Goal: Task Accomplishment & Management: Manage account settings

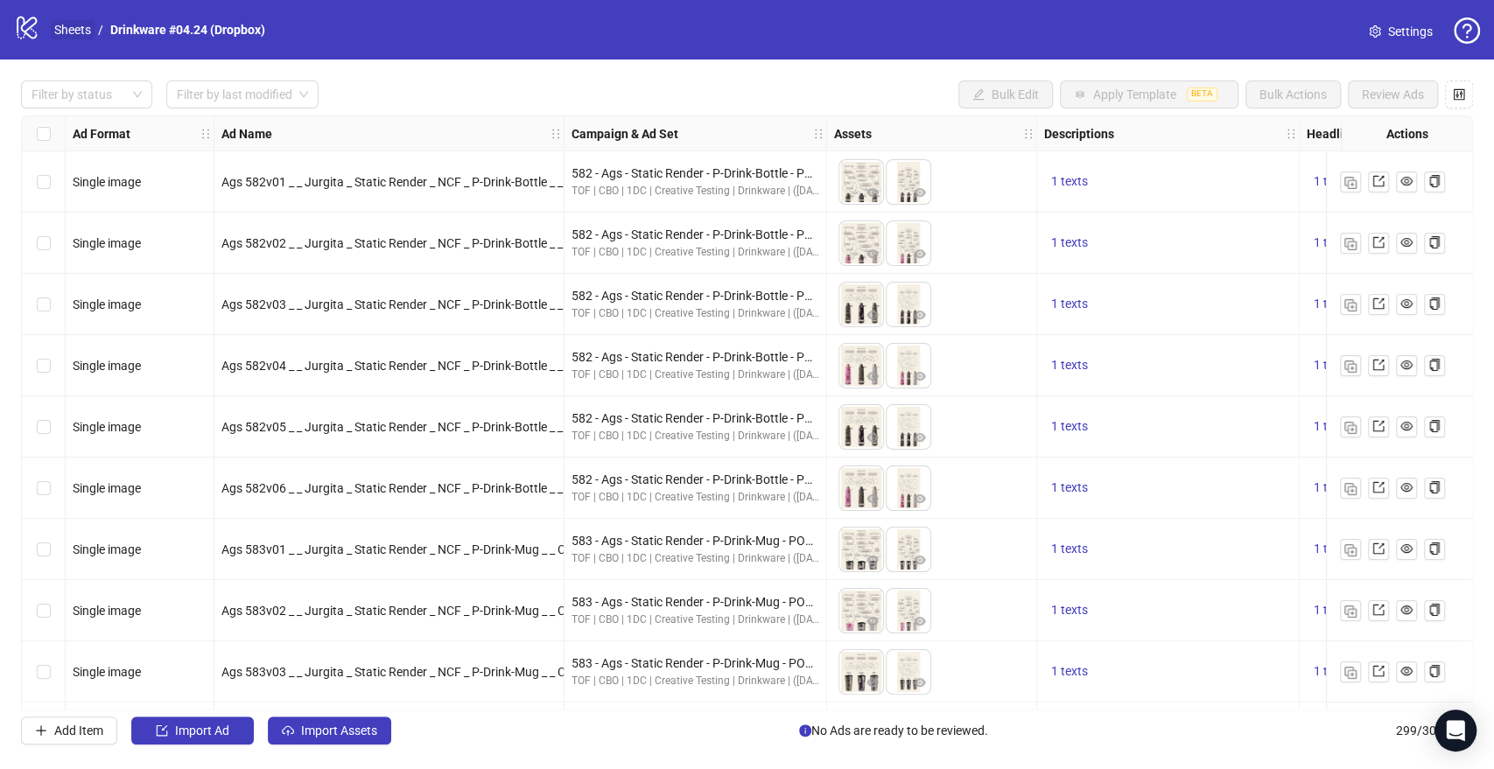
click at [85, 31] on link "Sheets" at bounding box center [73, 29] width 44 height 19
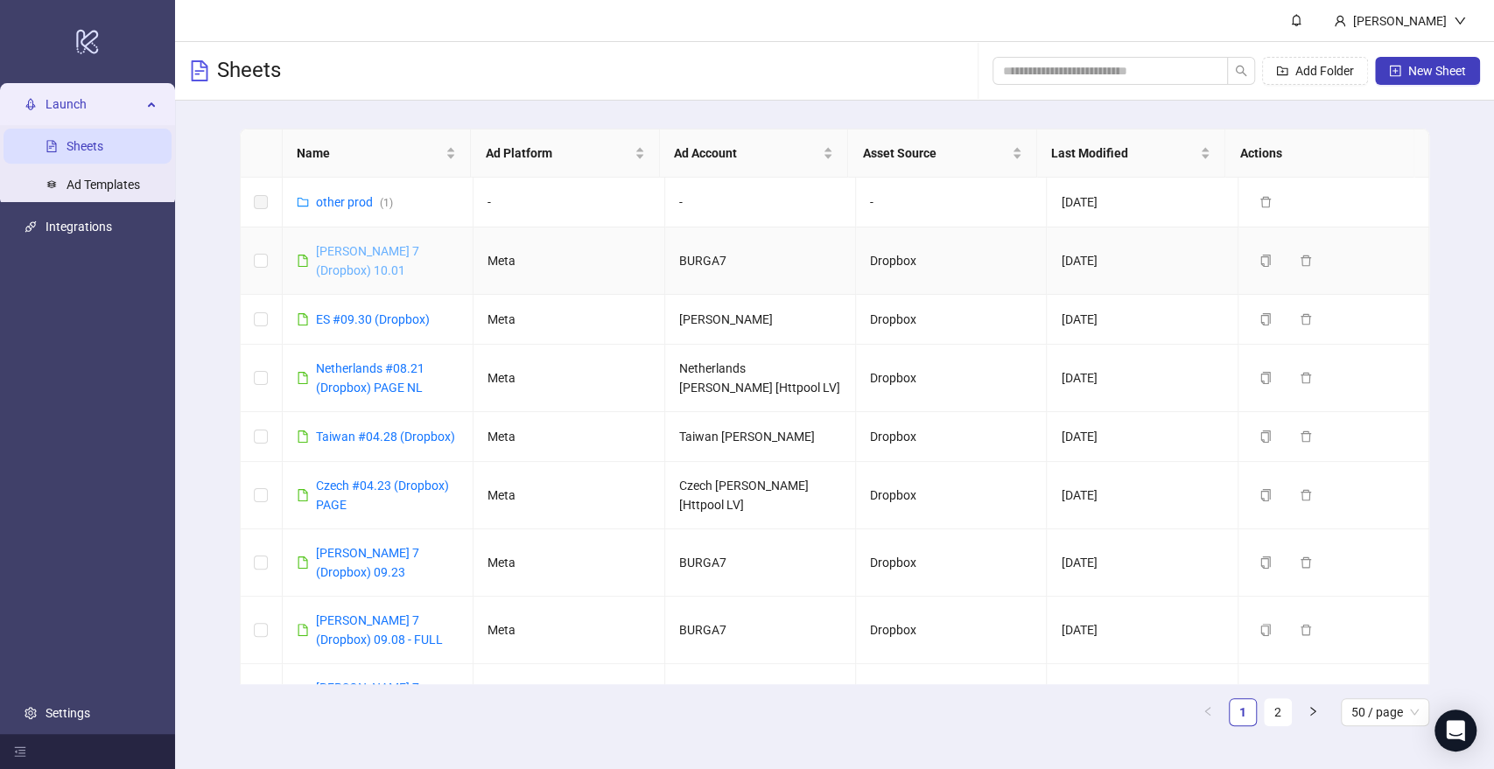
click at [382, 256] on link "[PERSON_NAME] 7 (Dropbox) 10.01" at bounding box center [367, 260] width 103 height 33
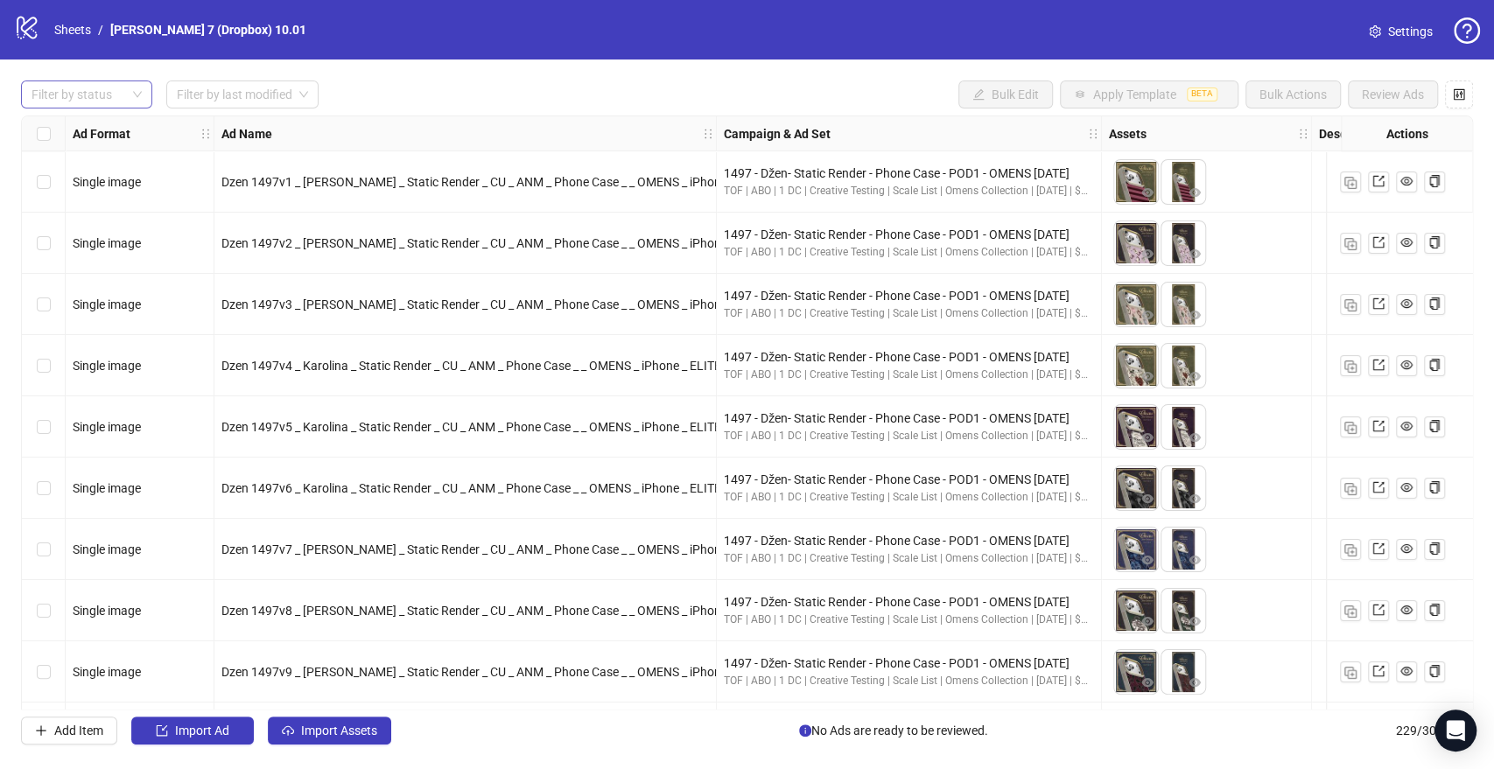
click at [96, 96] on div at bounding box center [78, 94] width 106 height 25
click at [103, 139] on div "Draft" at bounding box center [86, 130] width 103 height 19
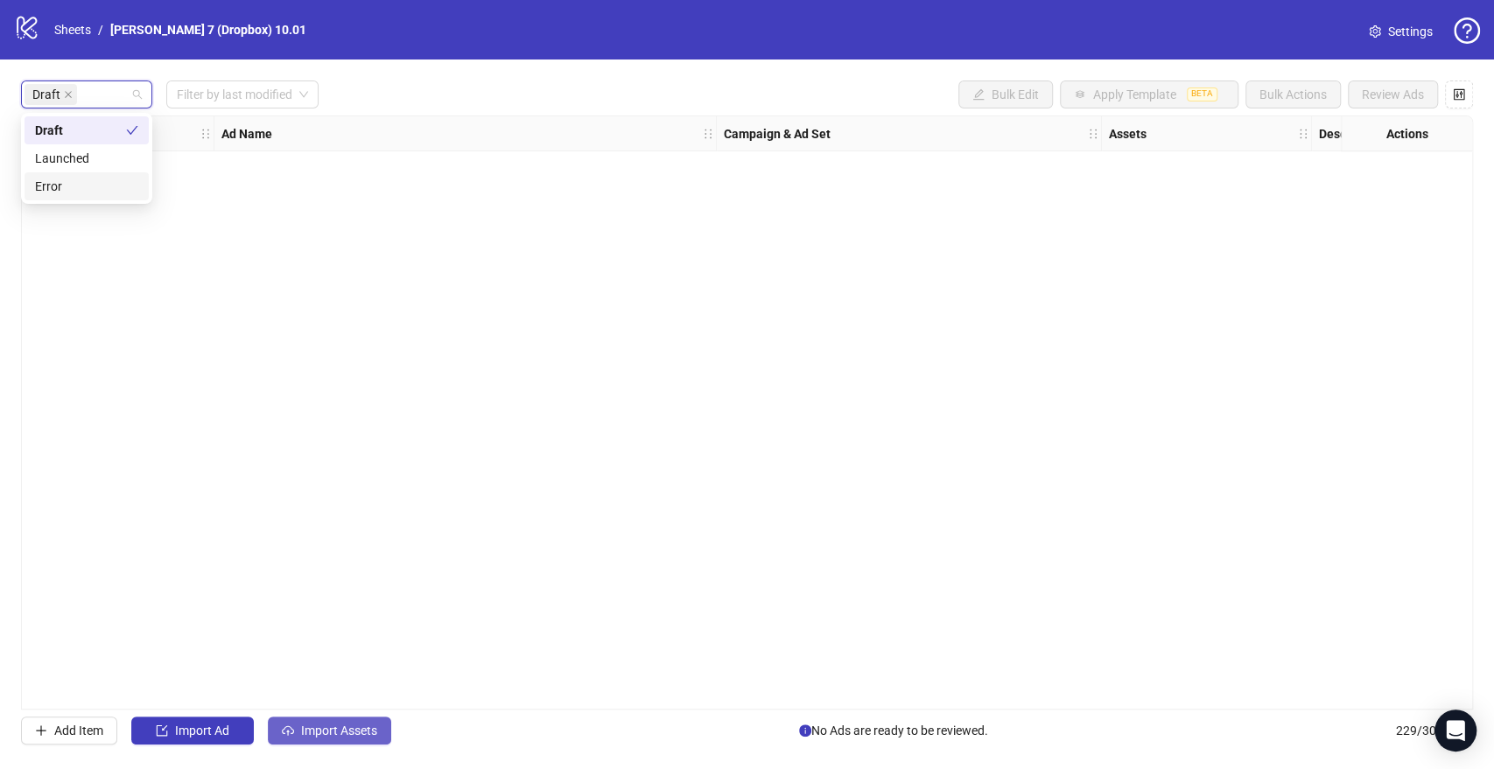
click at [326, 727] on span "Import Assets" at bounding box center [339, 731] width 76 height 14
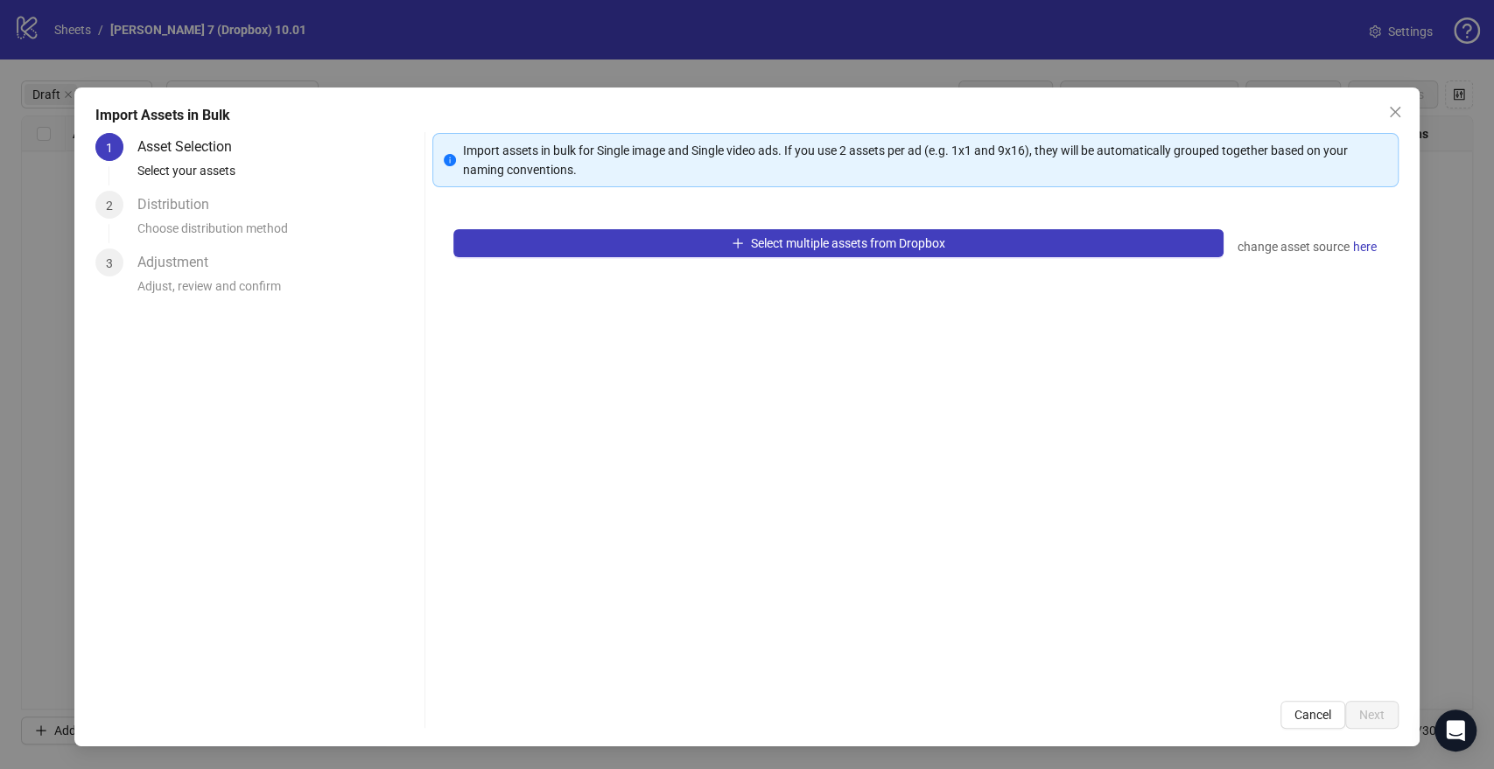
click at [607, 270] on div "Select multiple assets from Dropbox change asset source here" at bounding box center [914, 444] width 965 height 472
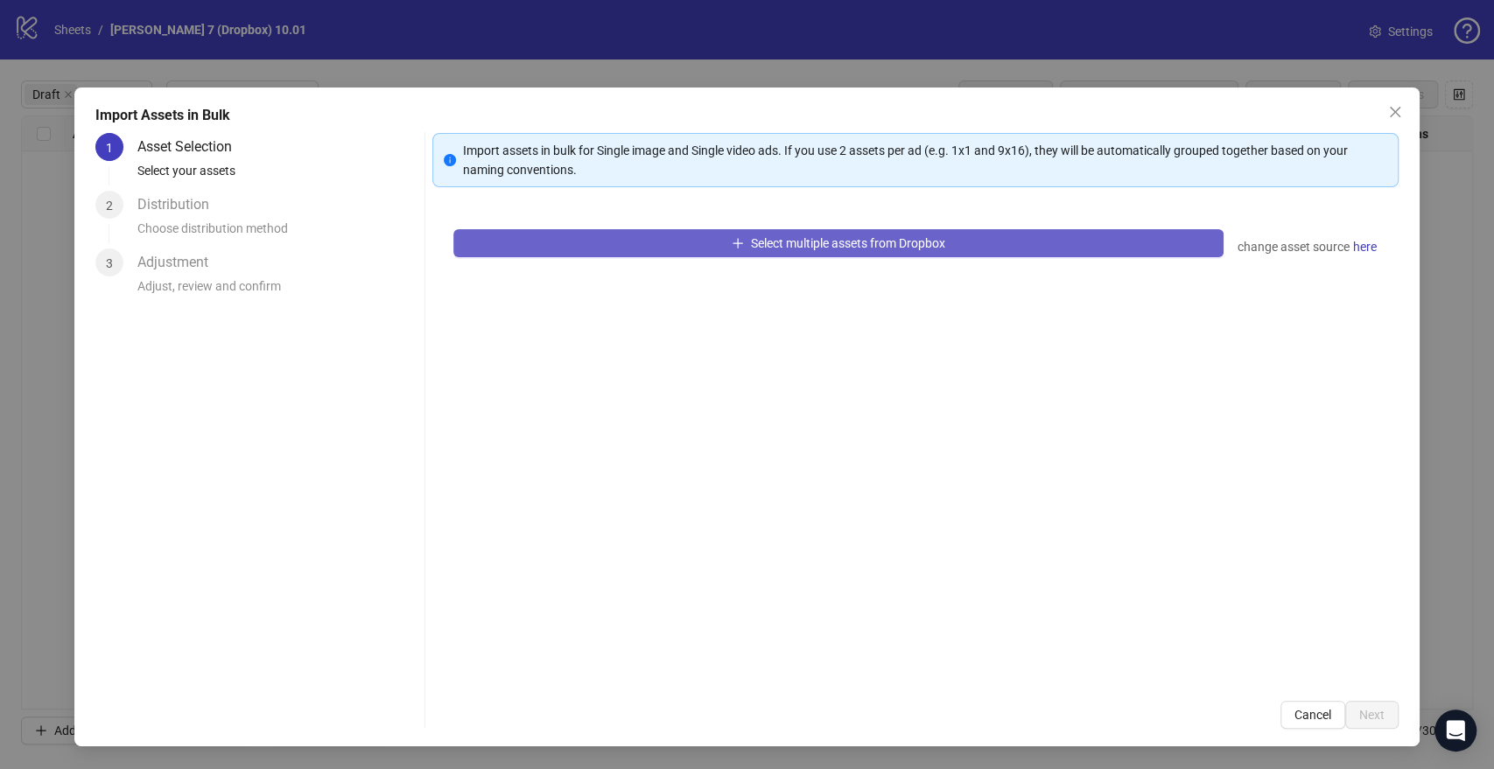
click at [628, 250] on button "Select multiple assets from Dropbox" at bounding box center [837, 243] width 769 height 28
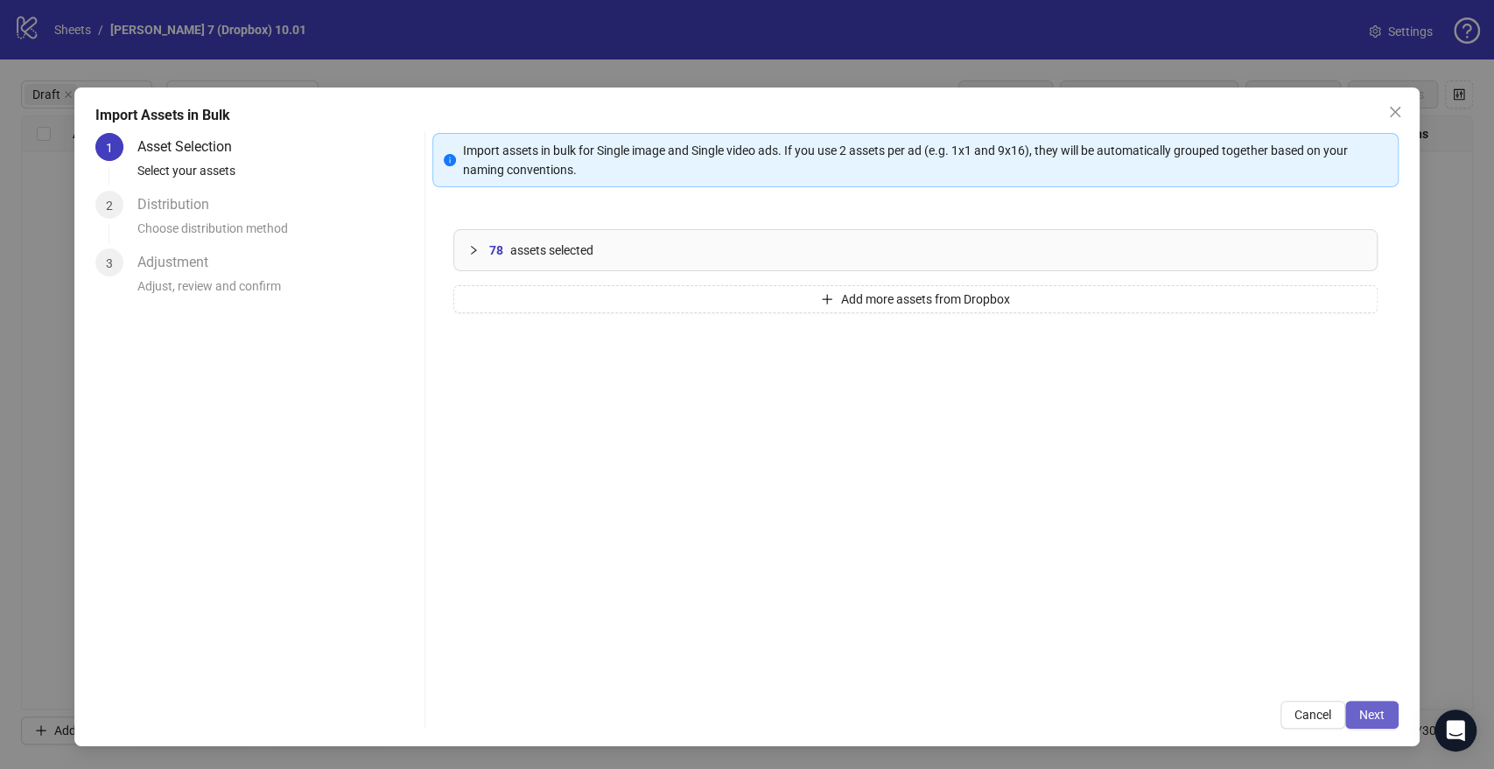
click at [1390, 720] on button "Next" at bounding box center [1371, 715] width 53 height 28
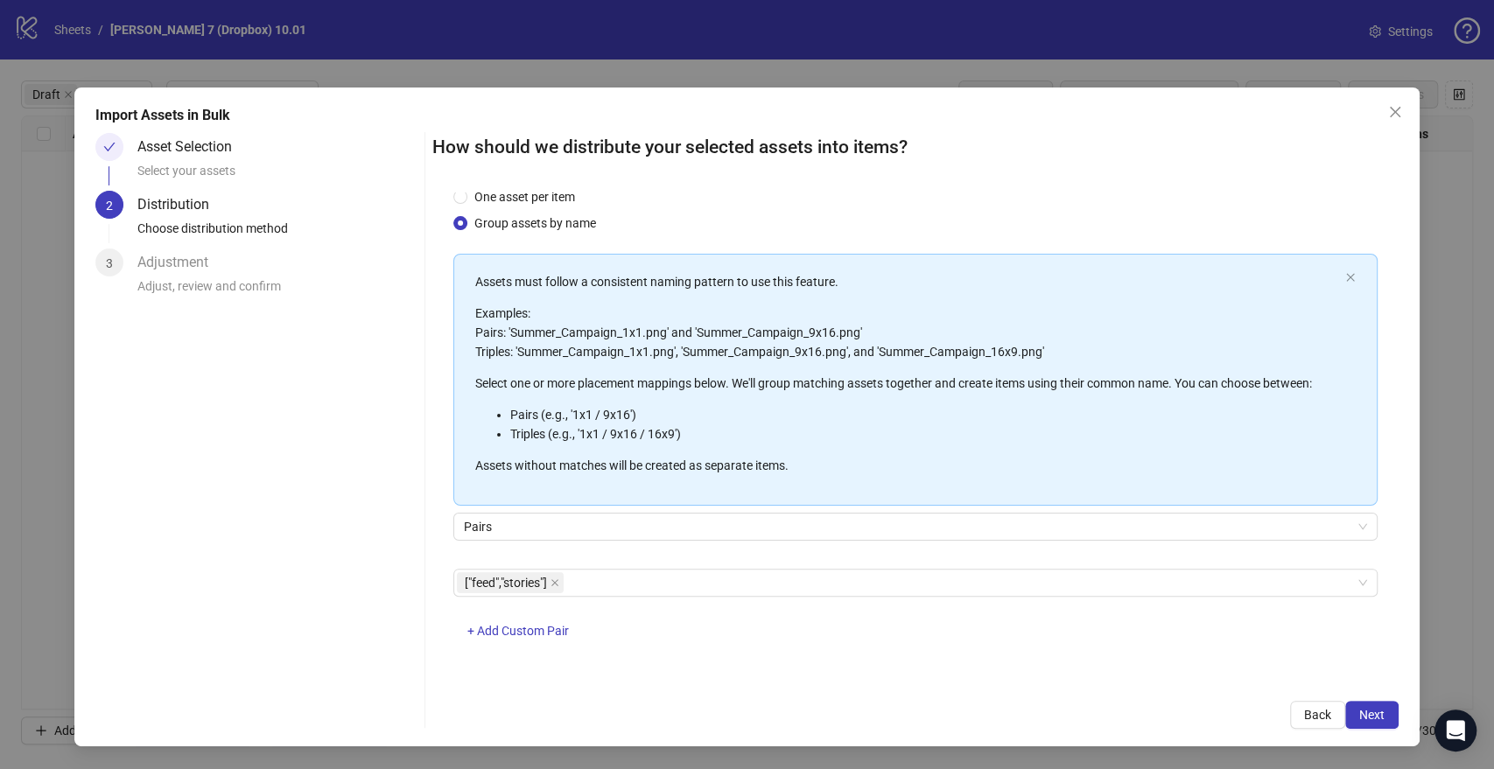
scroll to position [46, 0]
click at [1383, 708] on span "Next" at bounding box center [1371, 715] width 25 height 14
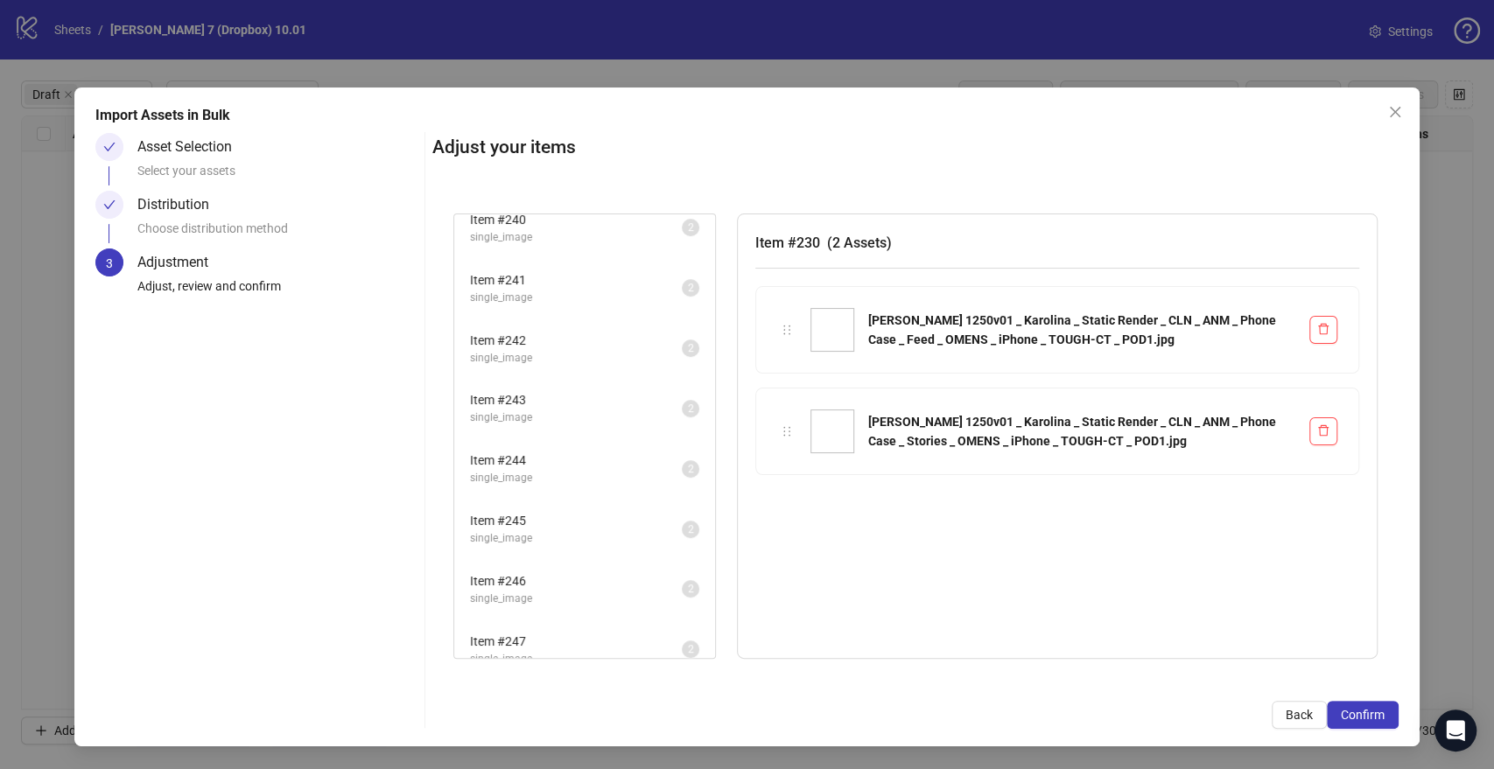
scroll to position [1890, 0]
click at [179, 148] on div "Asset Selection" at bounding box center [191, 147] width 109 height 28
click at [116, 147] on div at bounding box center [109, 147] width 28 height 28
click at [107, 180] on div "Asset Selection Select your assets" at bounding box center [256, 162] width 322 height 58
click at [1357, 711] on span "Confirm" at bounding box center [1363, 715] width 44 height 14
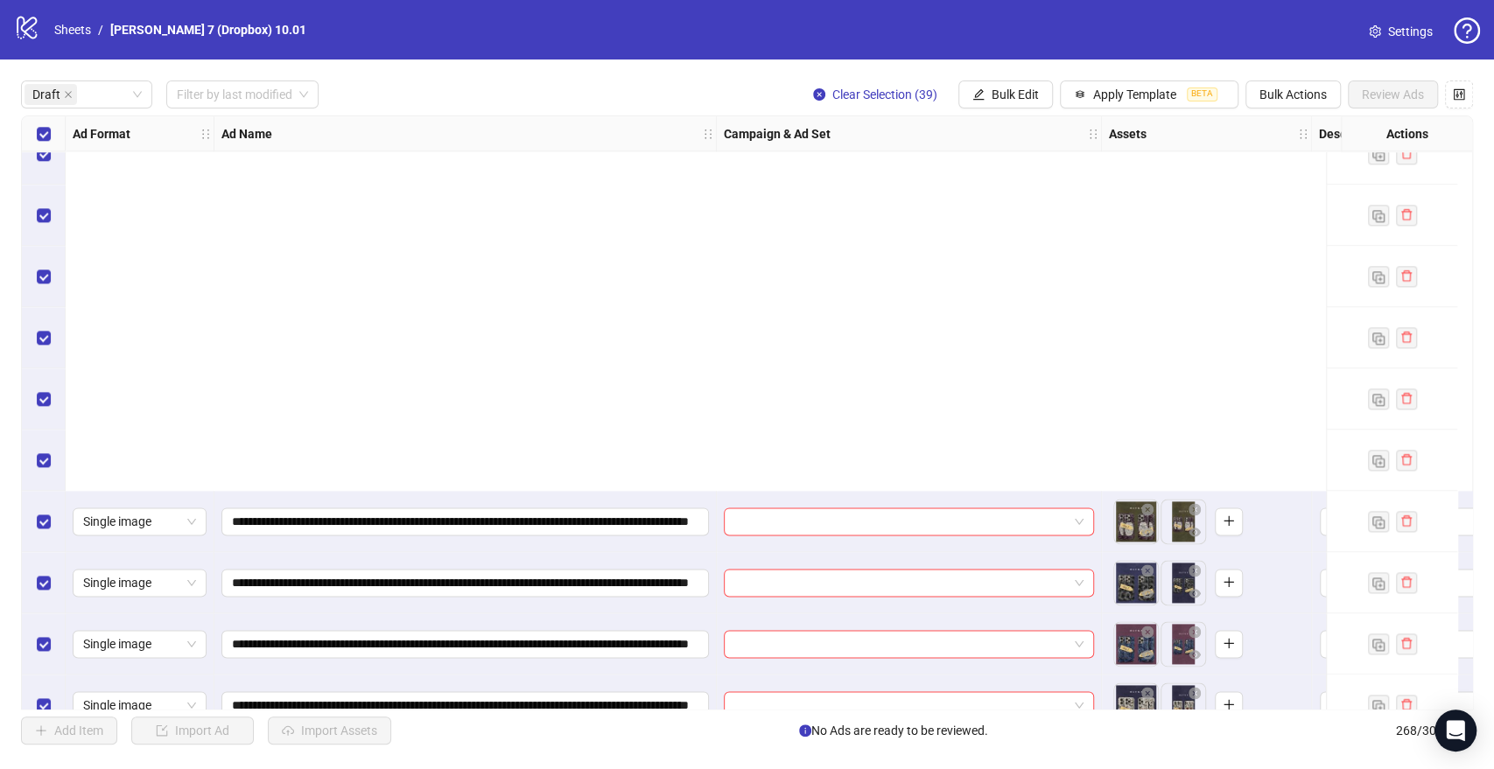
scroll to position [1838, 0]
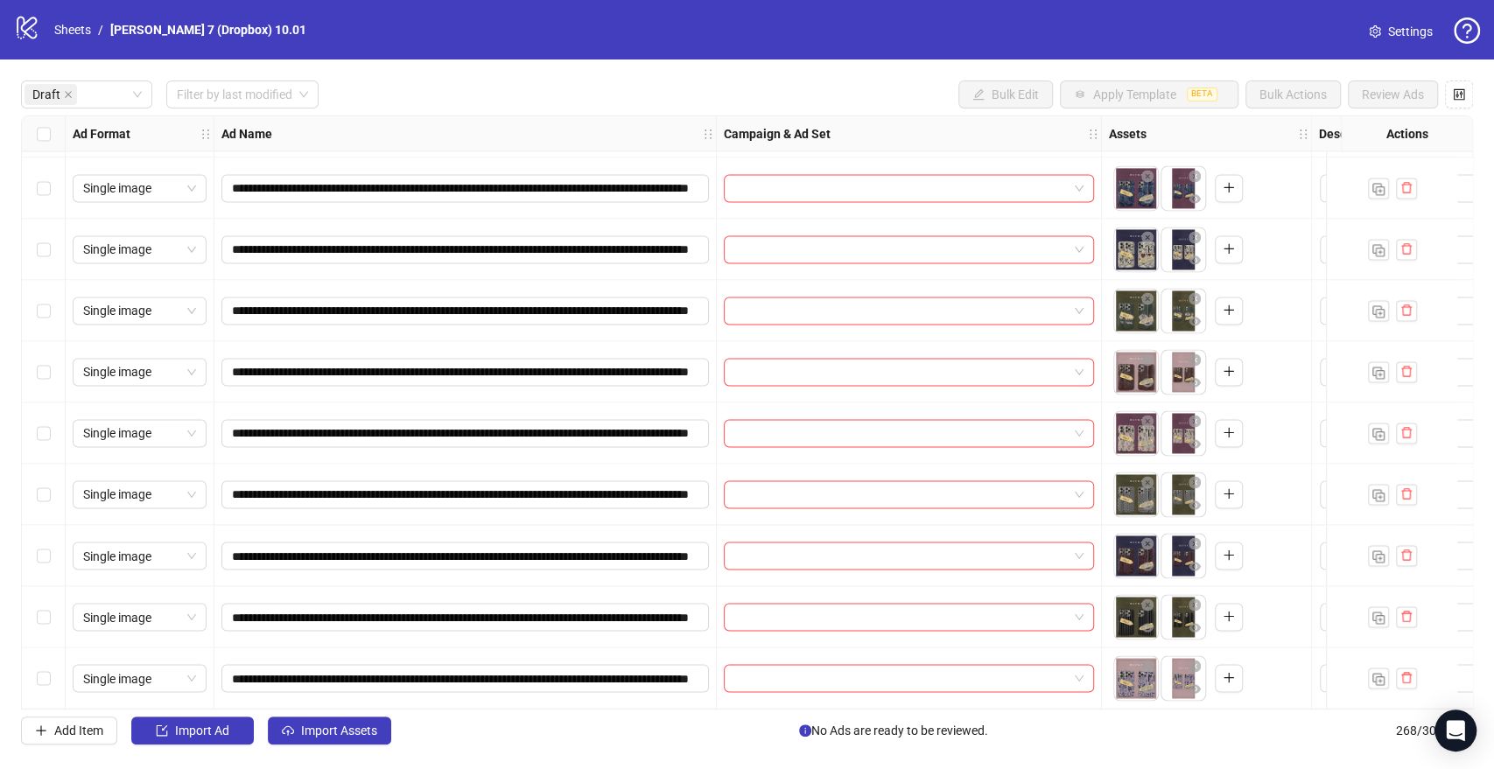
click at [327, 751] on div "**********" at bounding box center [747, 413] width 1494 height 706
click at [338, 738] on span "Import Assets" at bounding box center [339, 731] width 76 height 14
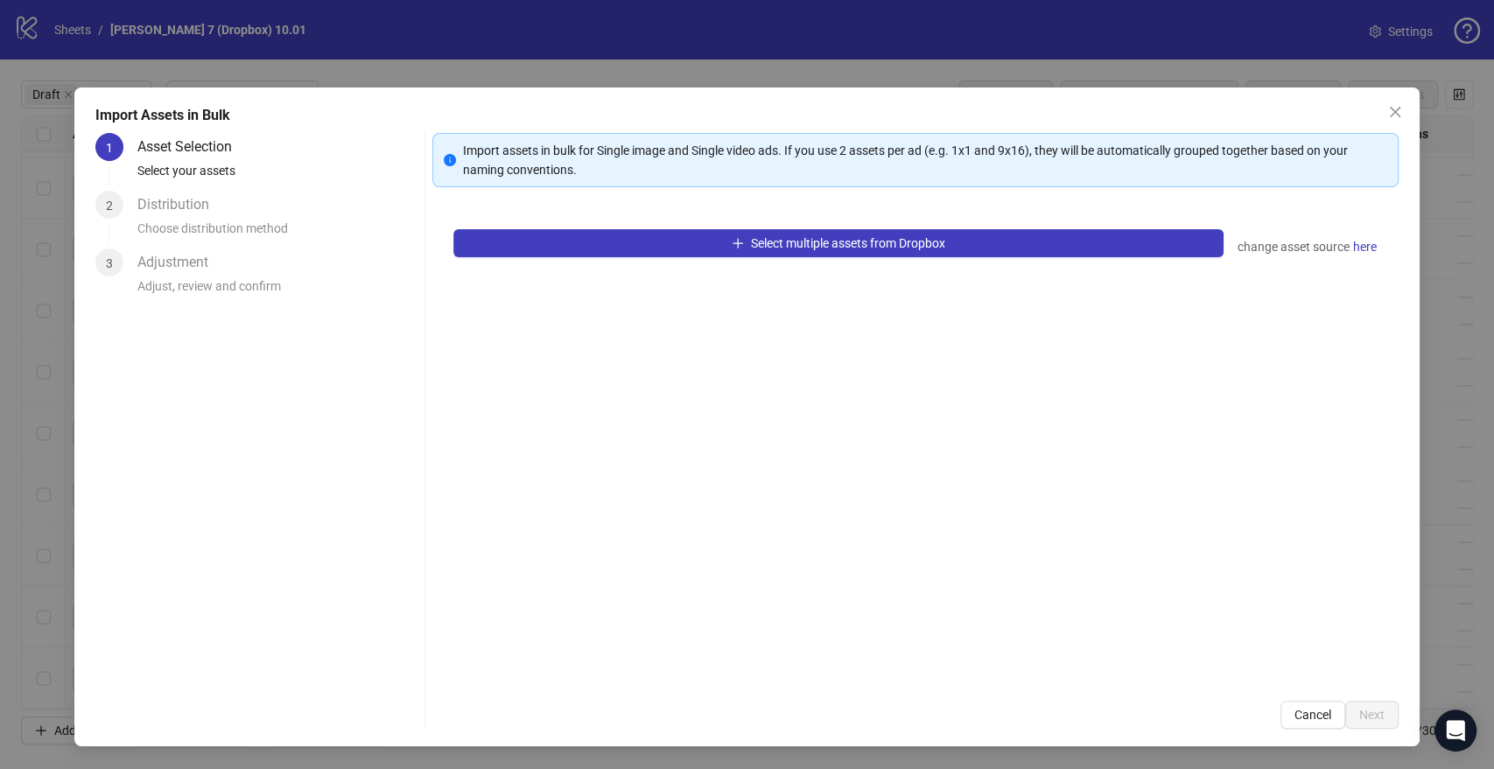
click at [534, 258] on div "Select multiple assets from Dropbox change asset source here" at bounding box center [914, 444] width 965 height 472
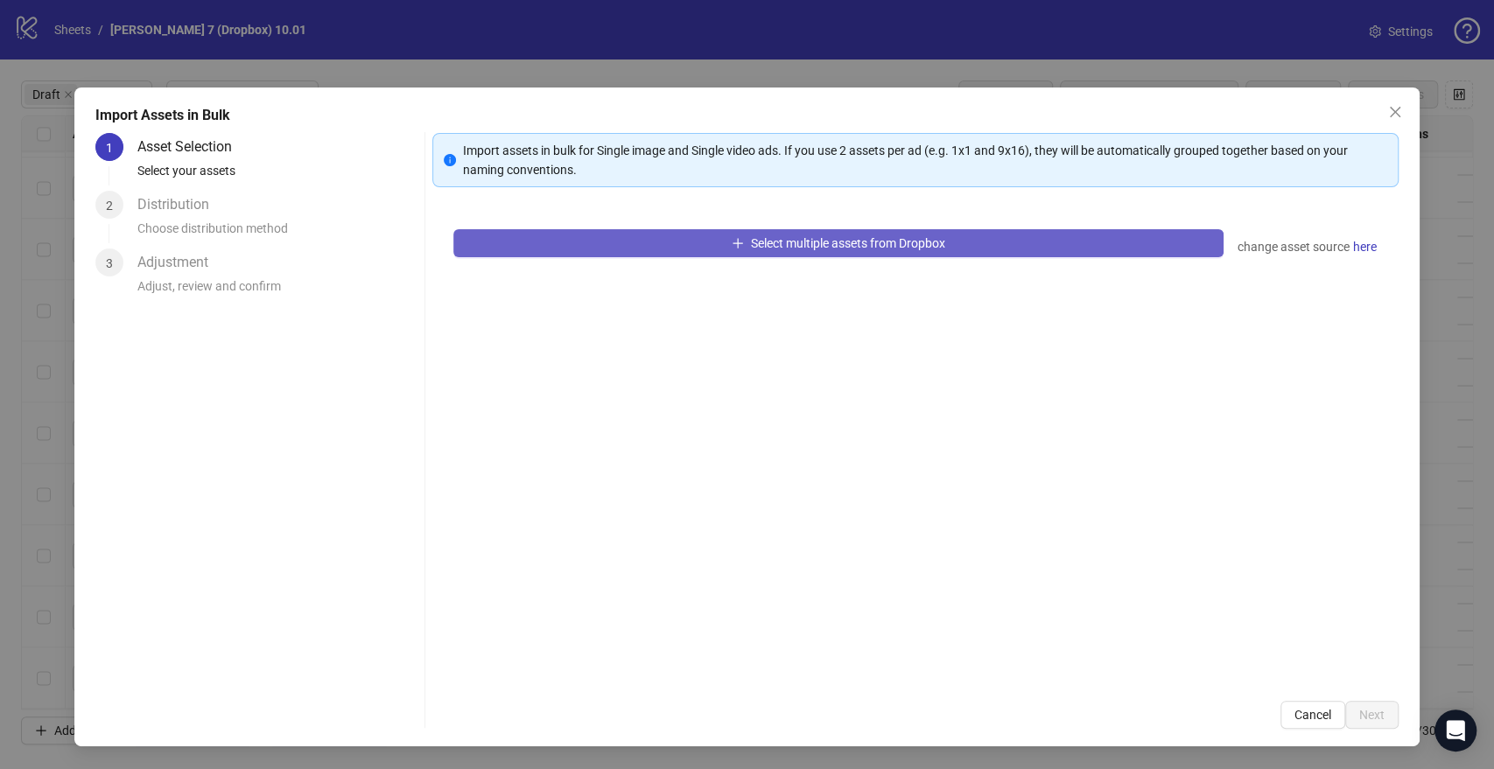
click at [543, 247] on button "Select multiple assets from Dropbox" at bounding box center [837, 243] width 769 height 28
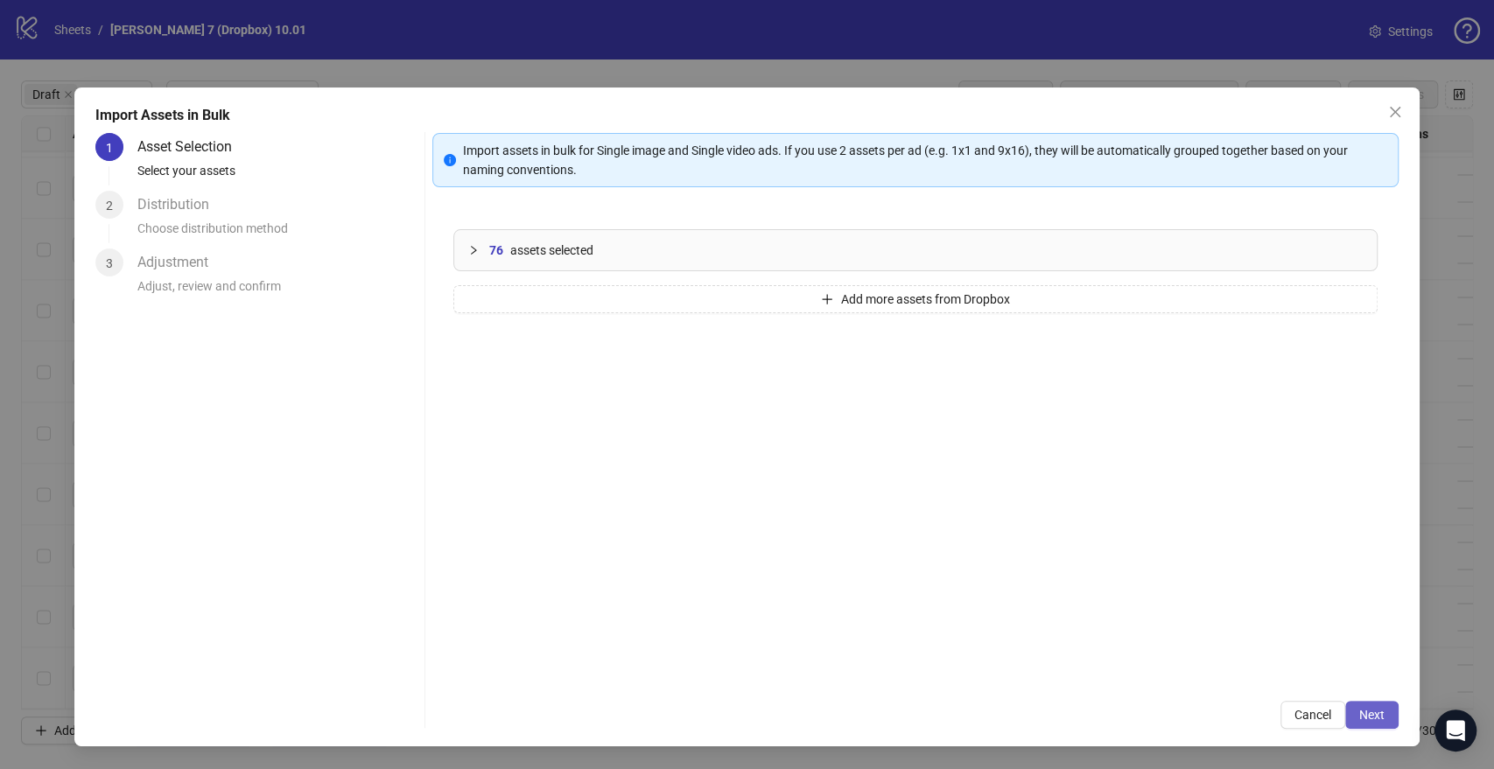
click at [1370, 719] on span "Next" at bounding box center [1371, 715] width 25 height 14
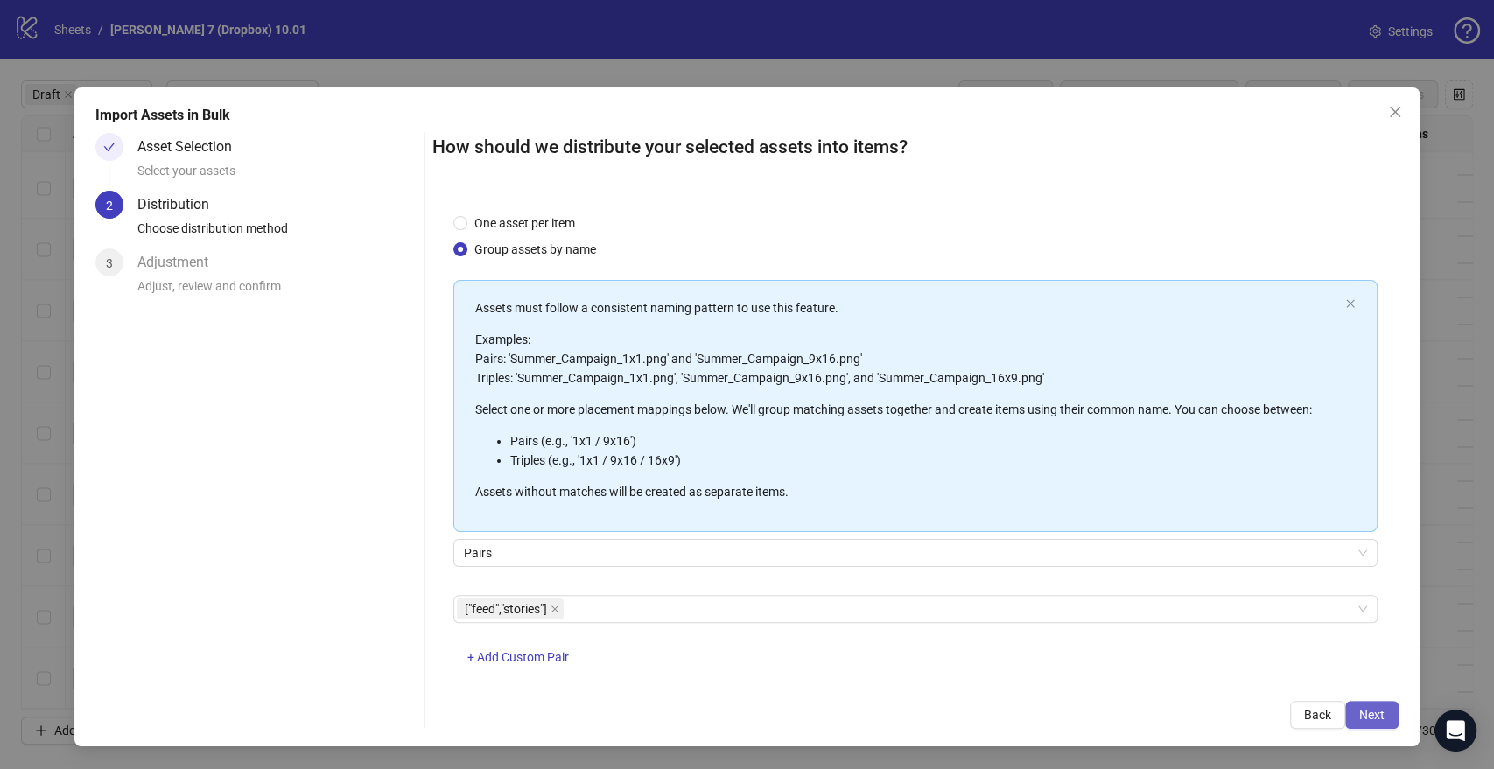
click at [1365, 710] on span "Next" at bounding box center [1371, 715] width 25 height 14
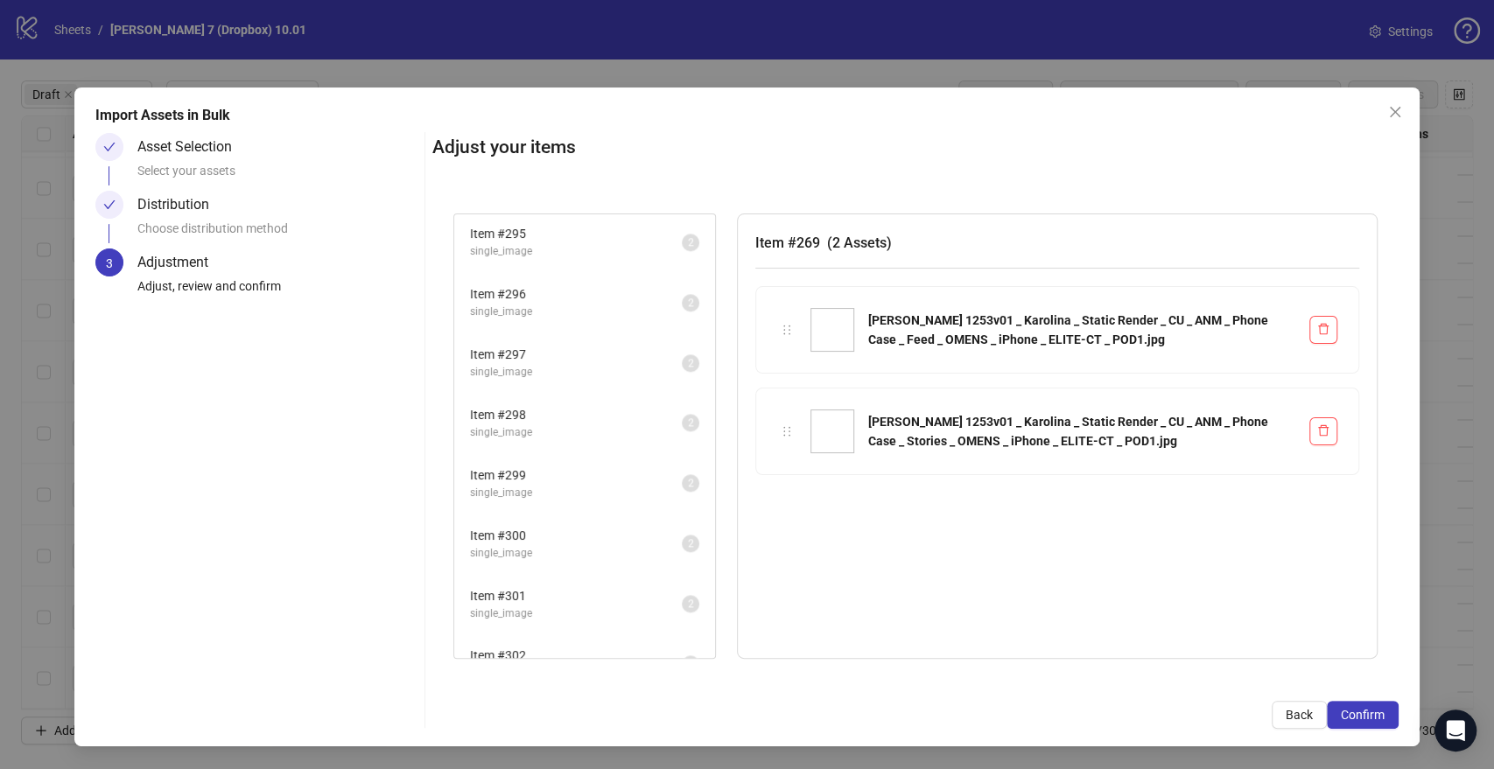
scroll to position [1539, 0]
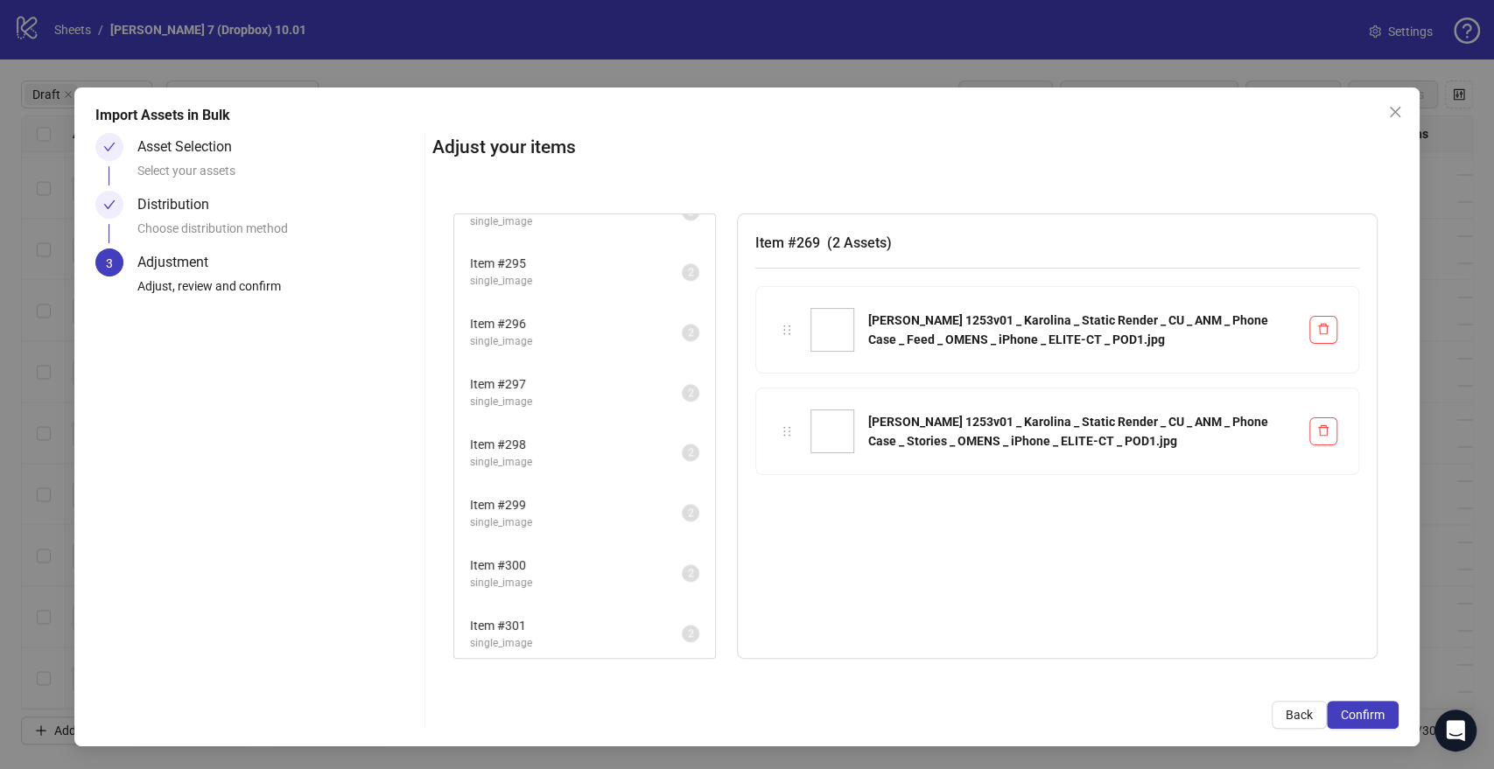
click at [1392, 117] on icon "close" at bounding box center [1395, 112] width 14 height 14
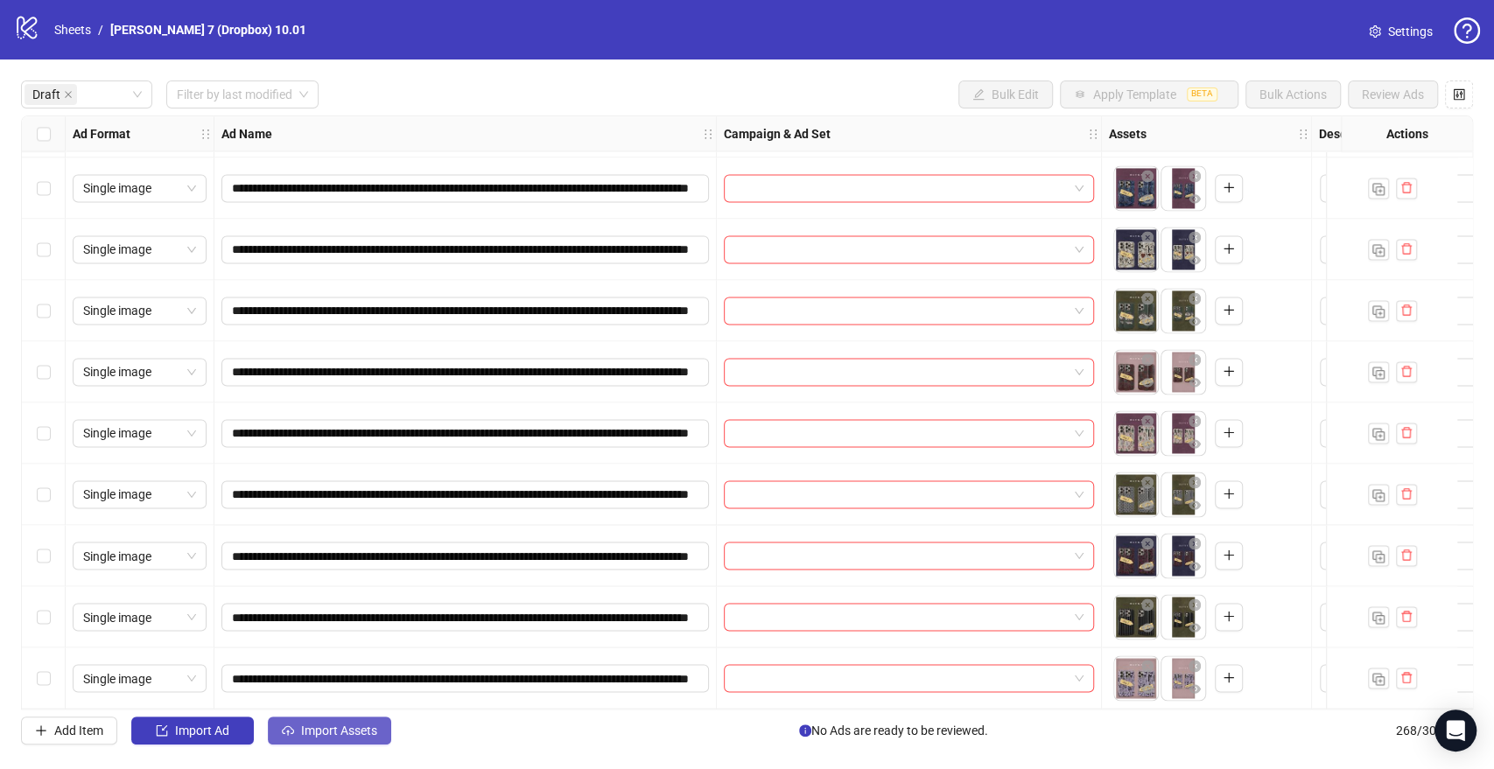
click at [357, 726] on span "Import Assets" at bounding box center [339, 731] width 76 height 14
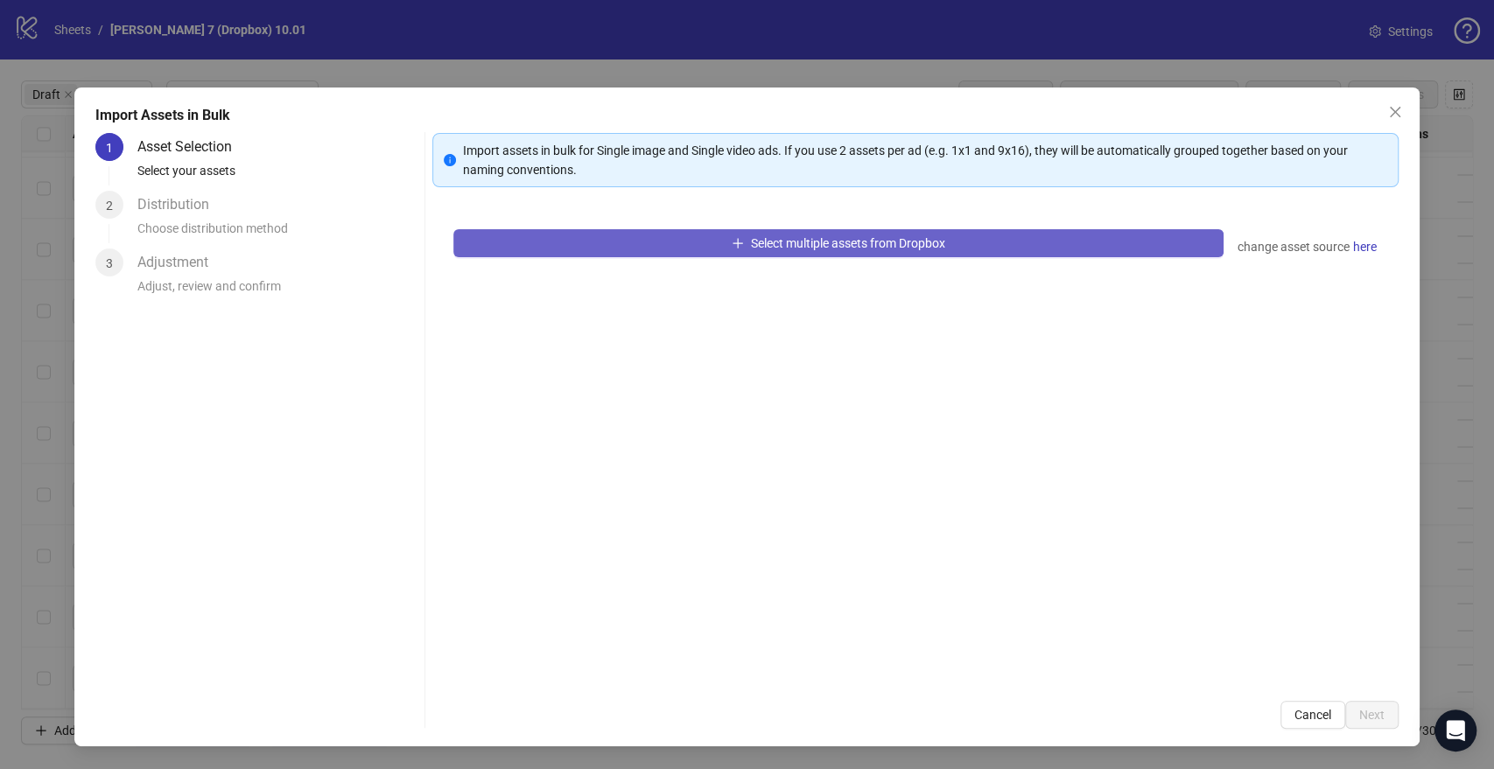
click at [655, 243] on button "Select multiple assets from Dropbox" at bounding box center [837, 243] width 769 height 28
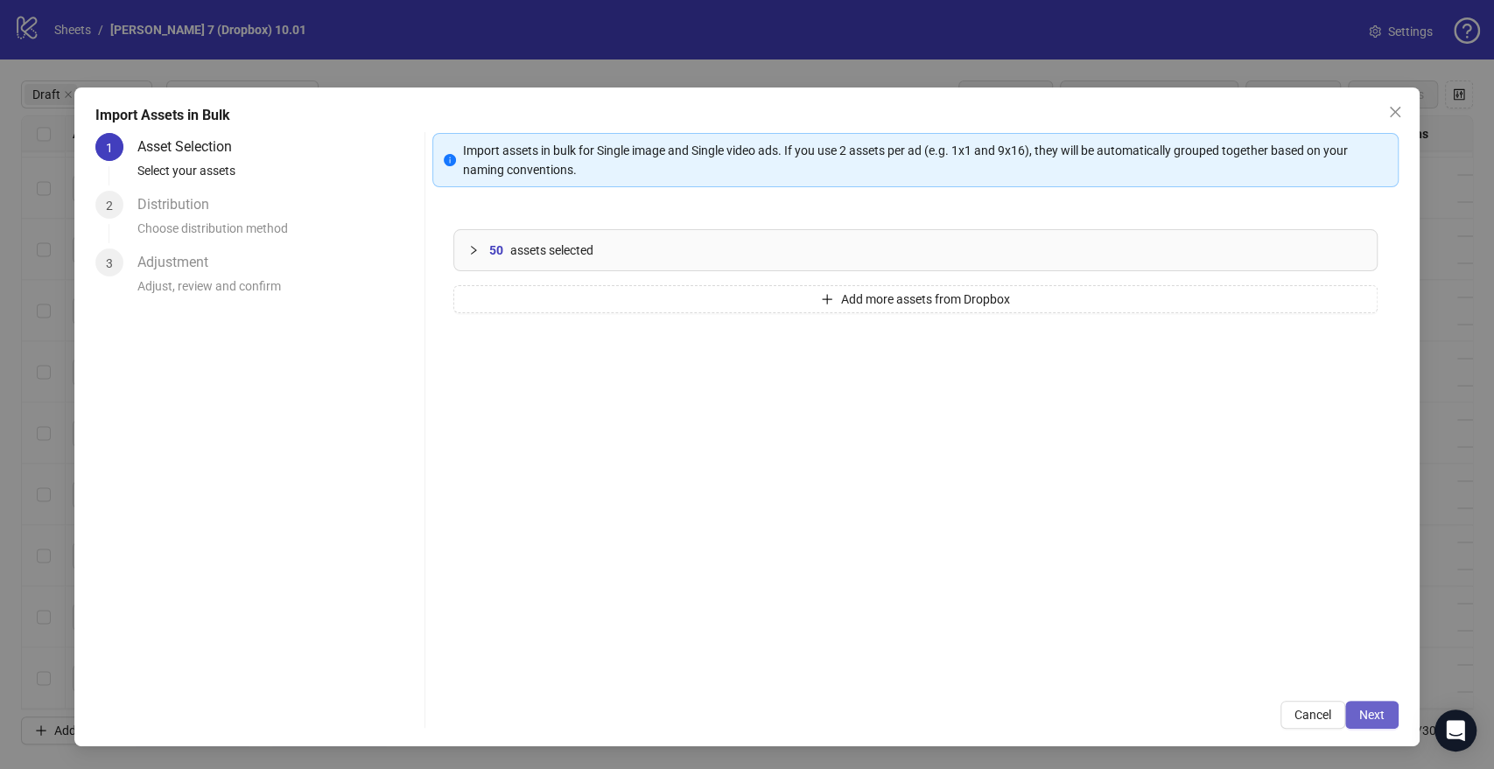
click at [1382, 718] on span "Next" at bounding box center [1371, 715] width 25 height 14
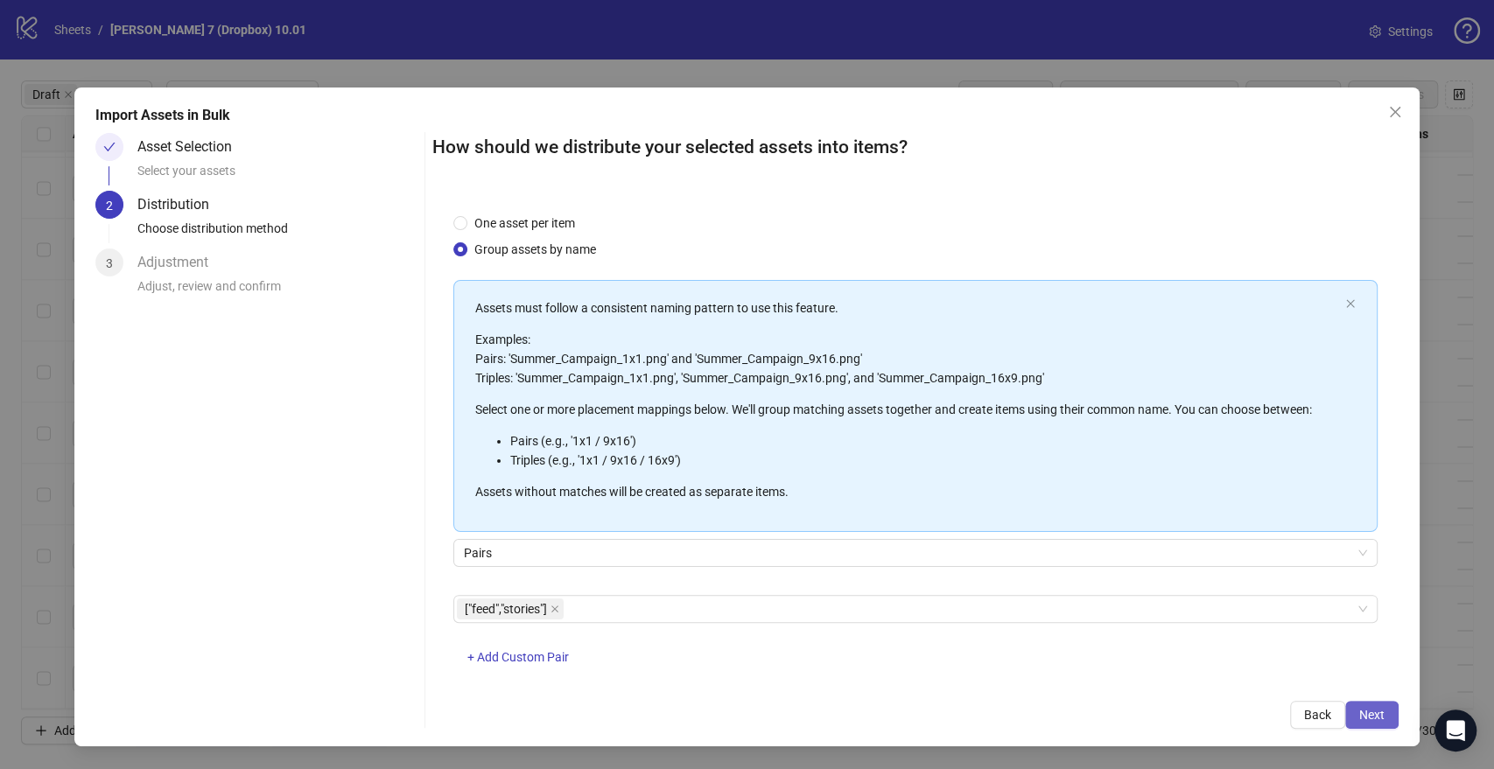
click at [1364, 708] on span "Next" at bounding box center [1371, 715] width 25 height 14
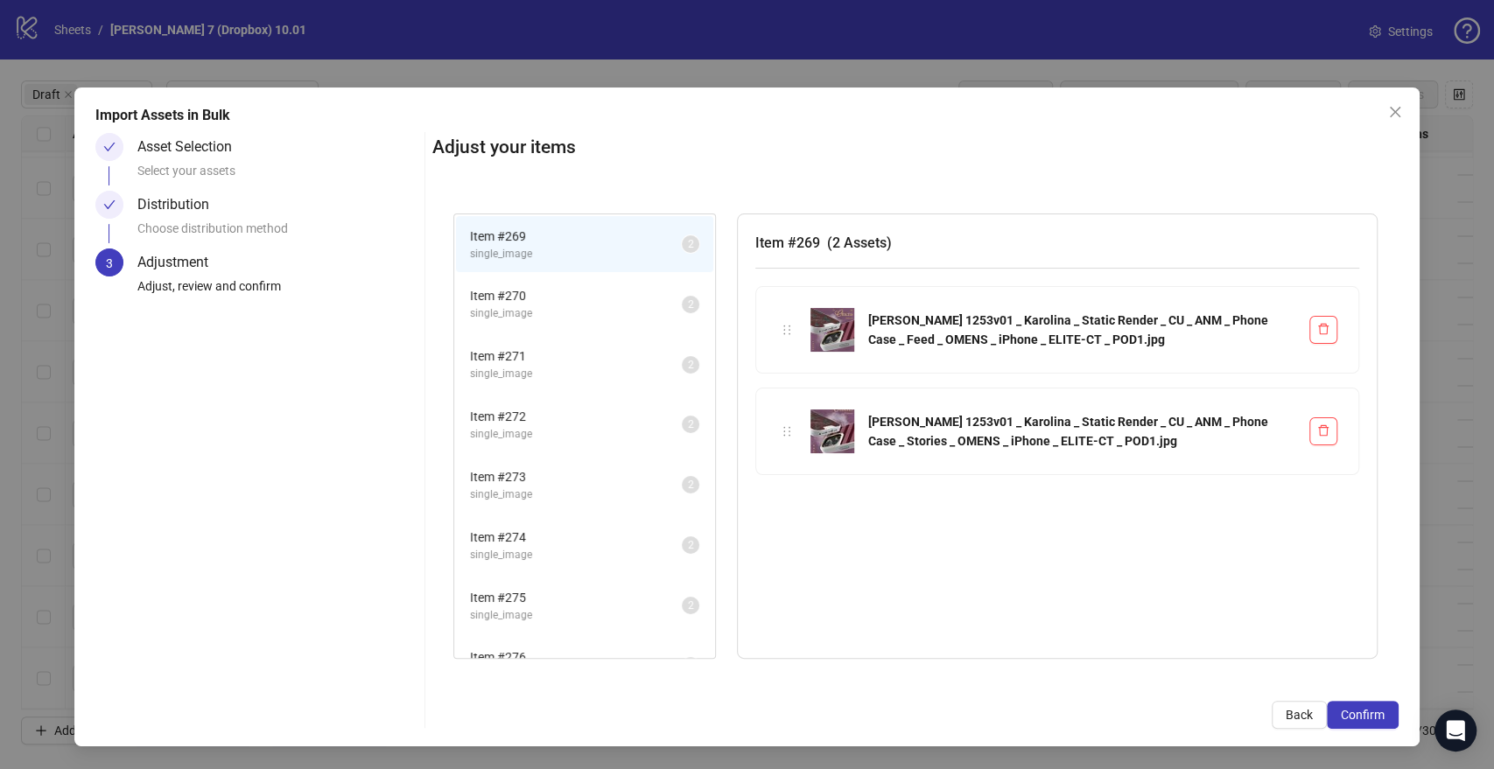
scroll to position [1052, 0]
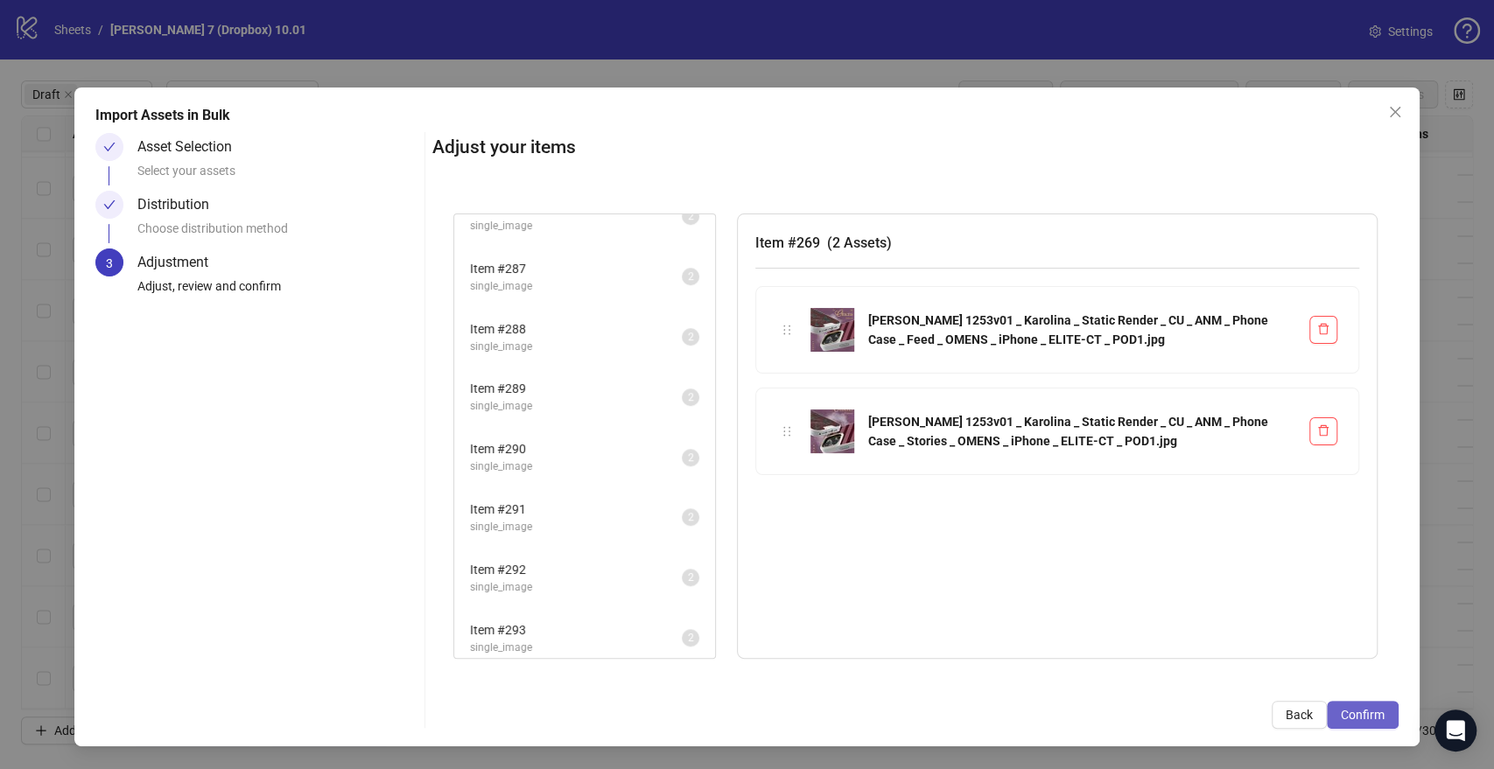
click at [1364, 712] on span "Confirm" at bounding box center [1363, 715] width 44 height 14
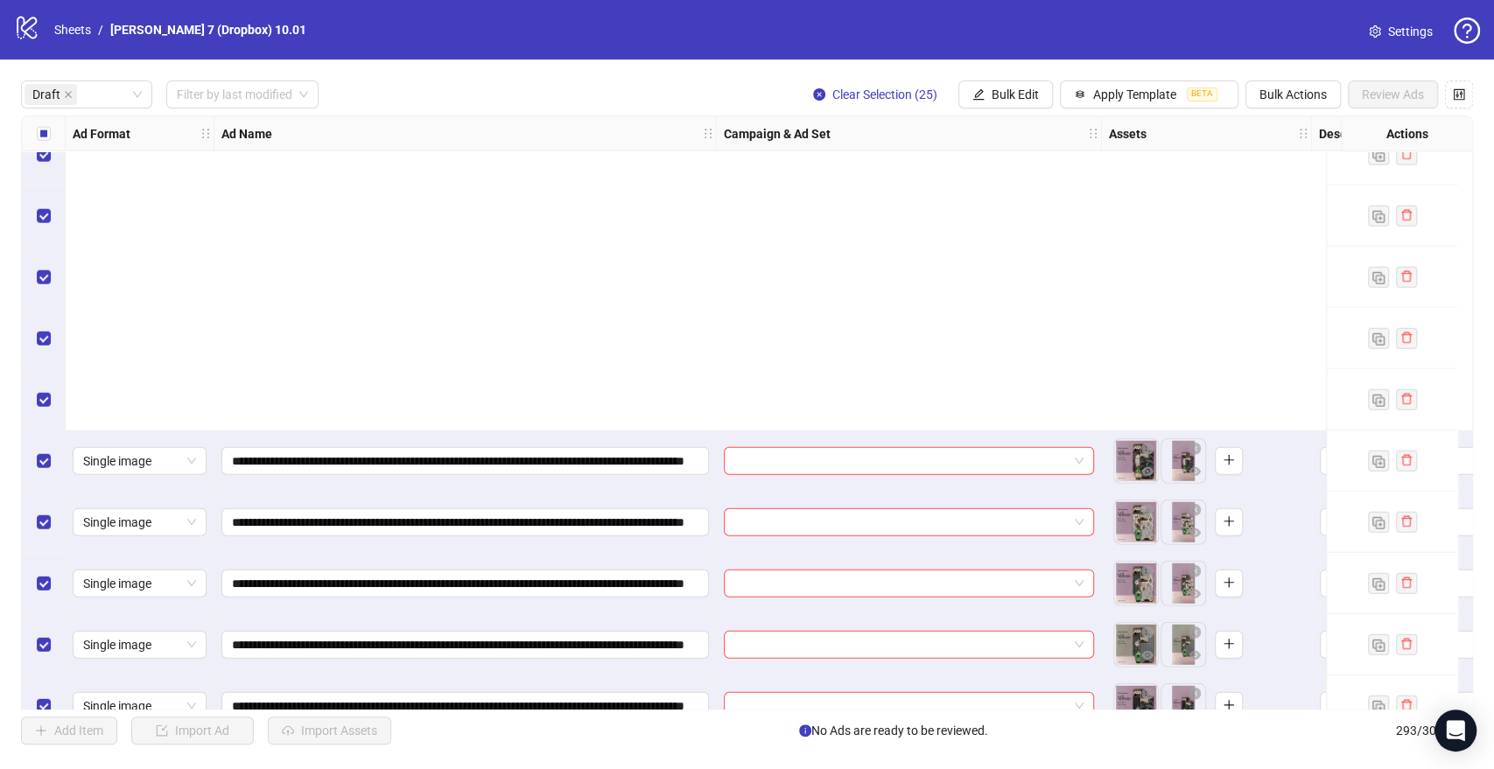
scroll to position [3369, 0]
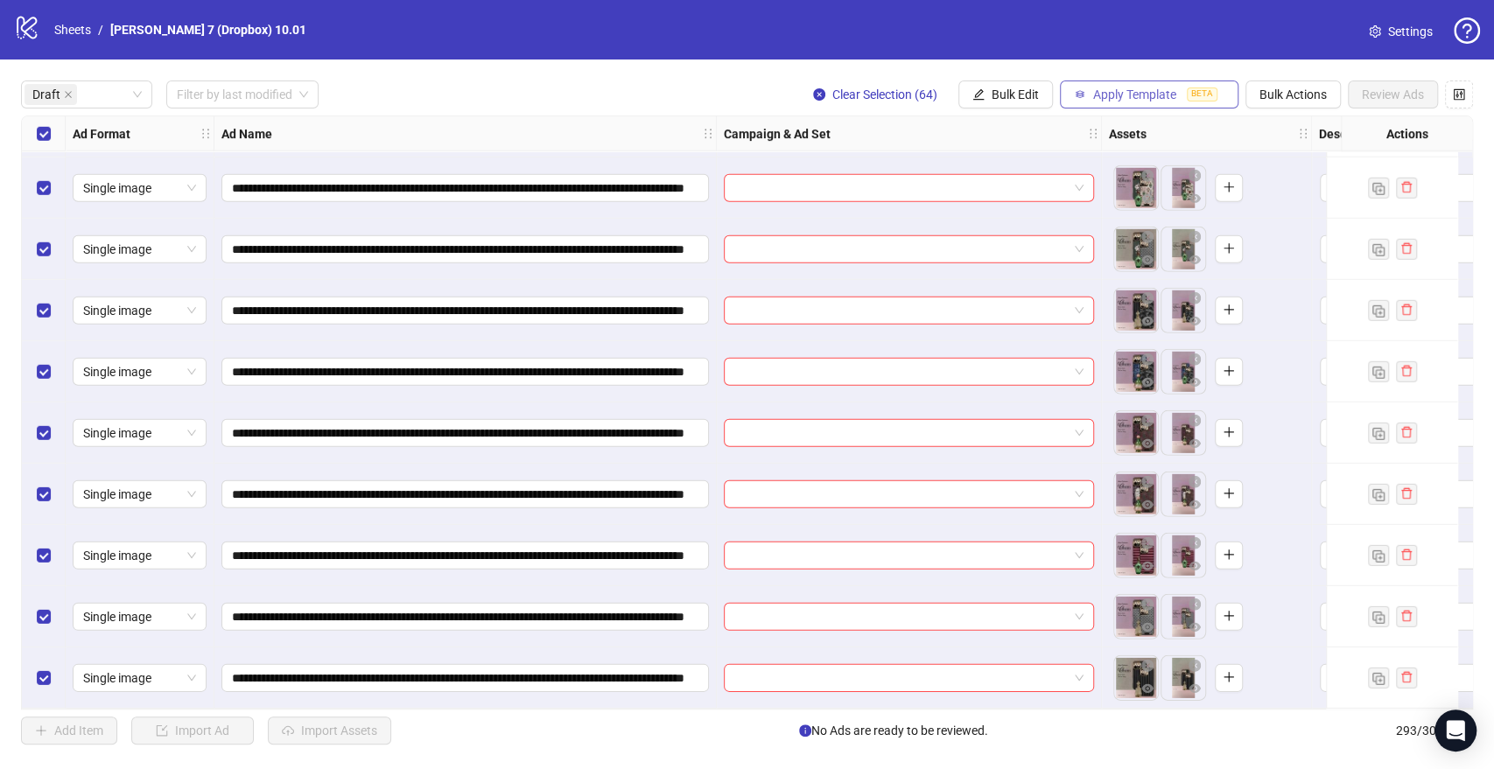
click at [1116, 97] on span "Apply Template" at bounding box center [1134, 95] width 83 height 14
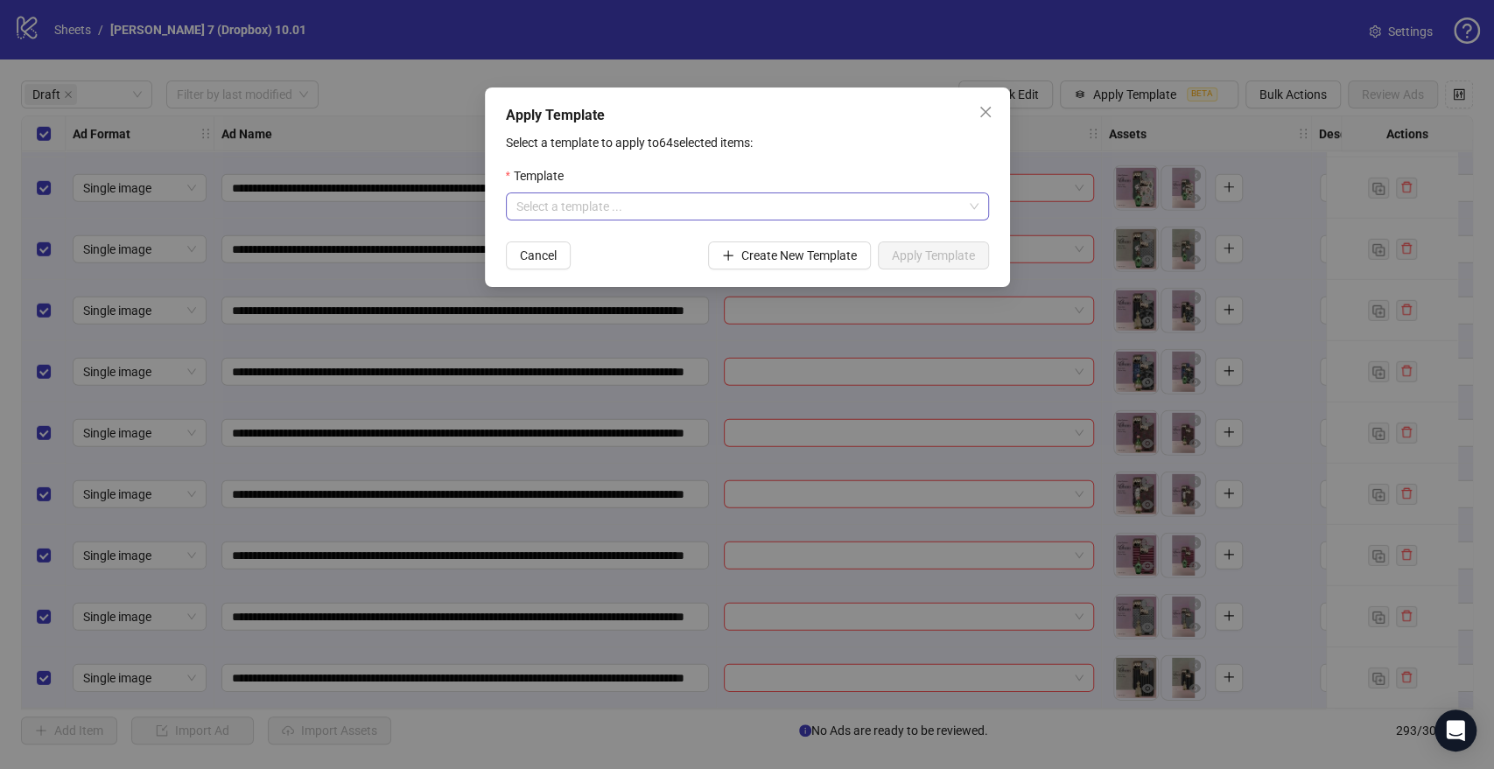
click at [675, 205] on input "search" at bounding box center [739, 206] width 446 height 26
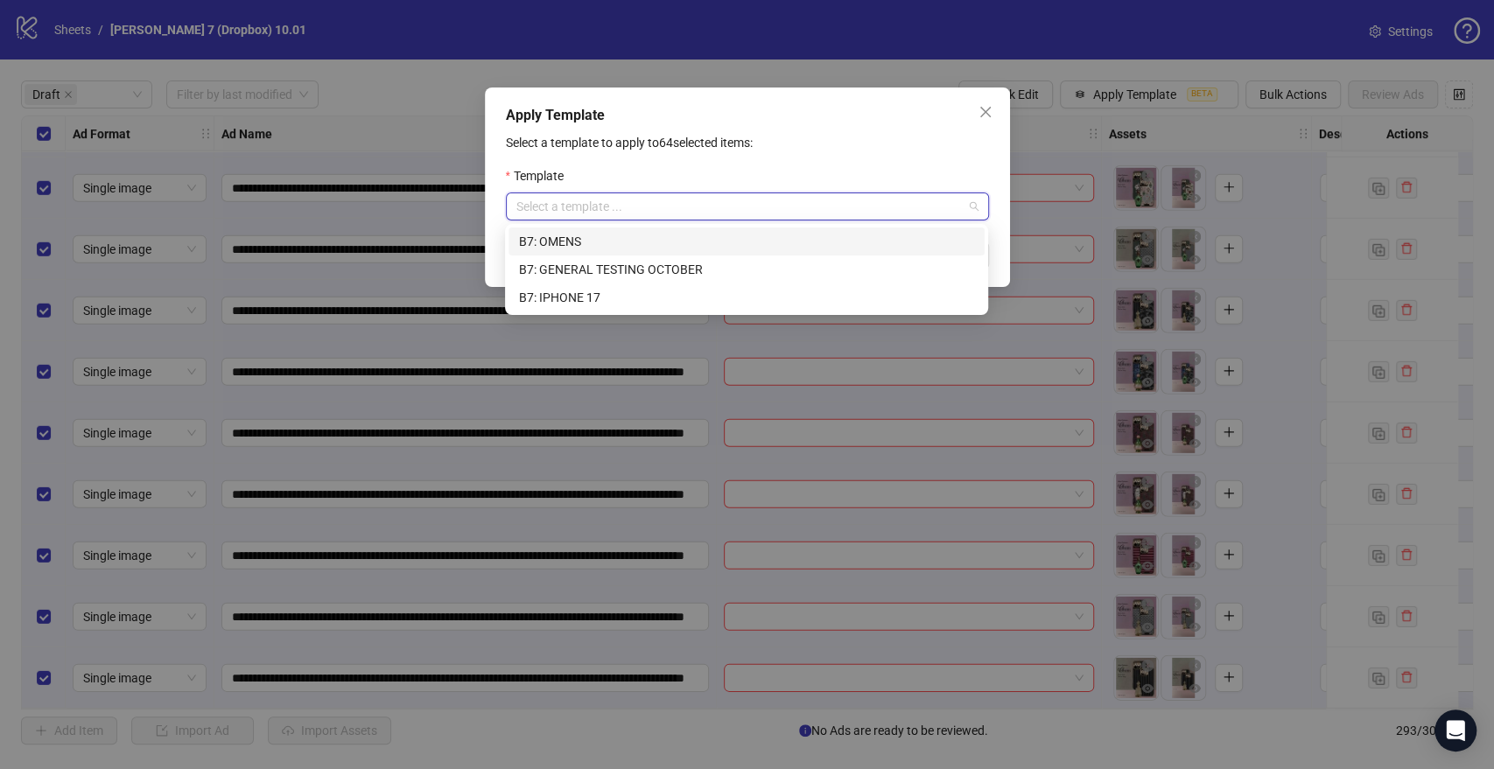
click at [601, 243] on div "B7: OMENS" at bounding box center [746, 241] width 455 height 19
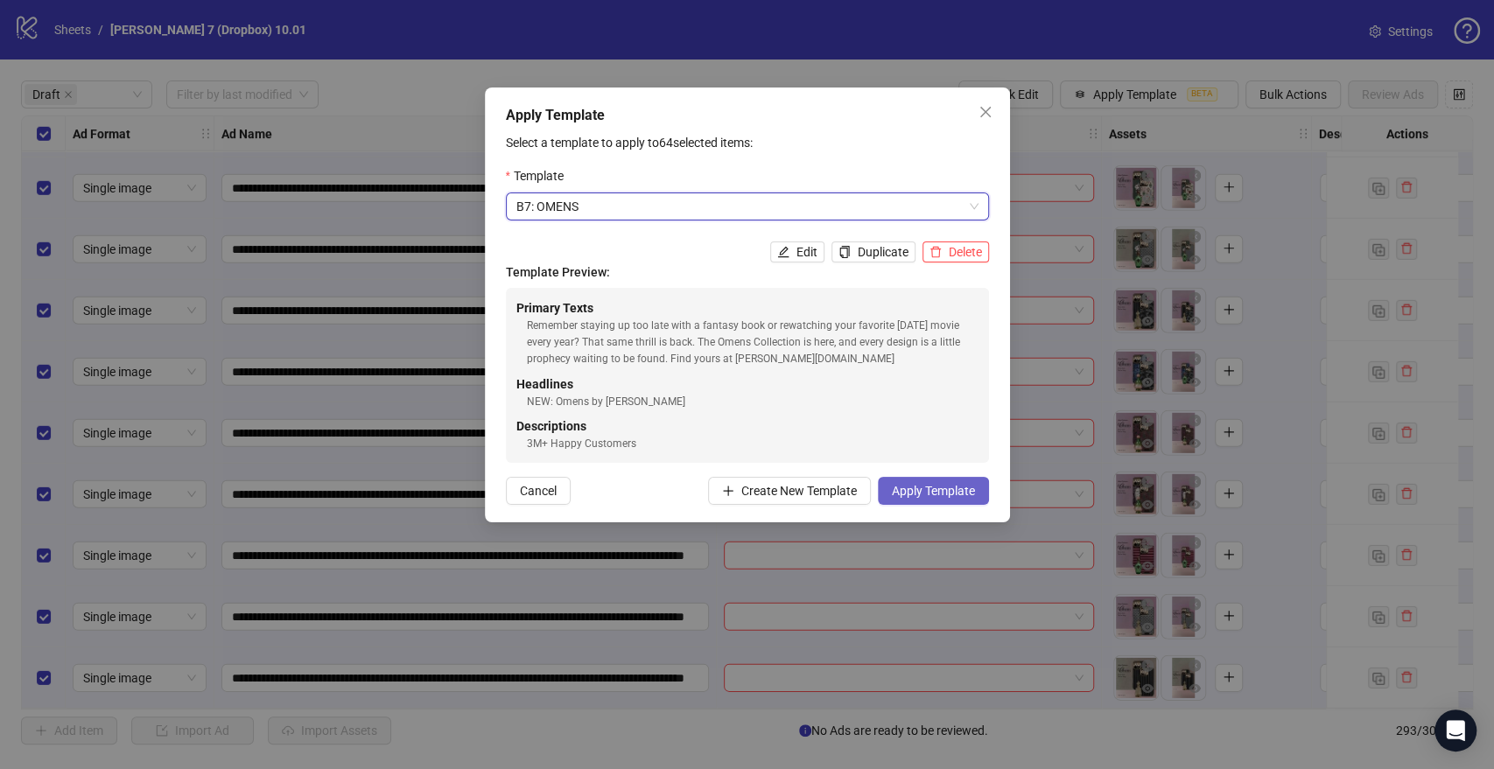
click at [913, 486] on span "Apply Template" at bounding box center [933, 491] width 83 height 14
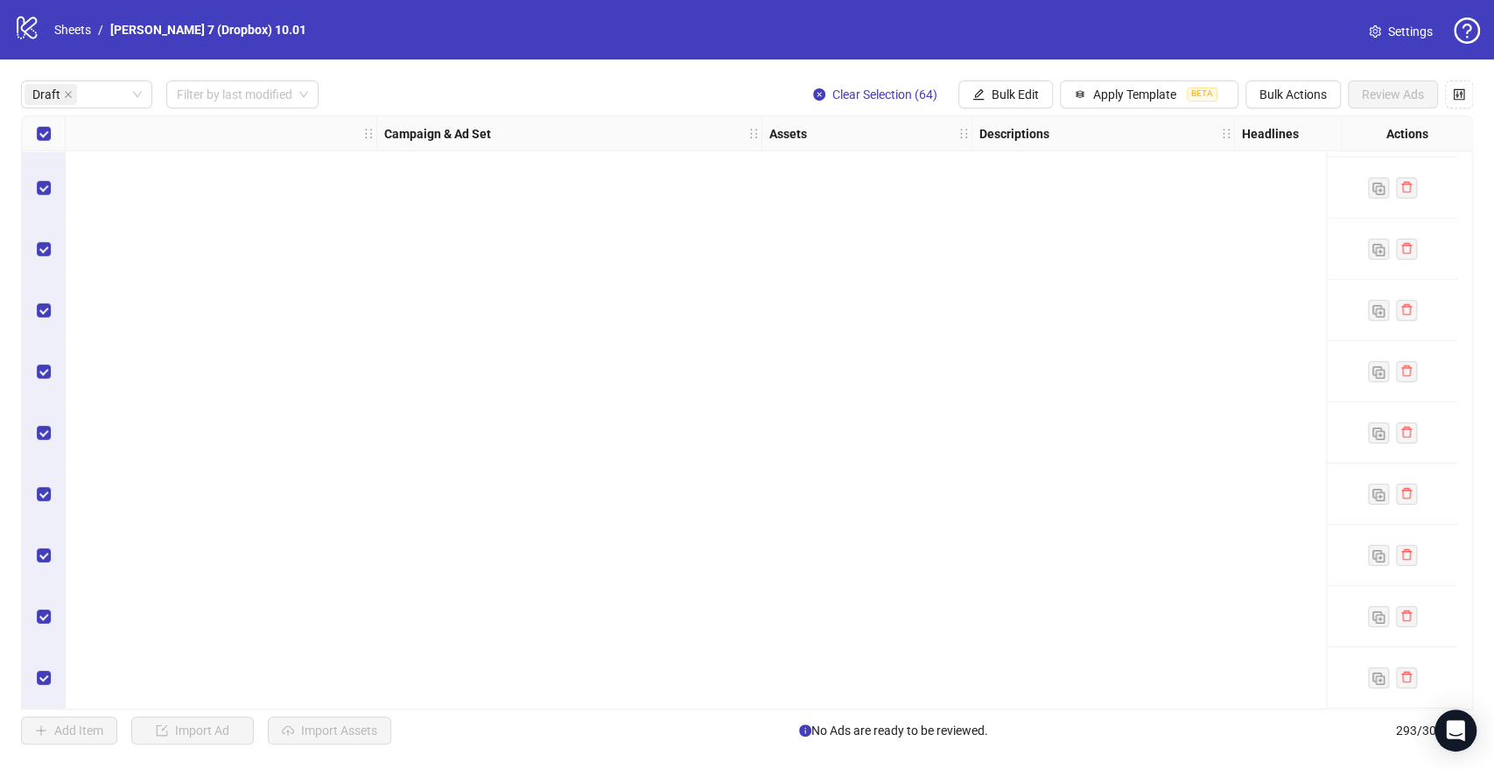
scroll to position [0, 340]
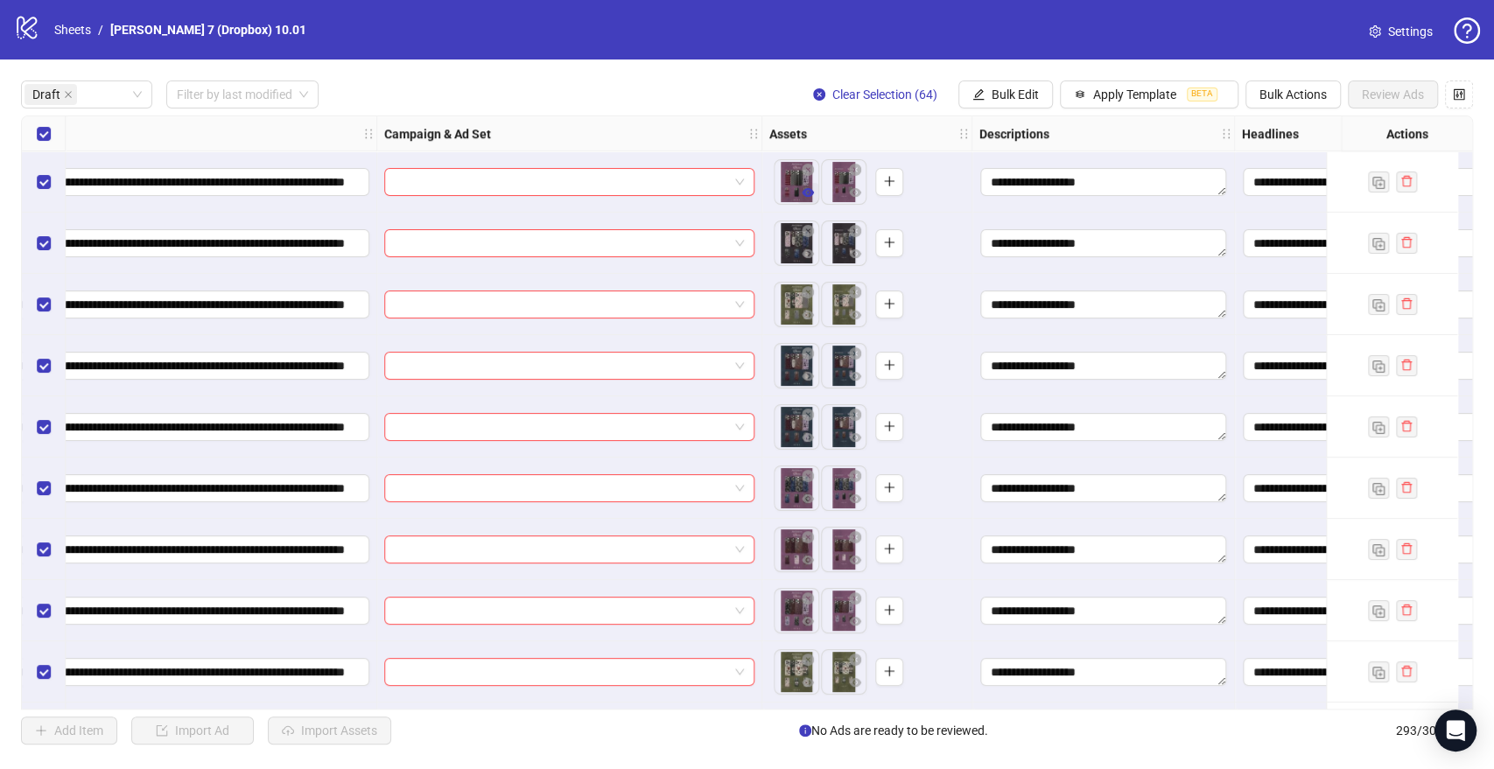
click at [805, 204] on button "button" at bounding box center [807, 193] width 21 height 21
click at [807, 317] on icon "eye" at bounding box center [808, 315] width 12 height 9
click at [811, 256] on icon "eye" at bounding box center [808, 253] width 12 height 9
click at [805, 558] on icon "eye" at bounding box center [808, 560] width 12 height 9
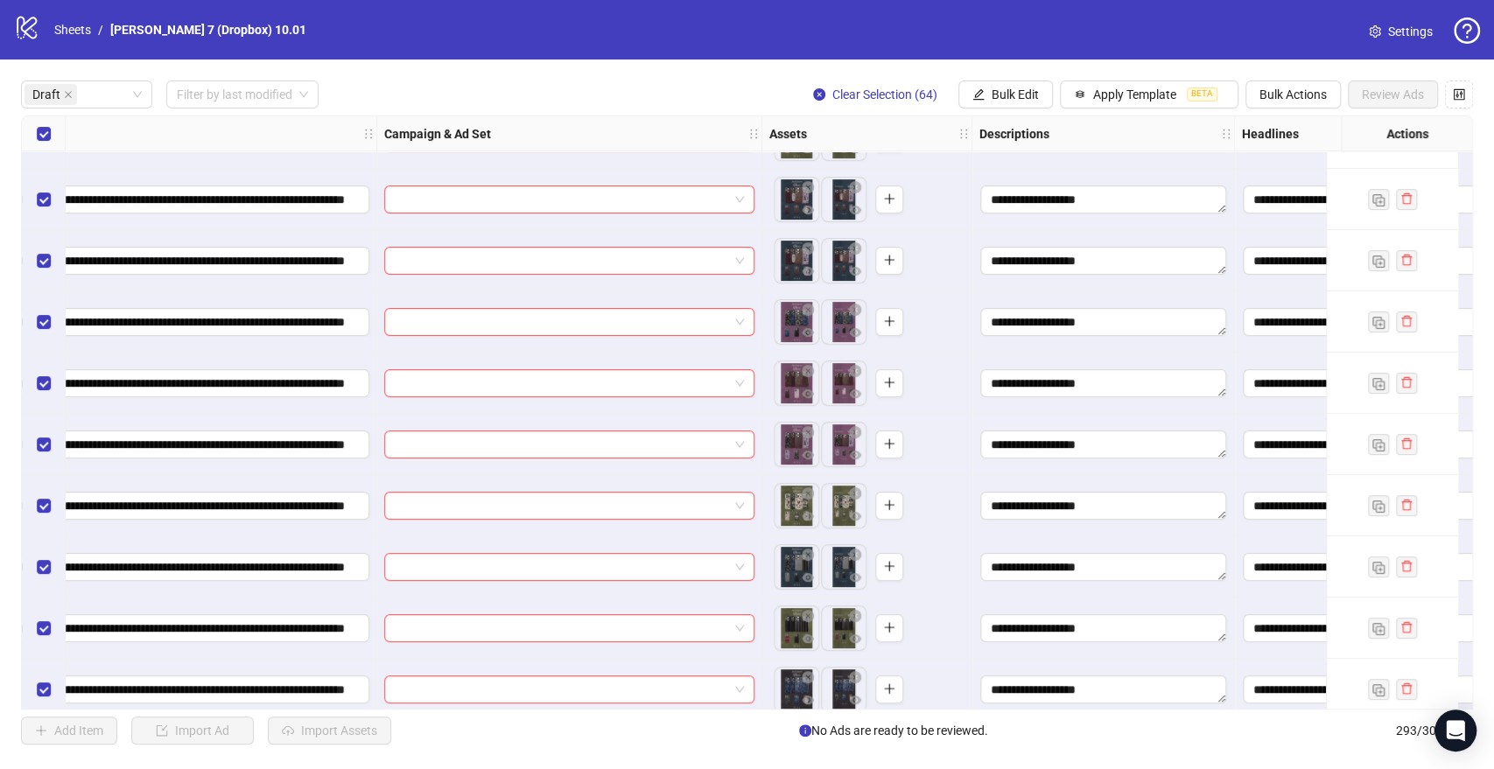
scroll to position [194, 340]
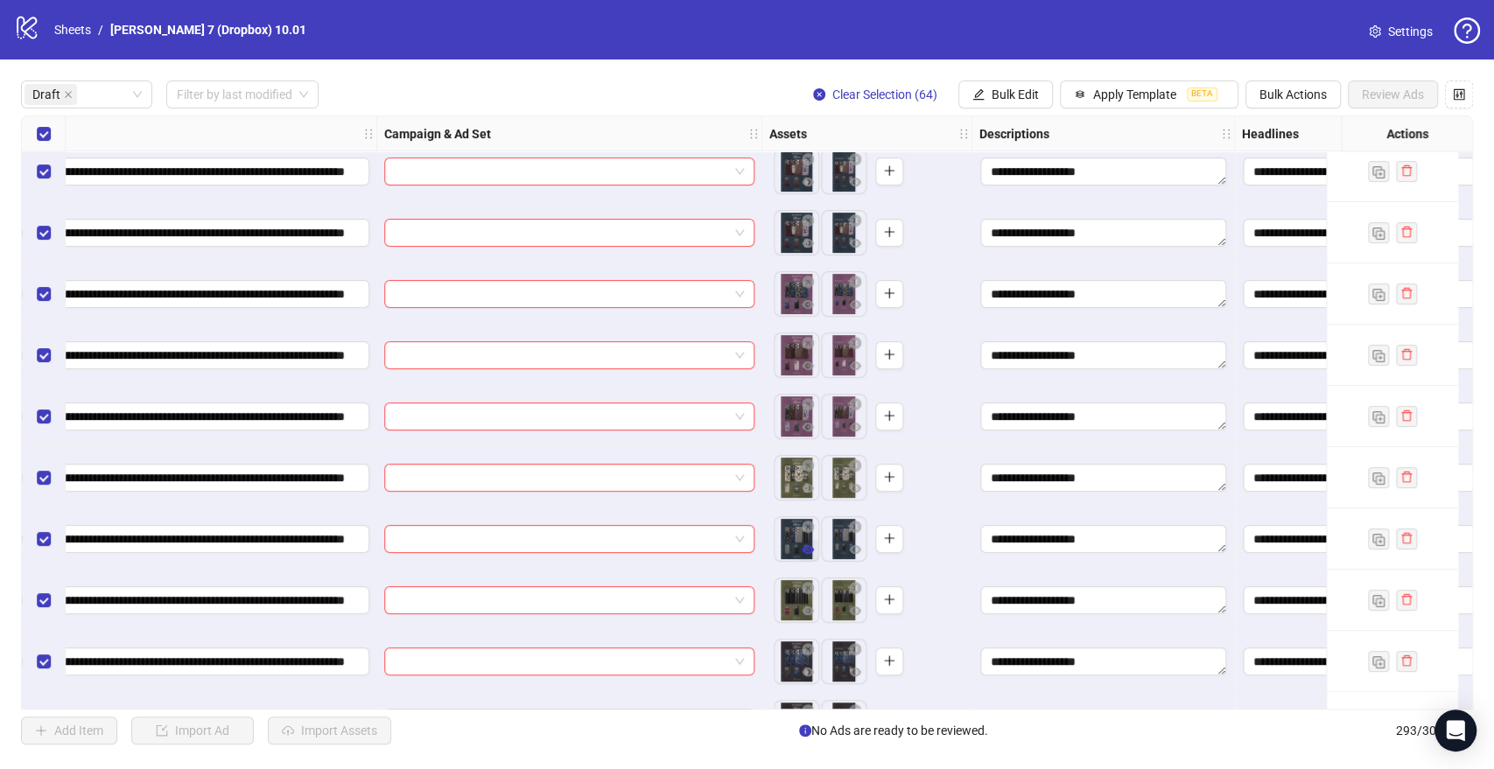
click at [810, 551] on icon "eye" at bounding box center [808, 549] width 12 height 9
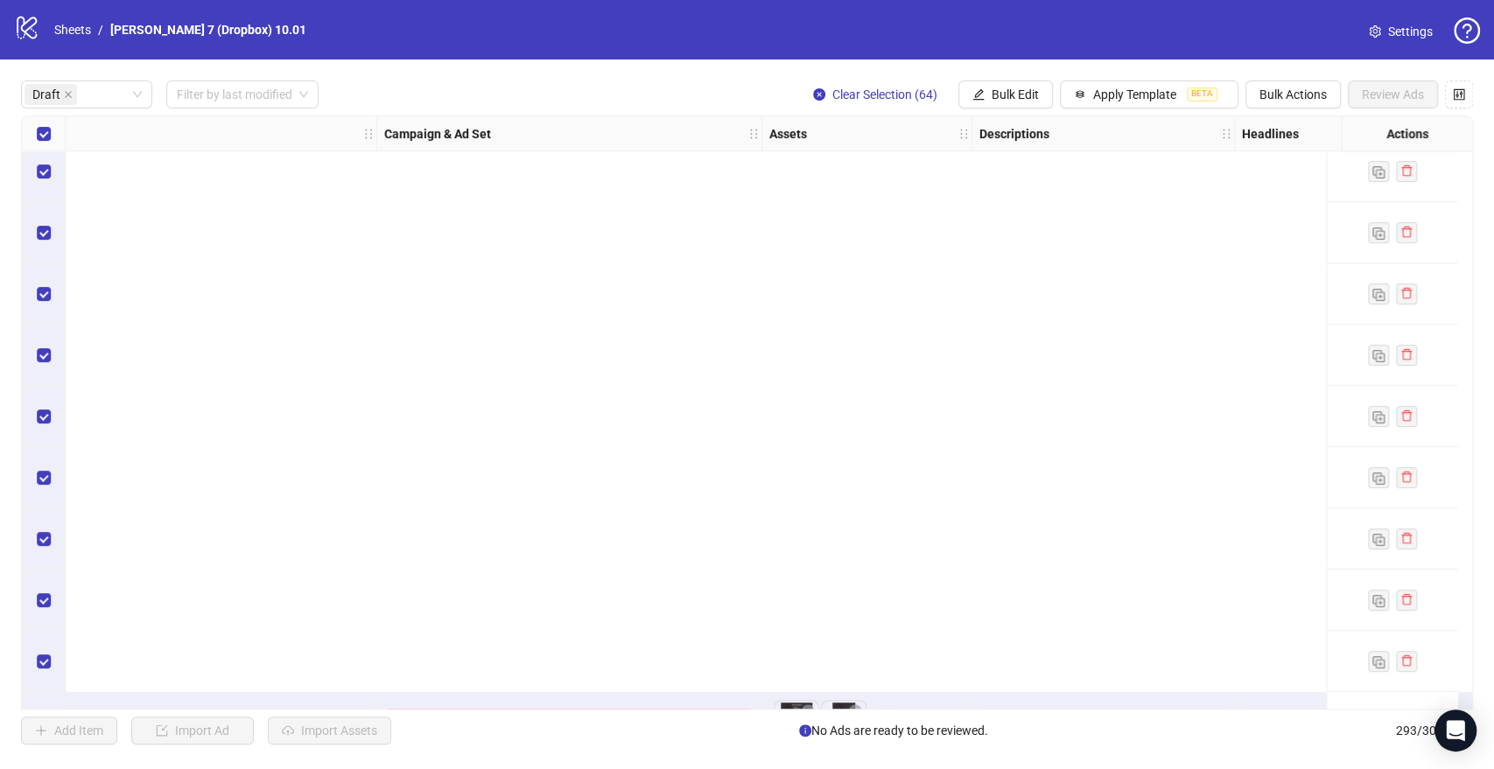
scroll to position [875, 340]
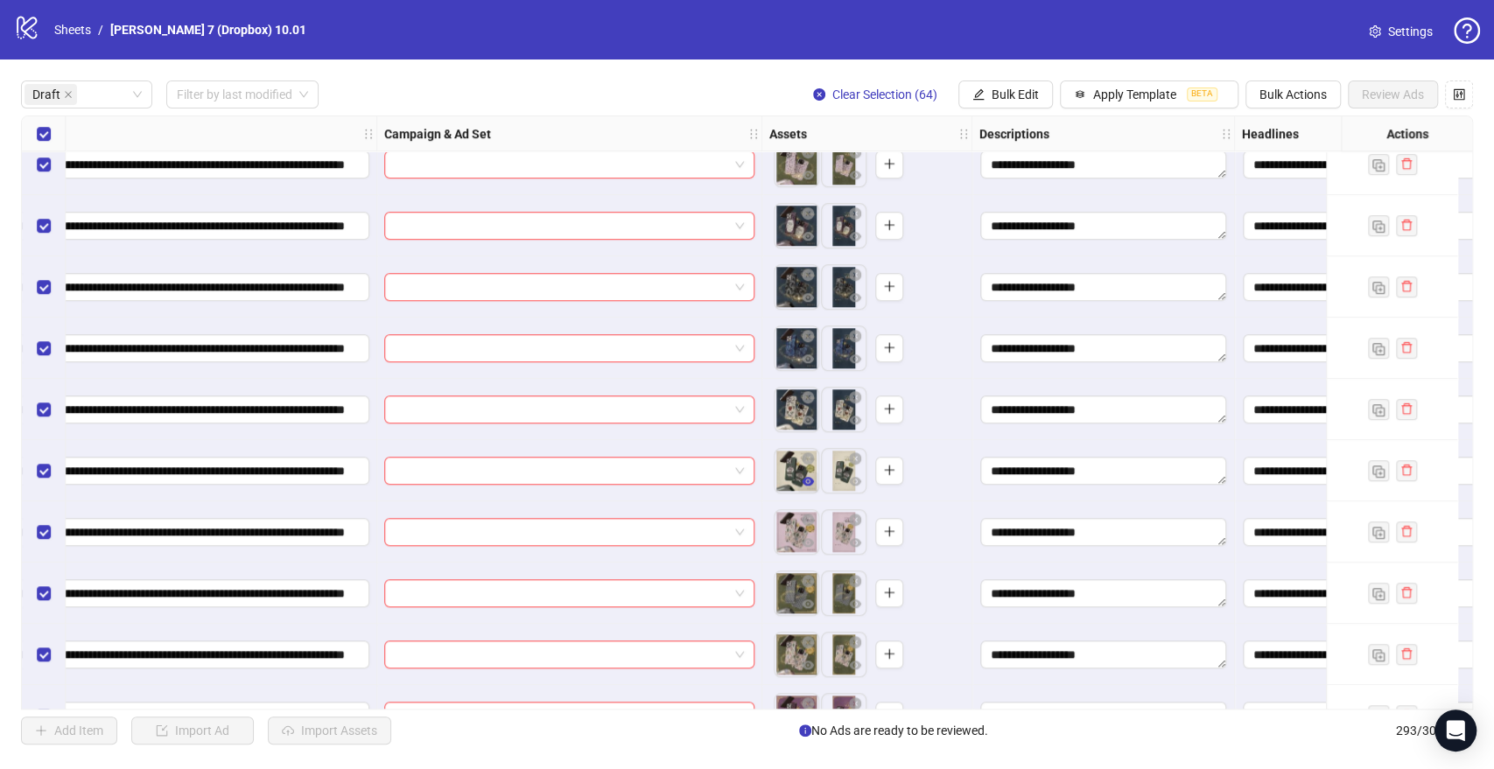
click at [803, 481] on icon "eye" at bounding box center [808, 481] width 12 height 9
click at [812, 603] on icon "eye" at bounding box center [808, 604] width 12 height 12
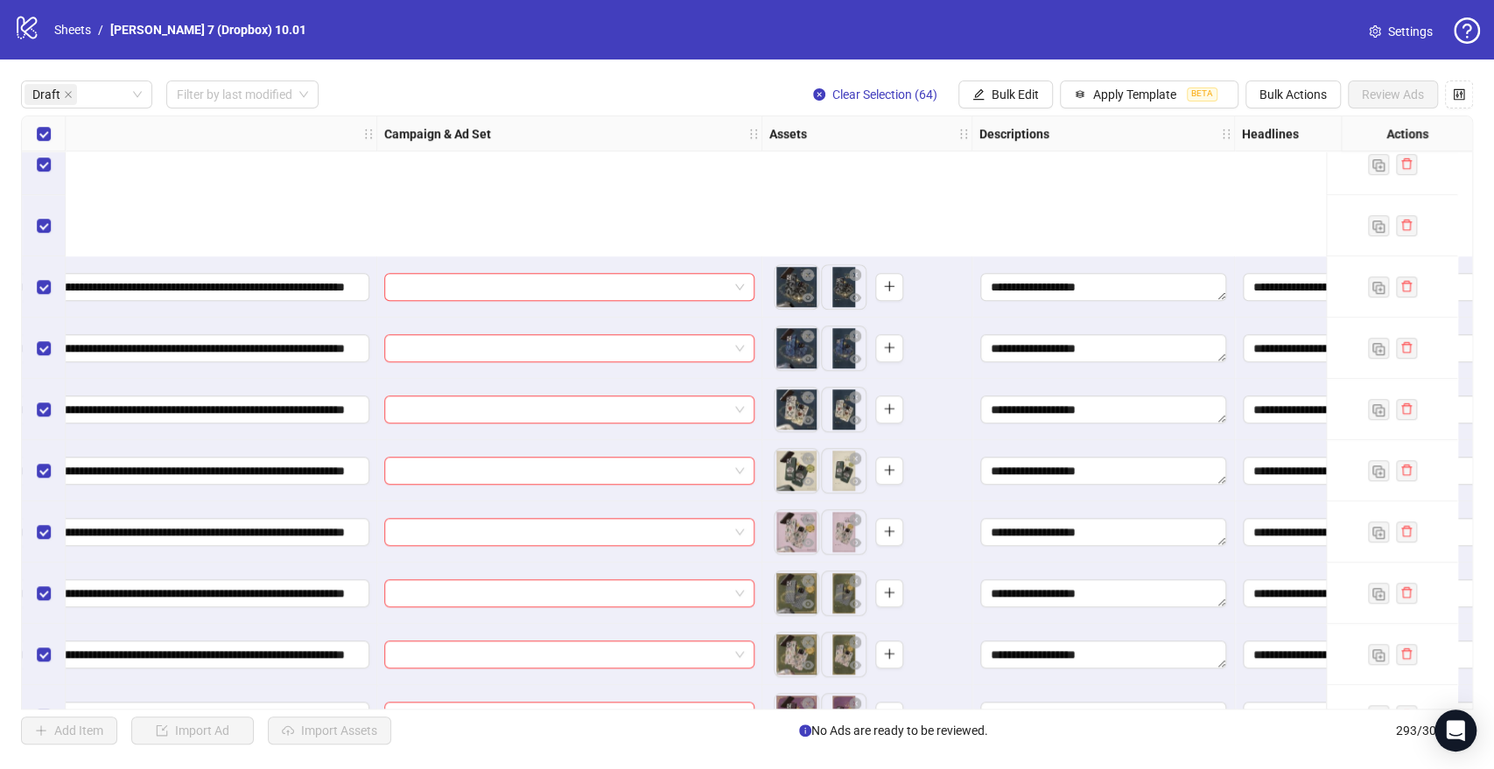
scroll to position [1167, 340]
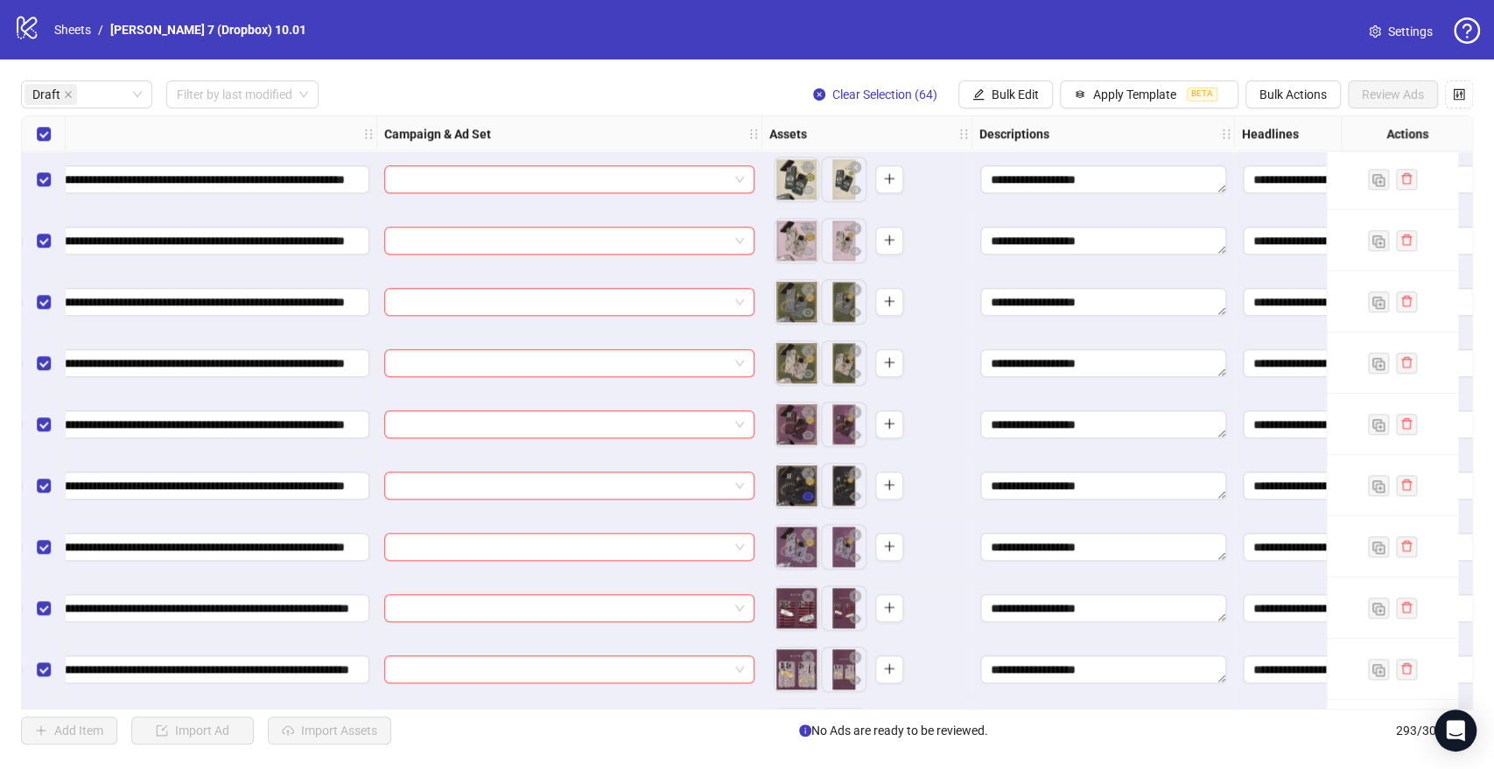
click at [808, 495] on icon "eye" at bounding box center [808, 496] width 12 height 12
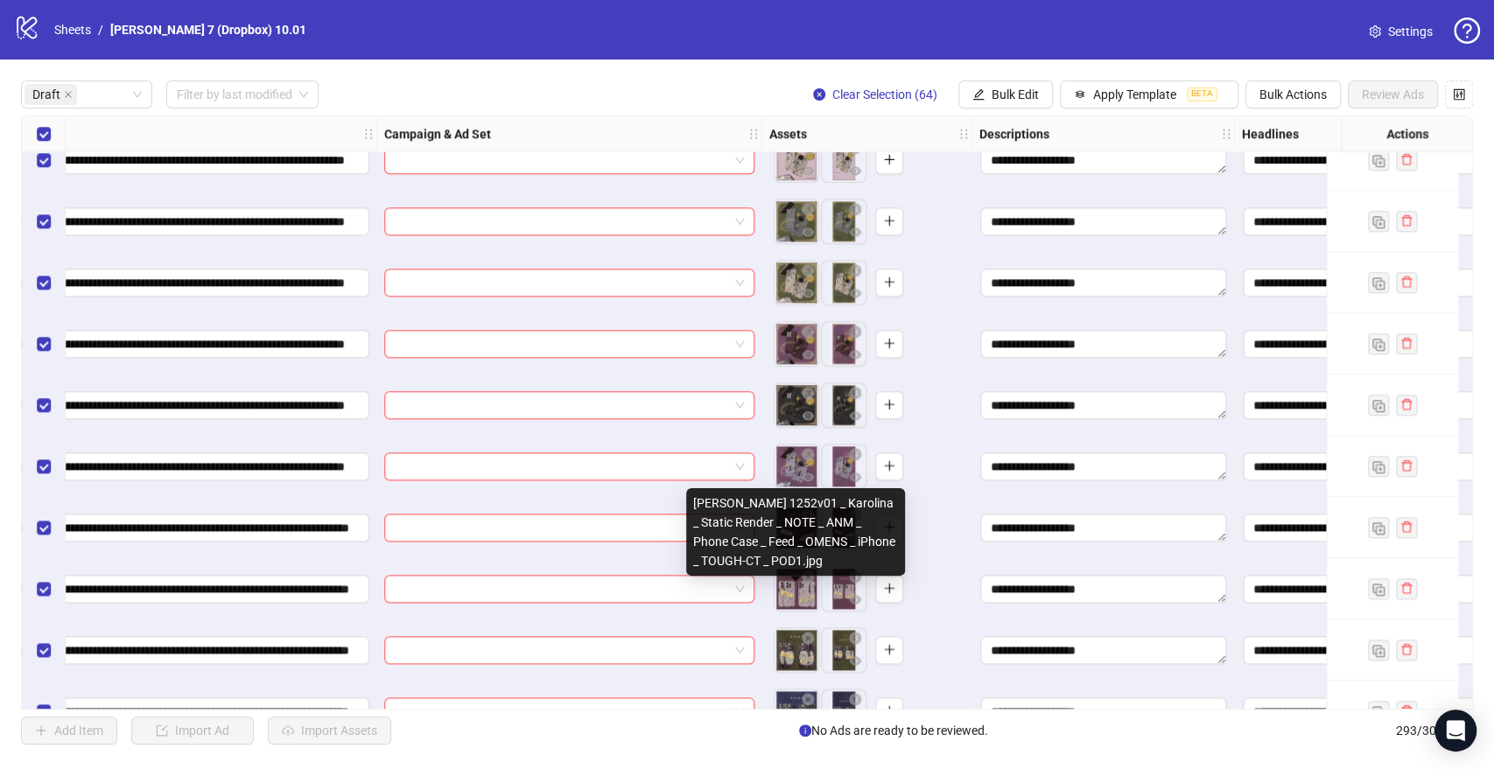
scroll to position [1361, 340]
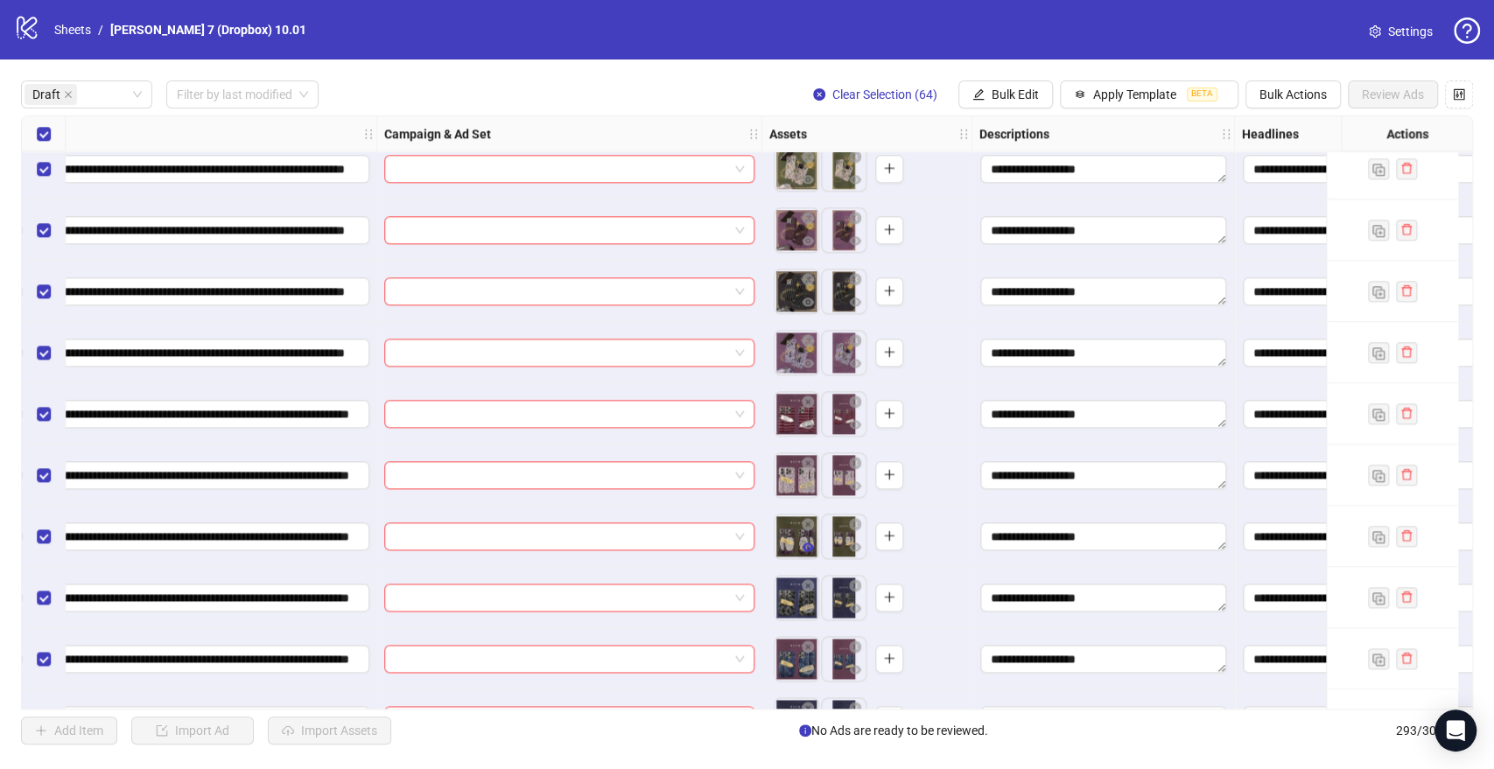
click at [810, 544] on icon "eye" at bounding box center [808, 547] width 12 height 9
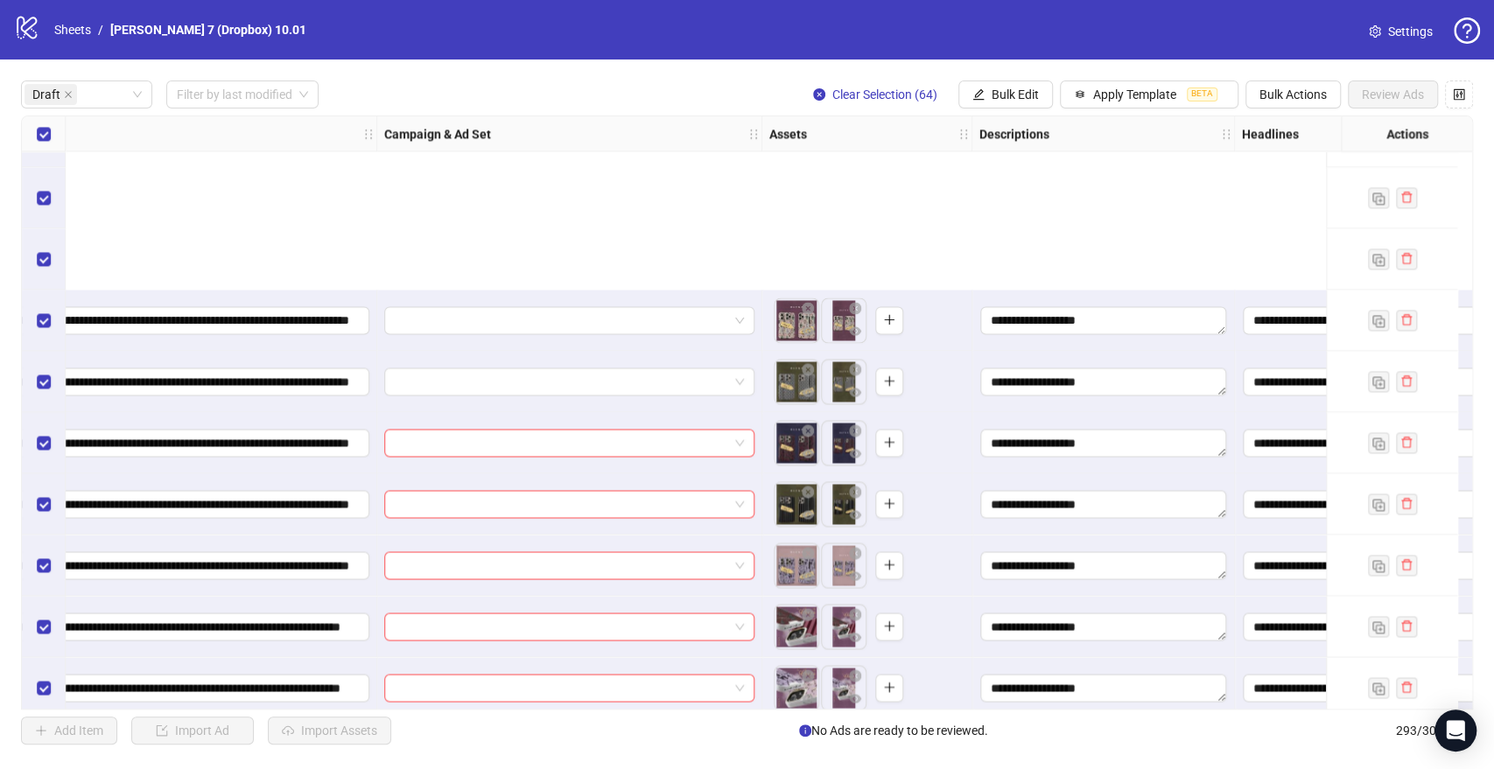
scroll to position [2236, 340]
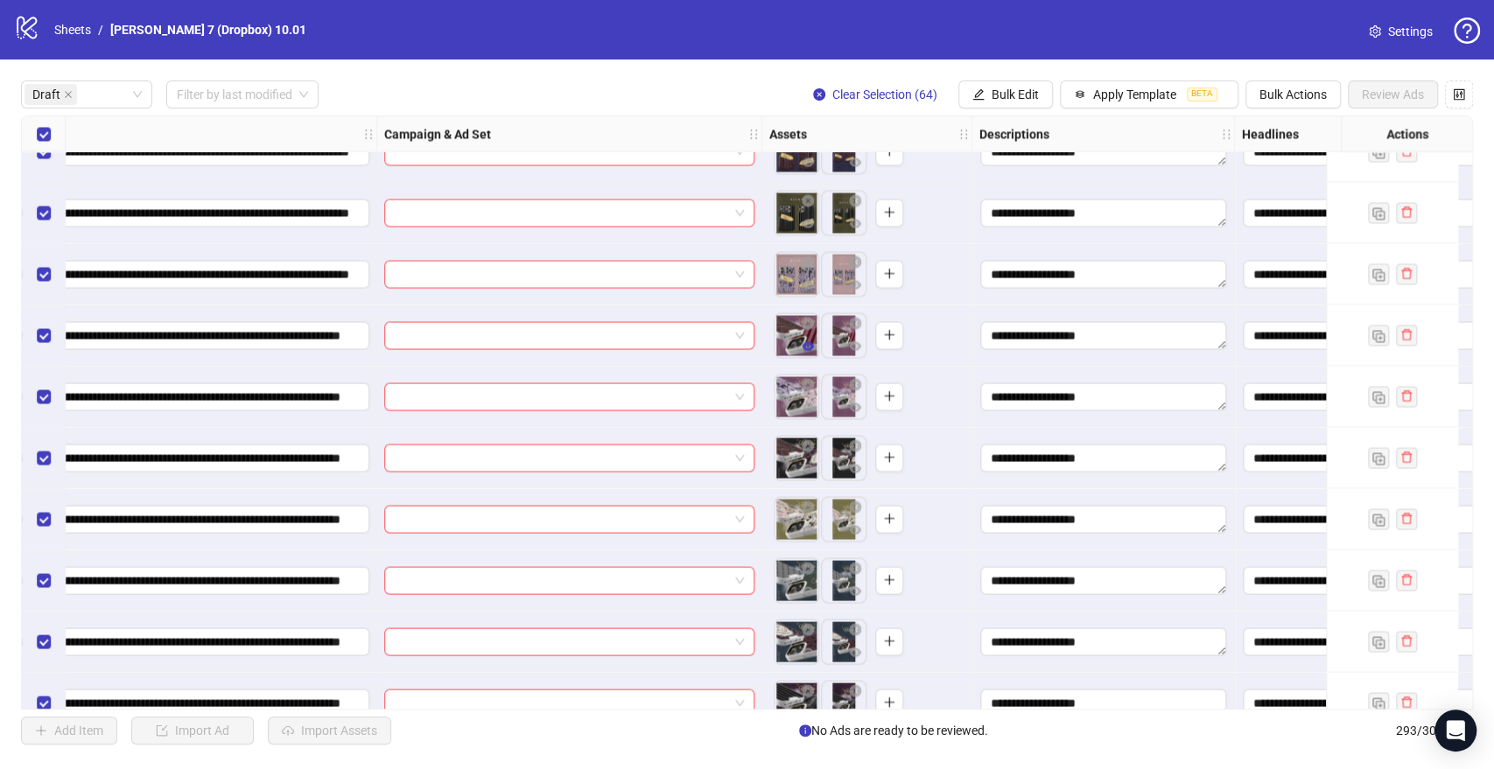
click at [806, 340] on icon "eye" at bounding box center [808, 346] width 12 height 12
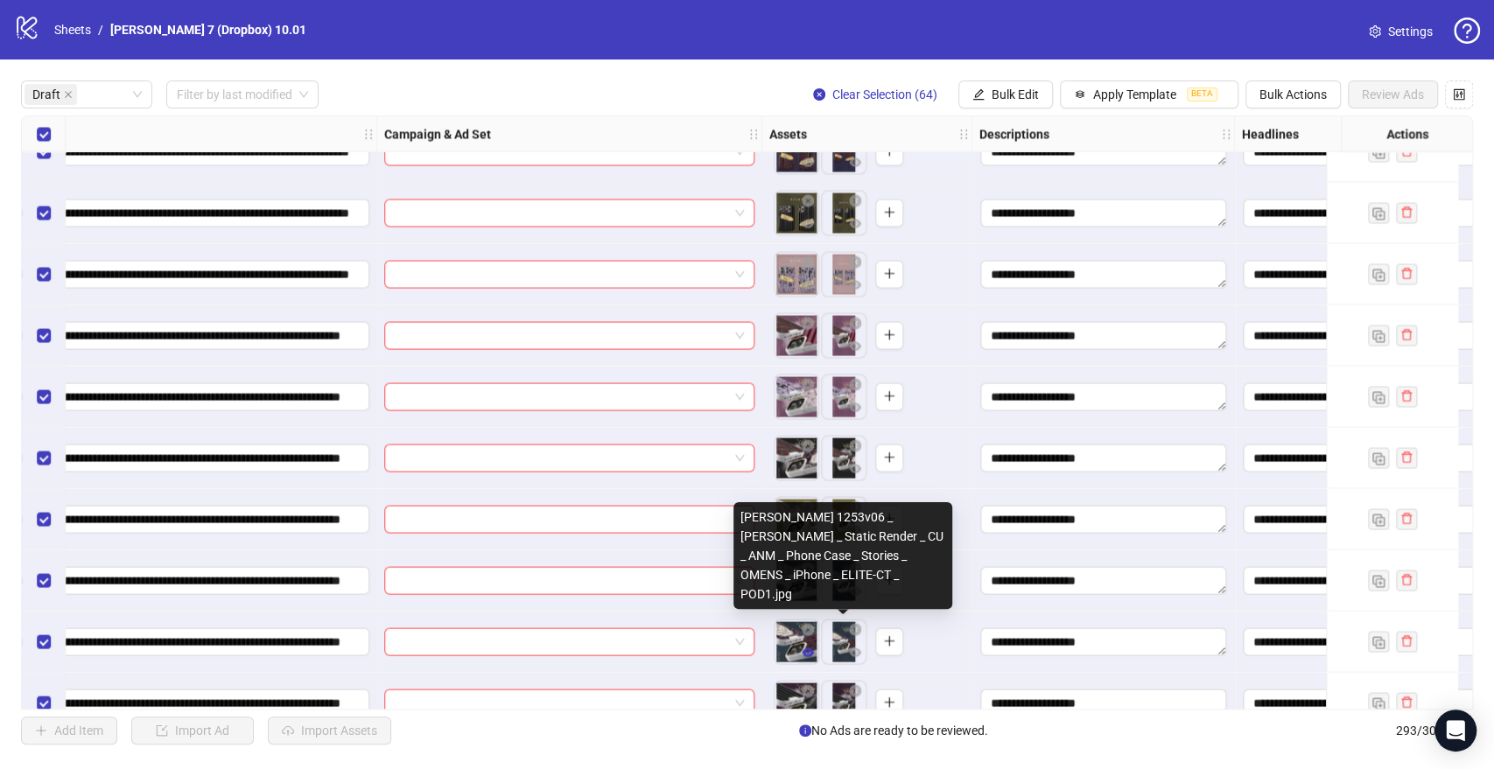
click at [817, 657] on button "button" at bounding box center [807, 652] width 21 height 21
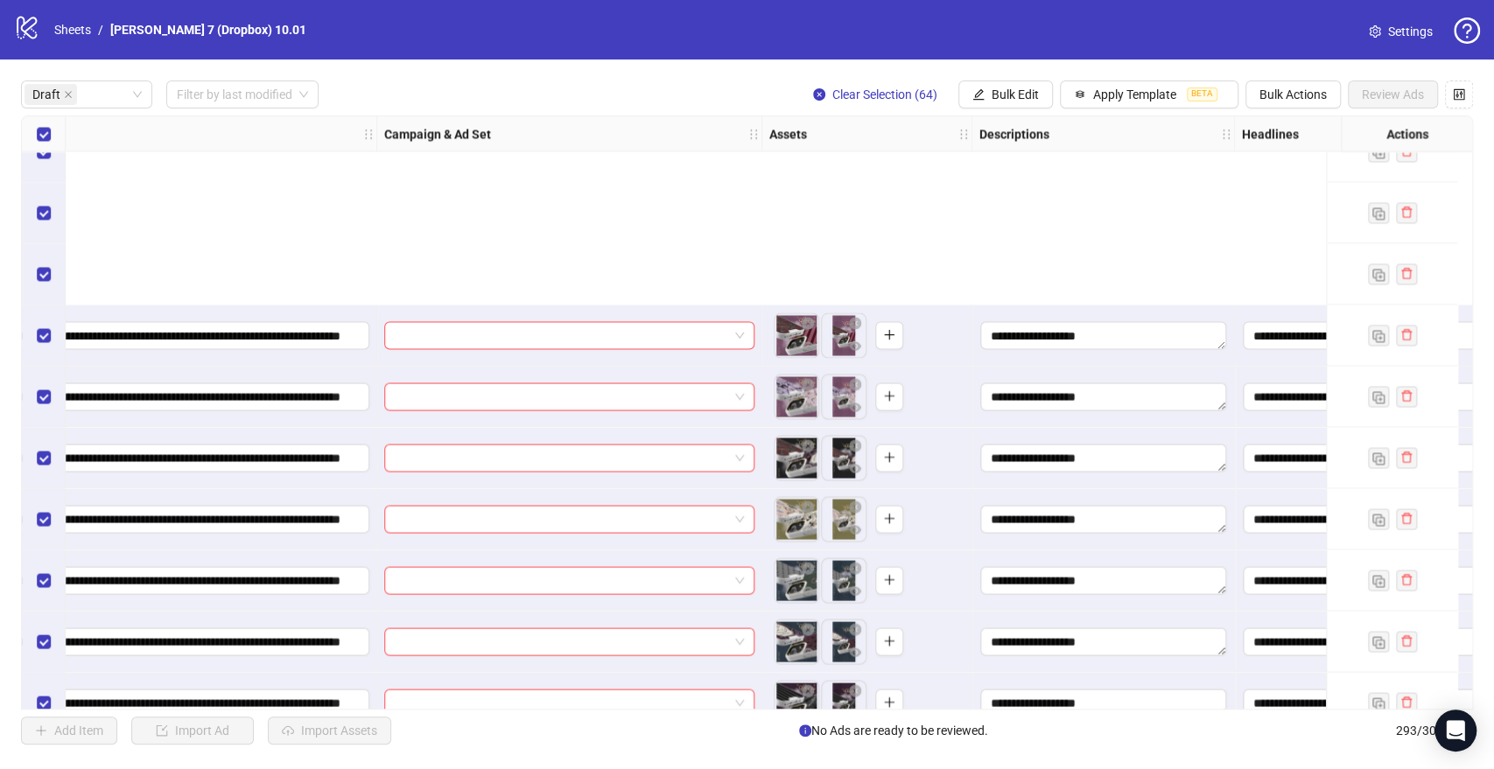
scroll to position [2527, 340]
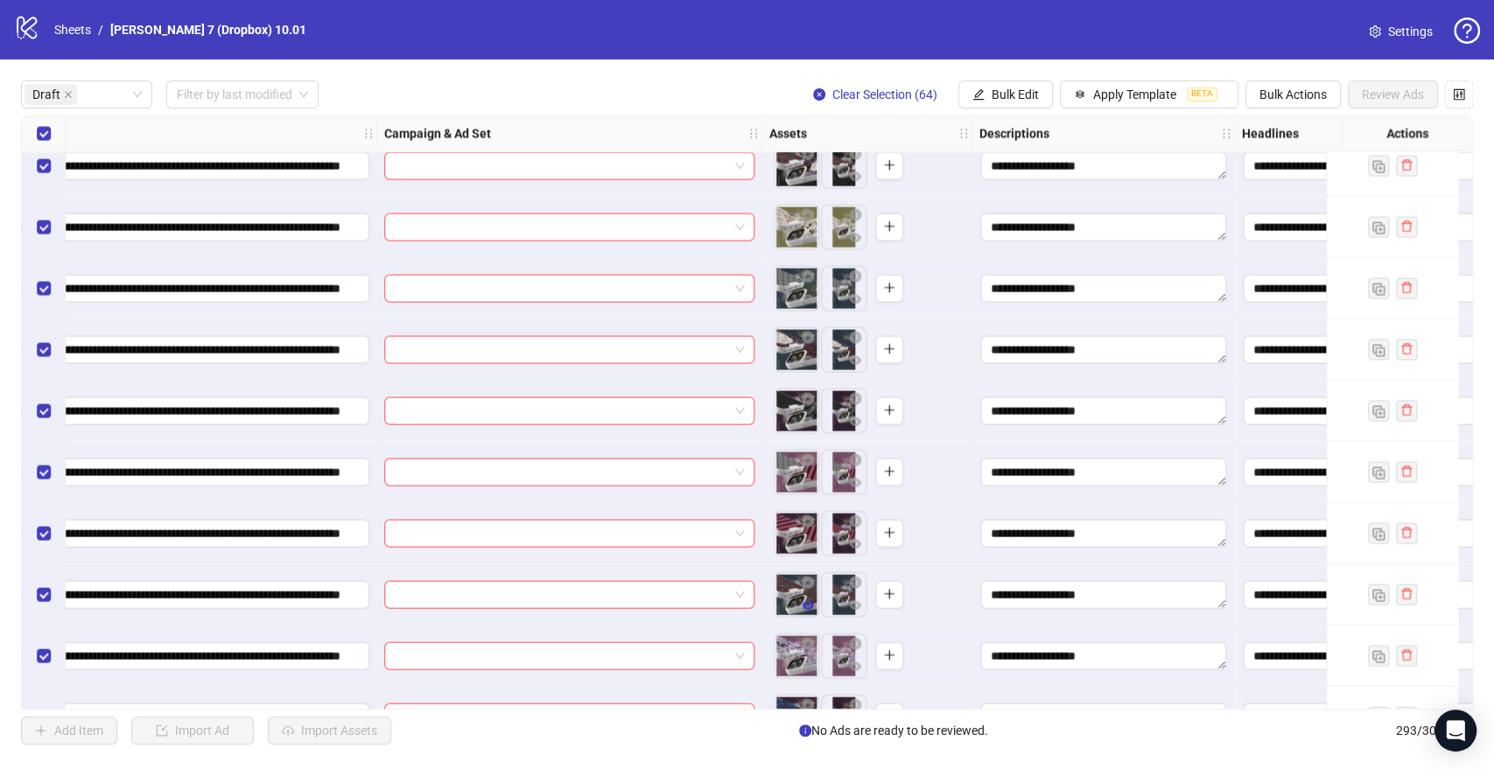
click at [809, 596] on button "button" at bounding box center [807, 606] width 21 height 21
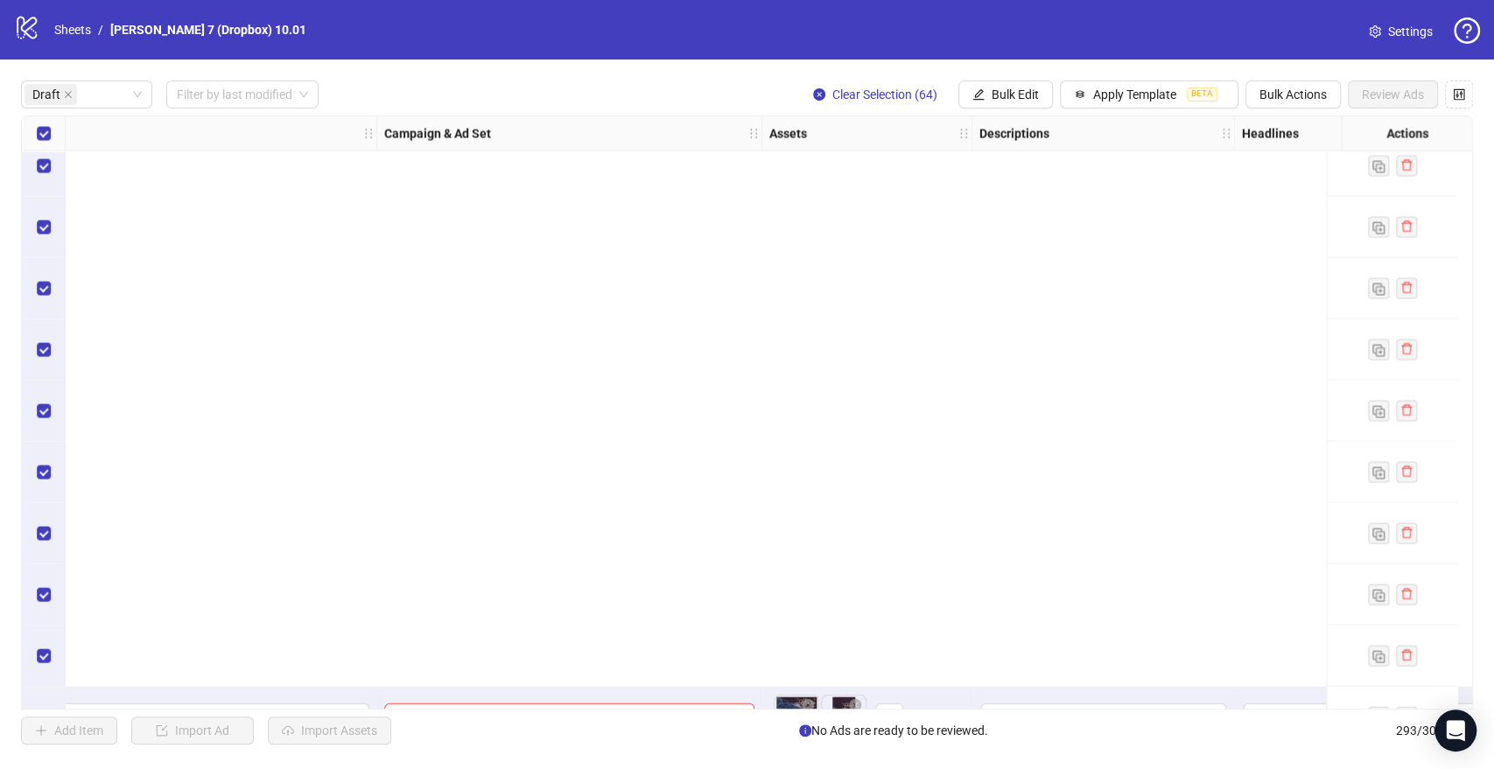
scroll to position [3208, 340]
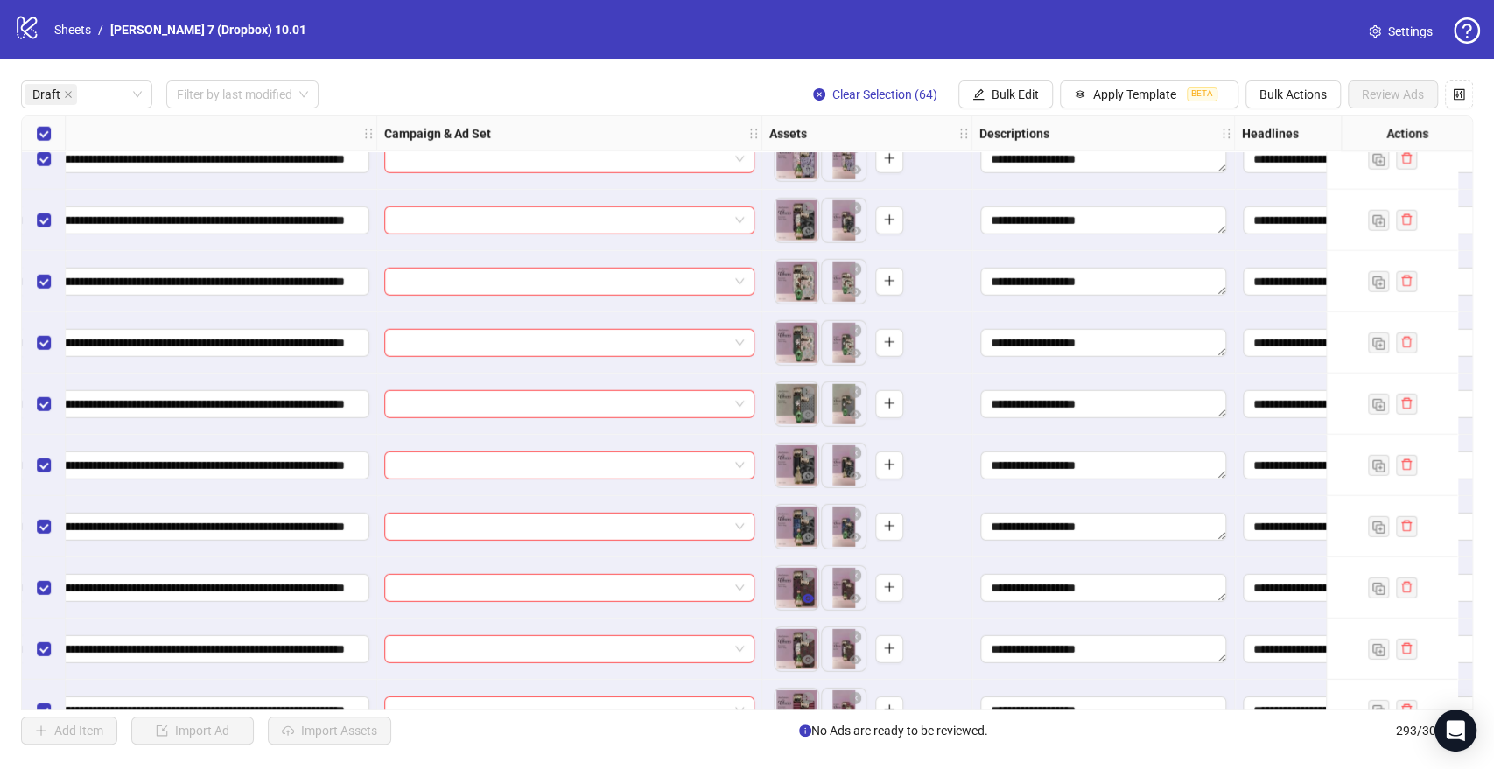
click at [805, 600] on icon "eye" at bounding box center [808, 598] width 12 height 12
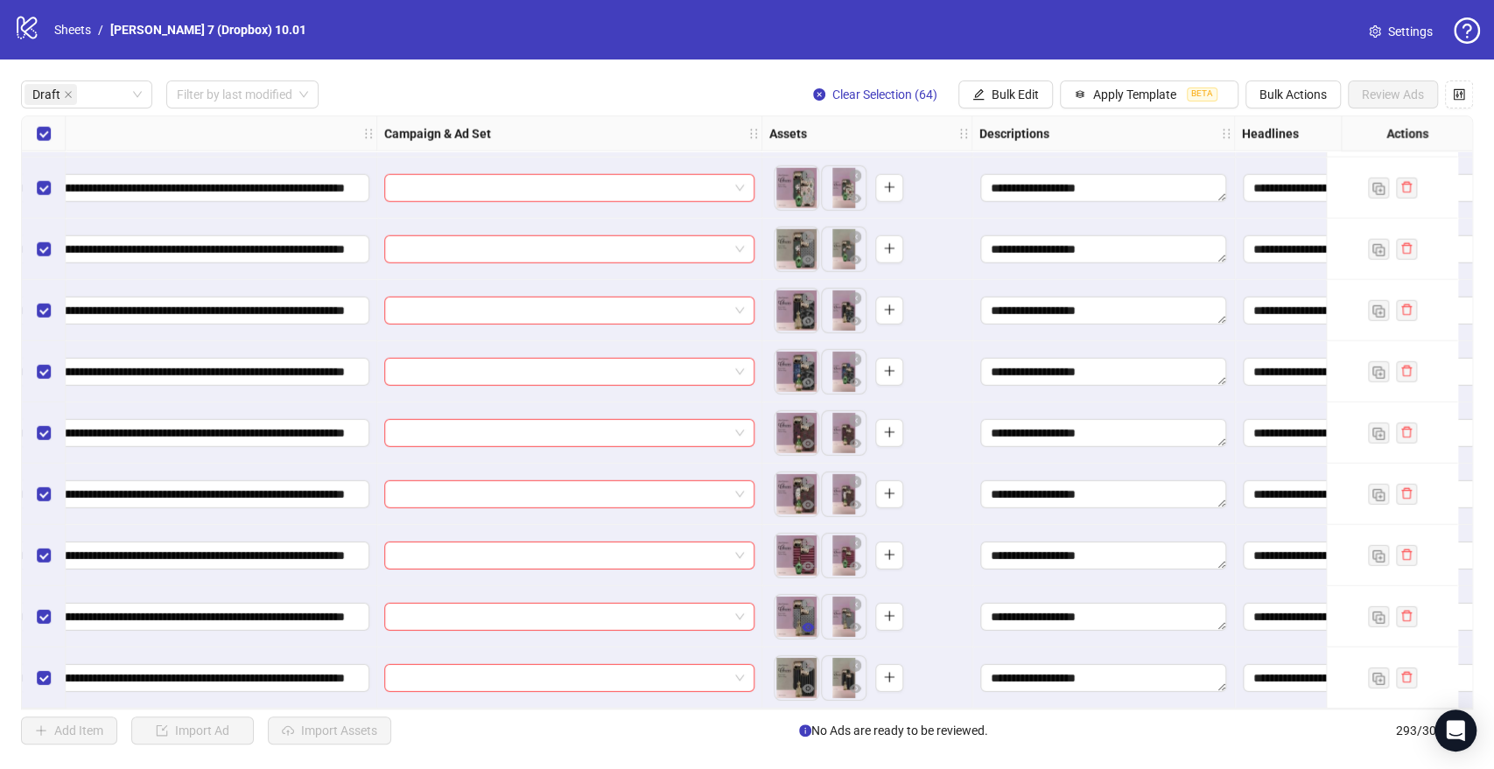
click at [807, 623] on icon "eye" at bounding box center [808, 627] width 12 height 9
click at [39, 125] on label "Select all rows" at bounding box center [44, 133] width 14 height 19
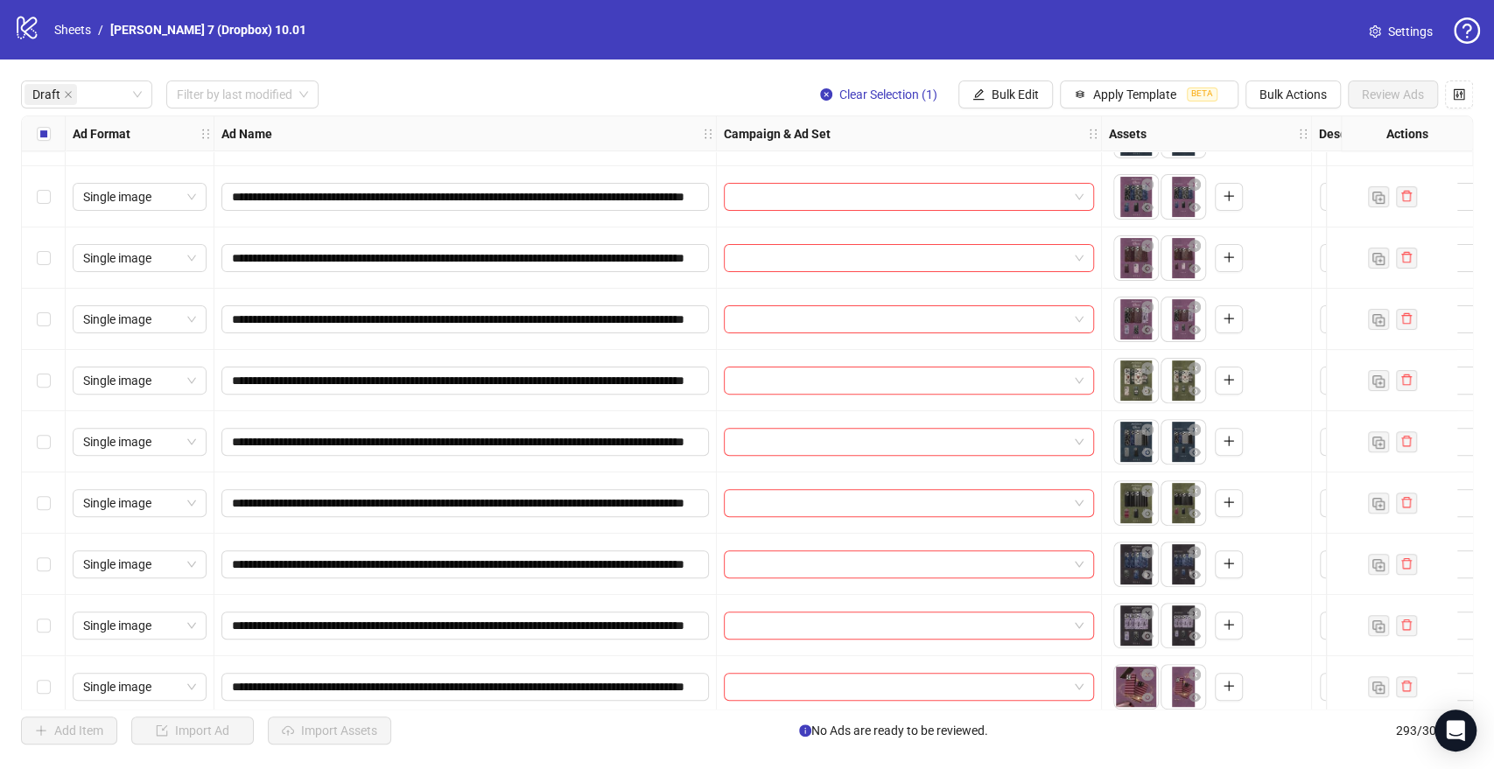
scroll to position [389, 0]
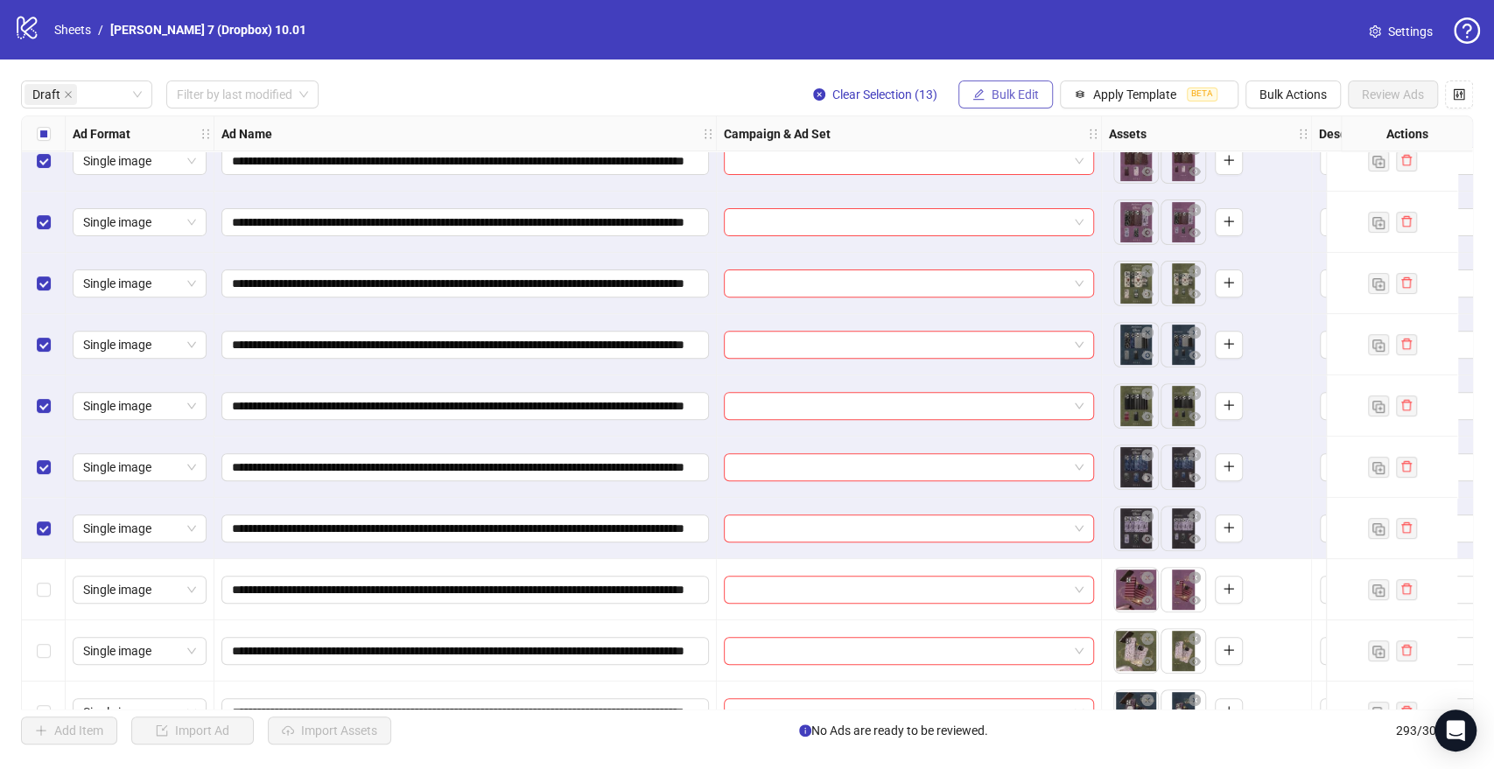
click at [1007, 92] on span "Bulk Edit" at bounding box center [1015, 95] width 47 height 14
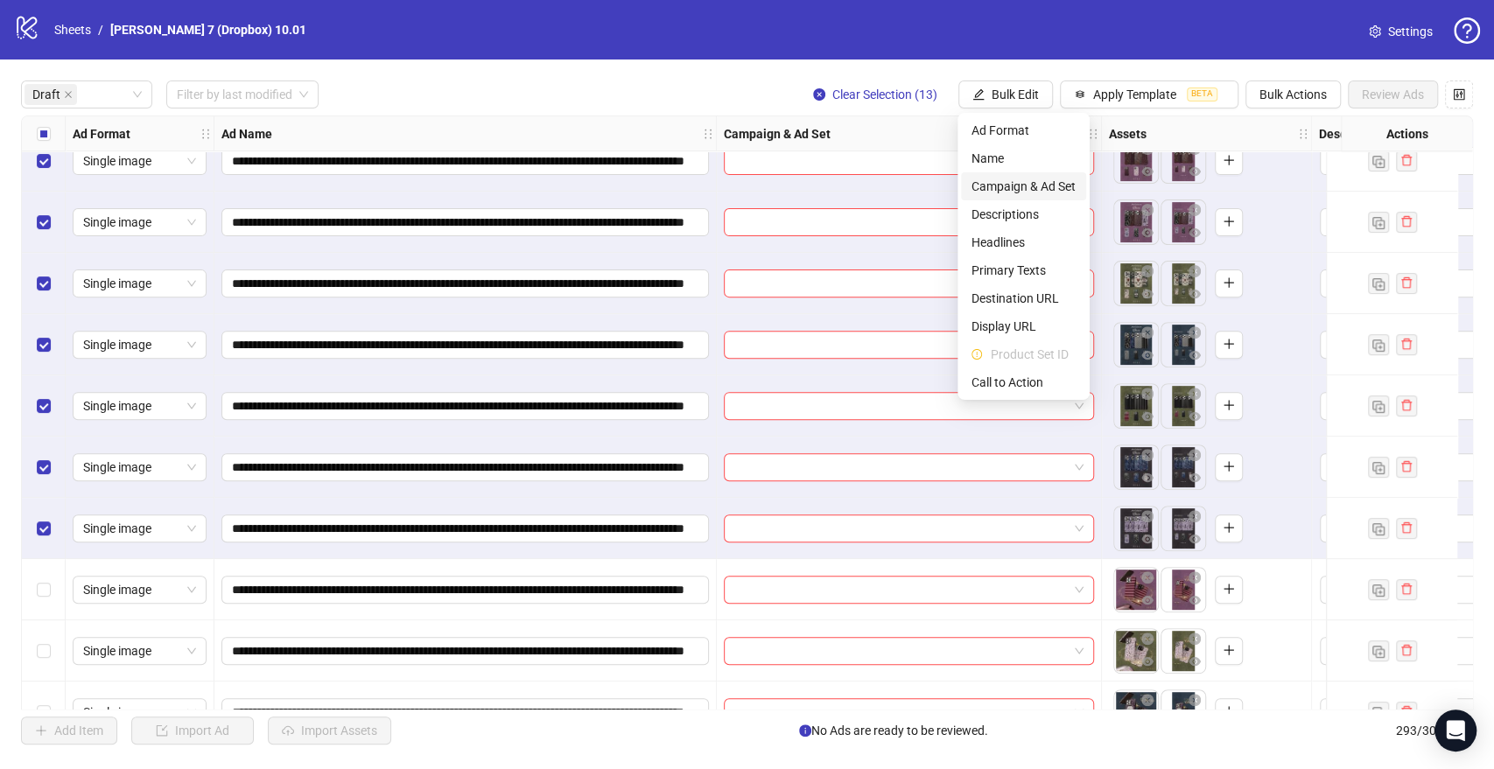
click at [1007, 186] on span "Campaign & Ad Set" at bounding box center [1023, 186] width 104 height 19
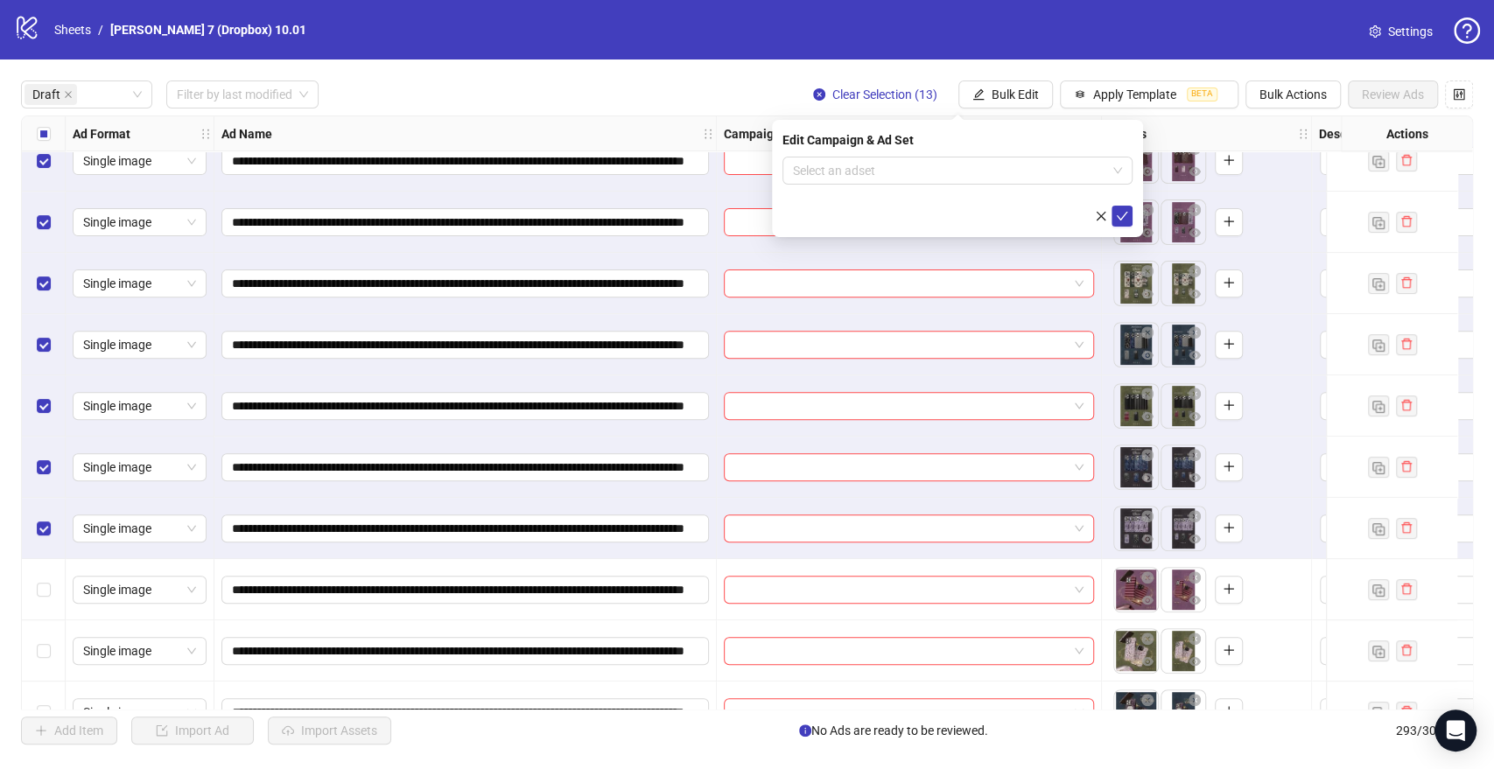
click at [882, 154] on div "Edit Campaign & Ad Set Select an adset" at bounding box center [957, 178] width 371 height 117
click at [886, 166] on input "search" at bounding box center [949, 171] width 313 height 26
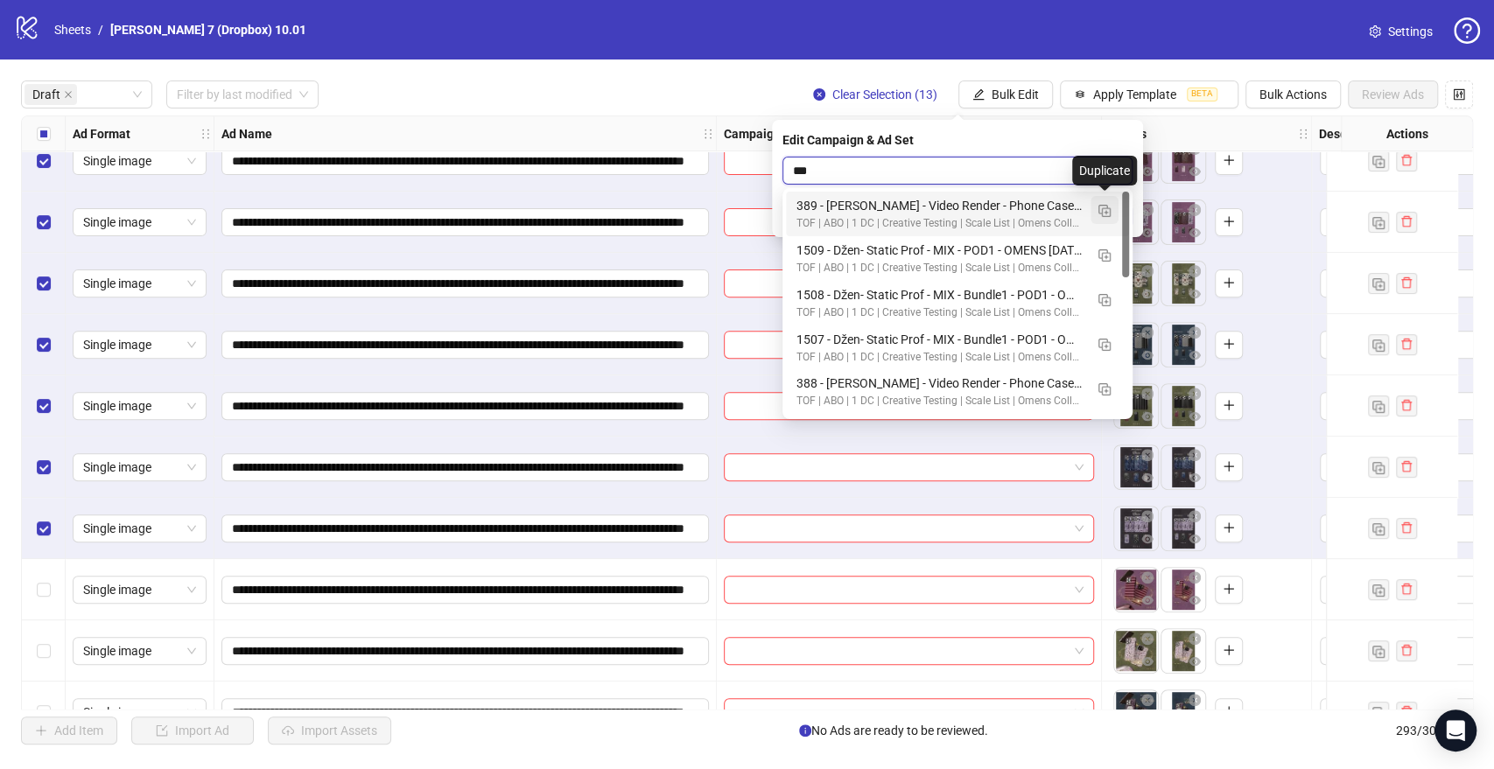
click at [1099, 211] on img "button" at bounding box center [1104, 211] width 12 height 12
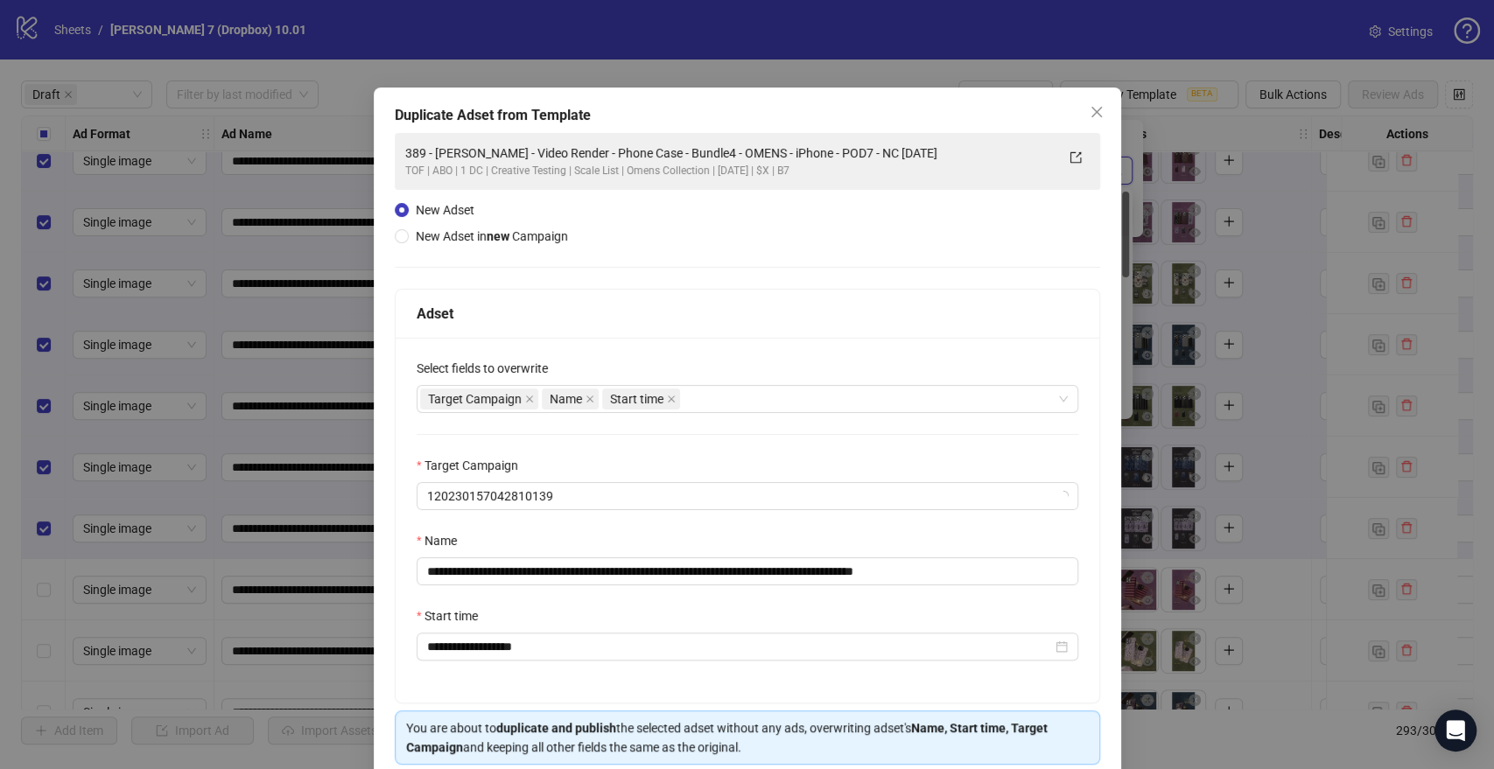
type input "***"
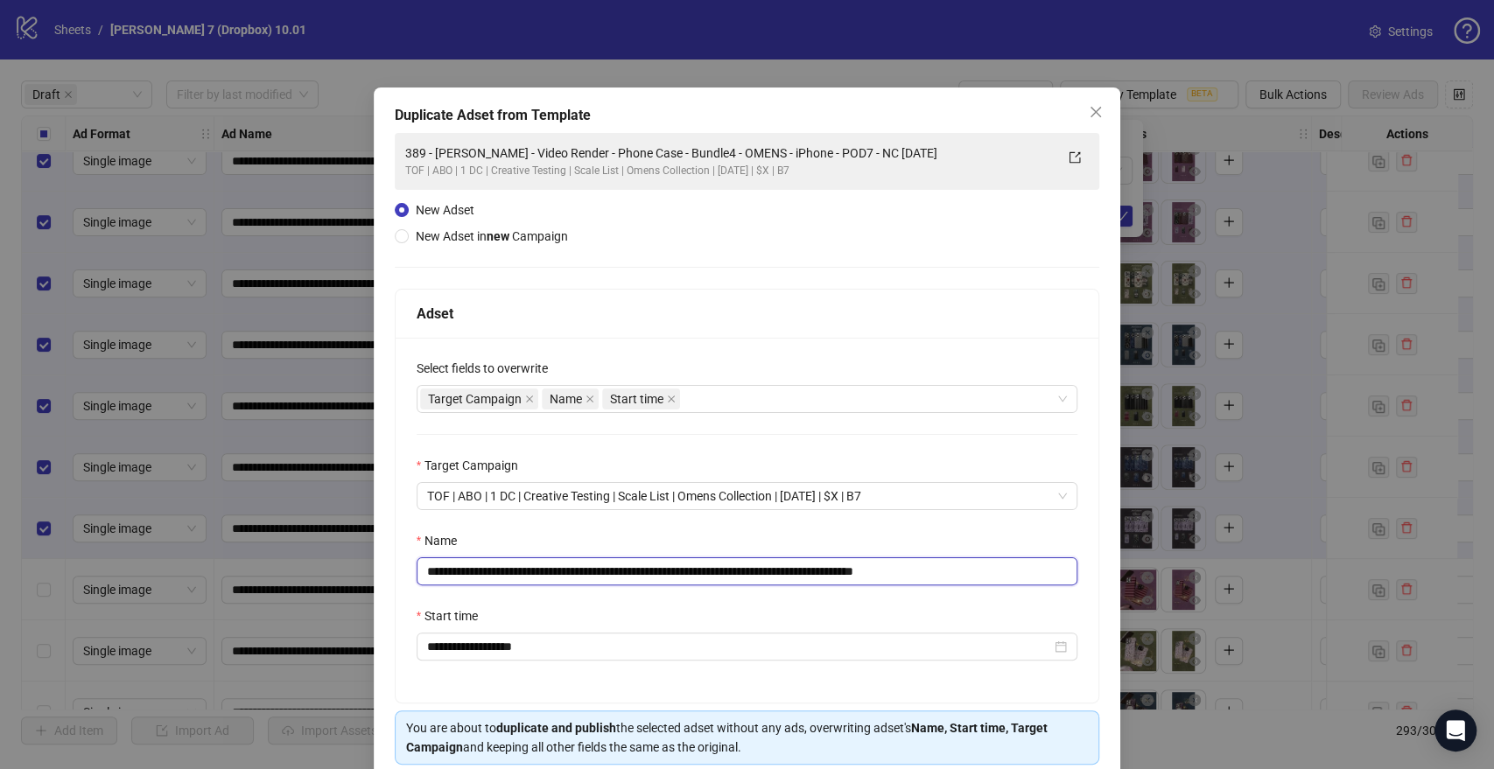
drag, startPoint x: 864, startPoint y: 572, endPoint x: 116, endPoint y: 546, distance: 747.9
click at [116, 546] on div "**********" at bounding box center [747, 384] width 1494 height 769
paste input "text"
drag, startPoint x: 861, startPoint y: 566, endPoint x: 936, endPoint y: 567, distance: 75.3
click at [936, 567] on input "**********" at bounding box center [748, 571] width 662 height 28
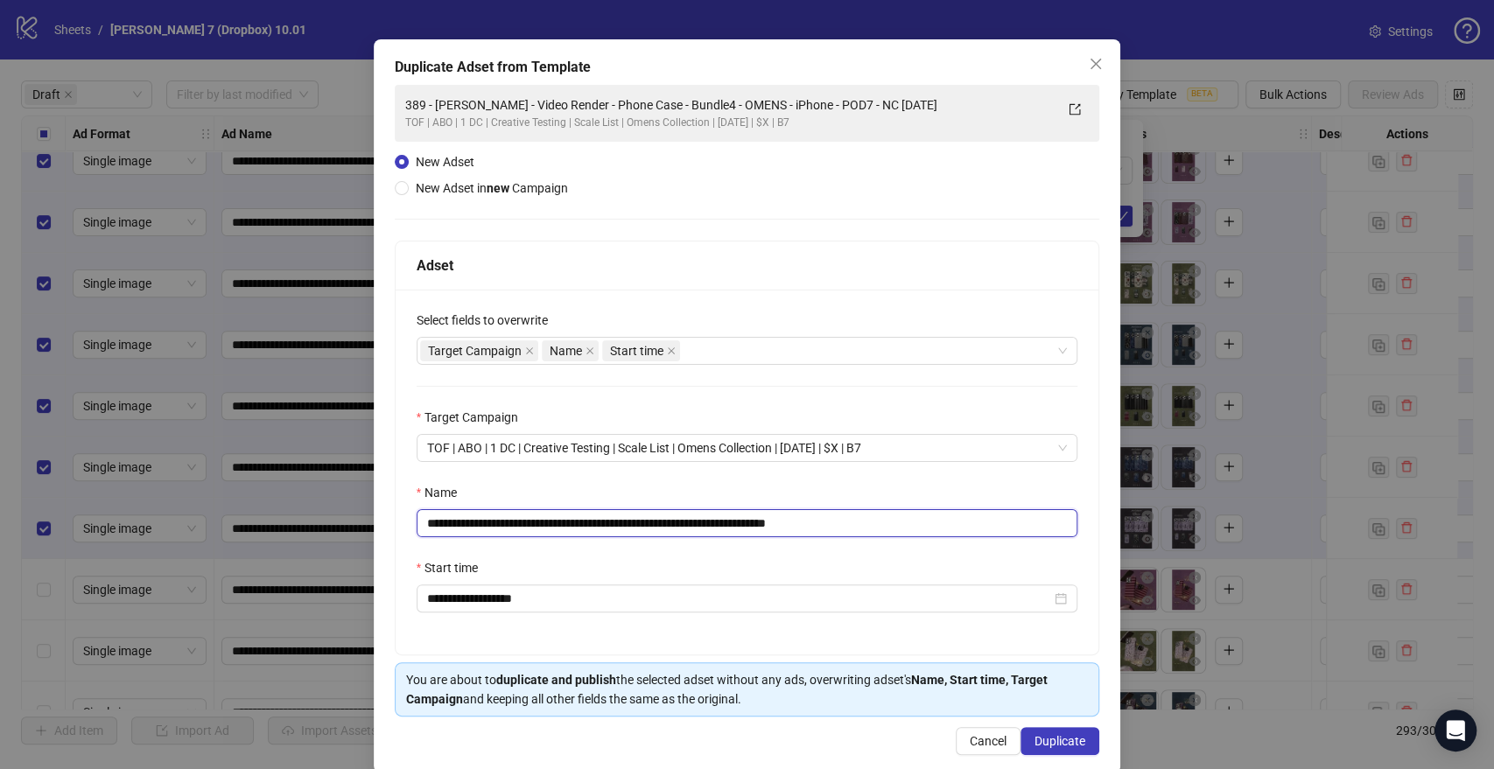
scroll to position [73, 0]
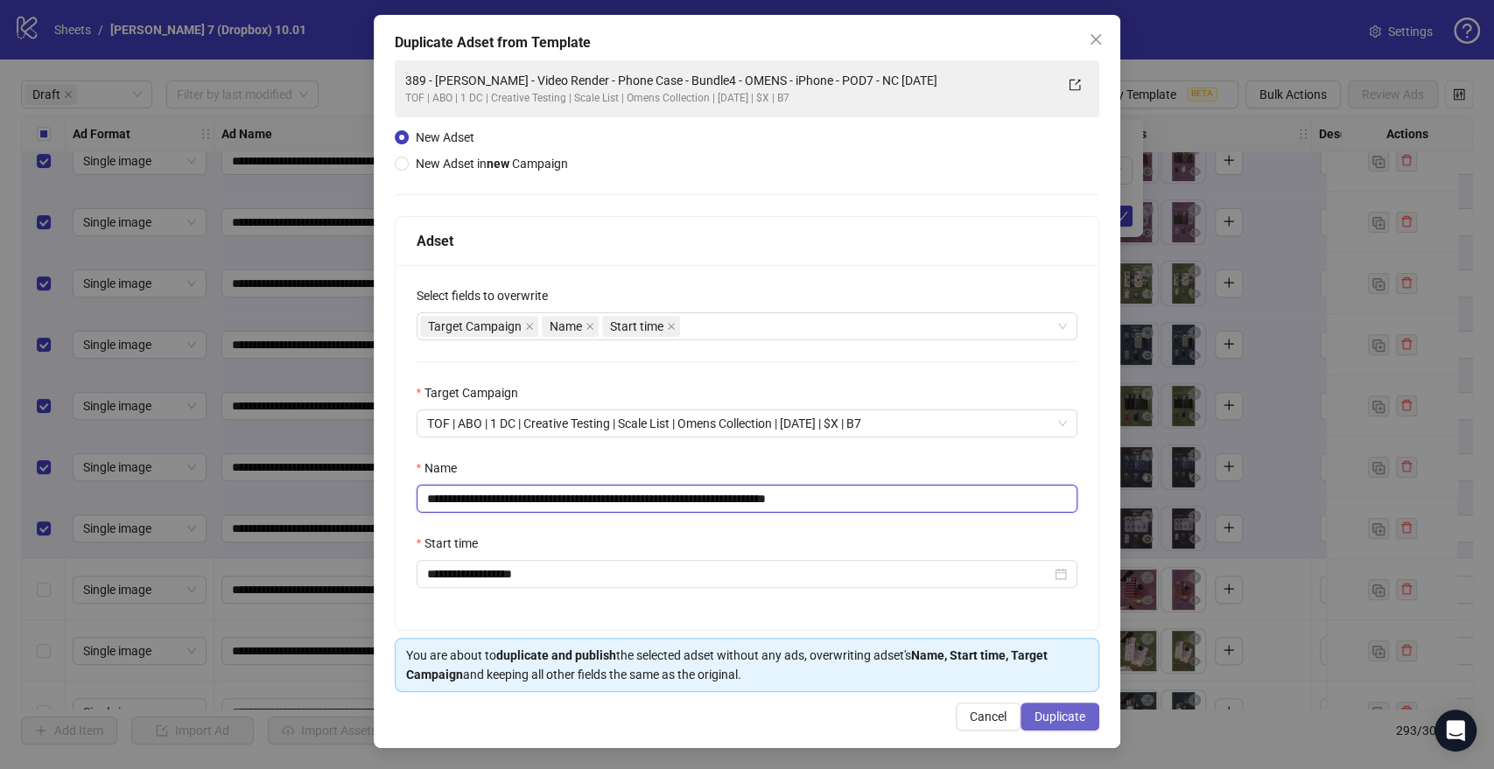
type input "**********"
click at [1049, 705] on button "Duplicate" at bounding box center [1059, 717] width 79 height 28
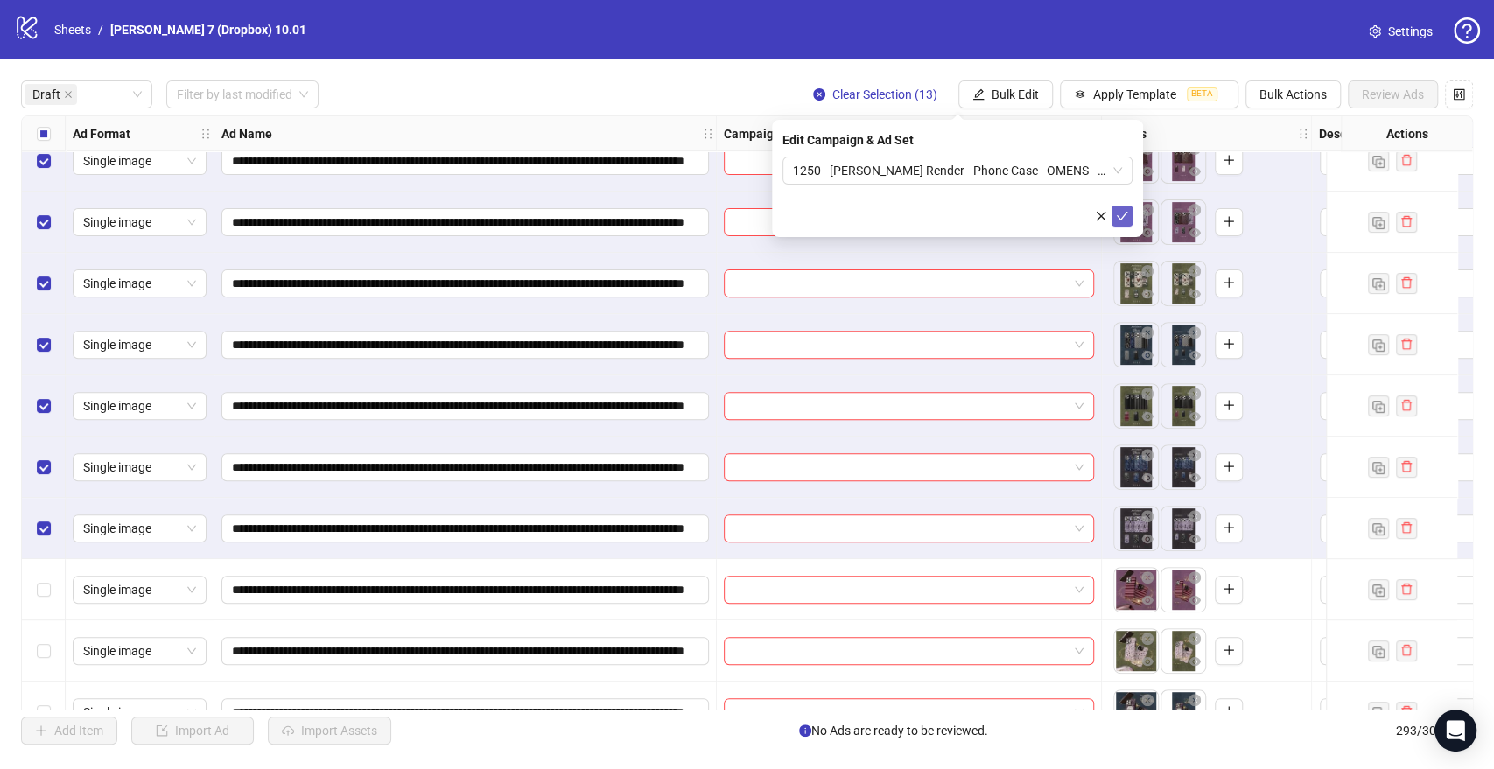
click at [1127, 219] on icon "check" at bounding box center [1122, 216] width 12 height 12
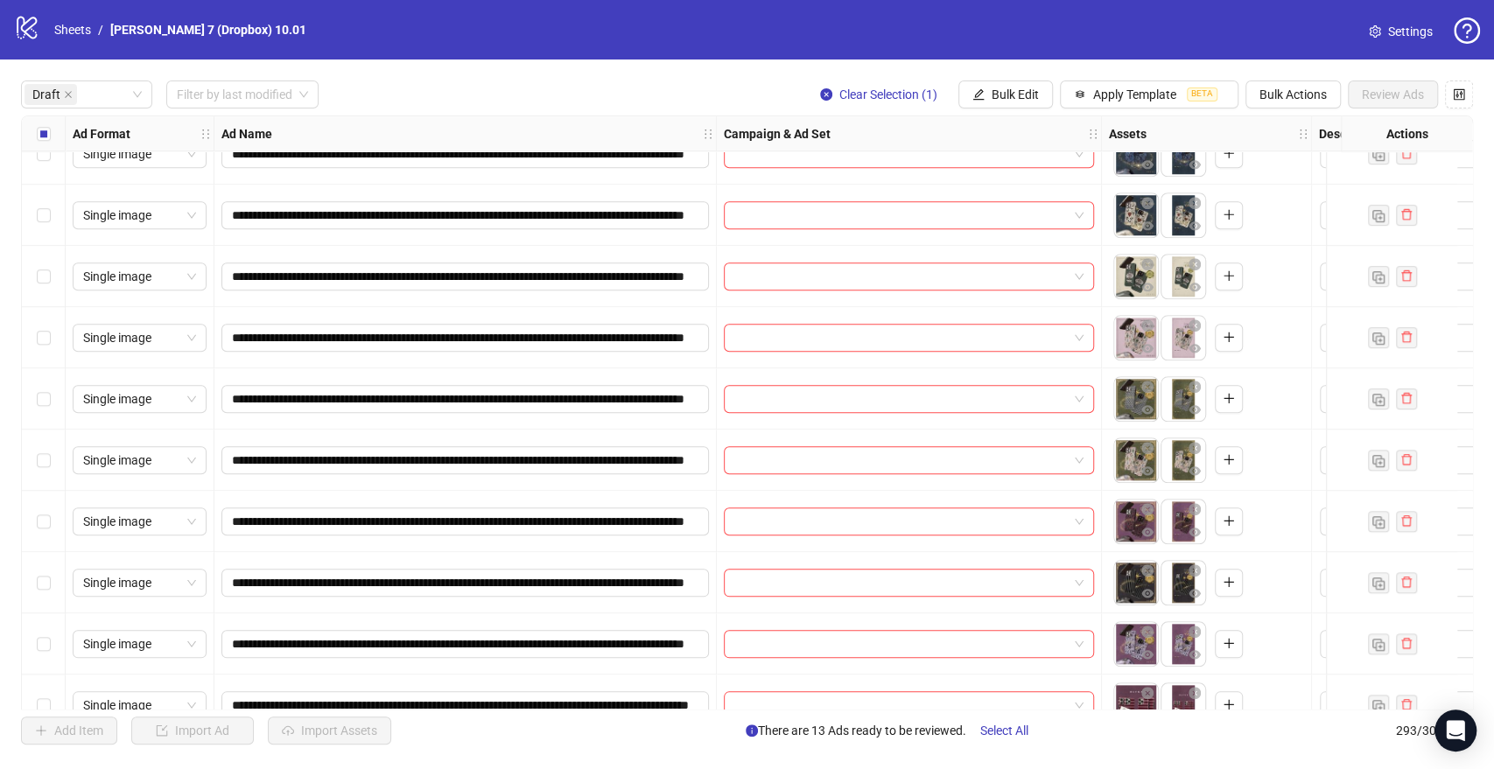
scroll to position [1264, 0]
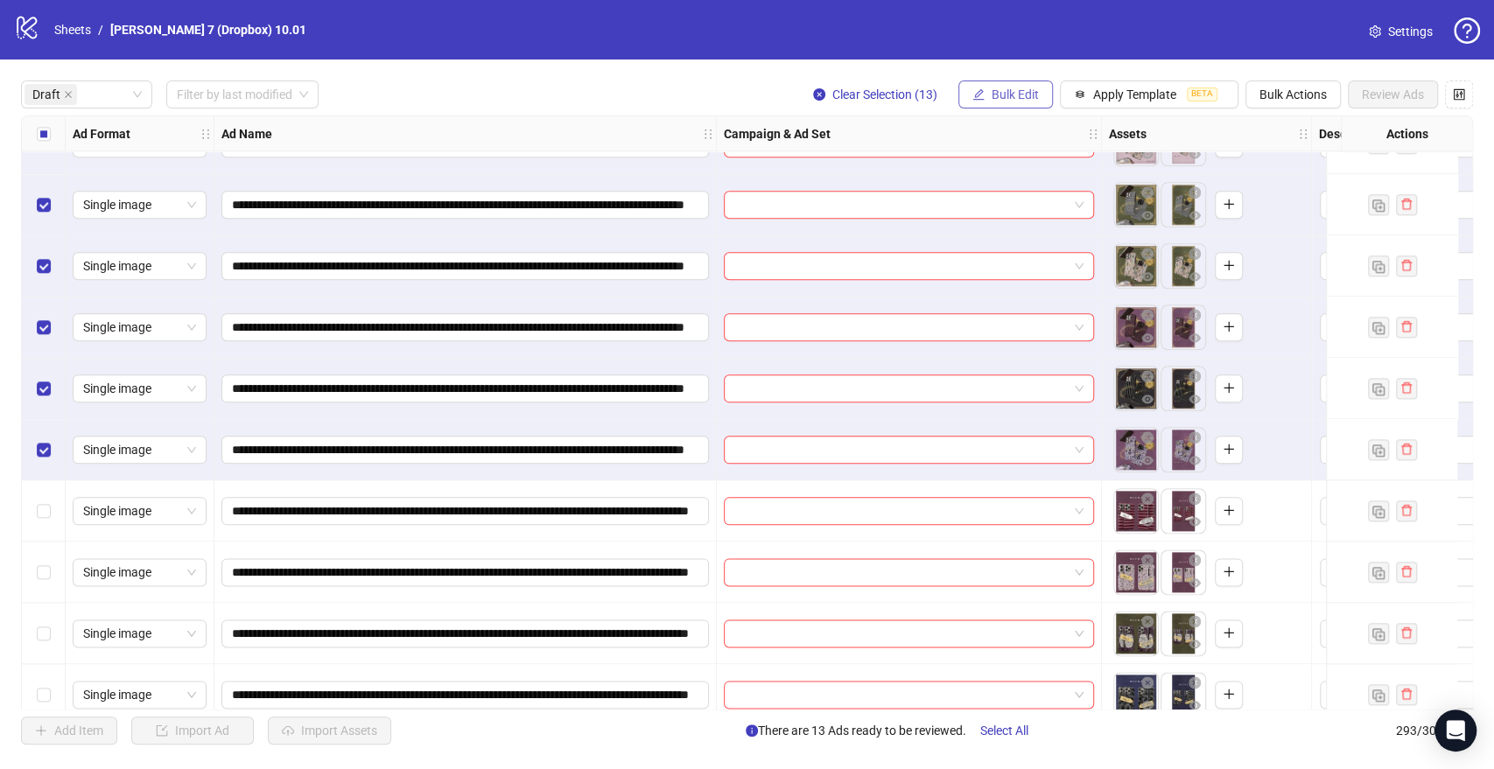
click at [981, 97] on icon "edit" at bounding box center [978, 94] width 12 height 12
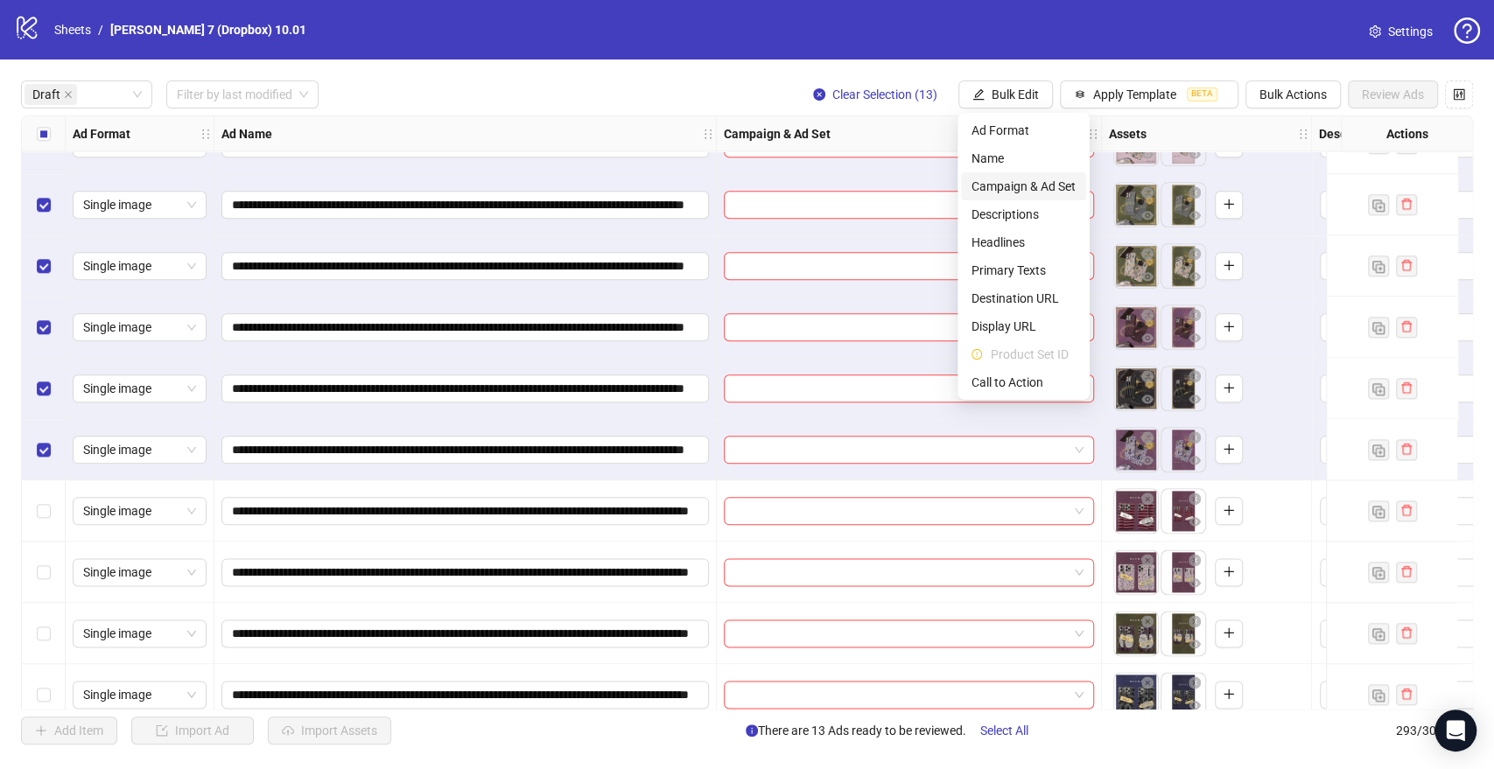
click at [997, 181] on span "Campaign & Ad Set" at bounding box center [1023, 186] width 104 height 19
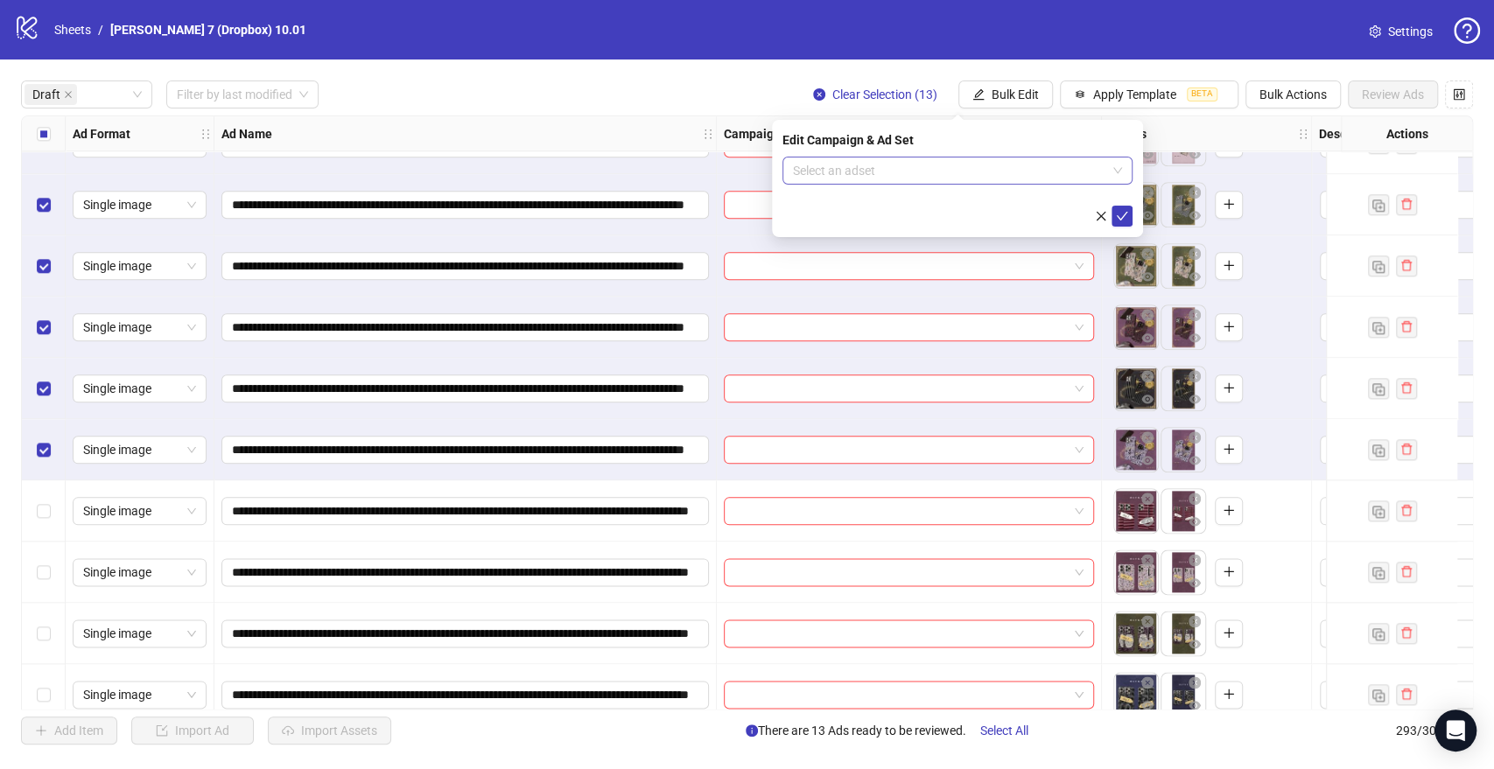
click at [875, 166] on input "search" at bounding box center [949, 171] width 313 height 26
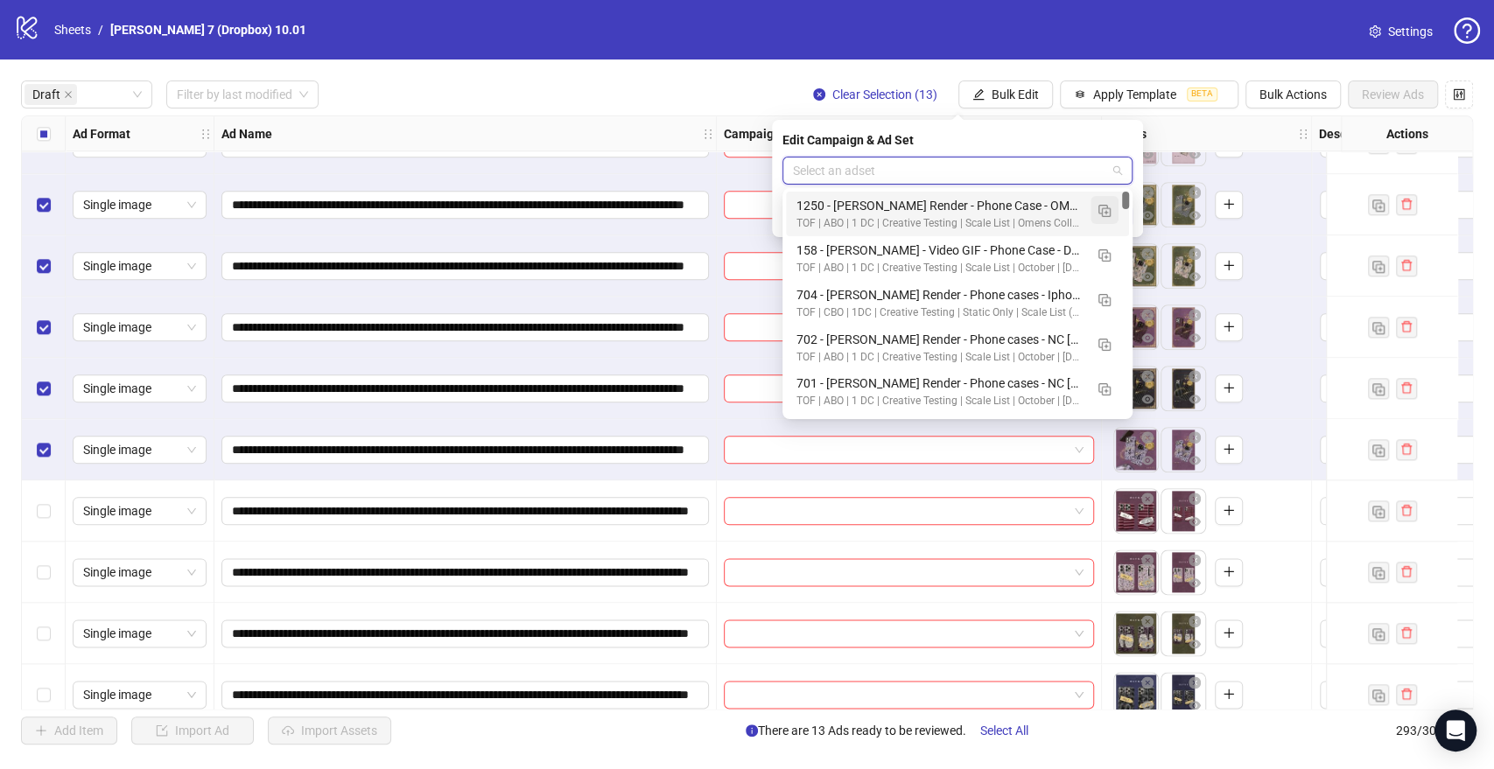
click at [1106, 209] on img "button" at bounding box center [1104, 211] width 12 height 12
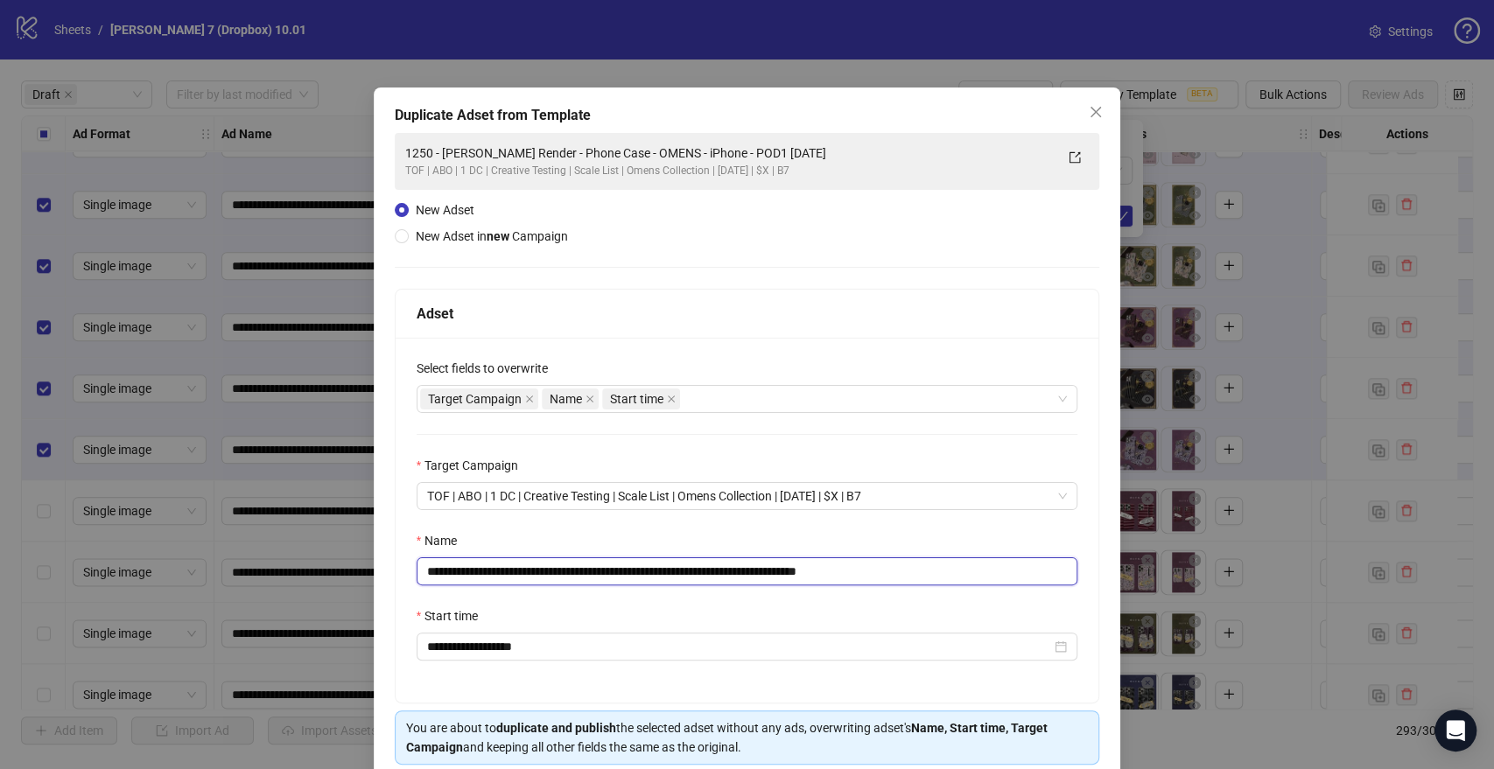
drag, startPoint x: 797, startPoint y: 571, endPoint x: 0, endPoint y: 553, distance: 797.5
click at [0, 553] on div "**********" at bounding box center [747, 384] width 1494 height 769
paste input "text"
drag, startPoint x: 879, startPoint y: 573, endPoint x: 1002, endPoint y: 577, distance: 123.4
click at [1002, 577] on input "**********" at bounding box center [748, 571] width 662 height 28
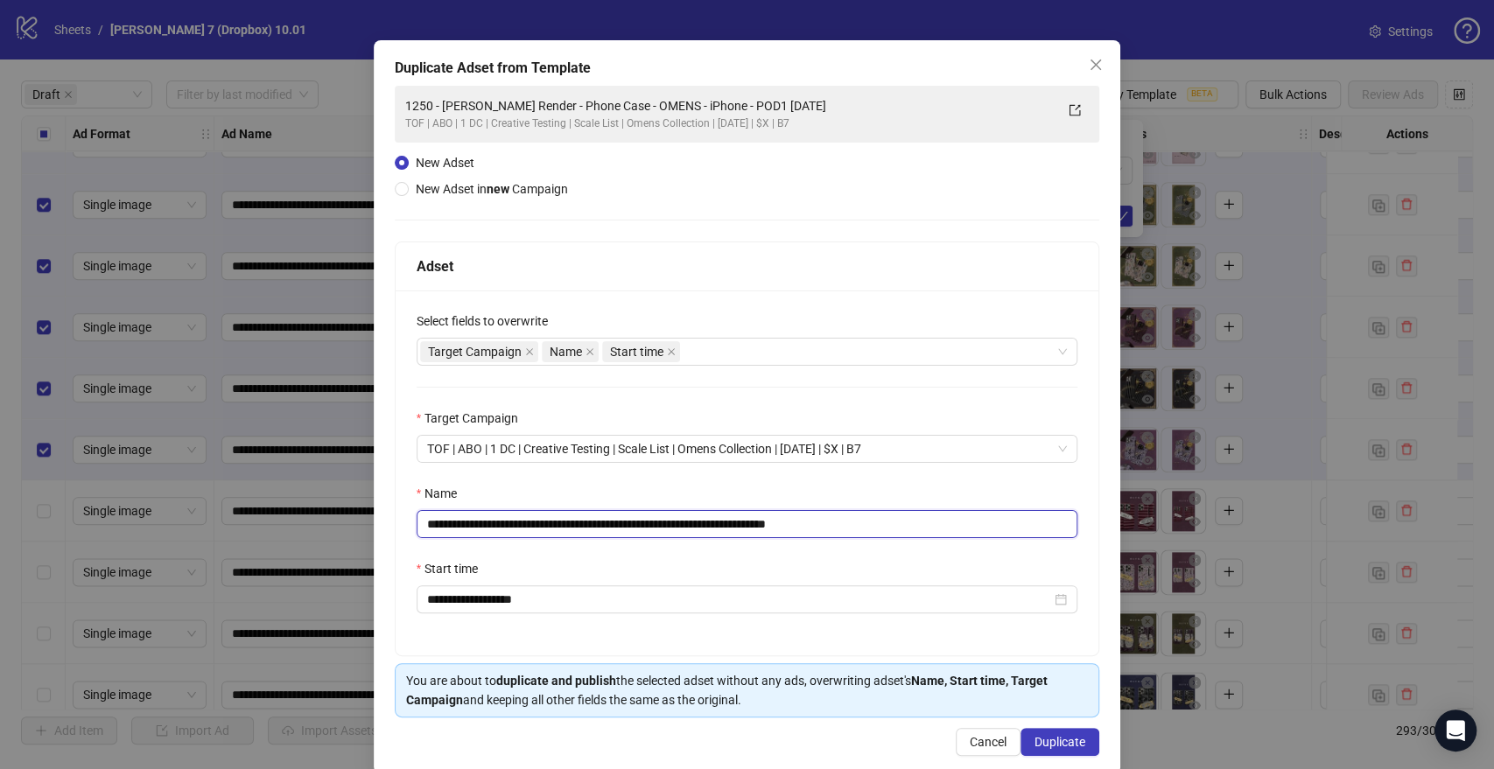
scroll to position [73, 0]
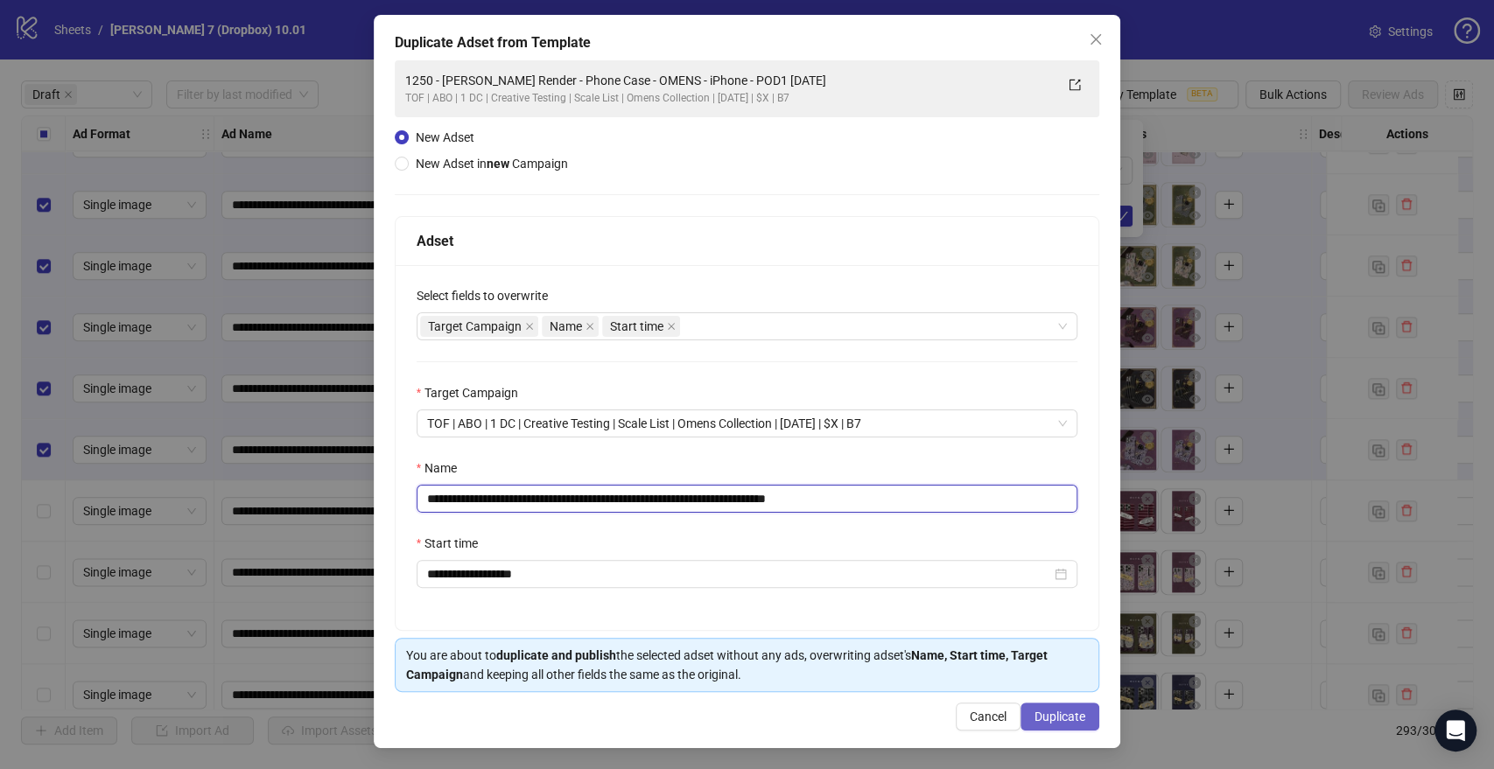
type input "**********"
click at [1039, 721] on span "Duplicate" at bounding box center [1059, 717] width 51 height 14
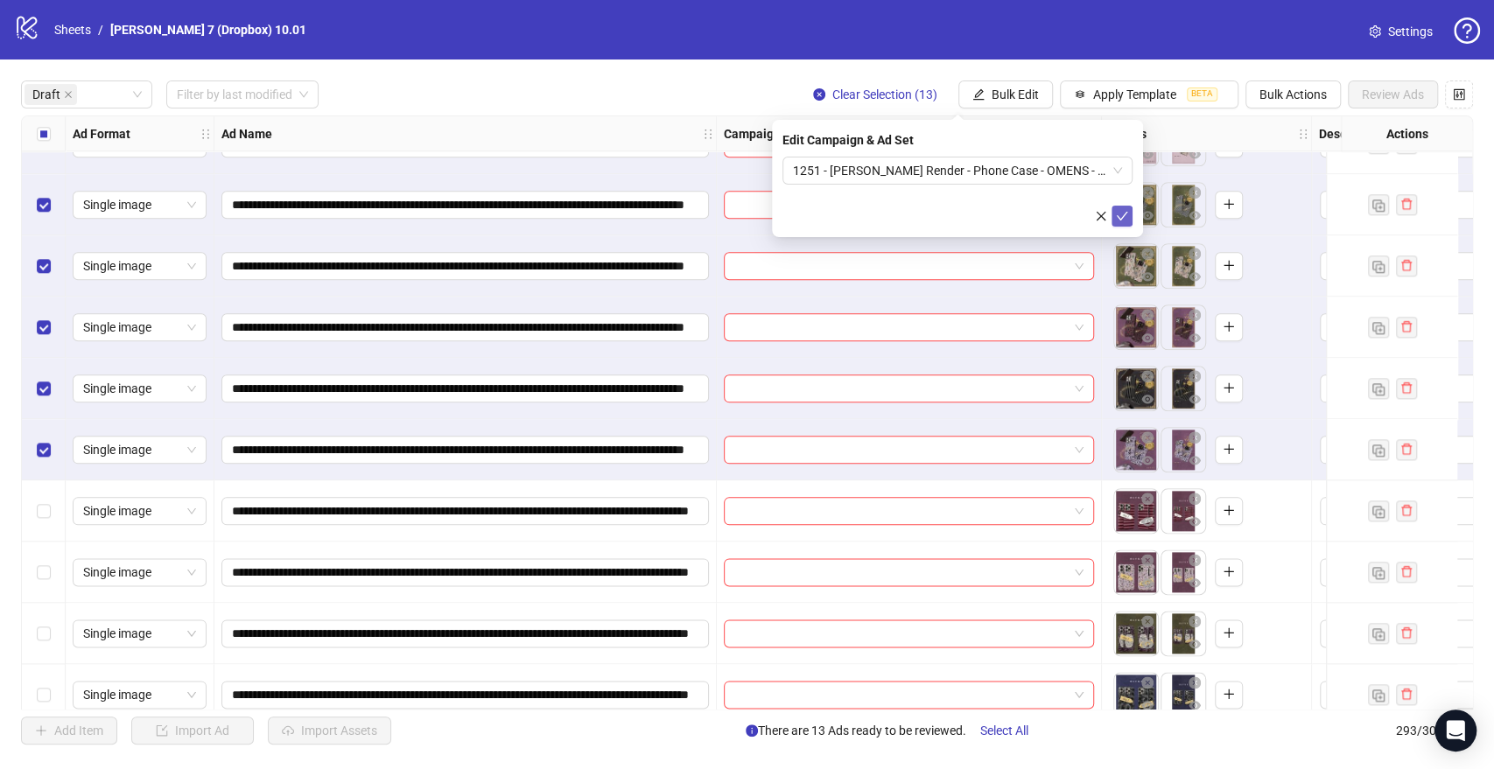
click at [1127, 221] on icon "check" at bounding box center [1122, 216] width 12 height 12
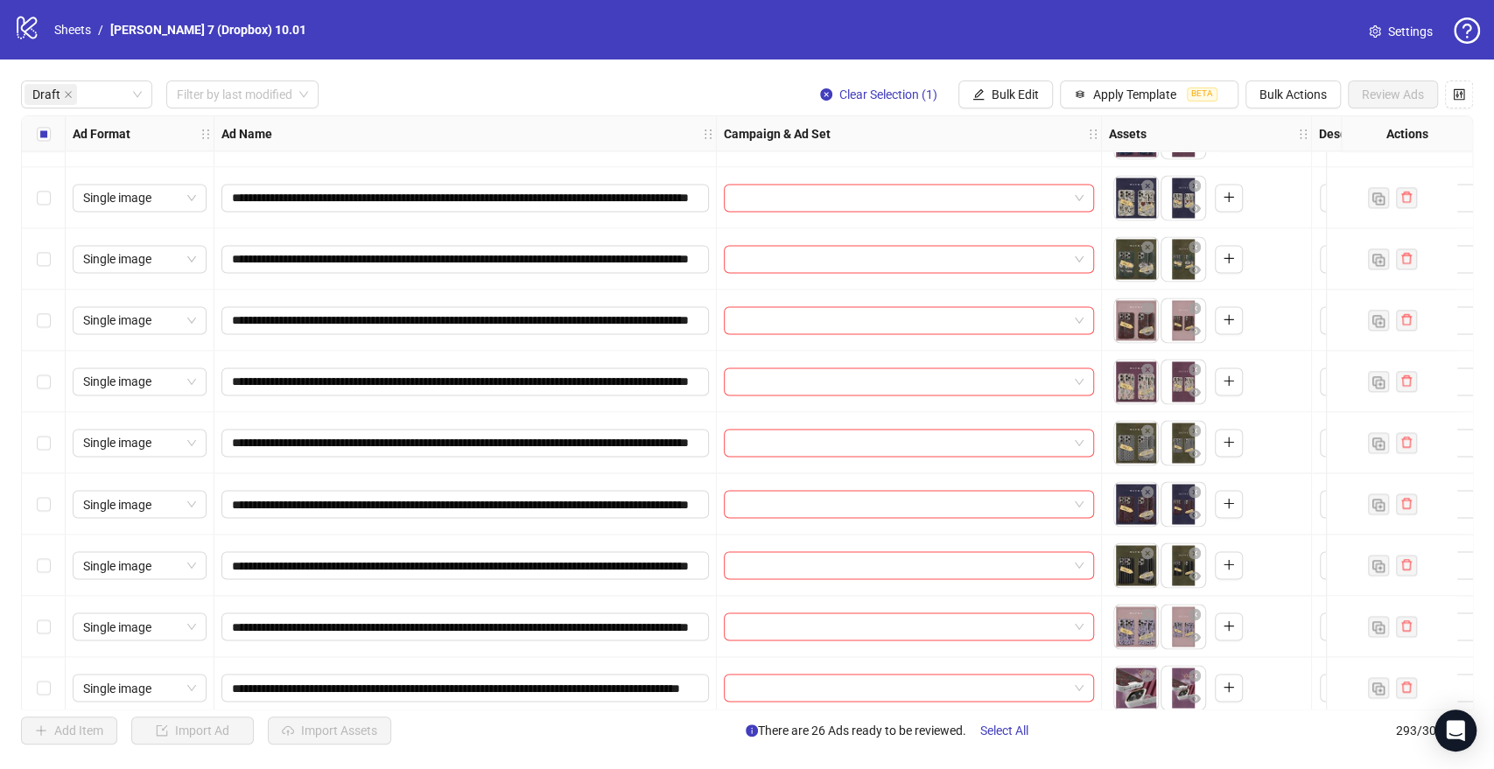
scroll to position [1945, 0]
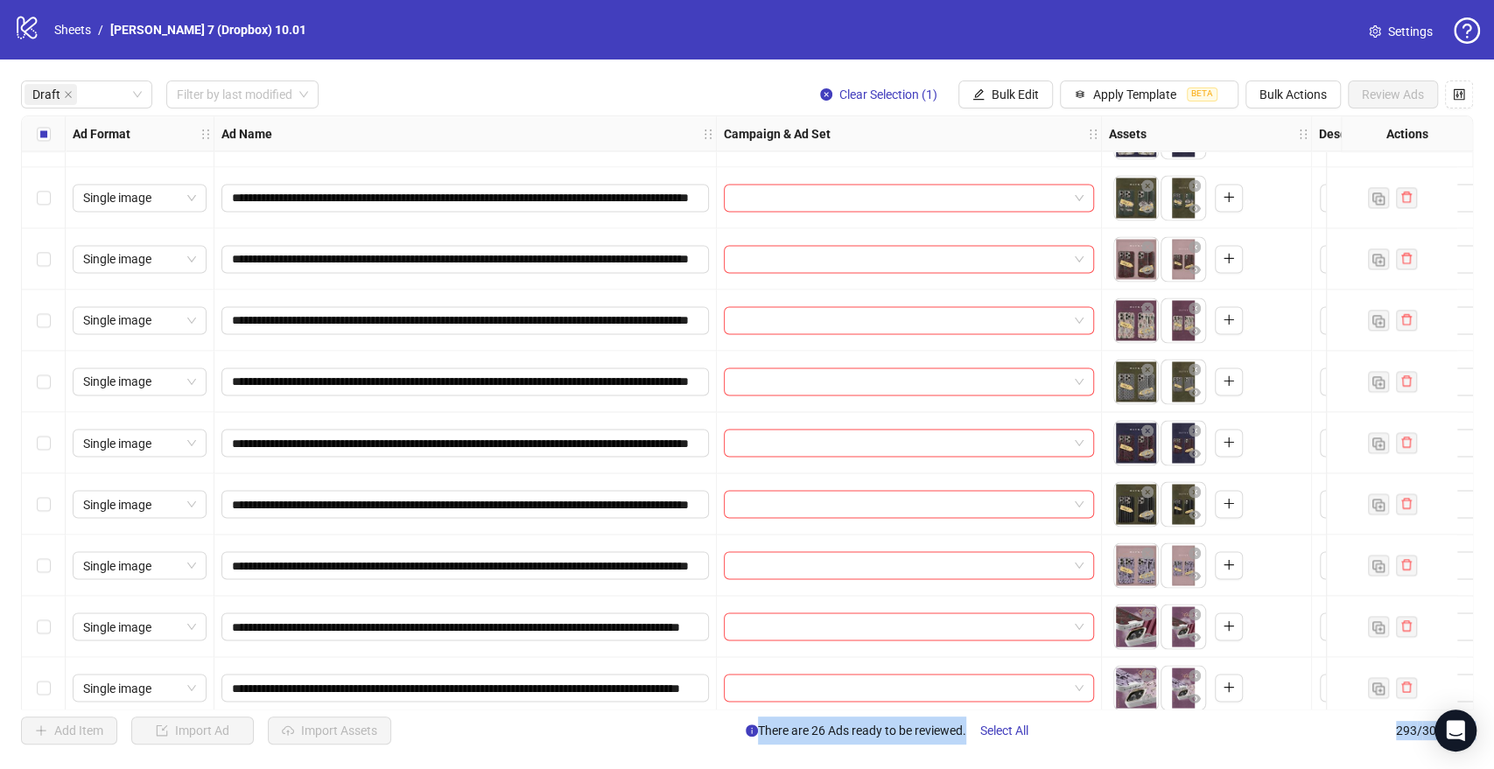
click at [46, 554] on div "Select row 39" at bounding box center [44, 565] width 44 height 61
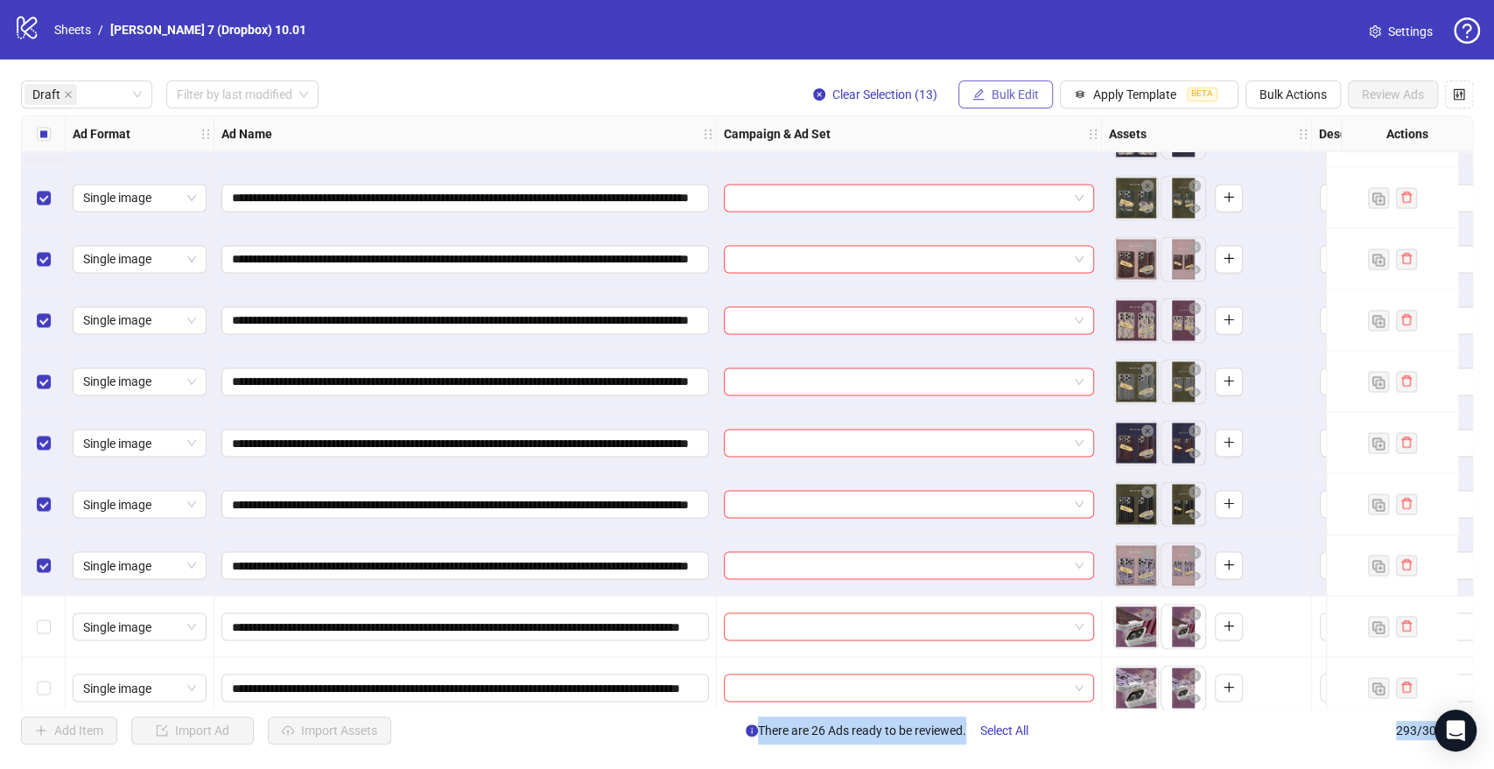
click at [1013, 96] on span "Bulk Edit" at bounding box center [1015, 95] width 47 height 14
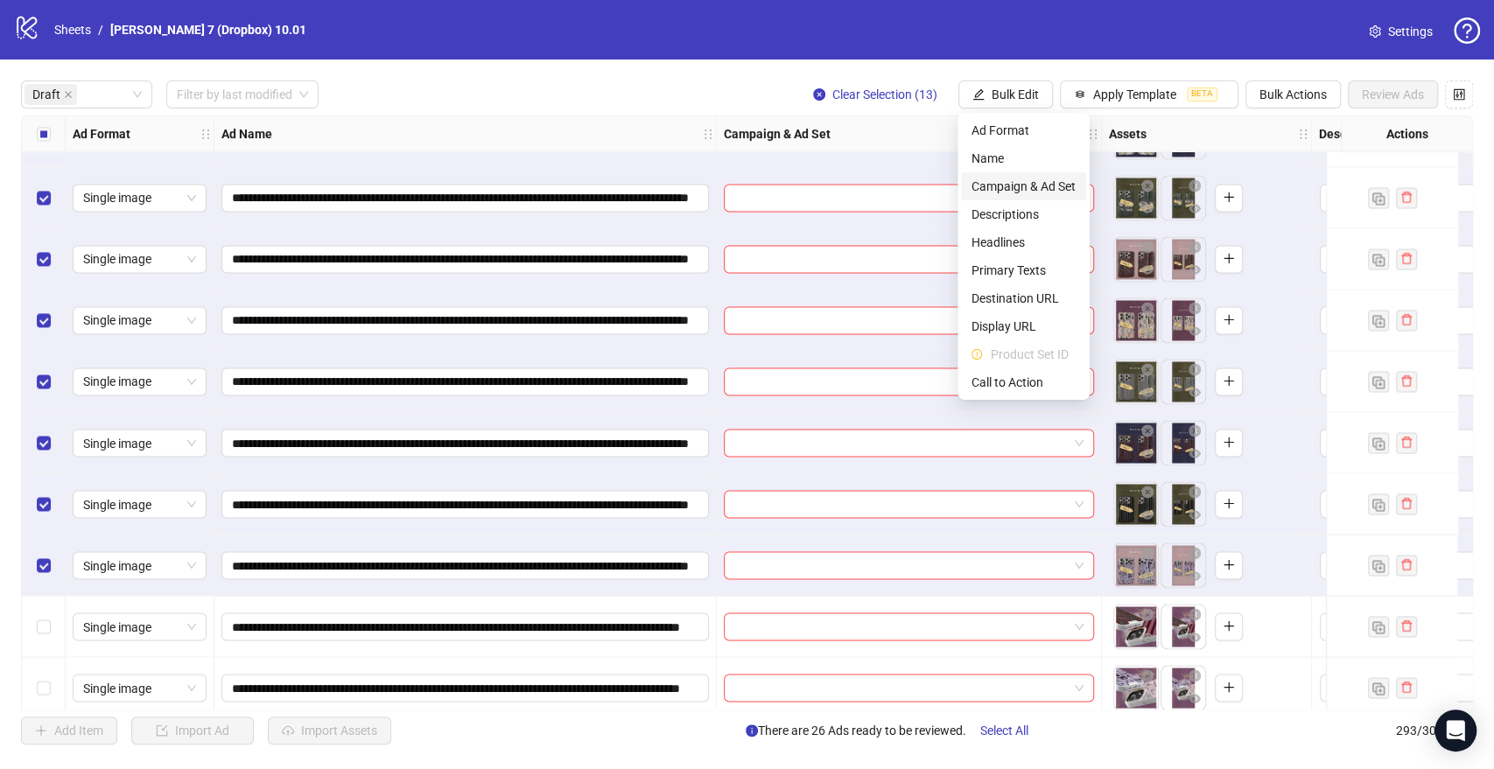
click at [1017, 185] on span "Campaign & Ad Set" at bounding box center [1023, 186] width 104 height 19
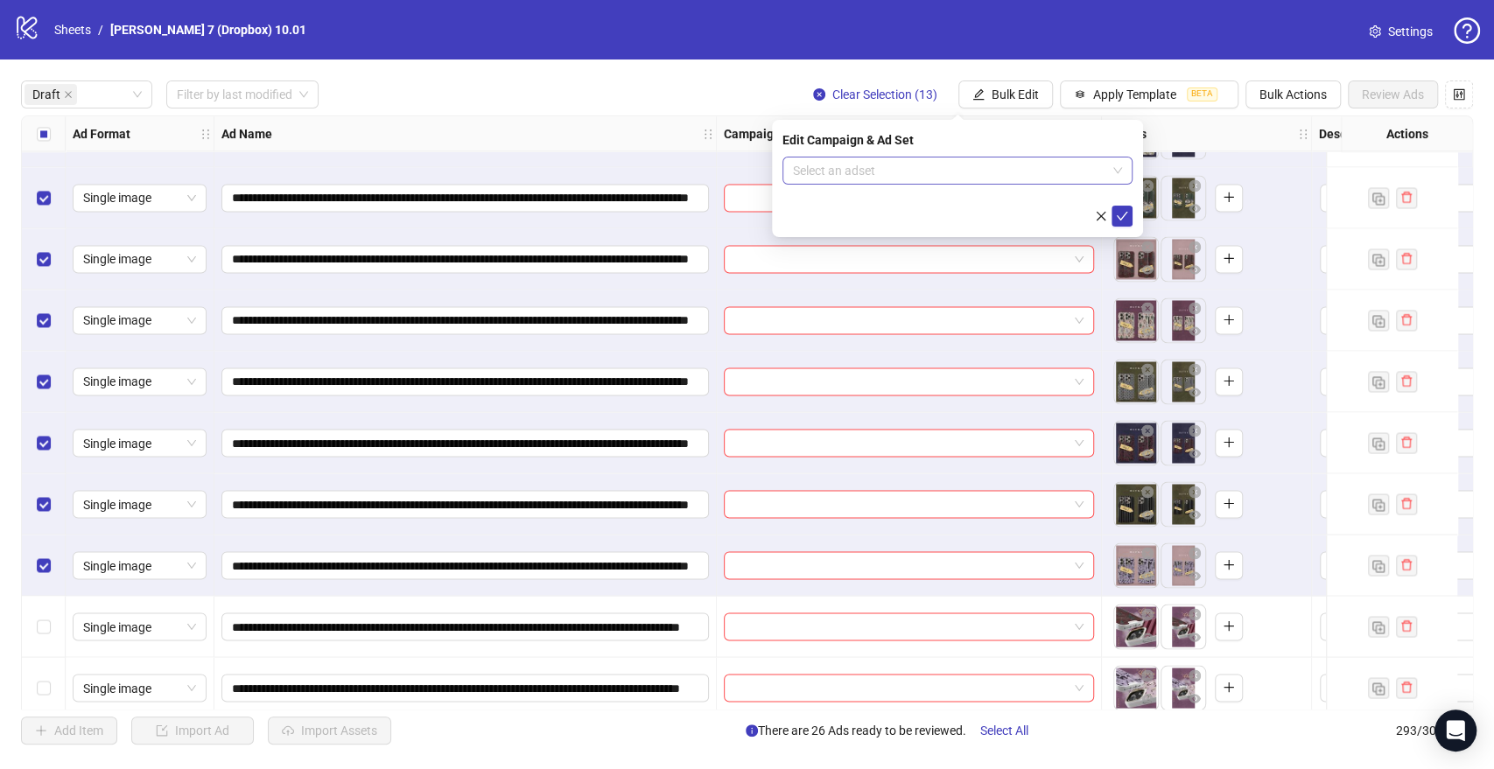
click at [922, 177] on input "search" at bounding box center [949, 171] width 313 height 26
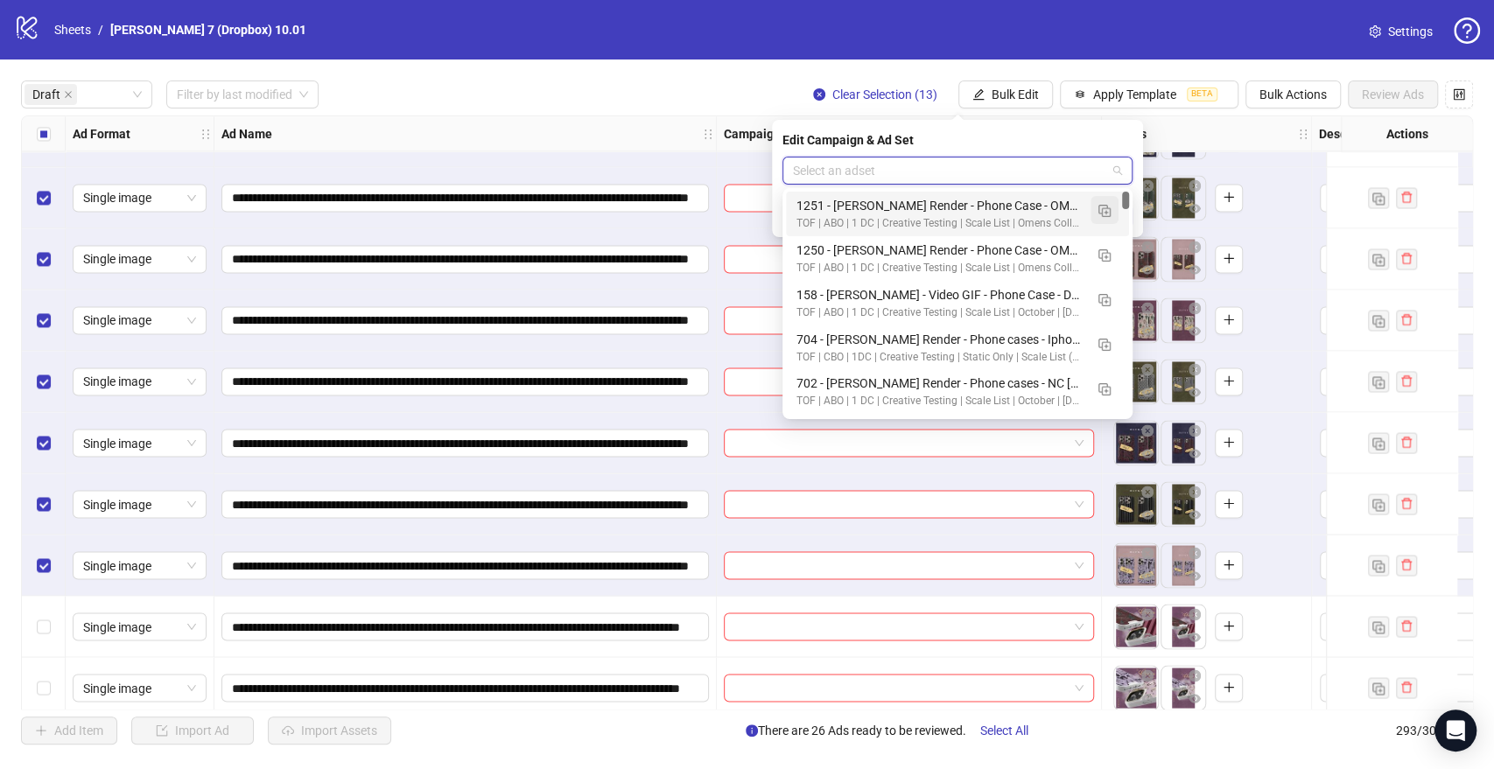
click at [1098, 207] on img "button" at bounding box center [1104, 211] width 12 height 12
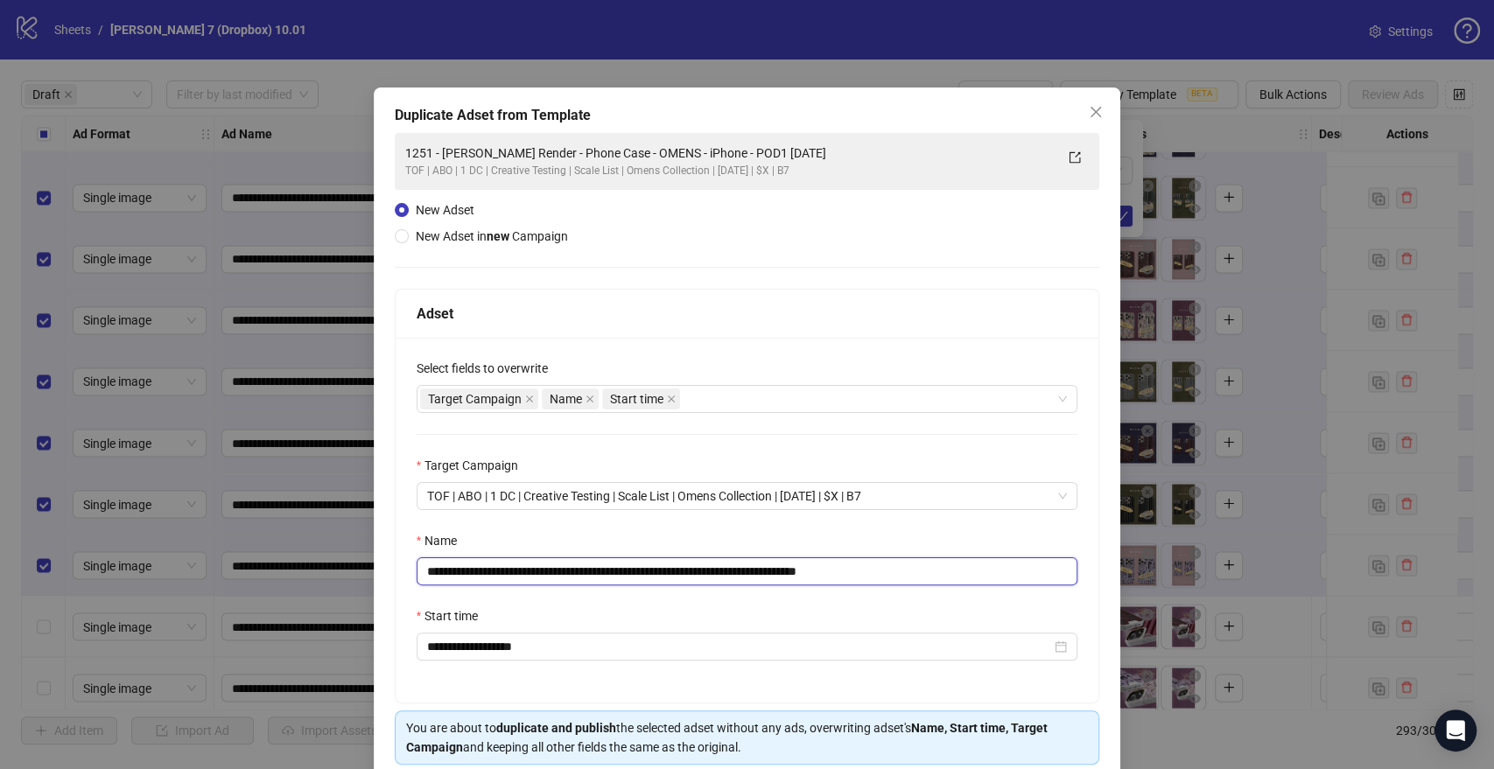
drag, startPoint x: 800, startPoint y: 571, endPoint x: 90, endPoint y: 553, distance: 710.0
click at [0, 564] on div "**********" at bounding box center [747, 384] width 1494 height 769
paste input "text"
drag, startPoint x: 897, startPoint y: 568, endPoint x: 923, endPoint y: 561, distance: 27.2
click at [923, 561] on input "**********" at bounding box center [748, 571] width 662 height 28
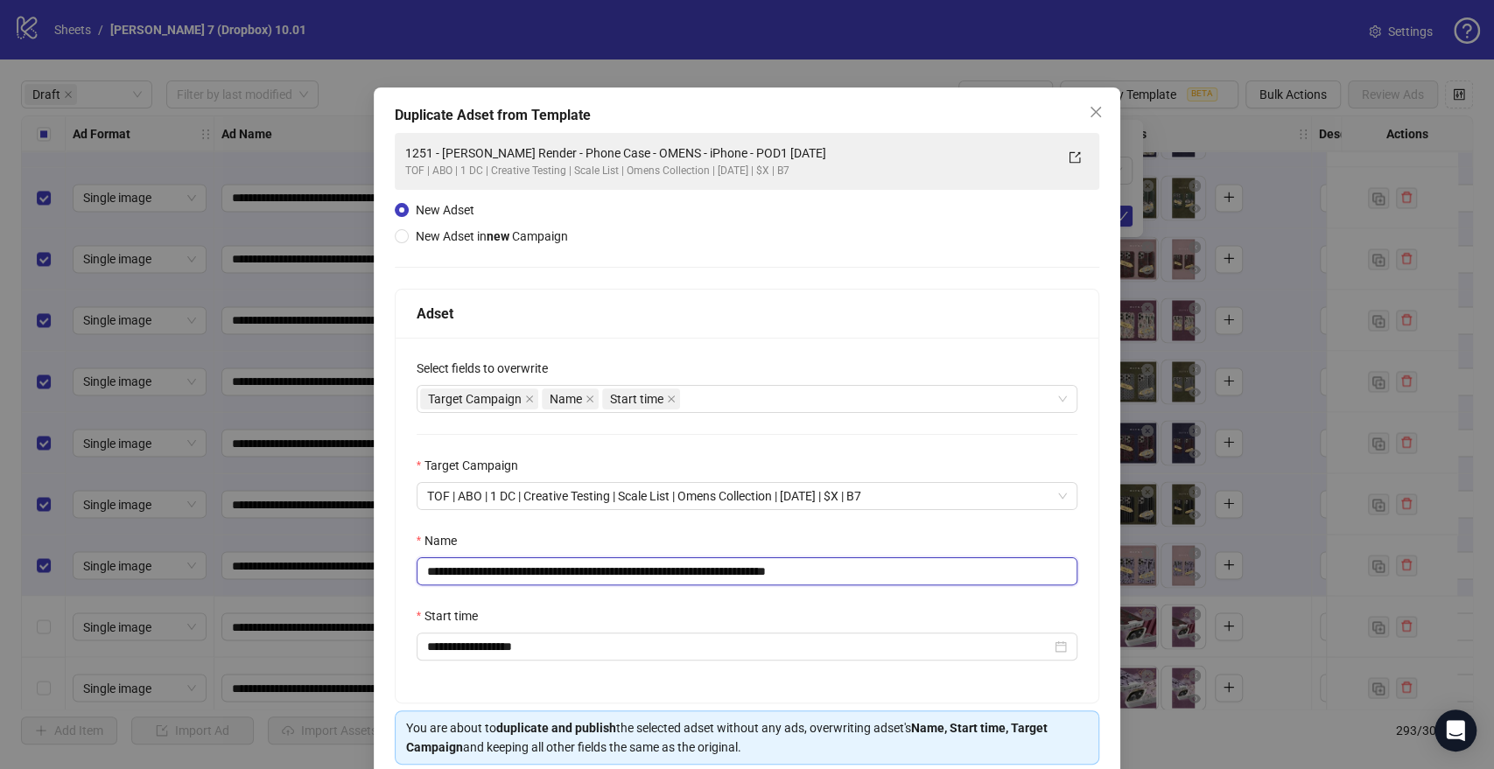
scroll to position [73, 0]
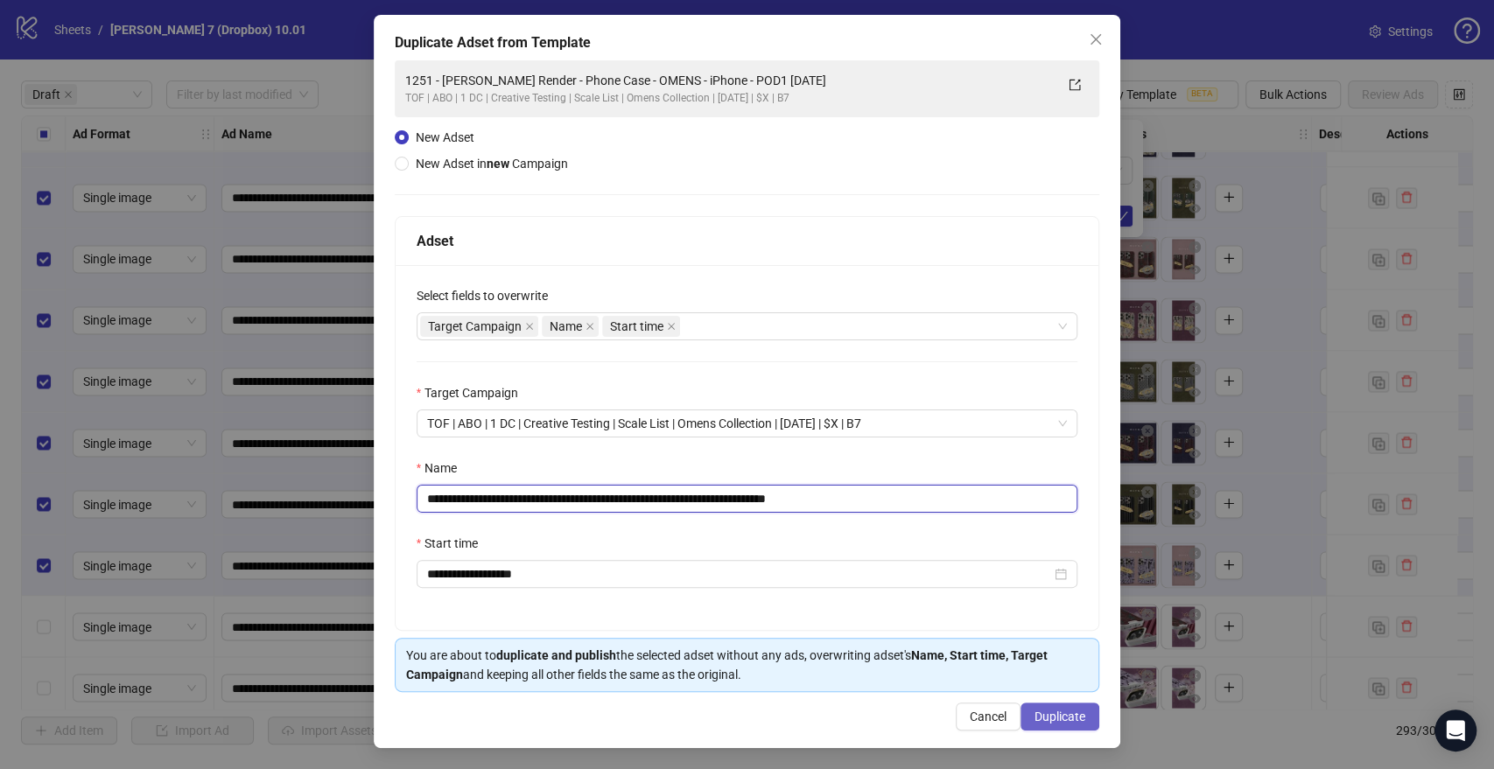
type input "**********"
click at [1045, 719] on span "Duplicate" at bounding box center [1059, 717] width 51 height 14
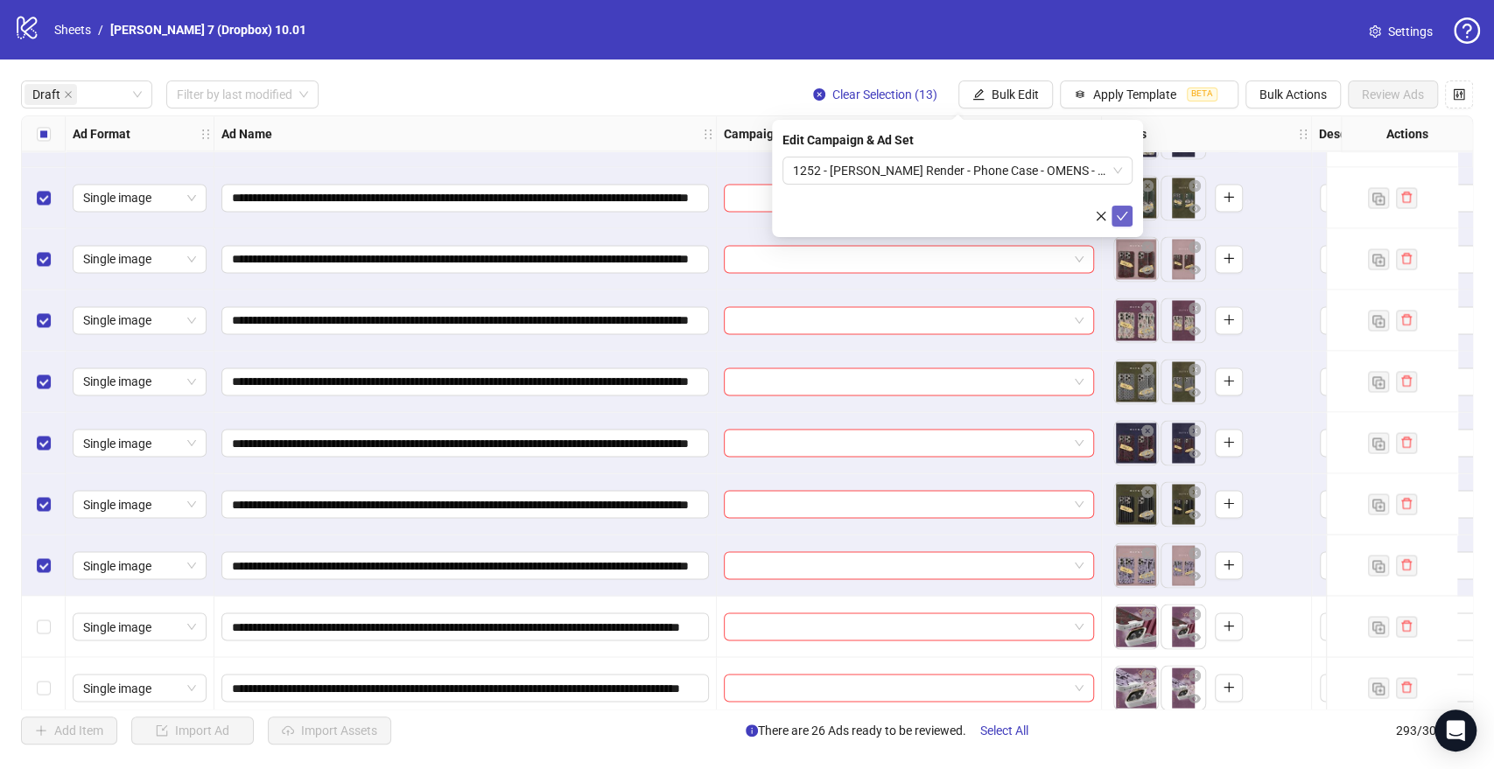
click at [1120, 221] on icon "check" at bounding box center [1122, 216] width 12 height 12
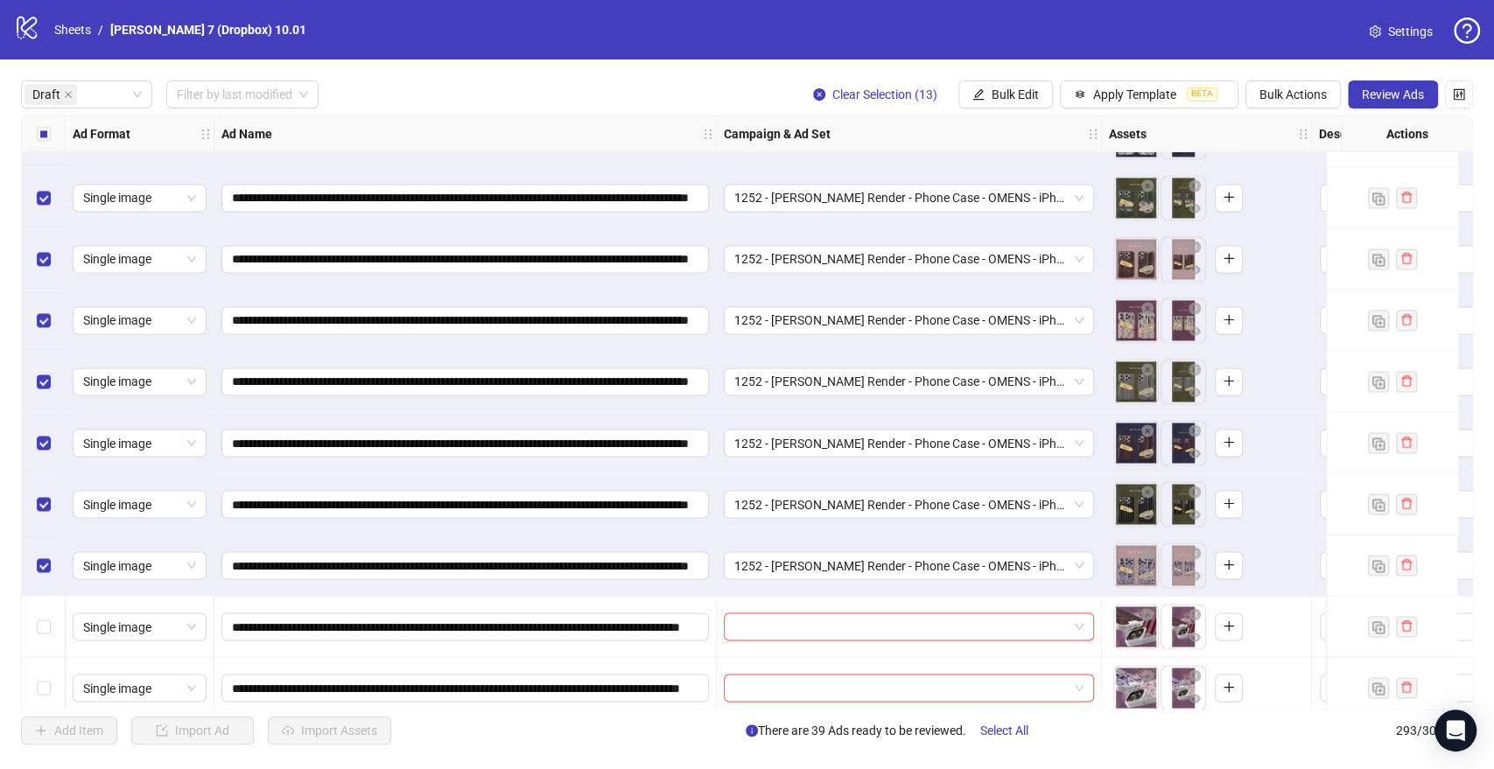
click at [50, 130] on div "Select all rows" at bounding box center [44, 133] width 44 height 35
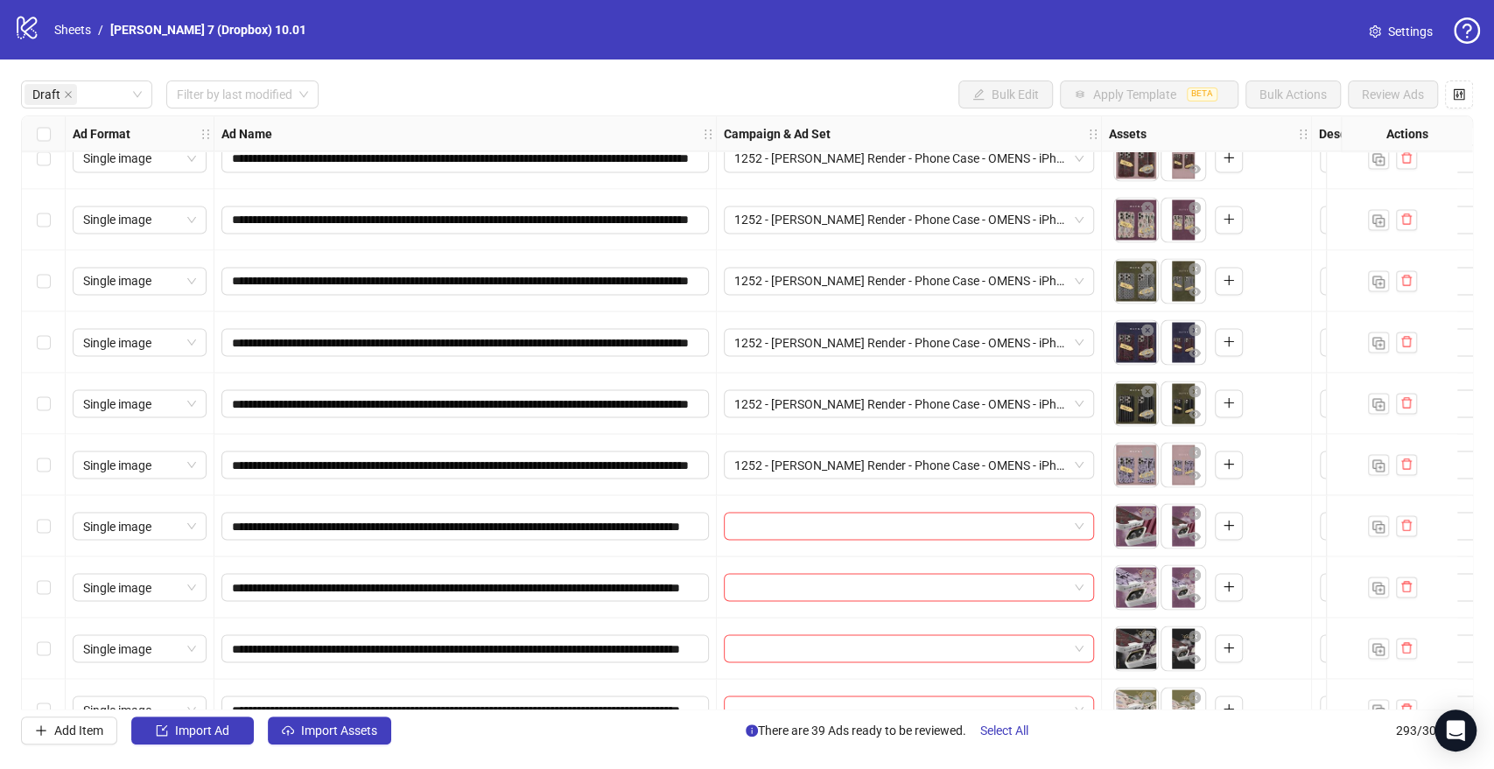
scroll to position [2042, 0]
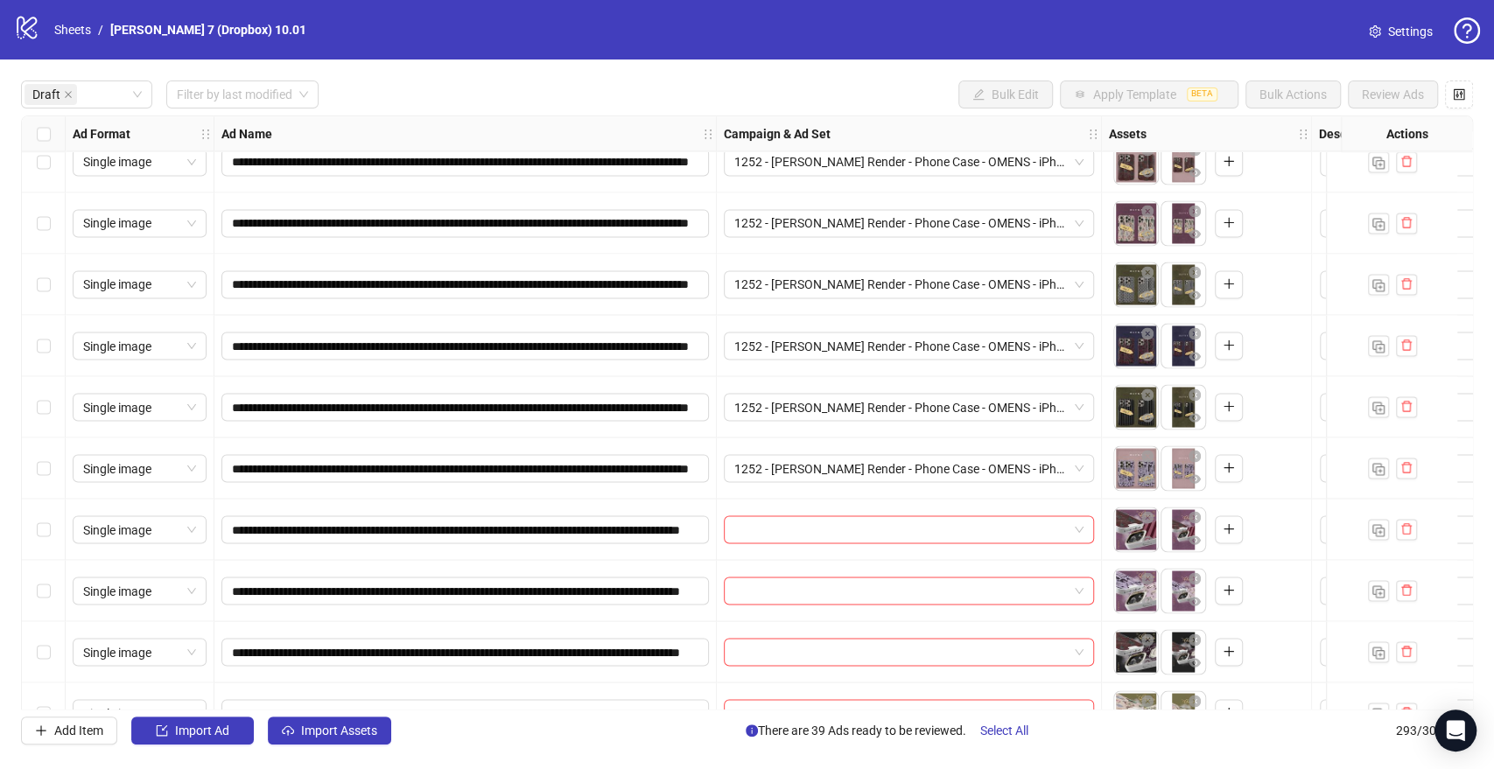
click at [56, 529] on div "Select row 40" at bounding box center [44, 529] width 44 height 61
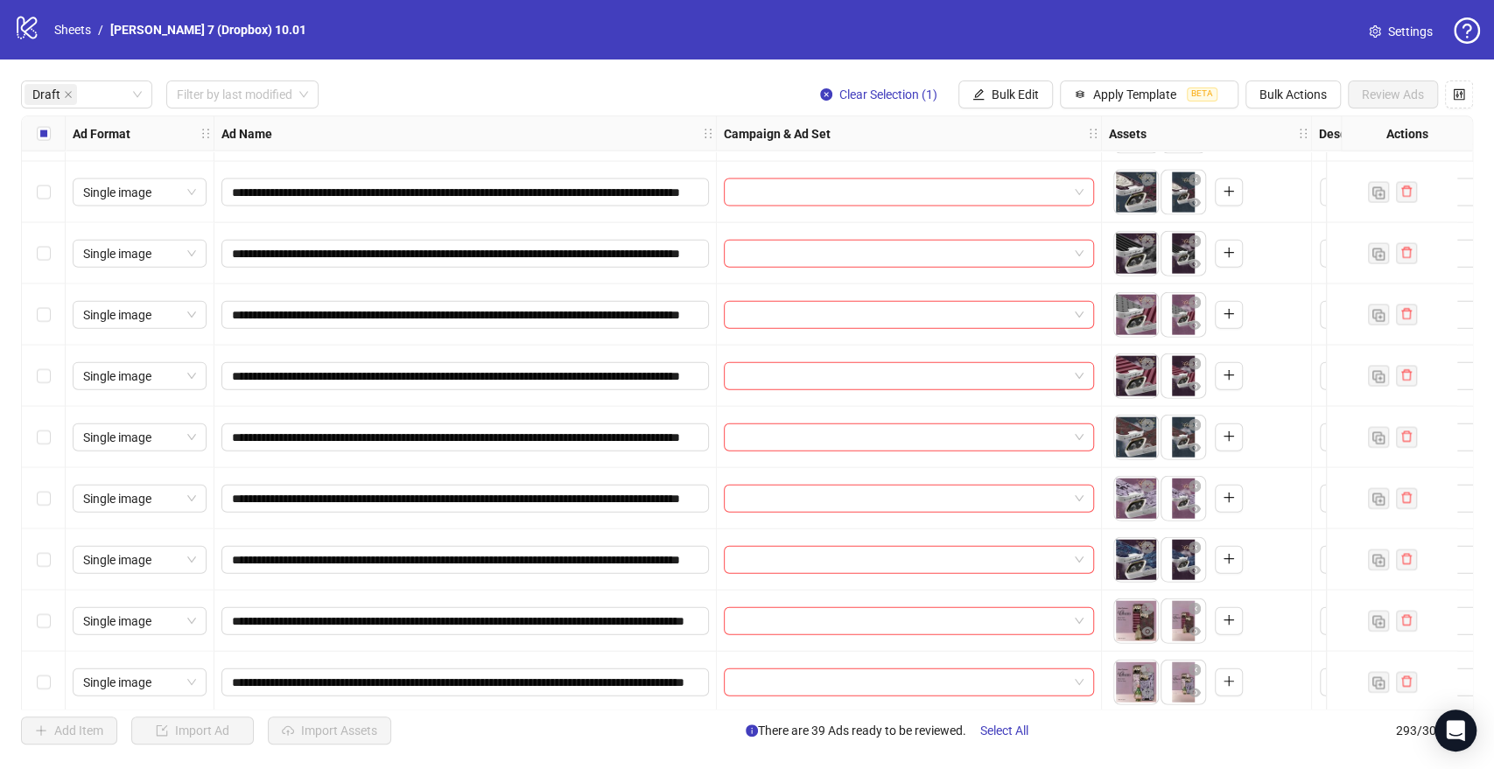
scroll to position [2625, 0]
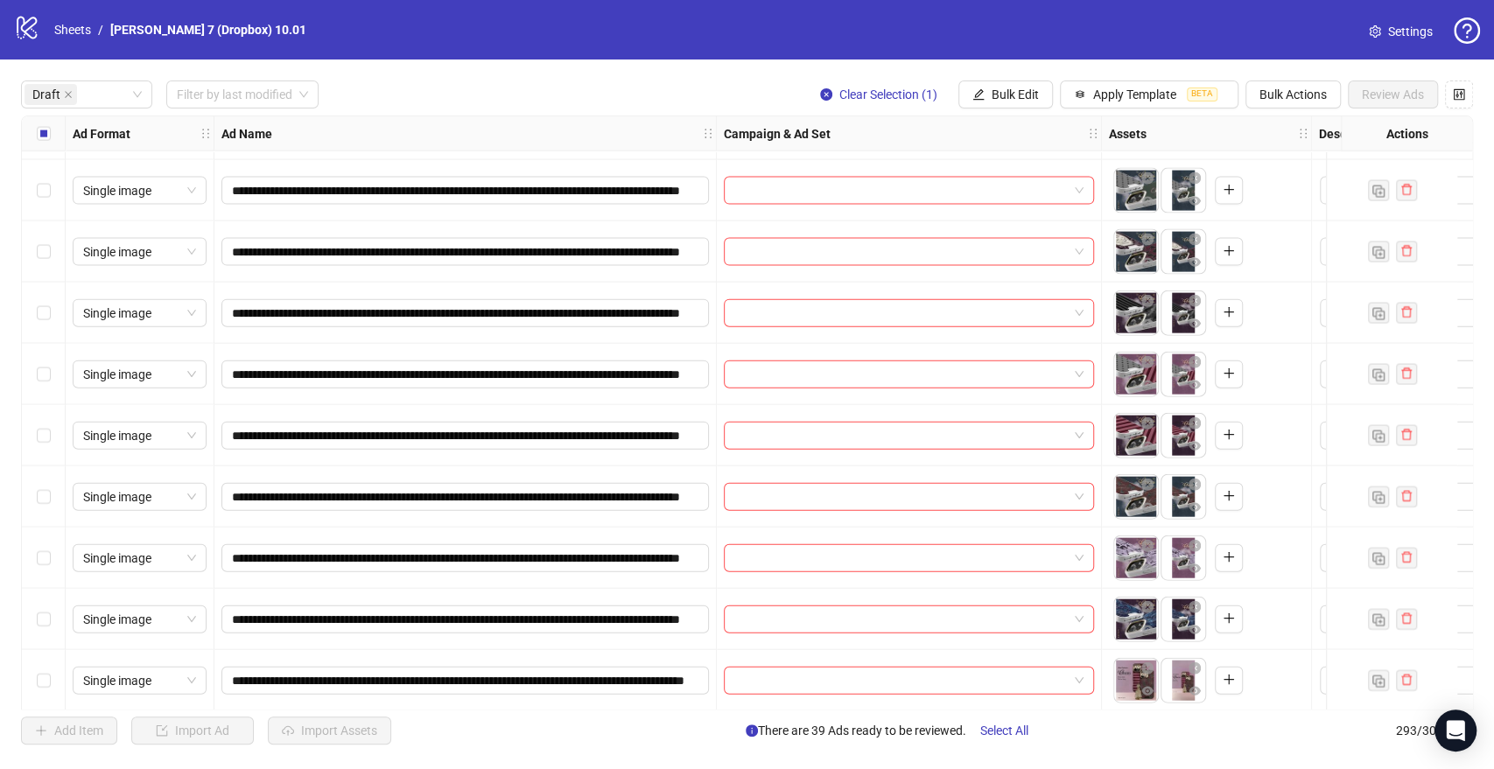
click at [50, 614] on div "Select row 51" at bounding box center [44, 619] width 44 height 61
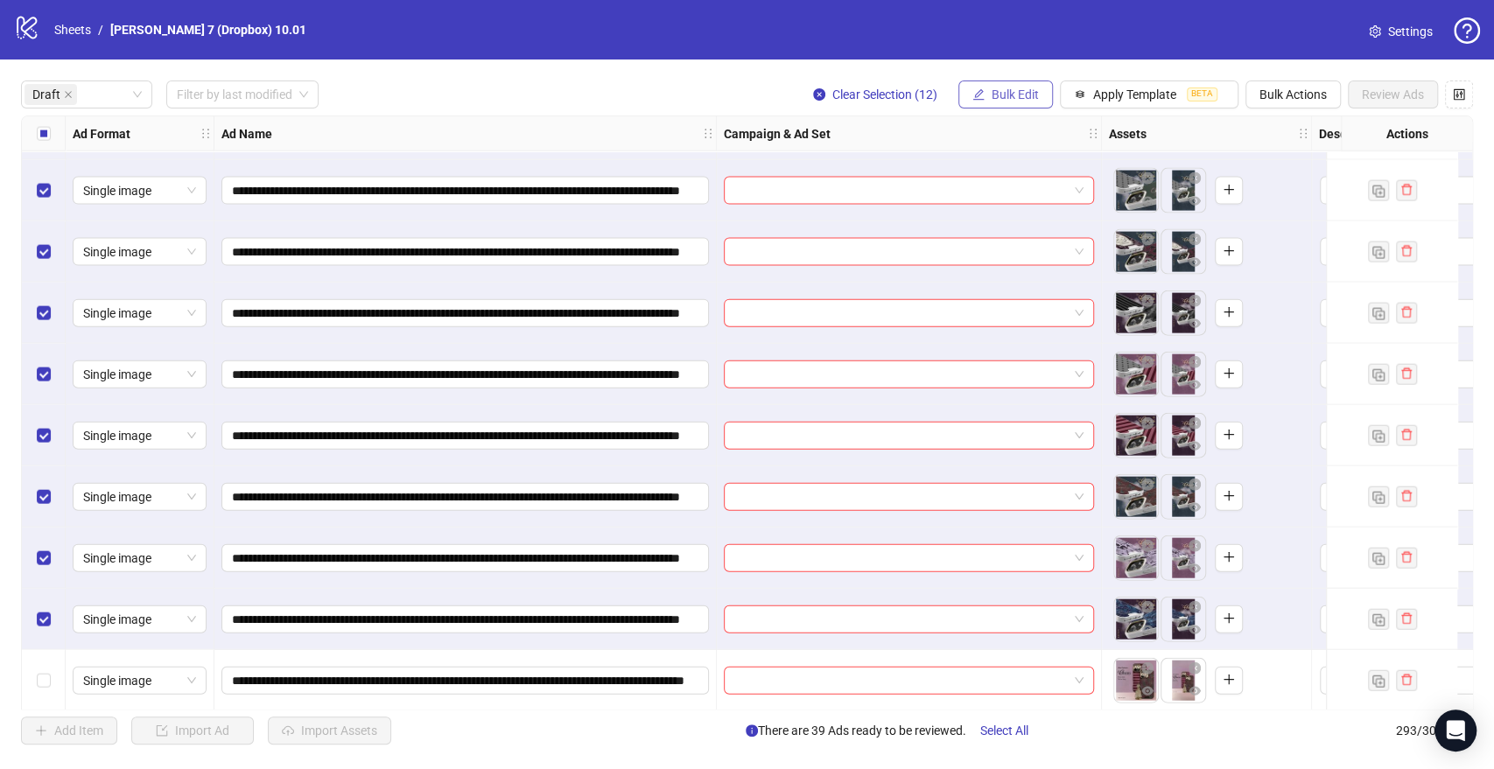
click at [988, 101] on button "Bulk Edit" at bounding box center [1005, 95] width 95 height 28
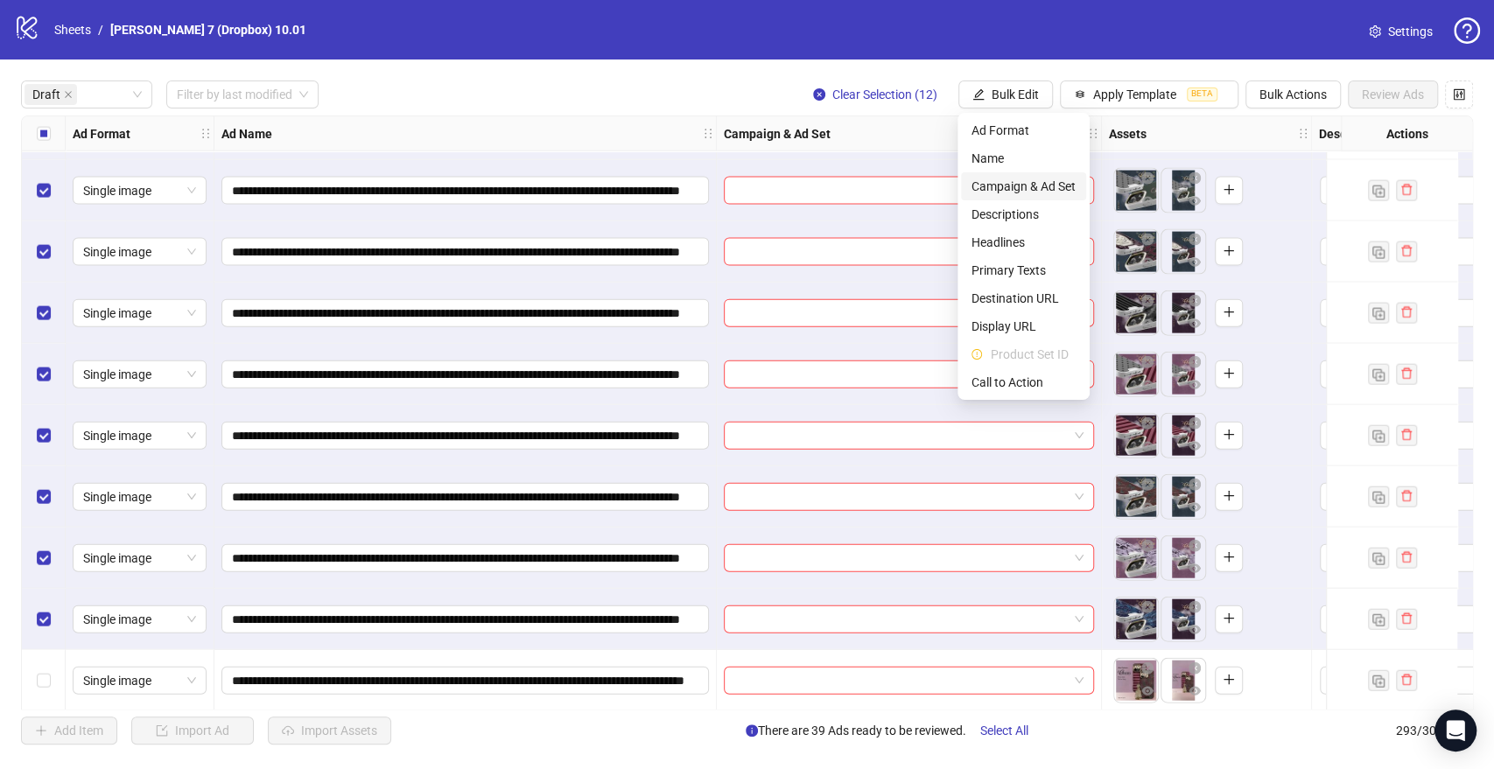
click at [1007, 196] on li "Campaign & Ad Set" at bounding box center [1023, 186] width 125 height 28
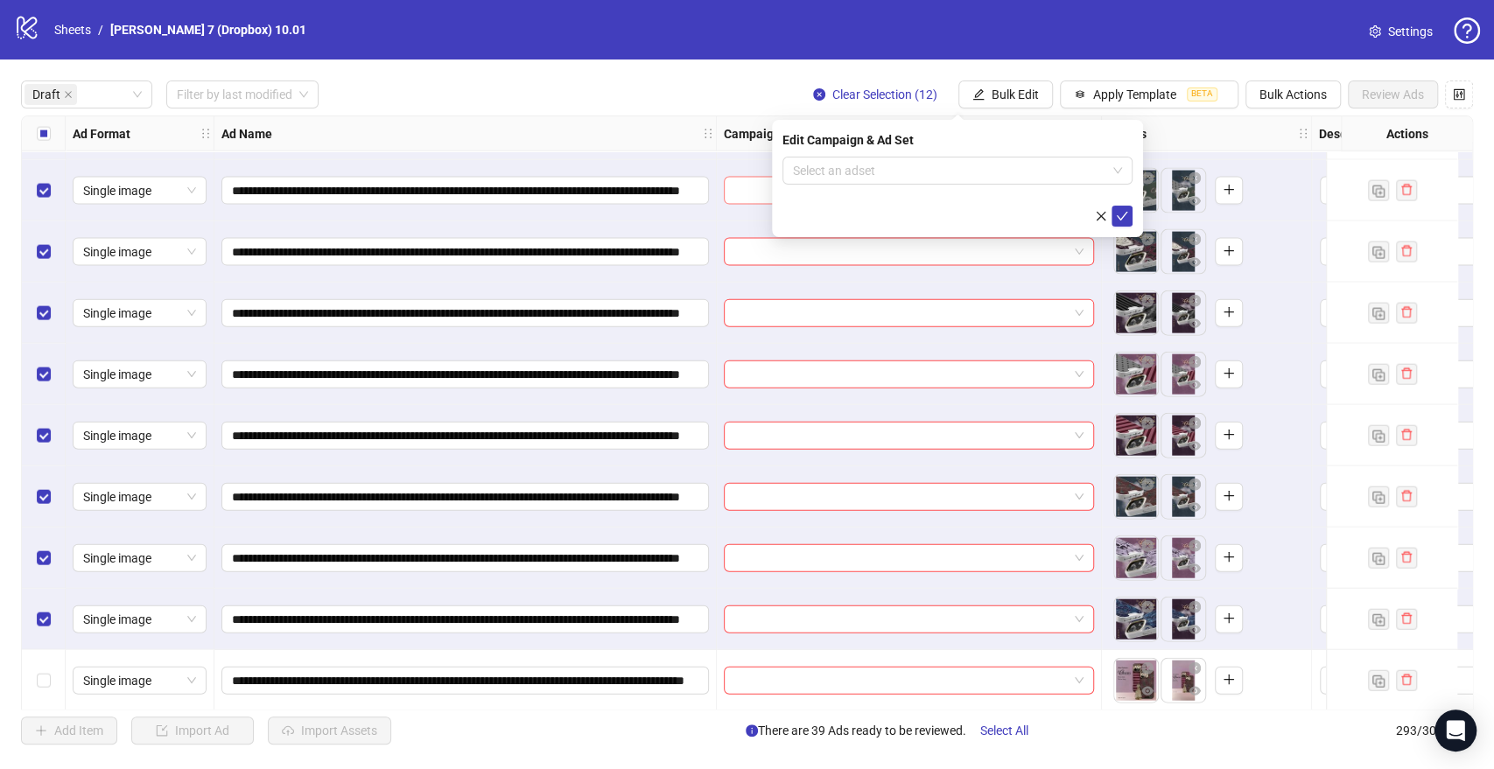
click at [907, 177] on input "search" at bounding box center [949, 171] width 313 height 26
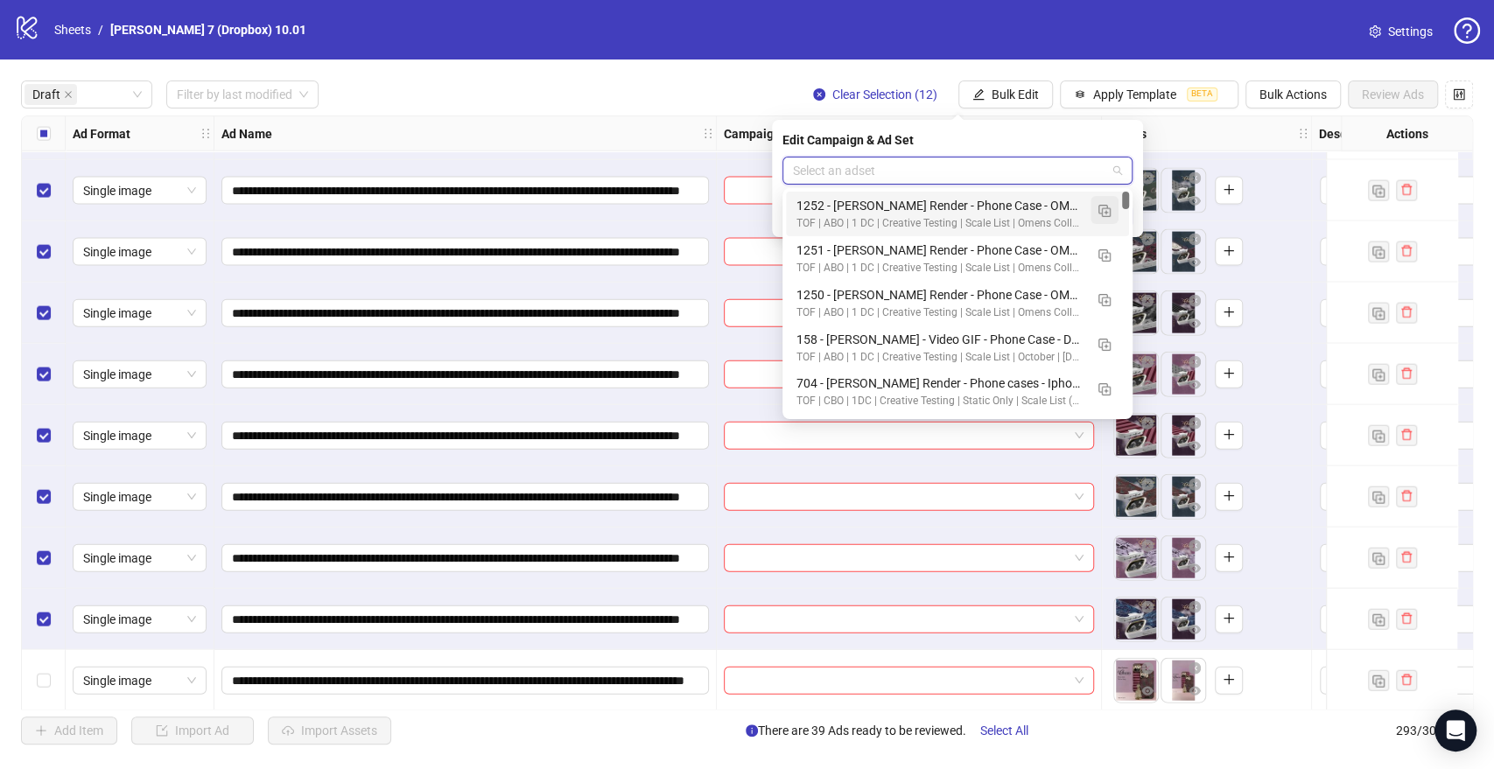
click at [1103, 208] on img "button" at bounding box center [1104, 211] width 12 height 12
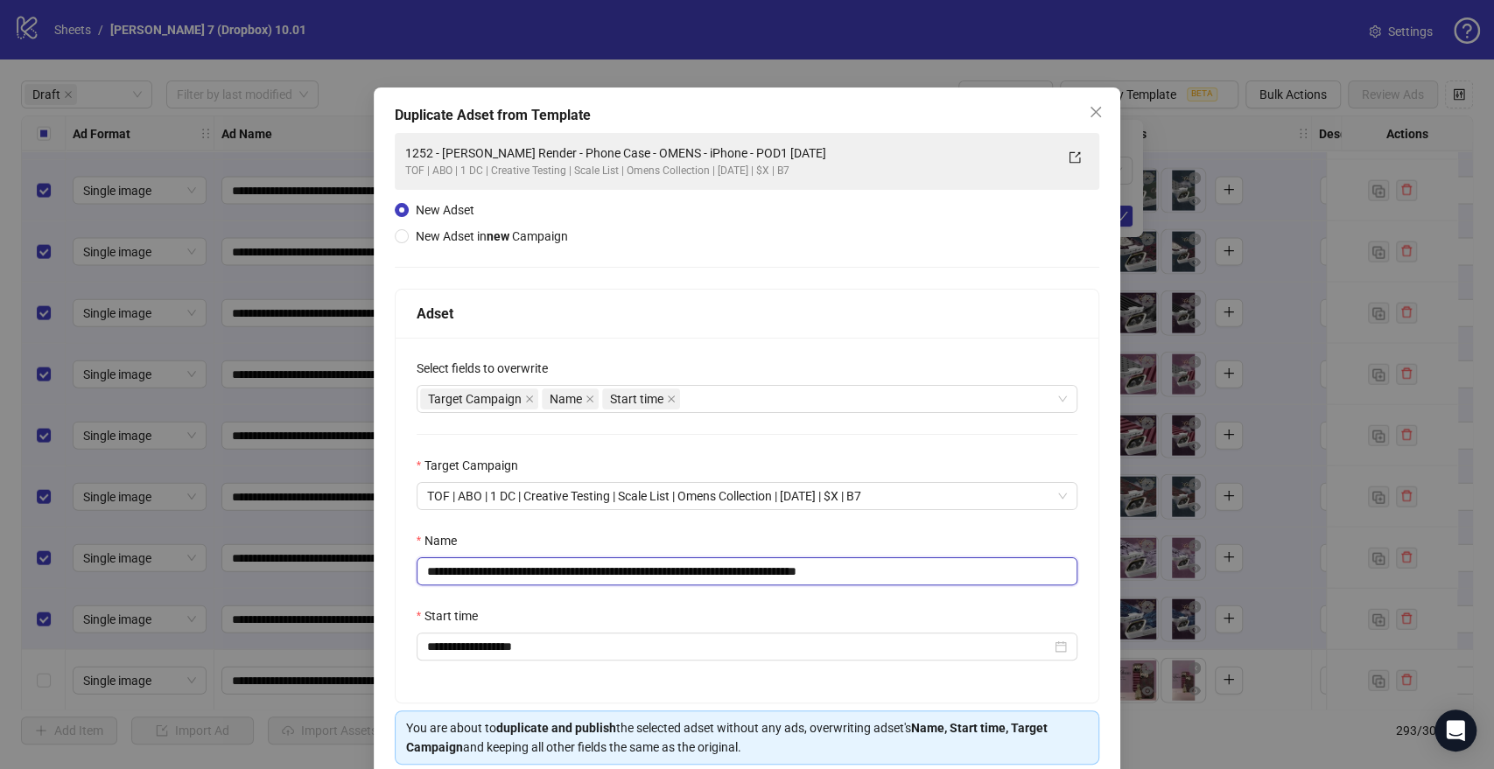
drag, startPoint x: 793, startPoint y: 573, endPoint x: 223, endPoint y: 590, distance: 570.0
click at [223, 590] on div "**********" at bounding box center [747, 384] width 1494 height 769
paste input "text"
drag, startPoint x: 860, startPoint y: 570, endPoint x: 984, endPoint y: 583, distance: 124.1
click at [984, 583] on input "**********" at bounding box center [748, 571] width 662 height 28
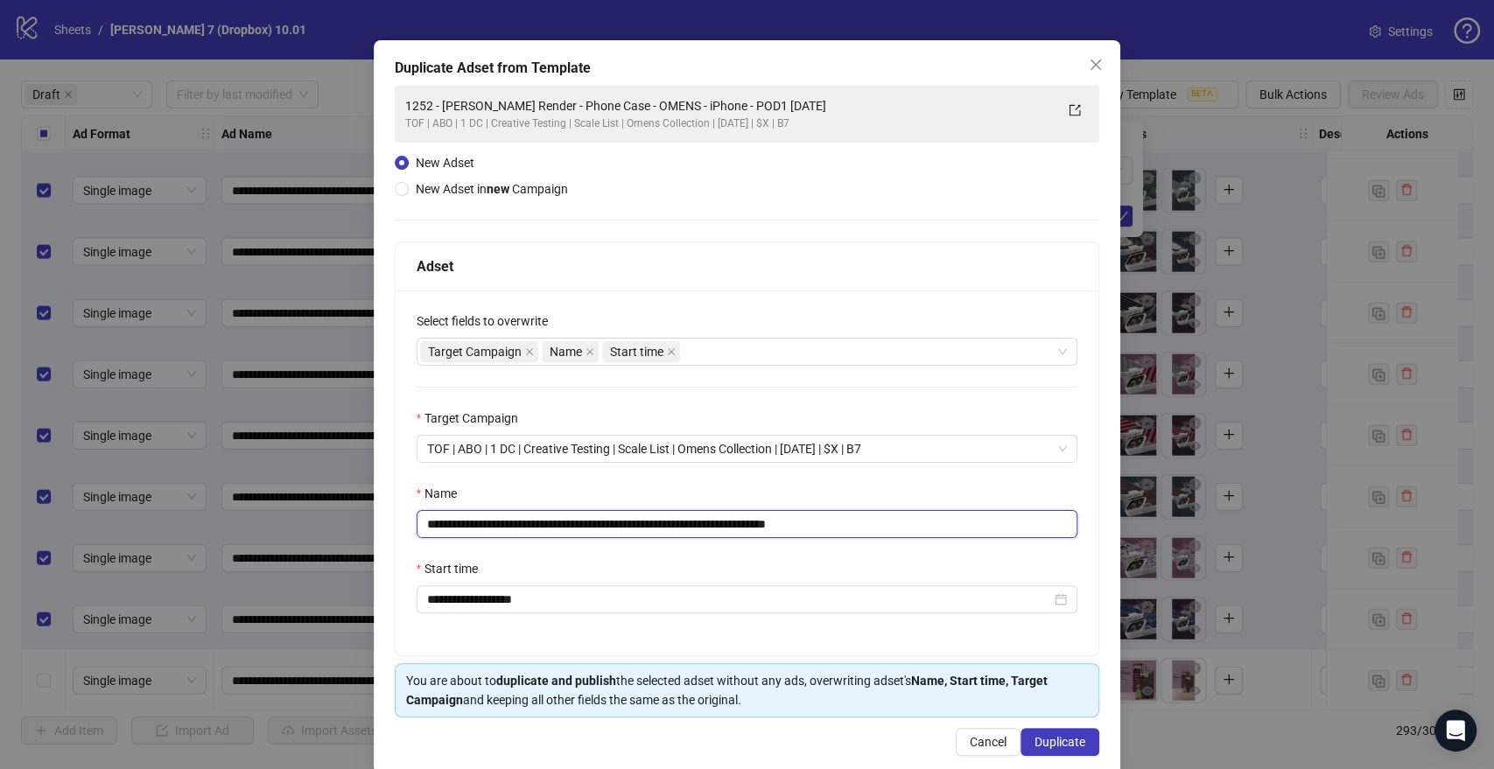
scroll to position [73, 0]
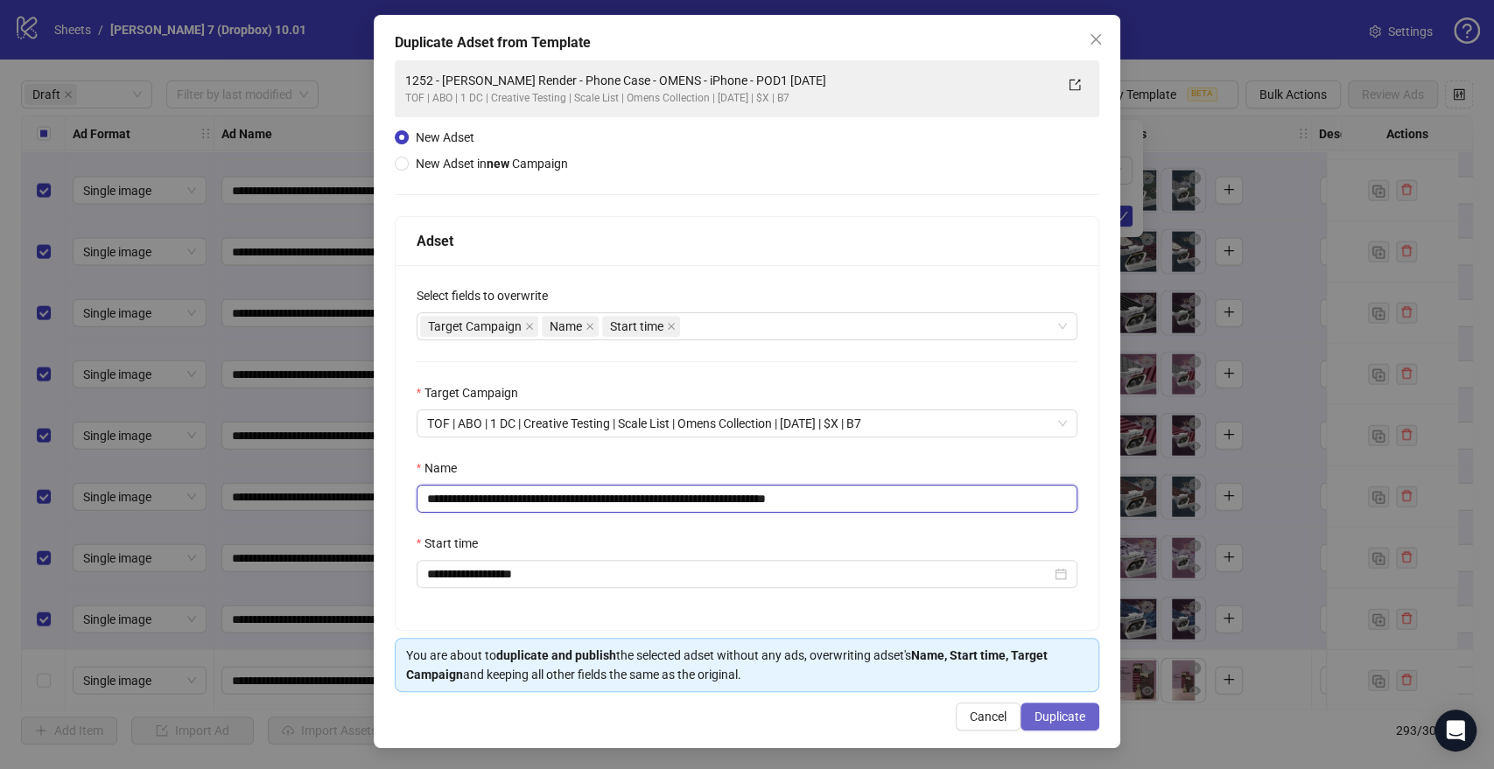
type input "**********"
click at [1049, 724] on button "Duplicate" at bounding box center [1059, 717] width 79 height 28
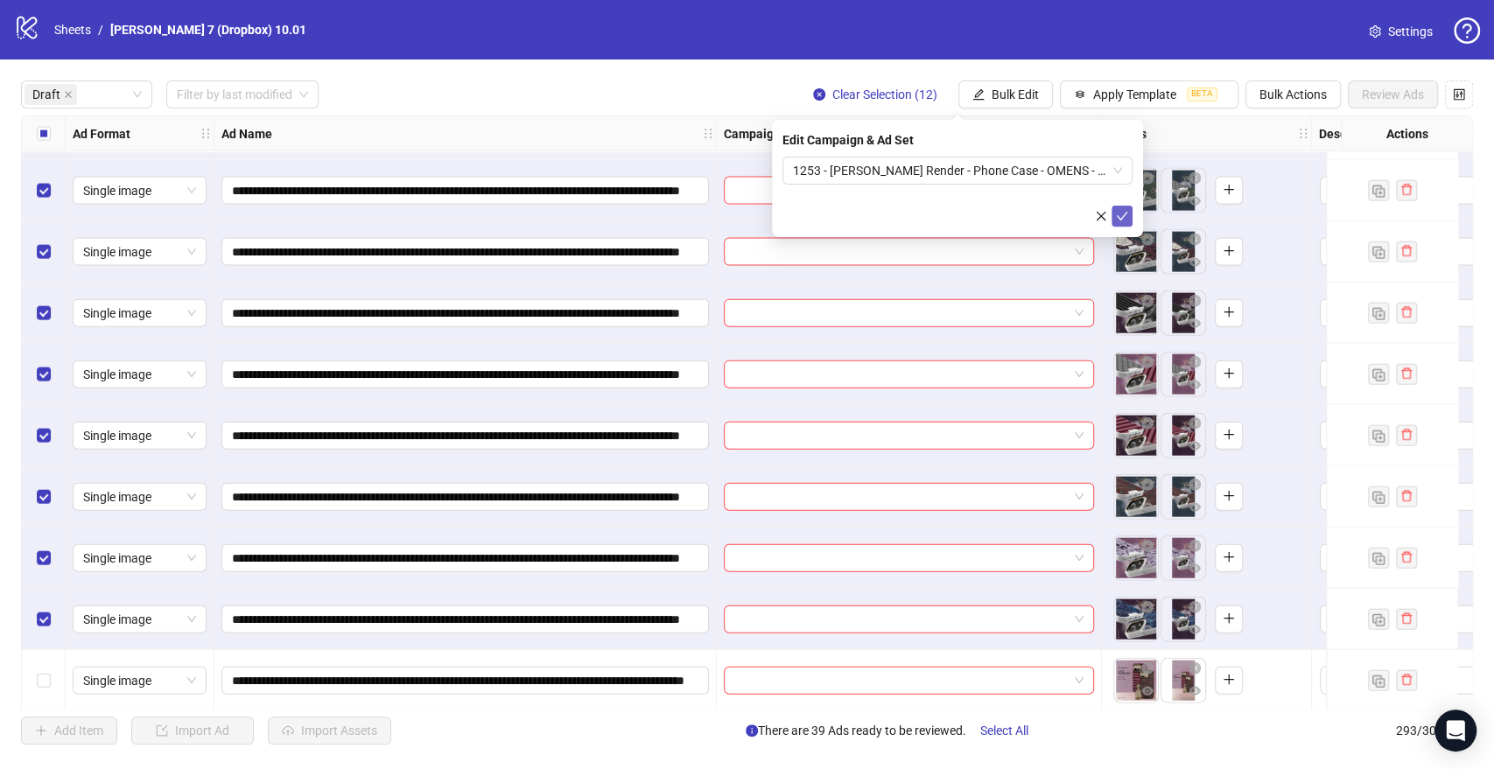
click at [1120, 216] on icon "check" at bounding box center [1122, 216] width 12 height 12
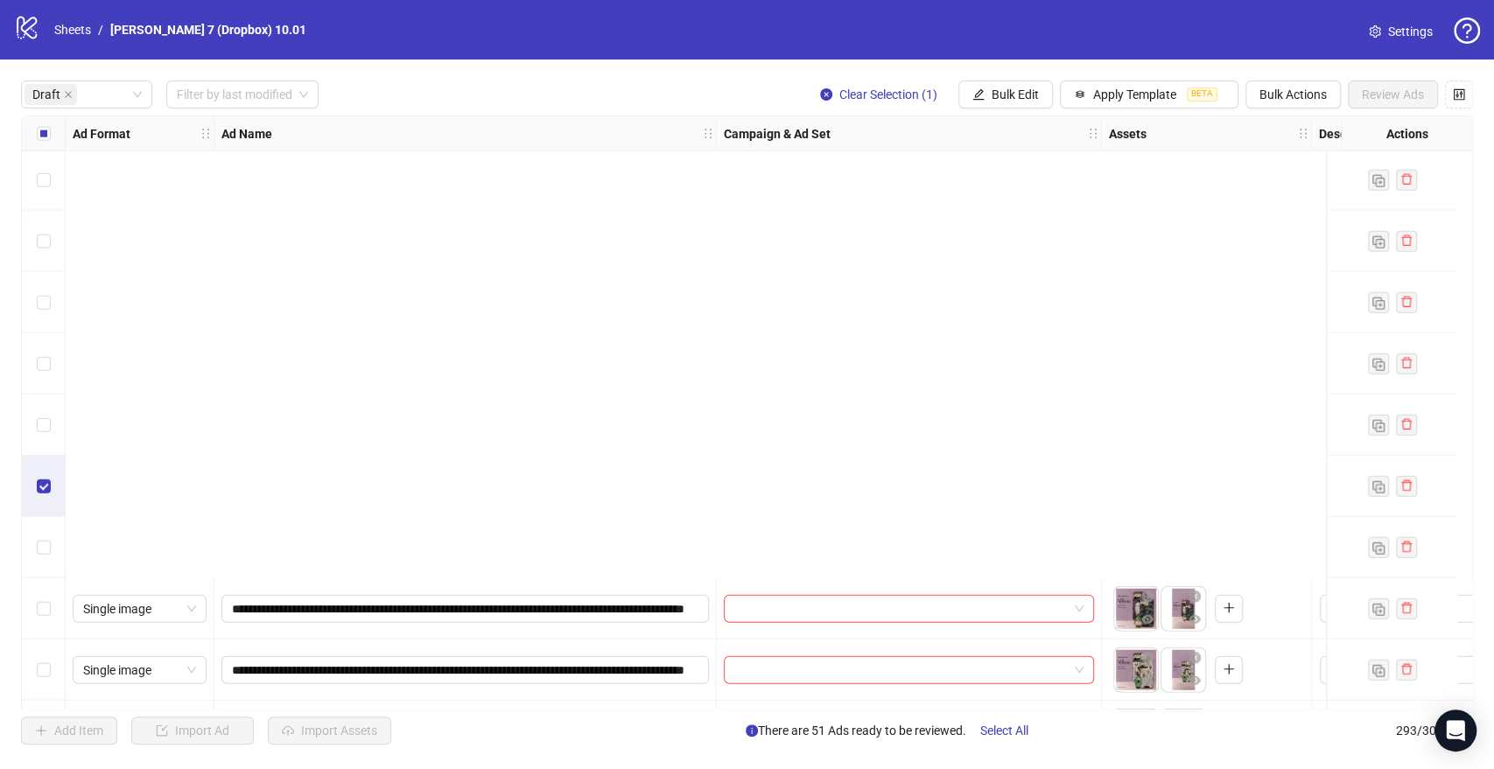
scroll to position [3369, 0]
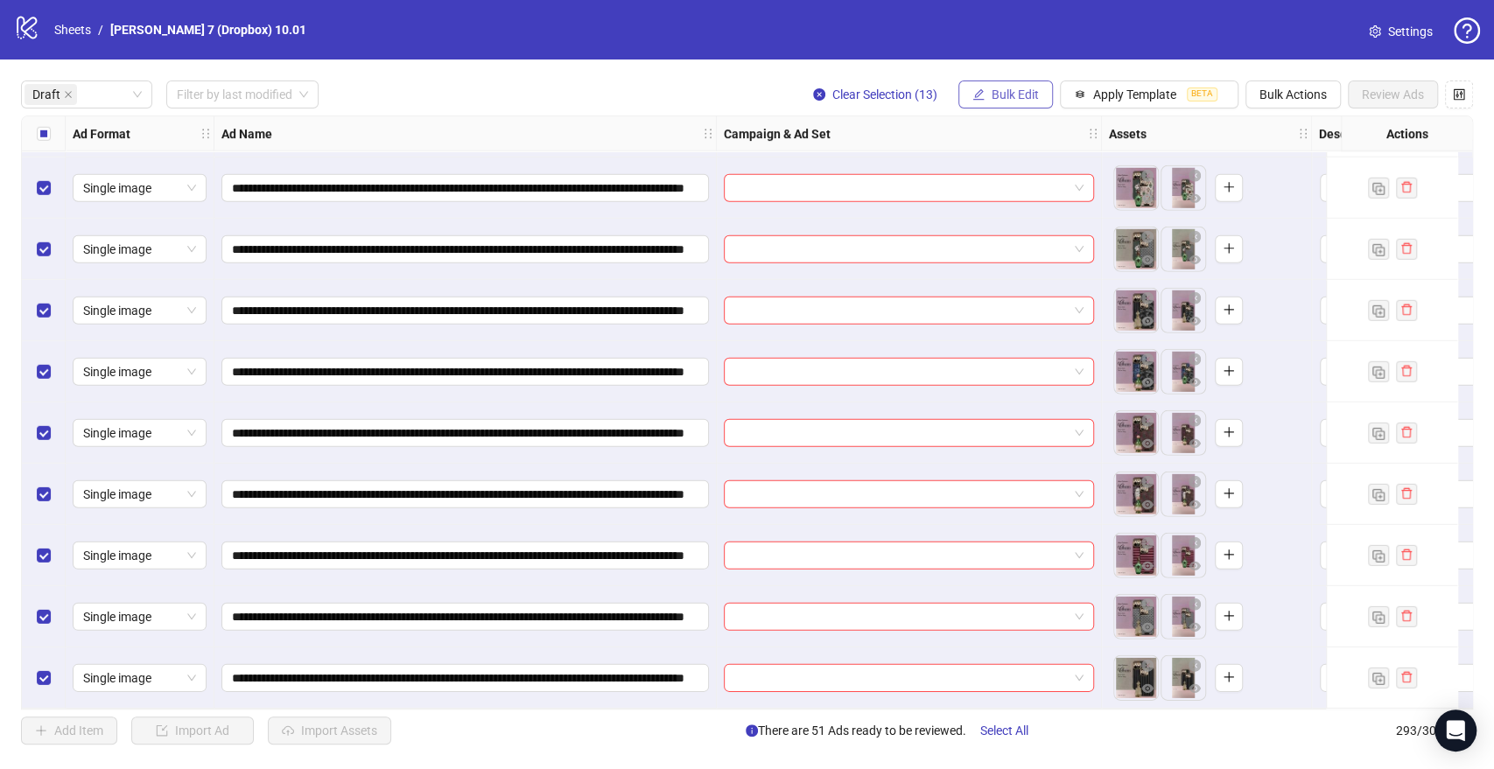
click at [1016, 95] on span "Bulk Edit" at bounding box center [1015, 95] width 47 height 14
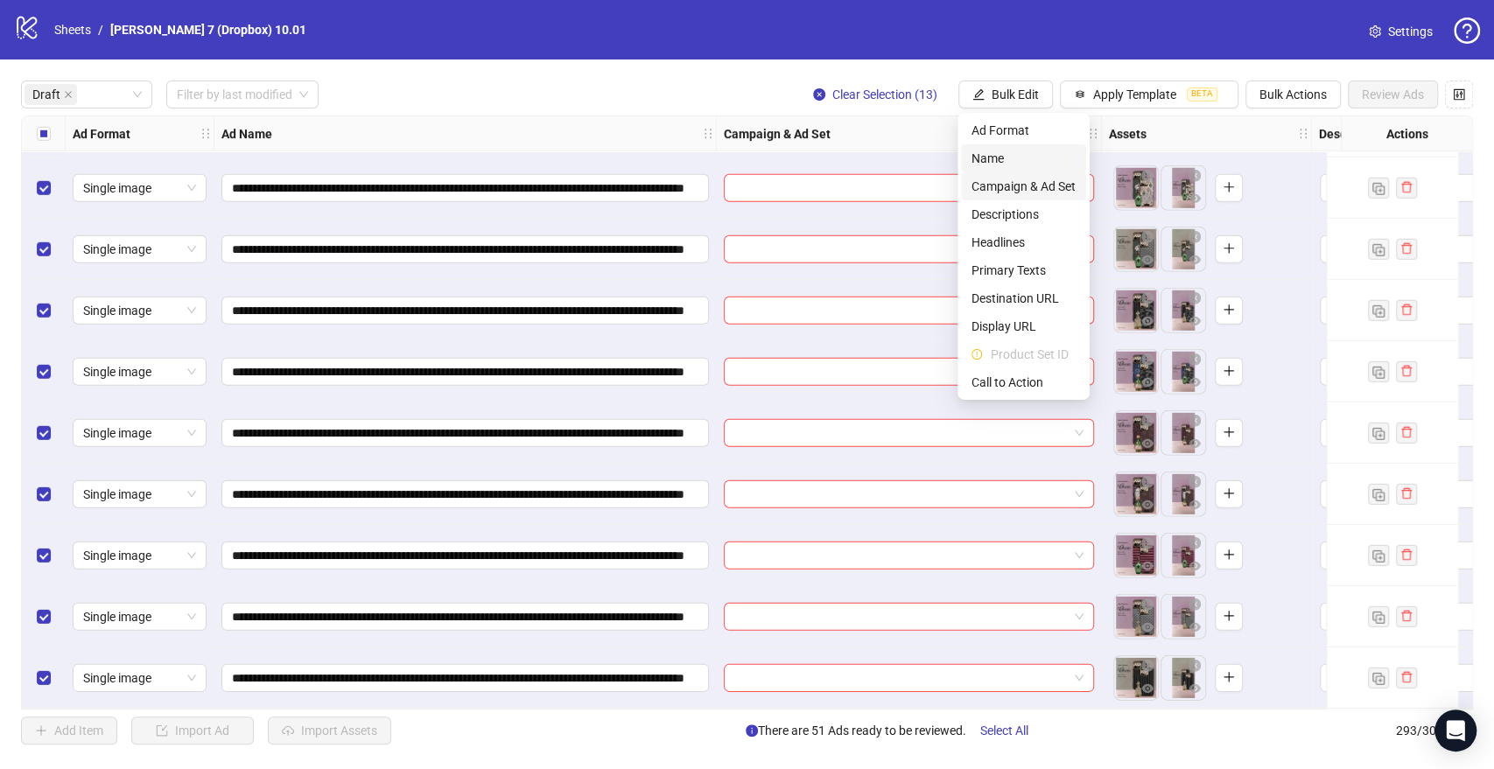
click at [1016, 183] on span "Campaign & Ad Set" at bounding box center [1023, 186] width 104 height 19
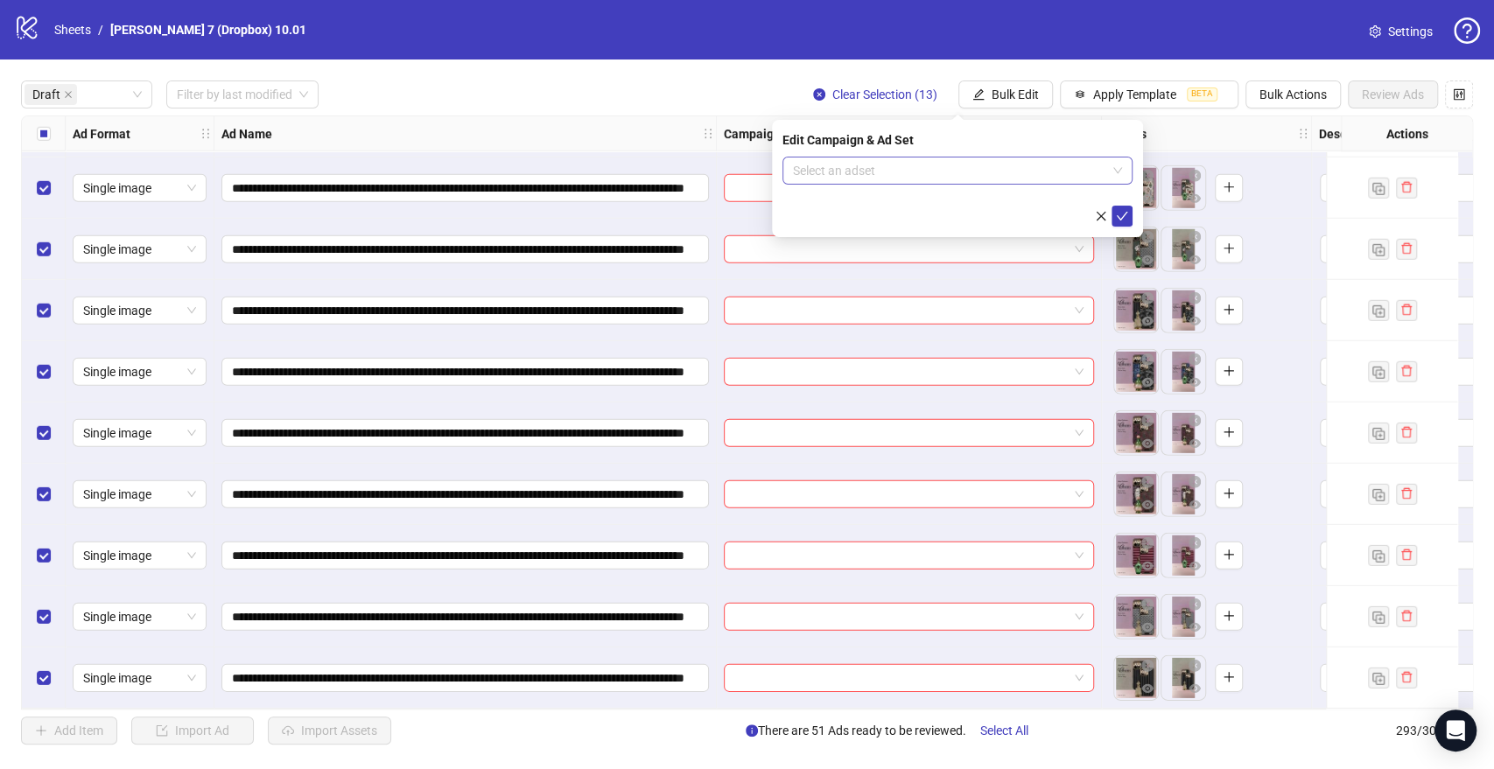
click at [892, 165] on input "search" at bounding box center [949, 171] width 313 height 26
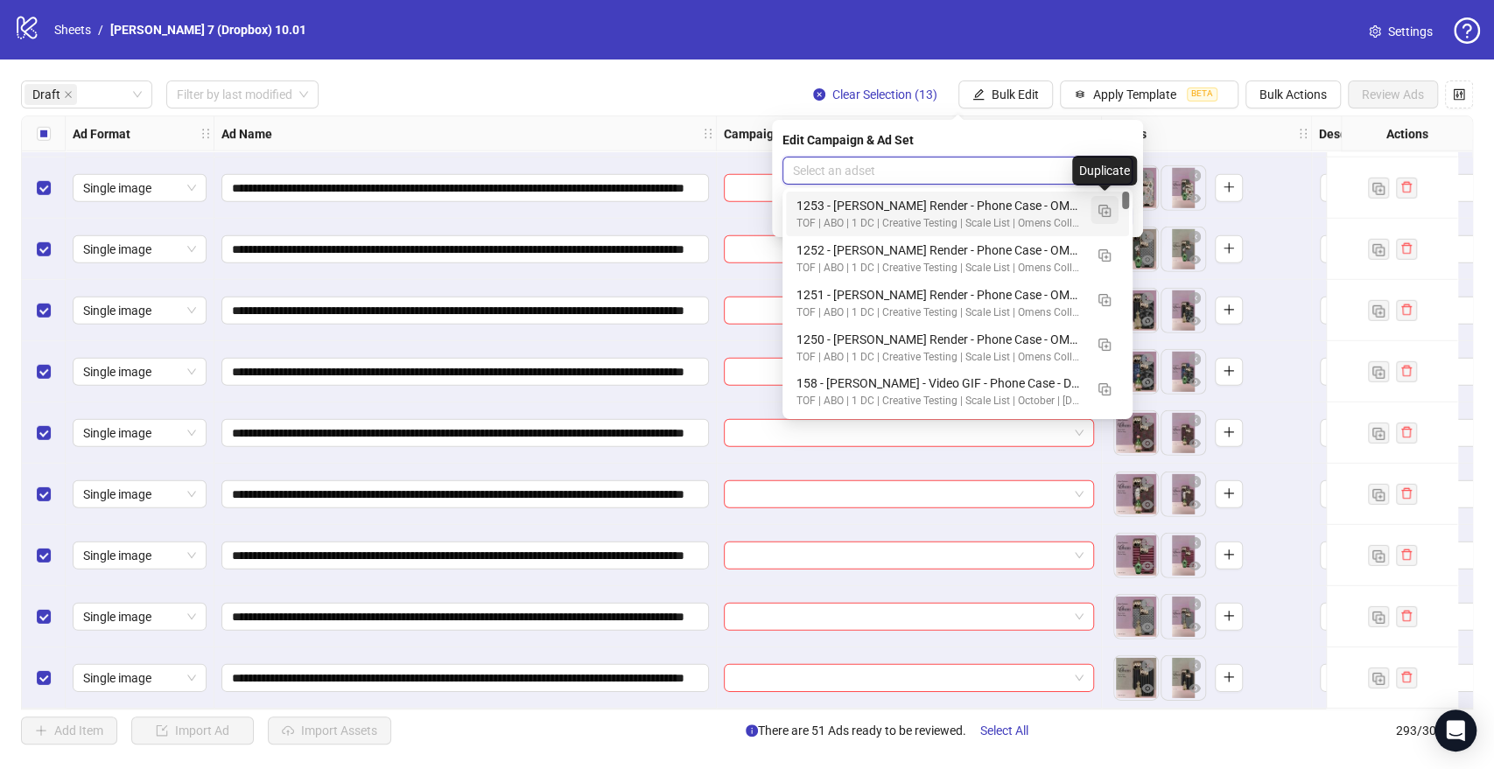
click at [1107, 211] on img "button" at bounding box center [1104, 211] width 12 height 12
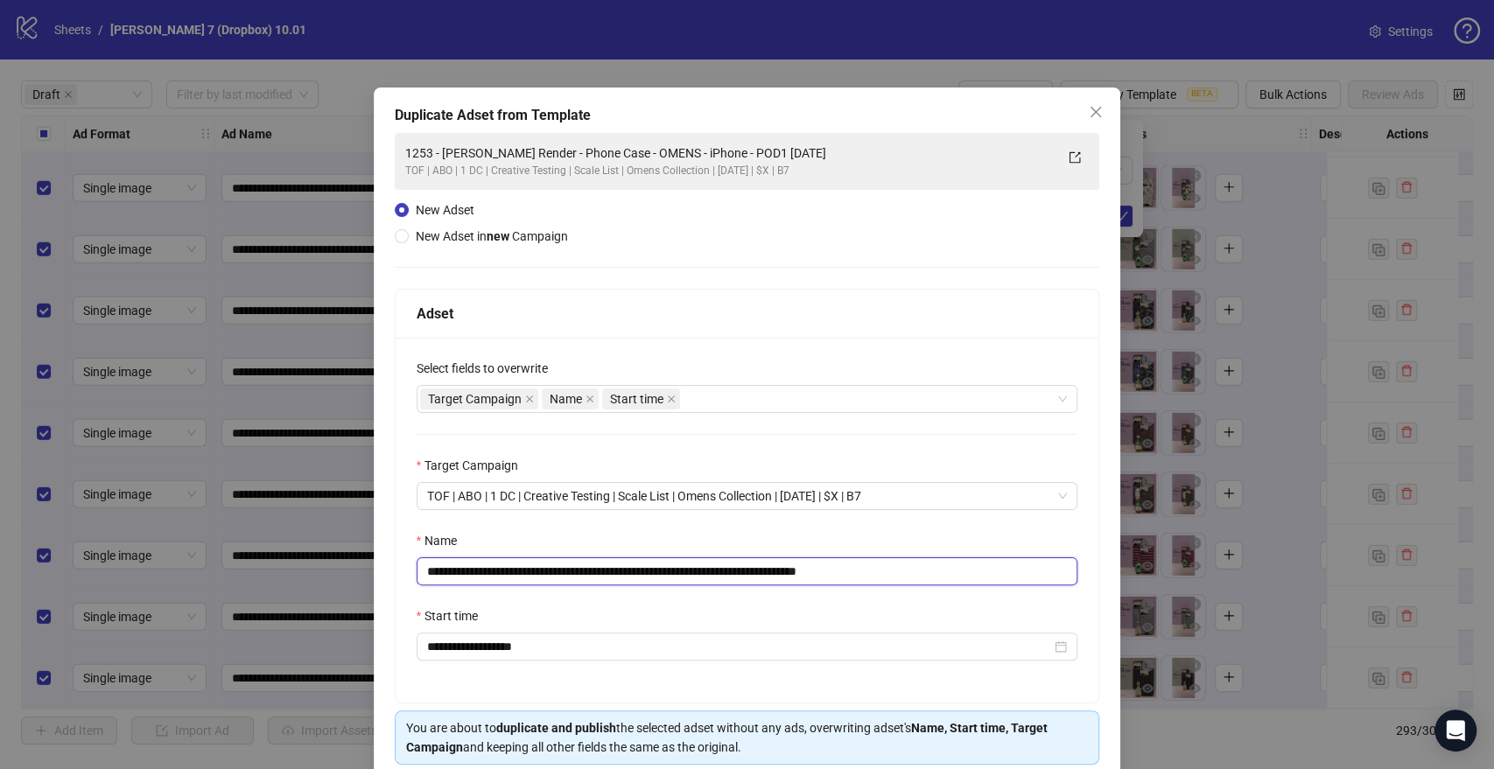
drag, startPoint x: 796, startPoint y: 571, endPoint x: 266, endPoint y: 523, distance: 532.5
click at [0, 571] on div "**********" at bounding box center [747, 384] width 1494 height 769
paste input "text"
drag, startPoint x: 868, startPoint y: 573, endPoint x: 911, endPoint y: 570, distance: 43.0
click at [908, 571] on input "**********" at bounding box center [748, 571] width 662 height 28
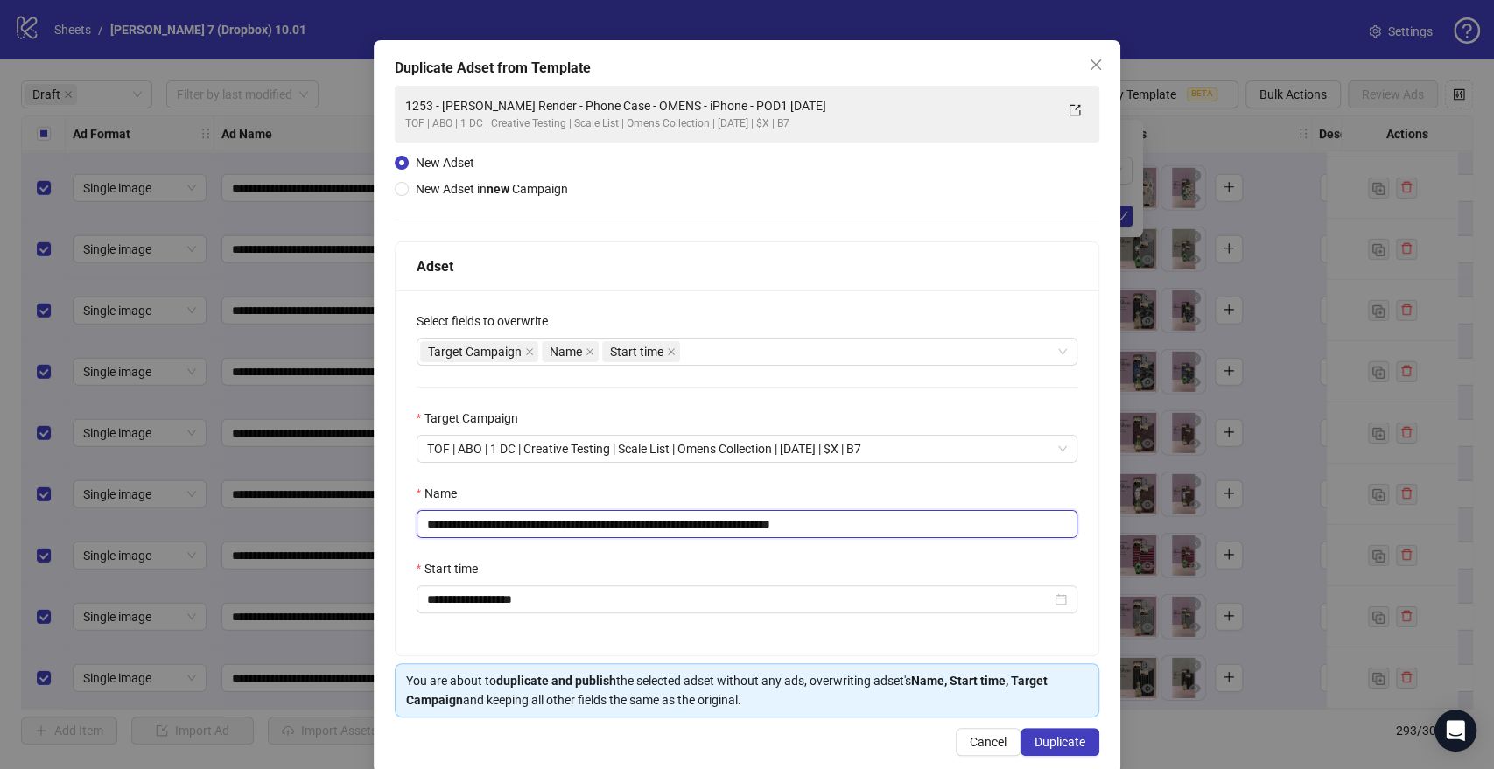
scroll to position [73, 0]
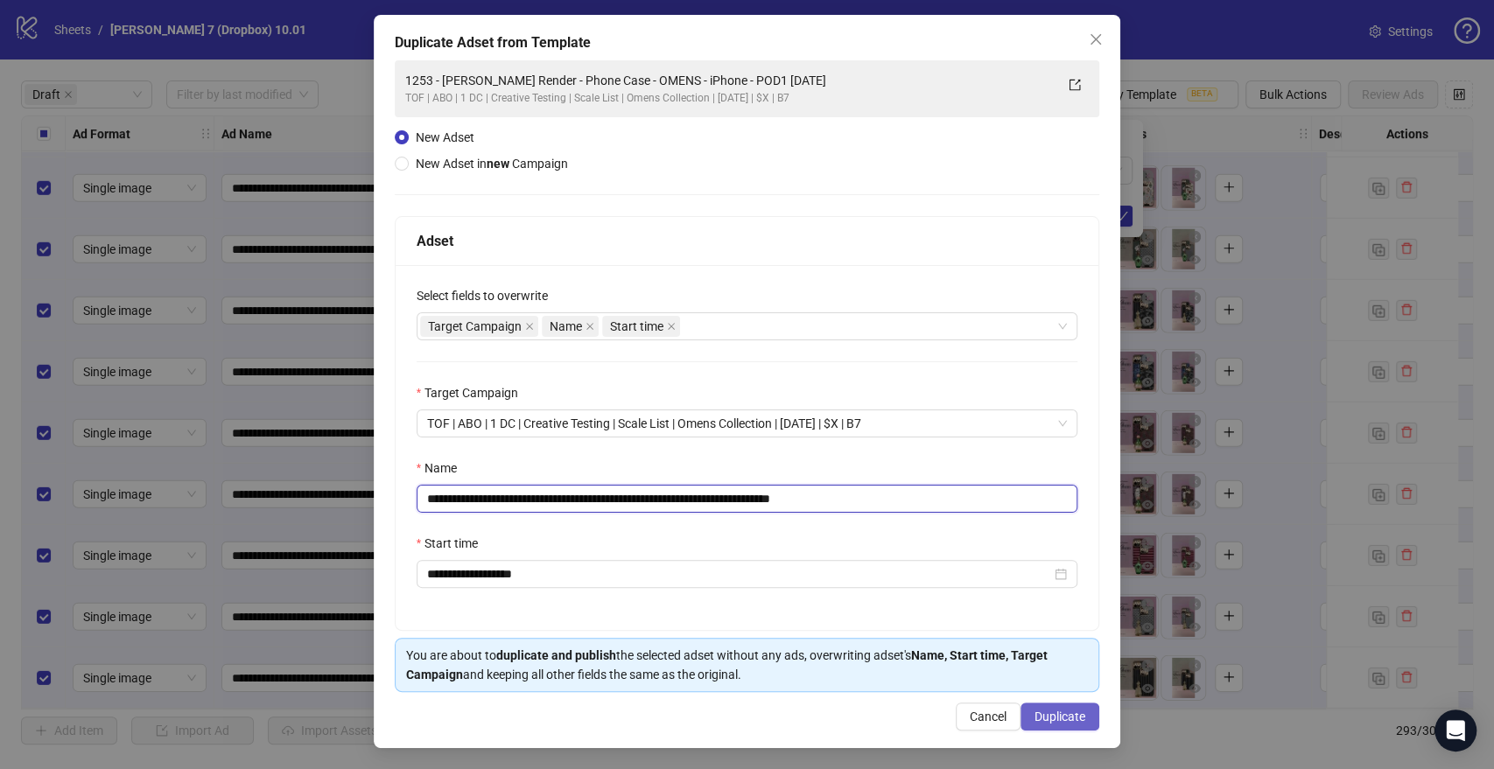
type input "**********"
click at [1034, 719] on span "Duplicate" at bounding box center [1059, 717] width 51 height 14
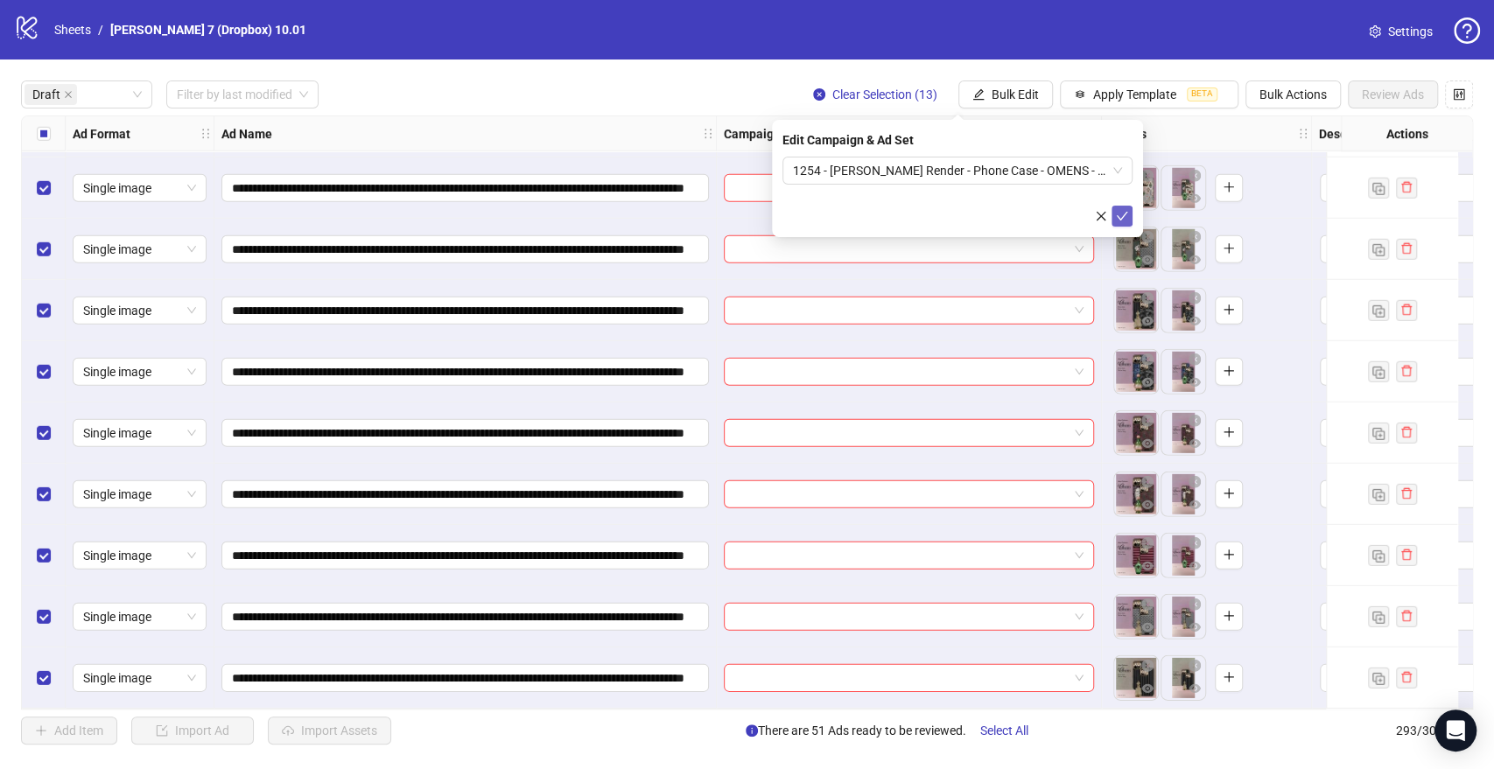
click at [1132, 222] on button "submit" at bounding box center [1121, 216] width 21 height 21
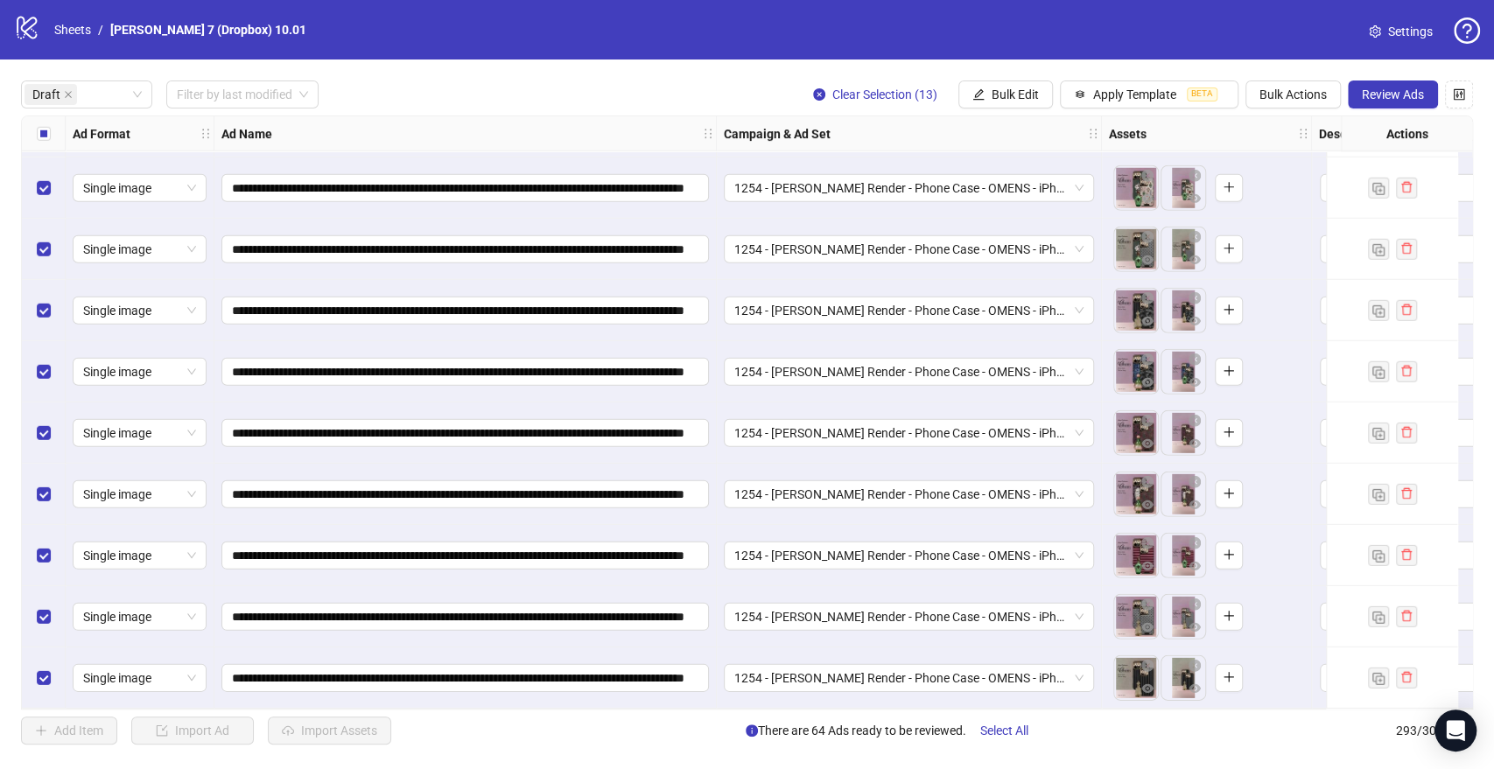
scroll to position [0, 0]
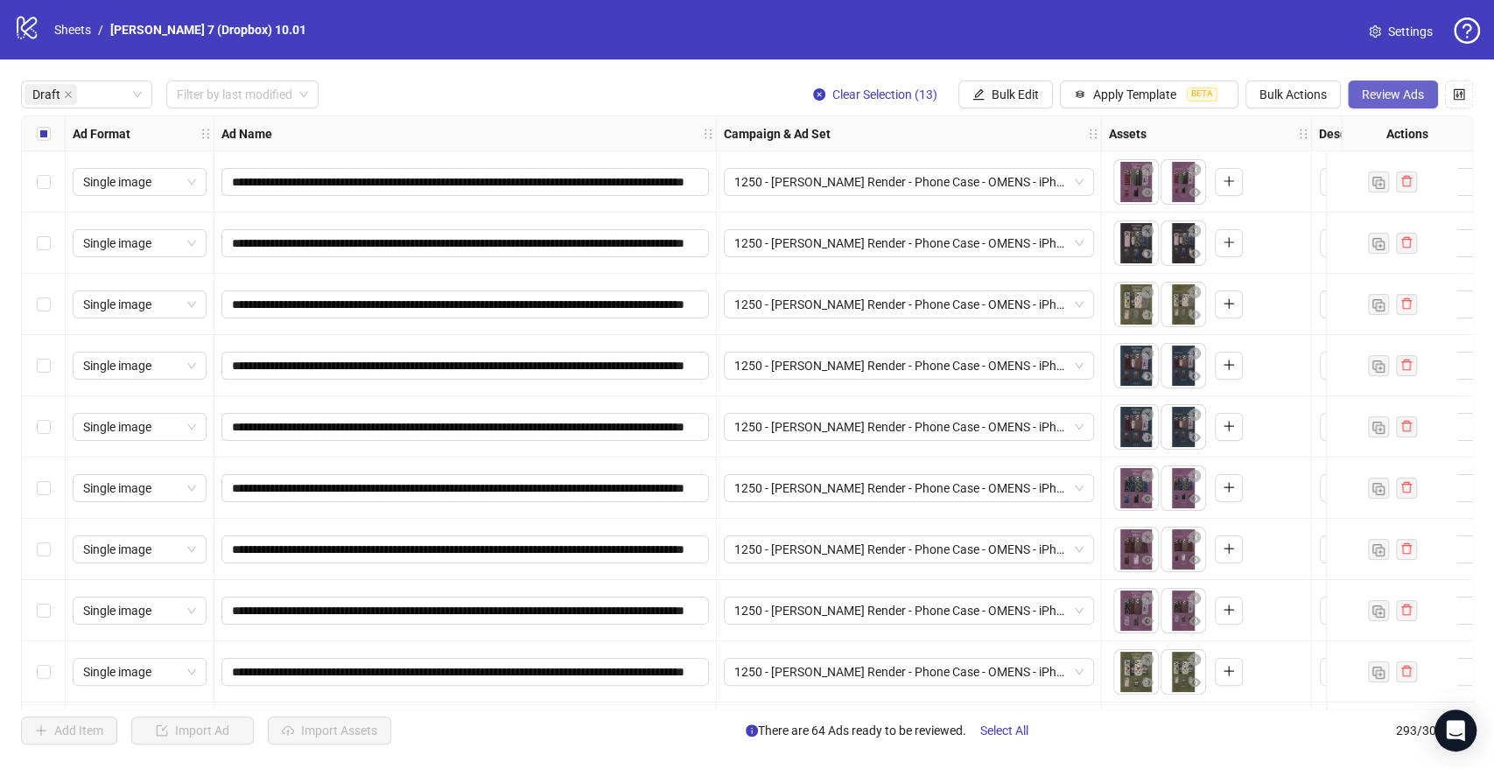
click at [1363, 103] on button "Review Ads" at bounding box center [1393, 95] width 90 height 28
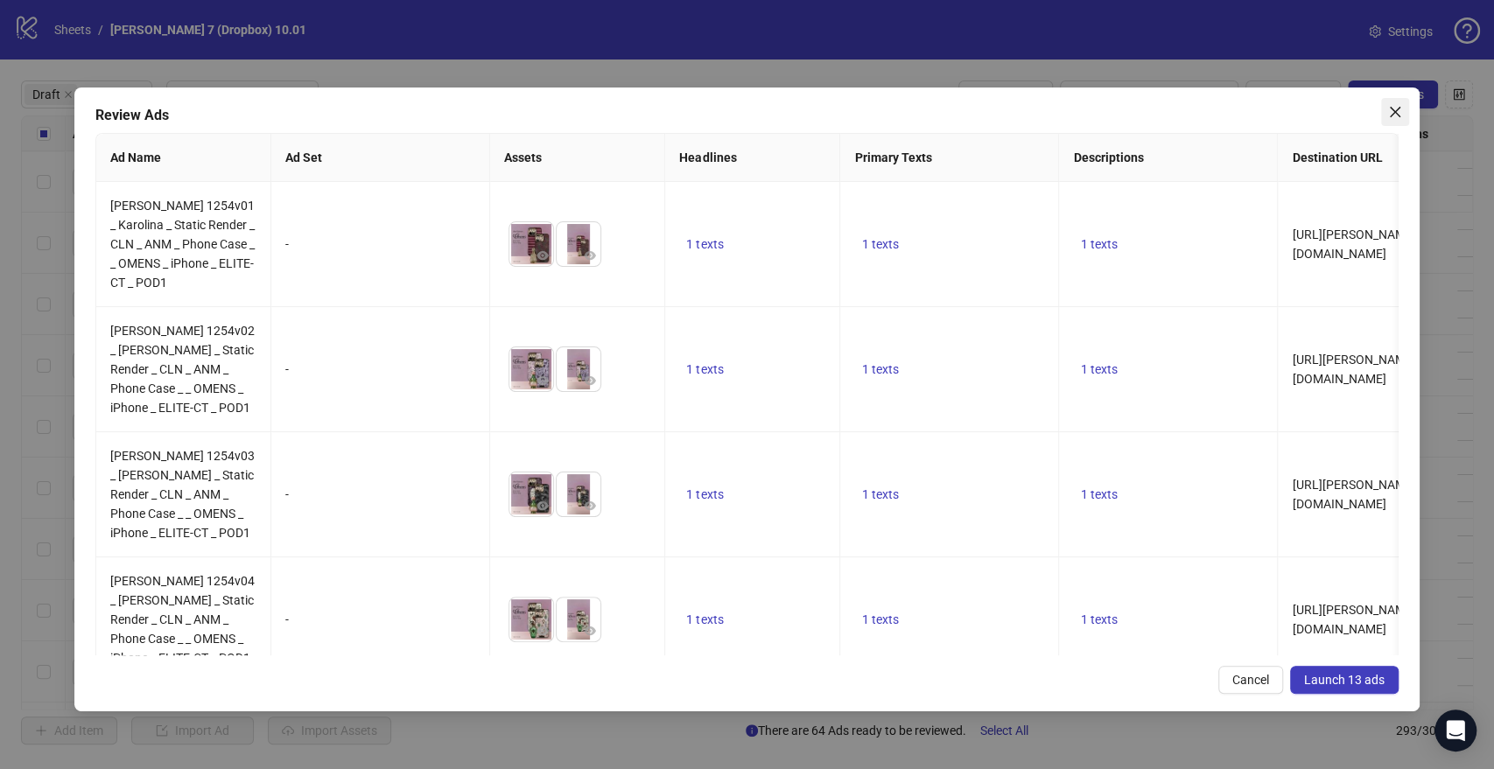
click at [1393, 107] on icon "close" at bounding box center [1395, 112] width 14 height 14
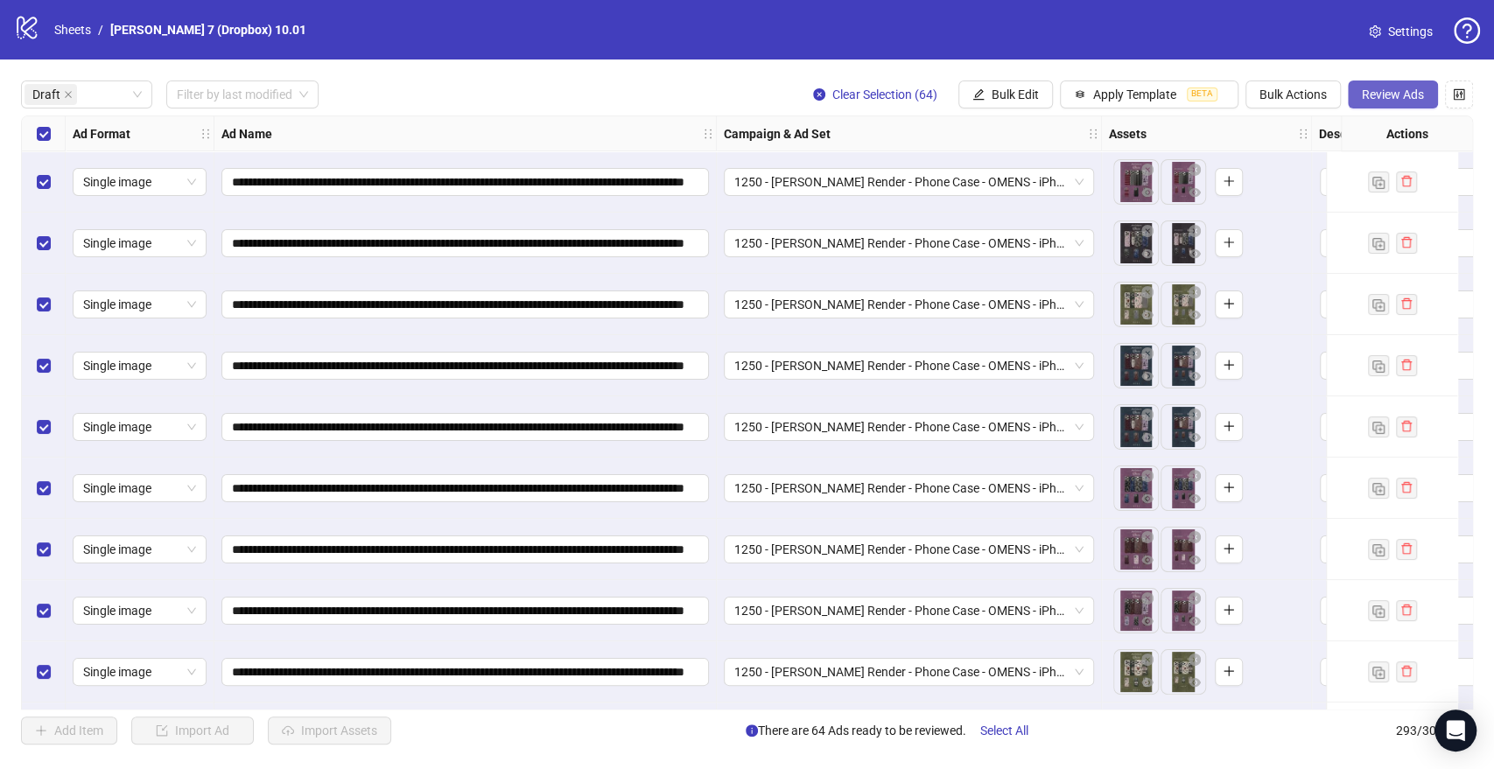
click at [1362, 88] on span "Review Ads" at bounding box center [1393, 95] width 62 height 14
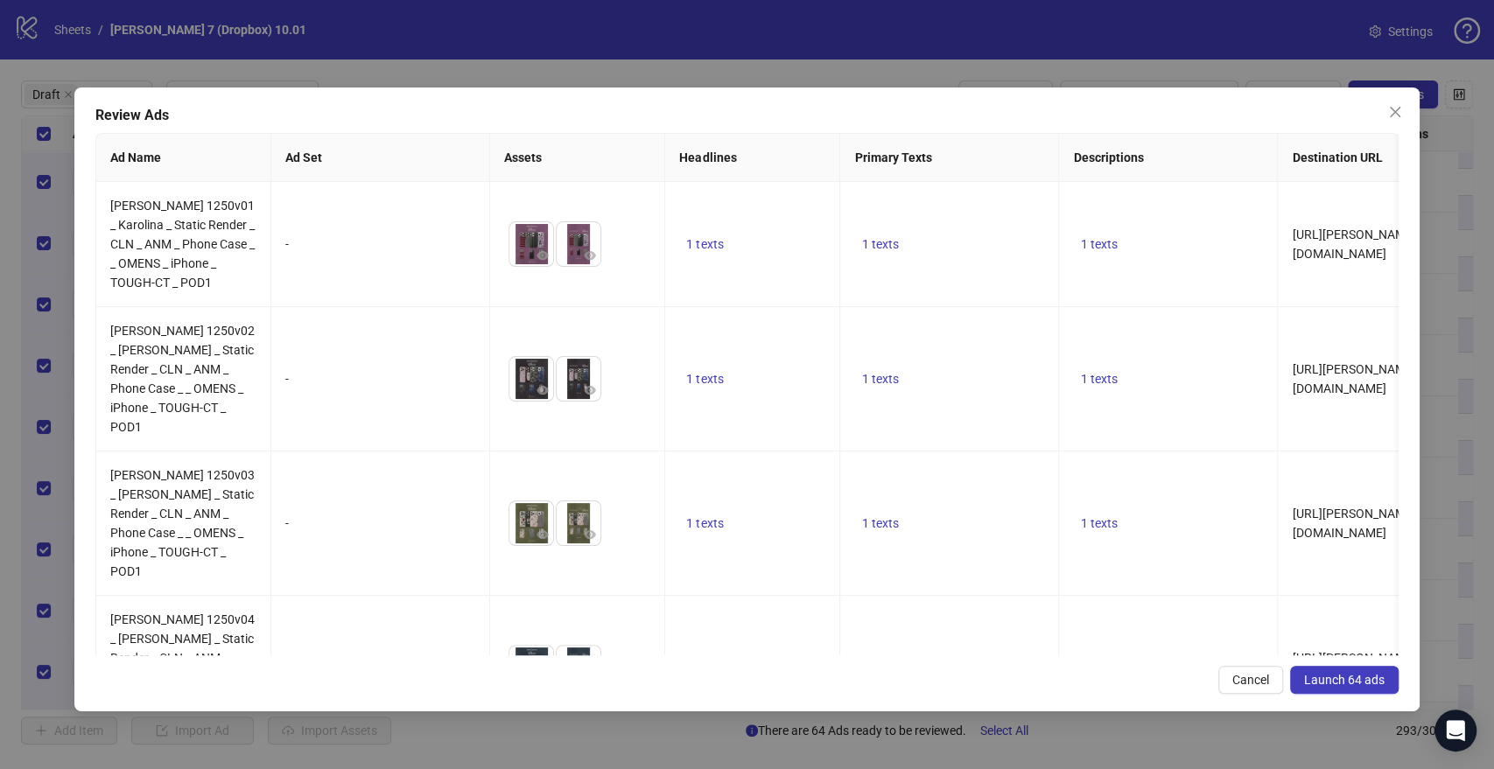
click at [1321, 676] on span "Launch 64 ads" at bounding box center [1344, 680] width 81 height 14
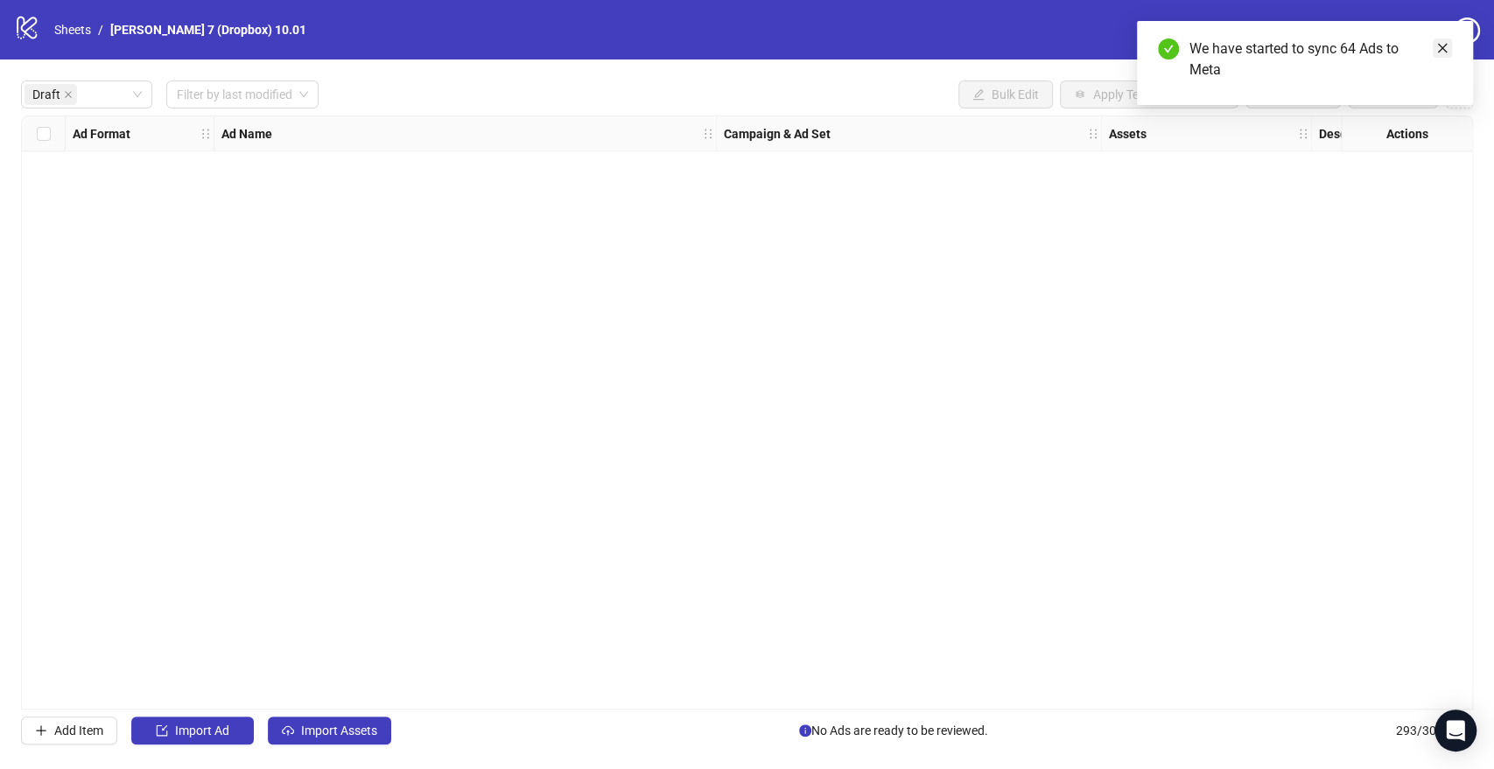
click at [1442, 49] on icon "close" at bounding box center [1442, 48] width 12 height 12
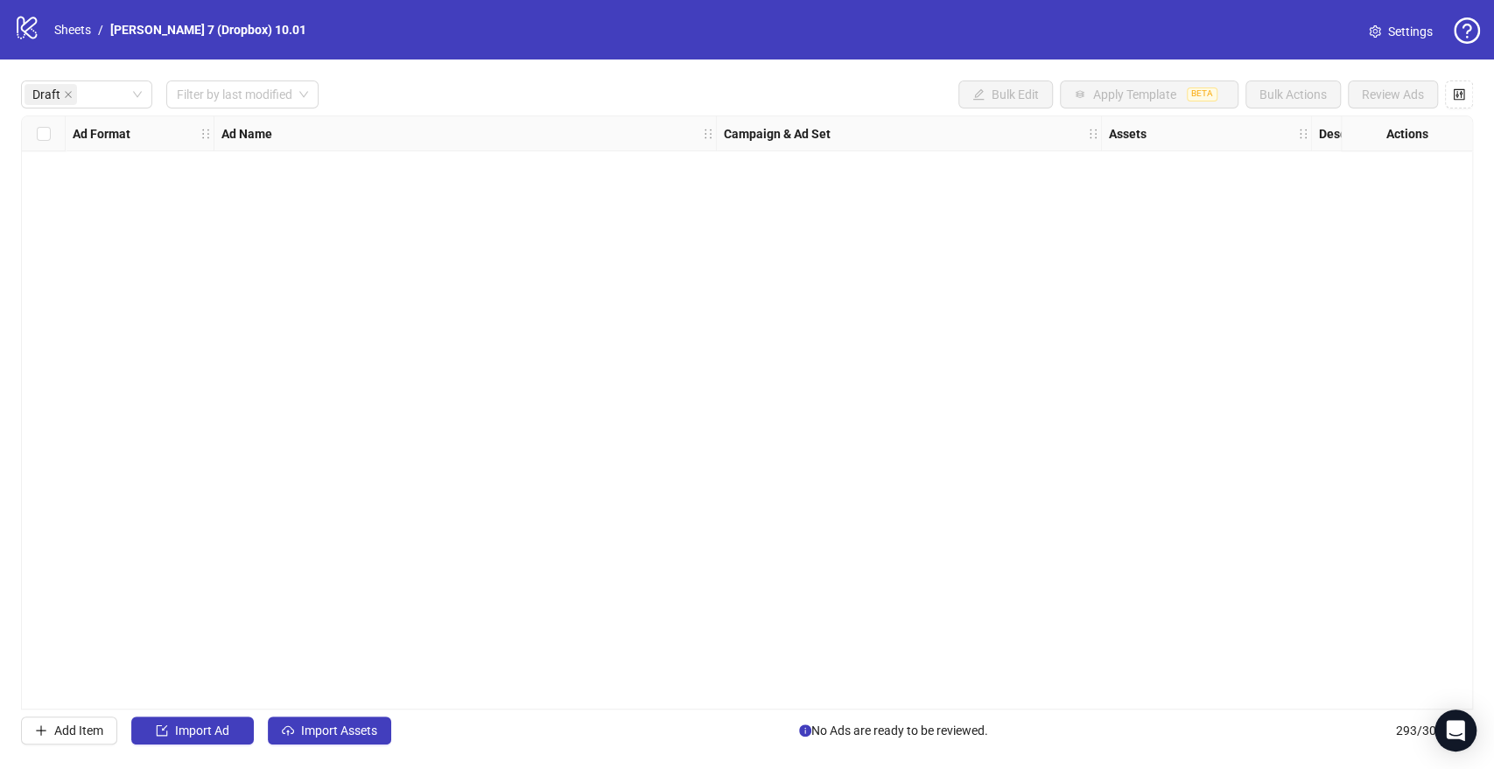
click at [1413, 29] on span "Settings" at bounding box center [1410, 31] width 45 height 19
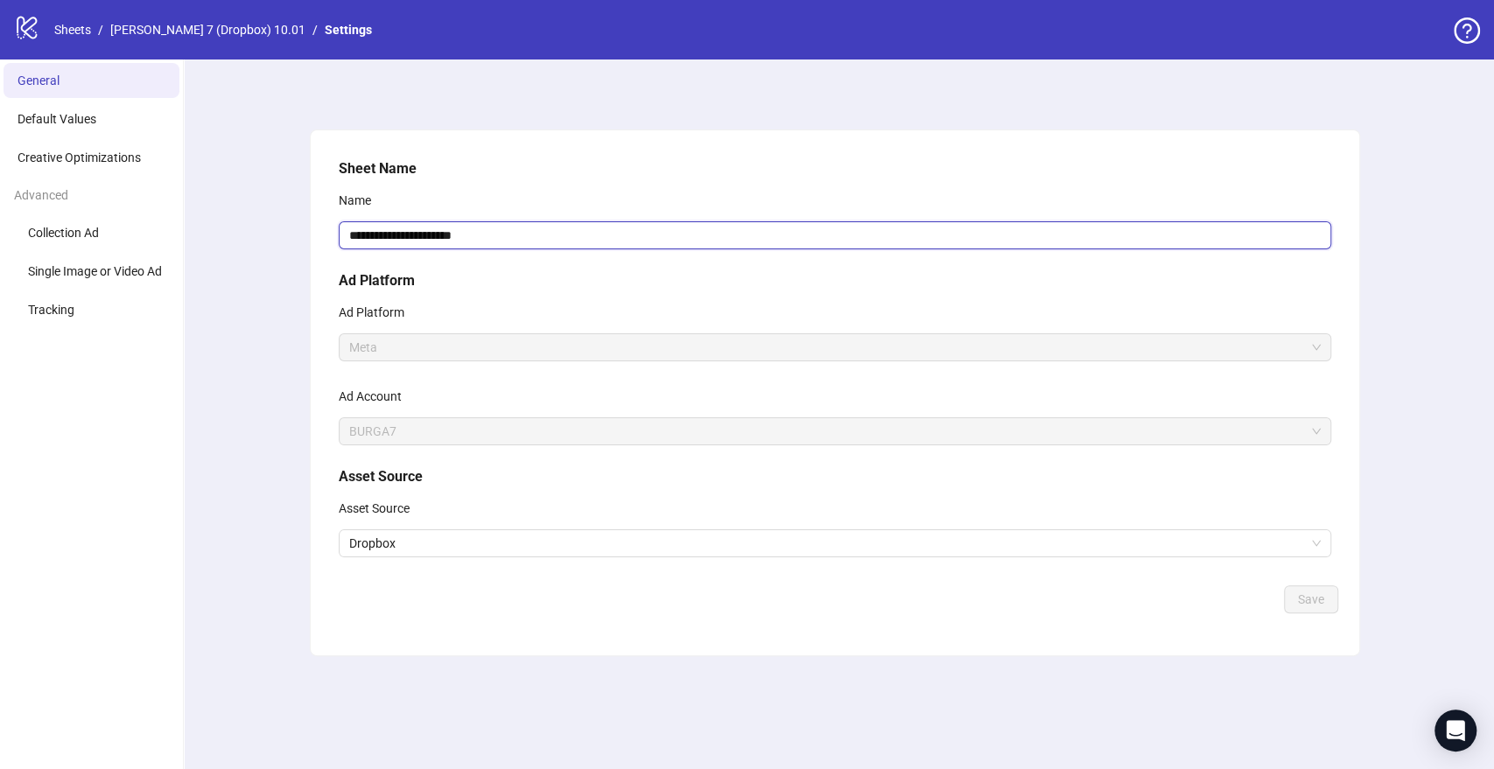
click at [499, 231] on input "**********" at bounding box center [835, 235] width 992 height 28
type input "**********"
click at [1307, 598] on span "Save" at bounding box center [1311, 599] width 26 height 14
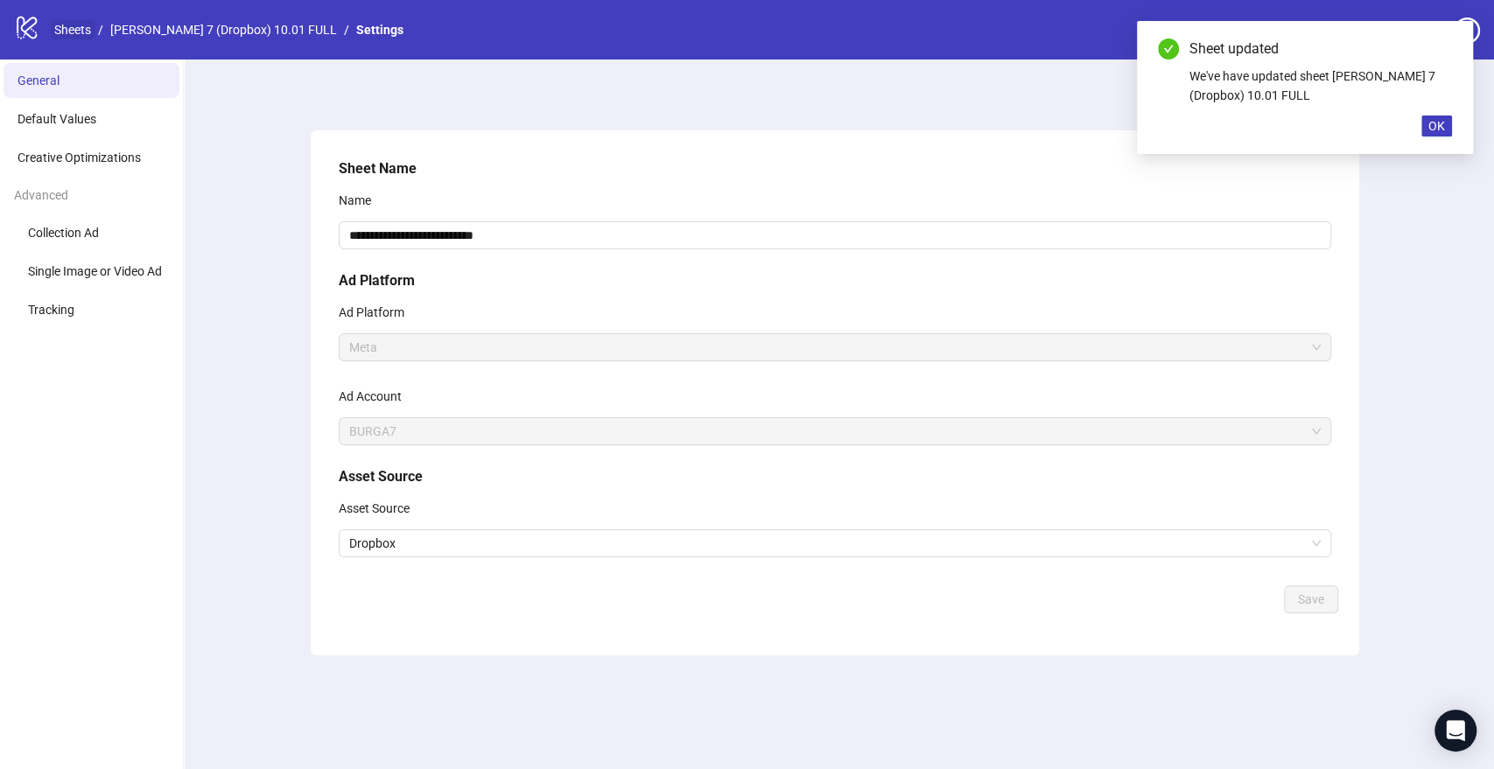
click at [70, 32] on link "Sheets" at bounding box center [73, 29] width 44 height 19
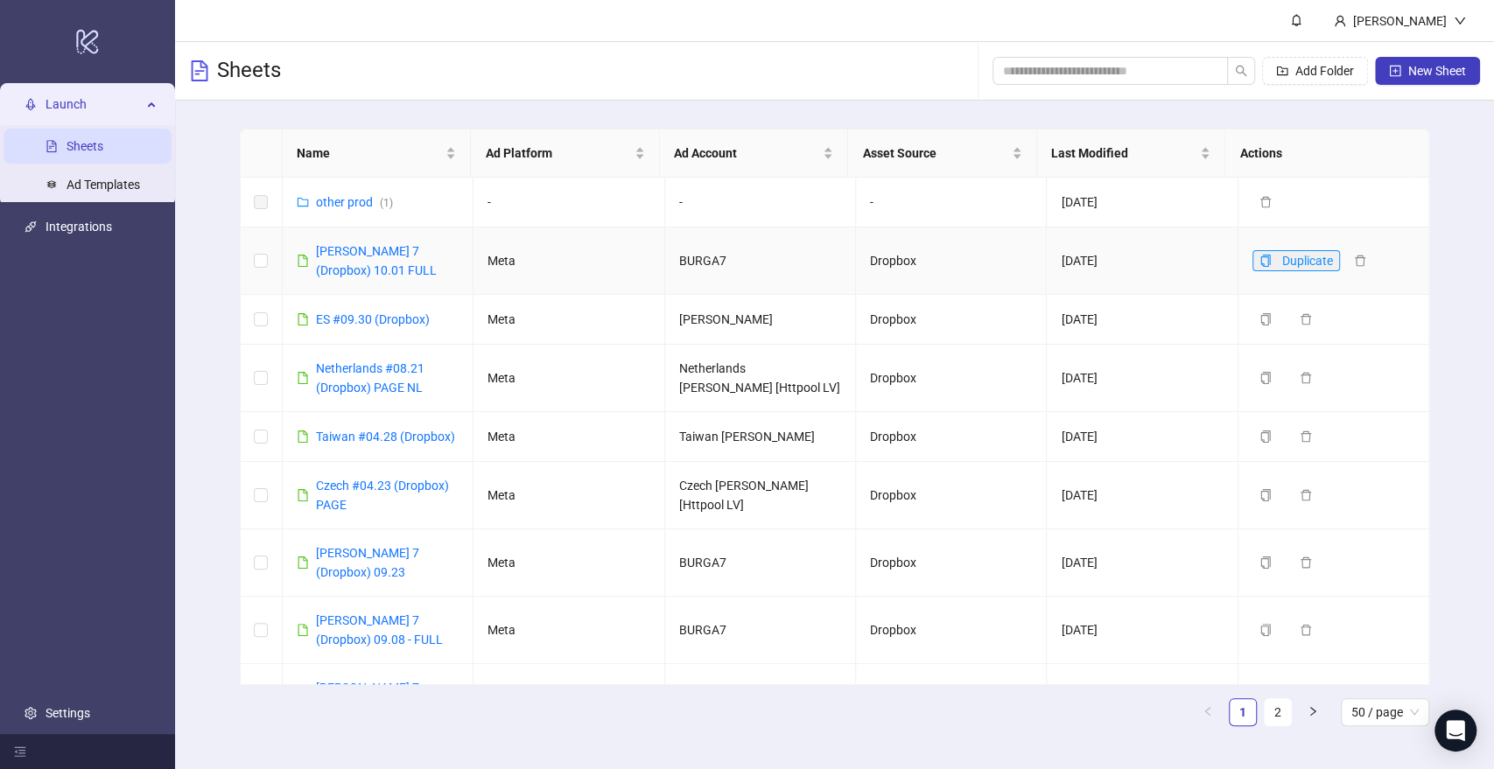
click at [1259, 263] on icon "copy" at bounding box center [1265, 261] width 12 height 12
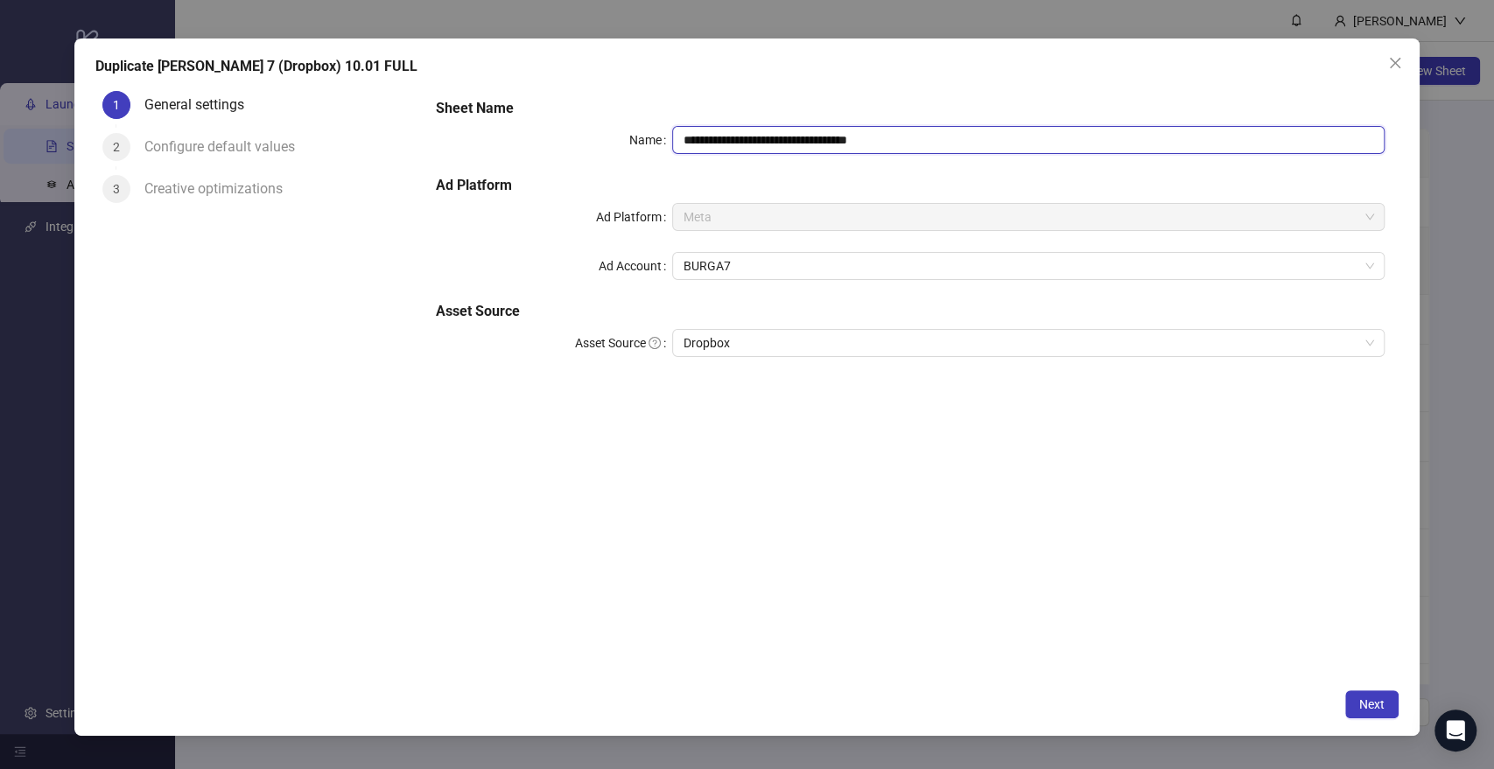
click at [813, 141] on input "**********" at bounding box center [1028, 140] width 712 height 28
drag, startPoint x: 829, startPoint y: 137, endPoint x: 1029, endPoint y: 136, distance: 200.4
click at [1029, 136] on input "**********" at bounding box center [1028, 140] width 712 height 28
type input "**********"
click at [1385, 698] on button "Next" at bounding box center [1371, 705] width 53 height 28
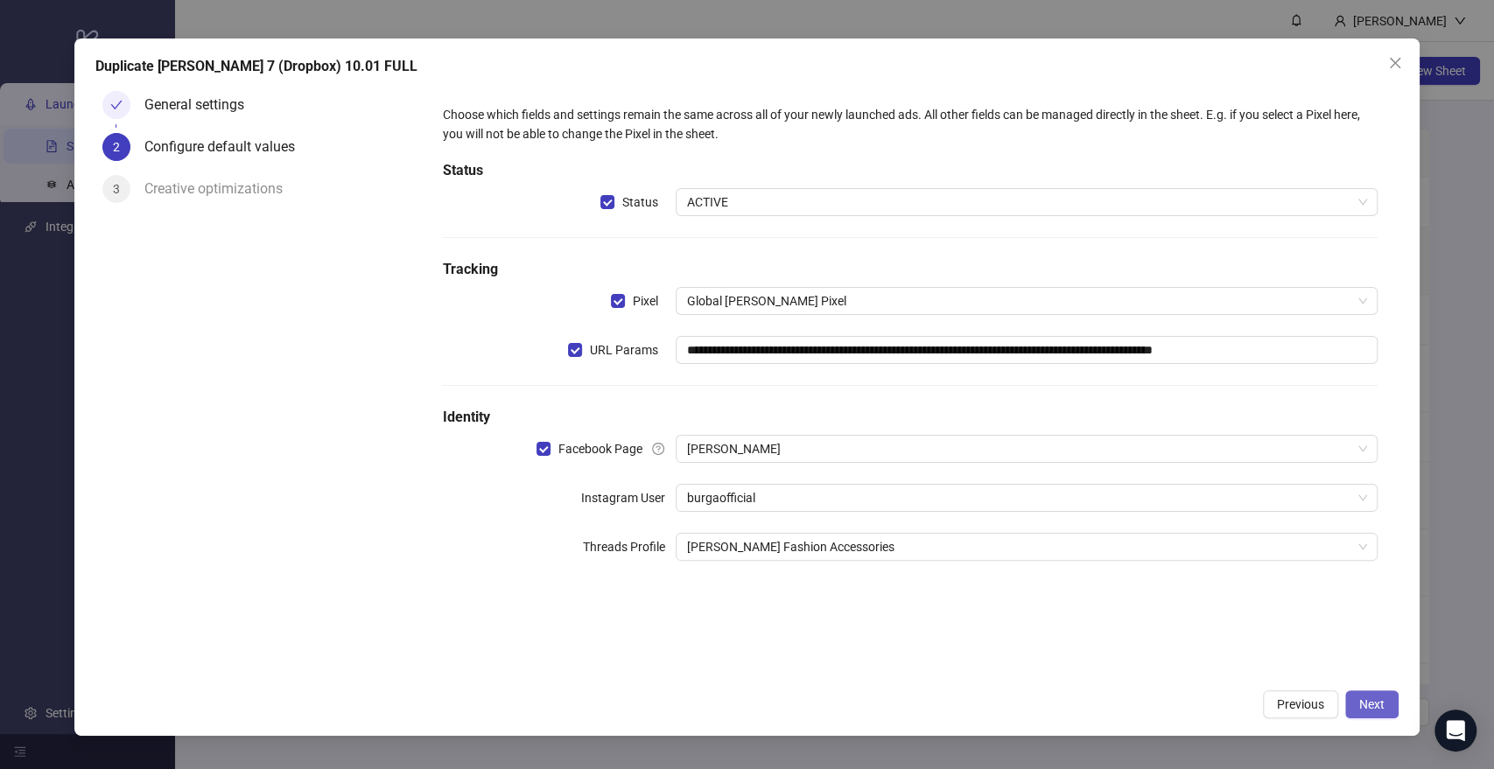
click at [1364, 691] on button "Next" at bounding box center [1371, 705] width 53 height 28
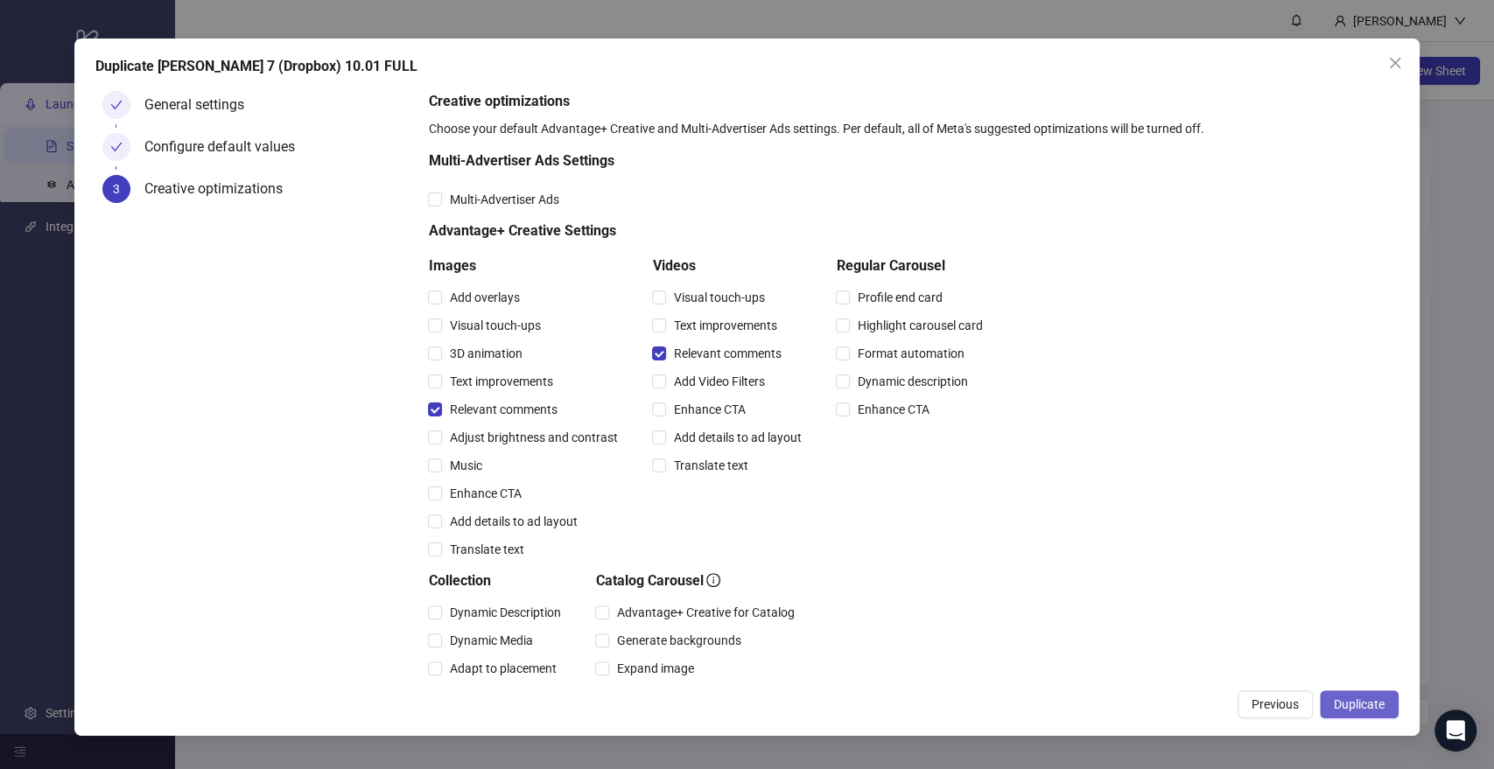
click at [1373, 707] on span "Duplicate" at bounding box center [1359, 705] width 51 height 14
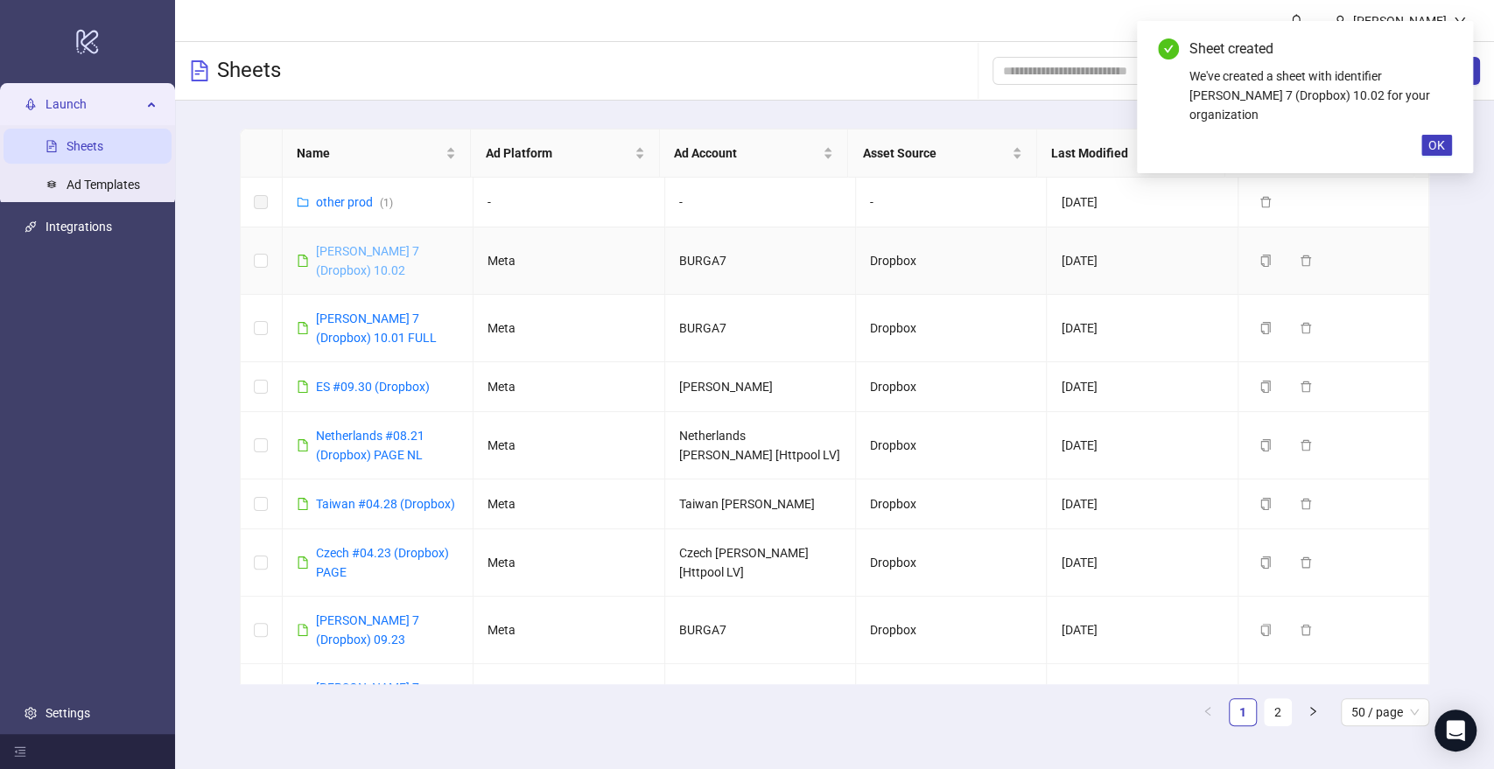
click at [419, 256] on link "Burga 7 (Dropbox) 10.02" at bounding box center [367, 260] width 103 height 33
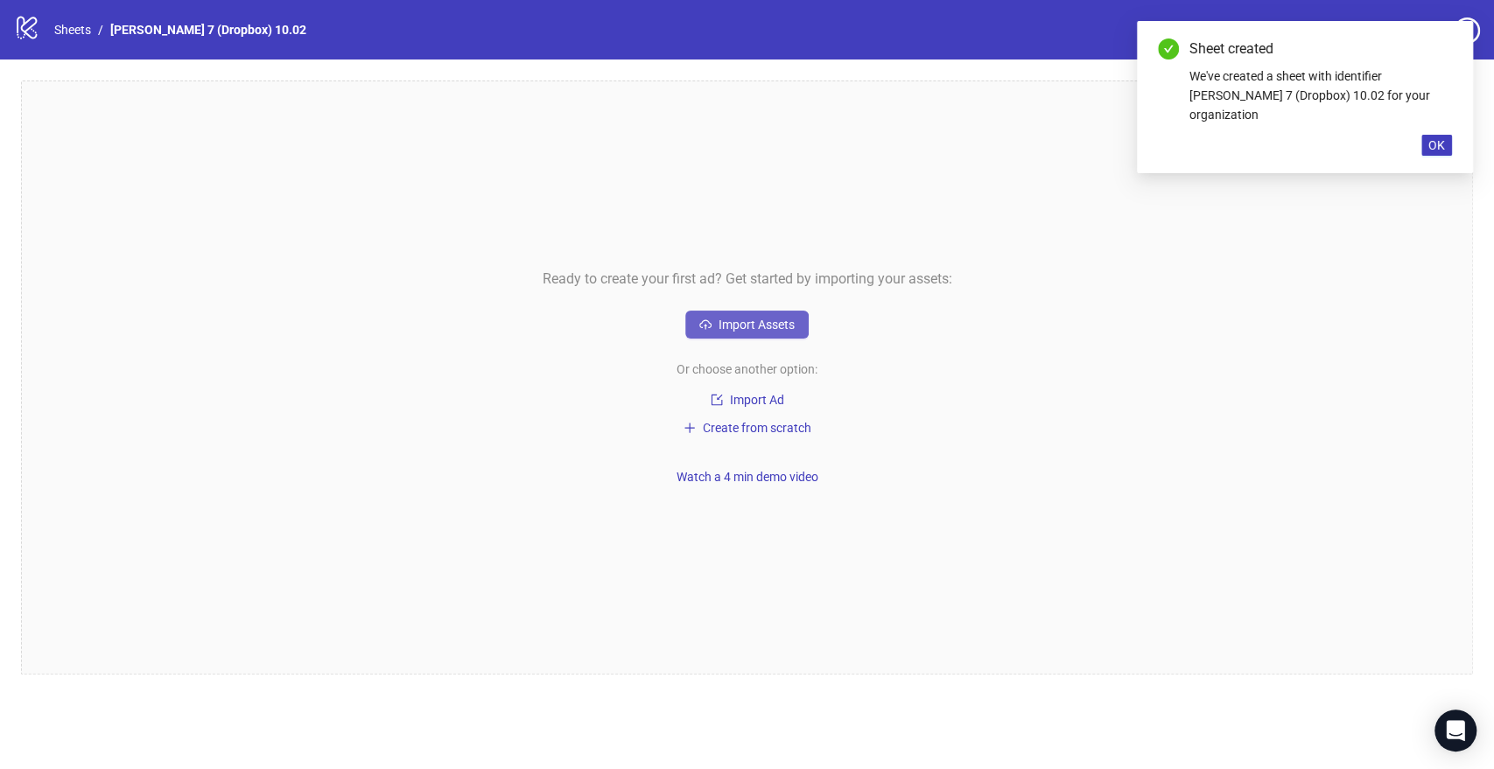
click at [777, 323] on span "Import Assets" at bounding box center [757, 325] width 76 height 14
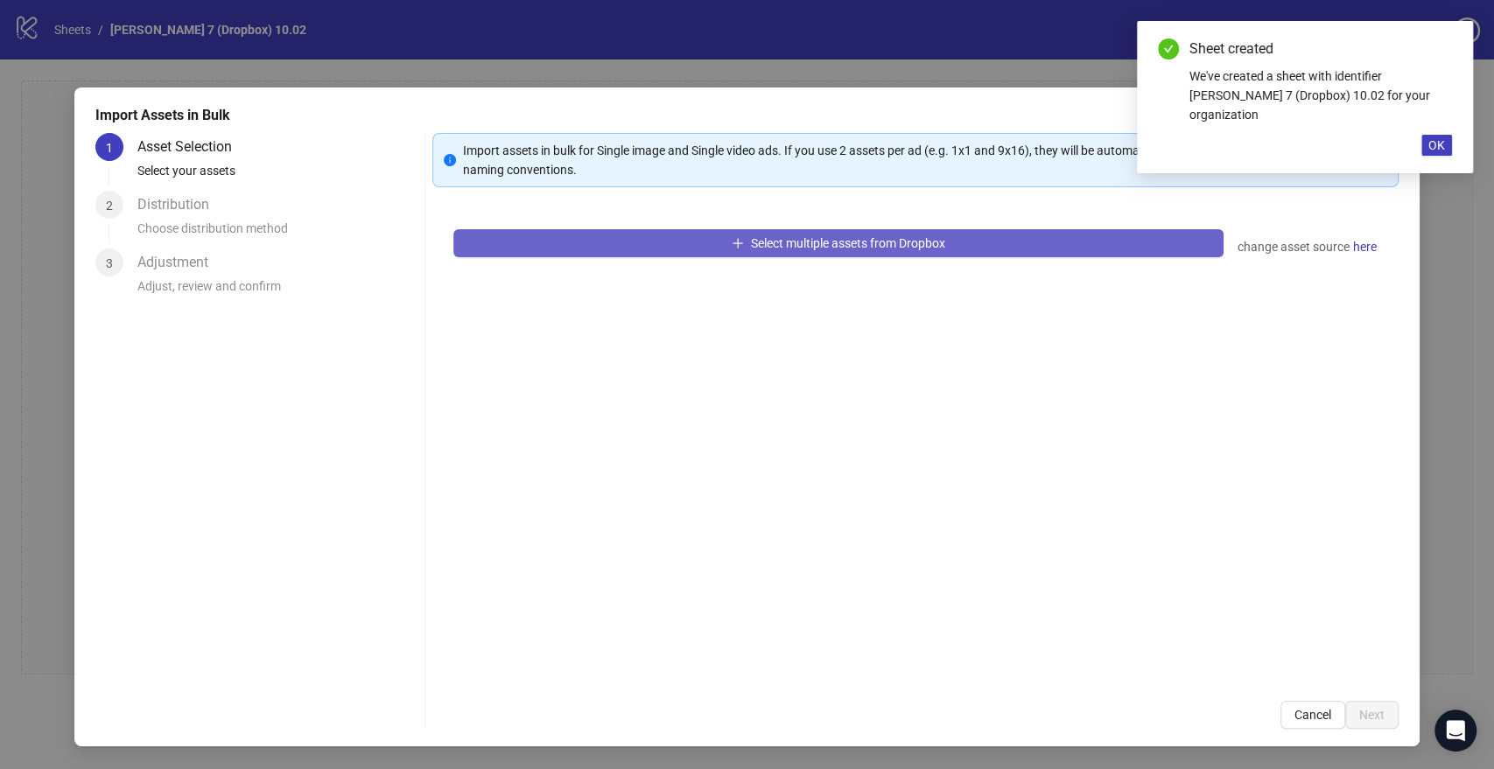
click at [698, 247] on button "Select multiple assets from Dropbox" at bounding box center [837, 243] width 769 height 28
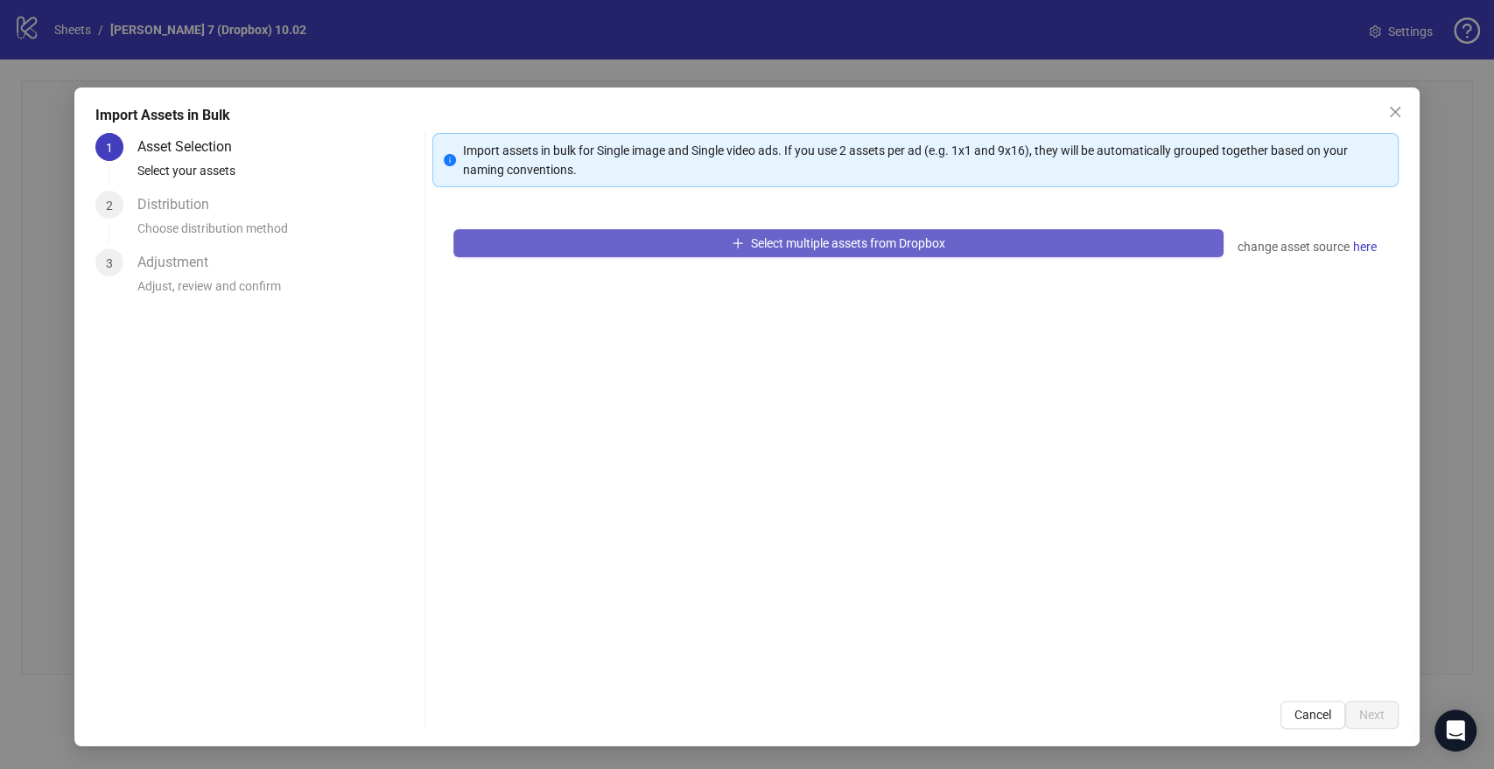
click at [865, 249] on span "Select multiple assets from Dropbox" at bounding box center [848, 243] width 194 height 14
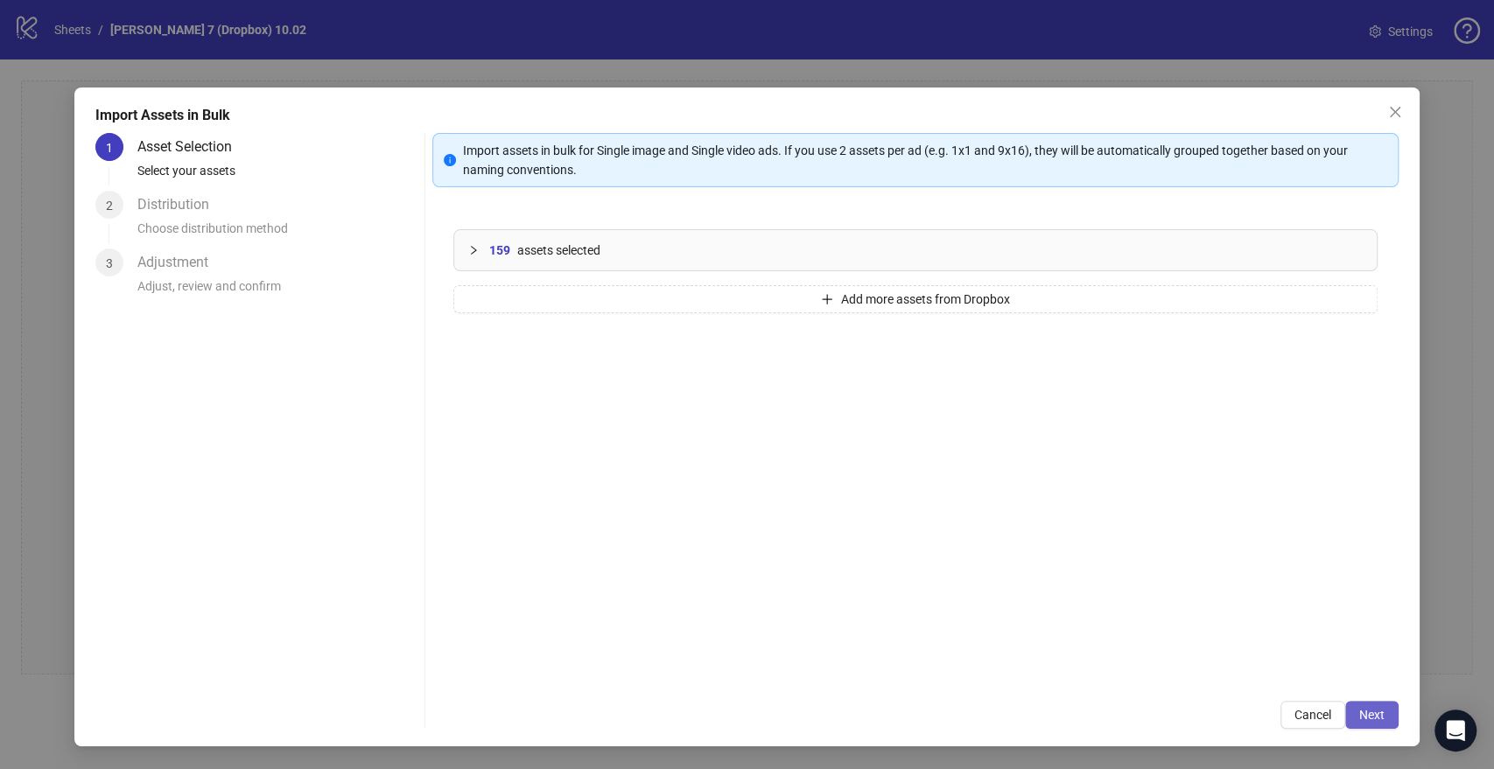
click at [1385, 715] on button "Next" at bounding box center [1371, 715] width 53 height 28
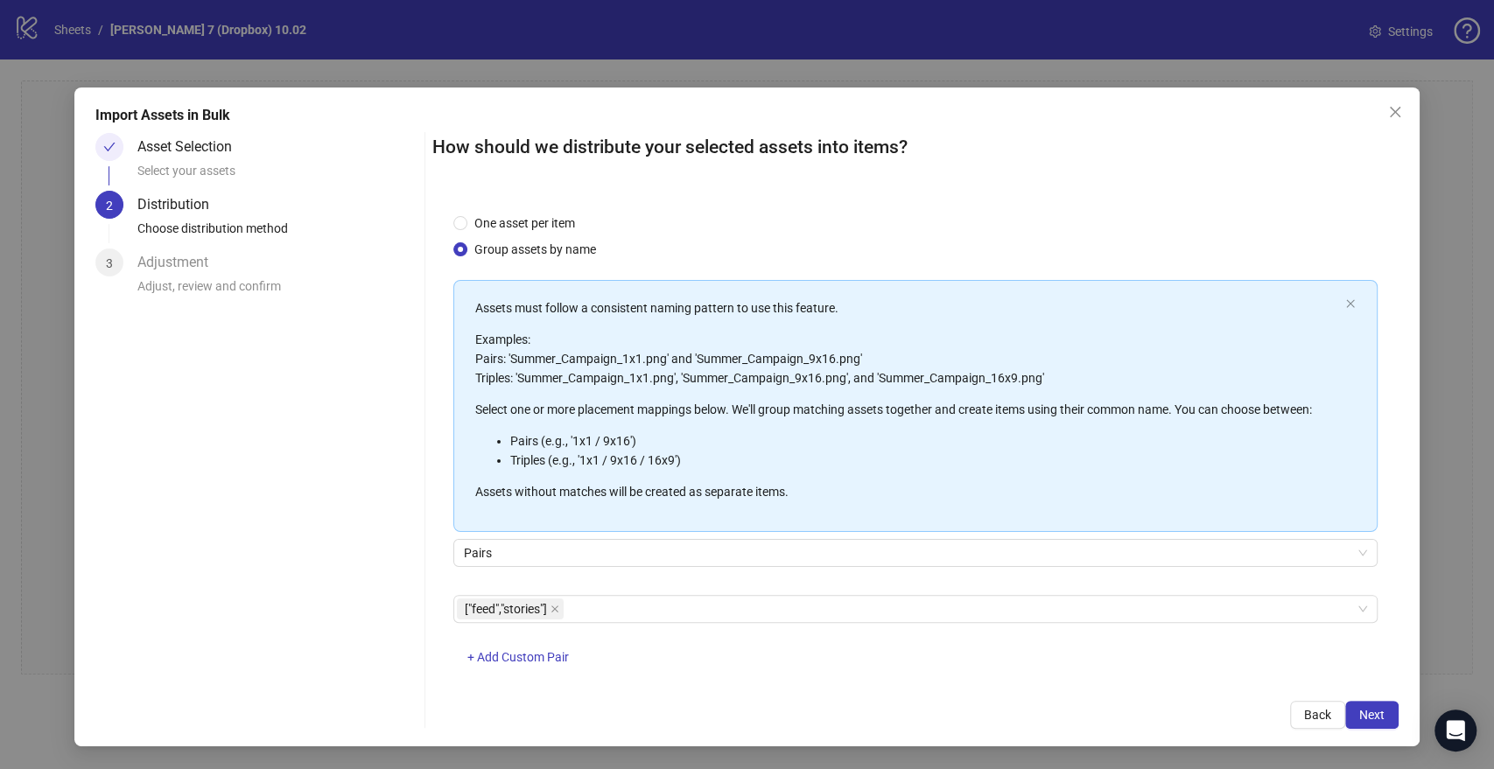
scroll to position [46, 0]
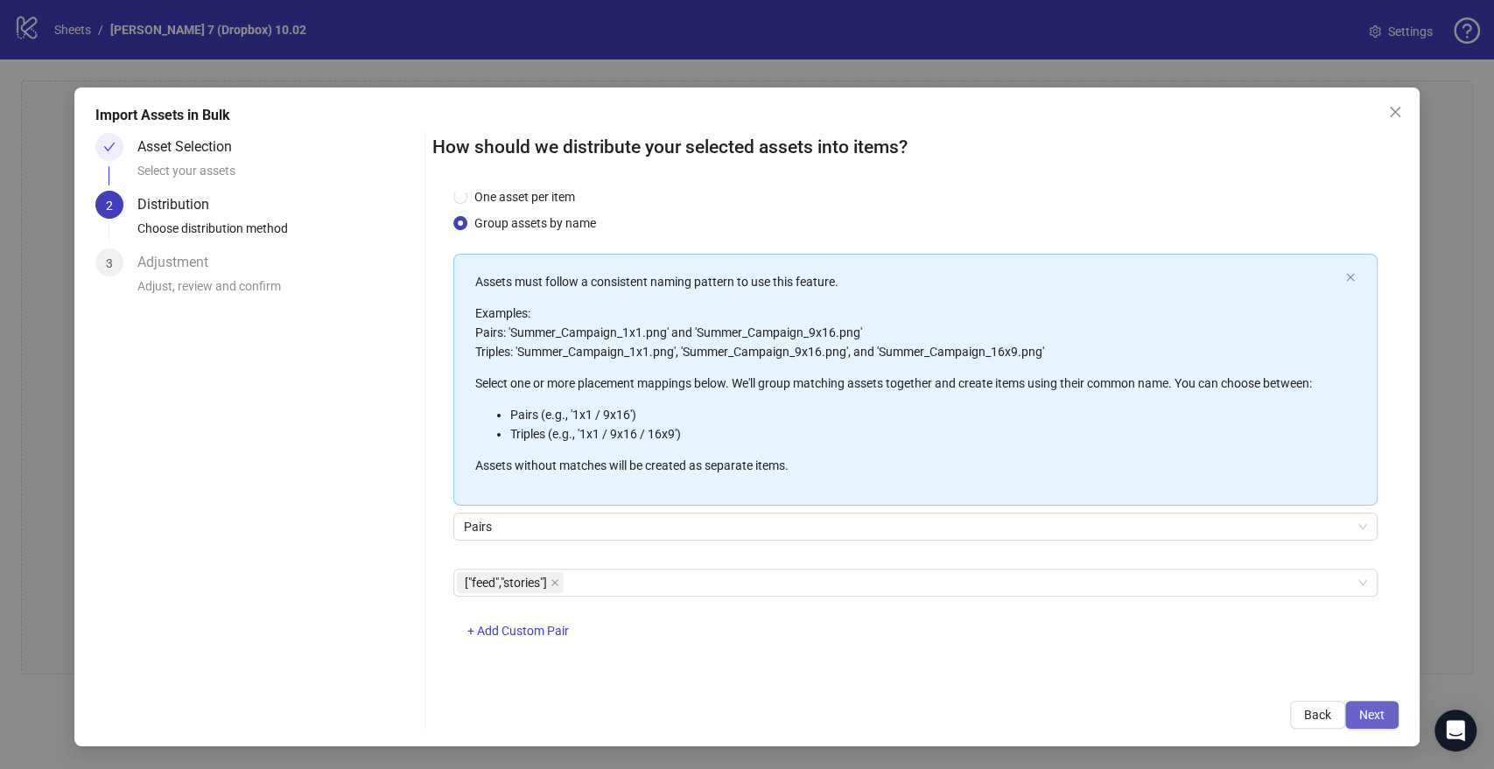
click at [1381, 708] on span "Next" at bounding box center [1371, 715] width 25 height 14
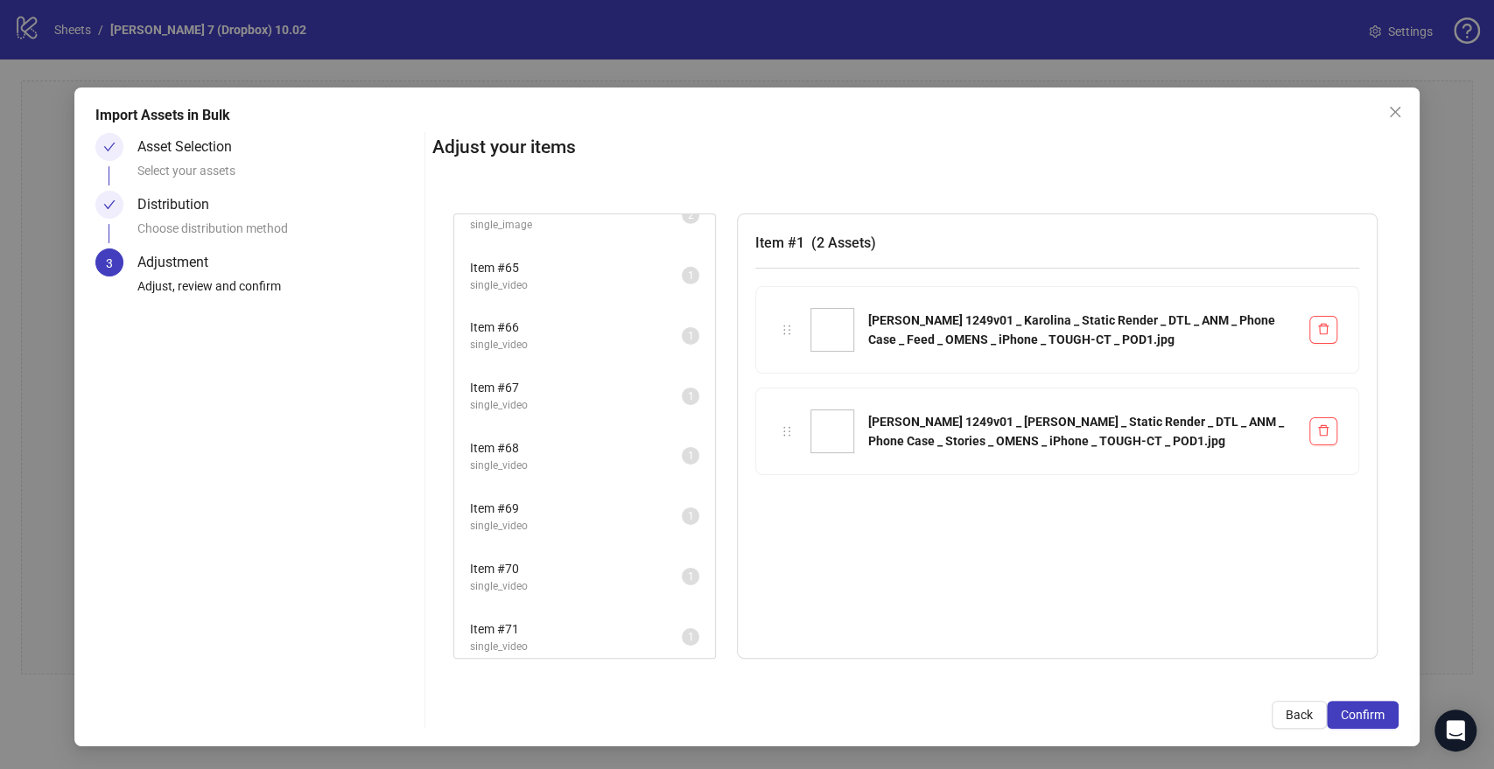
scroll to position [3686, 0]
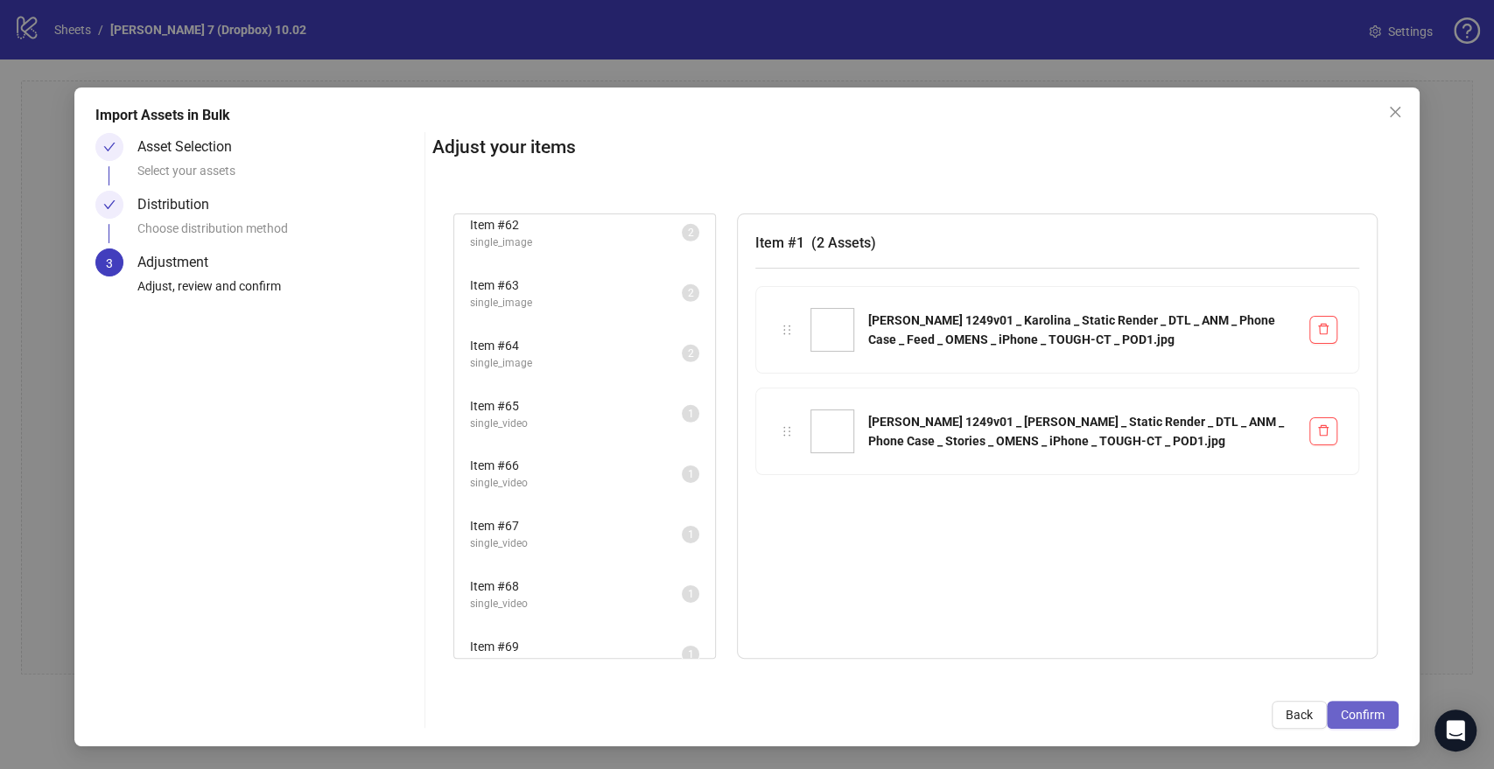
click at [1364, 711] on span "Confirm" at bounding box center [1363, 715] width 44 height 14
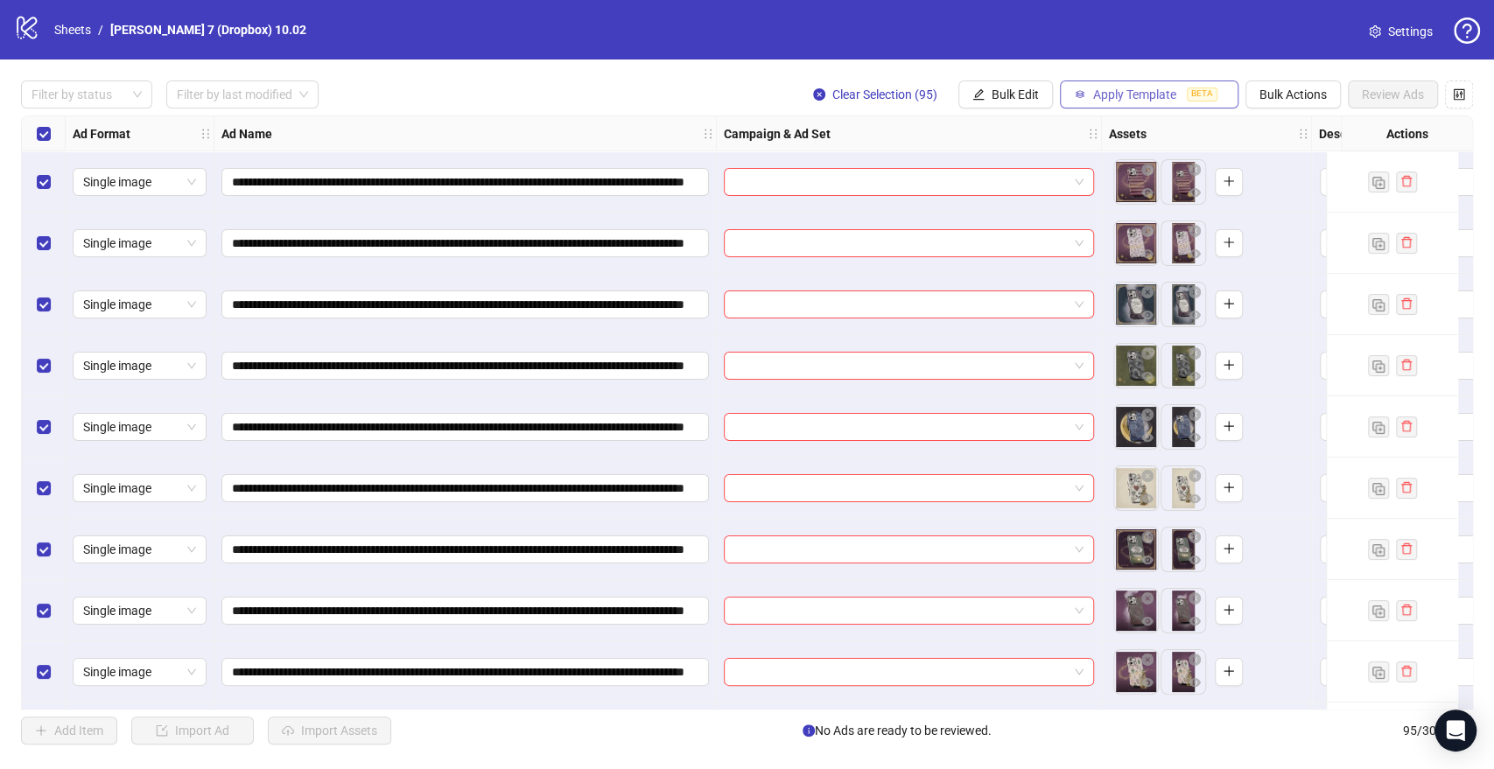
click at [1160, 100] on span "Apply Template" at bounding box center [1134, 95] width 83 height 14
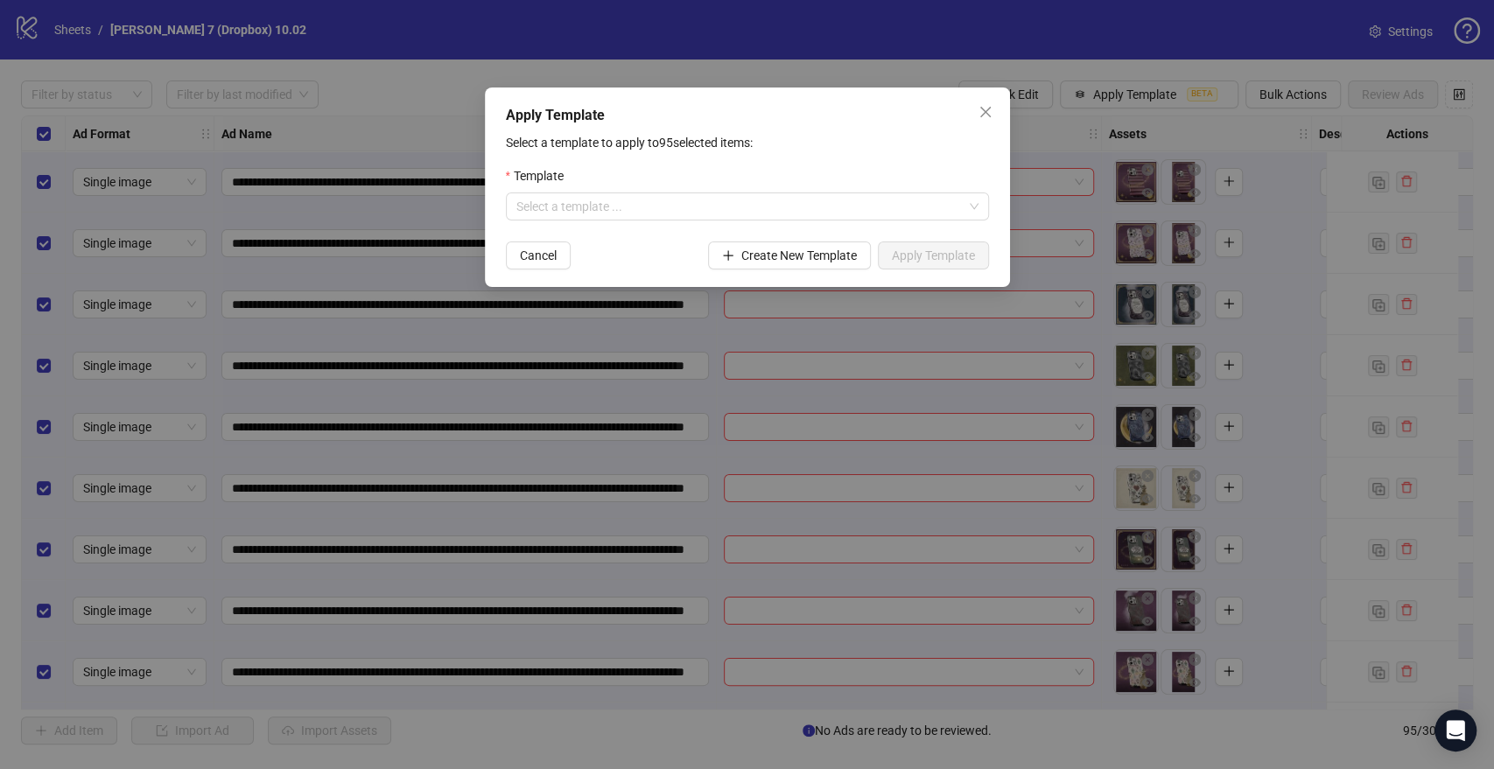
click at [780, 183] on div "Template" at bounding box center [747, 179] width 483 height 26
click at [770, 200] on input "search" at bounding box center [739, 206] width 446 height 26
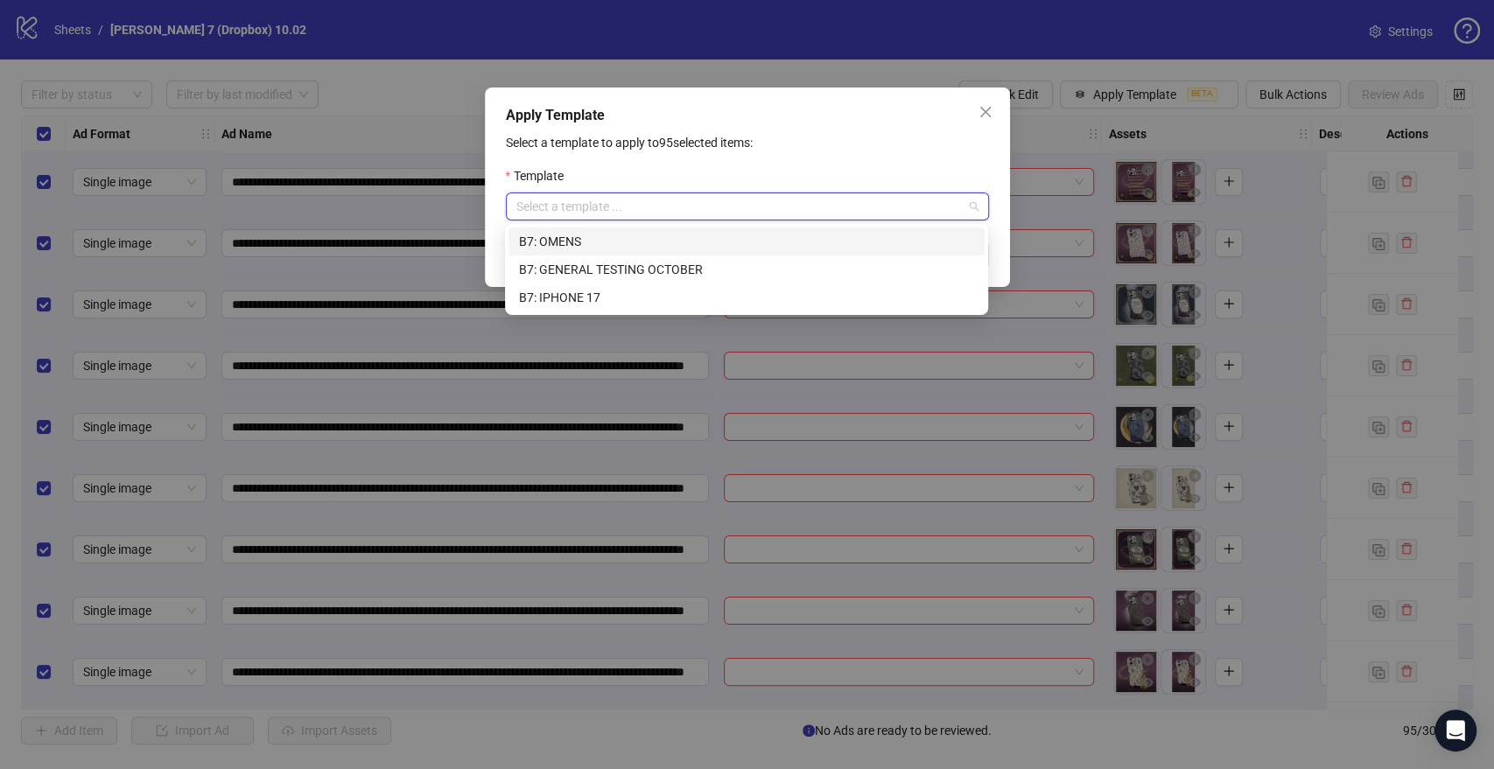
click at [610, 245] on div "B7: OMENS" at bounding box center [746, 241] width 455 height 19
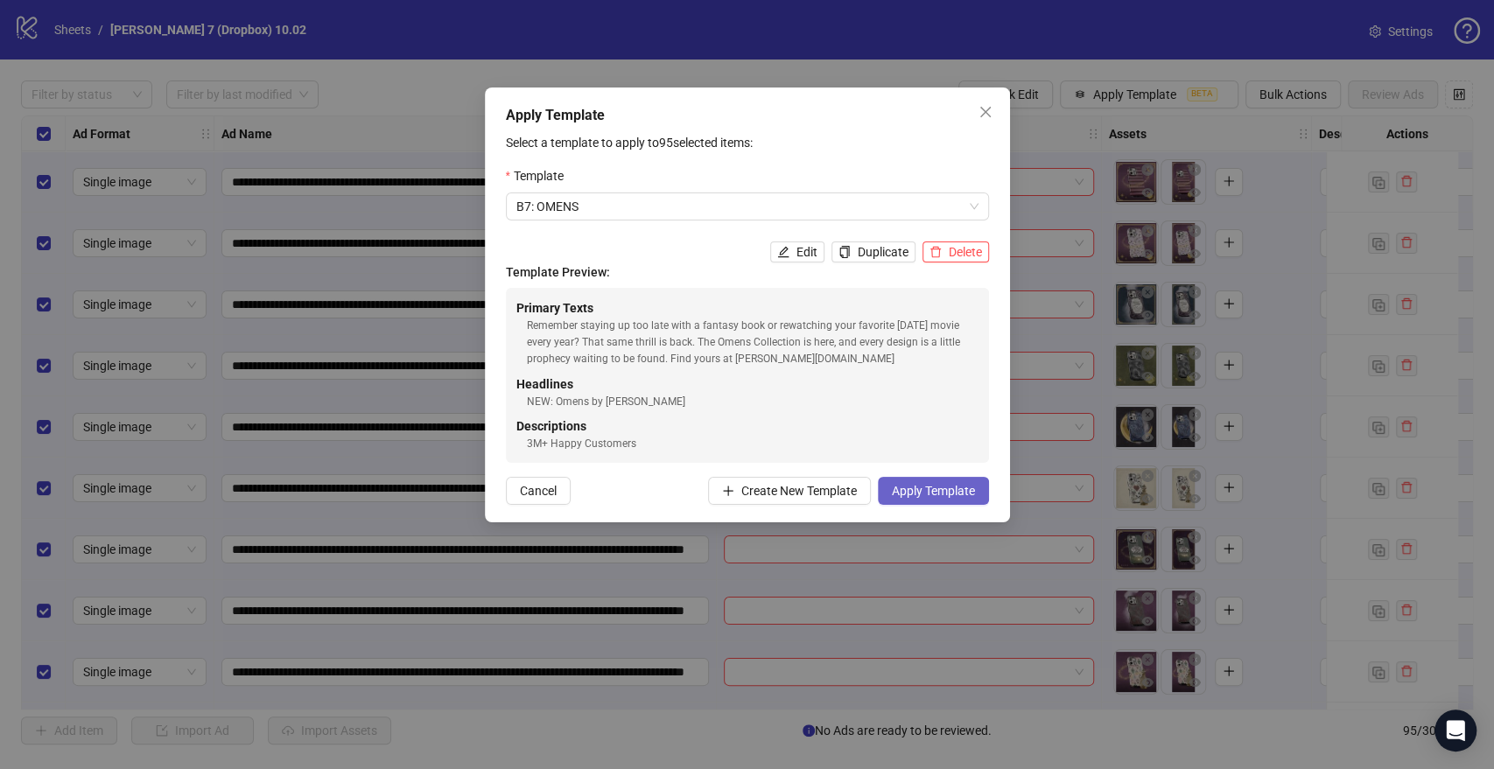
click at [913, 493] on span "Apply Template" at bounding box center [933, 491] width 83 height 14
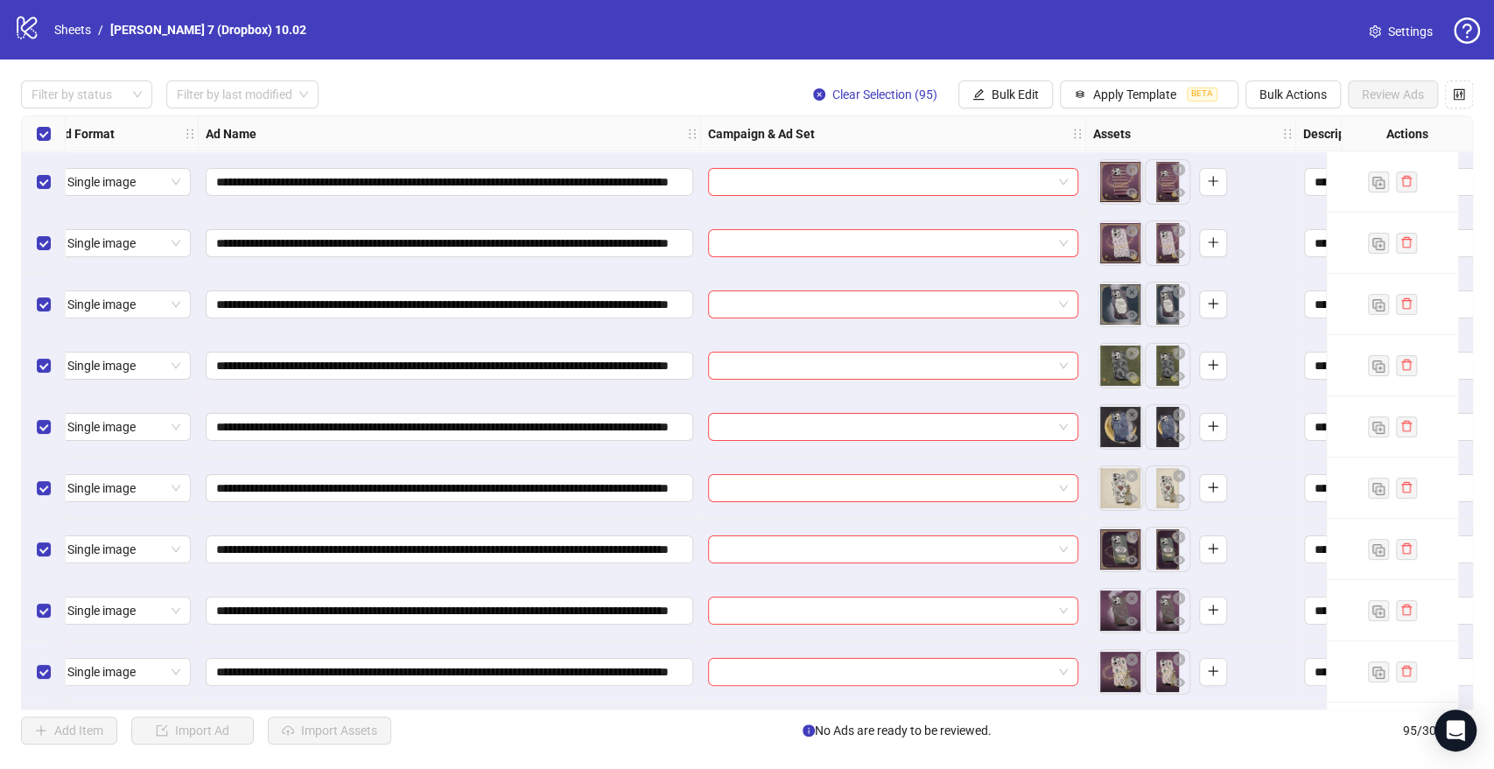
scroll to position [0, 0]
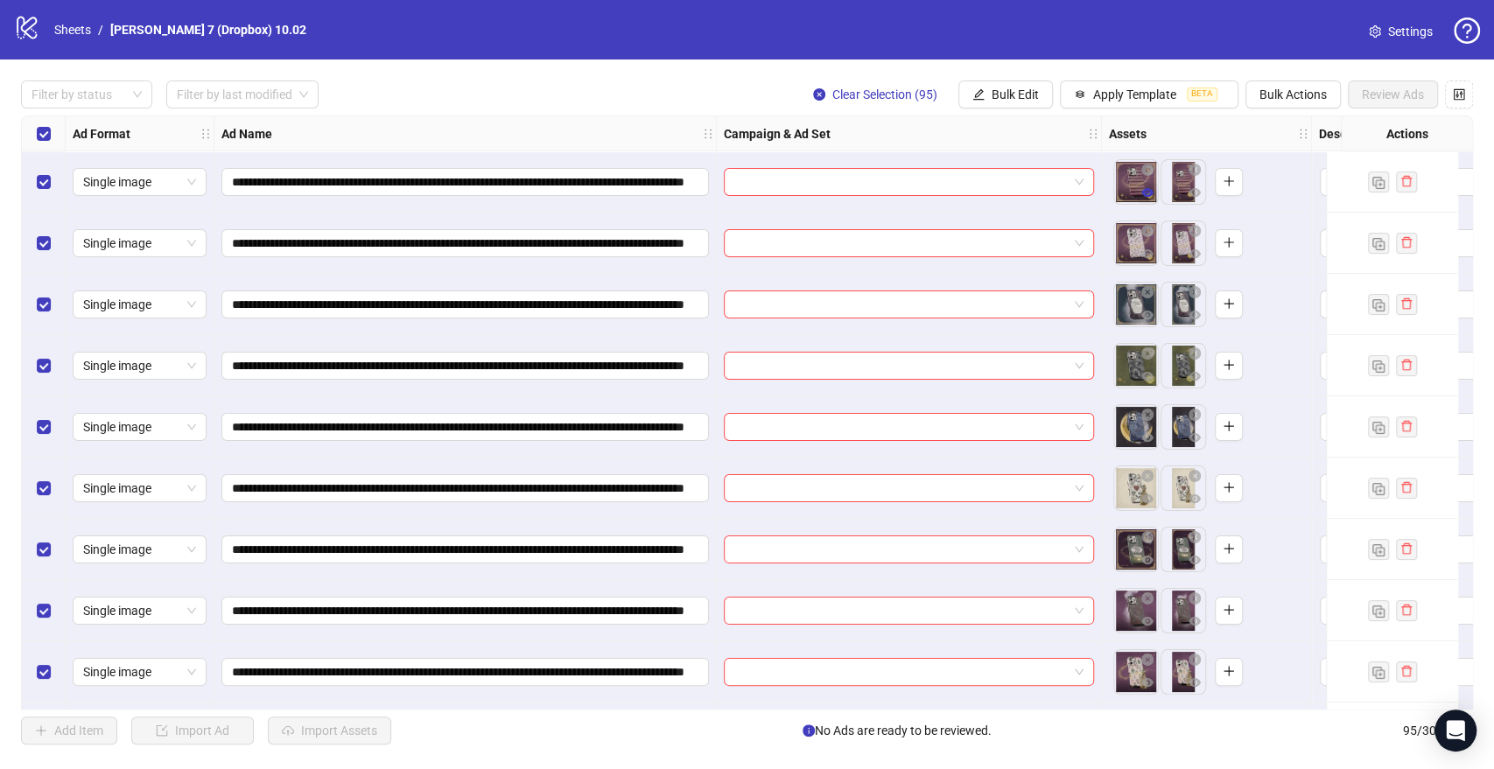
click at [1146, 191] on icon "eye" at bounding box center [1147, 192] width 12 height 9
click at [1143, 257] on icon "eye" at bounding box center [1147, 254] width 12 height 12
click at [1154, 322] on button "button" at bounding box center [1147, 315] width 21 height 21
click at [1151, 382] on icon "eye" at bounding box center [1147, 376] width 12 height 12
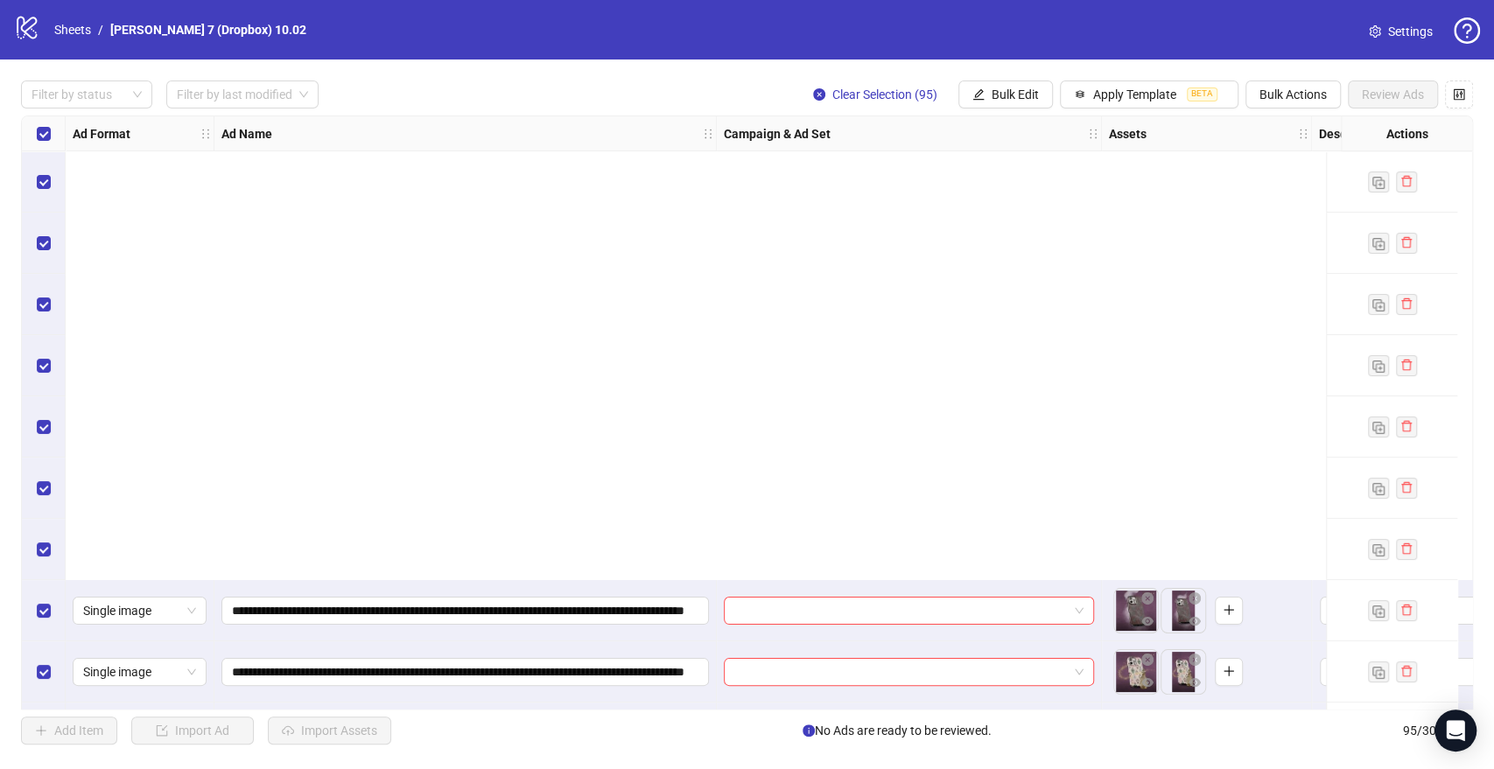
scroll to position [583, 0]
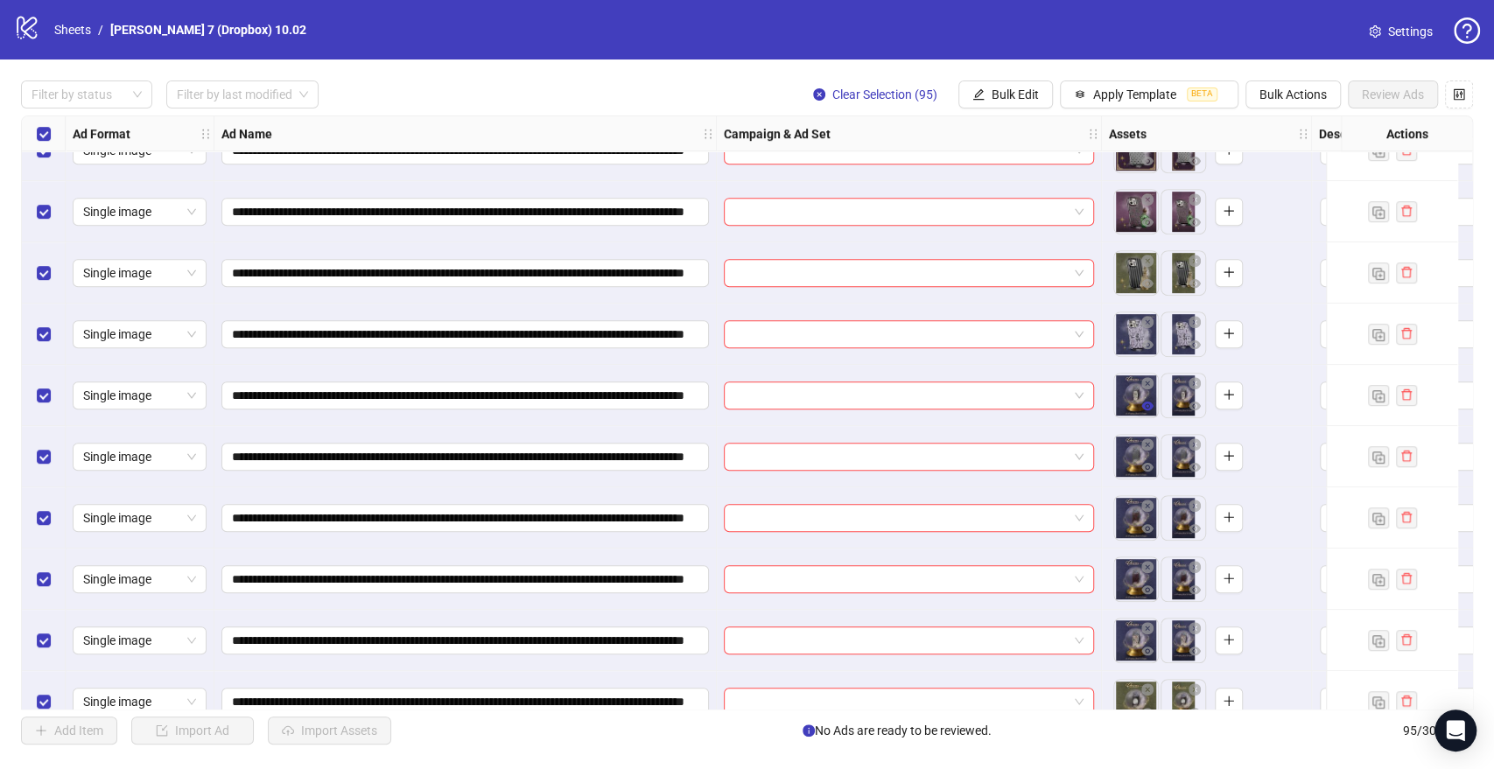
click at [1149, 403] on icon "eye" at bounding box center [1147, 406] width 12 height 9
click at [1149, 466] on icon "eye" at bounding box center [1147, 467] width 12 height 9
click at [1142, 584] on icon "eye" at bounding box center [1147, 590] width 12 height 12
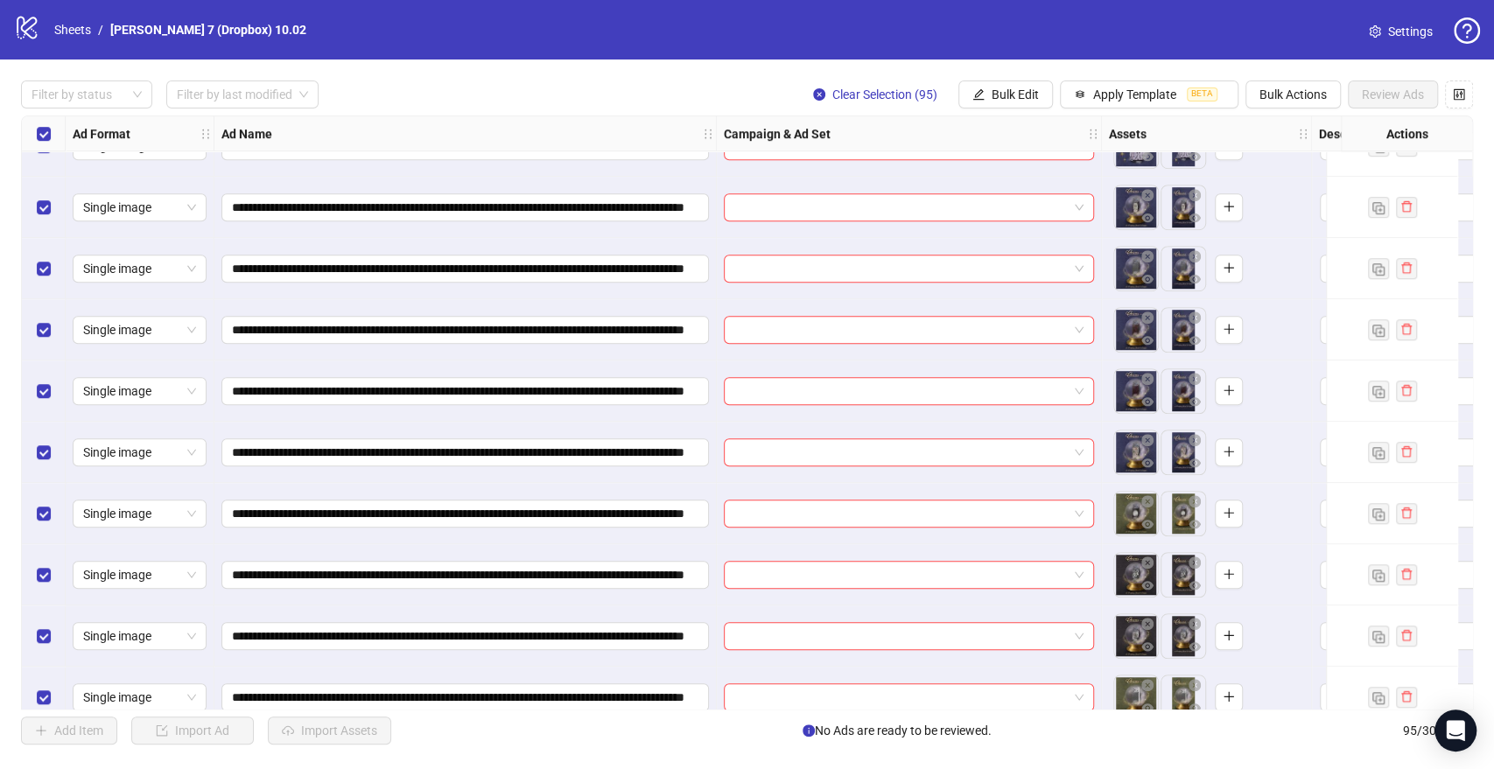
scroll to position [777, 0]
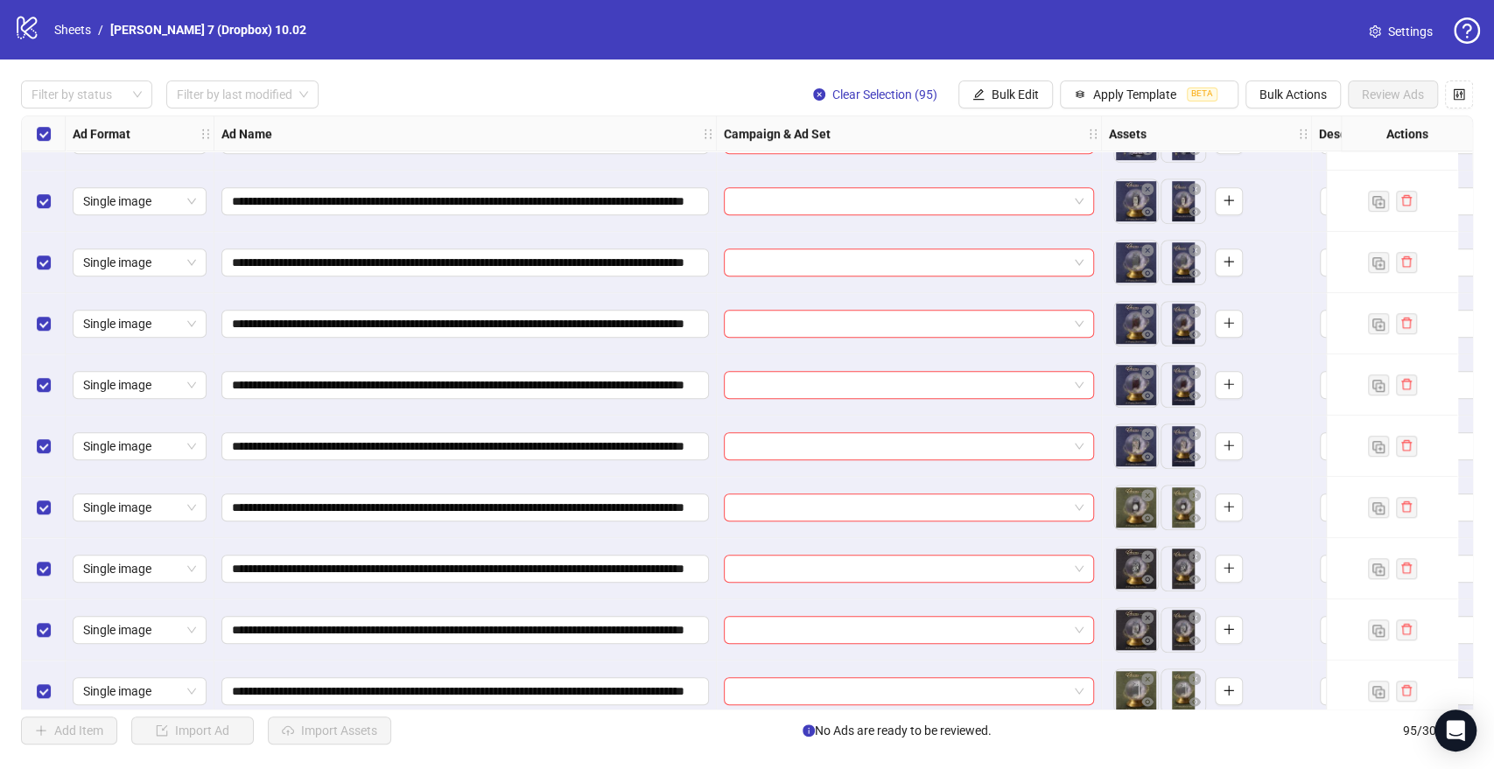
click at [1147, 513] on icon "eye" at bounding box center [1147, 518] width 12 height 12
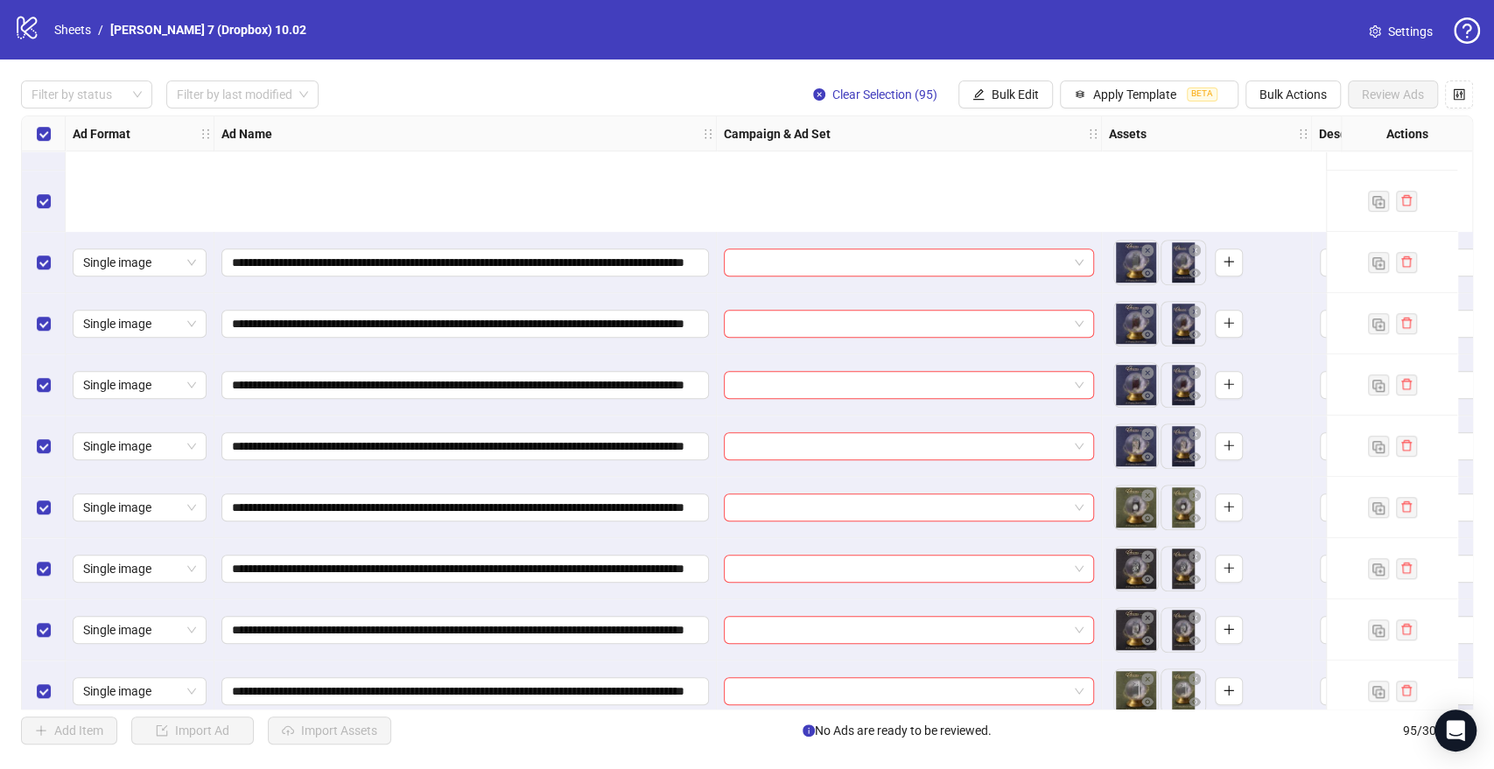
scroll to position [972, 0]
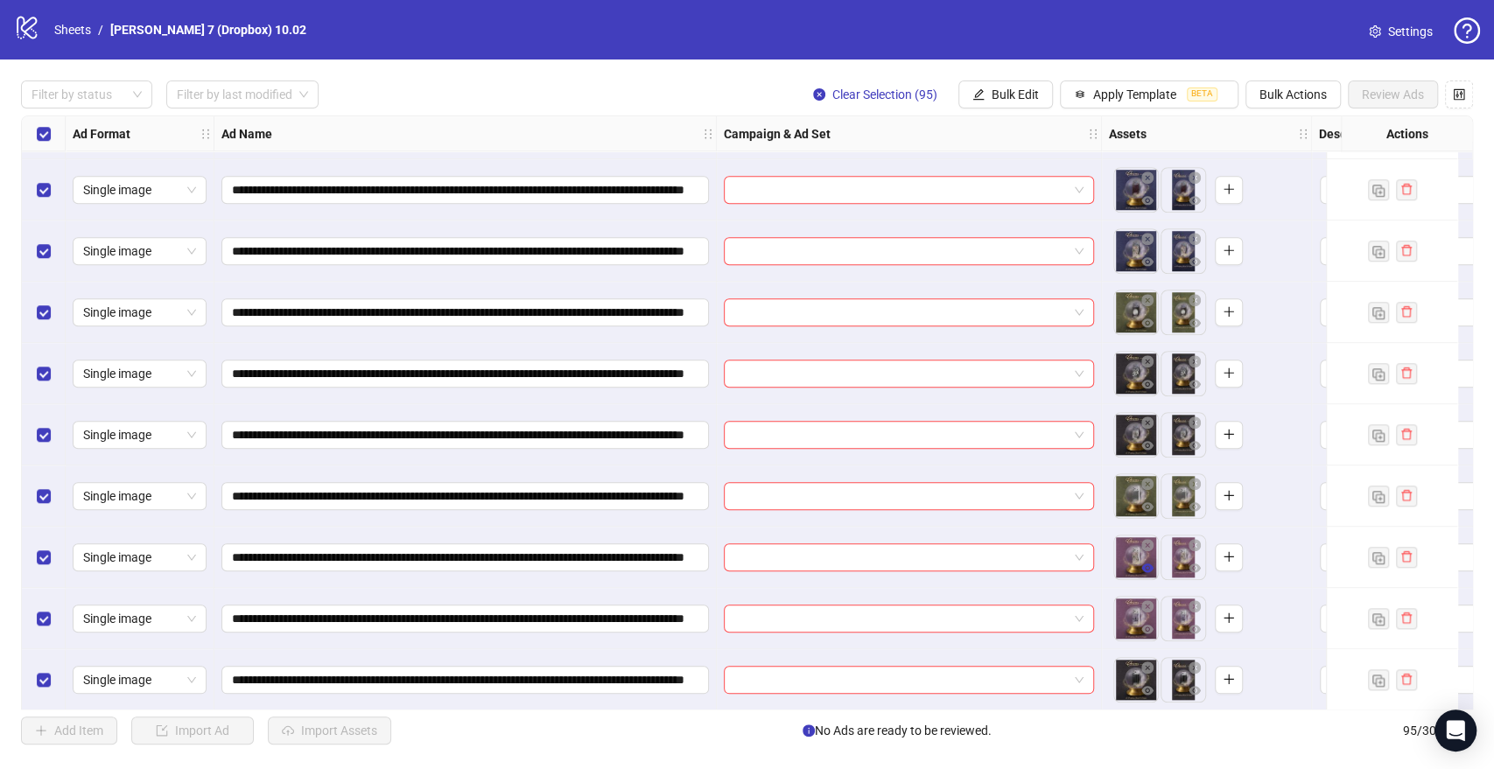
click at [1148, 560] on button "button" at bounding box center [1147, 568] width 21 height 21
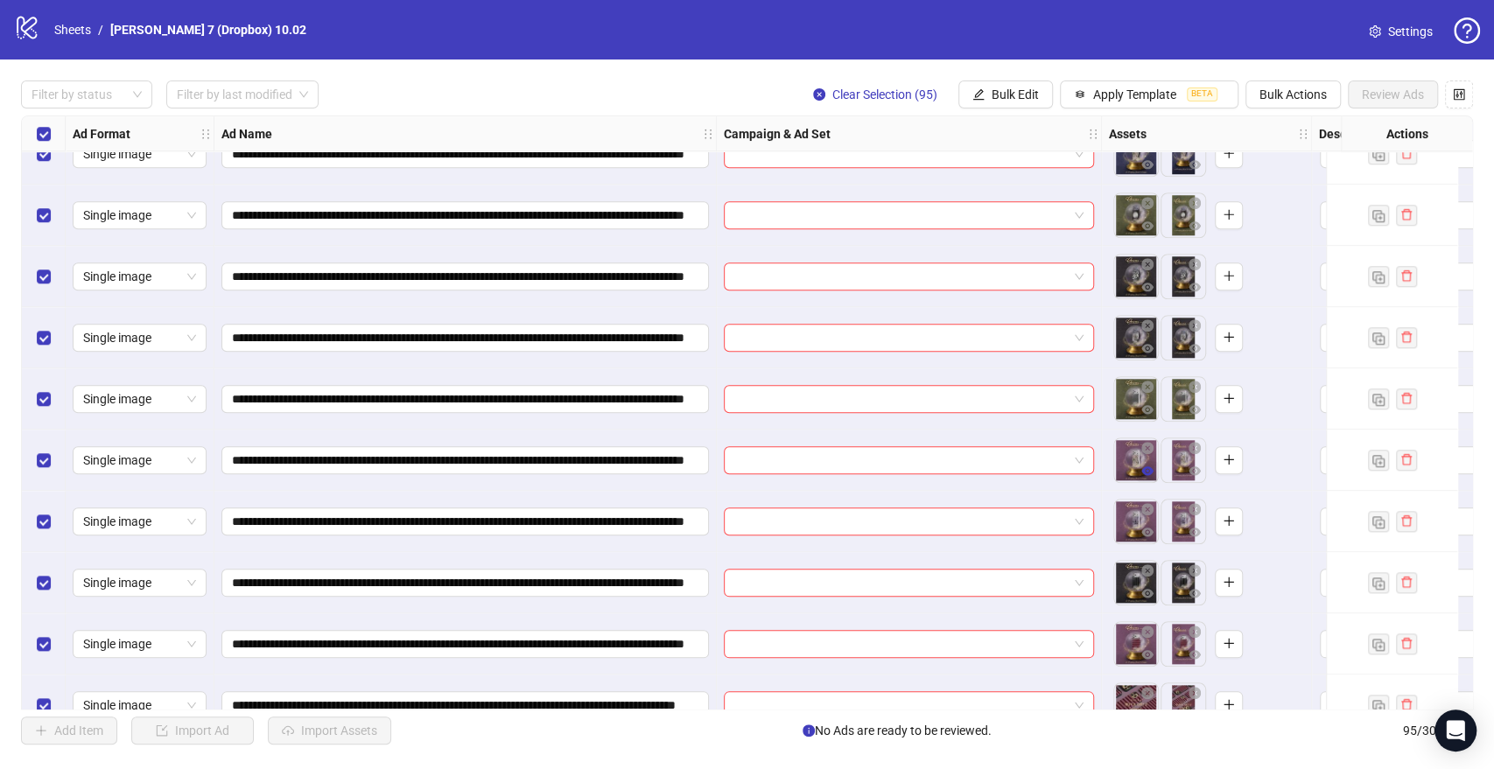
click at [1148, 464] on button "button" at bounding box center [1147, 471] width 21 height 21
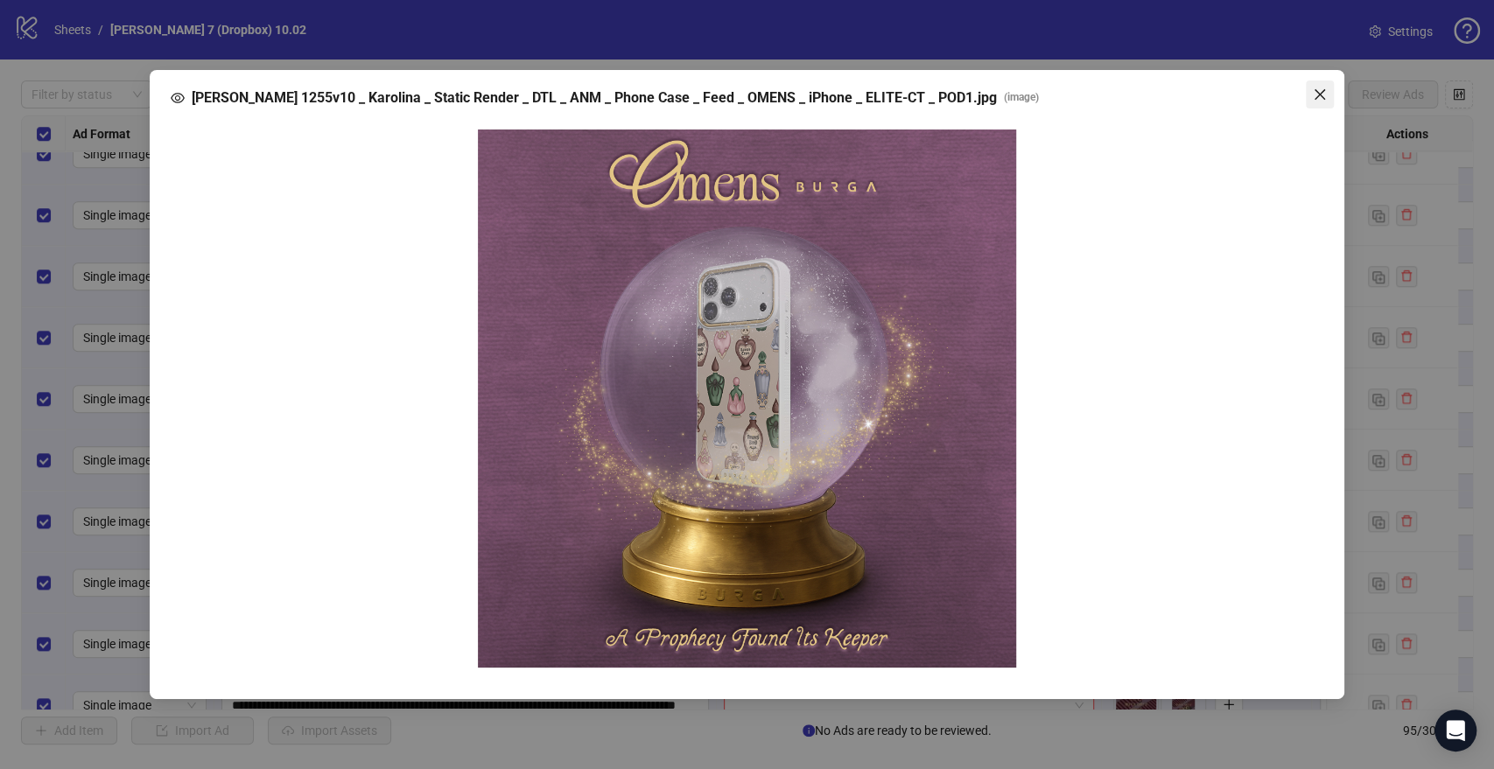
click at [1314, 95] on icon "close" at bounding box center [1320, 95] width 14 height 14
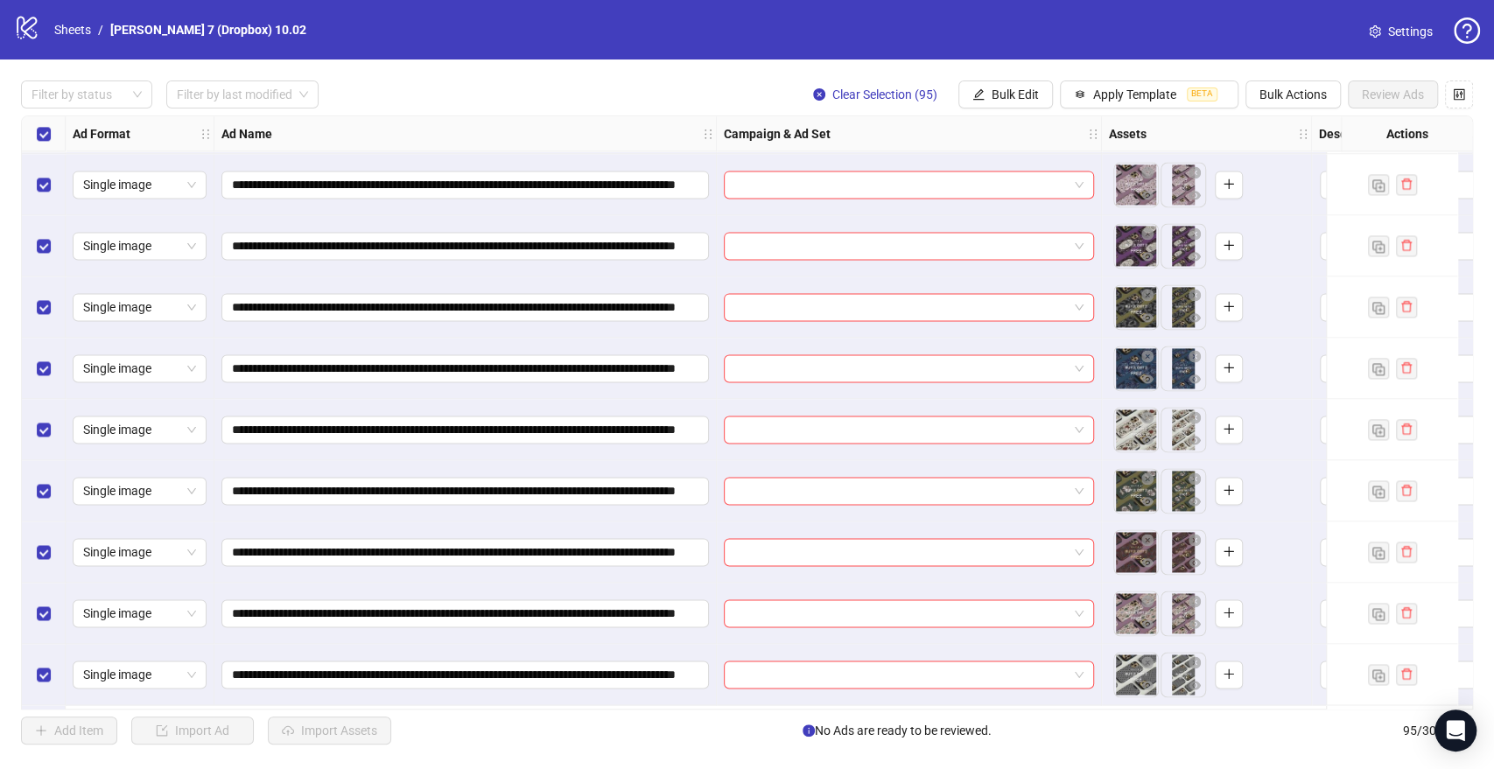
scroll to position [1555, 0]
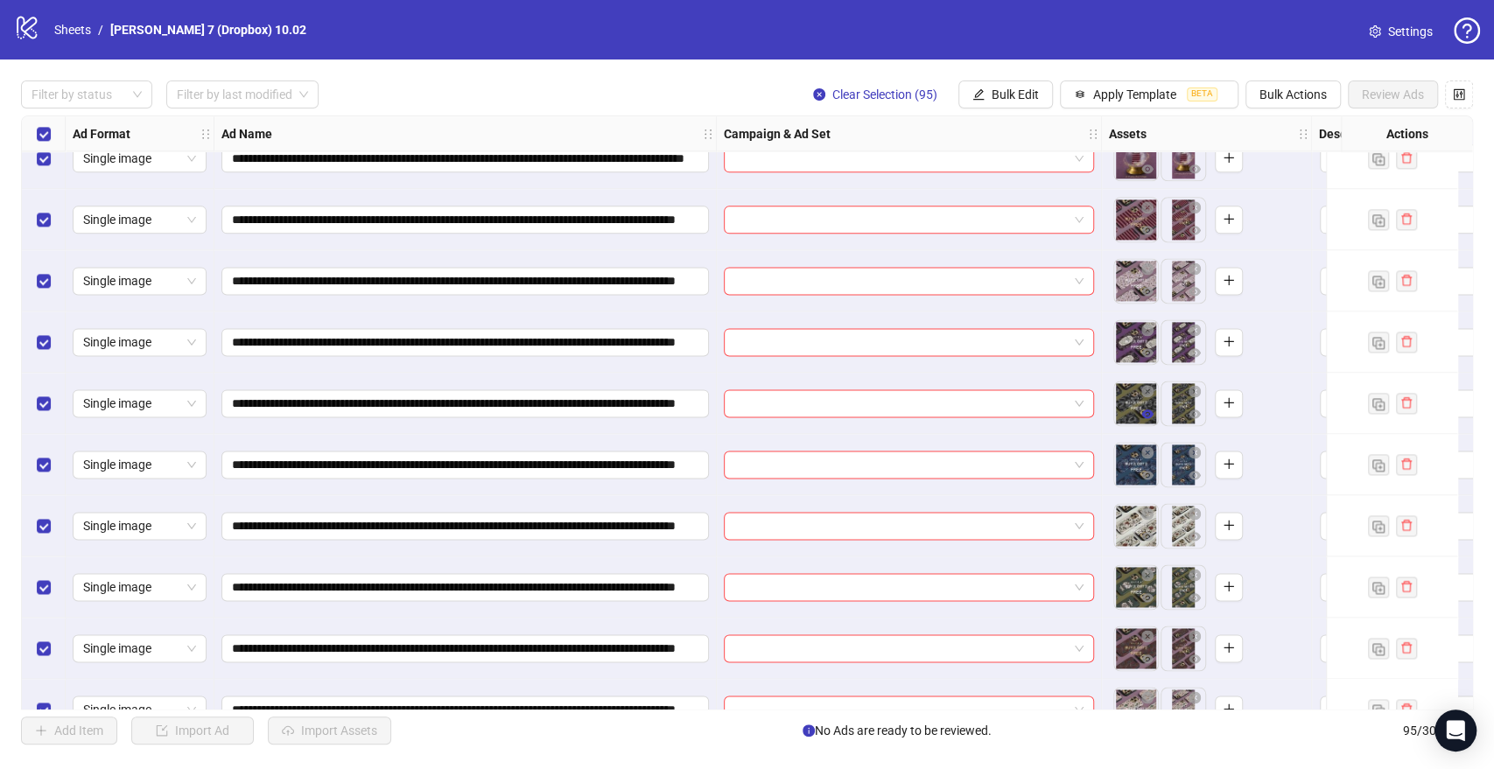
click at [1154, 411] on button "button" at bounding box center [1147, 414] width 21 height 21
click at [1146, 480] on icon "eye" at bounding box center [1147, 475] width 12 height 12
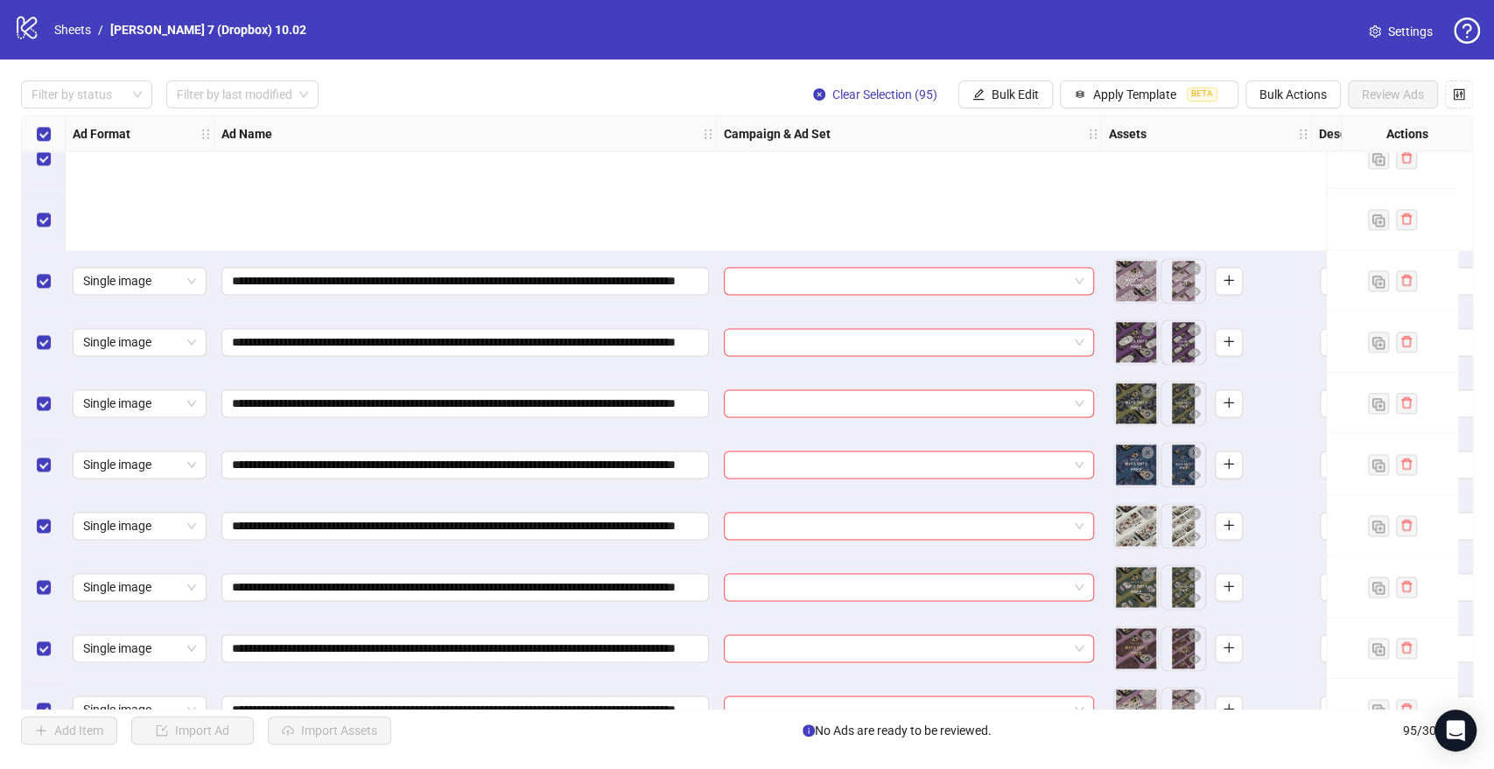
scroll to position [1750, 0]
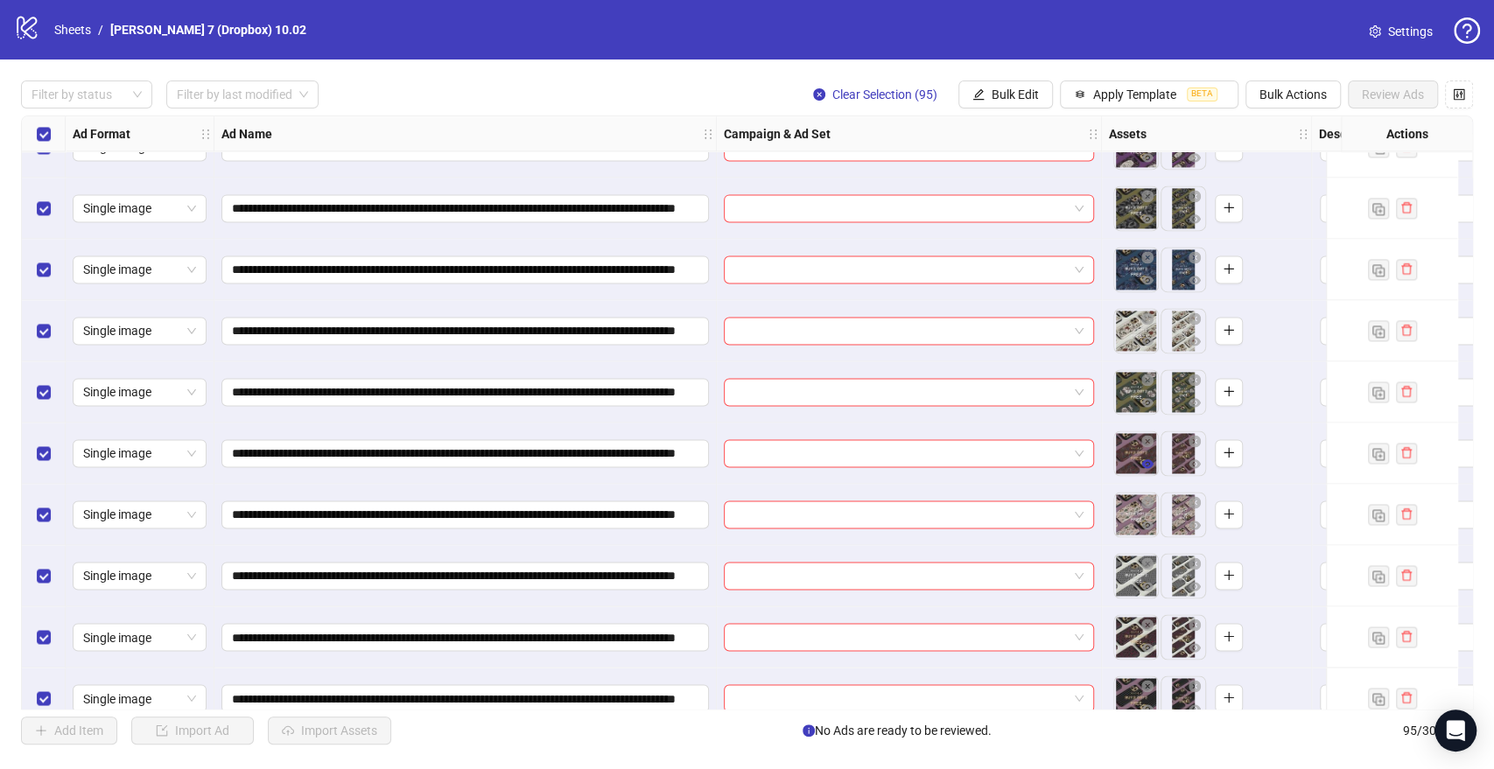
click at [1146, 467] on icon "eye" at bounding box center [1147, 463] width 12 height 9
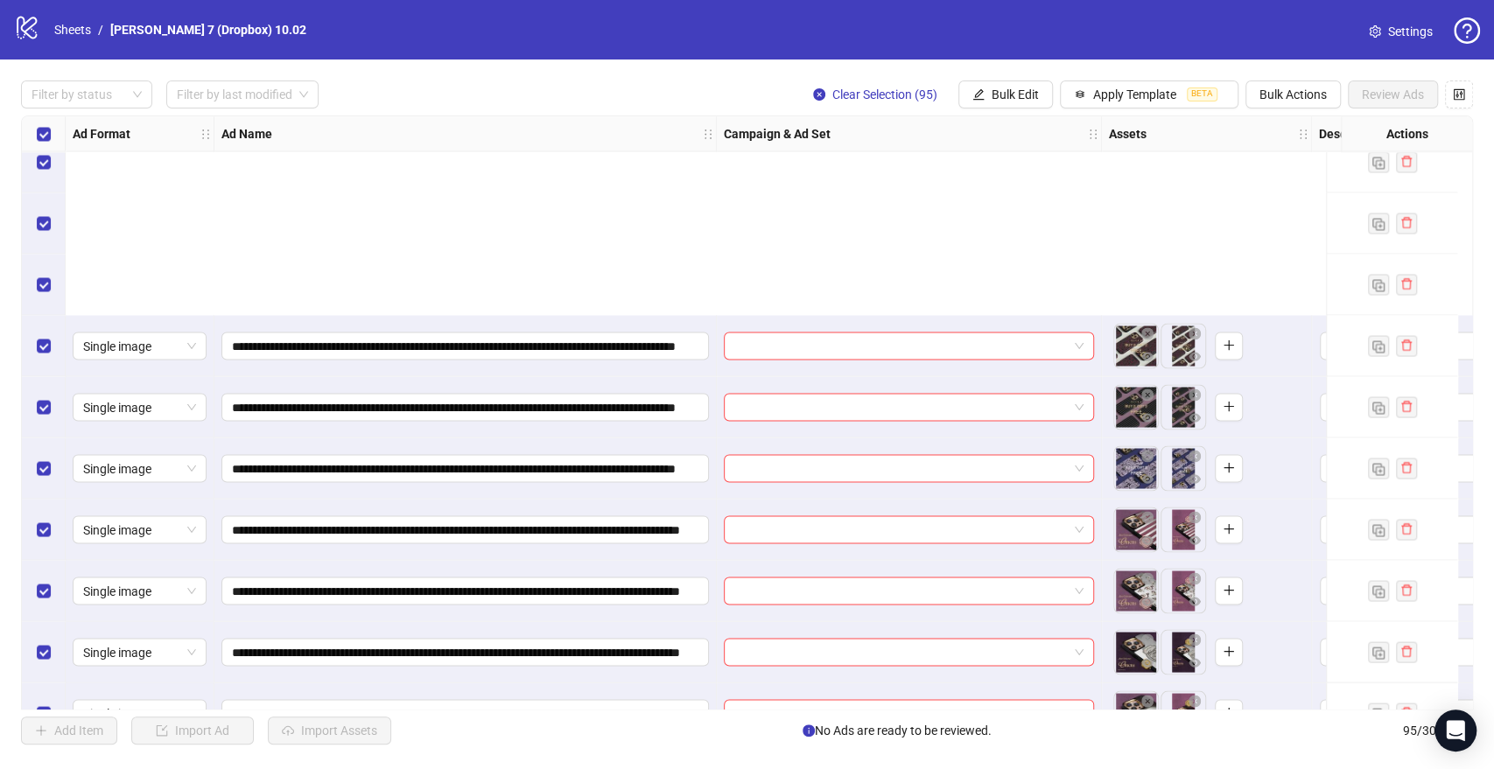
scroll to position [2333, 0]
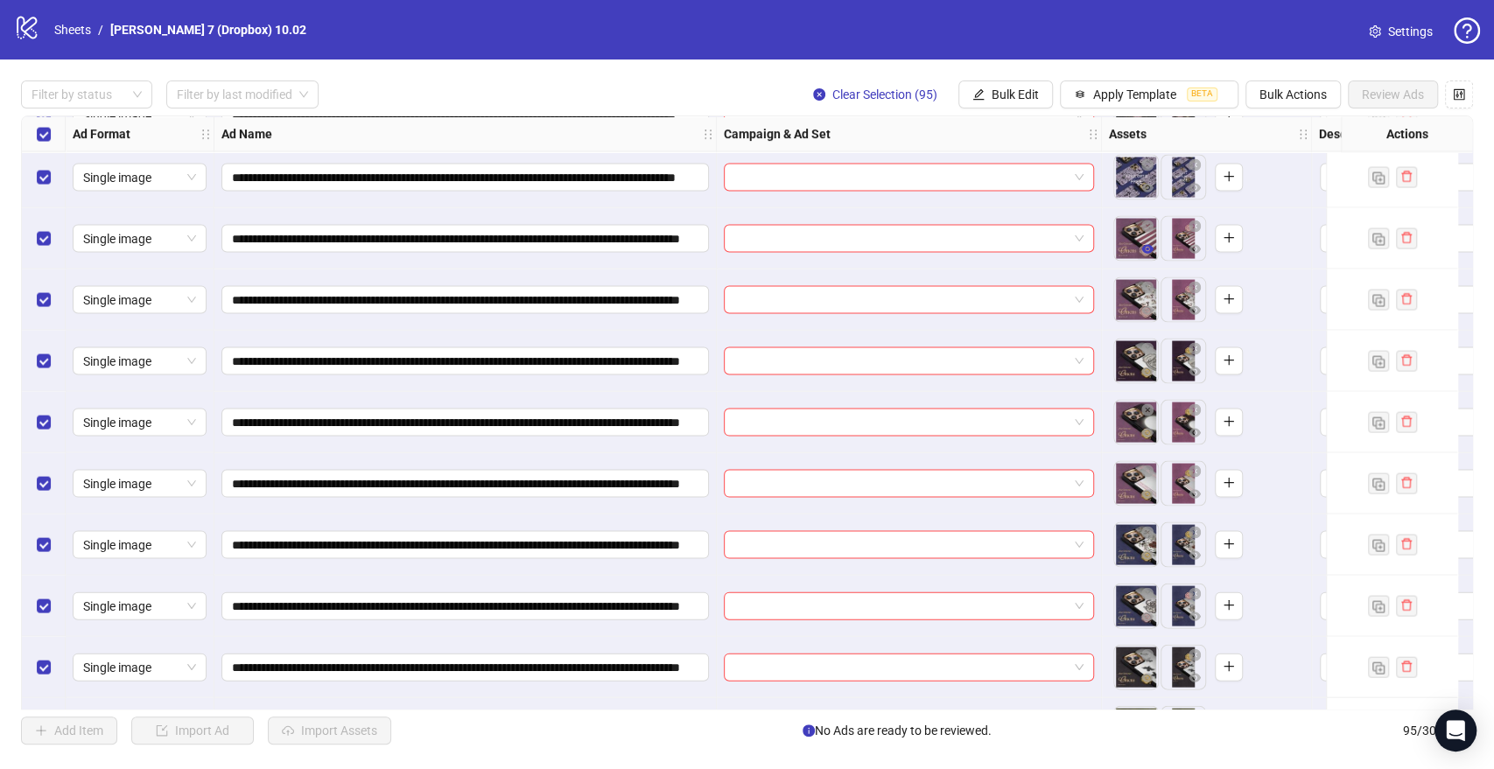
click at [1143, 244] on icon "eye" at bounding box center [1147, 248] width 12 height 12
click at [1147, 555] on icon "eye" at bounding box center [1147, 554] width 12 height 9
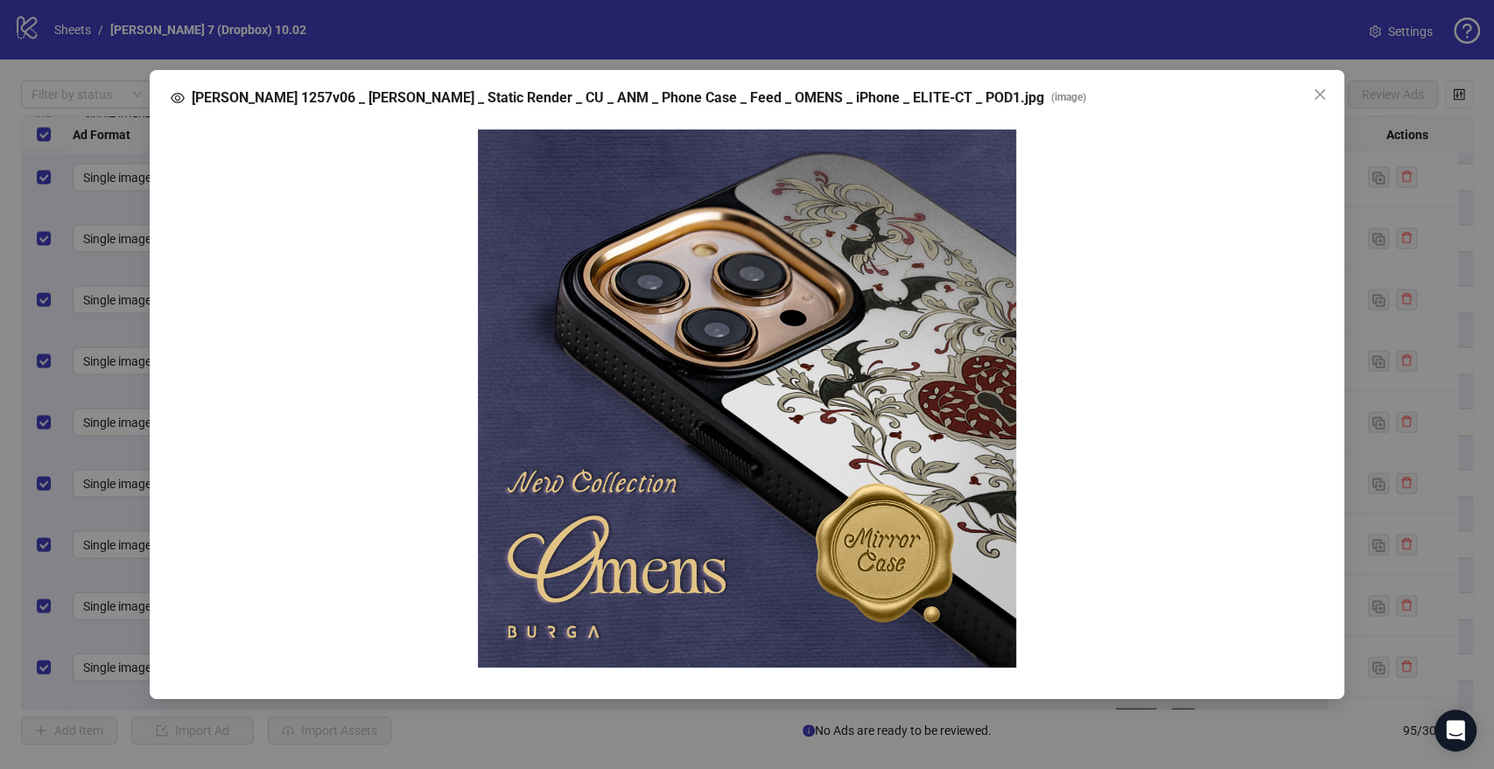
click at [1406, 362] on div "Tomas 1257v06 _ Karolina _ Static Render _ CU _ ANM _ Phone Case _ Feed _ OMENS…" at bounding box center [747, 384] width 1494 height 769
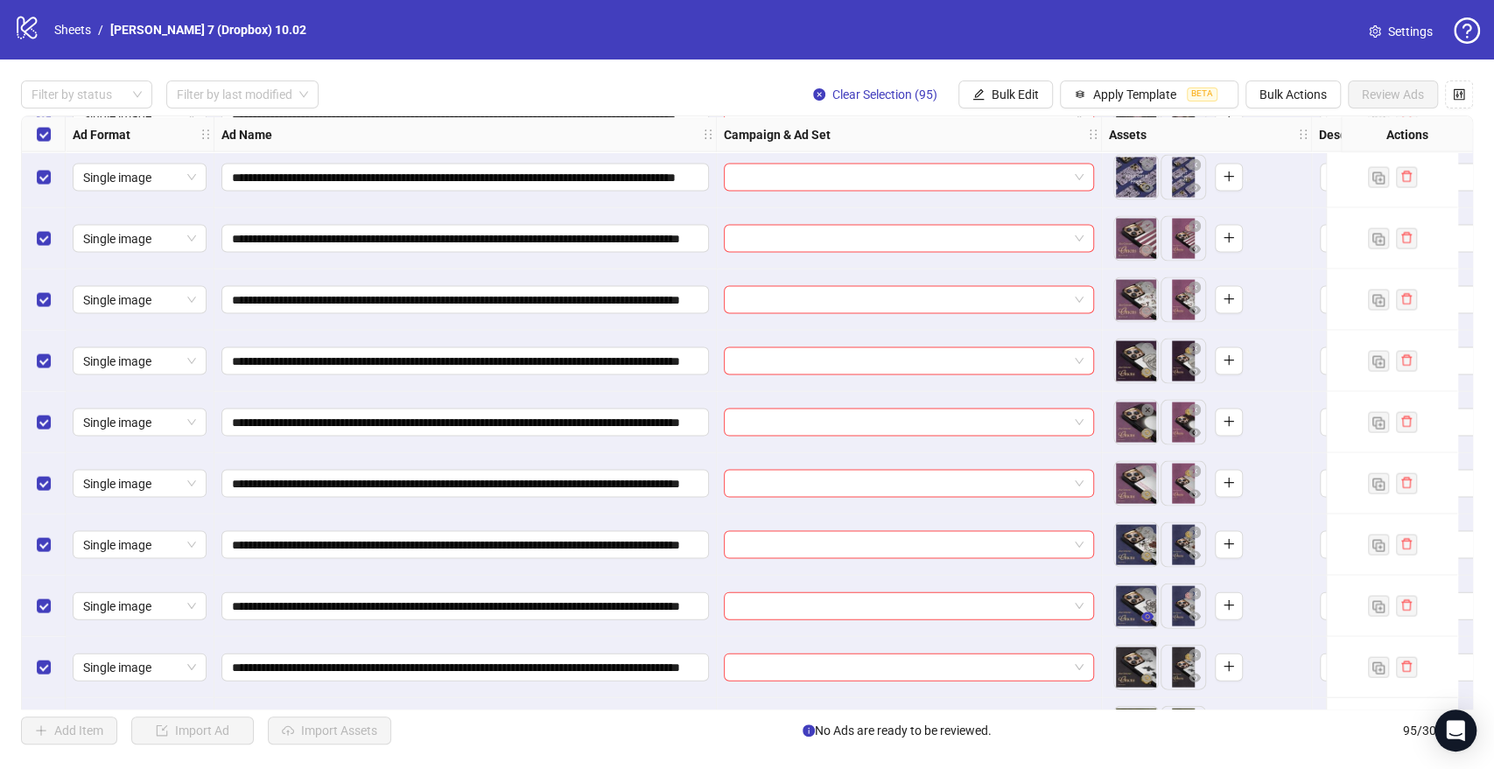
click at [1148, 615] on icon "eye" at bounding box center [1147, 616] width 12 height 12
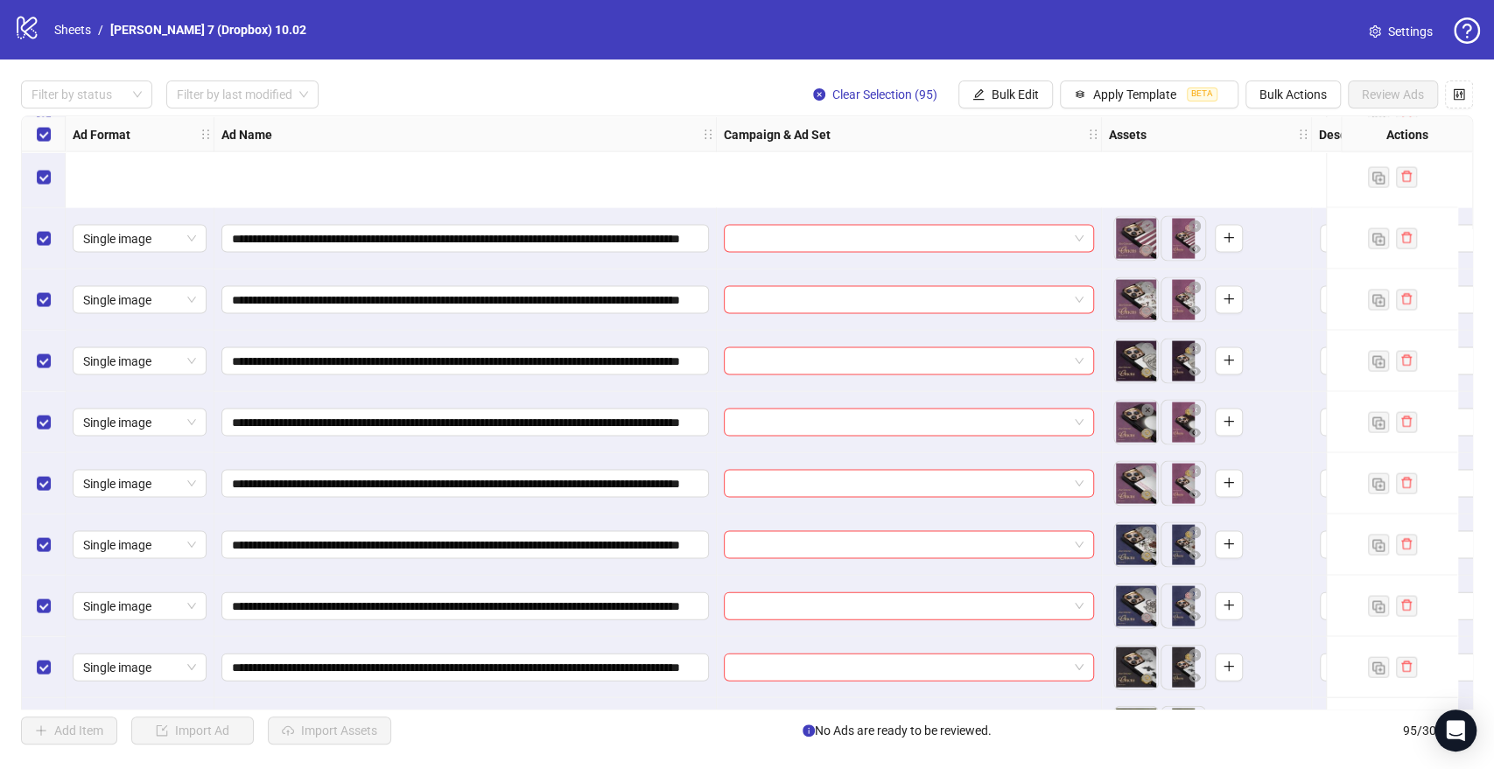
scroll to position [2527, 0]
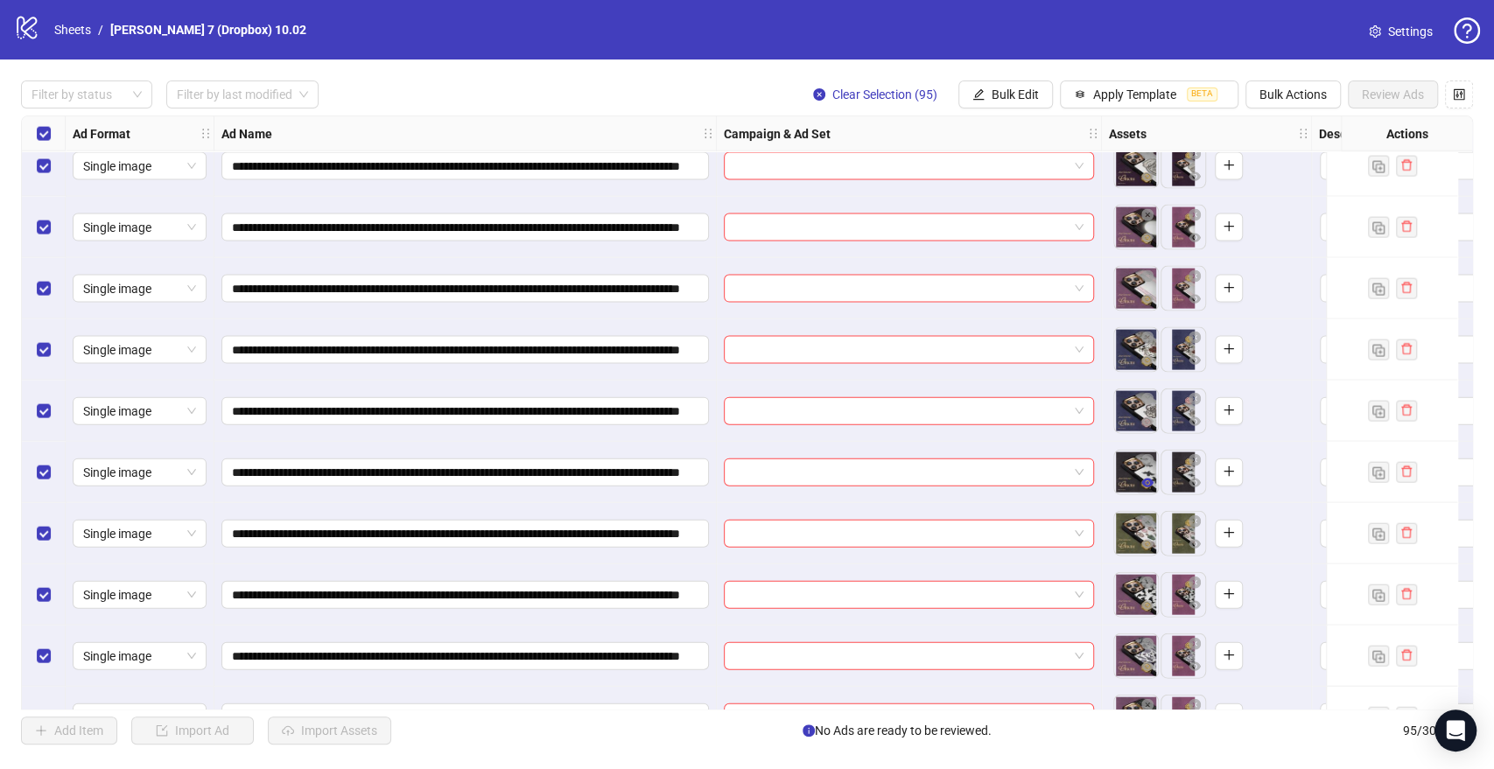
click at [1146, 482] on icon "eye" at bounding box center [1147, 483] width 12 height 9
click at [1151, 607] on icon "eye" at bounding box center [1147, 605] width 12 height 9
click at [1149, 540] on icon "eye" at bounding box center [1147, 544] width 12 height 12
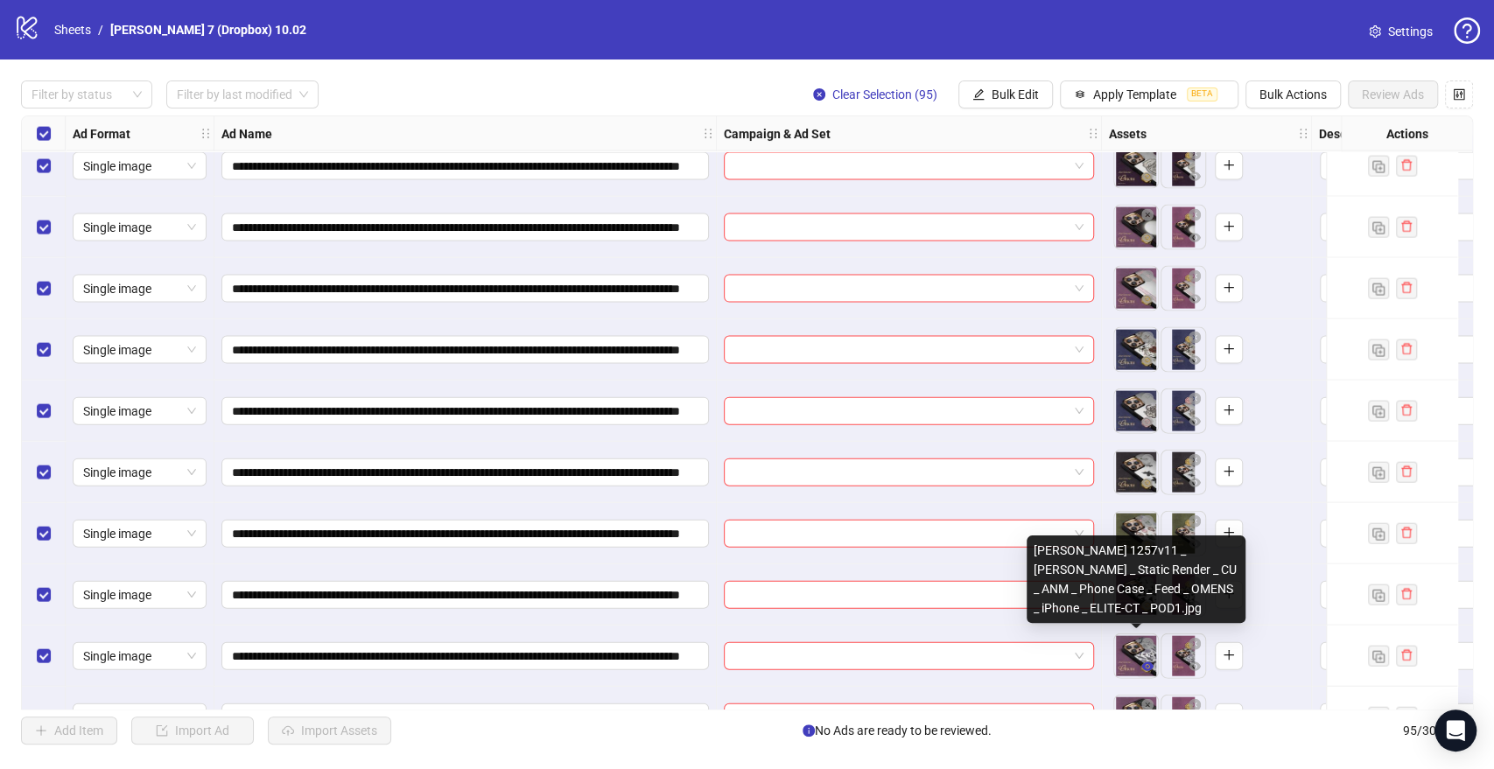
click at [1151, 663] on icon "eye" at bounding box center [1147, 667] width 12 height 12
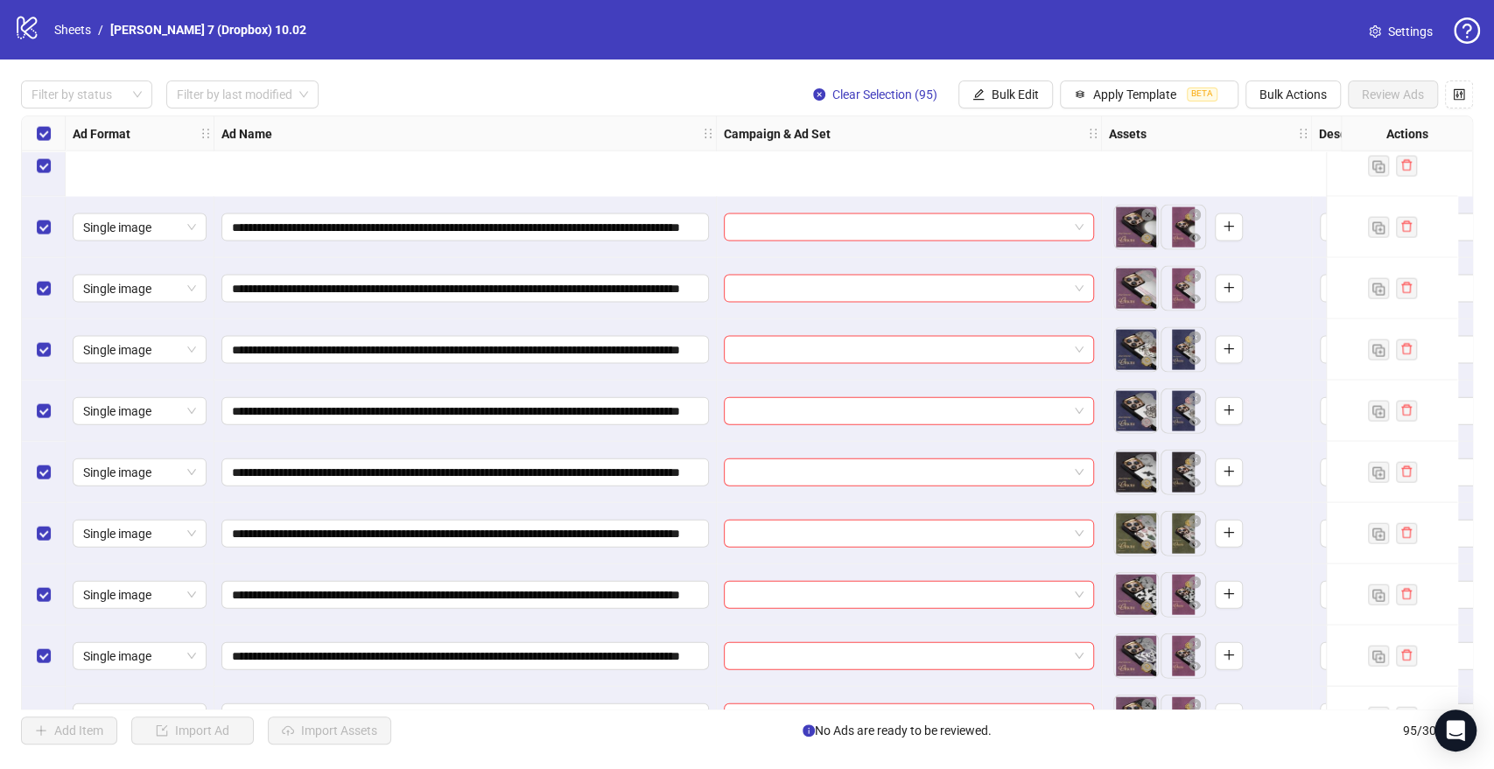
scroll to position [2723, 0]
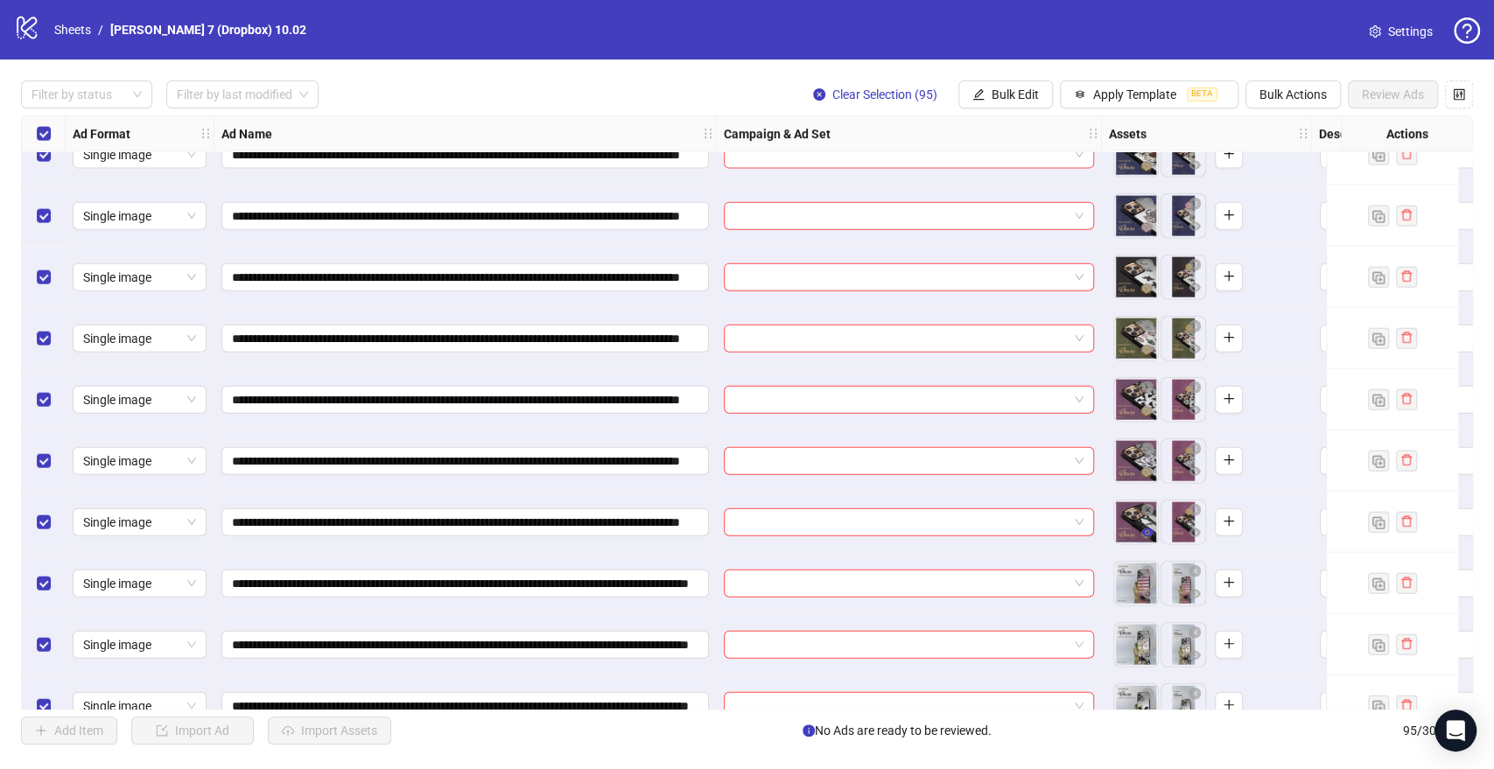
click at [1148, 536] on icon "eye" at bounding box center [1147, 533] width 12 height 12
click at [1146, 287] on icon "eye" at bounding box center [1147, 288] width 12 height 9
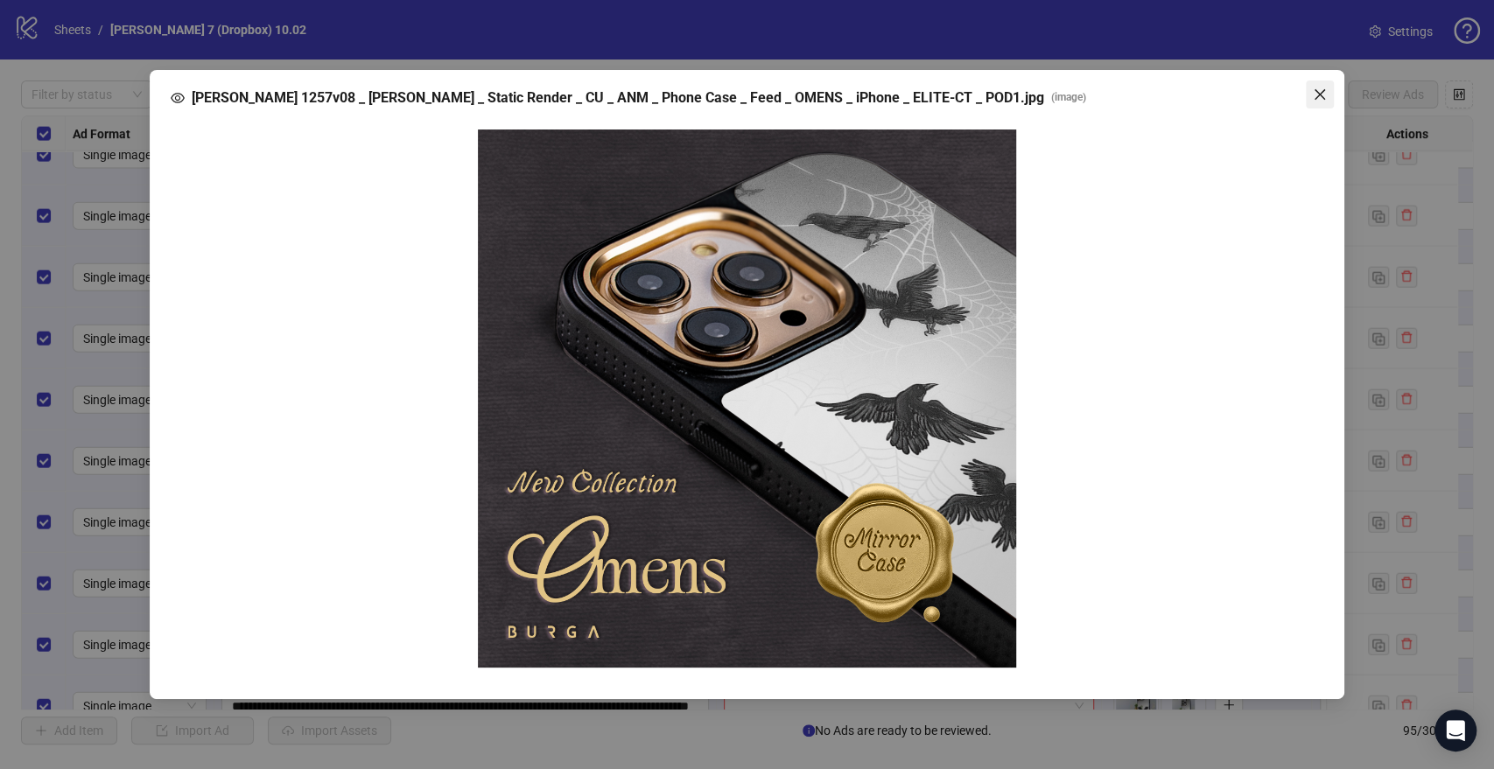
click at [1314, 89] on icon "close" at bounding box center [1320, 95] width 14 height 14
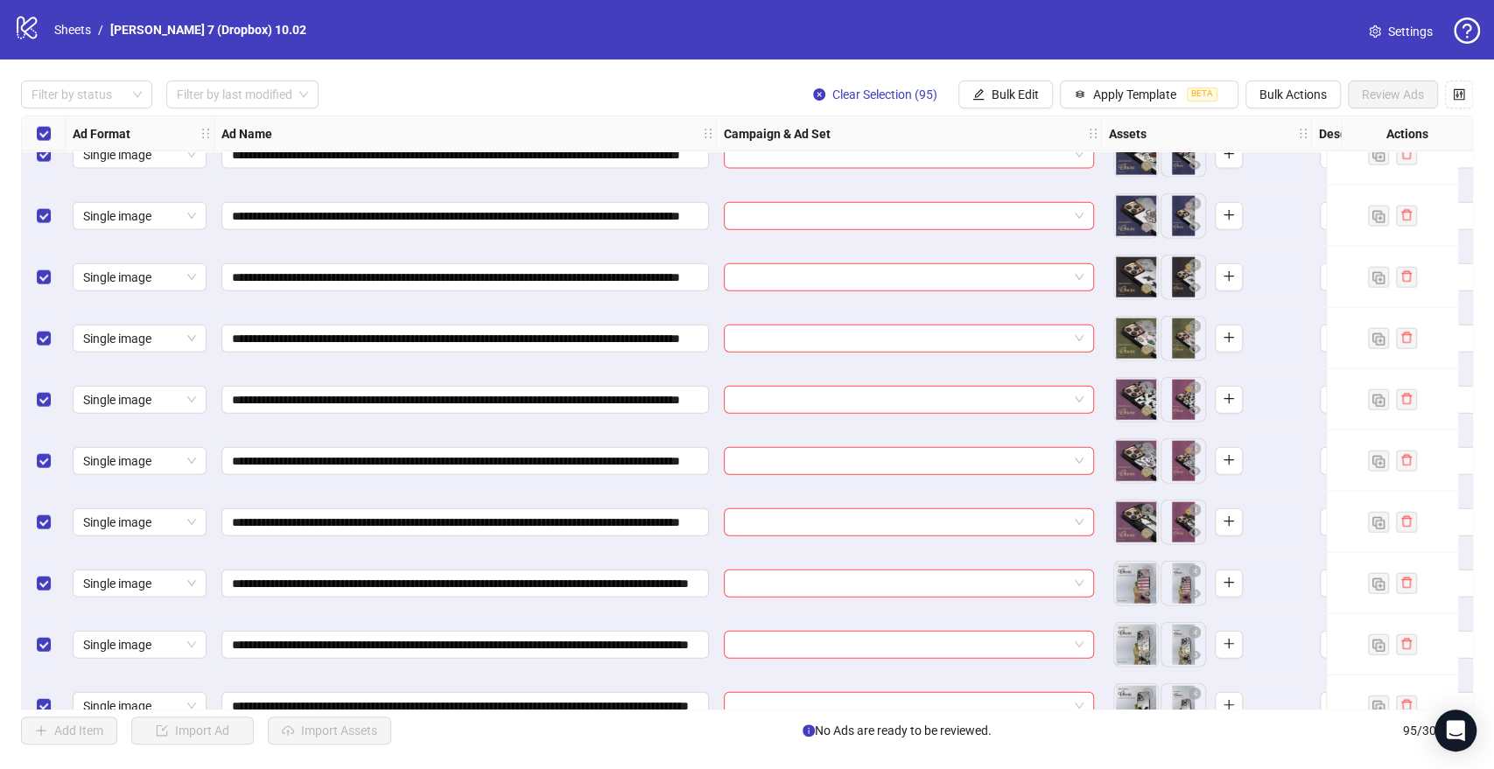
scroll to position [2820, 0]
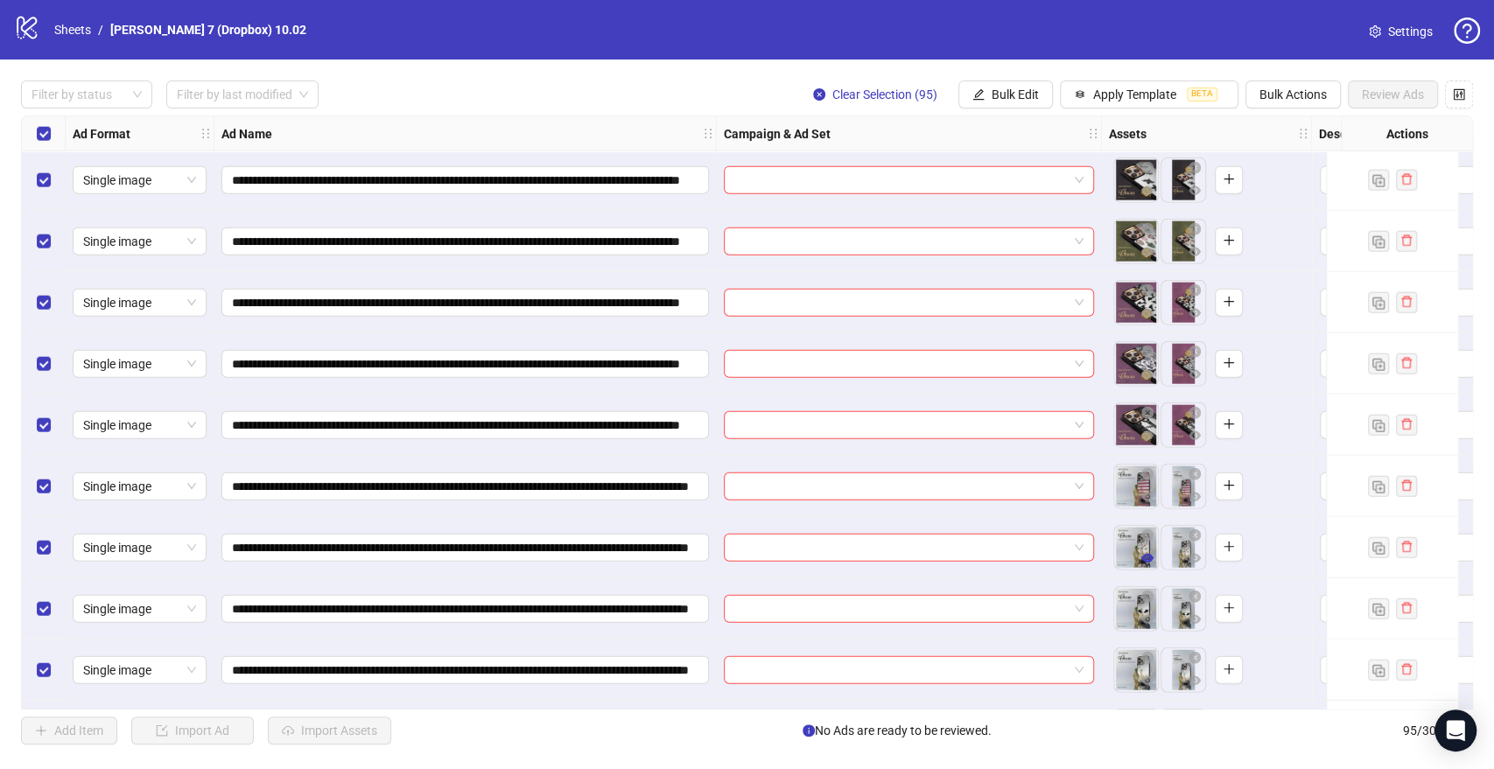
click at [1148, 560] on icon "eye" at bounding box center [1147, 558] width 12 height 12
click at [1145, 680] on icon "eye" at bounding box center [1147, 681] width 12 height 12
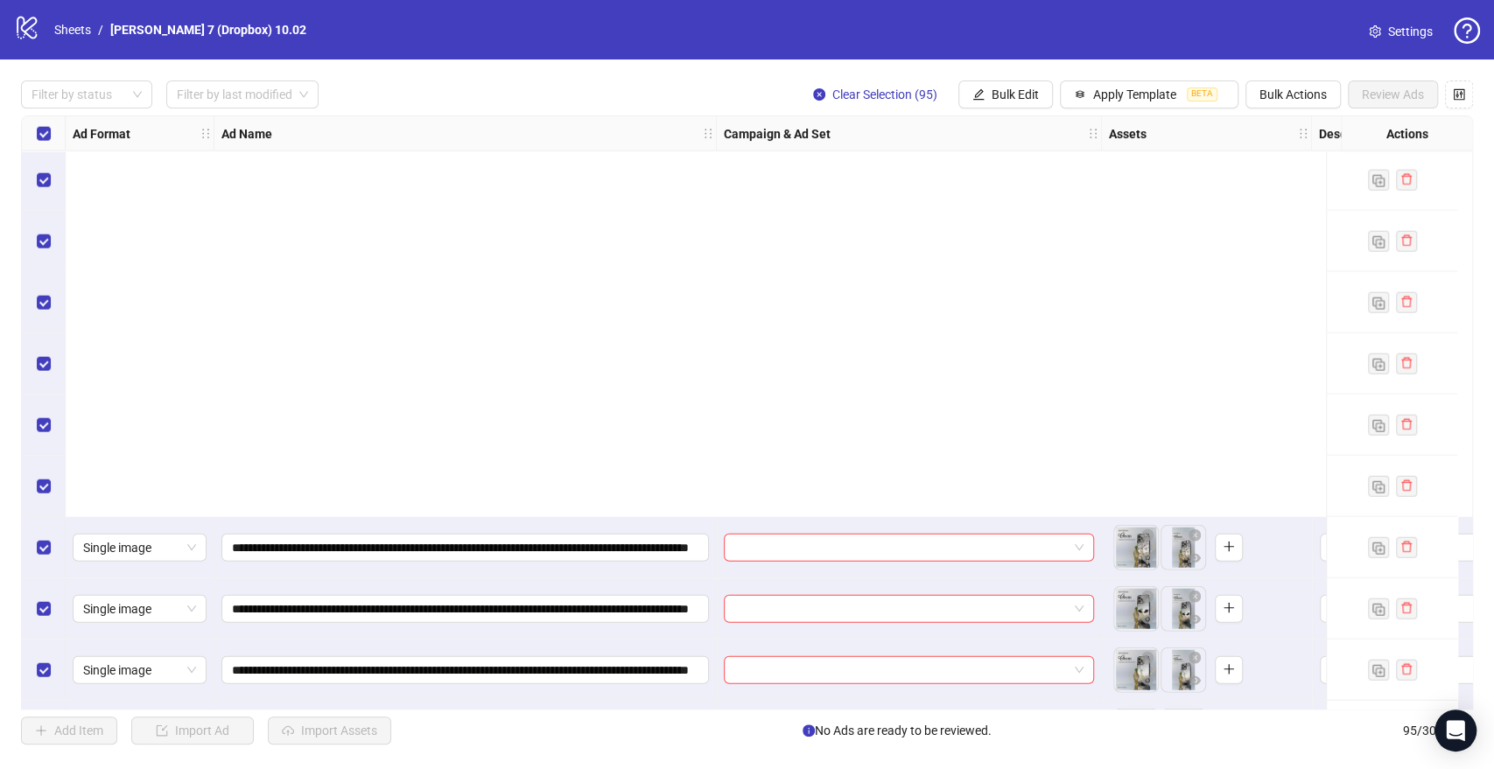
scroll to position [3306, 0]
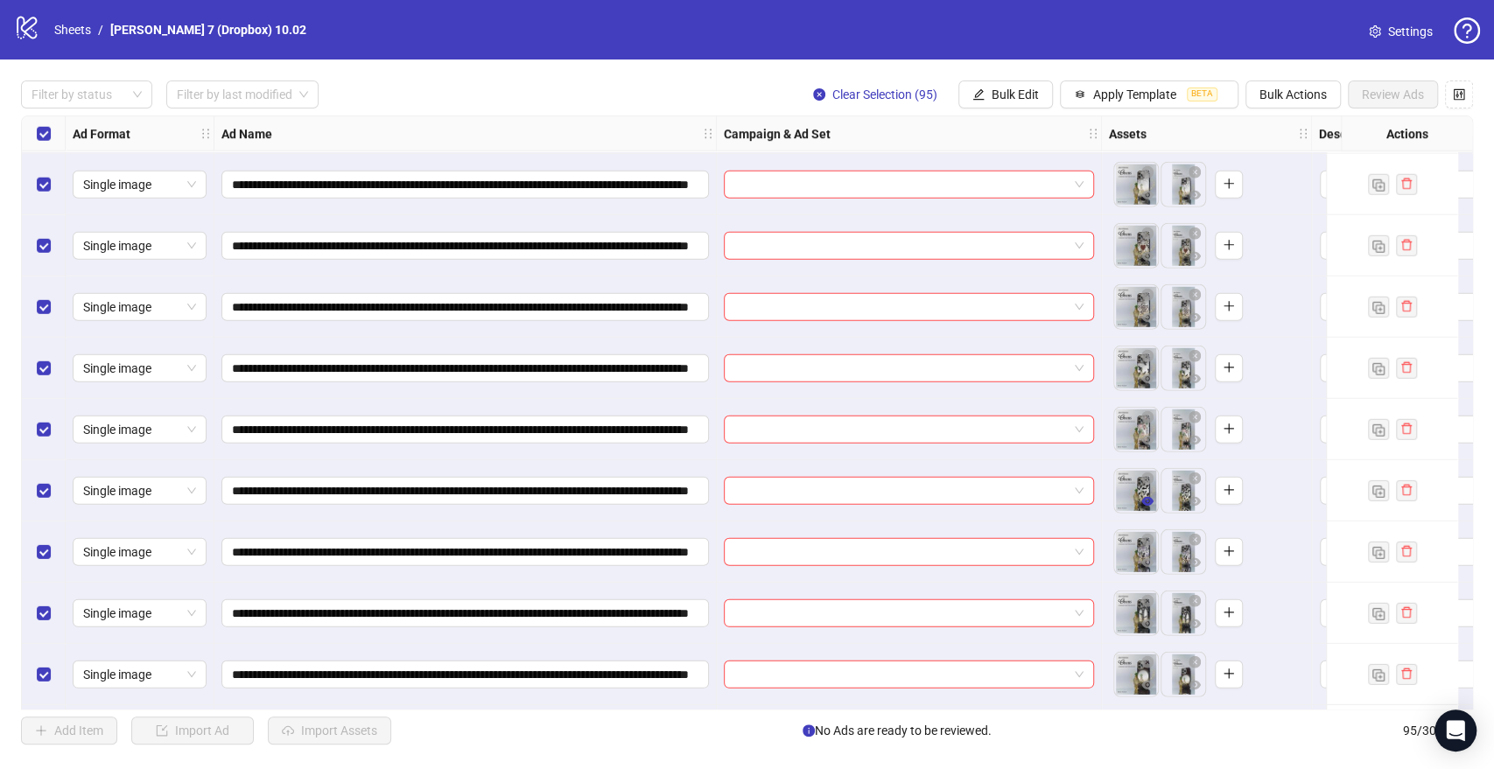
click at [1146, 501] on icon "eye" at bounding box center [1147, 501] width 12 height 9
click at [1153, 564] on button "button" at bounding box center [1147, 563] width 21 height 21
click at [1148, 620] on icon "eye" at bounding box center [1147, 624] width 12 height 9
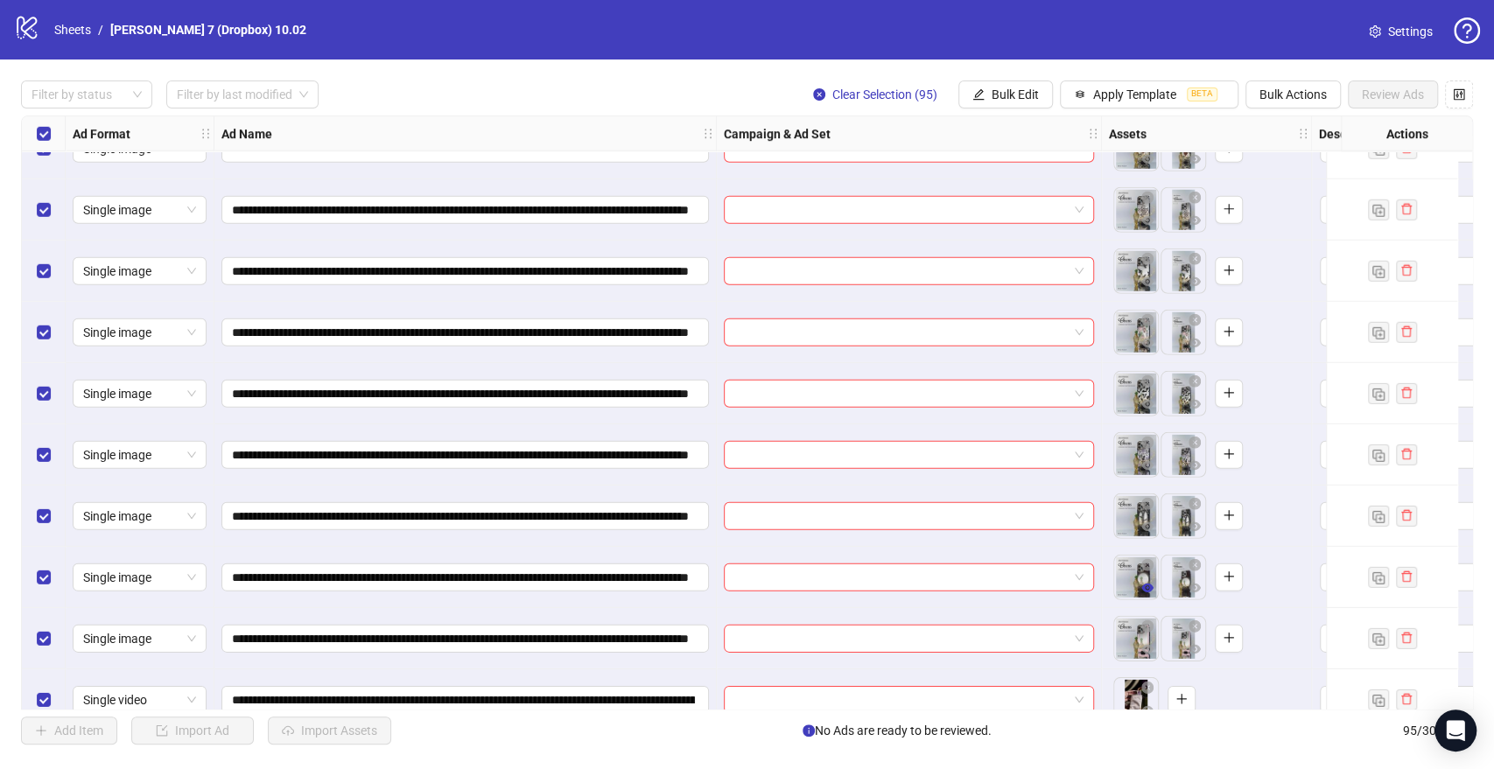
click at [1147, 588] on icon "eye" at bounding box center [1147, 588] width 12 height 9
click at [1146, 646] on icon "eye" at bounding box center [1147, 649] width 12 height 9
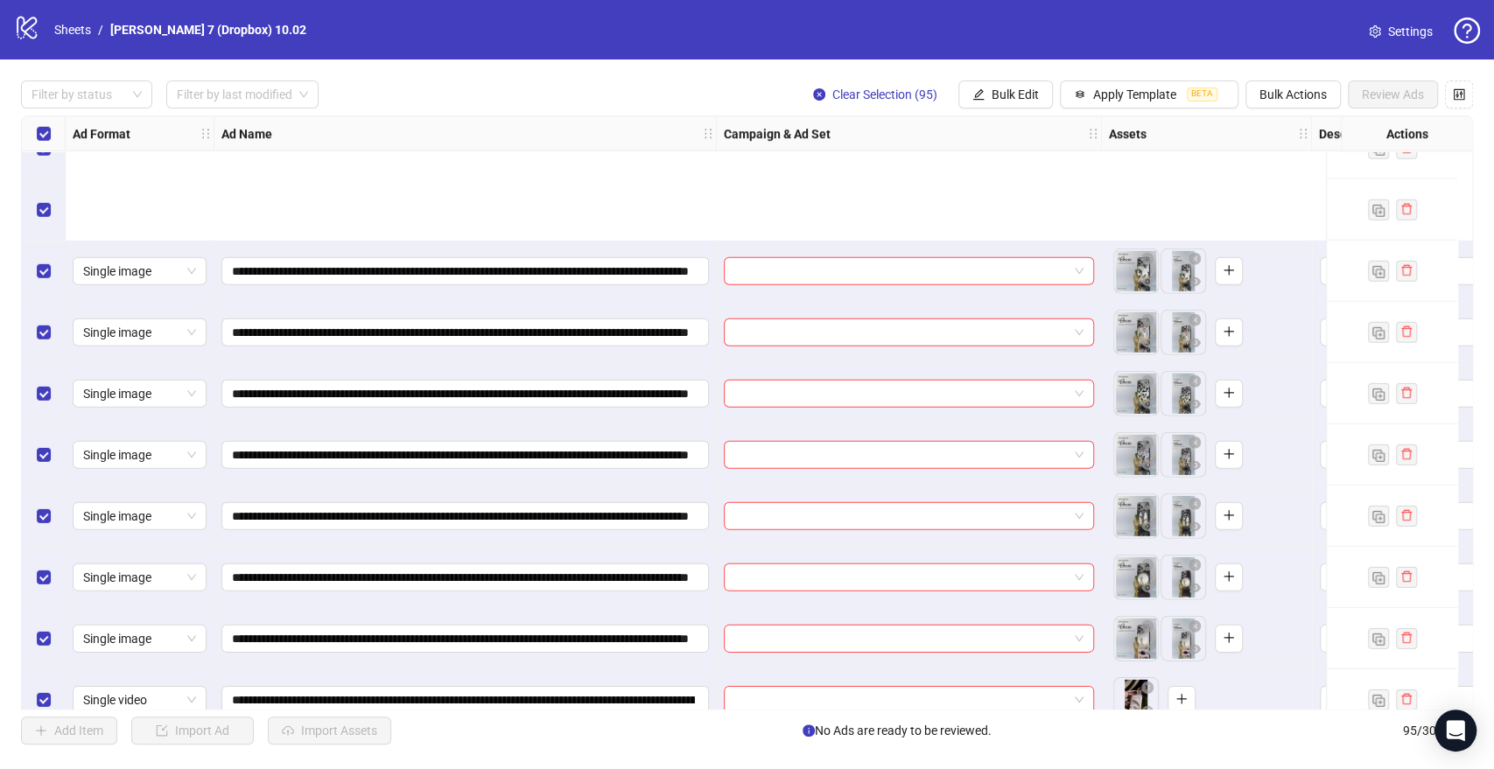
scroll to position [3598, 0]
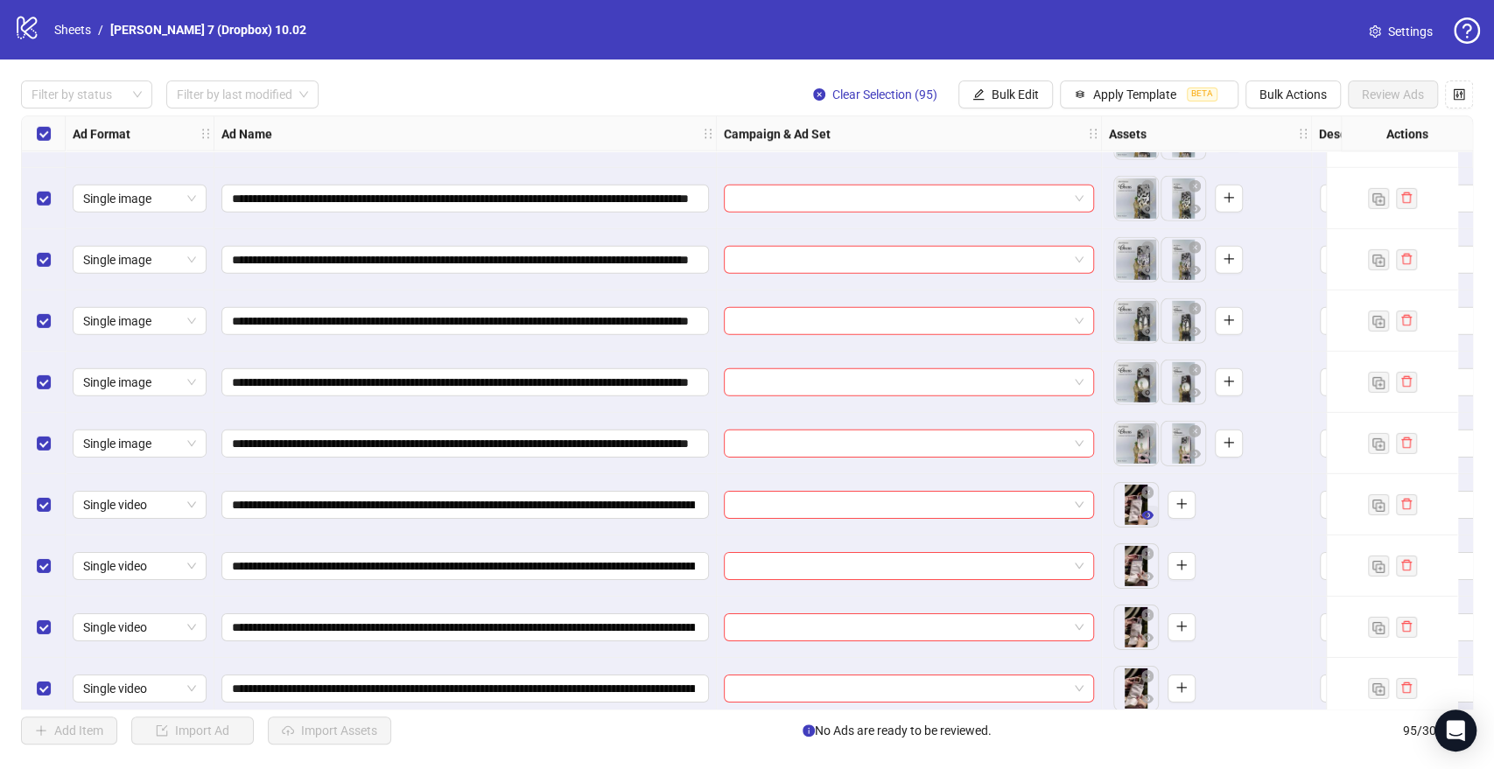
click at [1141, 510] on icon "eye" at bounding box center [1147, 515] width 12 height 12
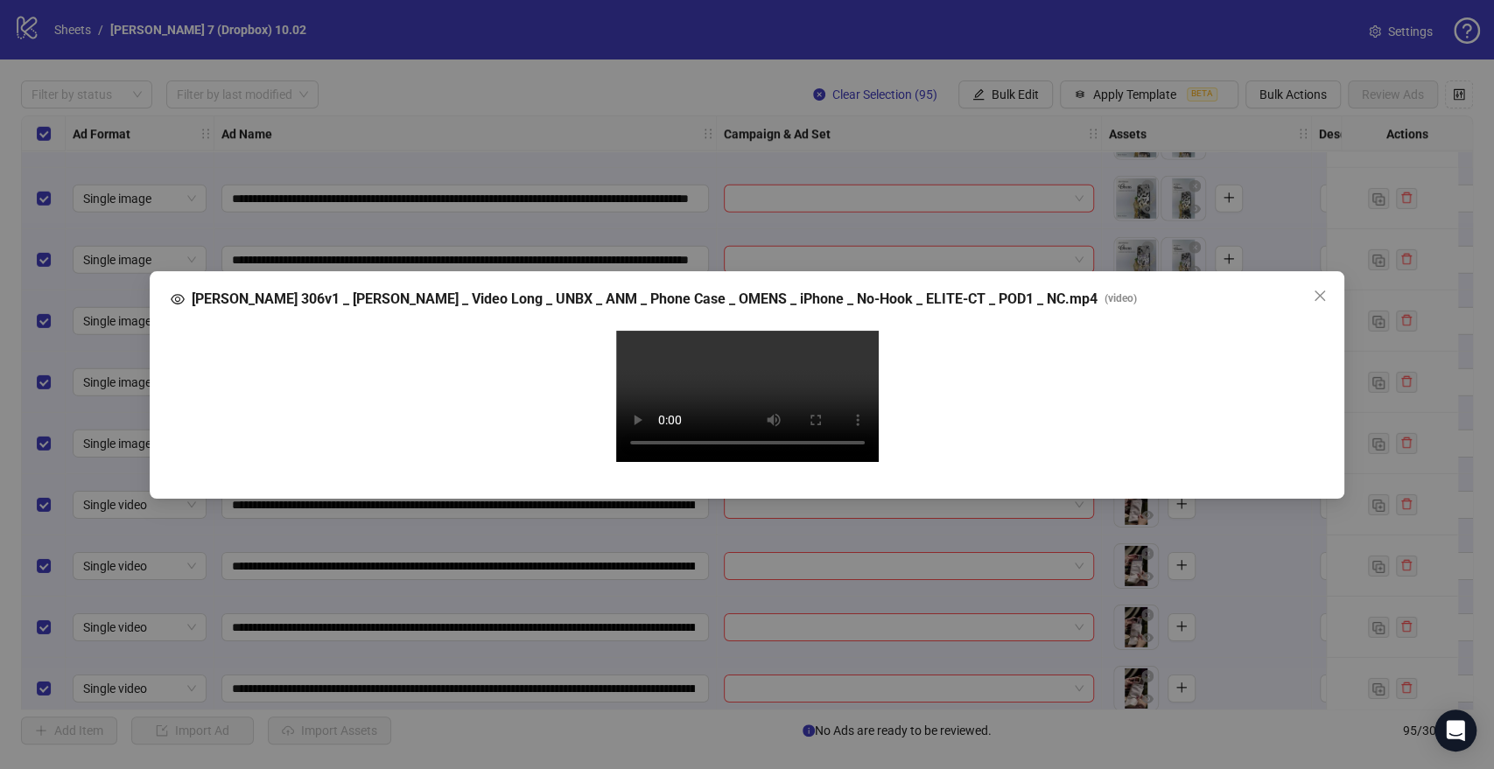
click at [740, 399] on video "Your browser does not support the video tag." at bounding box center [747, 396] width 263 height 131
click at [1308, 289] on span "Close" at bounding box center [1320, 296] width 28 height 14
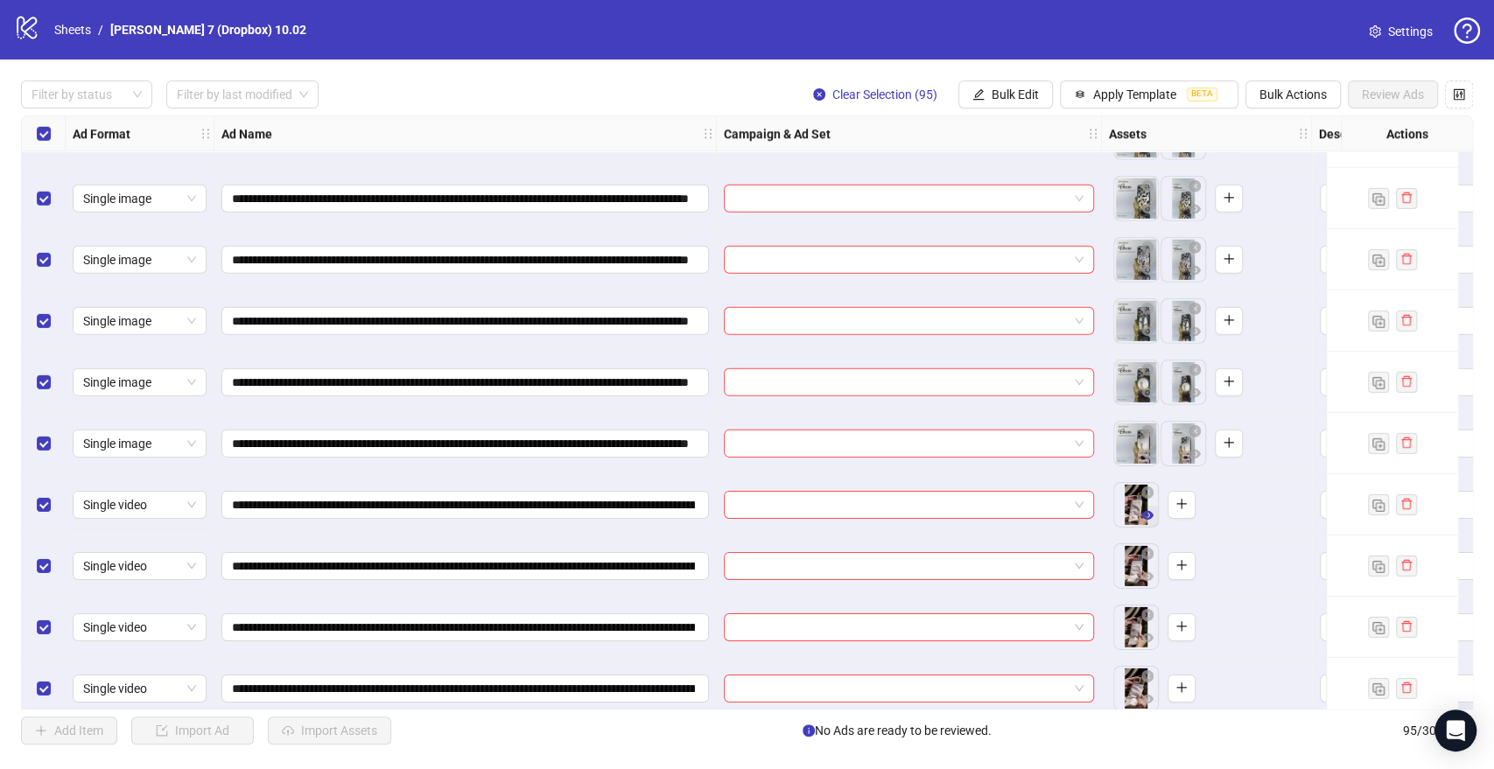
scroll to position [3695, 0]
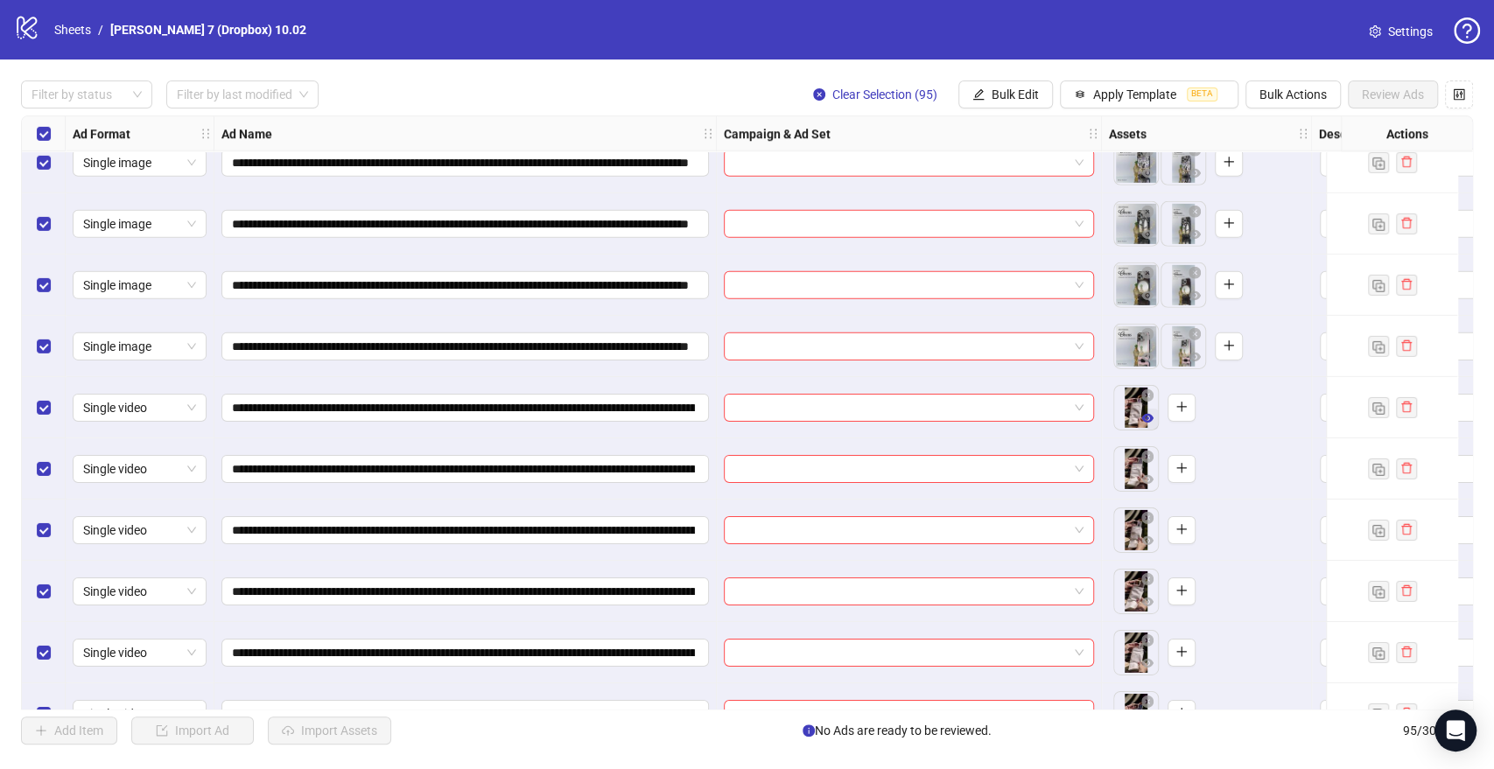
click at [1145, 418] on icon "eye" at bounding box center [1147, 418] width 12 height 12
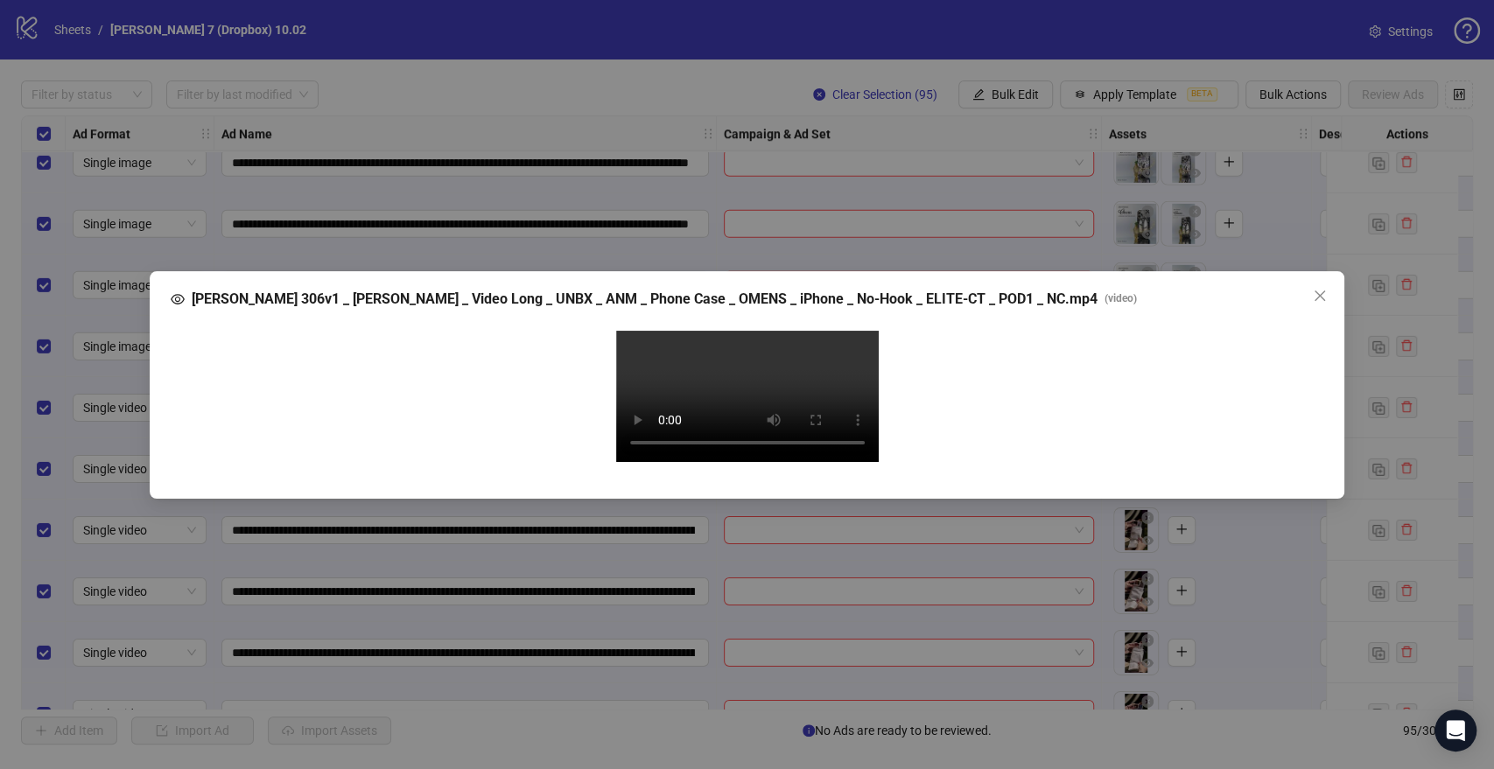
click at [698, 462] on video "Your browser does not support the video tag." at bounding box center [747, 396] width 263 height 131
click at [1319, 290] on icon "close" at bounding box center [1319, 295] width 11 height 11
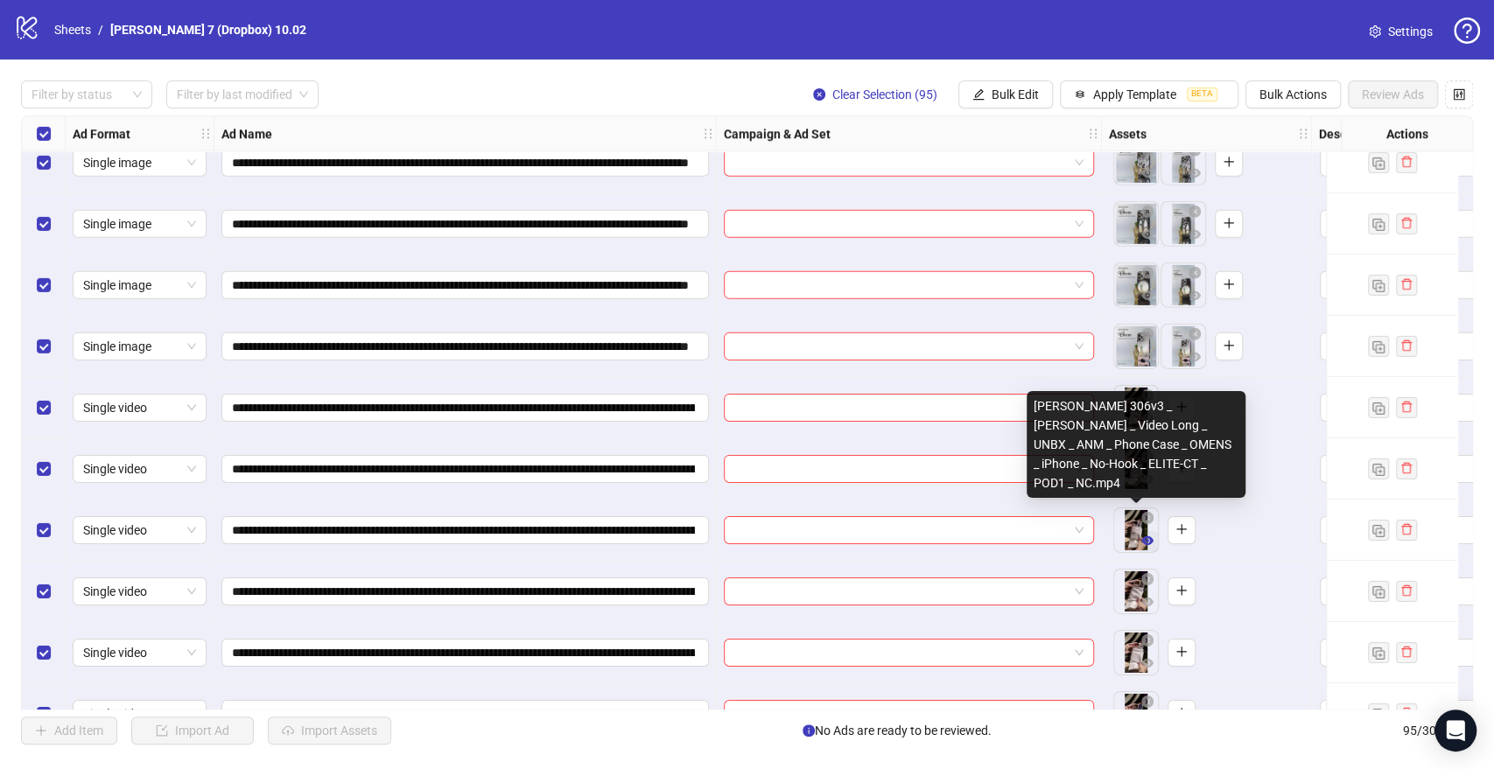
click at [1147, 548] on span "button" at bounding box center [1147, 541] width 12 height 14
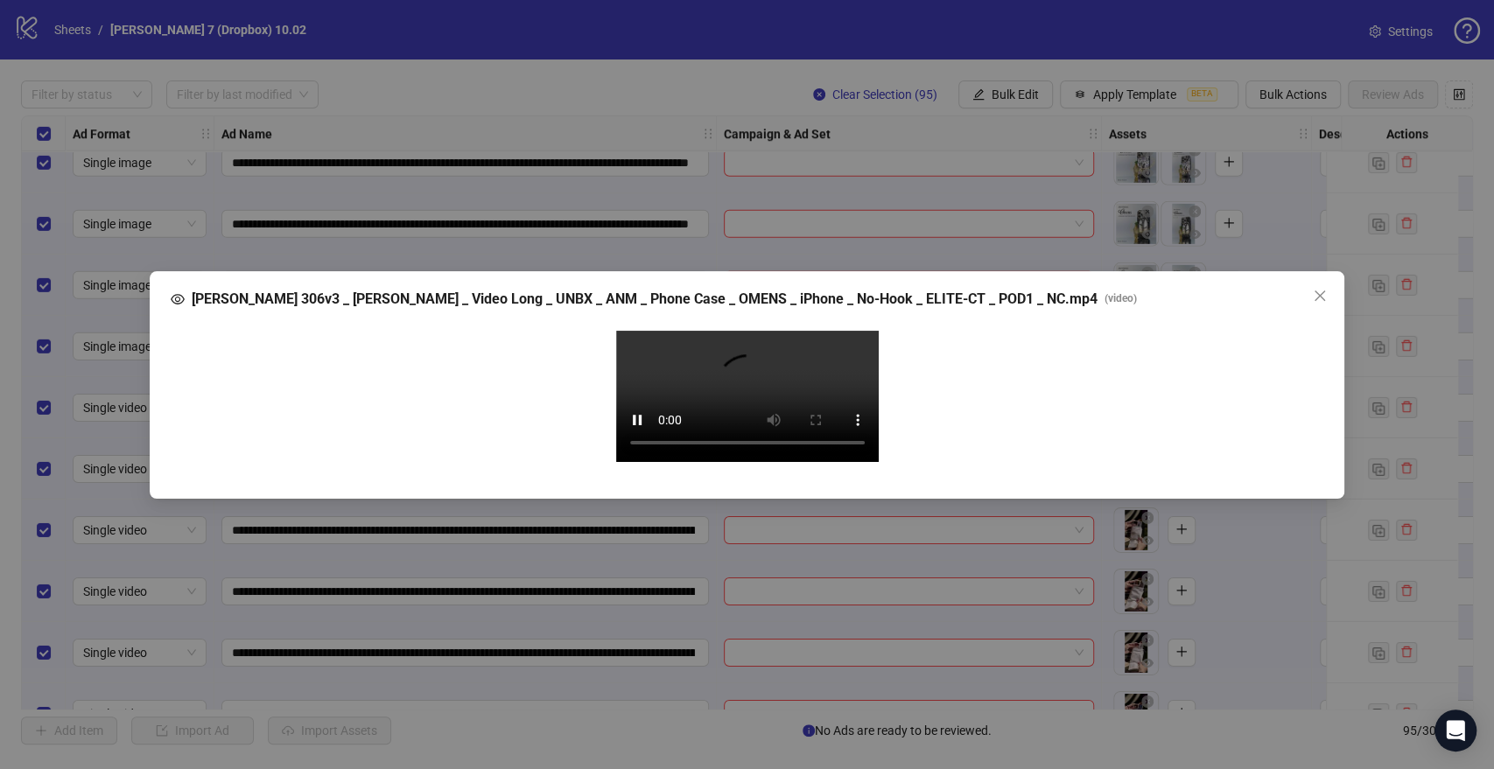
click at [754, 420] on video "Your browser does not support the video tag." at bounding box center [747, 396] width 263 height 131
click at [746, 418] on video "Your browser does not support the video tag." at bounding box center [747, 396] width 263 height 131
click at [1314, 289] on icon "close" at bounding box center [1320, 296] width 14 height 14
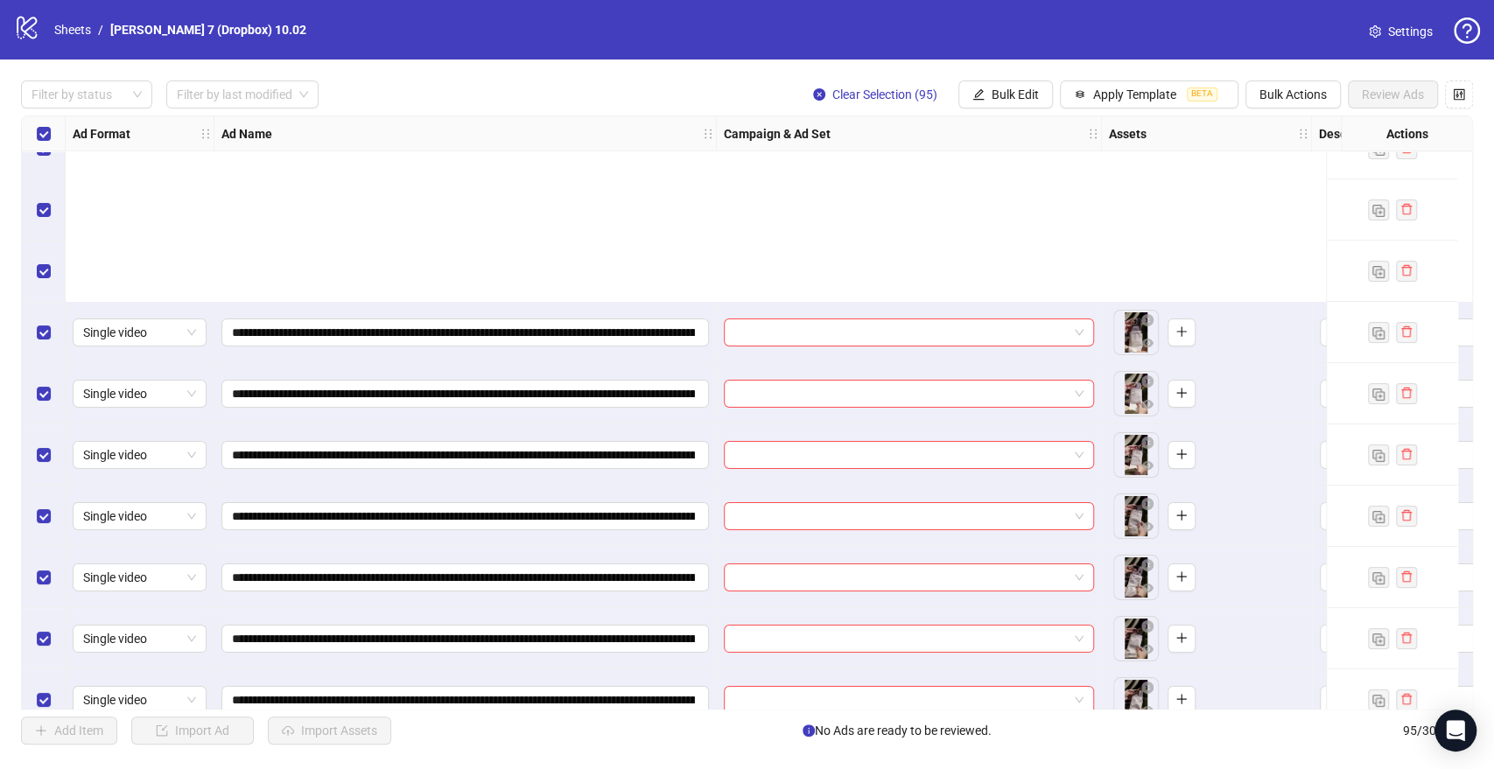
scroll to position [5269, 0]
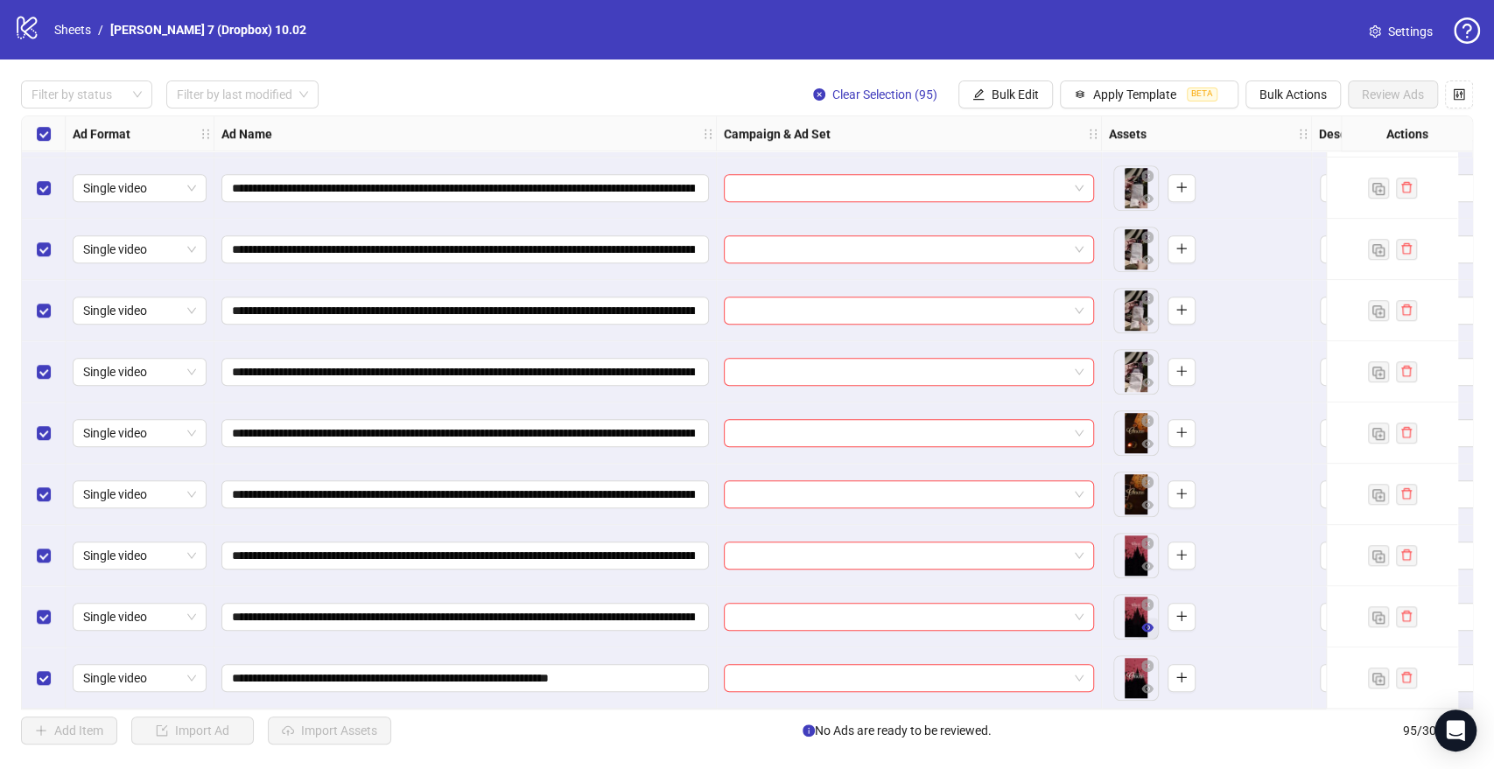
click at [1146, 623] on icon "eye" at bounding box center [1147, 627] width 12 height 9
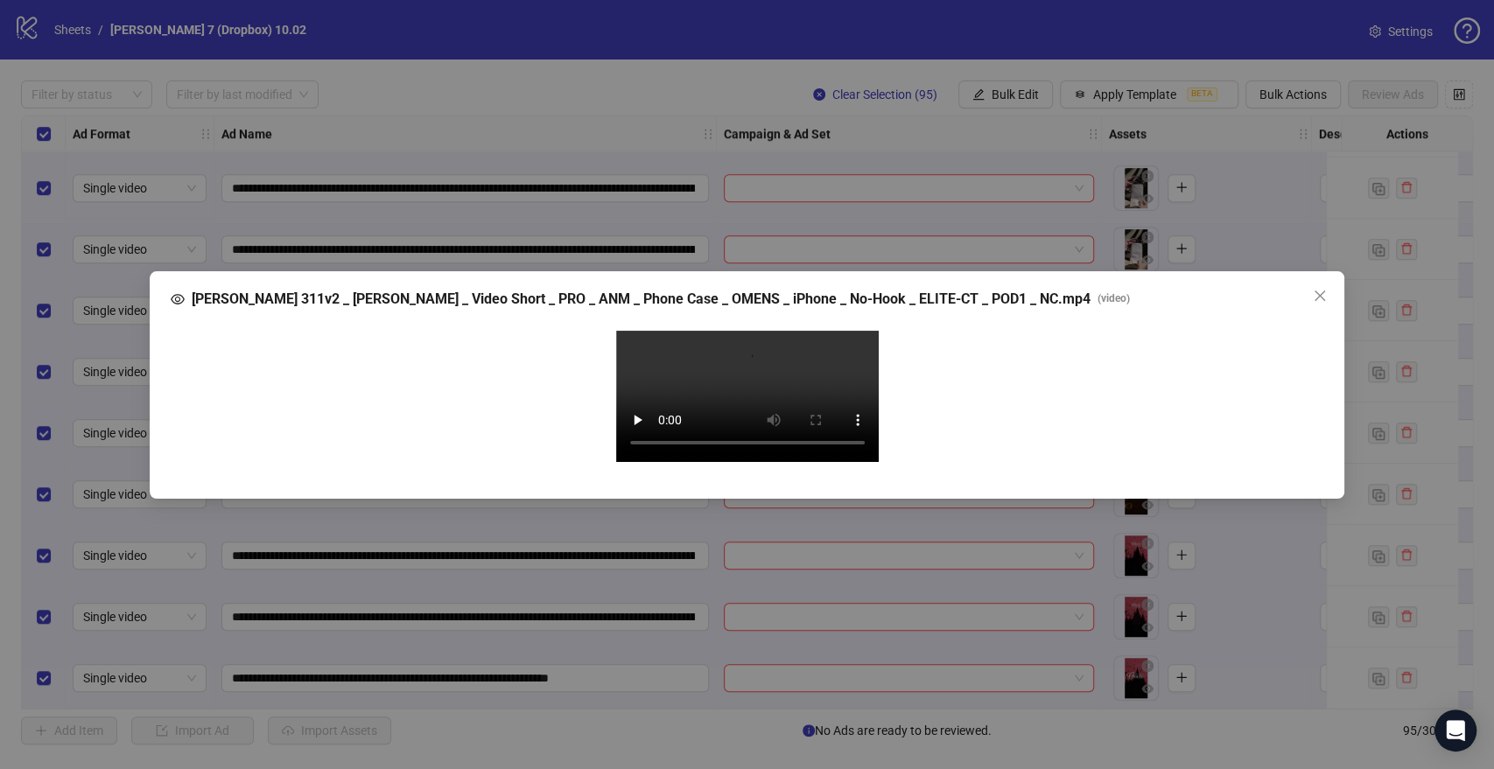
click at [729, 424] on video "Your browser does not support the video tag." at bounding box center [747, 396] width 263 height 131
click at [663, 462] on video "Your browser does not support the video tag." at bounding box center [747, 396] width 263 height 131
click at [1326, 289] on icon "close" at bounding box center [1320, 296] width 14 height 14
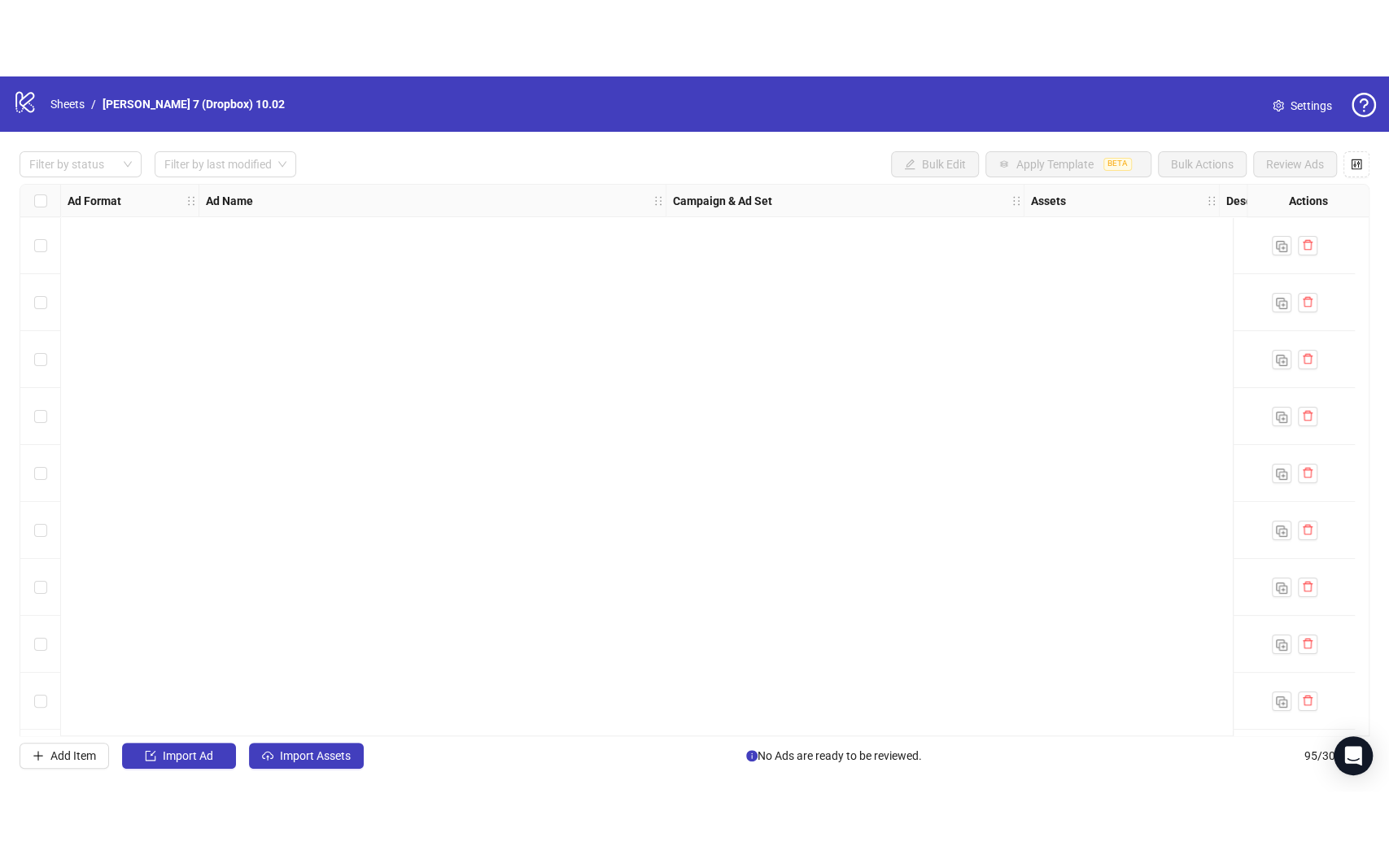
scroll to position [4897, 0]
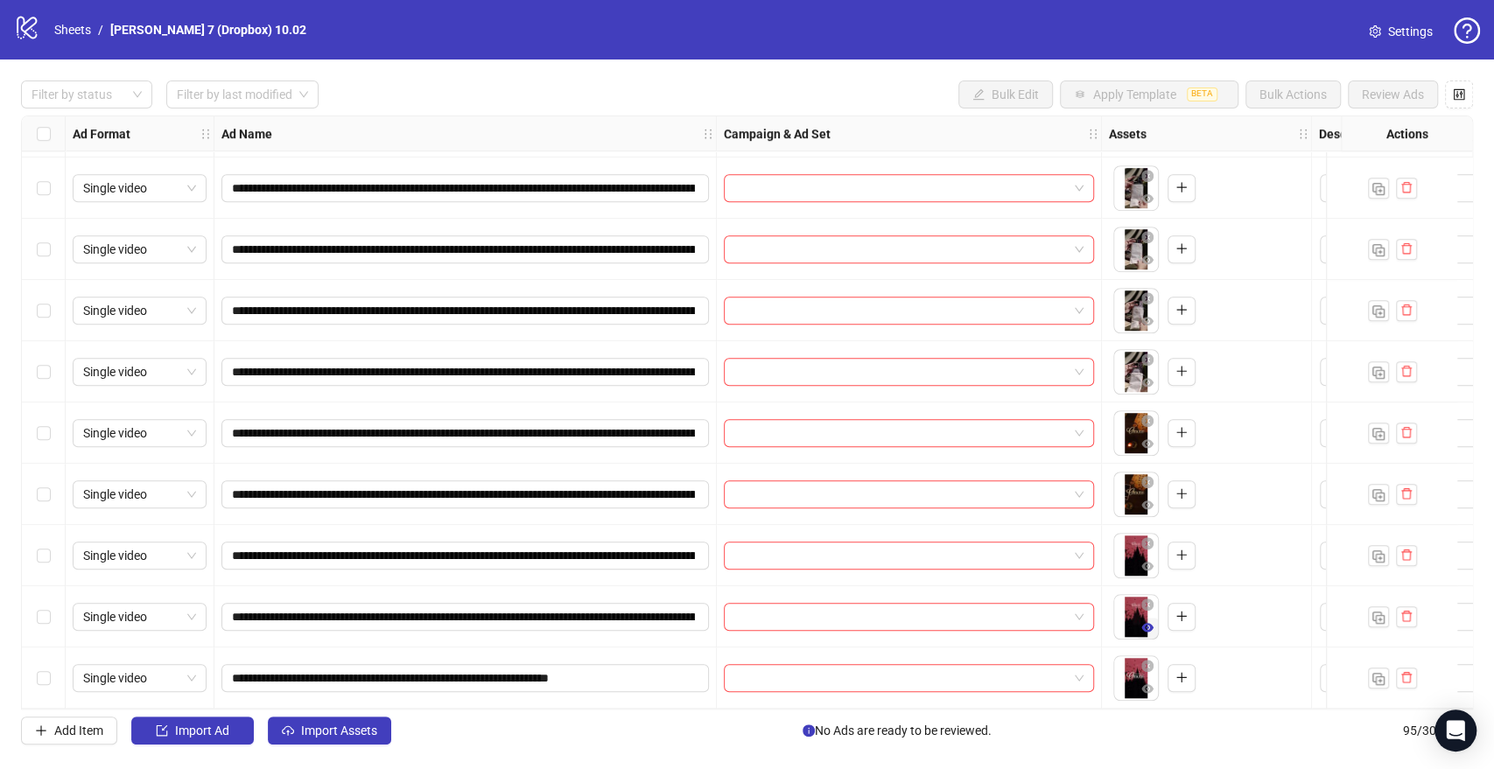
click at [1146, 623] on icon "eye" at bounding box center [1147, 627] width 12 height 12
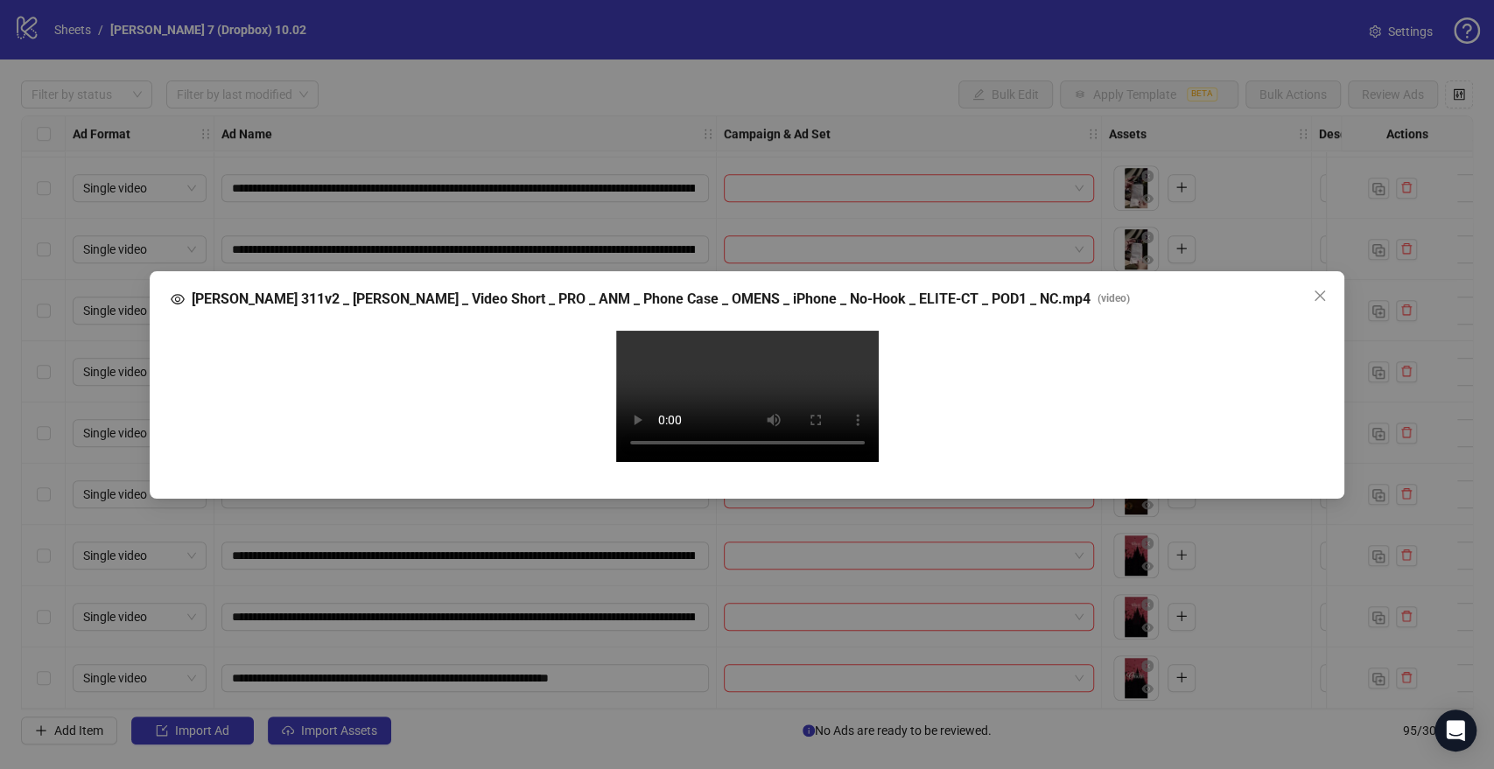
click at [711, 462] on video "Your browser does not support the video tag." at bounding box center [747, 396] width 263 height 131
click at [651, 462] on video "Your browser does not support the video tag." at bounding box center [747, 396] width 263 height 131
click at [1316, 289] on icon "close" at bounding box center [1320, 296] width 14 height 14
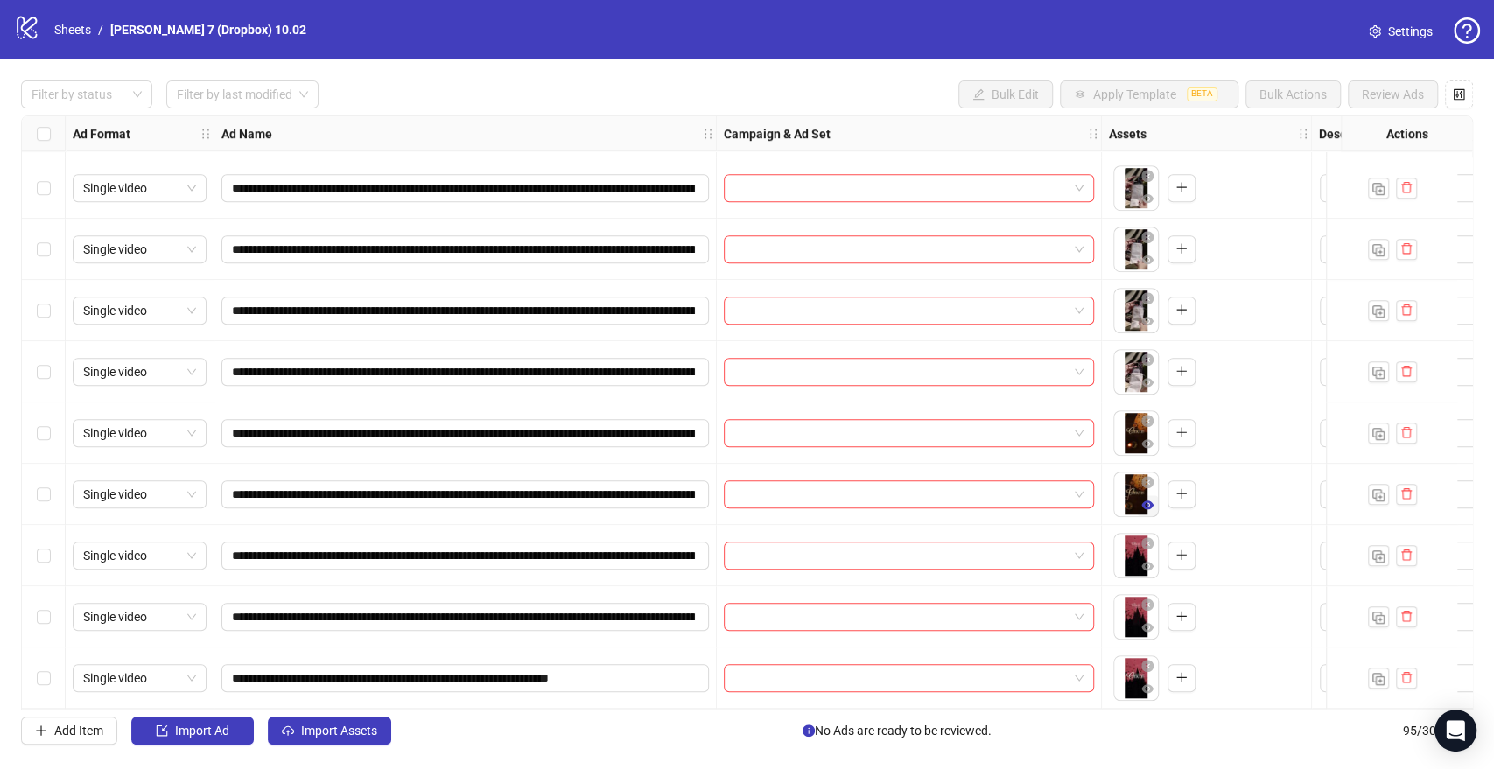
click at [1151, 502] on icon "eye" at bounding box center [1147, 505] width 12 height 12
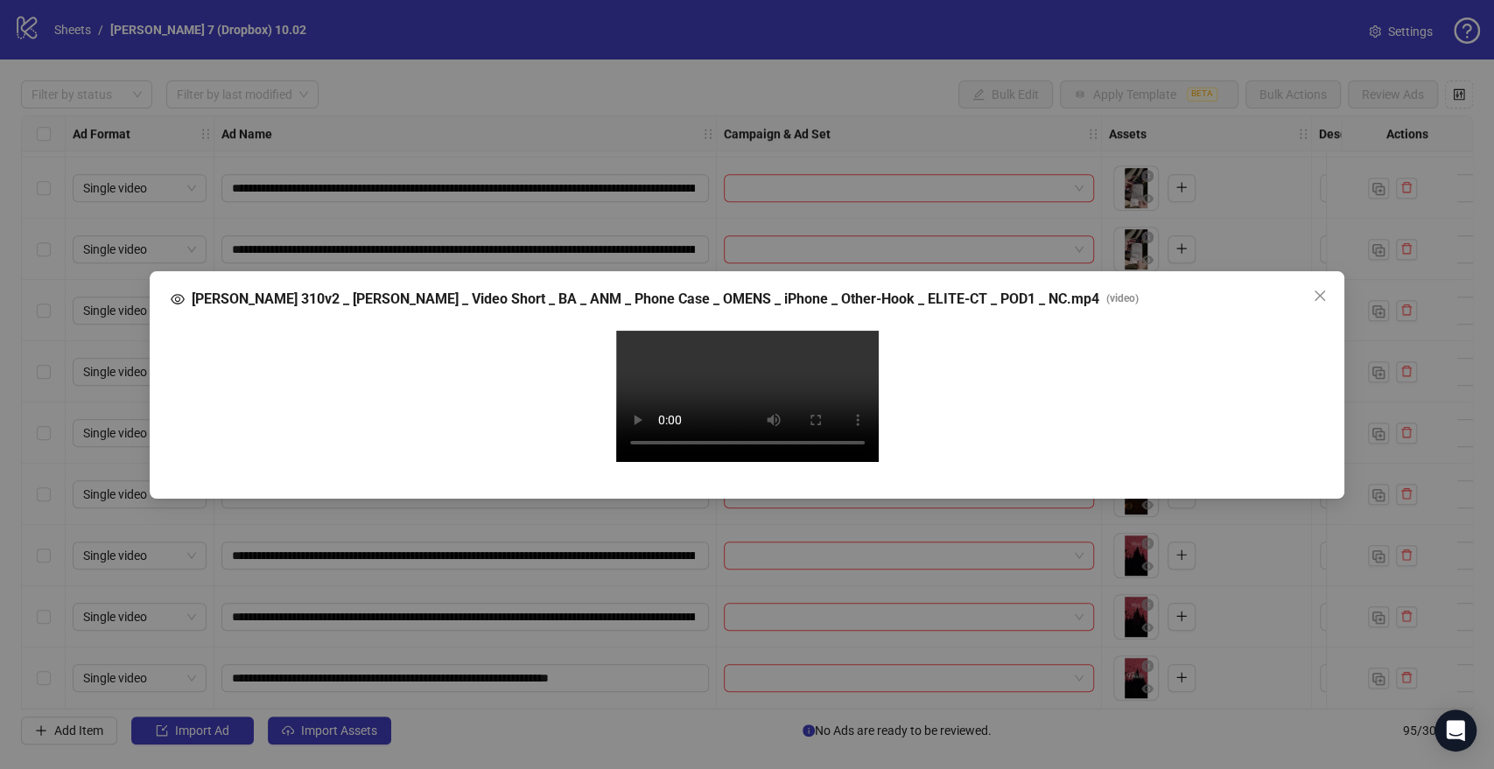
click at [715, 359] on video "Your browser does not support the video tag." at bounding box center [747, 396] width 263 height 131
click at [718, 432] on video "Your browser does not support the video tag." at bounding box center [747, 396] width 263 height 131
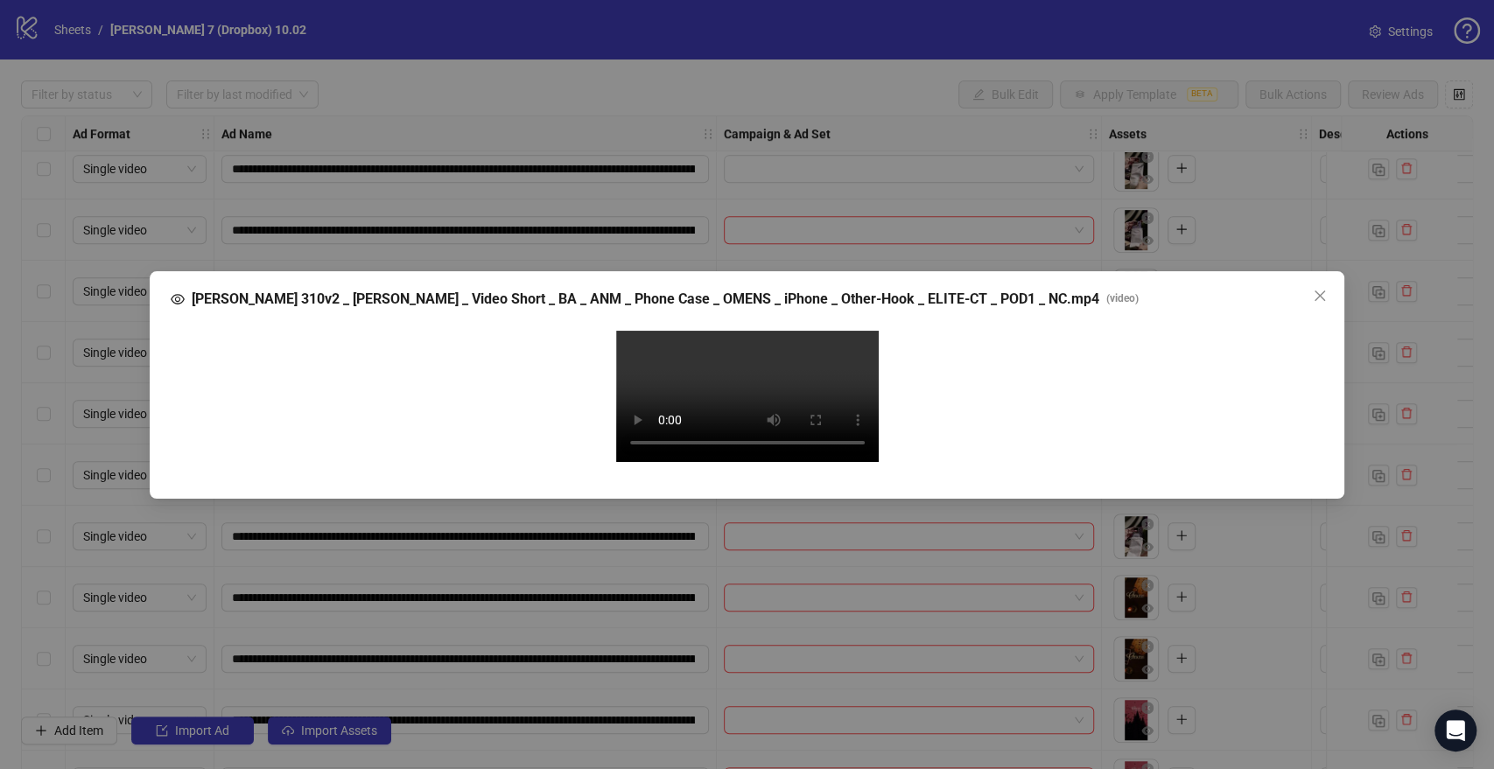
scroll to position [5104, 0]
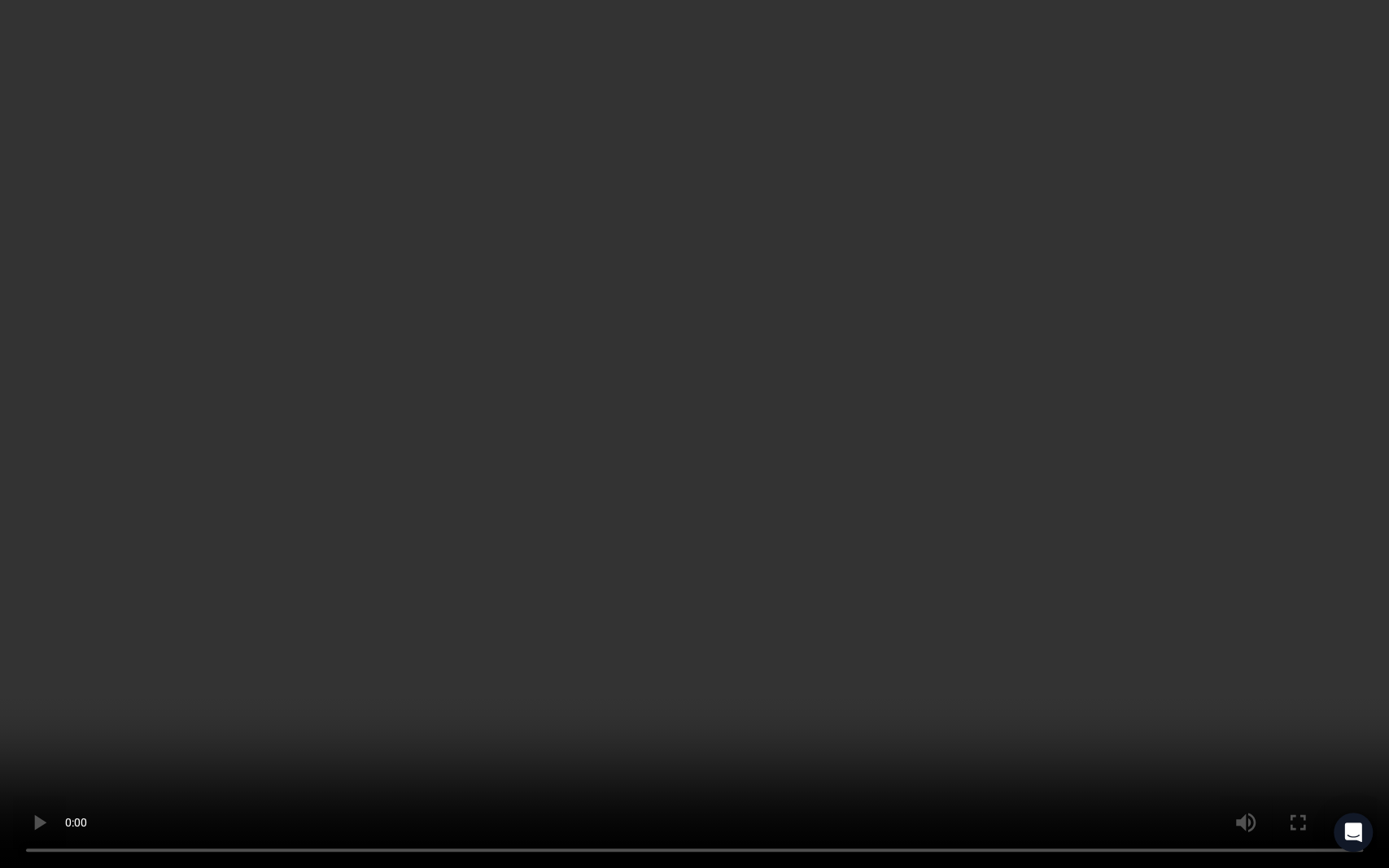
click at [613, 606] on video "Your browser does not support the video tag." at bounding box center [694, 434] width 1389 height 868
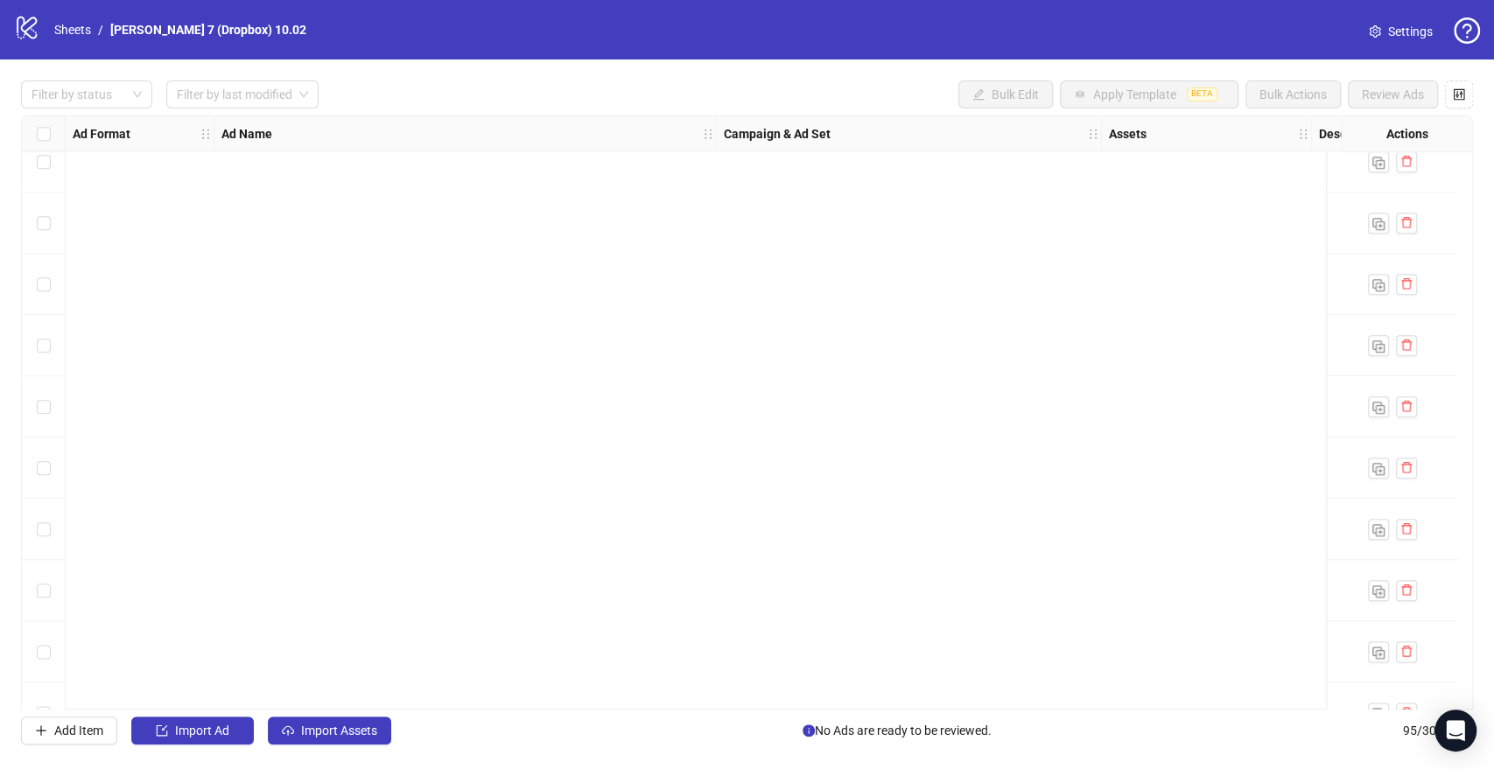
scroll to position [0, 0]
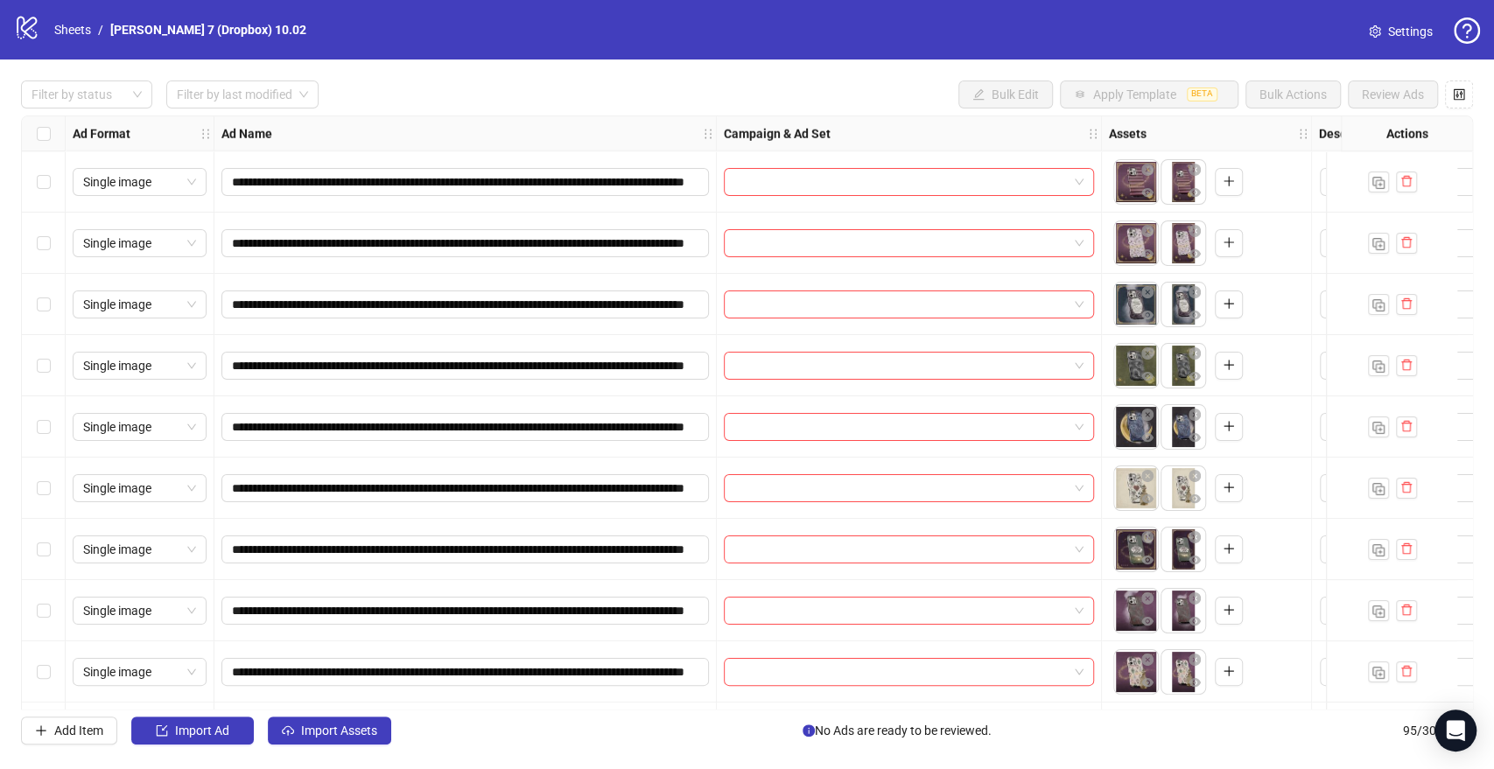
click at [50, 138] on div "Select all rows" at bounding box center [44, 133] width 44 height 35
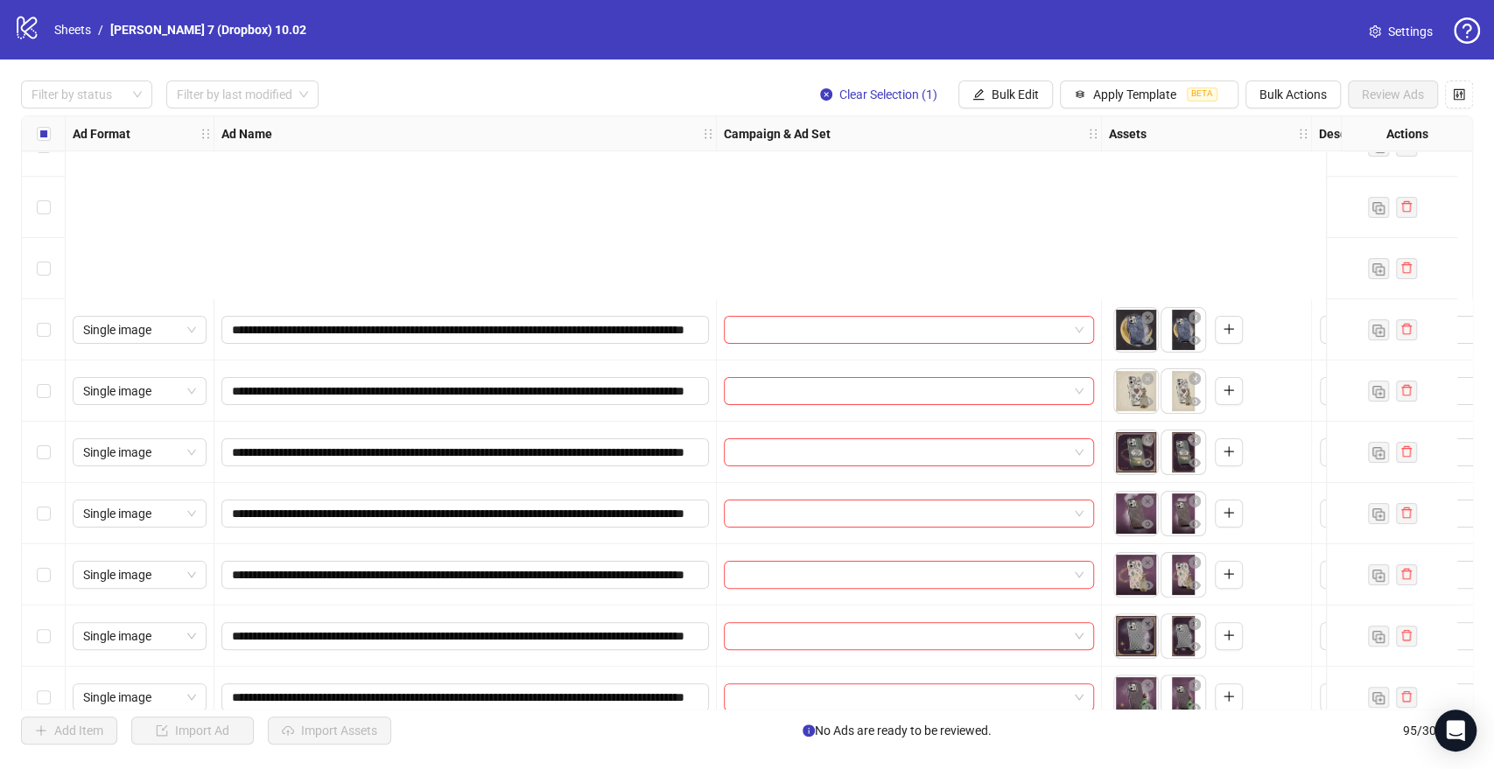
scroll to position [389, 0]
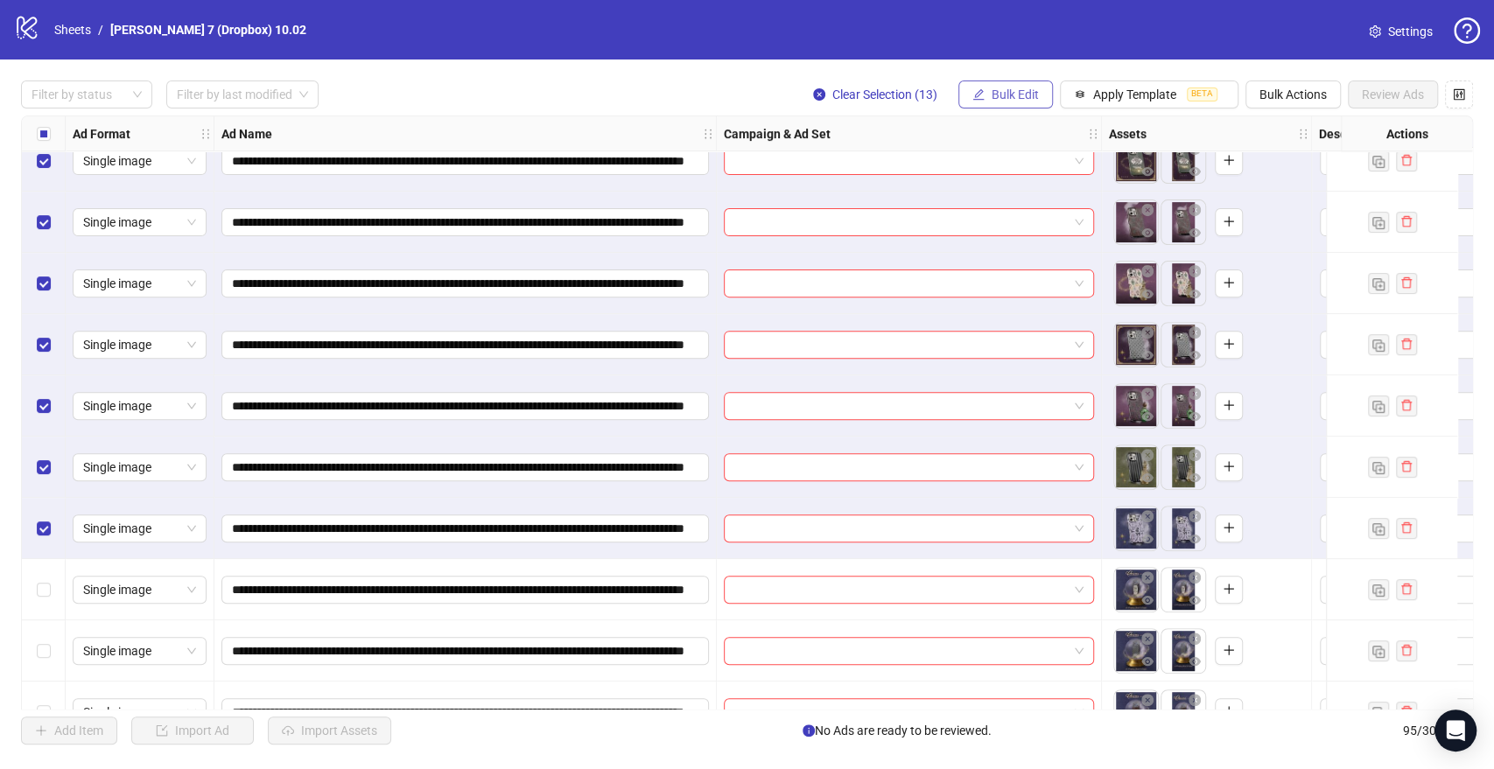
click at [1013, 92] on span "Bulk Edit" at bounding box center [1015, 95] width 47 height 14
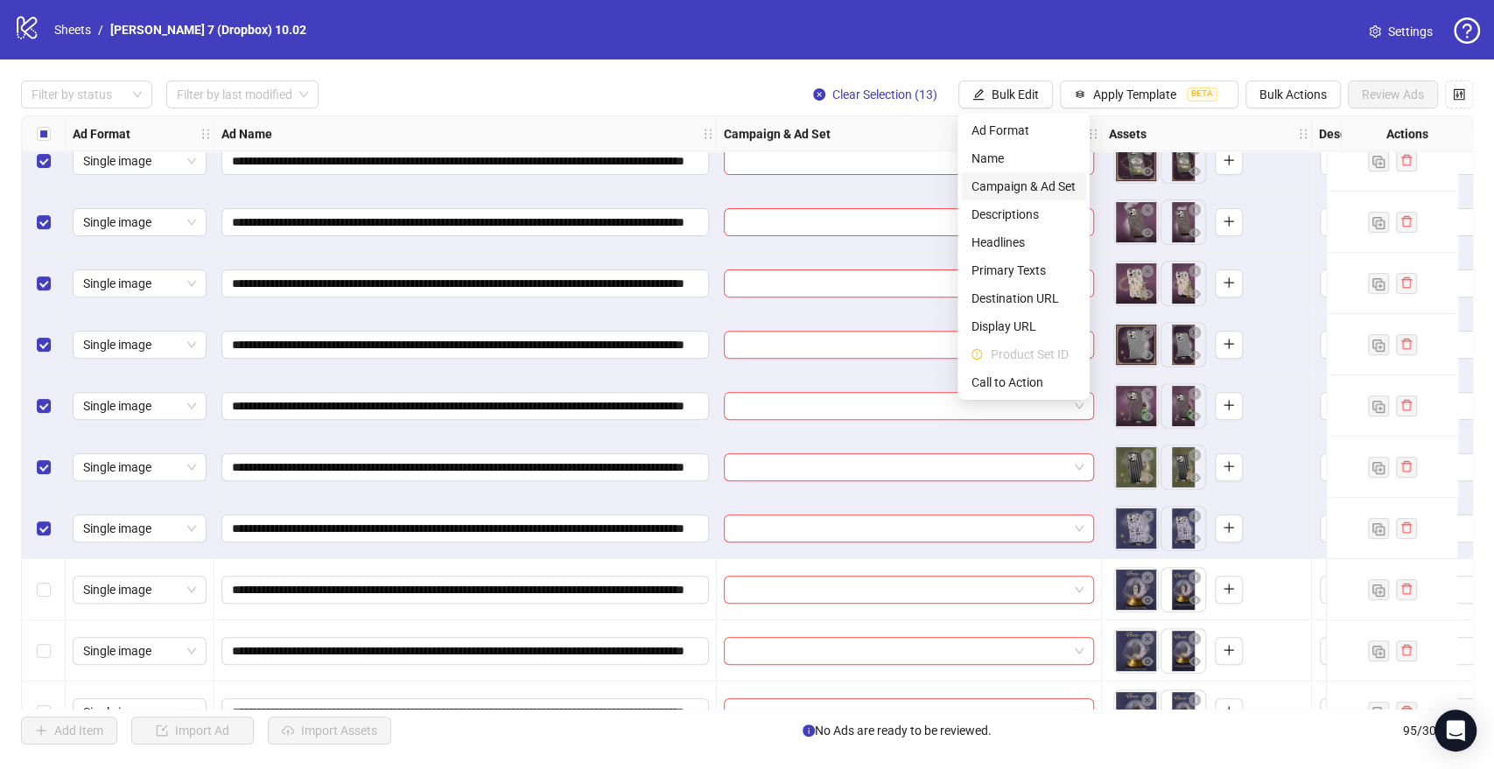
click at [995, 180] on span "Campaign & Ad Set" at bounding box center [1023, 186] width 104 height 19
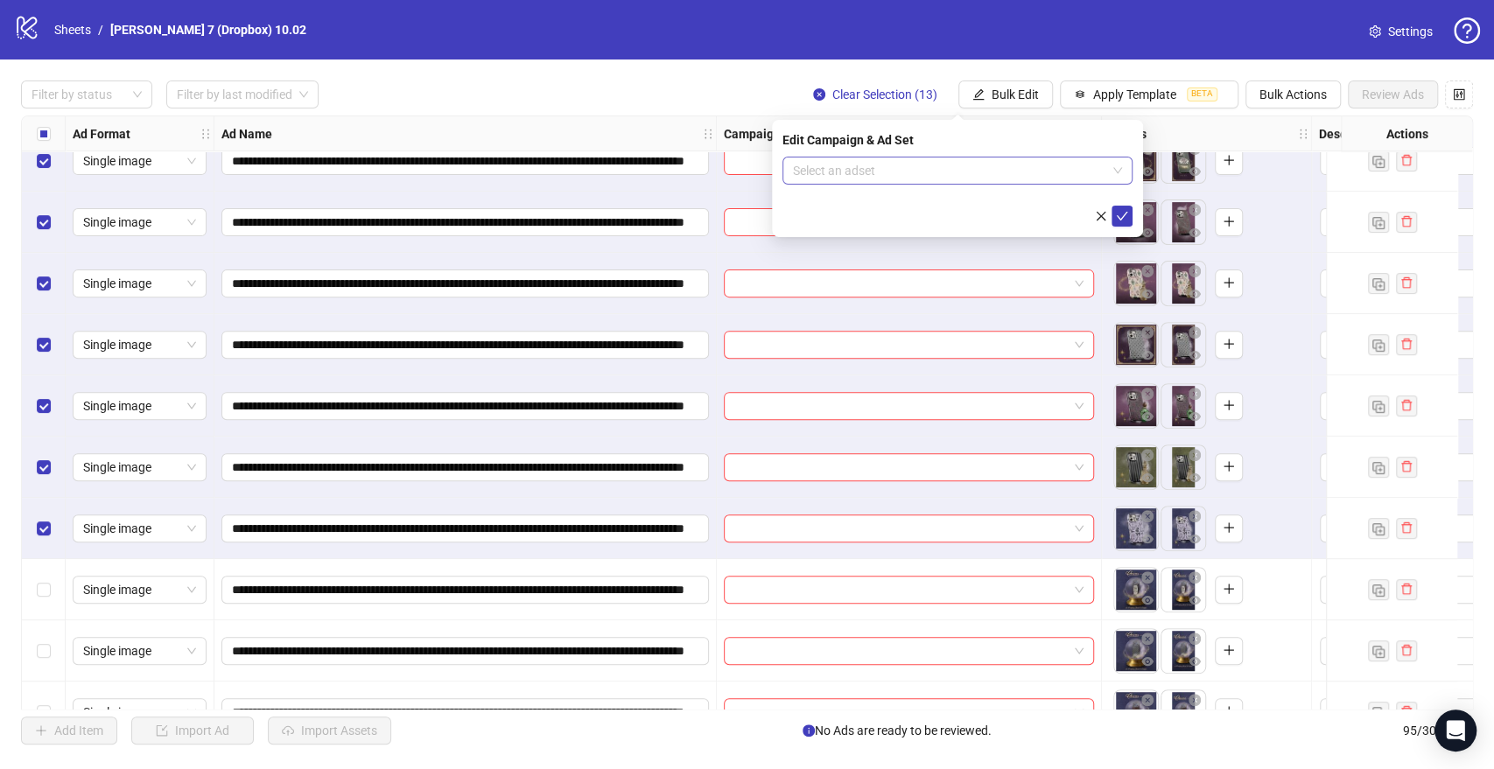
click at [810, 173] on input "search" at bounding box center [949, 171] width 313 height 26
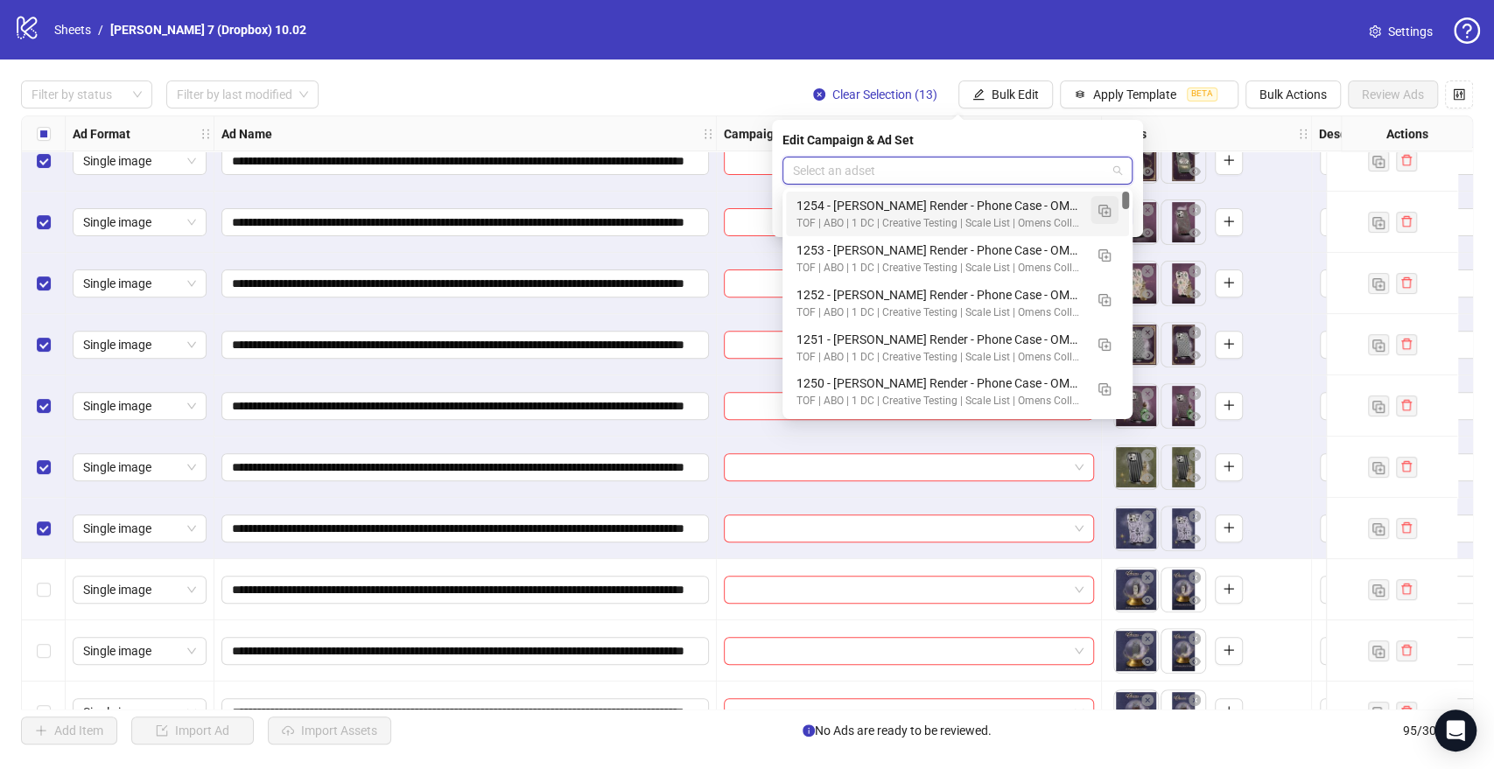
click at [1101, 211] on img "button" at bounding box center [1104, 211] width 12 height 12
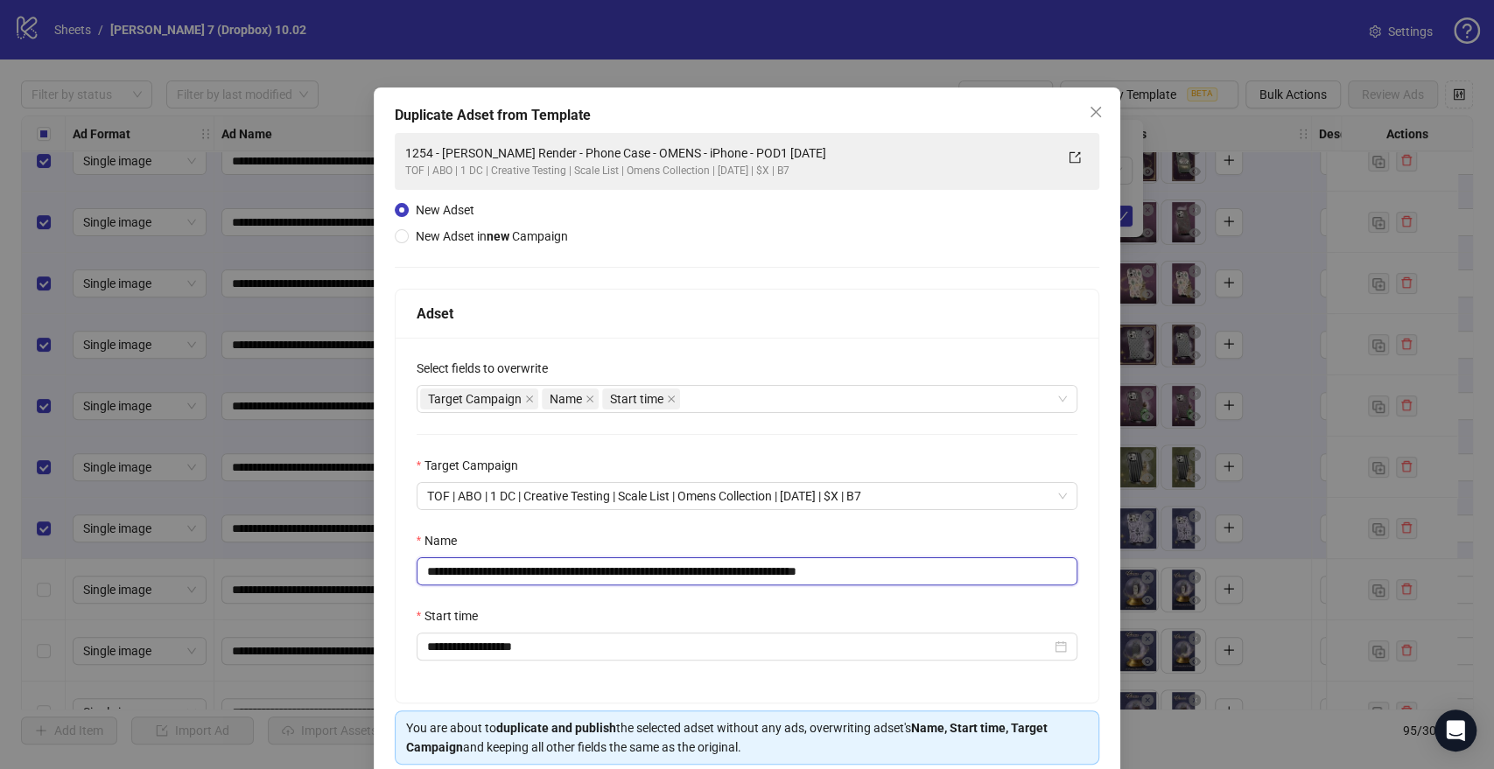
drag, startPoint x: 676, startPoint y: 581, endPoint x: 0, endPoint y: 599, distance: 675.9
click at [0, 599] on div "**********" at bounding box center [747, 384] width 1494 height 769
paste input "text"
drag, startPoint x: 869, startPoint y: 571, endPoint x: 974, endPoint y: 569, distance: 105.1
click at [974, 569] on input "**********" at bounding box center [748, 571] width 662 height 28
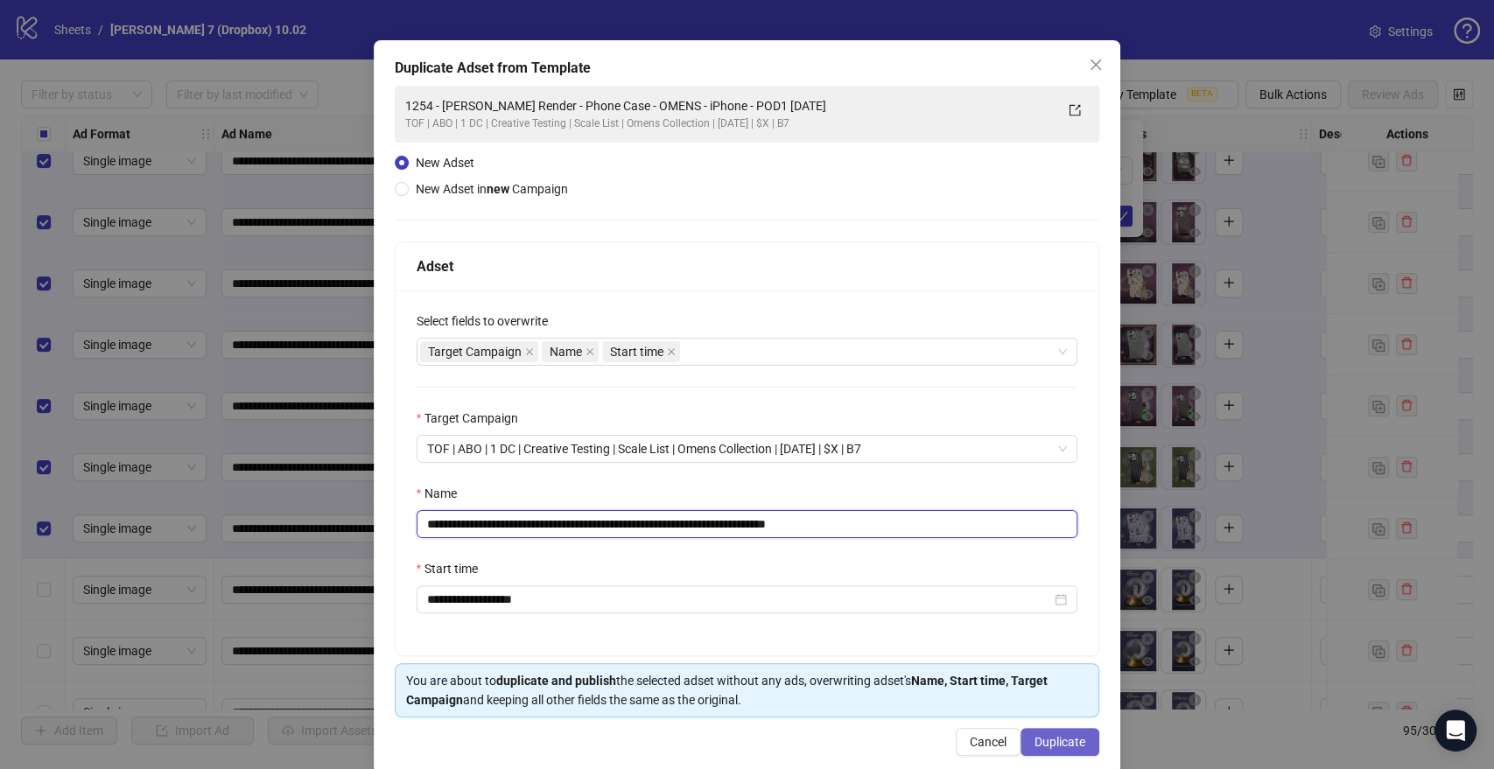
scroll to position [73, 0]
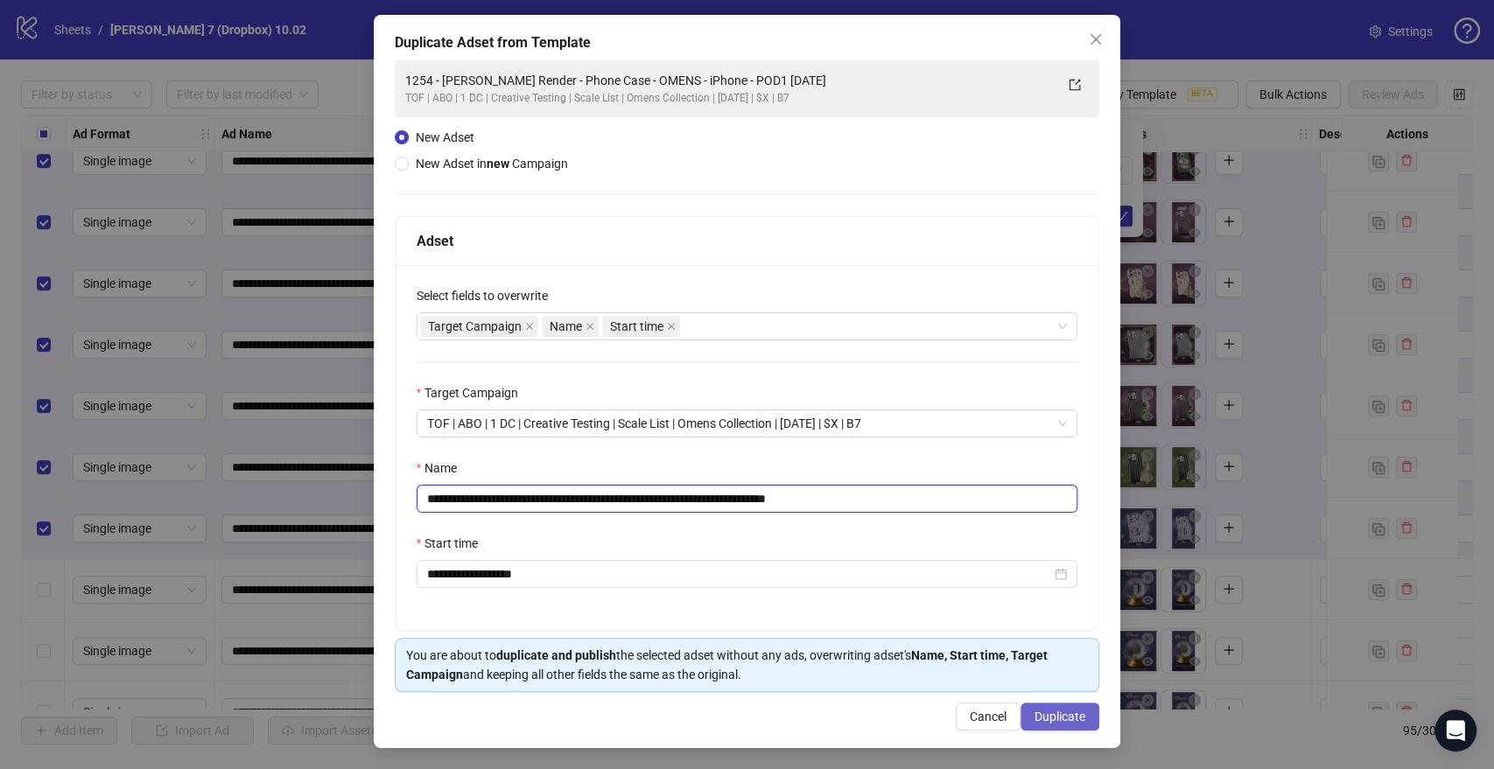
type input "**********"
click at [1037, 725] on button "Duplicate" at bounding box center [1059, 717] width 79 height 28
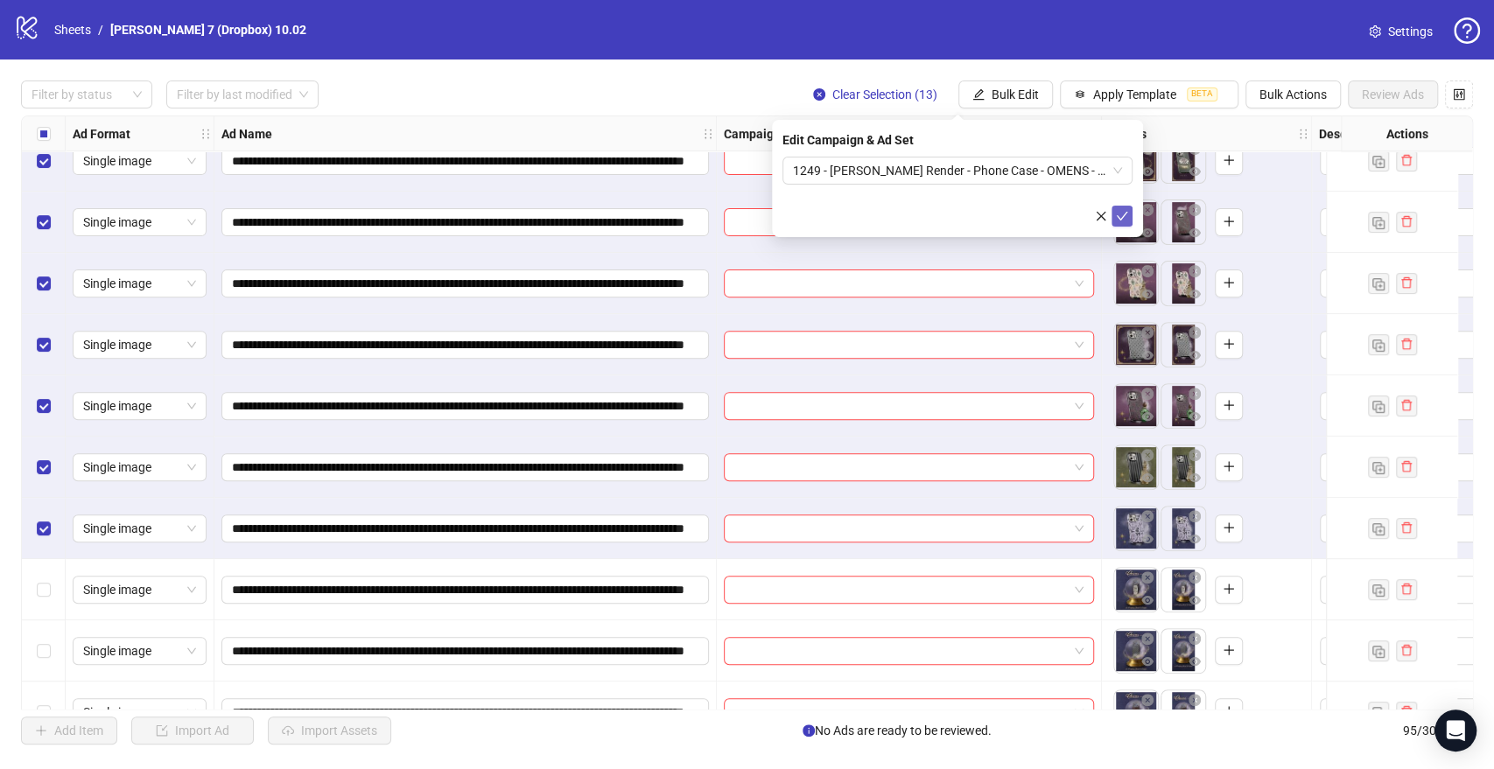
click at [1113, 214] on button "submit" at bounding box center [1121, 216] width 21 height 21
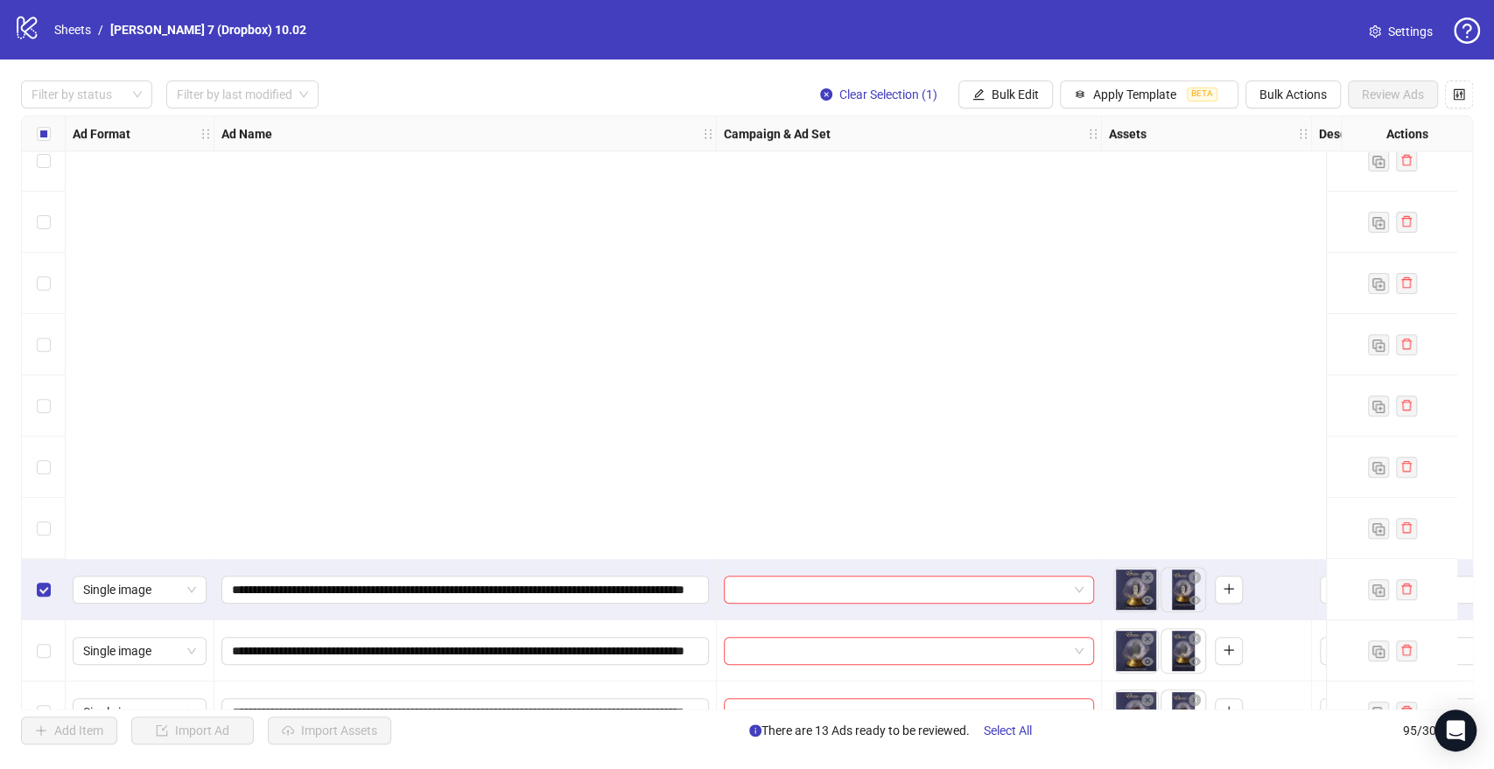
scroll to position [972, 0]
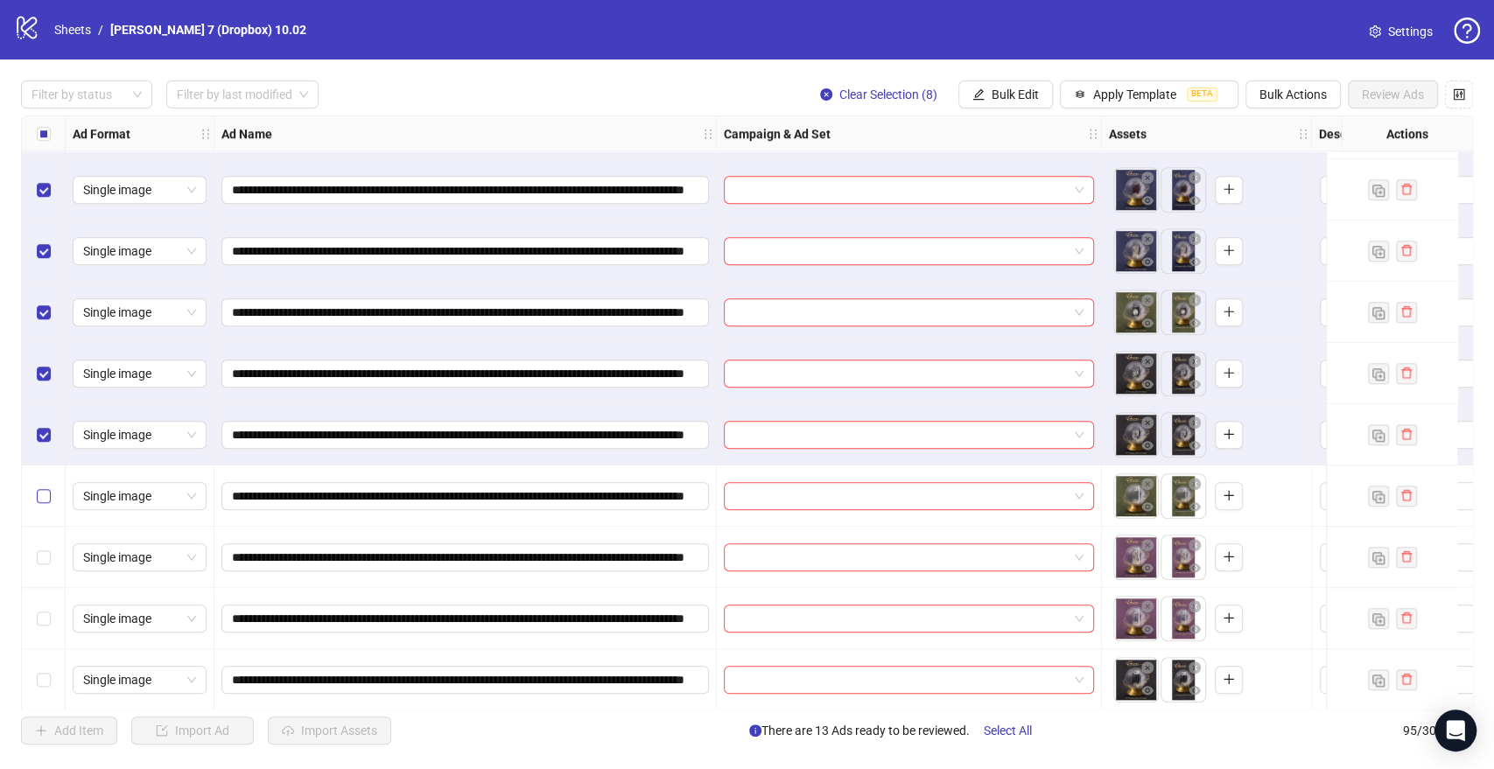
click at [42, 487] on label "Select row 22" at bounding box center [44, 496] width 14 height 19
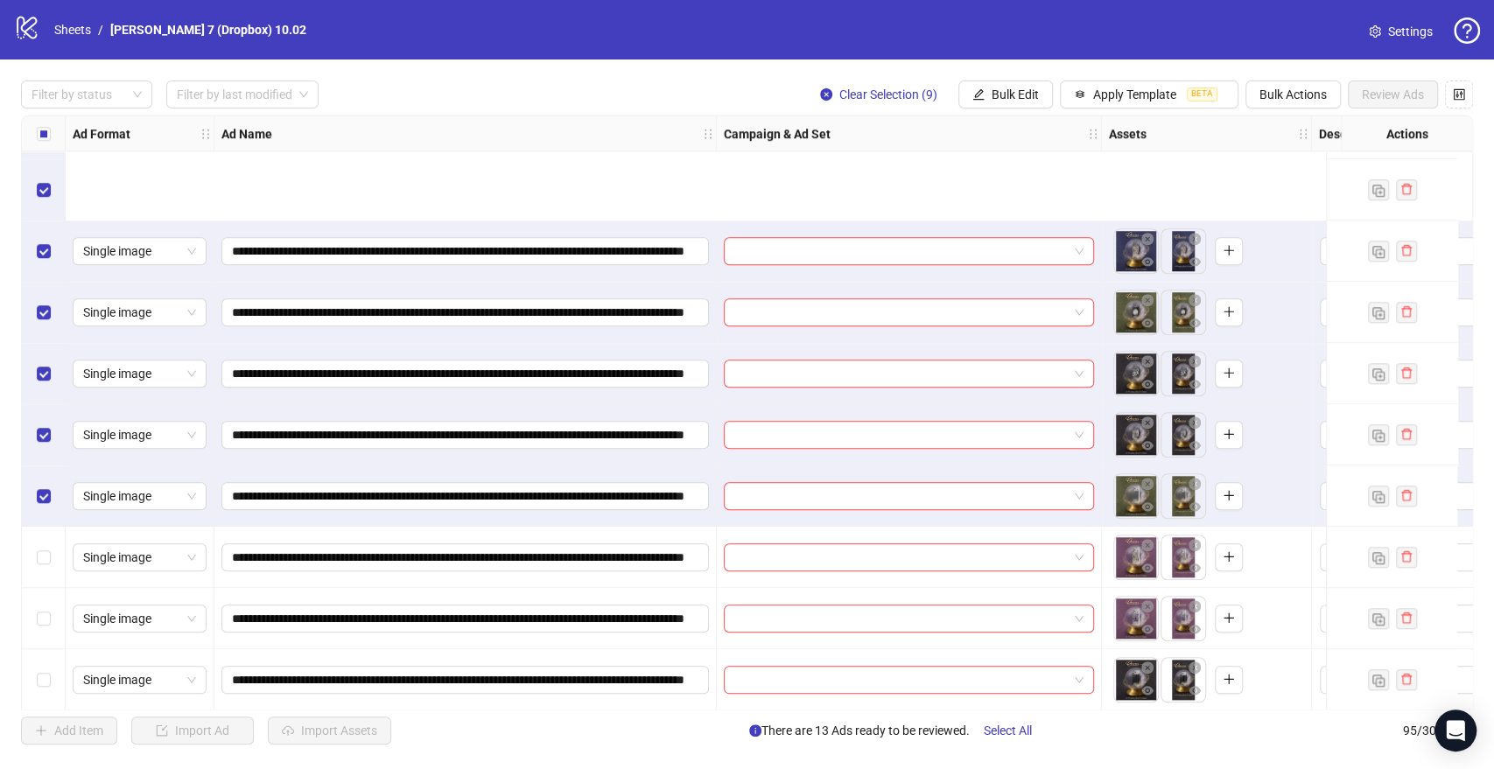
scroll to position [1167, 0]
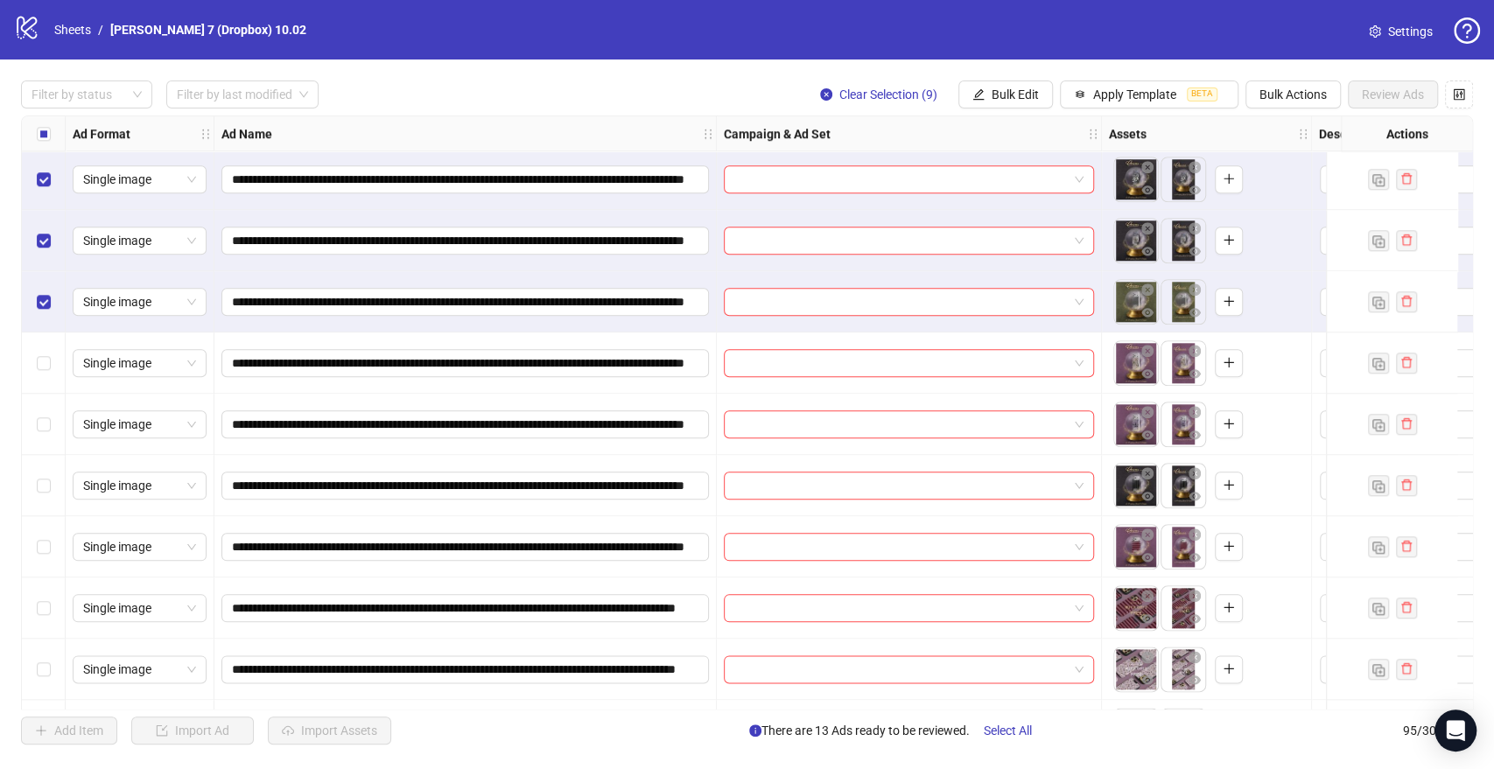
click at [33, 547] on div "Select row 26" at bounding box center [44, 546] width 44 height 61
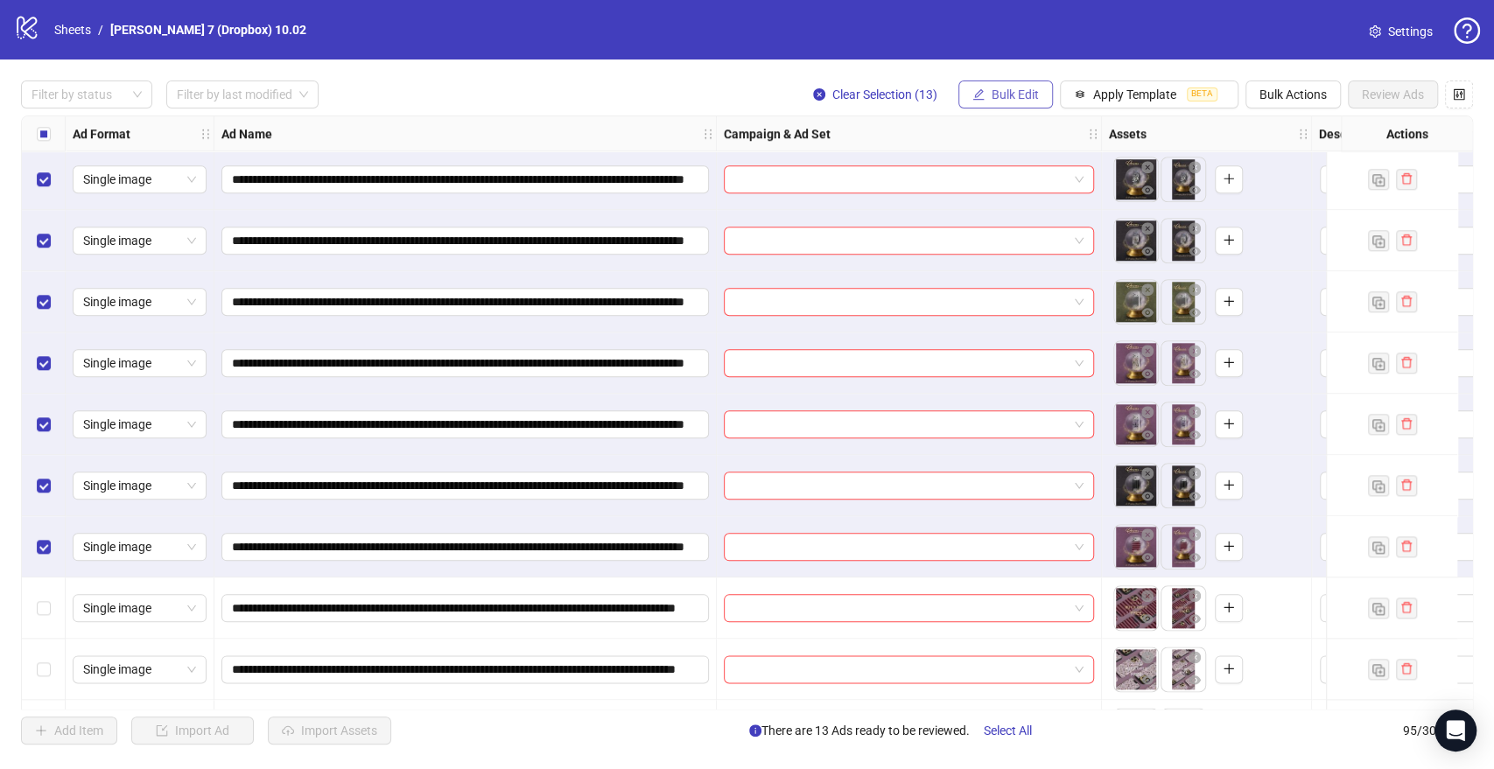
click at [1008, 98] on span "Bulk Edit" at bounding box center [1015, 95] width 47 height 14
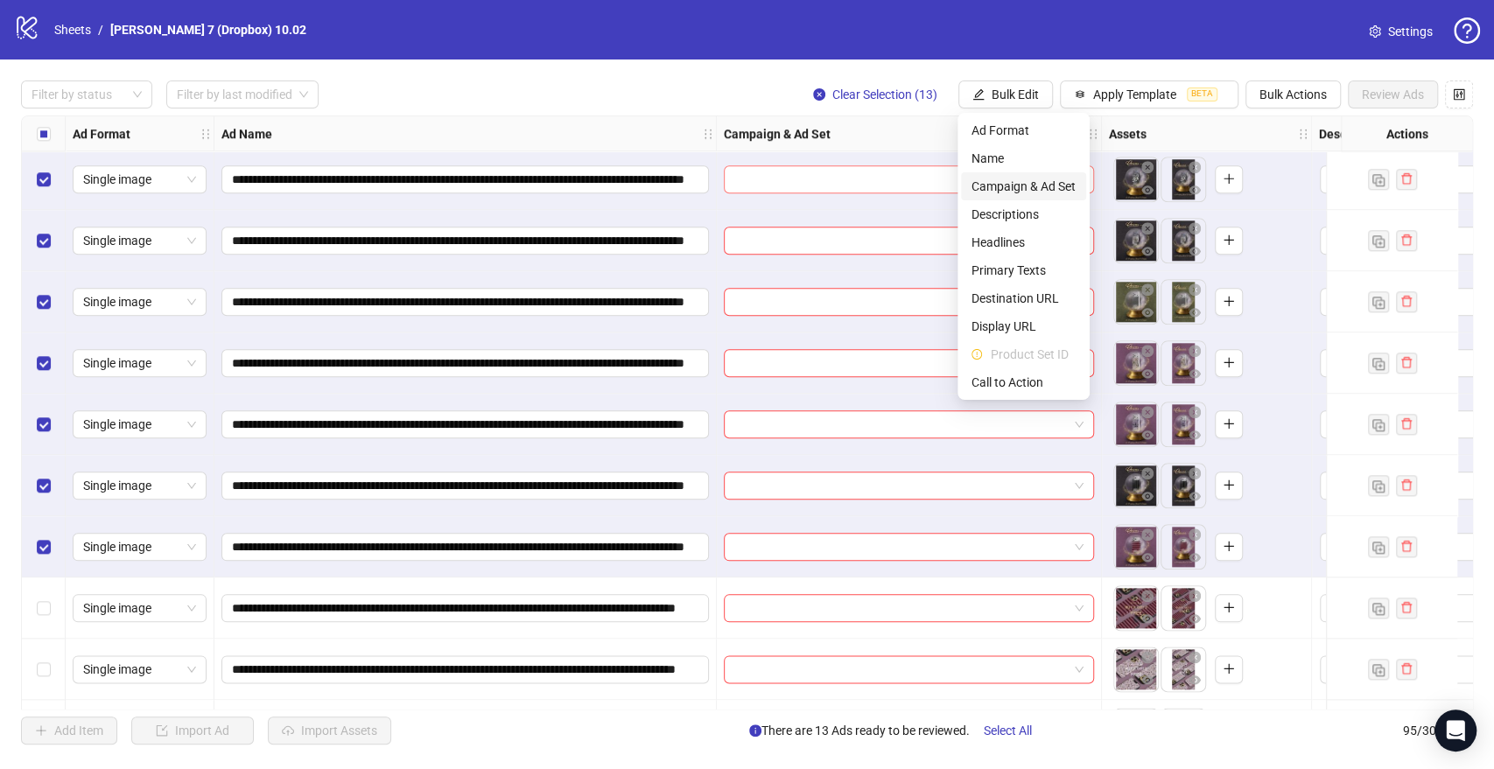
click at [1006, 182] on span "Campaign & Ad Set" at bounding box center [1023, 186] width 104 height 19
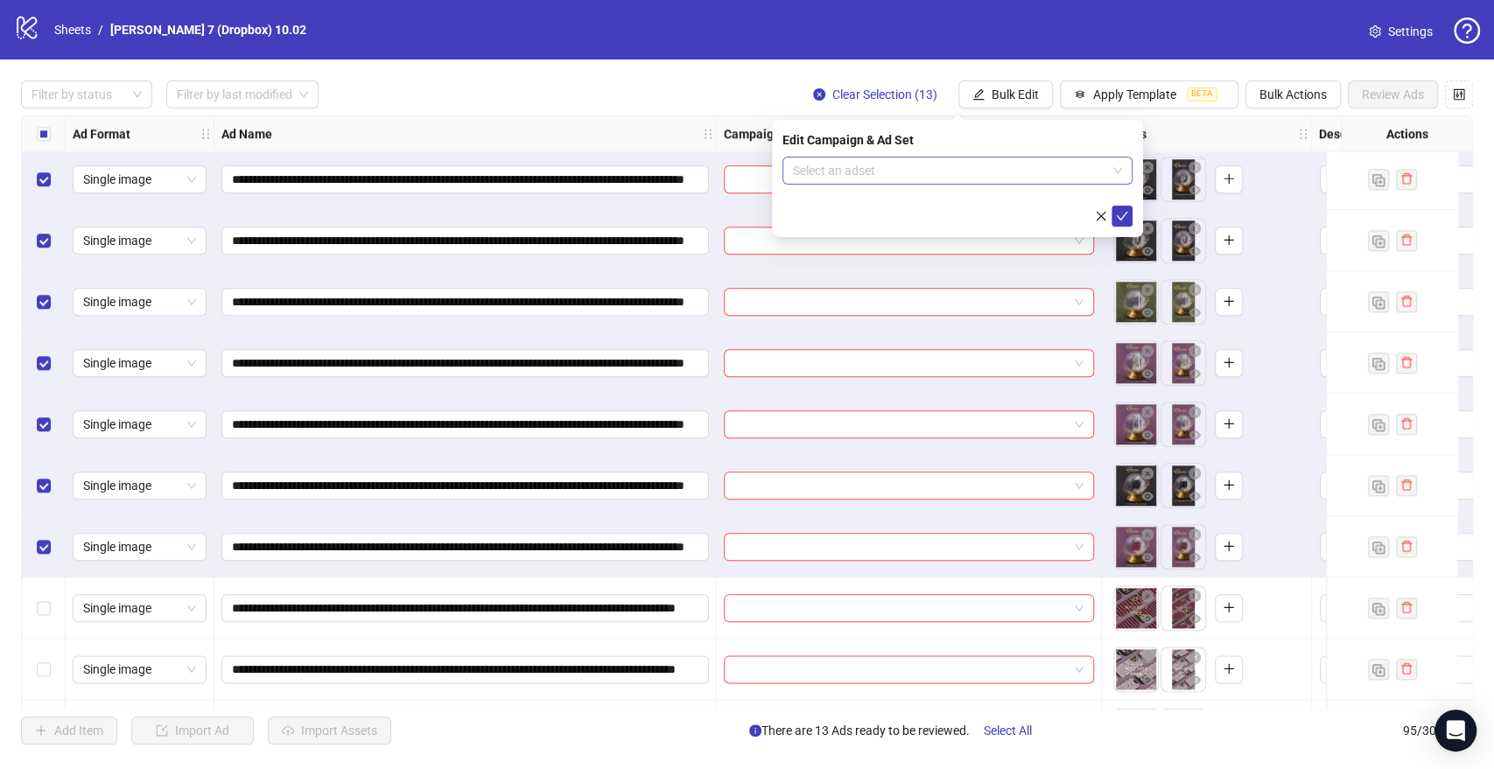
drag, startPoint x: 915, startPoint y: 174, endPoint x: 989, endPoint y: 177, distance: 73.6
click at [915, 173] on input "search" at bounding box center [949, 171] width 313 height 26
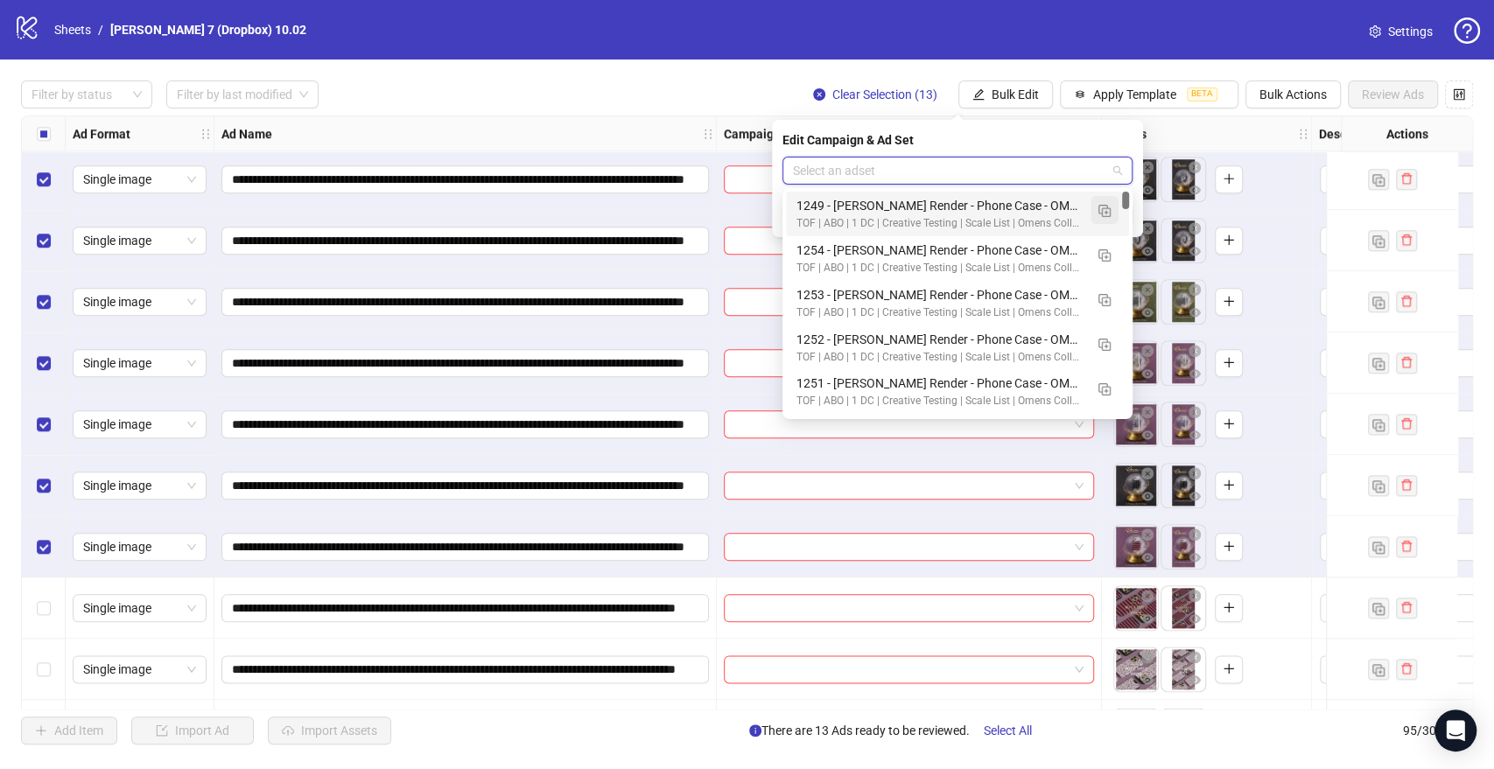
click at [1118, 206] on button "button" at bounding box center [1104, 210] width 28 height 28
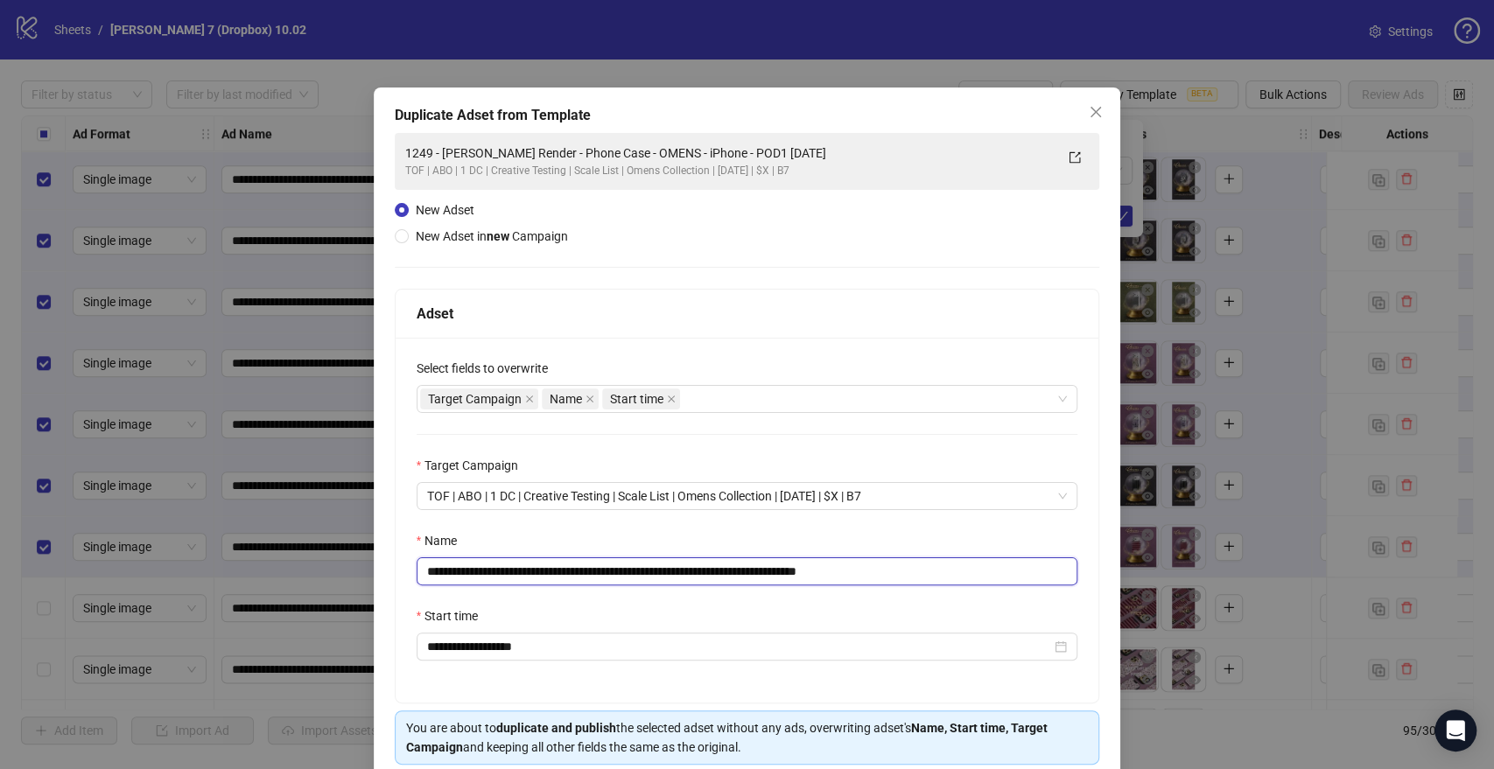
drag, startPoint x: 793, startPoint y: 569, endPoint x: 60, endPoint y: 542, distance: 733.0
click at [60, 543] on div "**********" at bounding box center [747, 384] width 1494 height 769
paste input "text"
drag, startPoint x: 862, startPoint y: 574, endPoint x: 962, endPoint y: 572, distance: 99.8
click at [962, 572] on input "**********" at bounding box center [748, 571] width 662 height 28
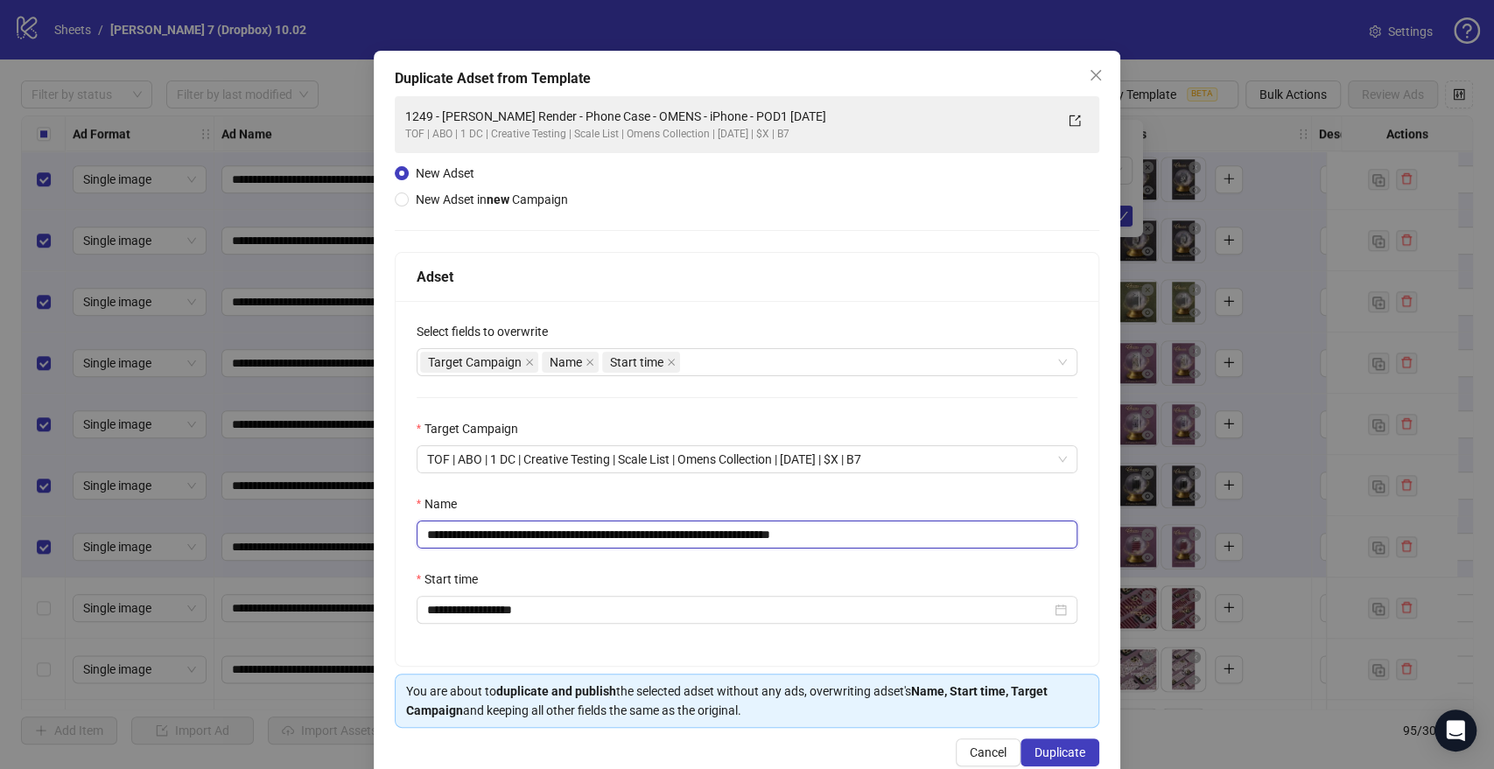
scroll to position [73, 0]
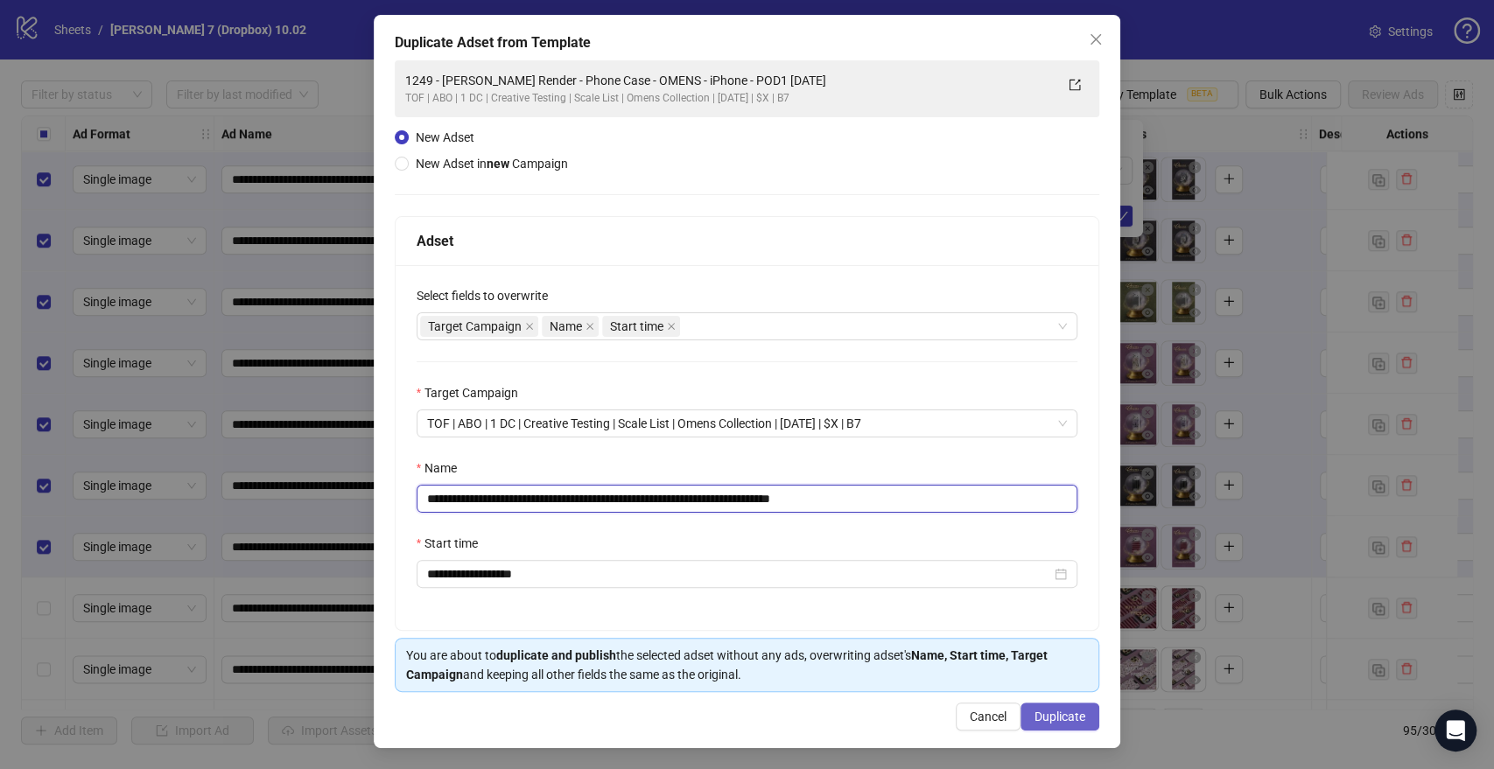
type input "**********"
click at [1047, 720] on span "Duplicate" at bounding box center [1059, 717] width 51 height 14
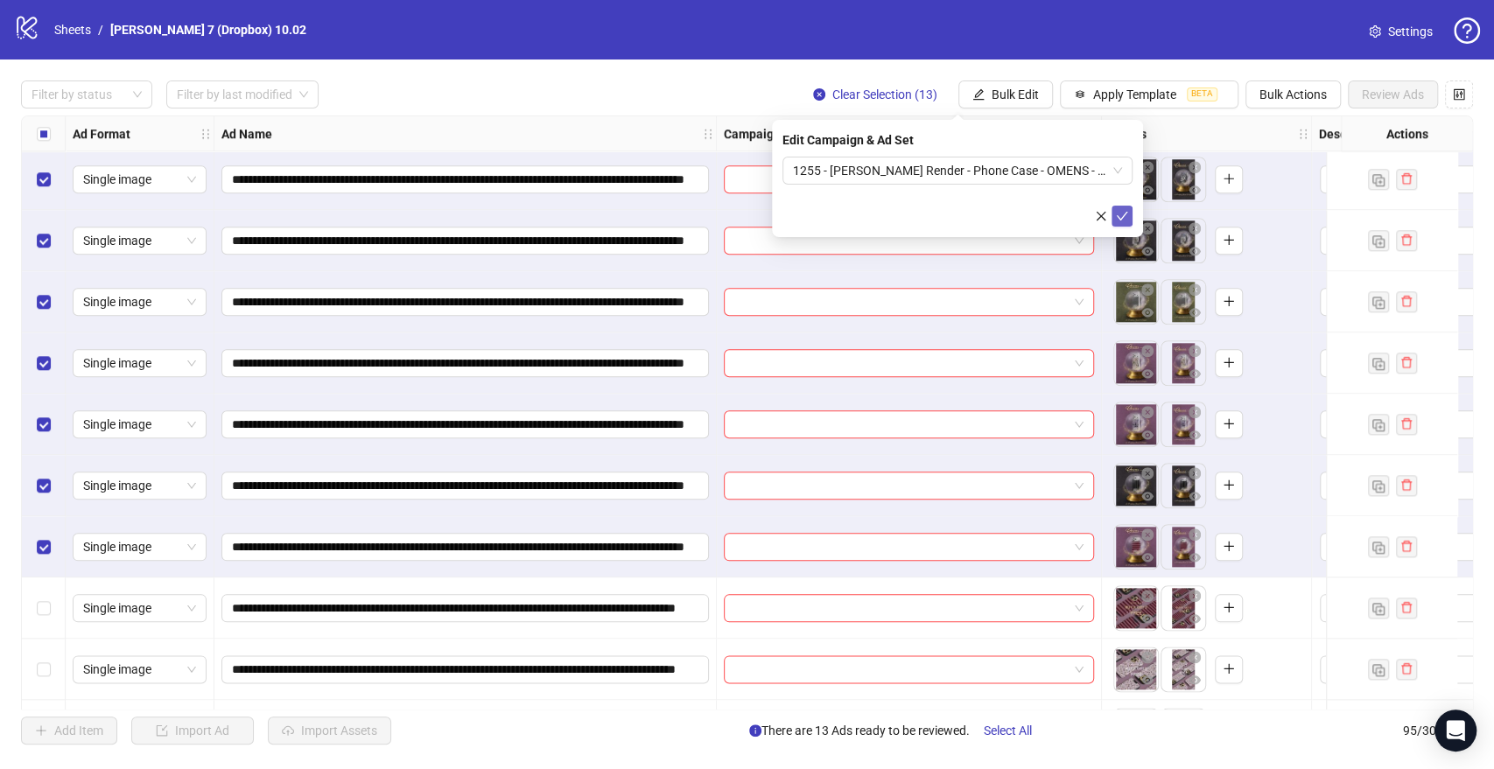
click at [1125, 221] on icon "check" at bounding box center [1122, 216] width 12 height 12
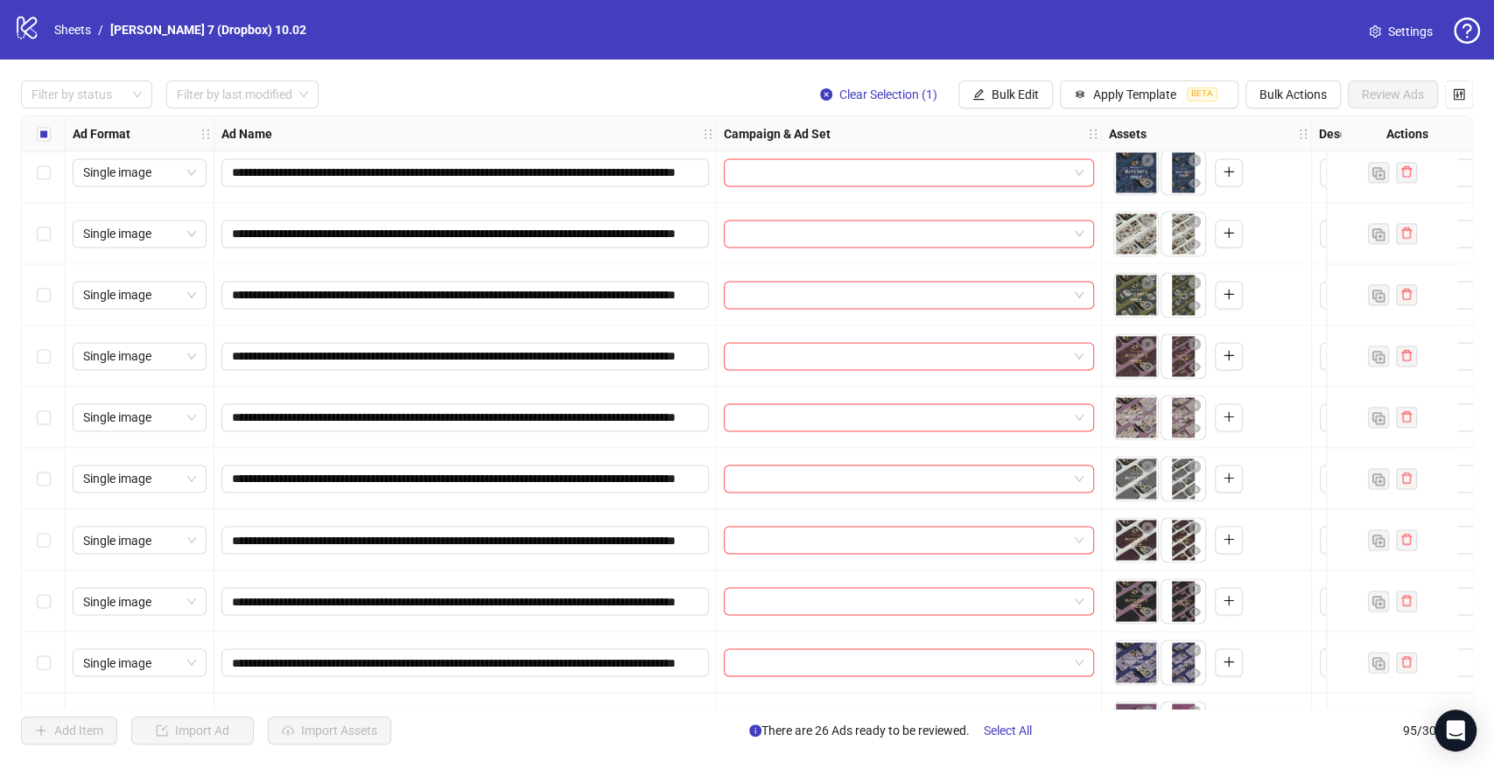
scroll to position [1945, 0]
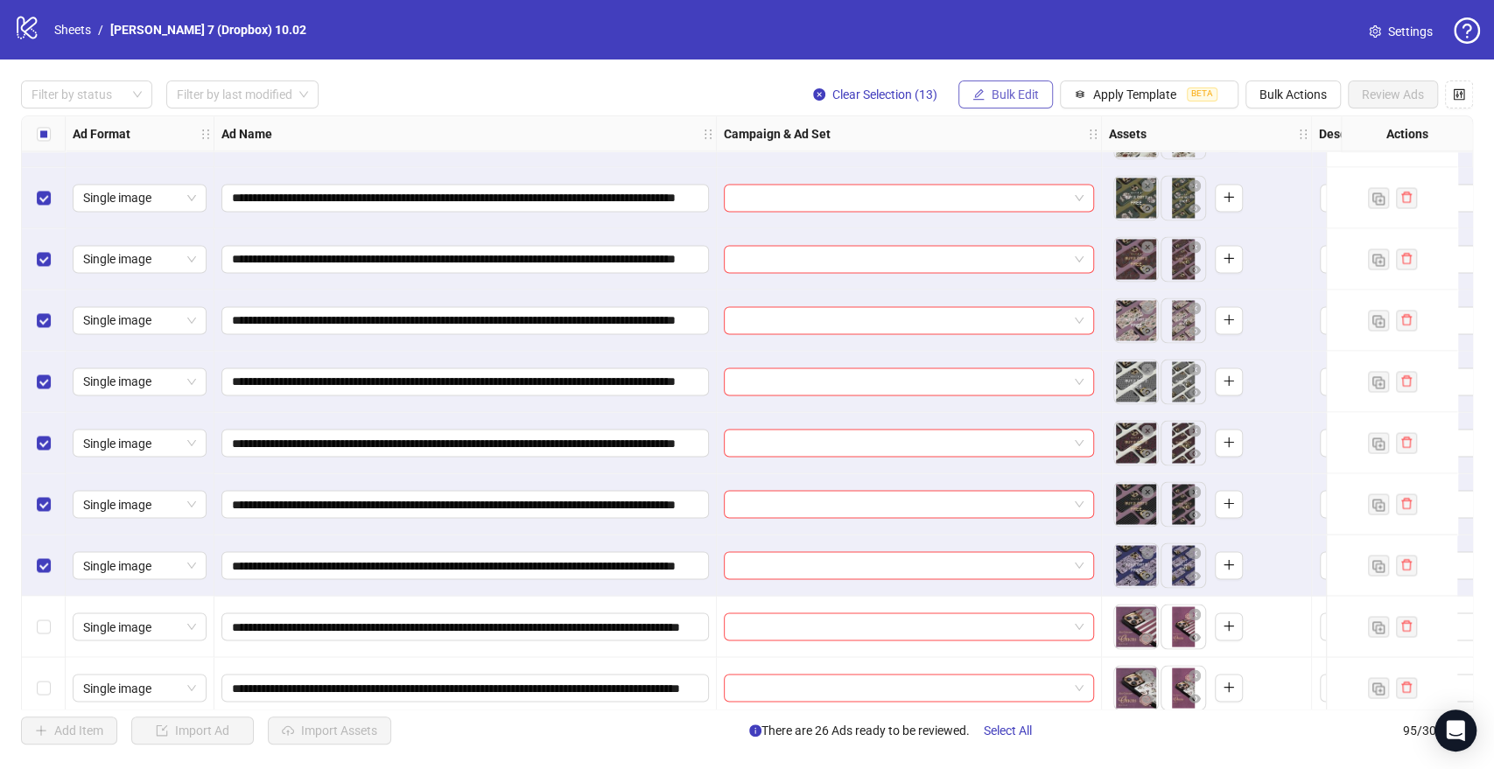
click at [997, 102] on button "Bulk Edit" at bounding box center [1005, 95] width 95 height 28
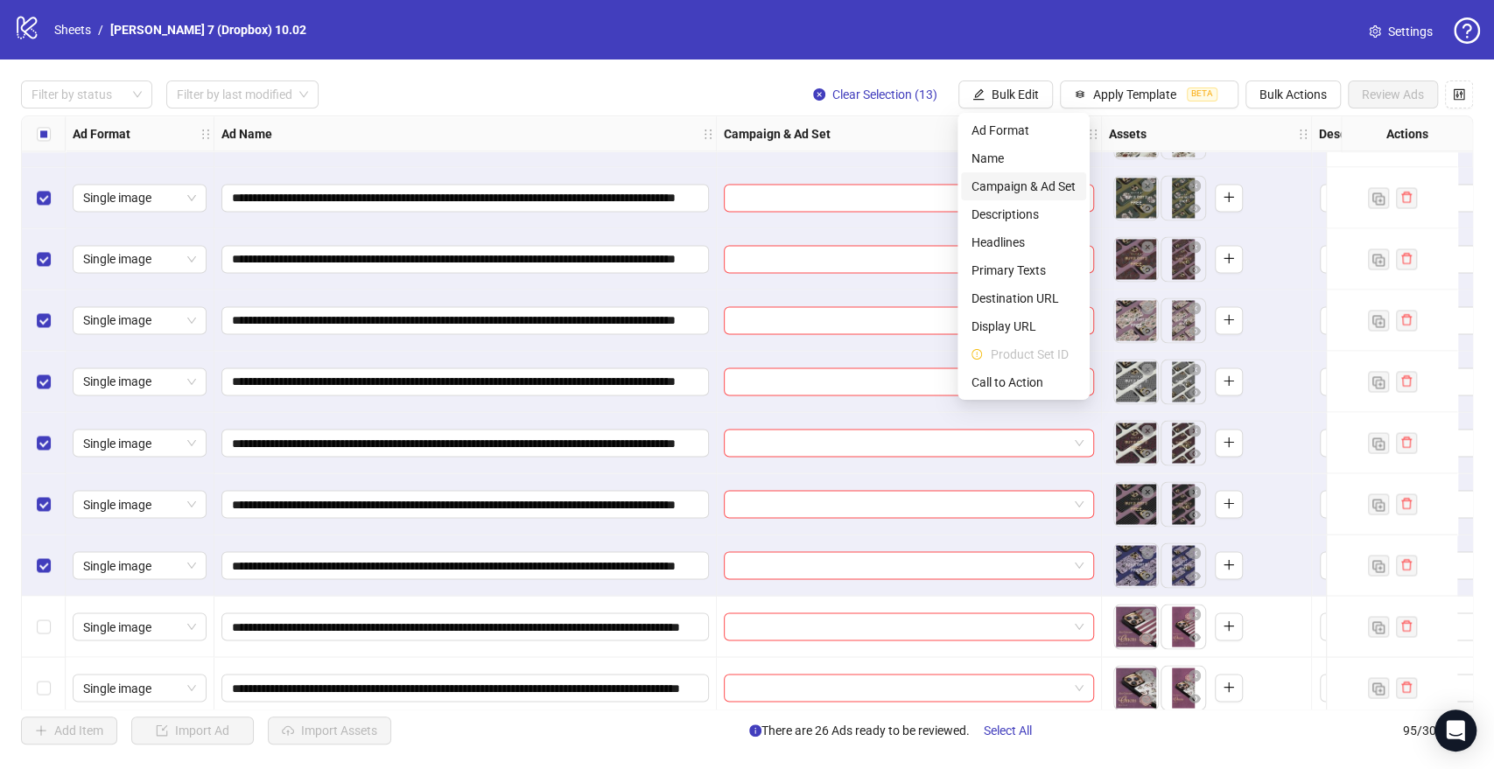
click at [1017, 179] on span "Campaign & Ad Set" at bounding box center [1023, 186] width 104 height 19
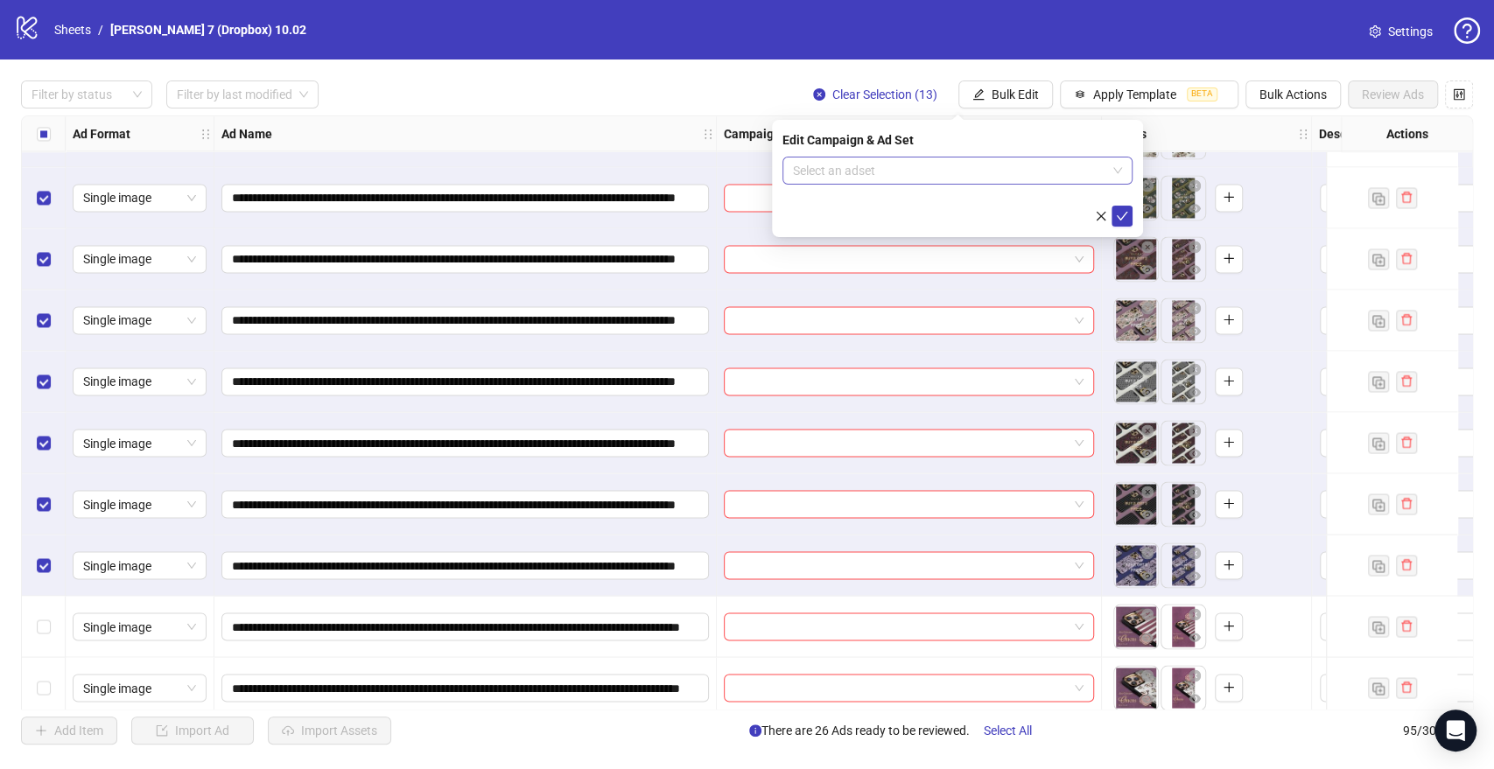
click at [848, 173] on input "search" at bounding box center [949, 171] width 313 height 26
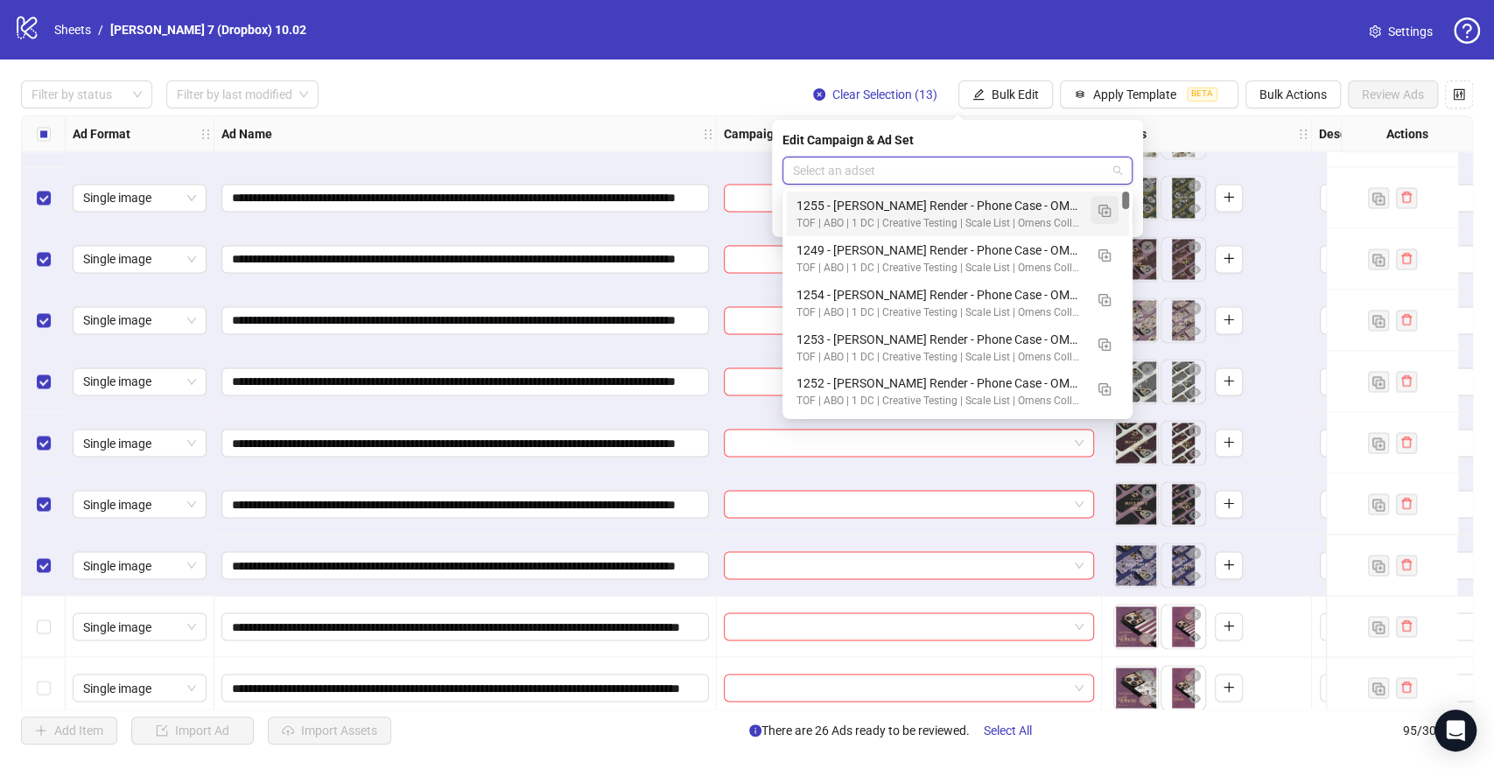
click at [1100, 205] on img "button" at bounding box center [1104, 211] width 12 height 12
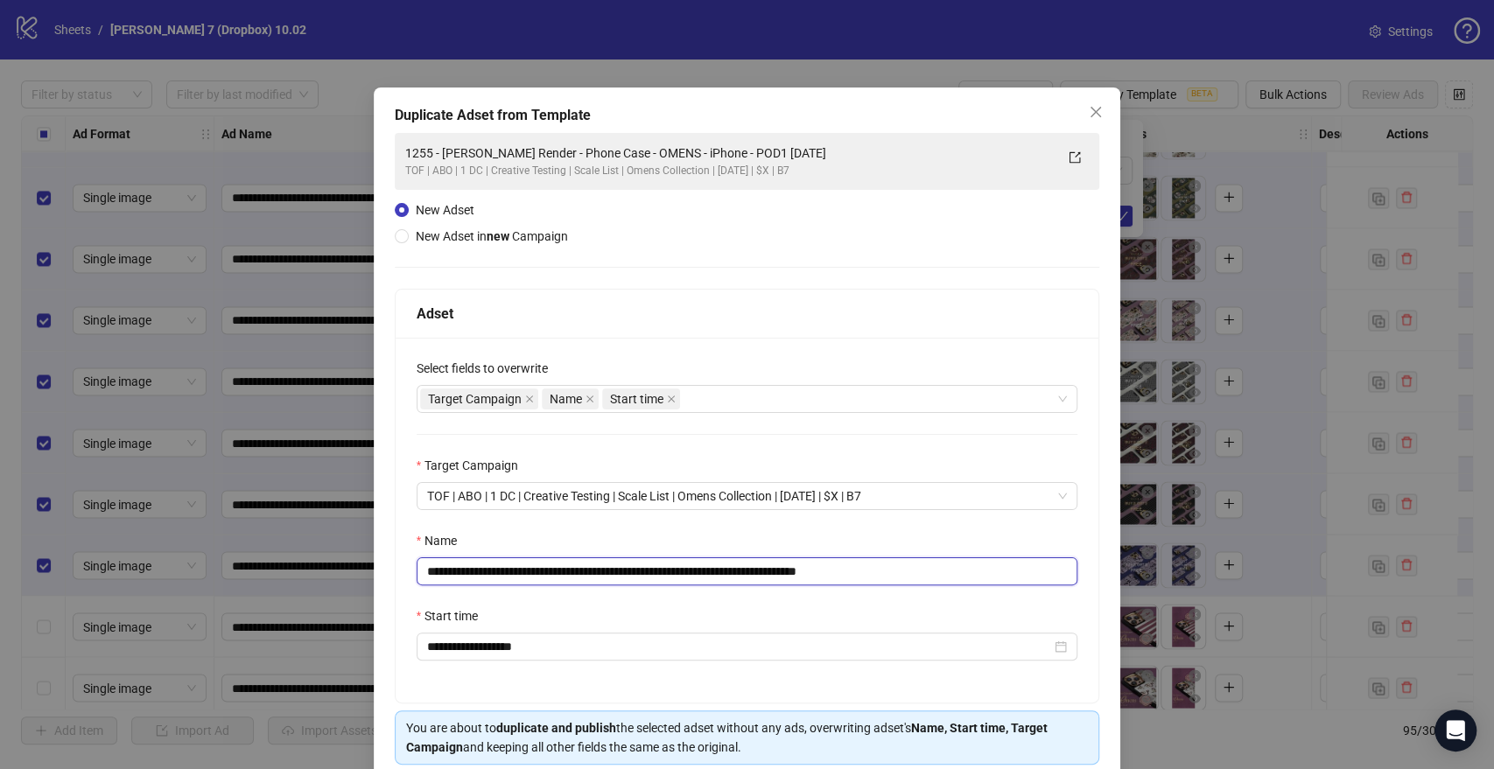
drag, startPoint x: 795, startPoint y: 570, endPoint x: 108, endPoint y: 542, distance: 687.6
click at [0, 556] on div "**********" at bounding box center [747, 384] width 1494 height 769
paste input "text"
drag, startPoint x: 863, startPoint y: 569, endPoint x: 1017, endPoint y: 569, distance: 154.0
click at [1017, 569] on input "**********" at bounding box center [748, 571] width 662 height 28
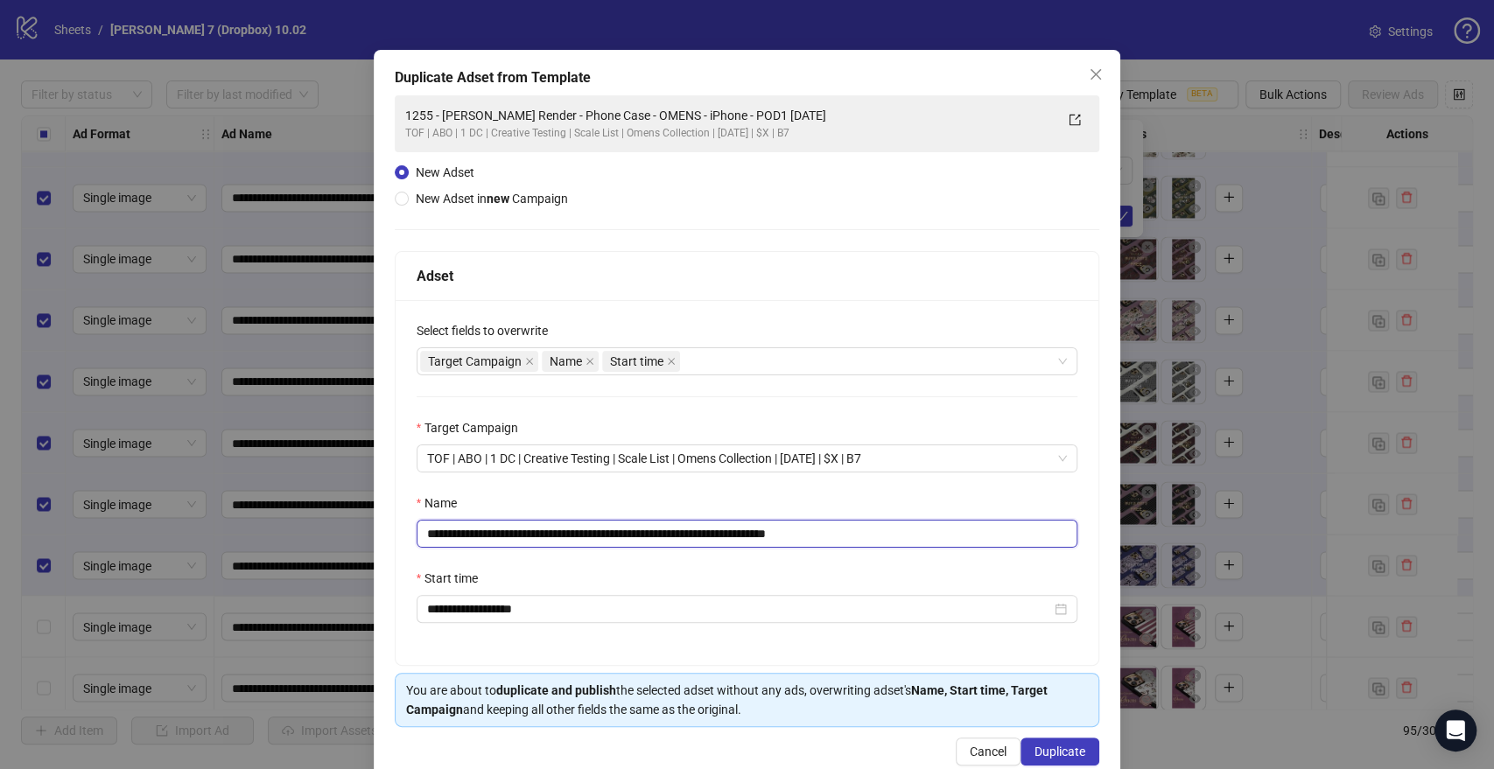
scroll to position [73, 0]
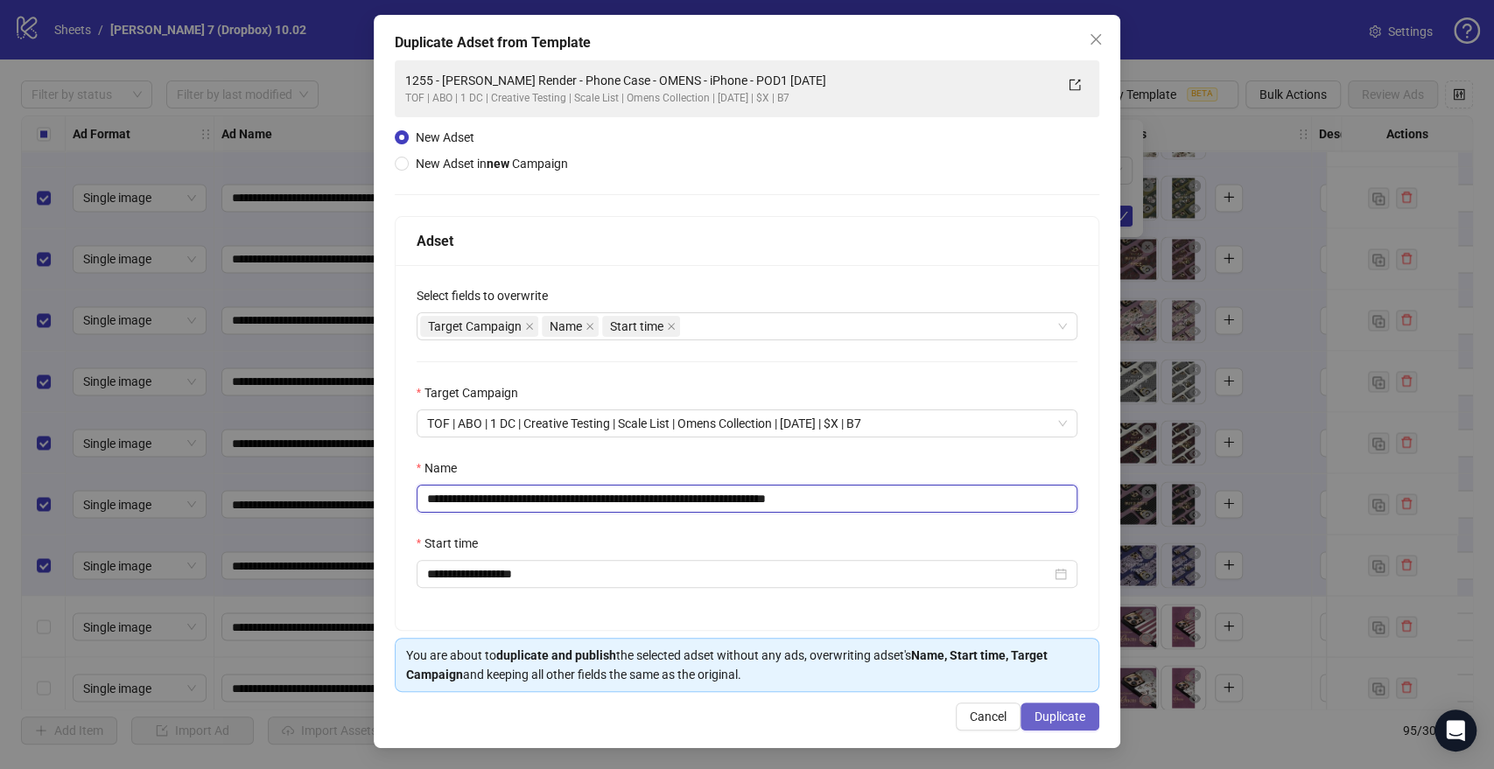
type input "**********"
click at [1055, 719] on span "Duplicate" at bounding box center [1059, 717] width 51 height 14
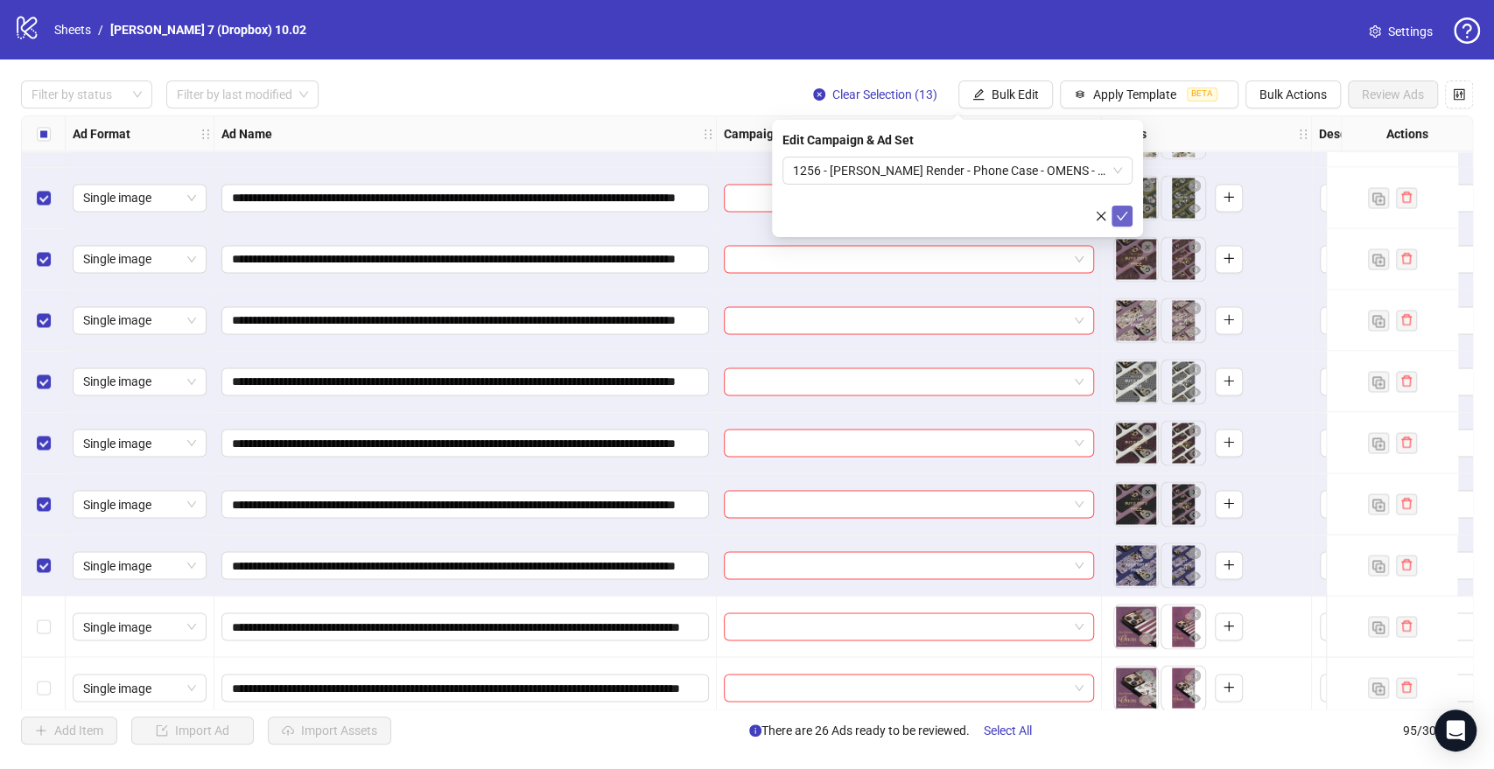
click at [1127, 215] on icon "check" at bounding box center [1122, 216] width 12 height 12
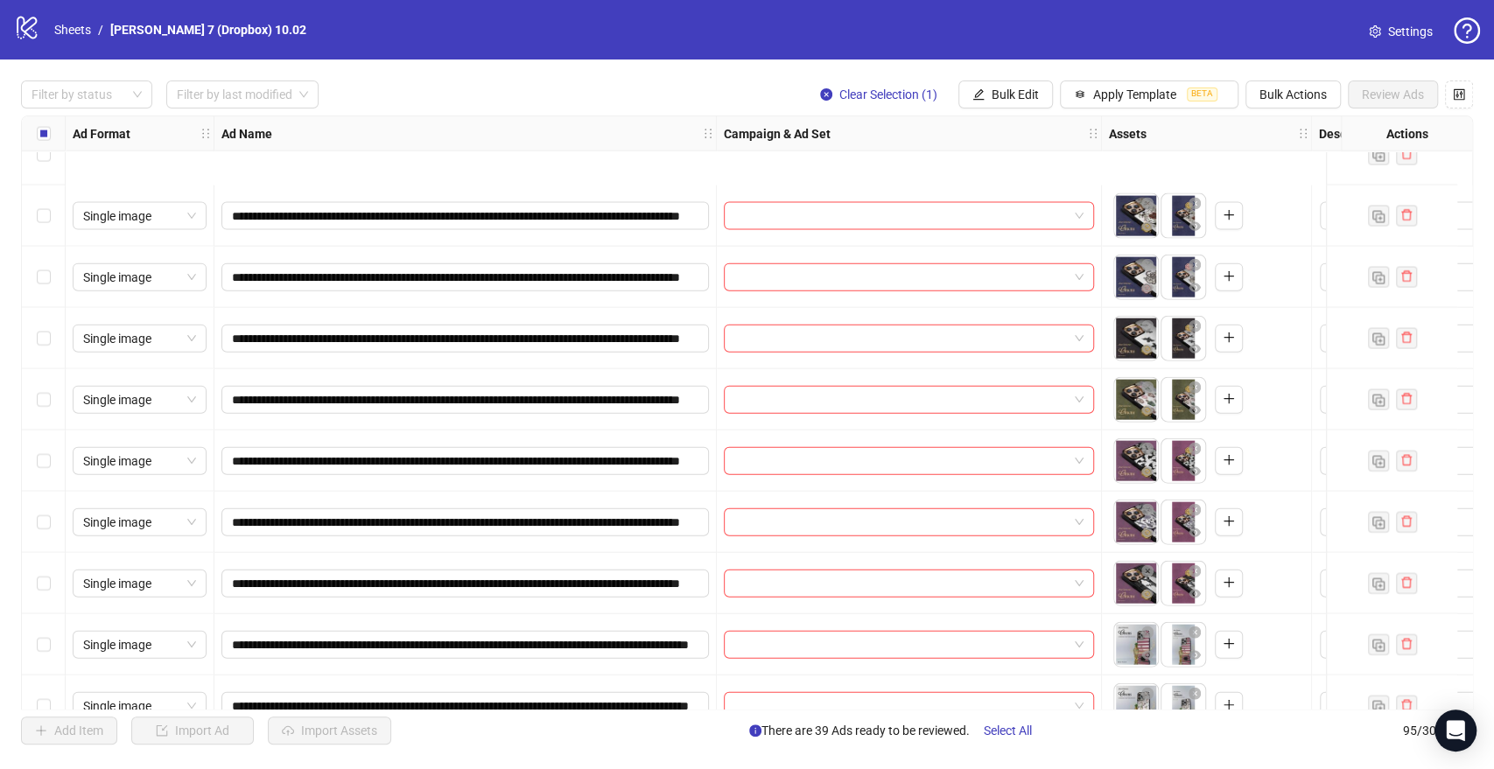
scroll to position [2820, 0]
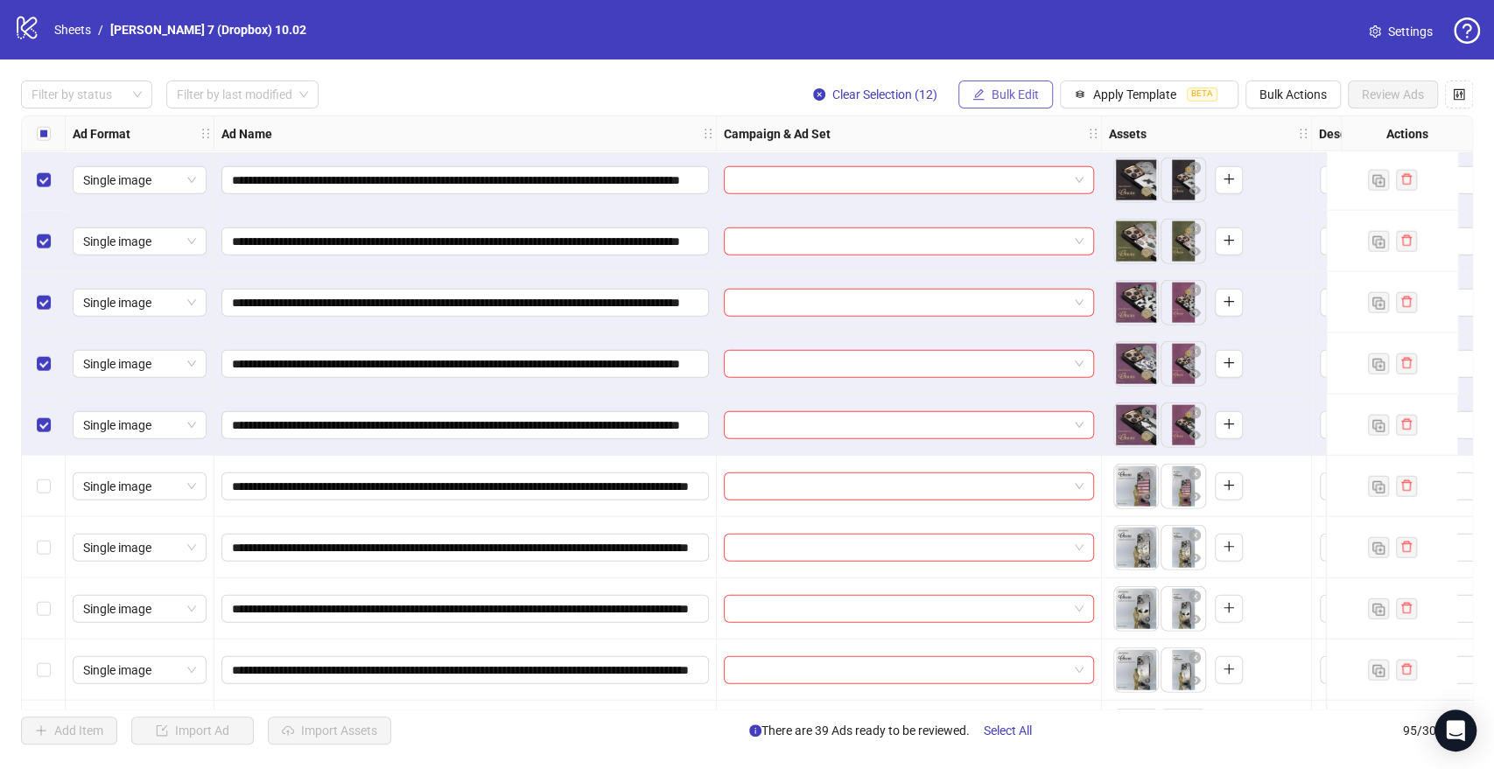
click at [1005, 89] on span "Bulk Edit" at bounding box center [1015, 95] width 47 height 14
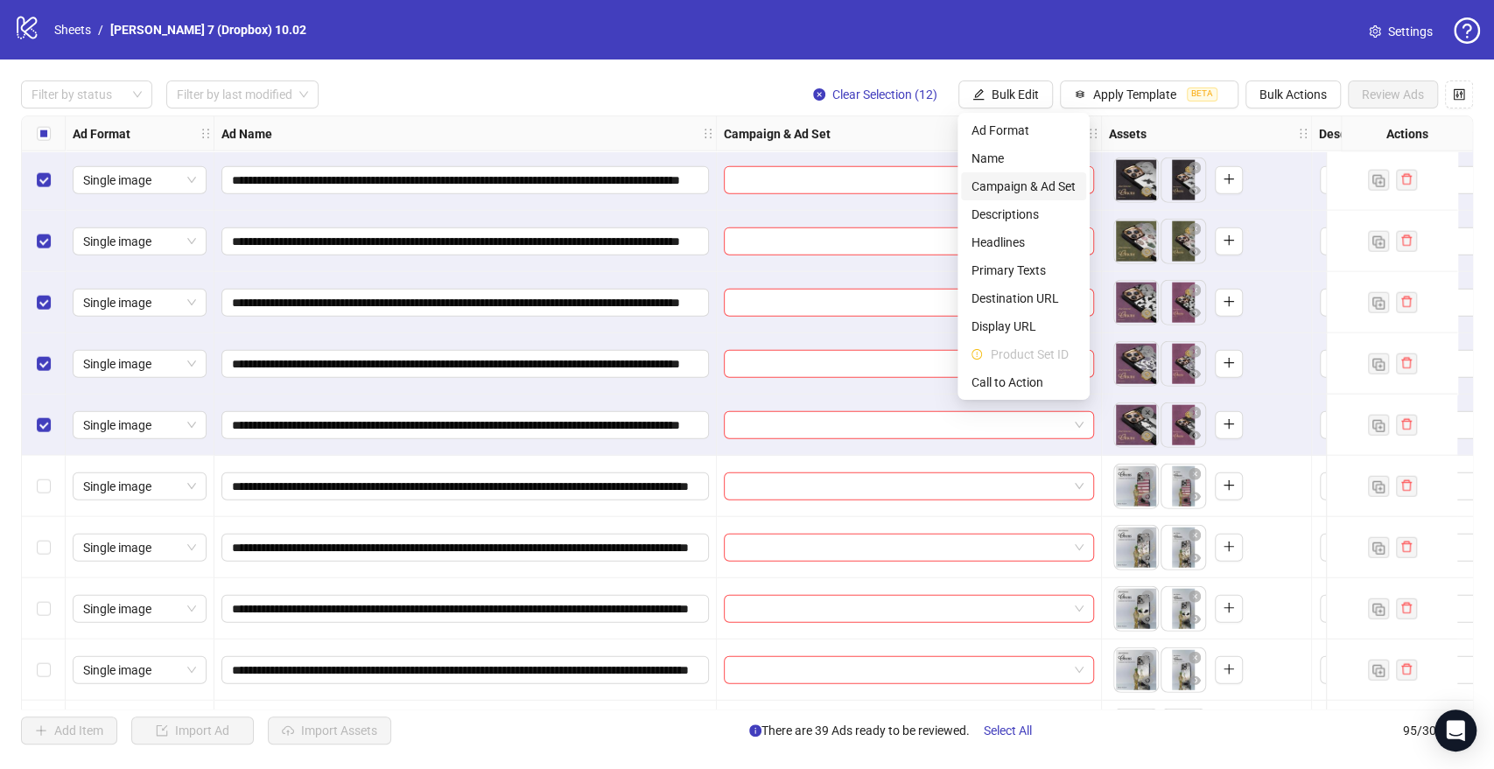
click at [989, 191] on span "Campaign & Ad Set" at bounding box center [1023, 186] width 104 height 19
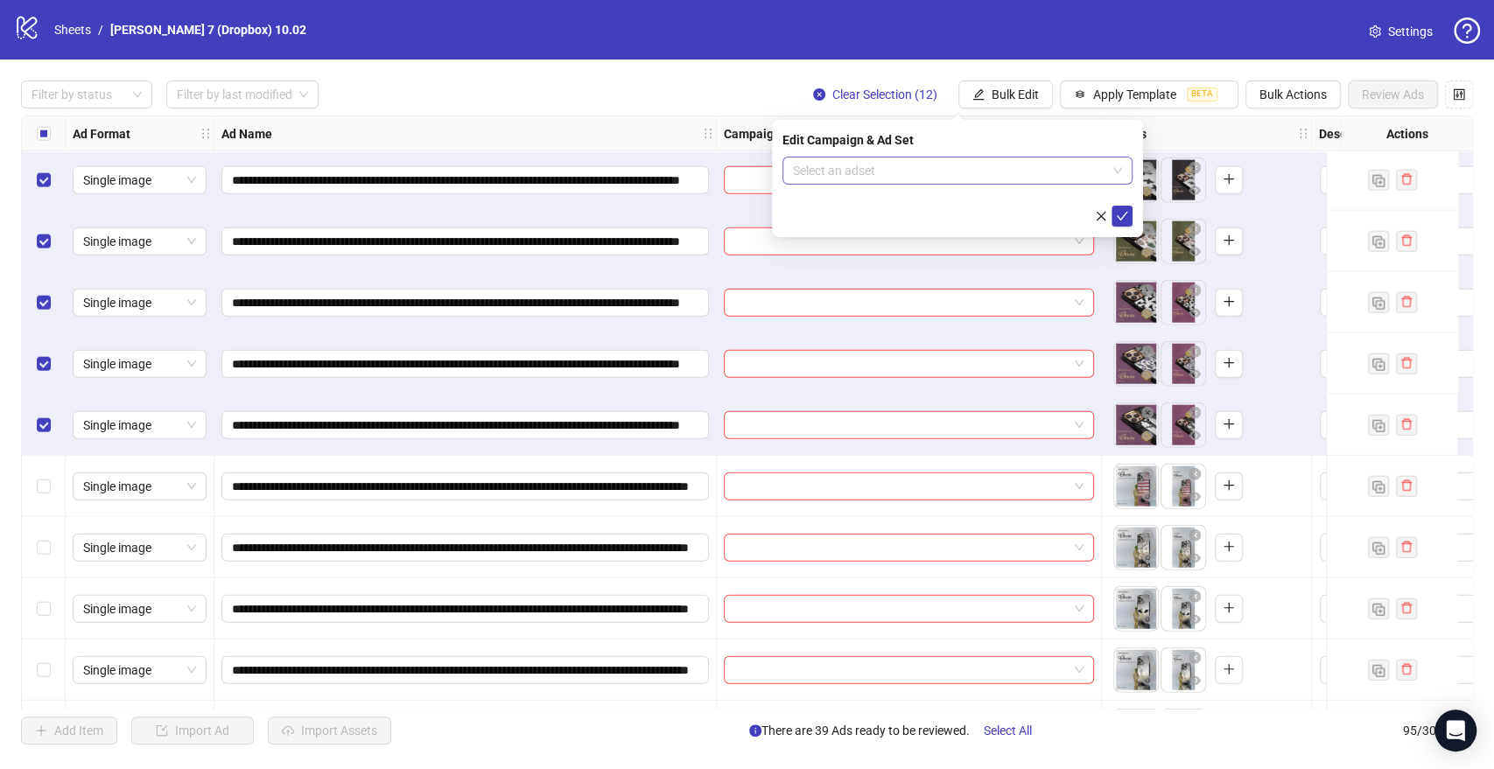
click at [905, 176] on input "search" at bounding box center [949, 171] width 313 height 26
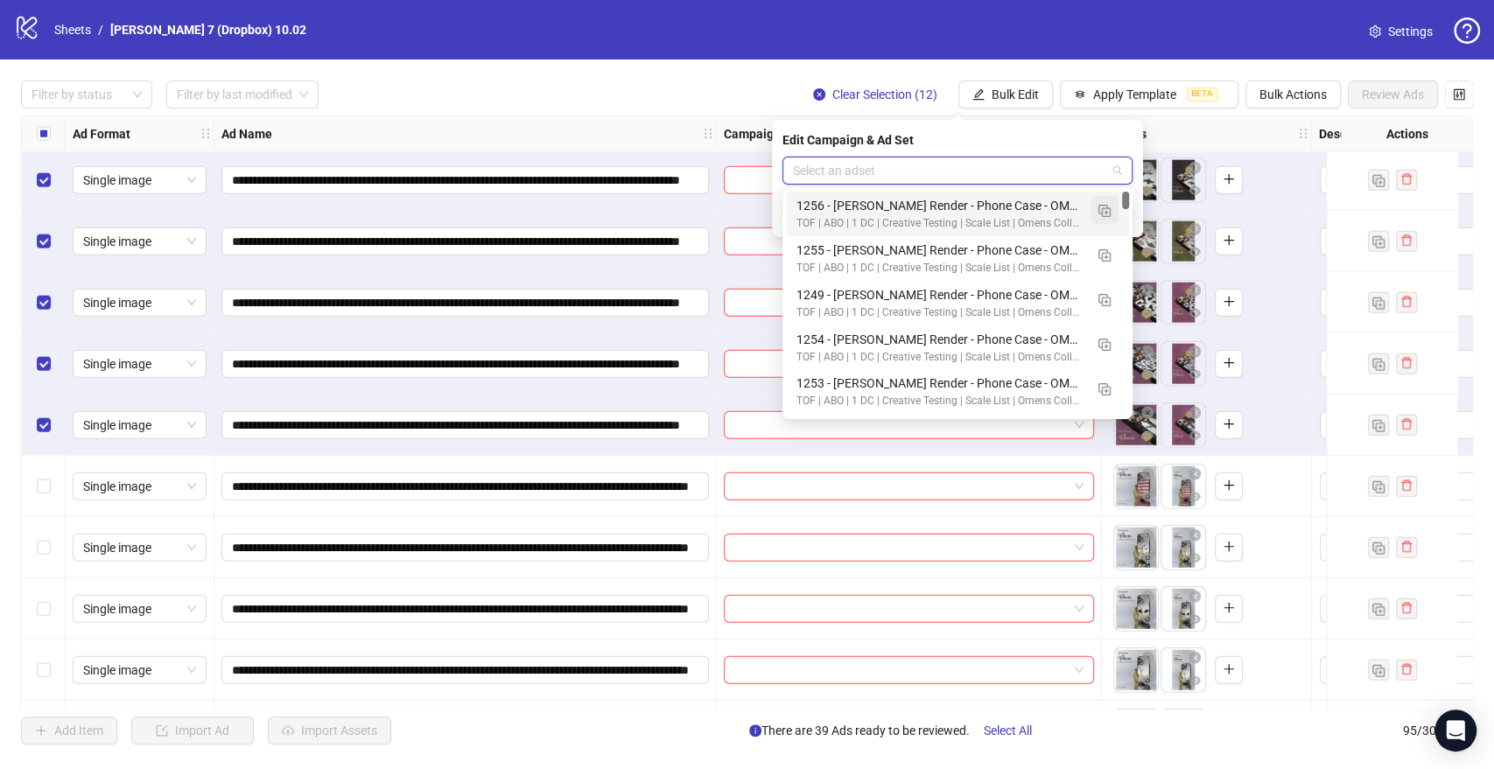
click at [1100, 207] on img "button" at bounding box center [1104, 211] width 12 height 12
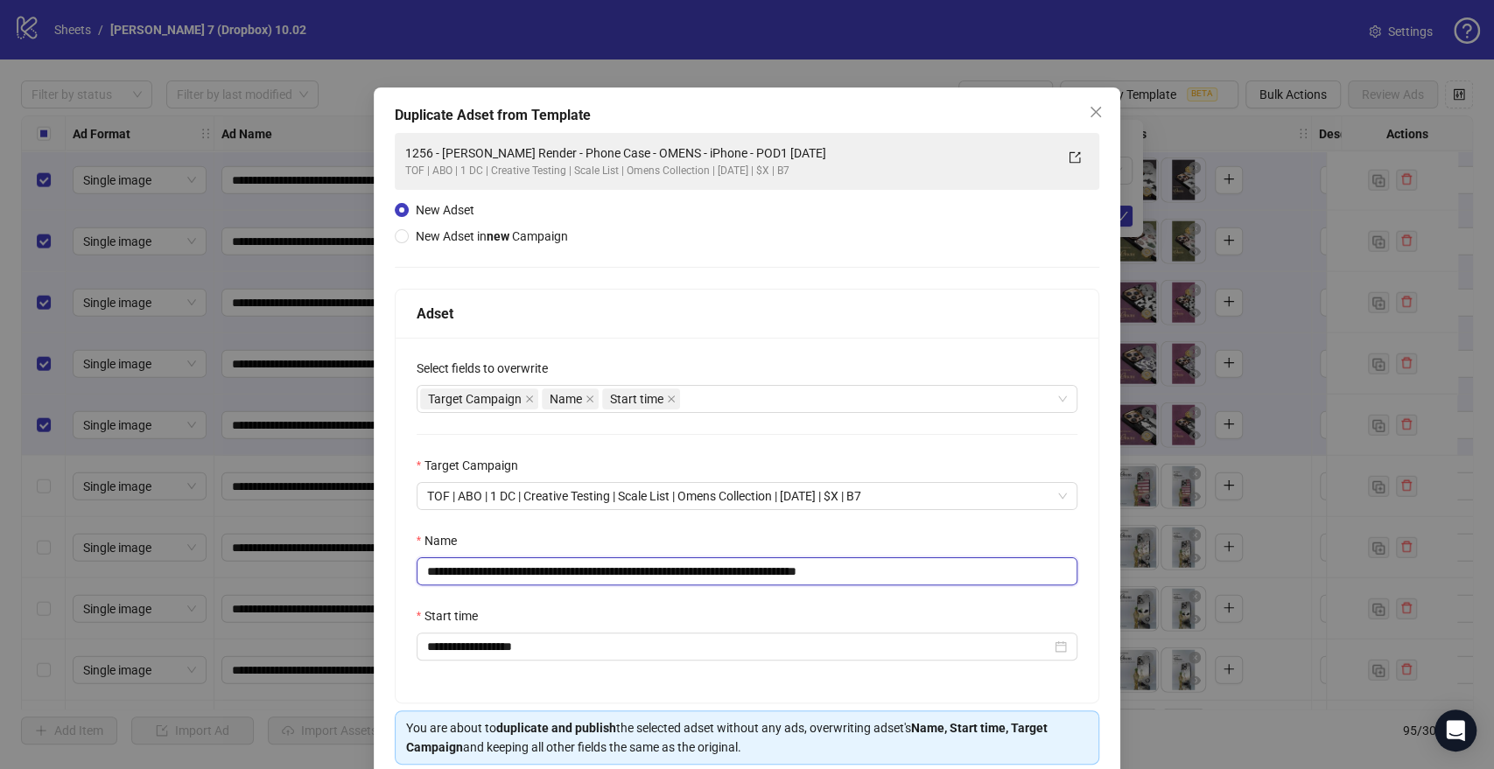
drag, startPoint x: 796, startPoint y: 570, endPoint x: 29, endPoint y: 585, distance: 766.8
click at [29, 585] on div "**********" at bounding box center [747, 384] width 1494 height 769
paste input "text"
drag, startPoint x: 859, startPoint y: 571, endPoint x: 925, endPoint y: 566, distance: 66.7
click at [925, 566] on input "**********" at bounding box center [748, 571] width 662 height 28
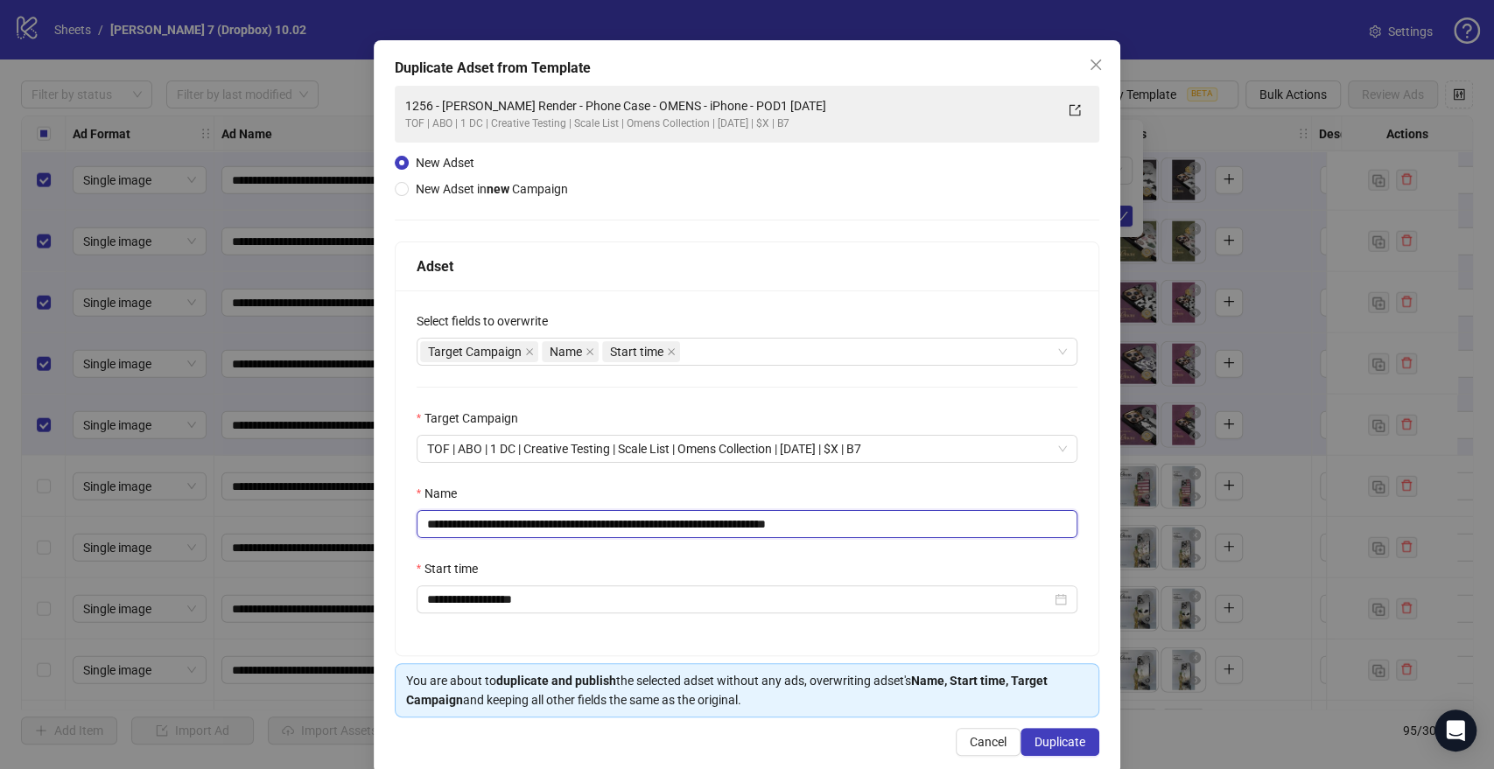
scroll to position [73, 0]
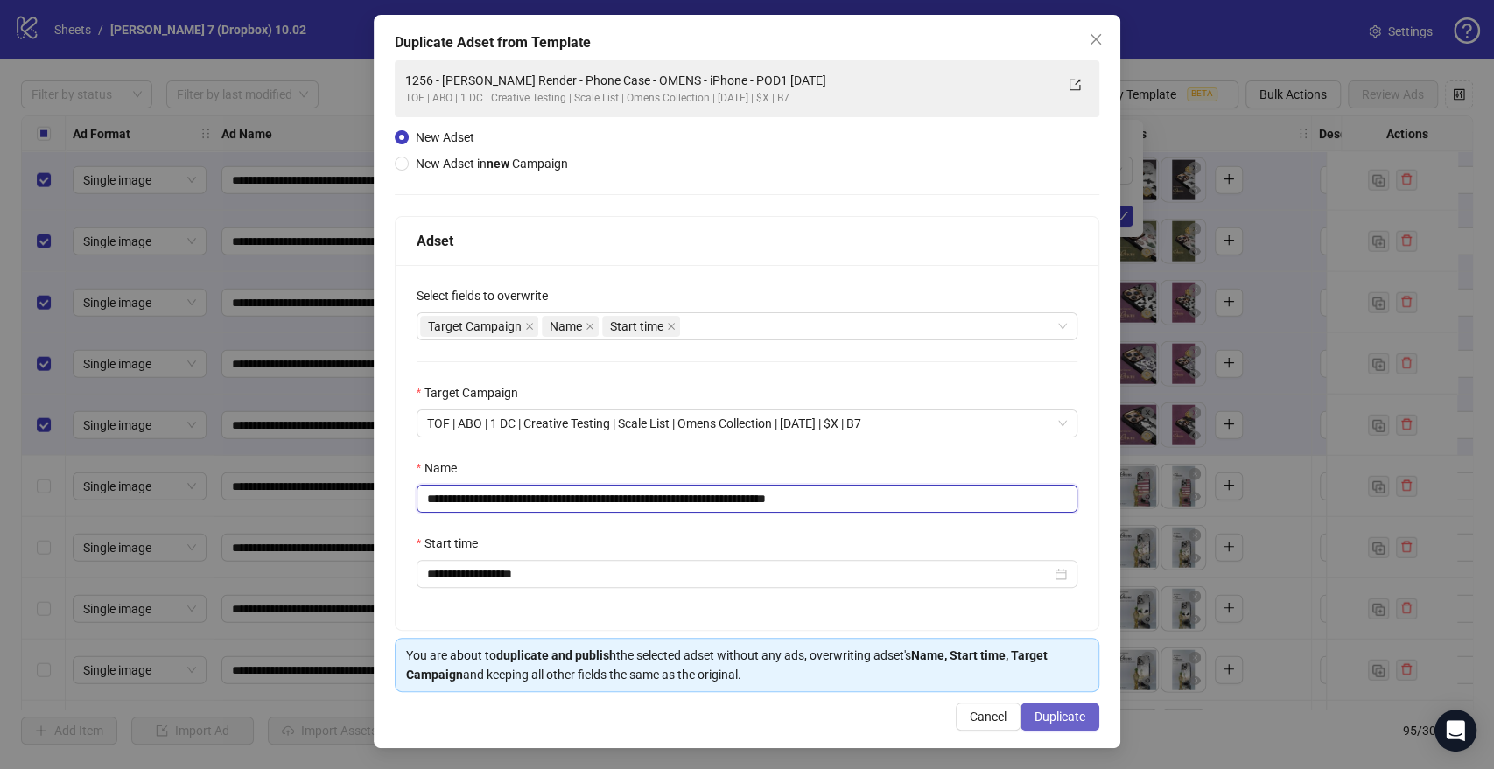
type input "**********"
click at [1034, 716] on span "Duplicate" at bounding box center [1059, 717] width 51 height 14
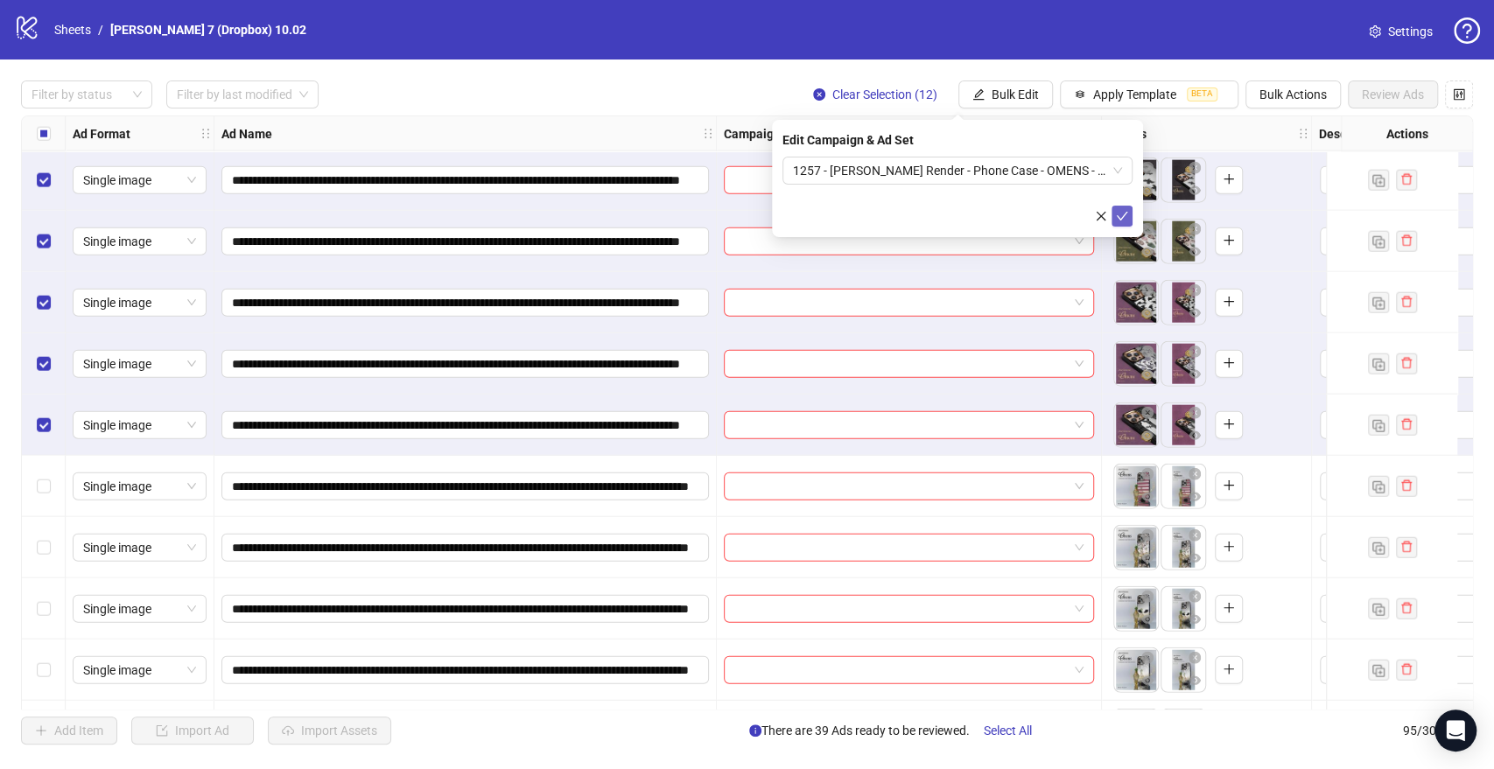
click at [1113, 214] on button "submit" at bounding box center [1121, 216] width 21 height 21
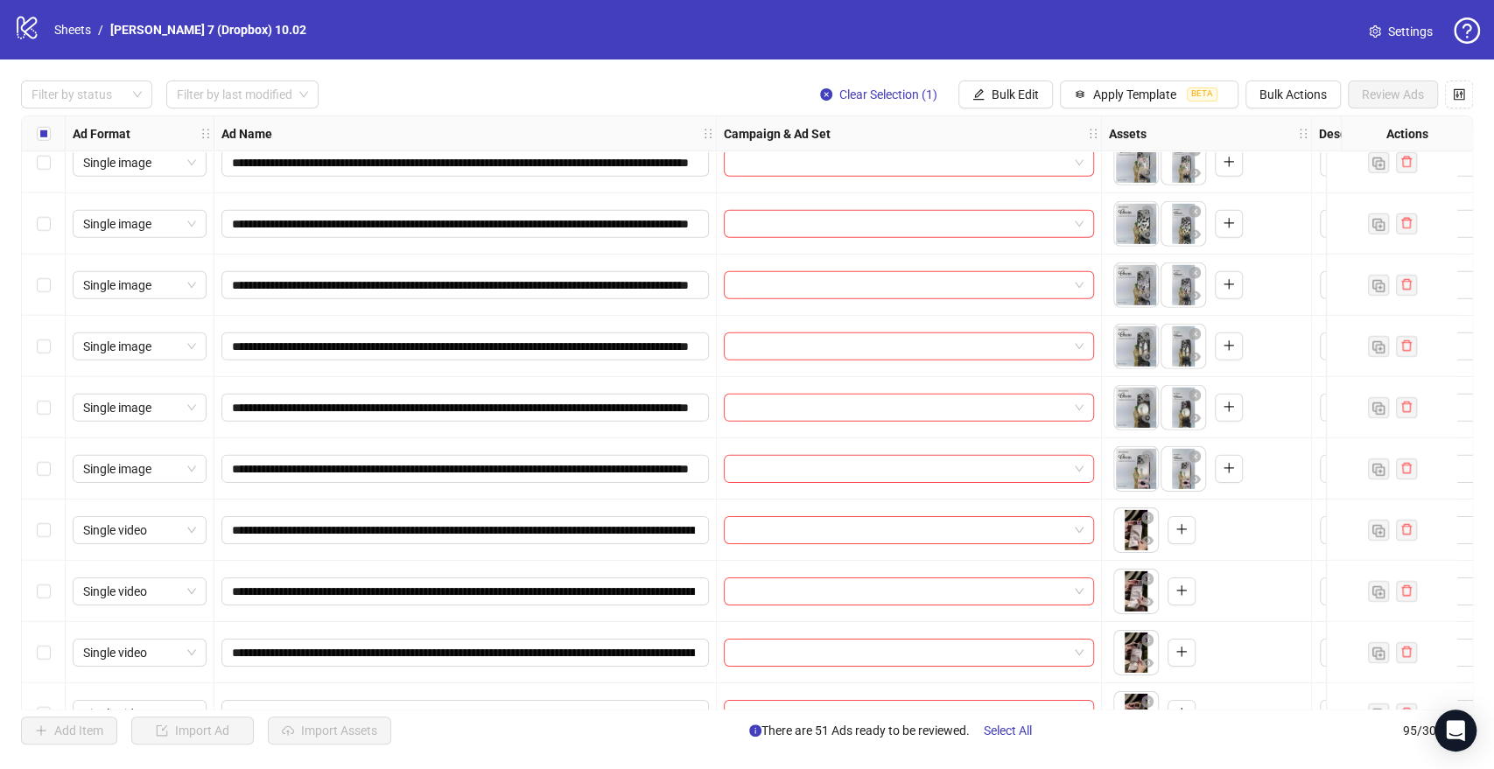
scroll to position [3598, 0]
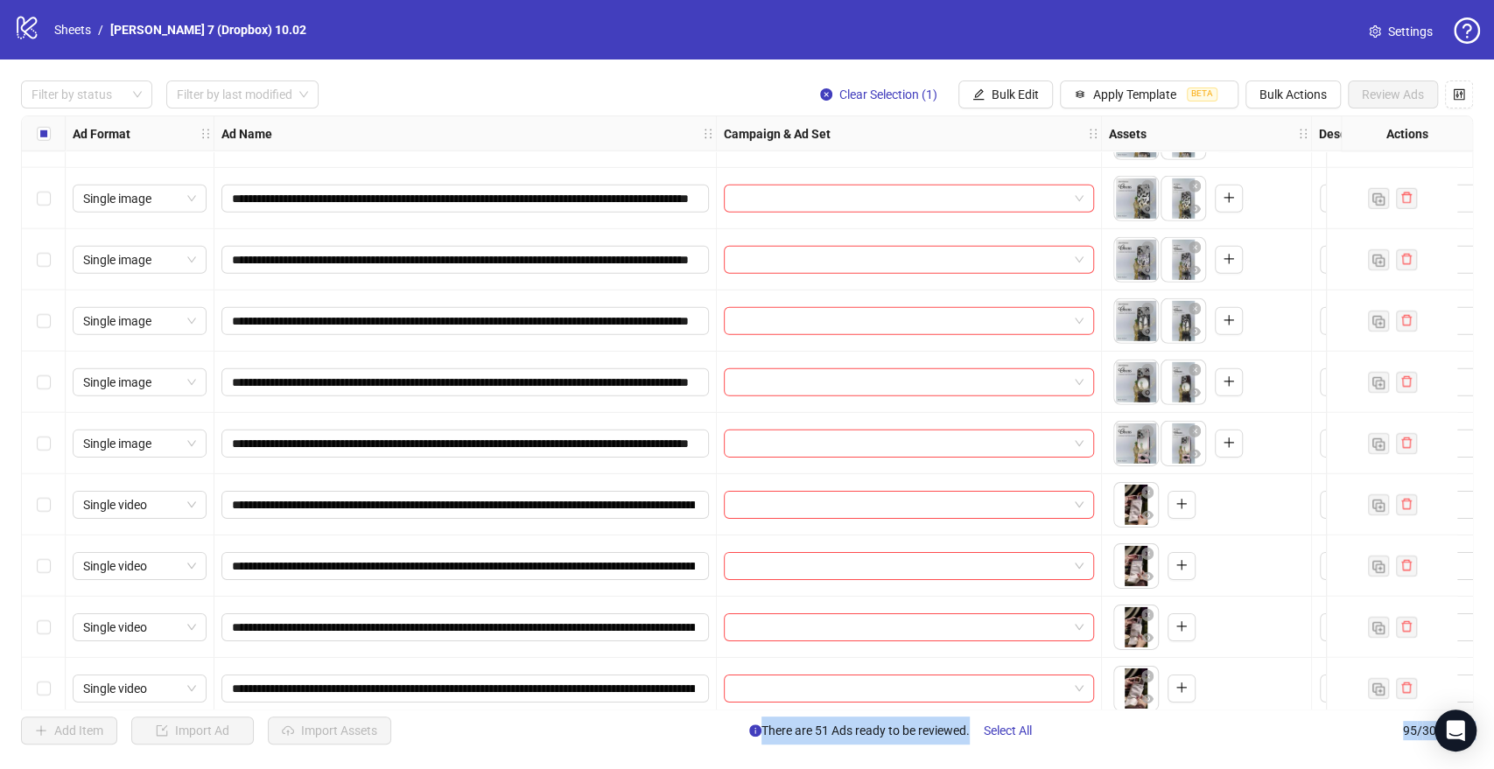
click at [32, 443] on div "Select row 64" at bounding box center [44, 443] width 44 height 61
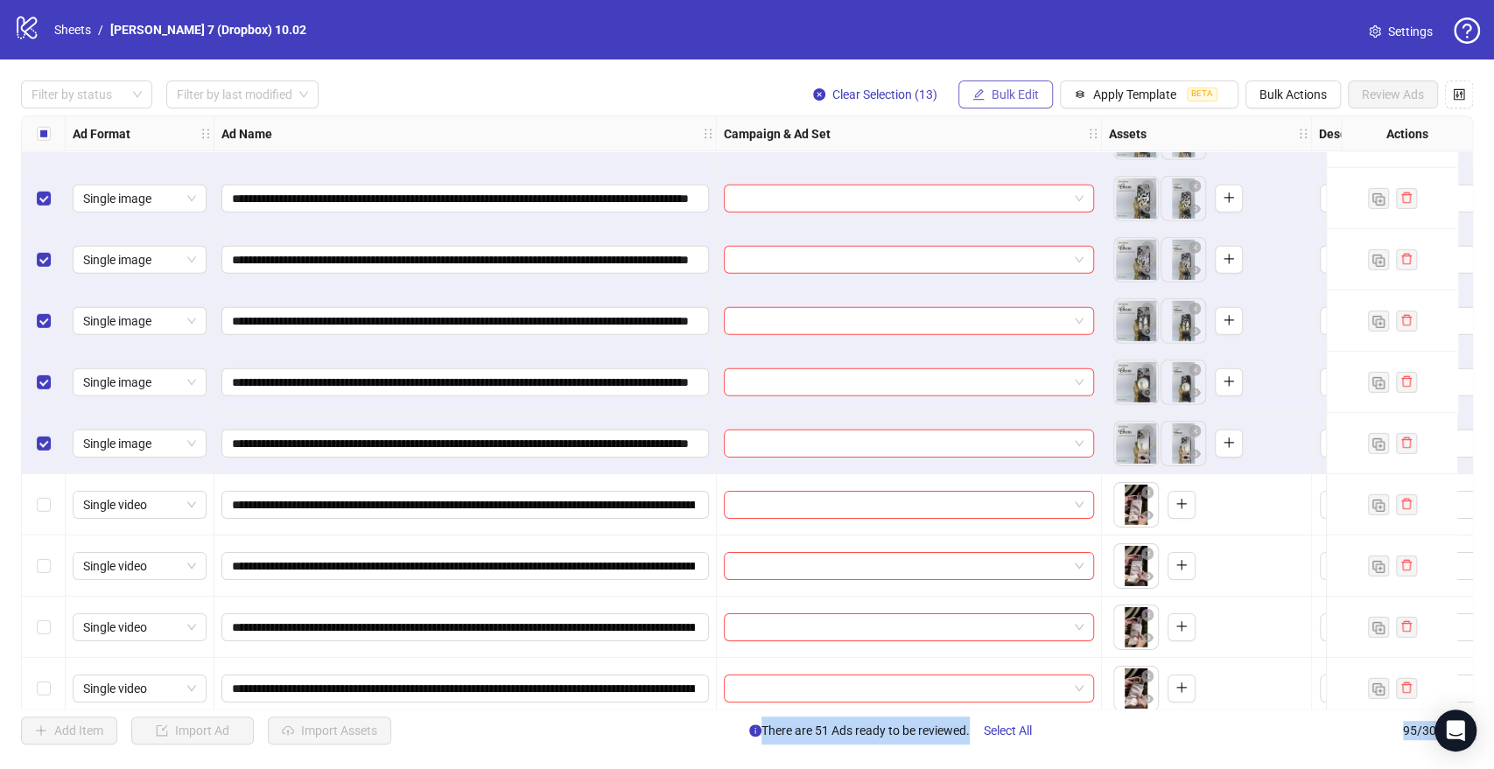
click at [993, 98] on span "Bulk Edit" at bounding box center [1015, 95] width 47 height 14
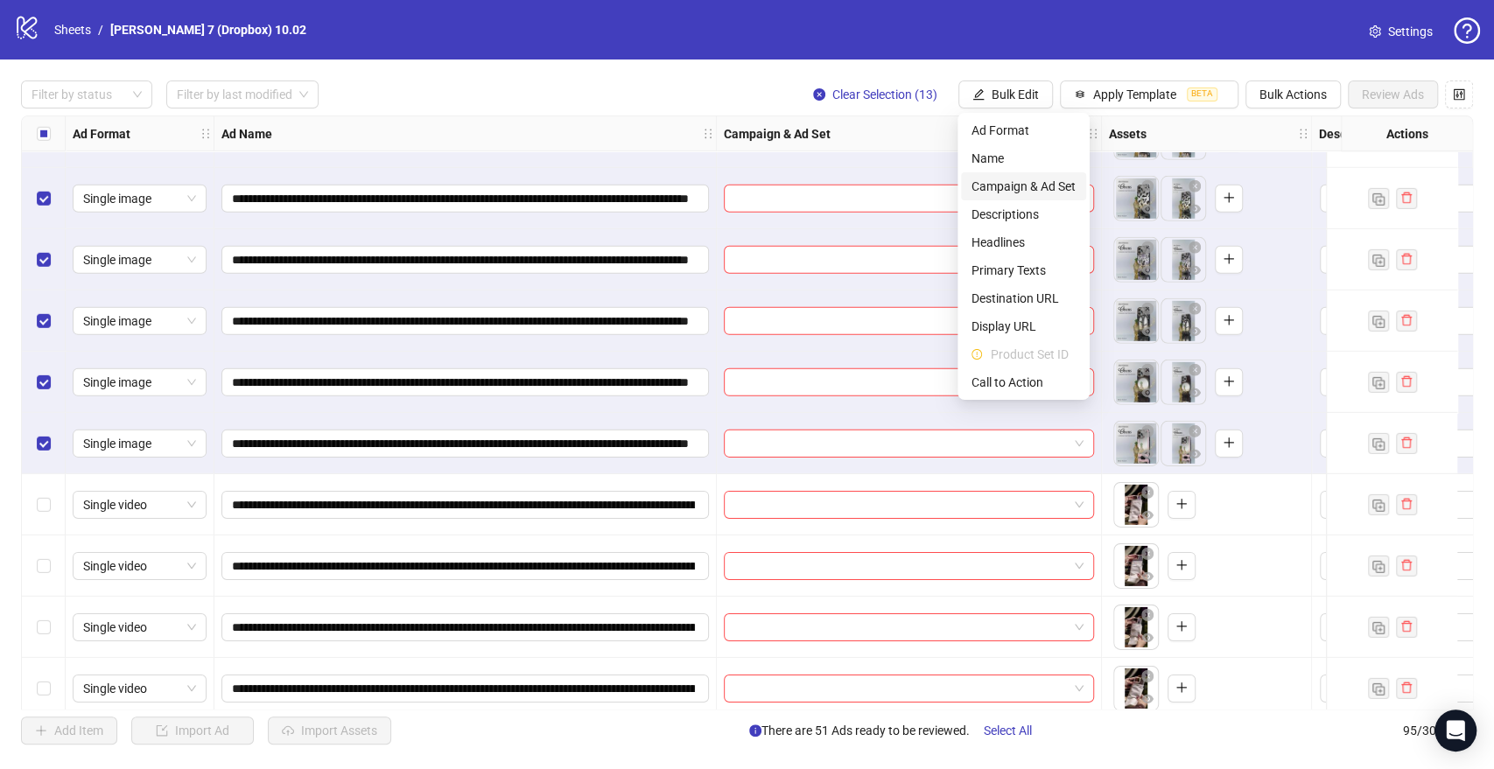
click at [993, 183] on span "Campaign & Ad Set" at bounding box center [1023, 186] width 104 height 19
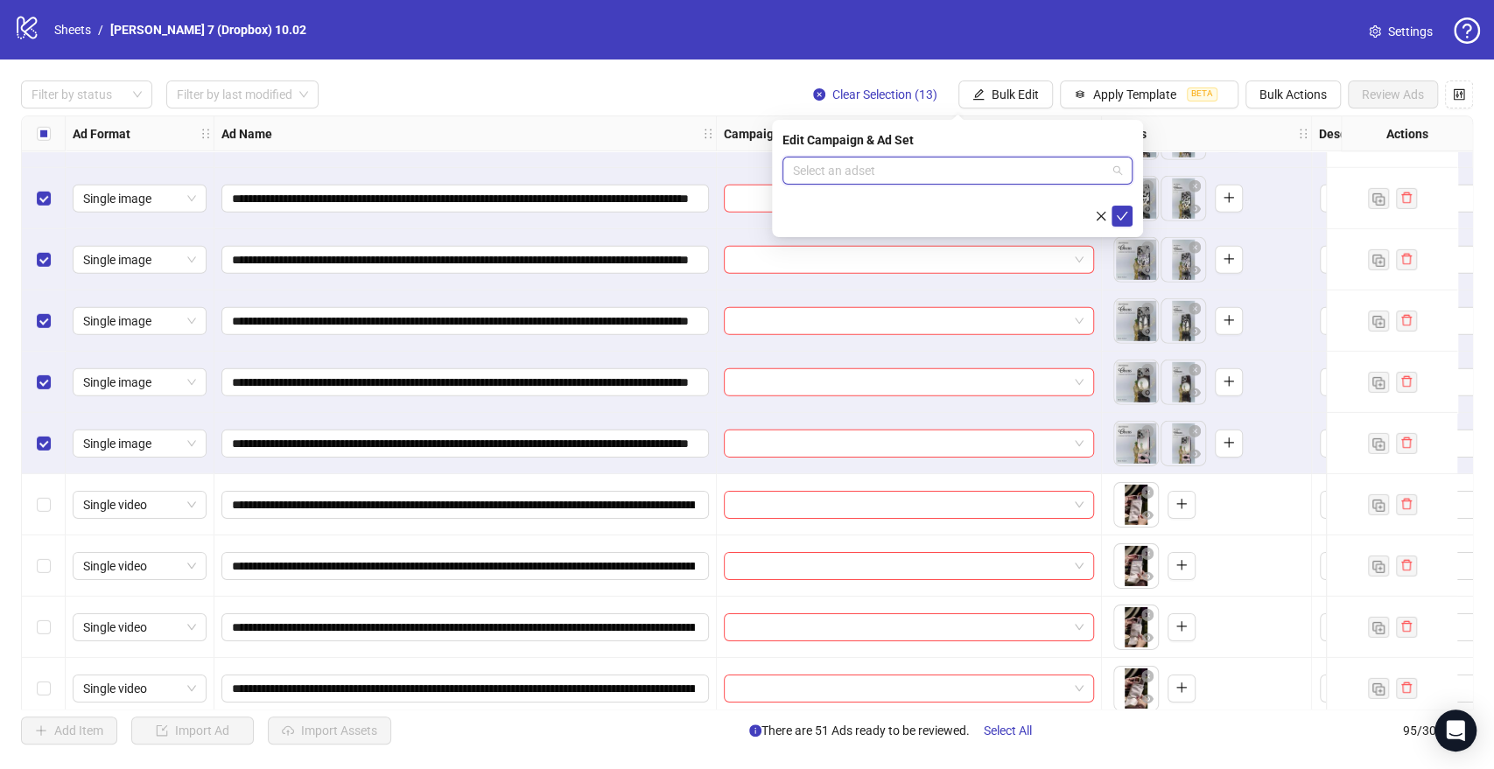
click at [925, 177] on input "search" at bounding box center [949, 171] width 313 height 26
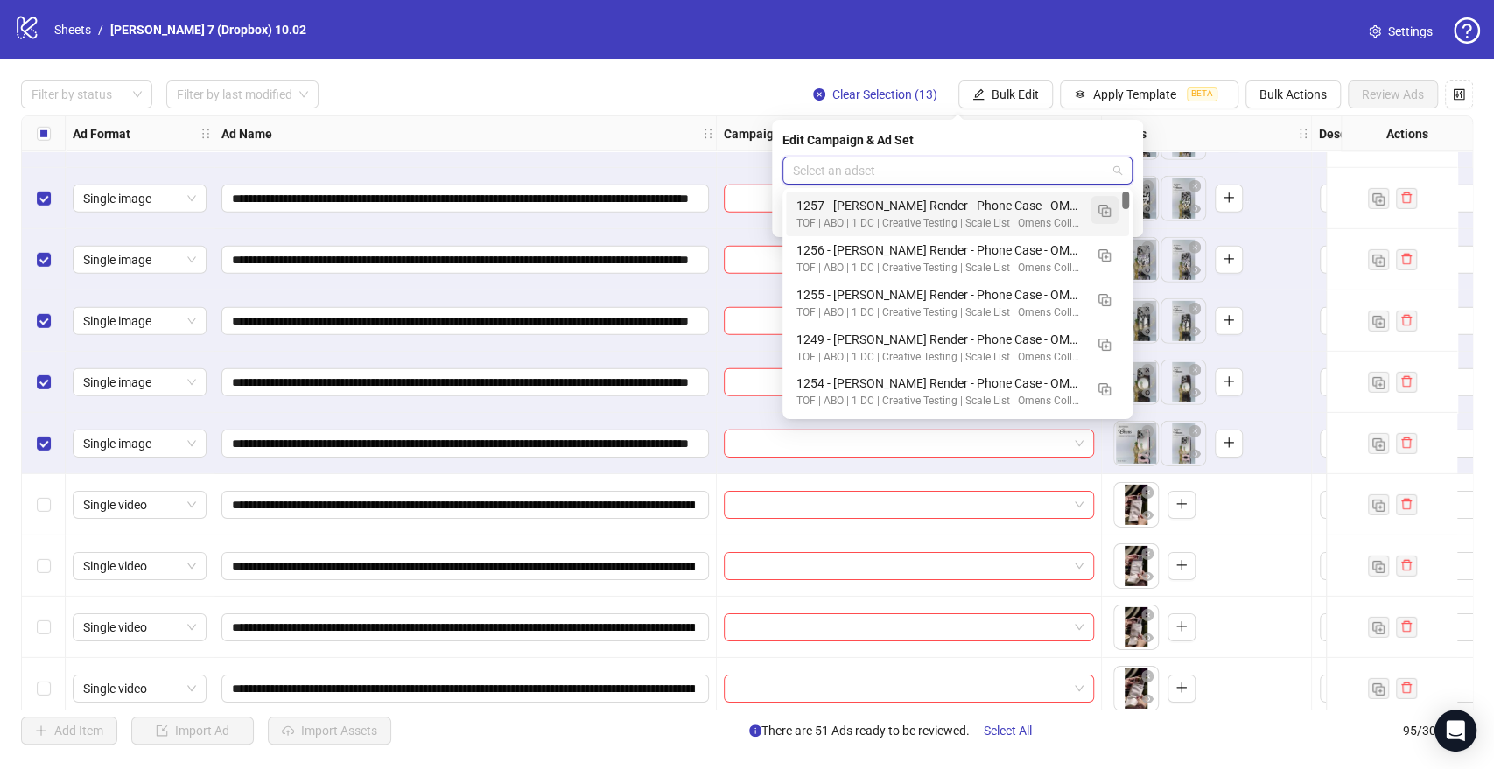
click at [1103, 210] on img "button" at bounding box center [1104, 211] width 12 height 12
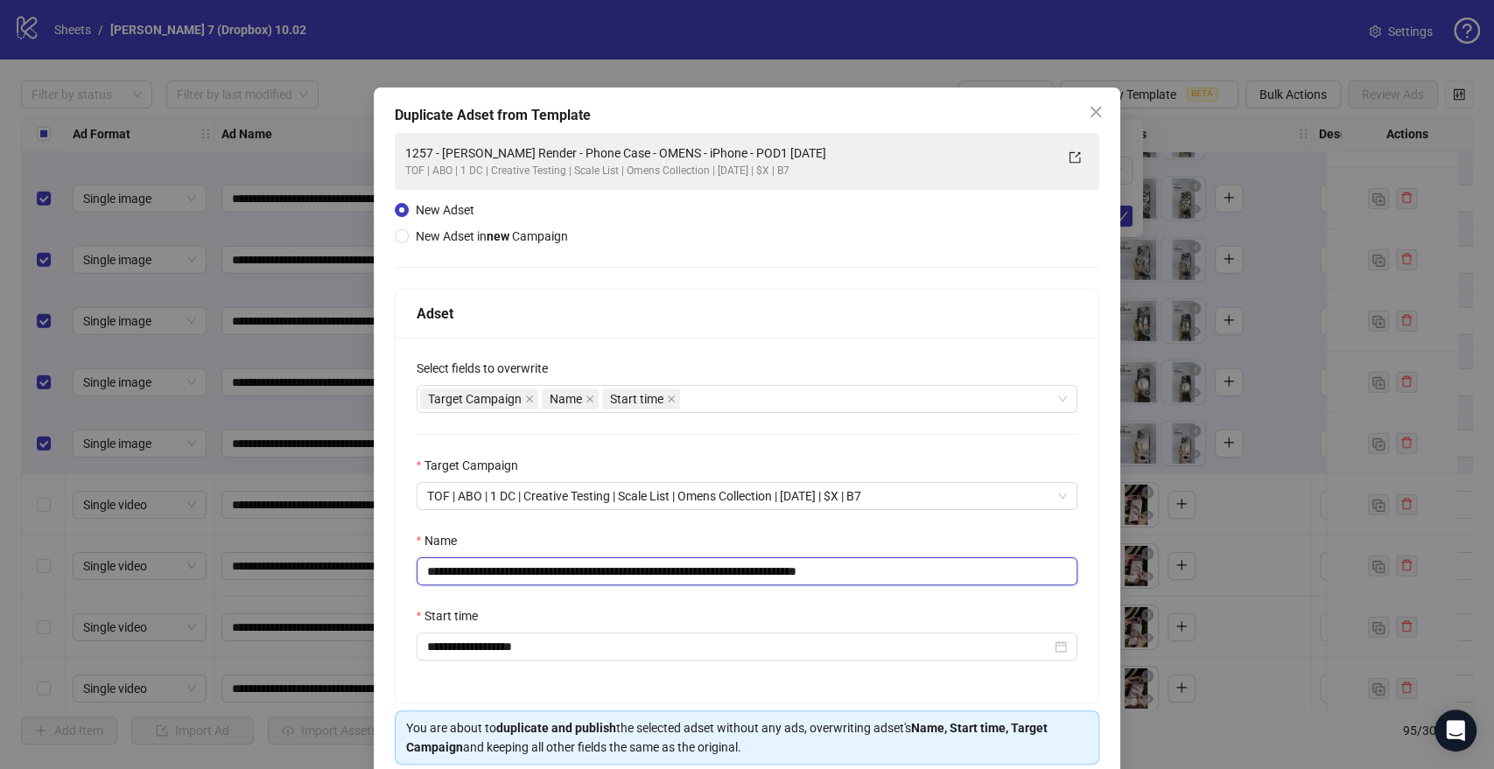
drag, startPoint x: 798, startPoint y: 569, endPoint x: 122, endPoint y: 595, distance: 677.0
click at [84, 600] on div "**********" at bounding box center [747, 384] width 1494 height 769
paste input "text"
drag, startPoint x: 868, startPoint y: 570, endPoint x: 980, endPoint y: 565, distance: 112.1
click at [980, 565] on input "**********" at bounding box center [748, 571] width 662 height 28
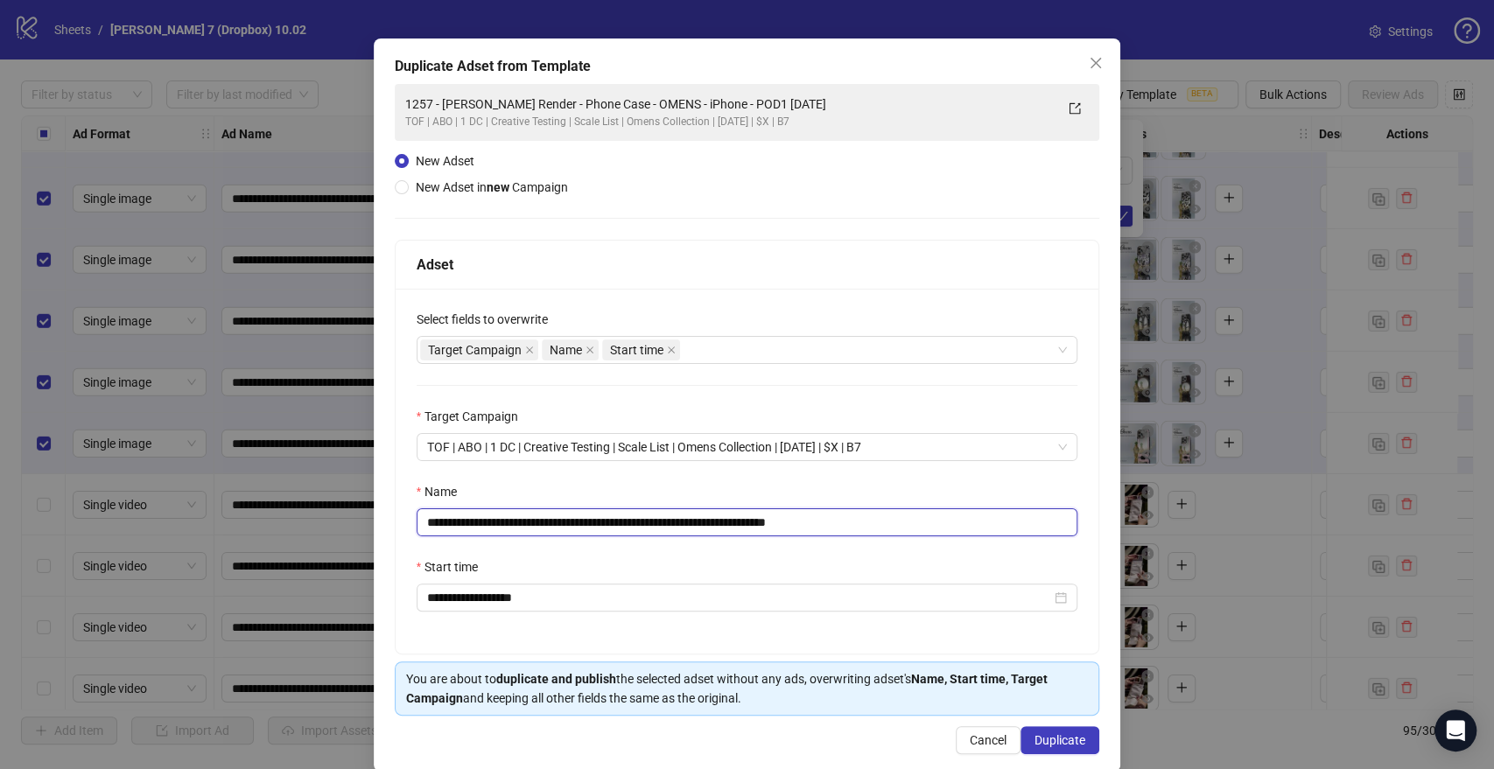
scroll to position [73, 0]
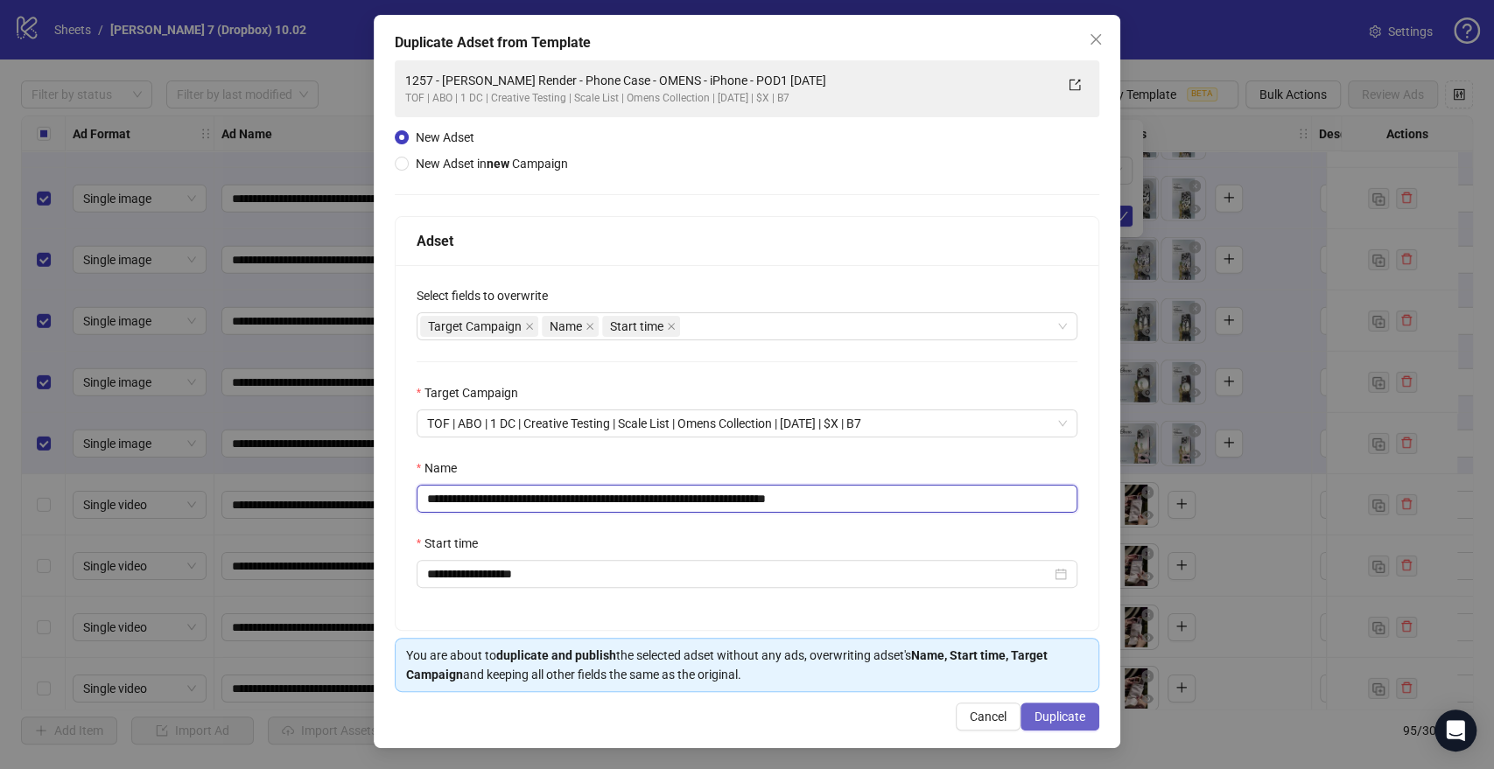
type input "**********"
click at [1065, 720] on span "Duplicate" at bounding box center [1059, 717] width 51 height 14
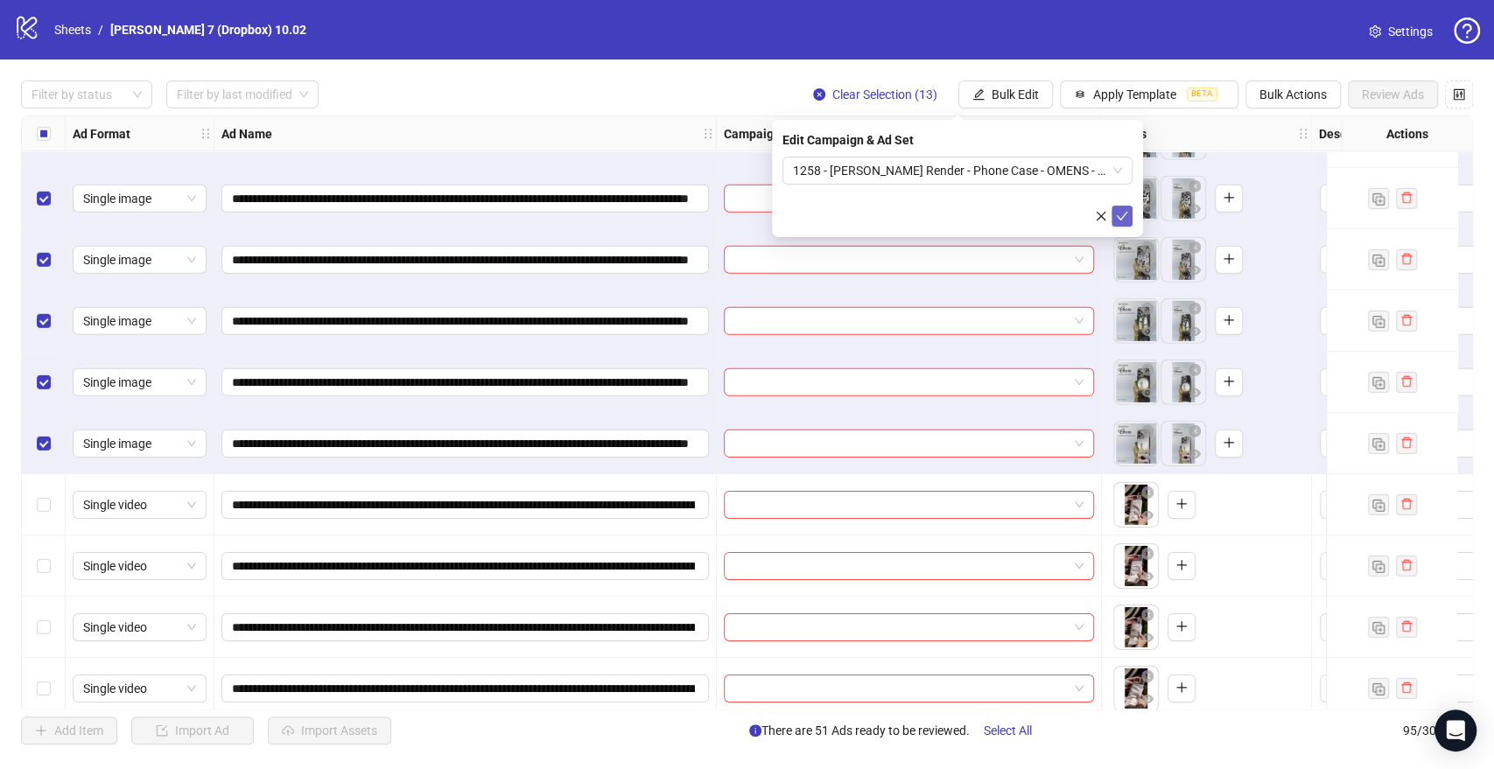
click at [1119, 215] on icon "check" at bounding box center [1122, 216] width 12 height 12
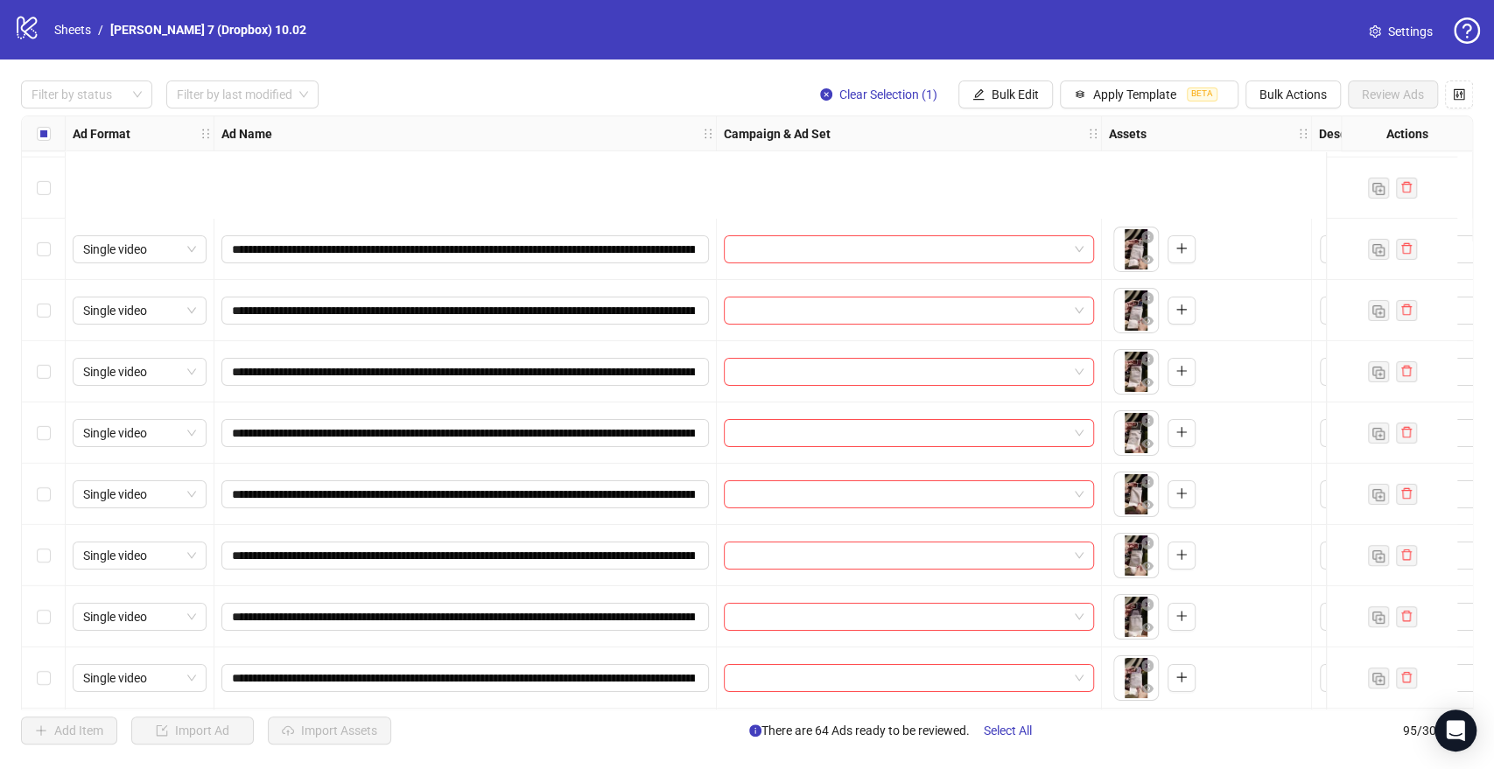
scroll to position [4278, 0]
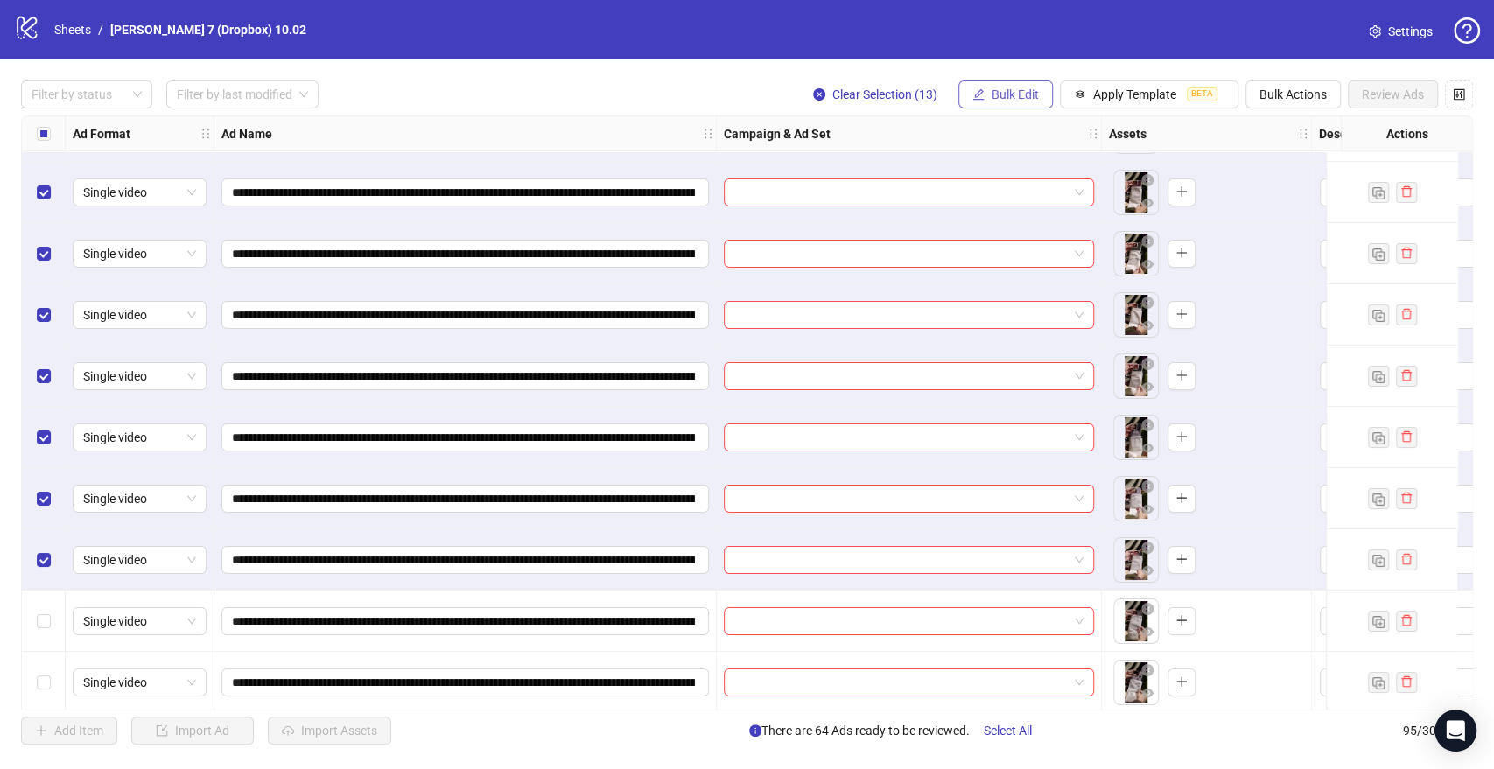
click at [1022, 101] on span "Bulk Edit" at bounding box center [1015, 95] width 47 height 14
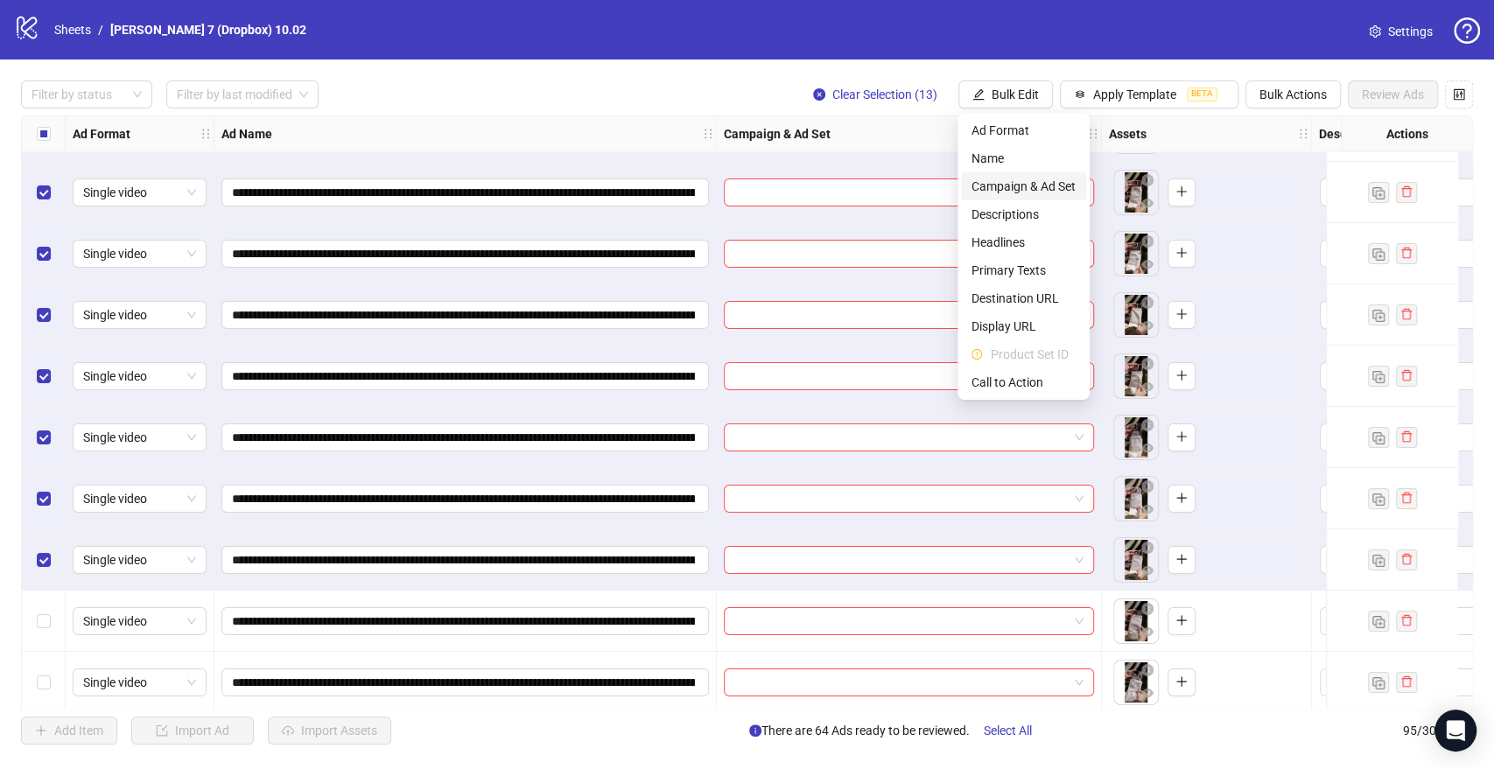
click at [1035, 184] on span "Campaign & Ad Set" at bounding box center [1023, 186] width 104 height 19
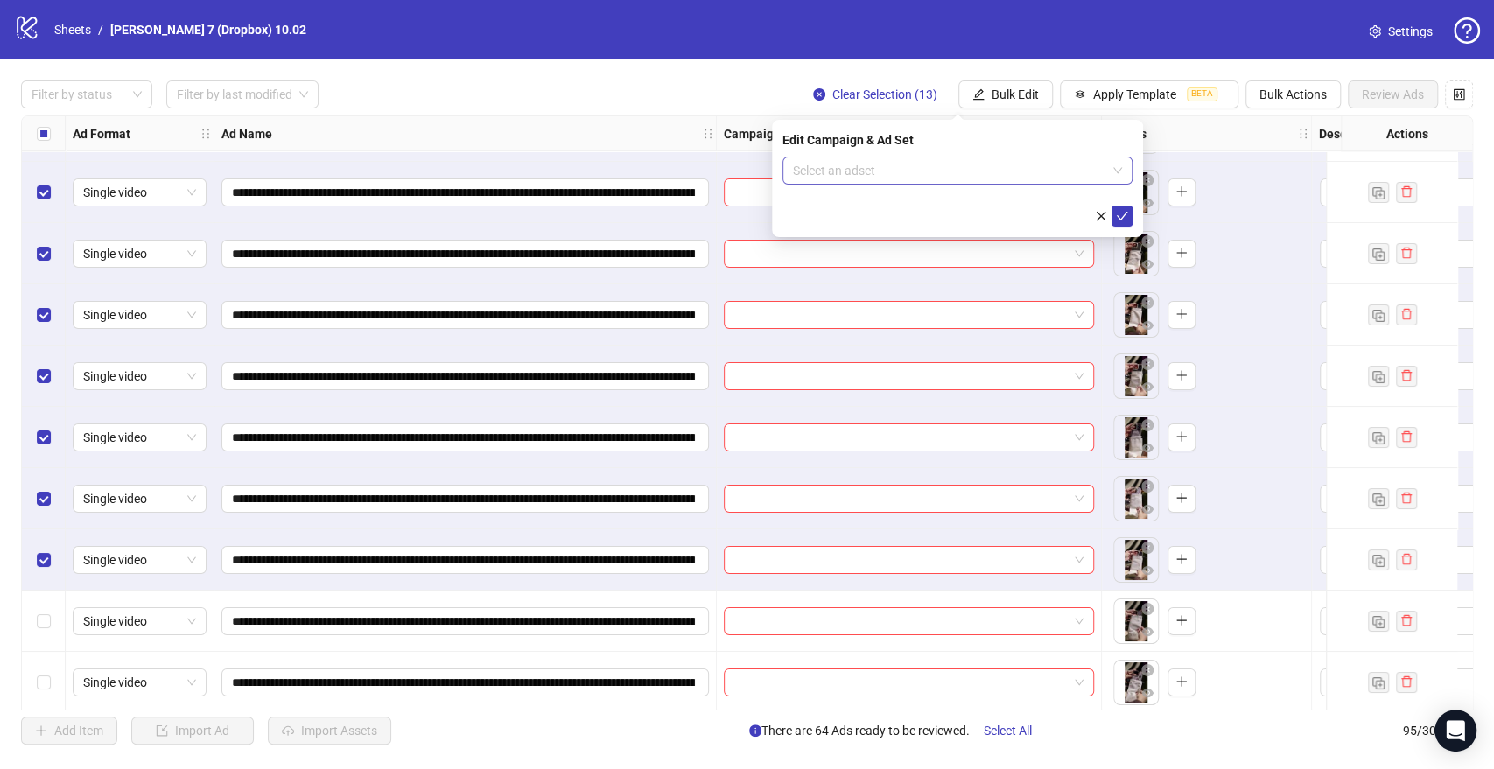
click at [894, 176] on input "search" at bounding box center [949, 171] width 313 height 26
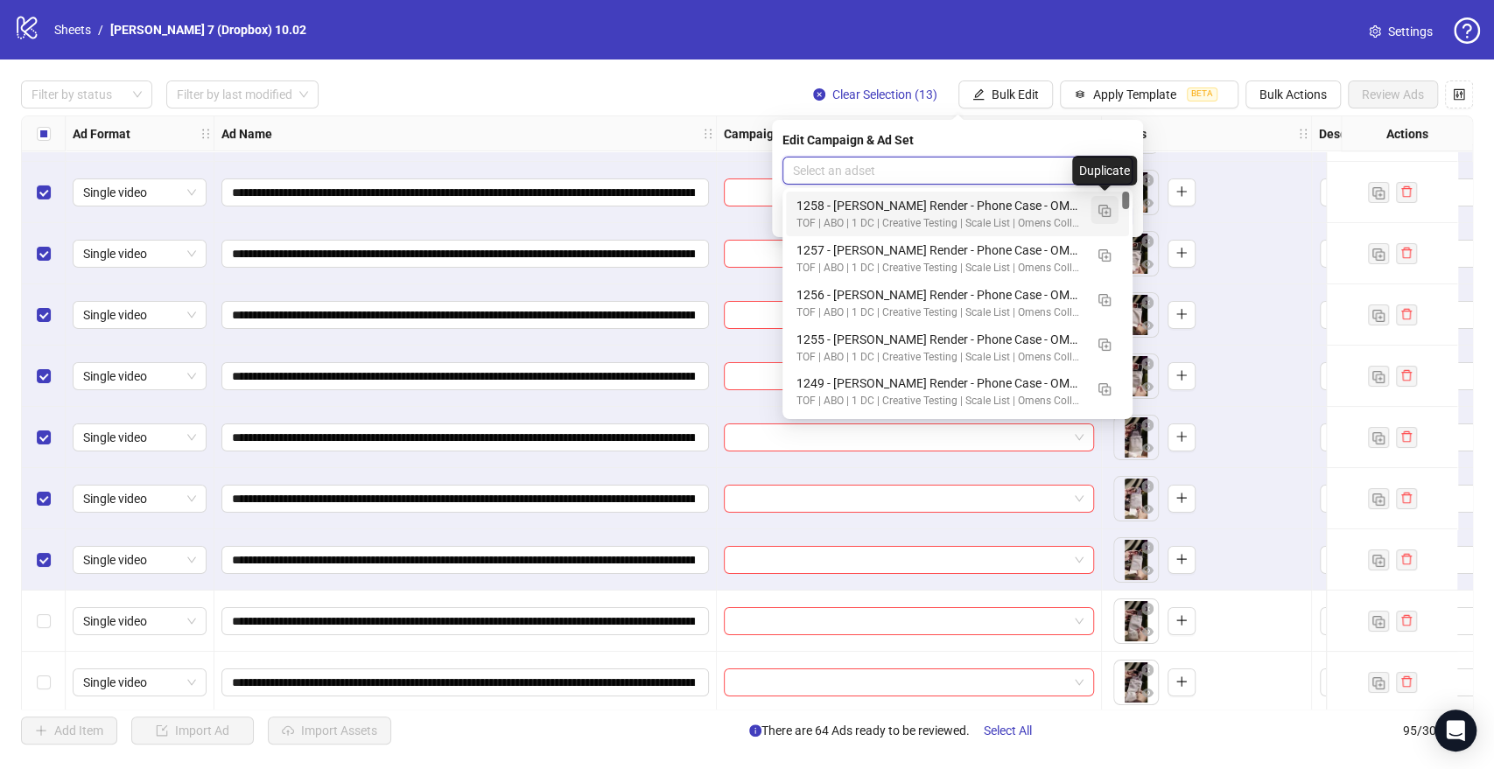
click at [1106, 207] on img "button" at bounding box center [1104, 211] width 12 height 12
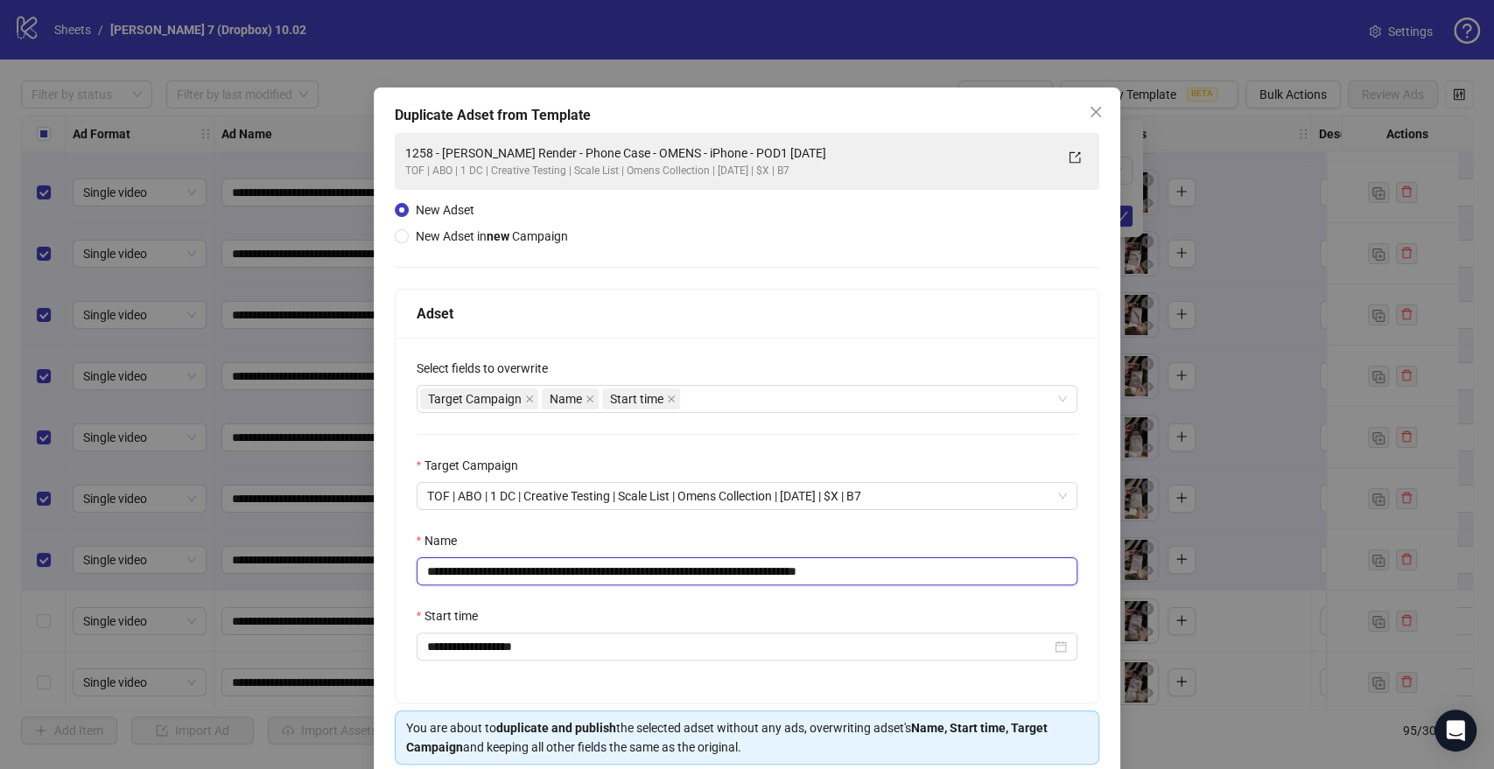
drag, startPoint x: 797, startPoint y: 571, endPoint x: 211, endPoint y: 586, distance: 586.6
click at [211, 586] on div "**********" at bounding box center [747, 384] width 1494 height 769
paste input "*"
drag, startPoint x: 870, startPoint y: 568, endPoint x: 977, endPoint y: 572, distance: 106.9
click at [977, 572] on input "**********" at bounding box center [748, 571] width 662 height 28
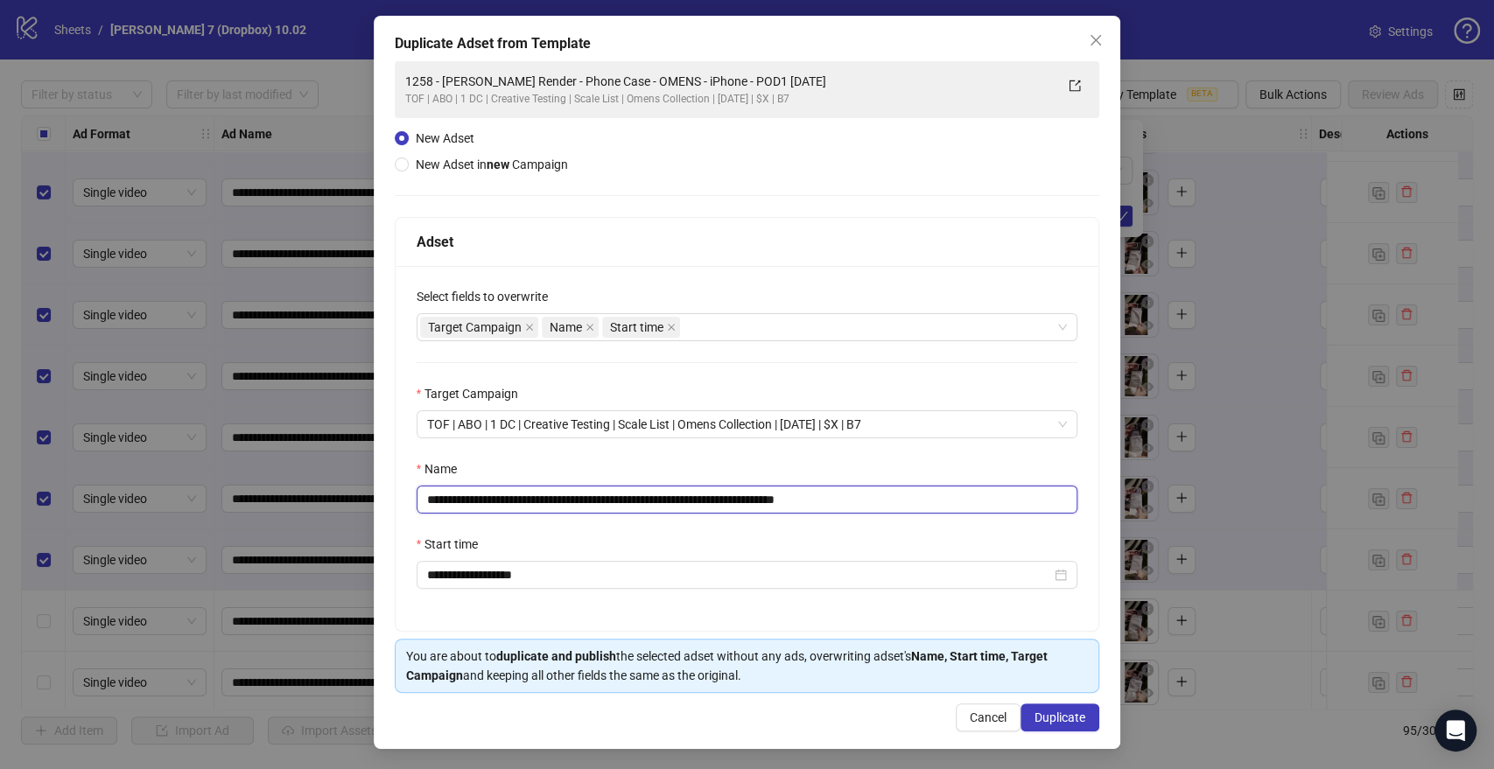
scroll to position [73, 0]
type input "**********"
click at [1049, 708] on button "Duplicate" at bounding box center [1059, 717] width 79 height 28
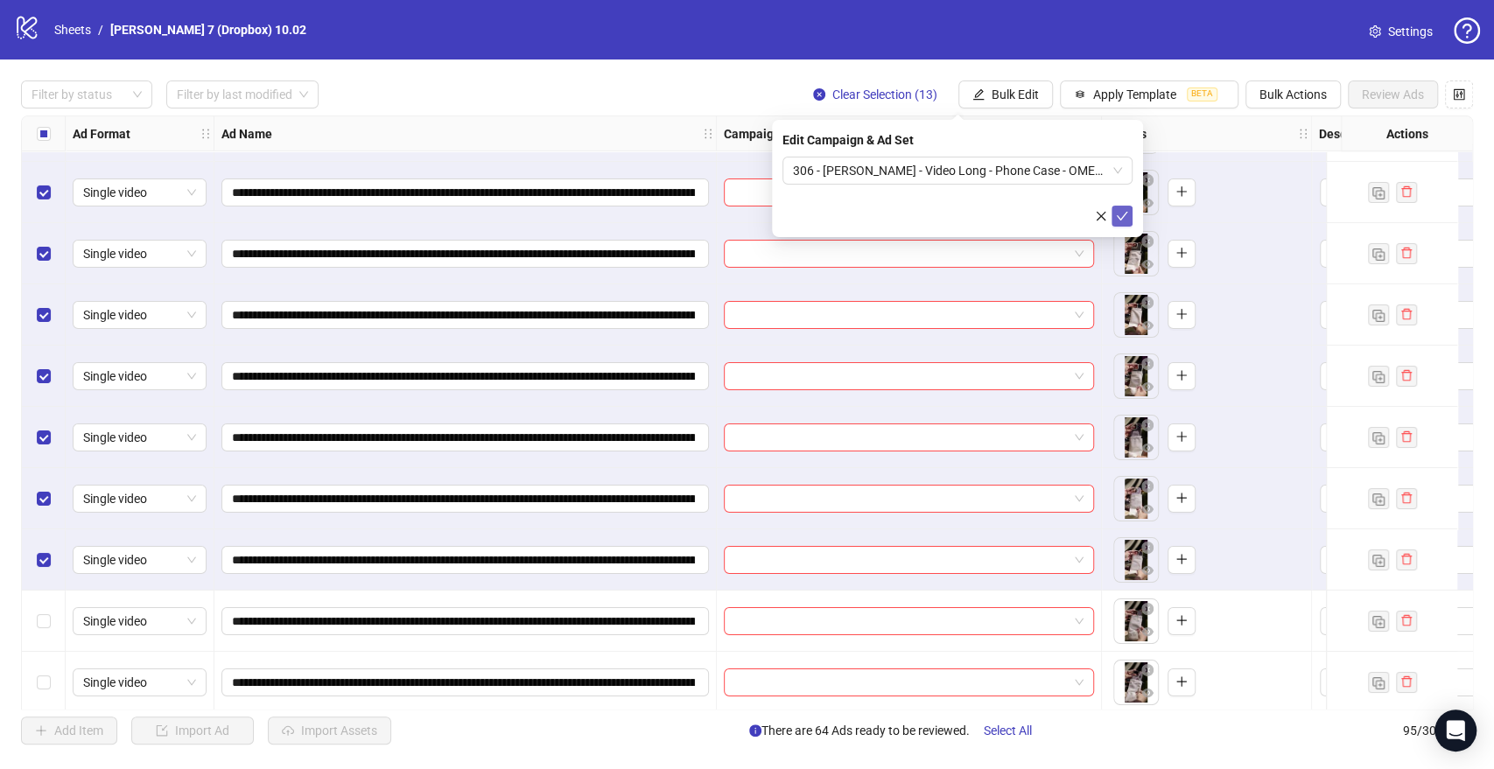
click at [1122, 215] on icon "check" at bounding box center [1122, 216] width 11 height 9
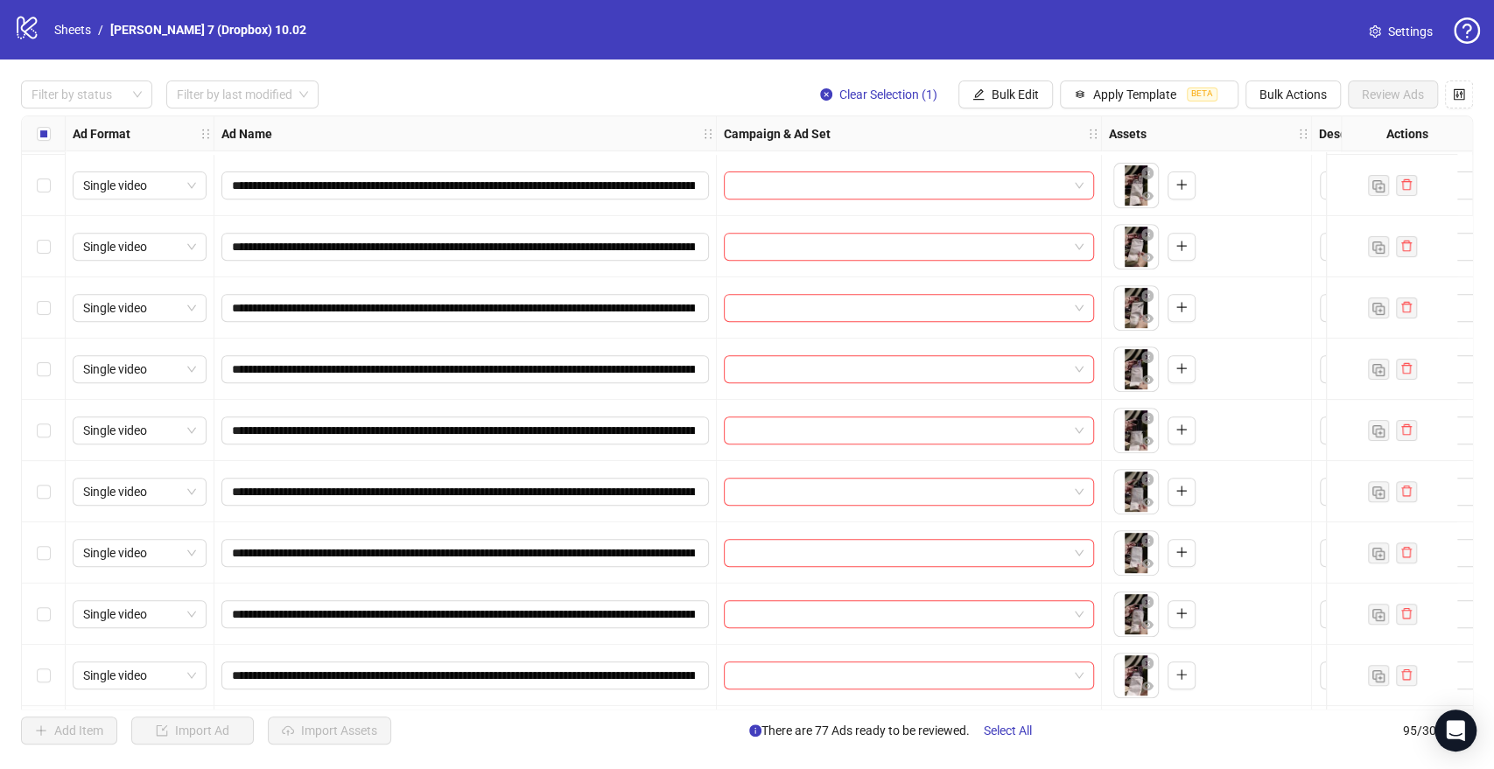
scroll to position [5153, 0]
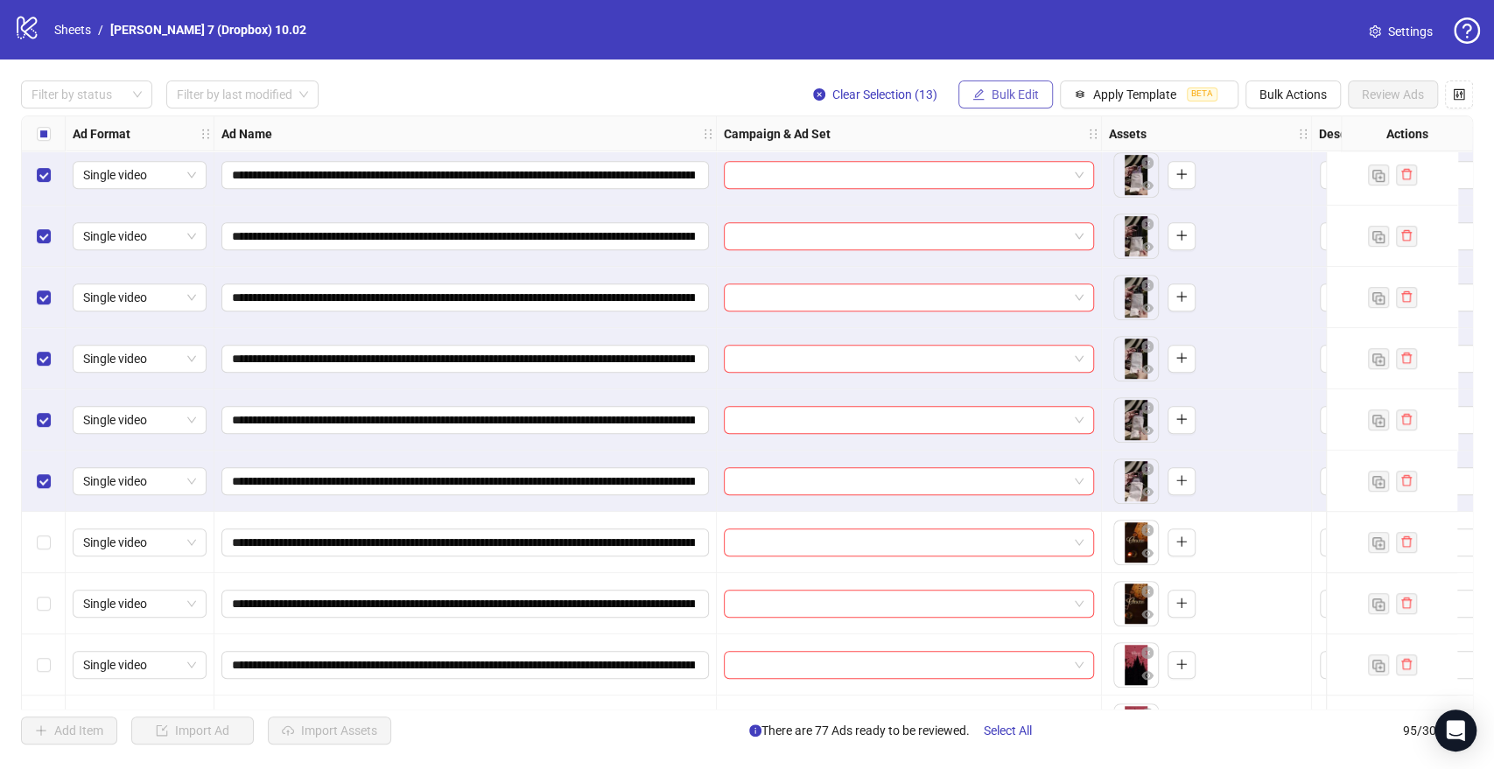
click at [999, 88] on span "Bulk Edit" at bounding box center [1015, 95] width 47 height 14
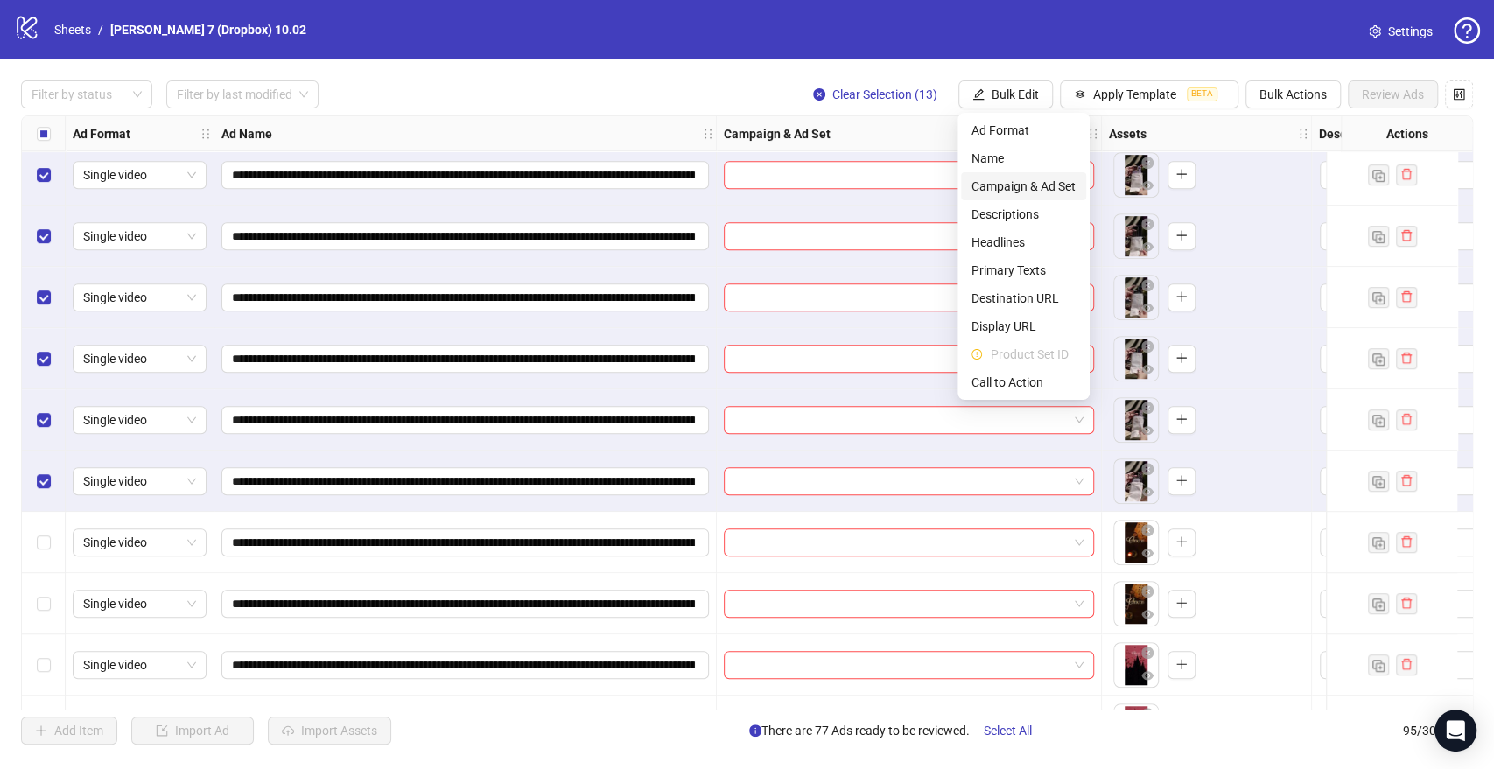
click at [1019, 186] on span "Campaign & Ad Set" at bounding box center [1023, 186] width 104 height 19
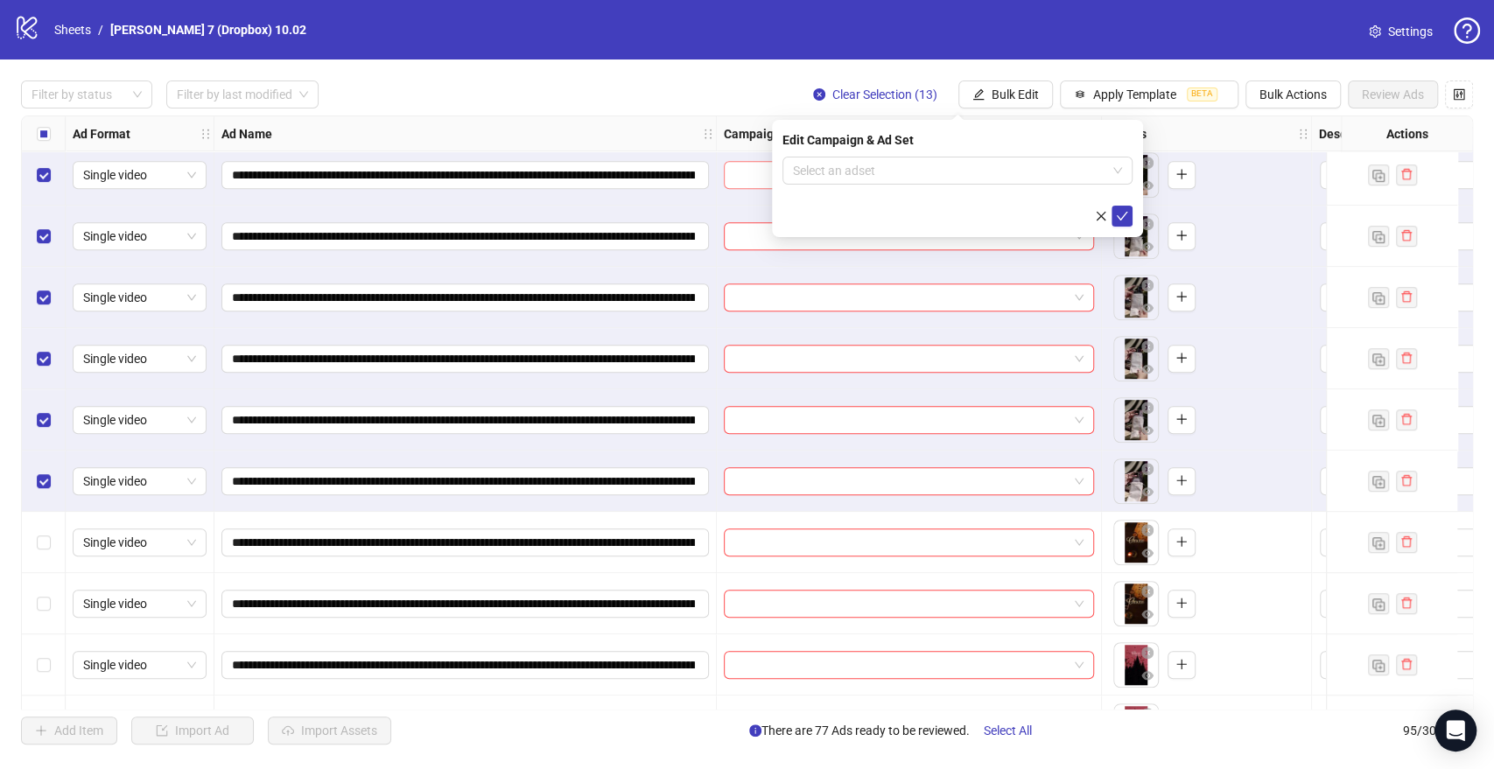
click at [854, 155] on div "Edit Campaign & Ad Set Select an adset" at bounding box center [957, 178] width 371 height 117
click at [871, 177] on input "search" at bounding box center [949, 171] width 313 height 26
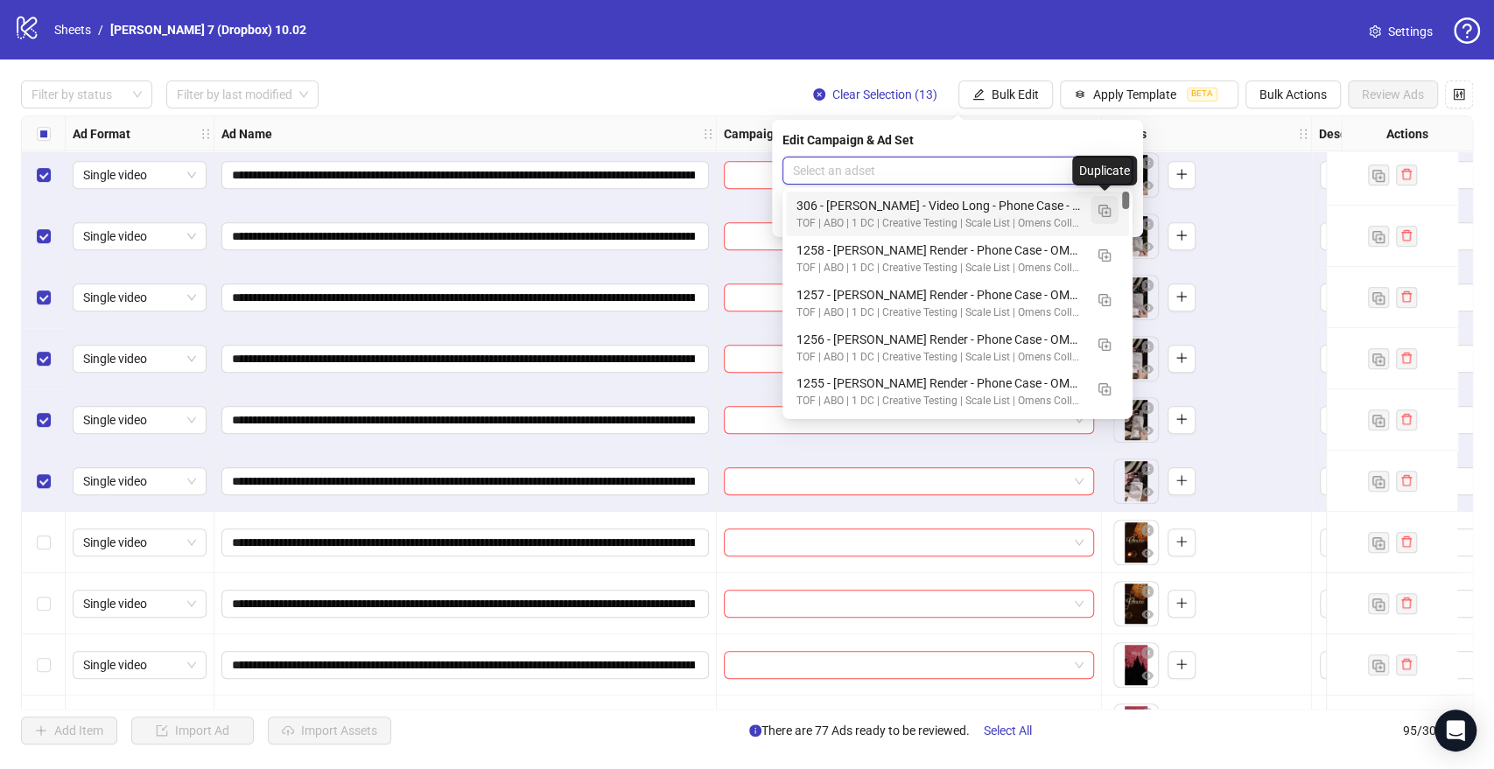
click at [1109, 213] on img "button" at bounding box center [1104, 211] width 12 height 12
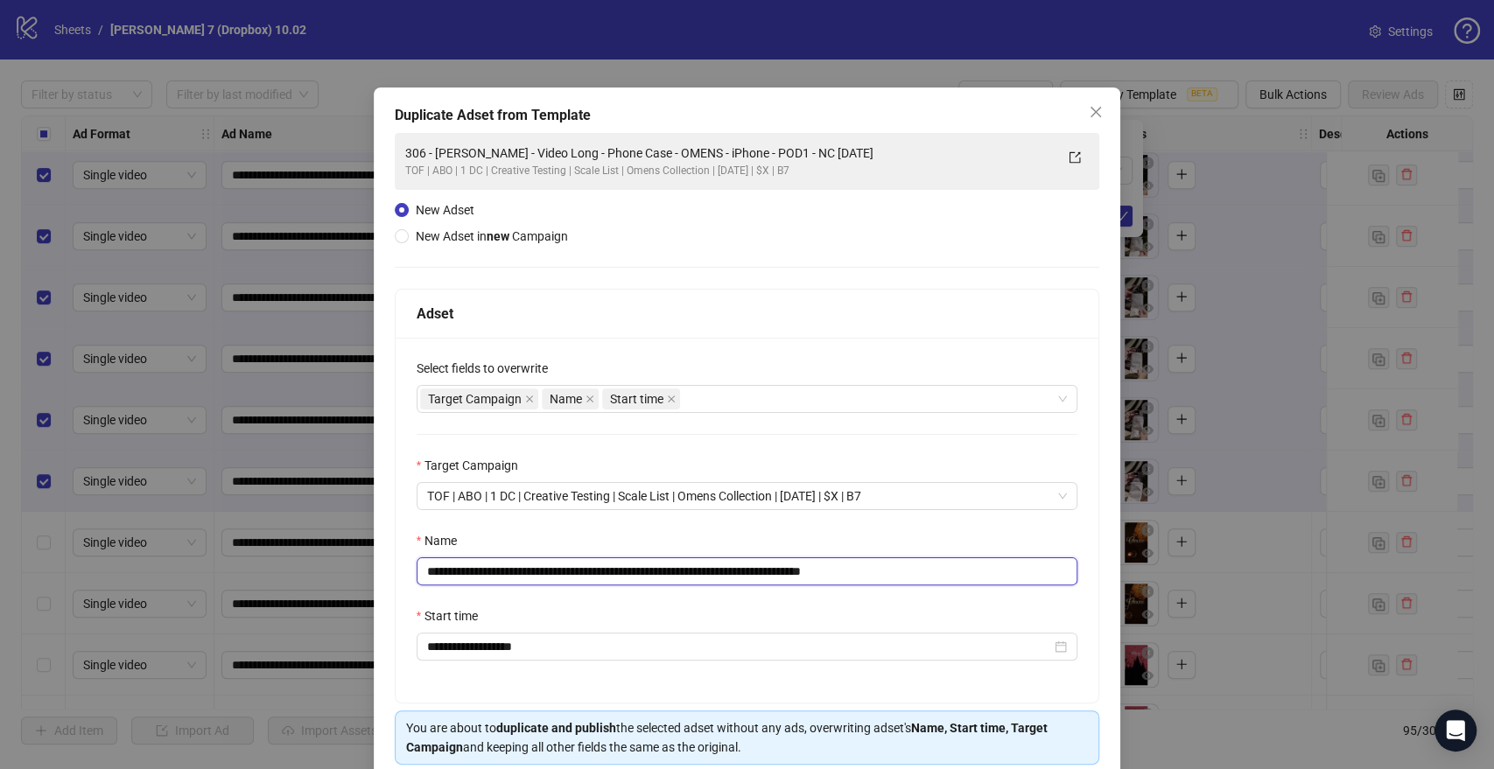
drag, startPoint x: 802, startPoint y: 568, endPoint x: 237, endPoint y: 604, distance: 565.6
click at [238, 605] on div "**********" at bounding box center [747, 384] width 1494 height 769
paste input "text"
drag, startPoint x: 868, startPoint y: 570, endPoint x: 971, endPoint y: 562, distance: 103.6
click at [971, 562] on input "**********" at bounding box center [748, 571] width 662 height 28
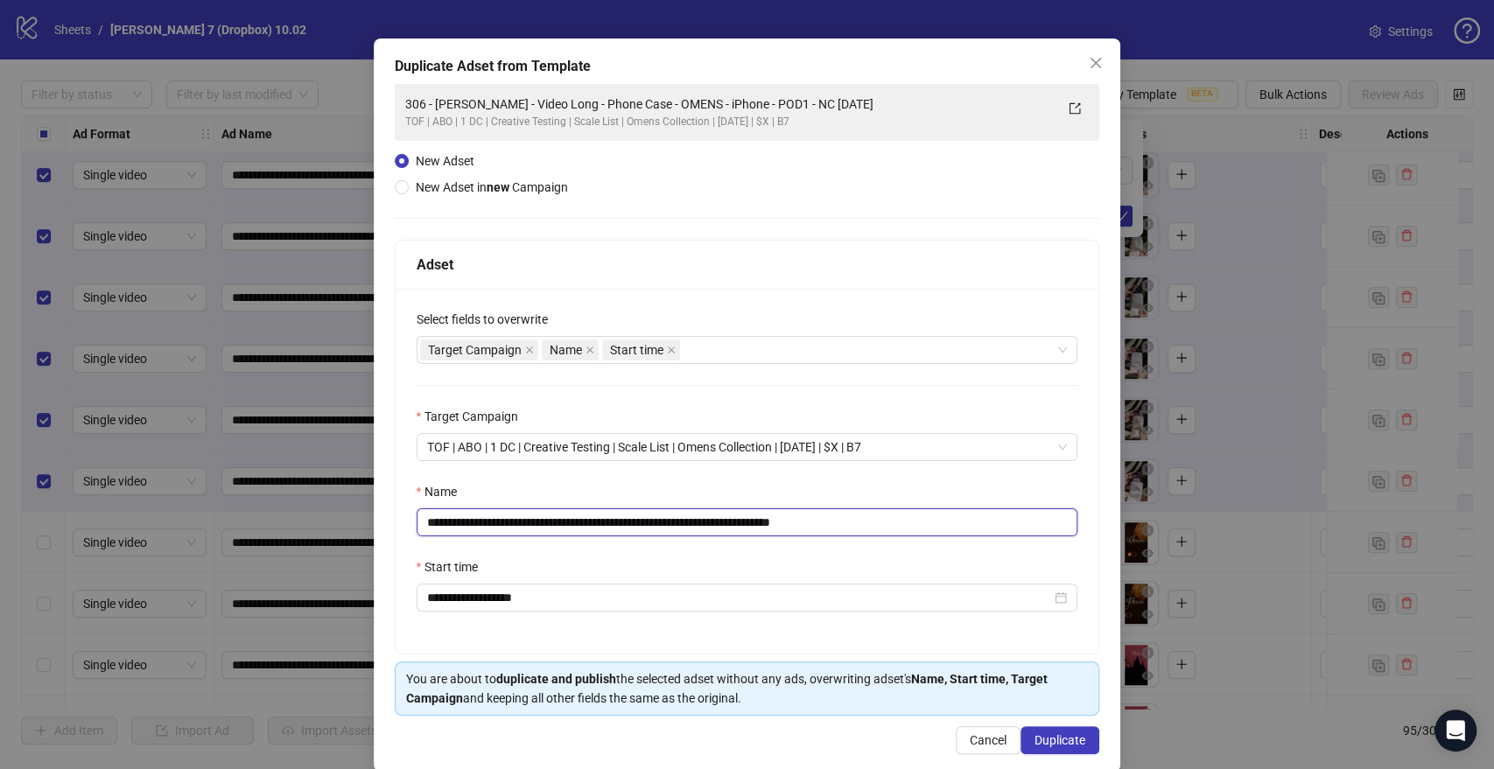
scroll to position [73, 0]
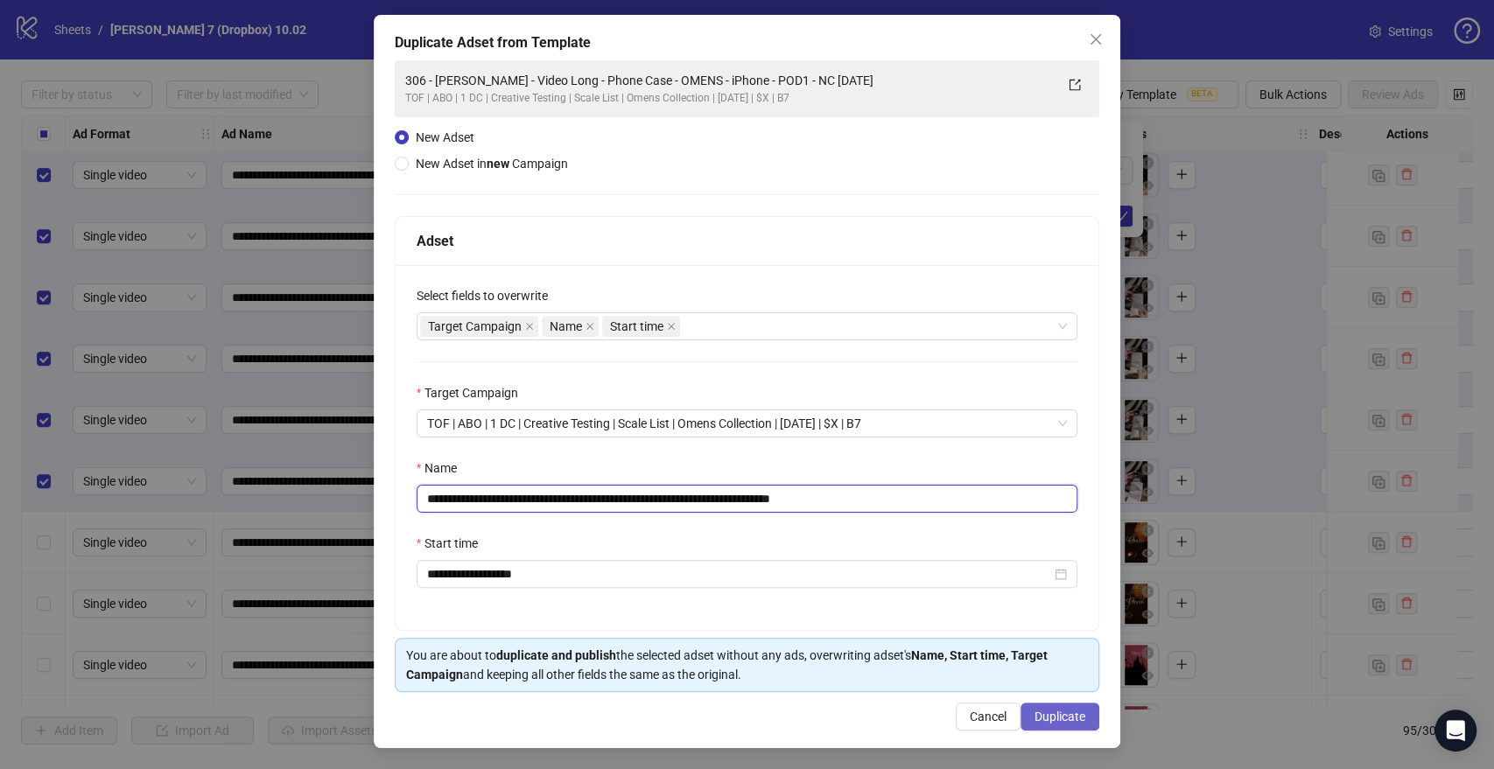
type input "**********"
click at [1057, 710] on span "Duplicate" at bounding box center [1059, 717] width 51 height 14
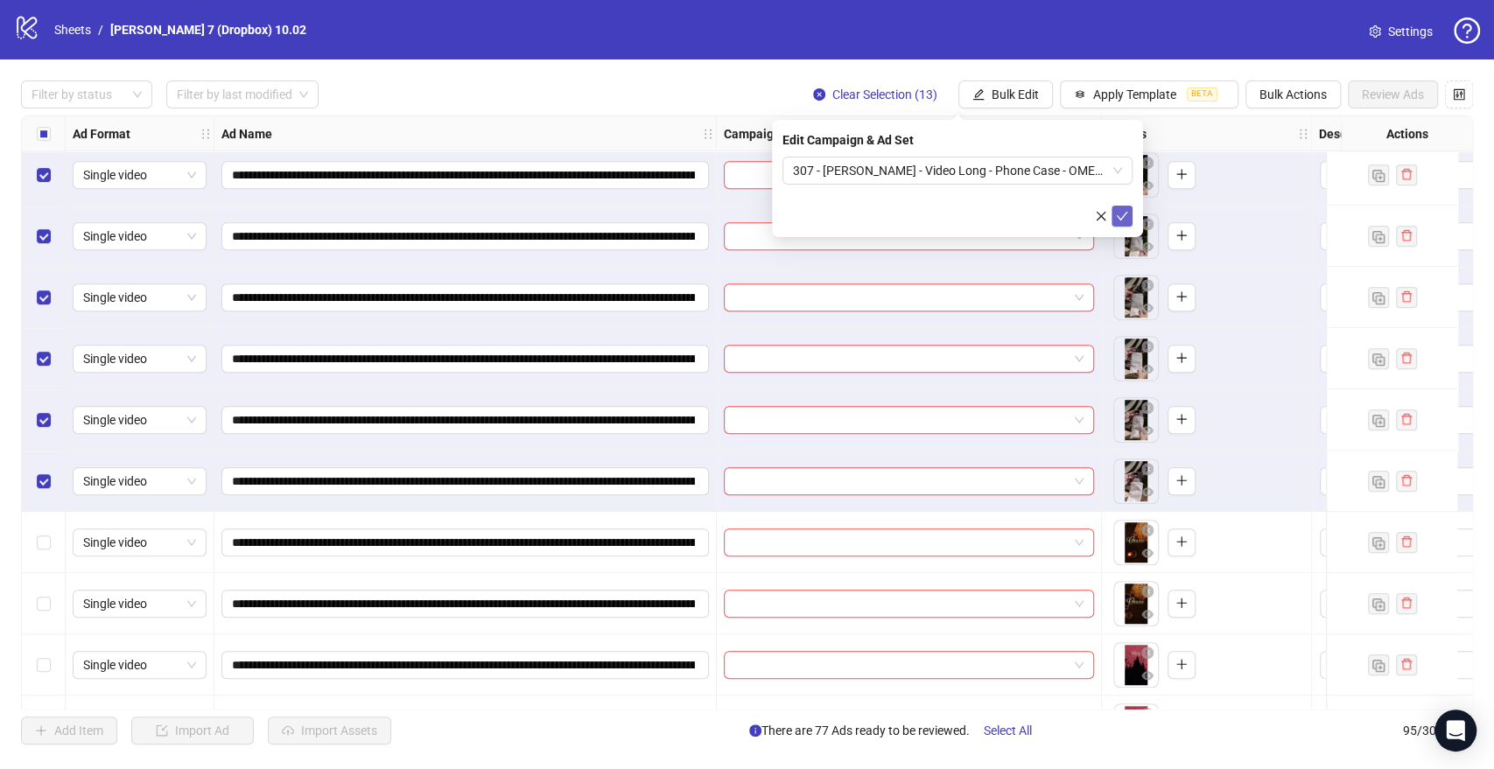
click at [1124, 216] on icon "check" at bounding box center [1122, 216] width 12 height 12
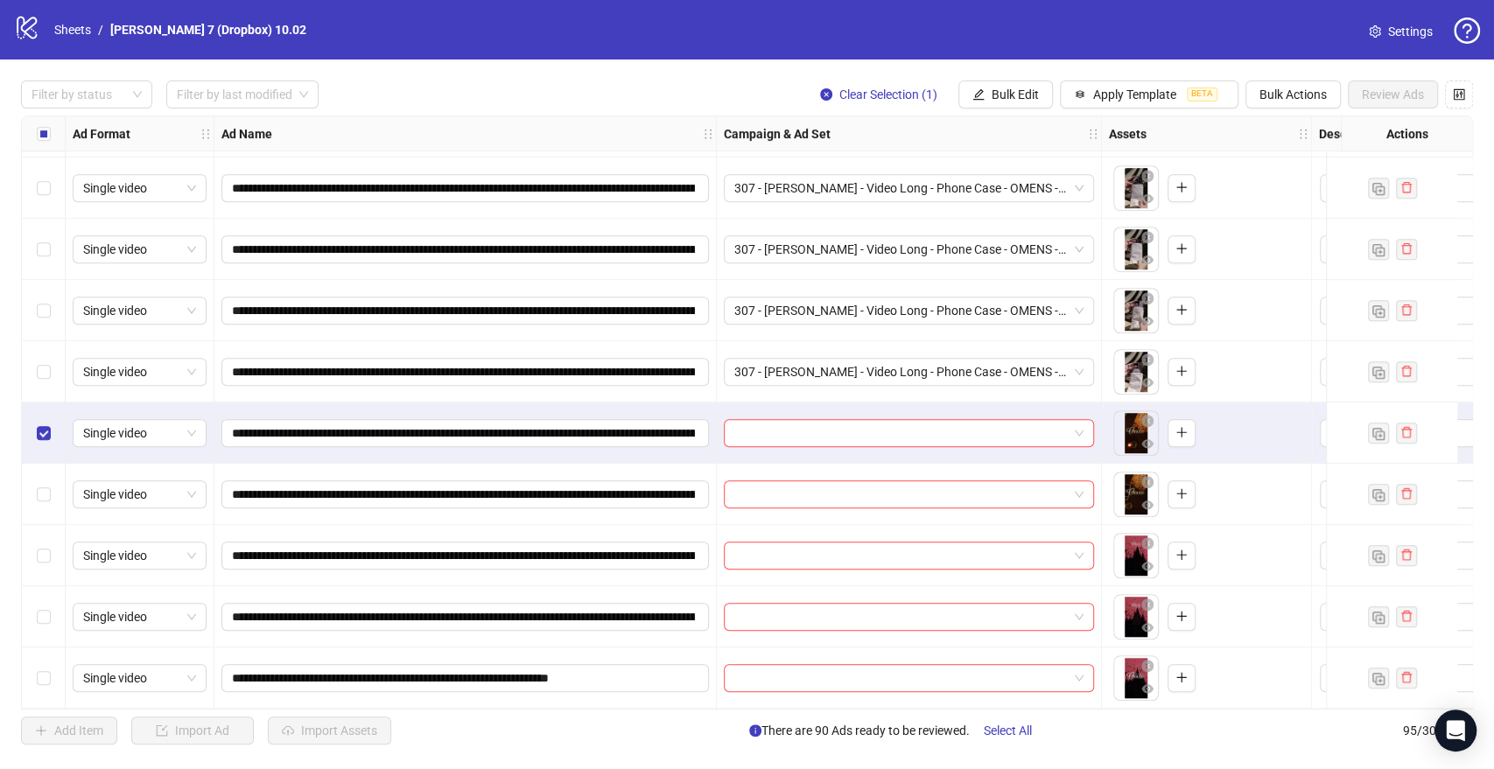
scroll to position [5269, 0]
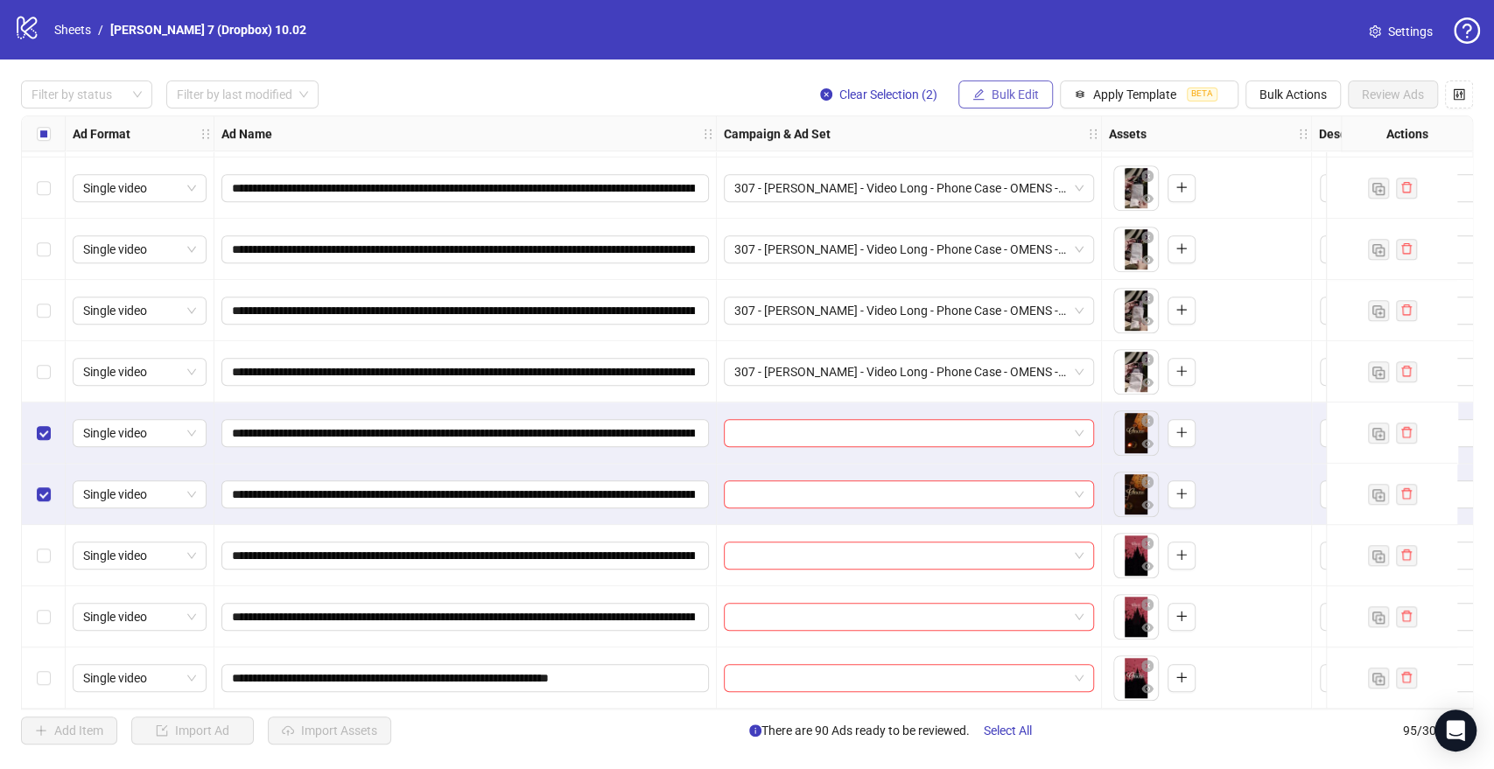
click at [1006, 90] on span "Bulk Edit" at bounding box center [1015, 95] width 47 height 14
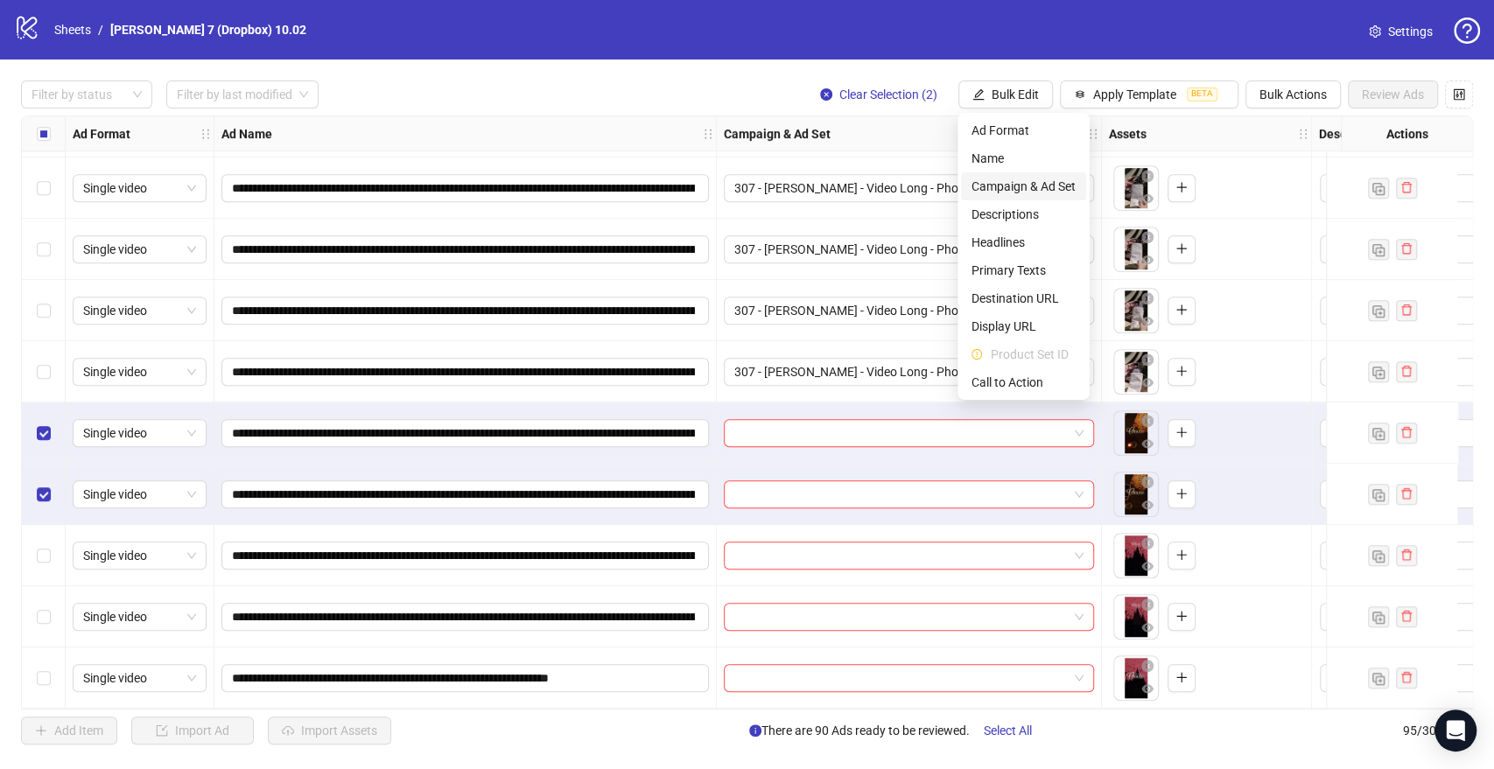
click at [1000, 180] on span "Campaign & Ad Set" at bounding box center [1023, 186] width 104 height 19
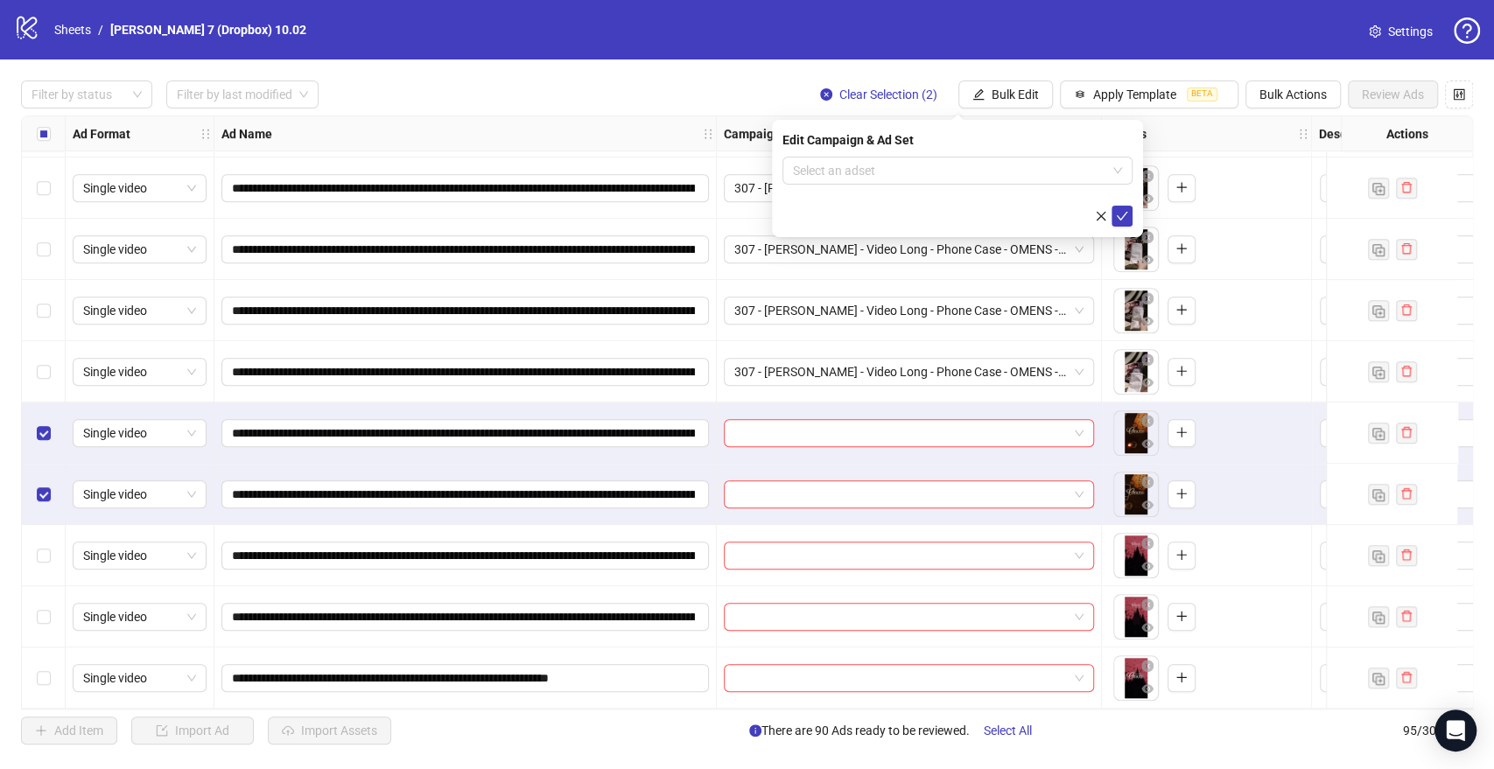
click at [945, 187] on form "Select an adset" at bounding box center [957, 192] width 350 height 70
click at [958, 170] on input "search" at bounding box center [949, 171] width 313 height 26
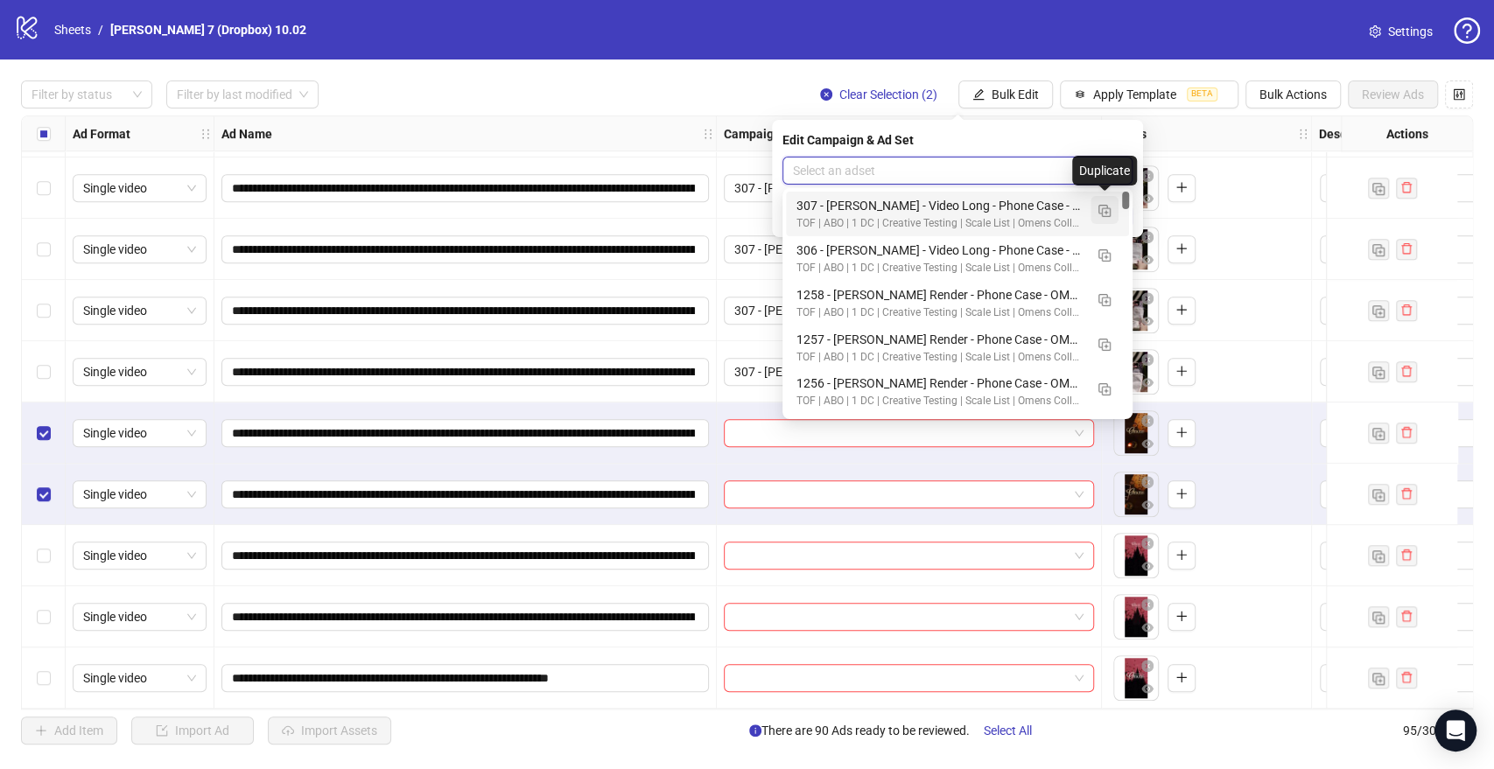
click at [1106, 219] on button "button" at bounding box center [1104, 210] width 28 height 28
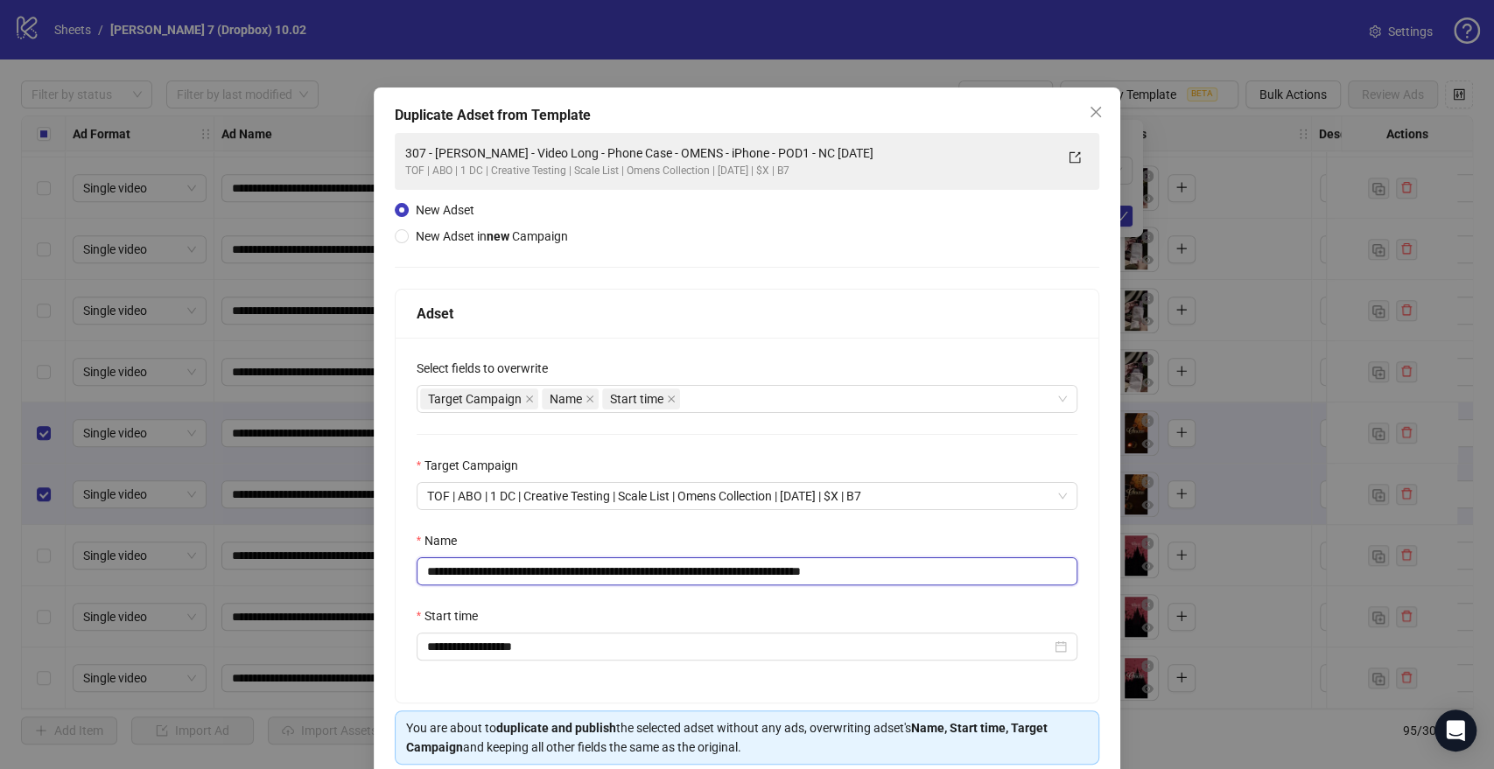
drag, startPoint x: 797, startPoint y: 565, endPoint x: 126, endPoint y: 593, distance: 671.8
click at [126, 593] on div "**********" at bounding box center [747, 384] width 1494 height 769
paste input "*"
drag, startPoint x: 873, startPoint y: 565, endPoint x: 1020, endPoint y: 565, distance: 147.0
click at [1020, 565] on input "**********" at bounding box center [748, 571] width 662 height 28
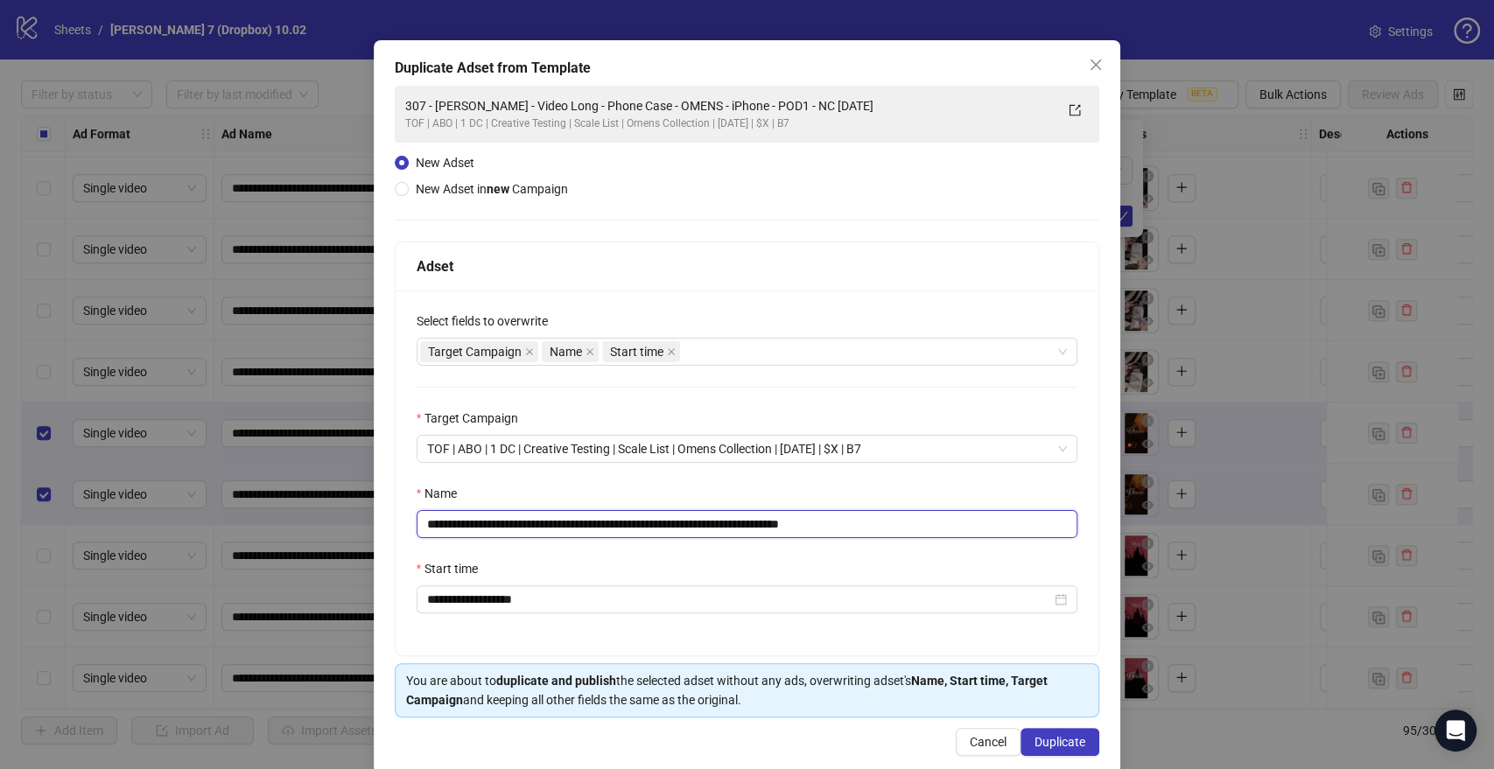
scroll to position [73, 0]
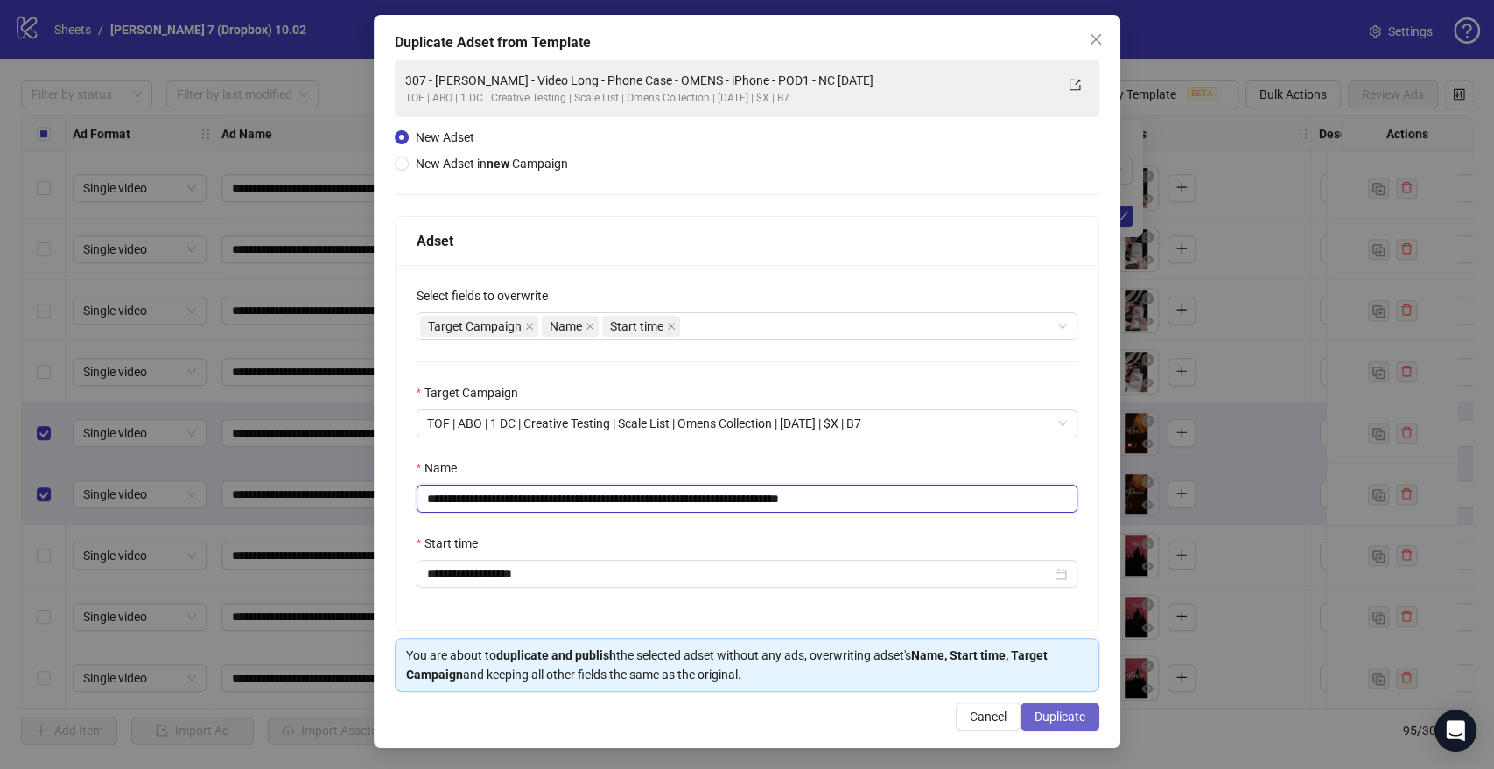
type input "**********"
click at [1055, 710] on span "Duplicate" at bounding box center [1059, 717] width 51 height 14
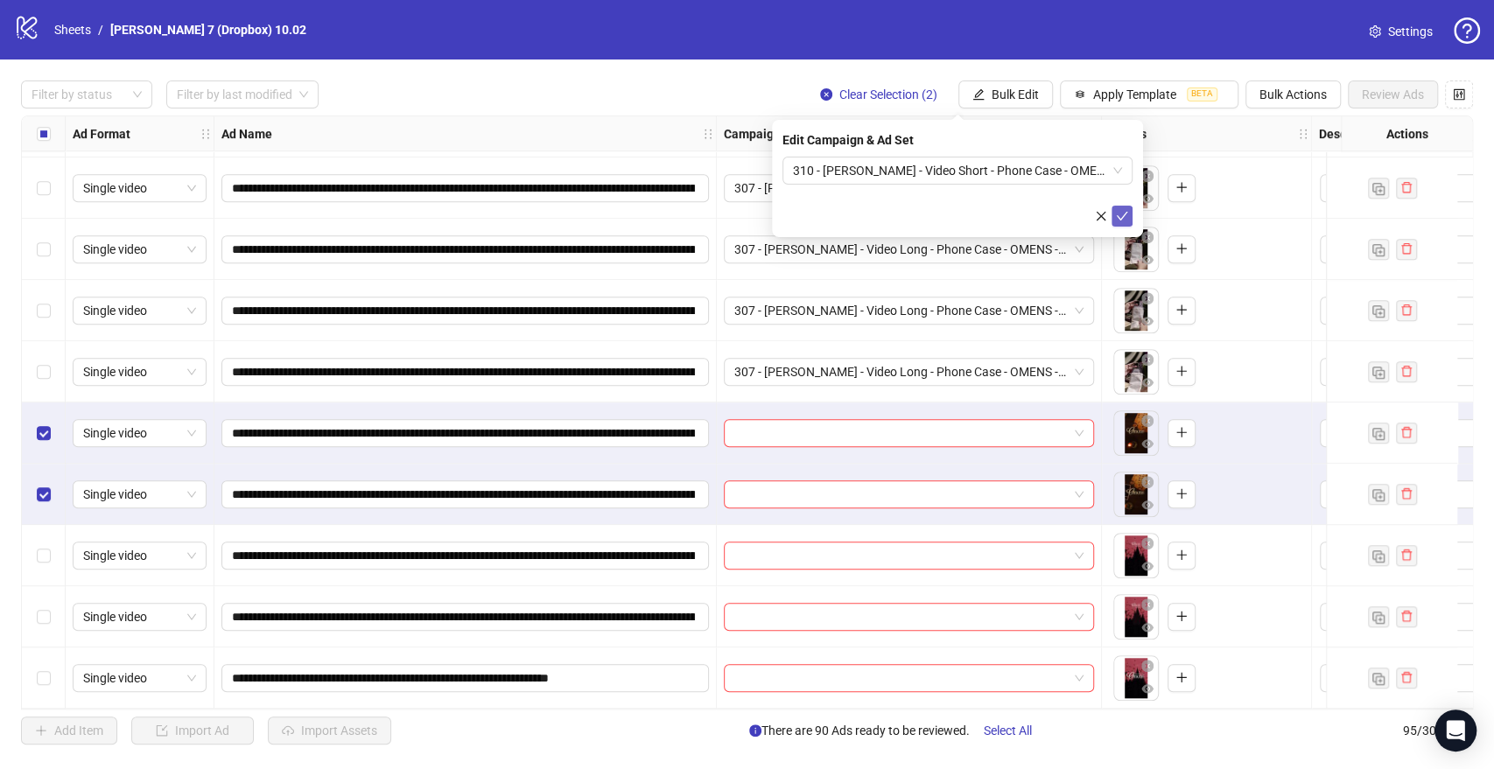
click at [1113, 217] on button "submit" at bounding box center [1121, 216] width 21 height 21
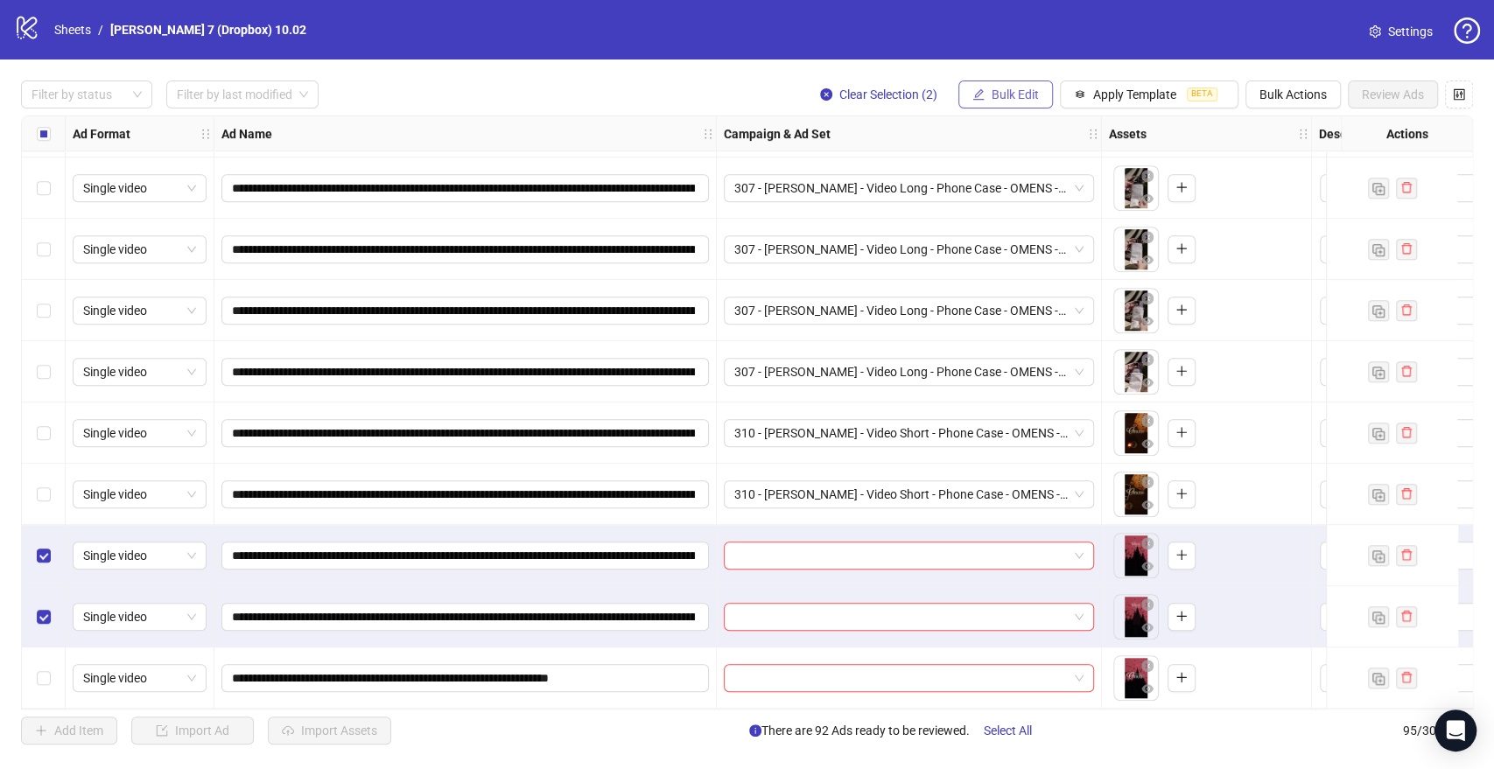
click at [1034, 99] on span "Bulk Edit" at bounding box center [1015, 95] width 47 height 14
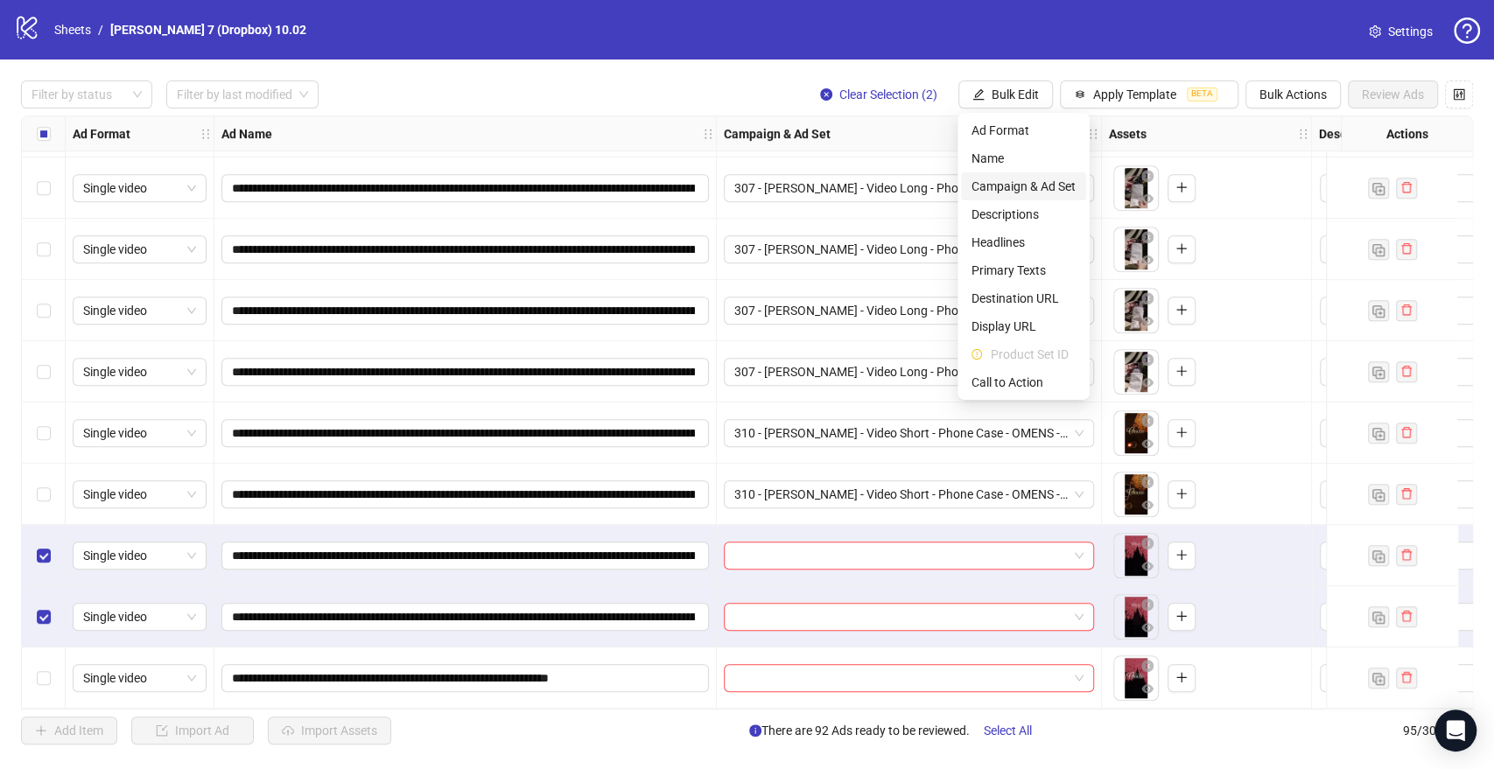
click at [1031, 182] on span "Campaign & Ad Set" at bounding box center [1023, 186] width 104 height 19
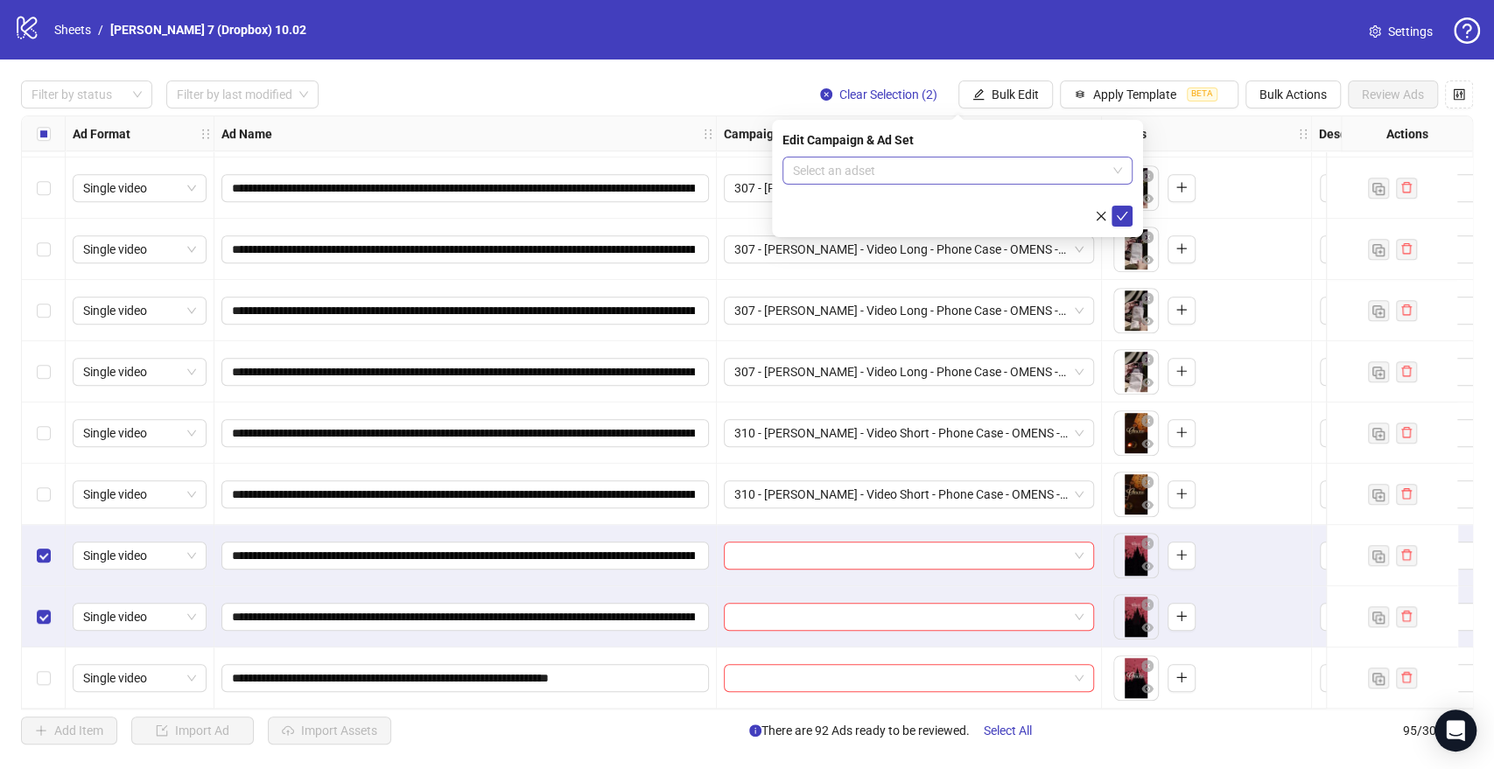
click at [840, 171] on input "search" at bounding box center [949, 171] width 313 height 26
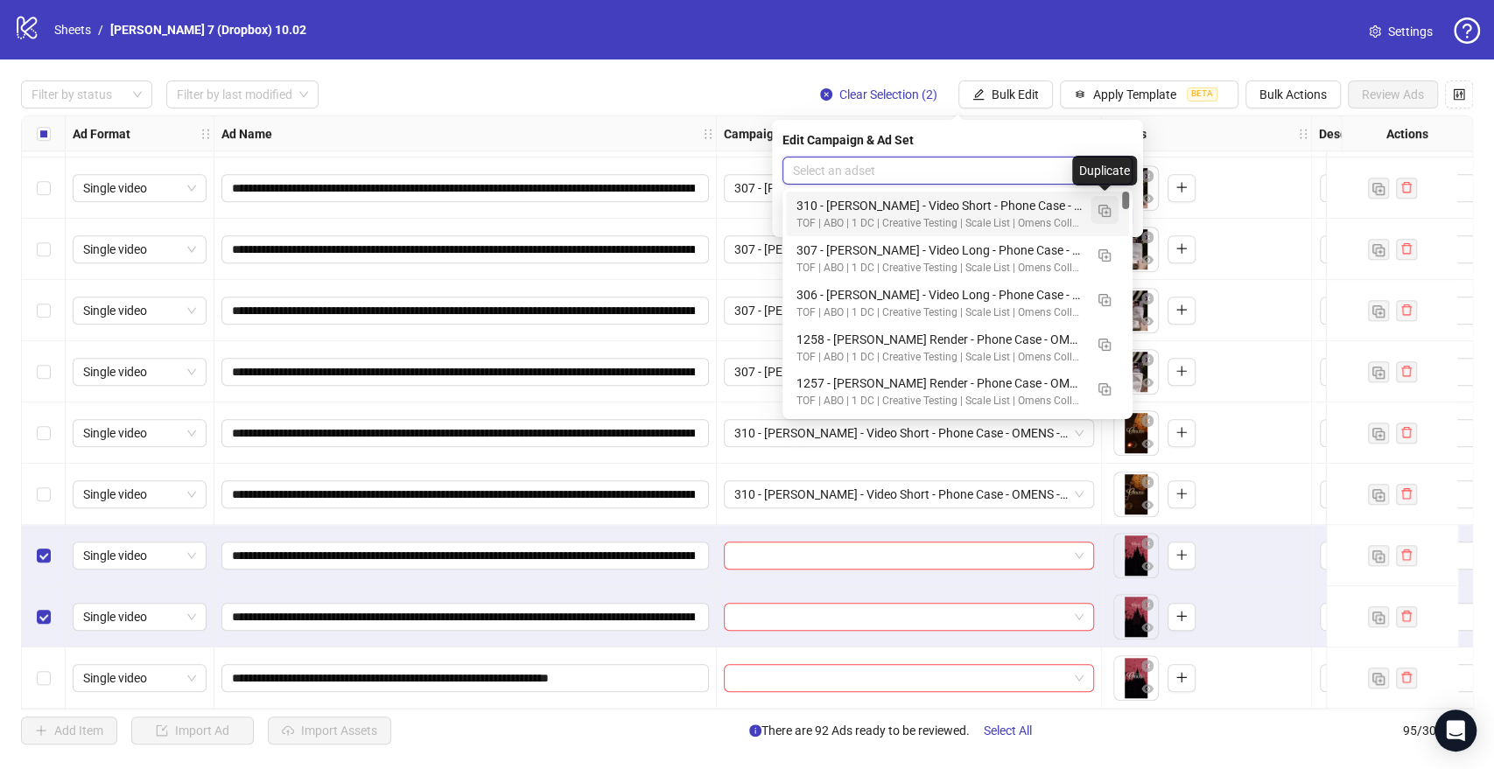
click at [1099, 210] on img "button" at bounding box center [1104, 211] width 12 height 12
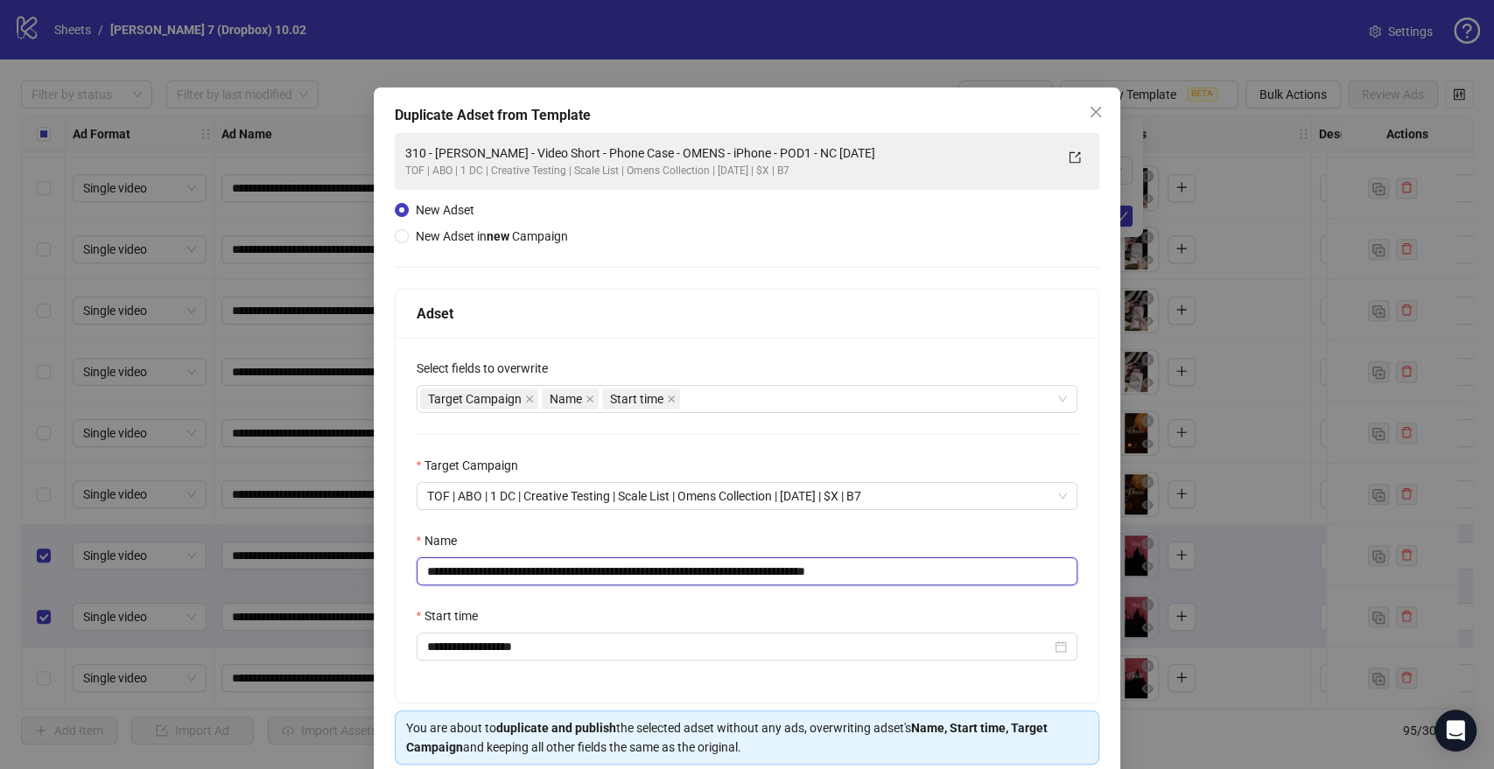
drag, startPoint x: 805, startPoint y: 572, endPoint x: 0, endPoint y: 548, distance: 805.5
click at [0, 548] on div "**********" at bounding box center [747, 384] width 1494 height 769
paste input "text"
drag, startPoint x: 873, startPoint y: 570, endPoint x: 997, endPoint y: 572, distance: 124.3
click at [997, 572] on input "**********" at bounding box center [748, 571] width 662 height 28
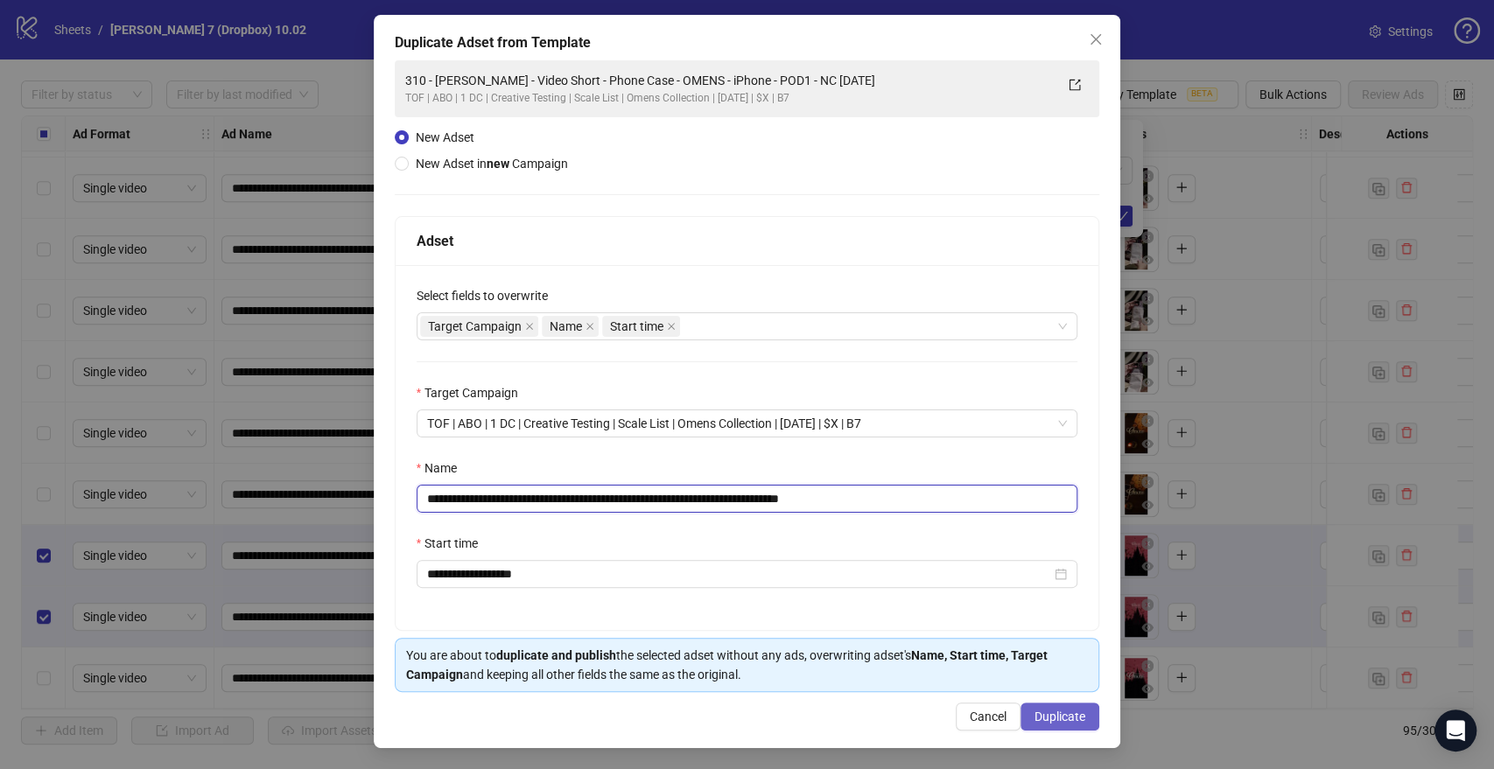
type input "**********"
click at [1059, 728] on button "Duplicate" at bounding box center [1059, 717] width 79 height 28
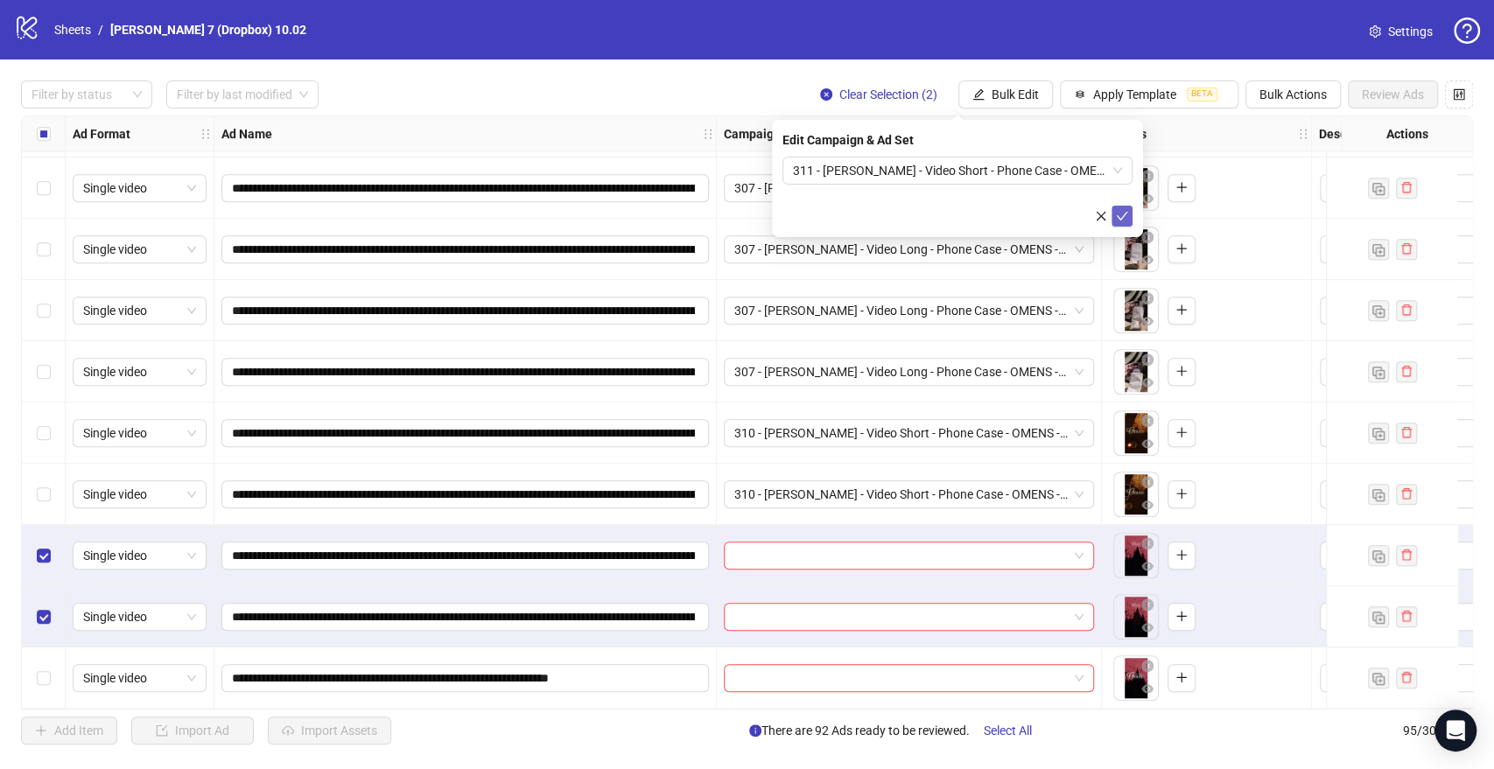
click at [1121, 216] on icon "check" at bounding box center [1122, 216] width 11 height 9
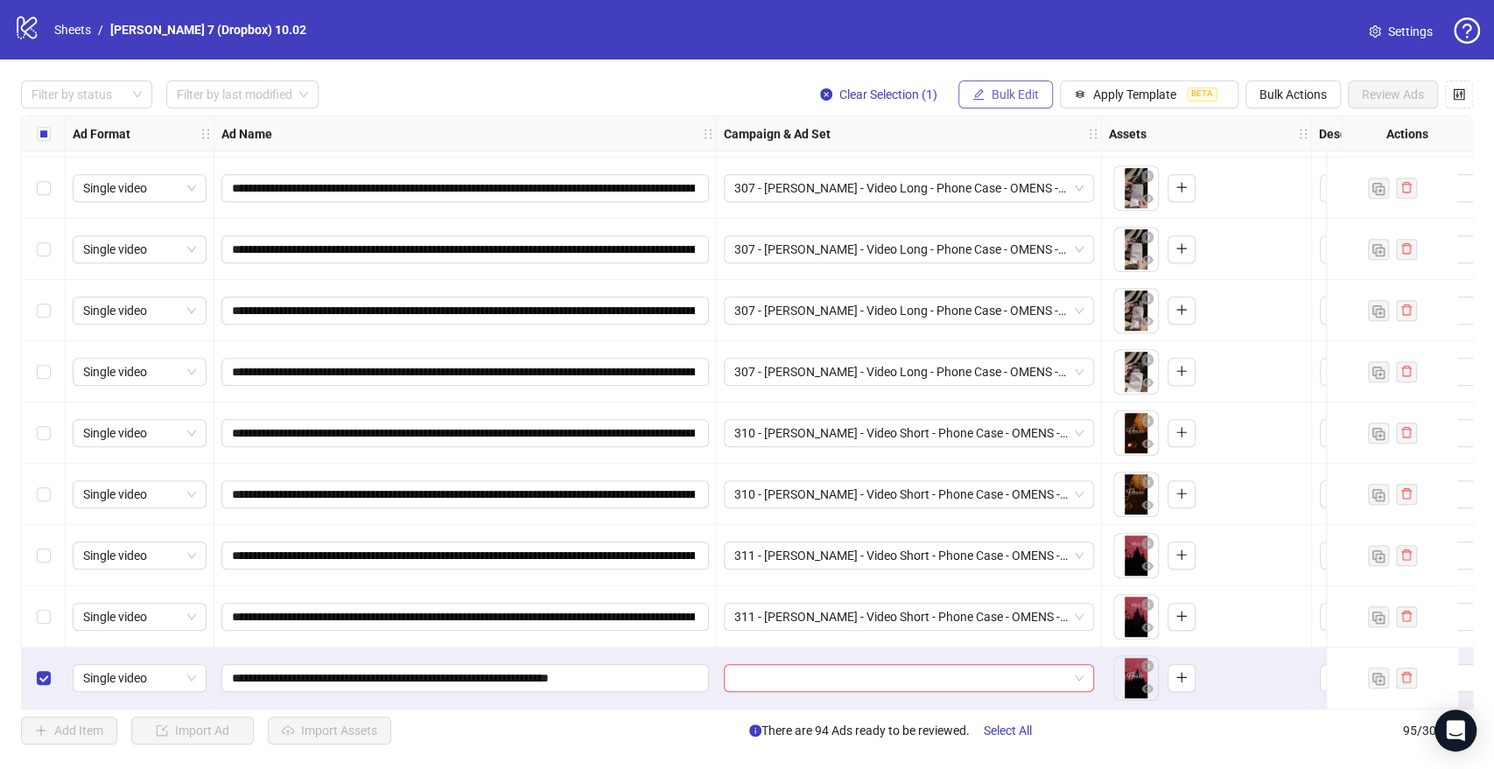
click at [992, 96] on span "Bulk Edit" at bounding box center [1015, 95] width 47 height 14
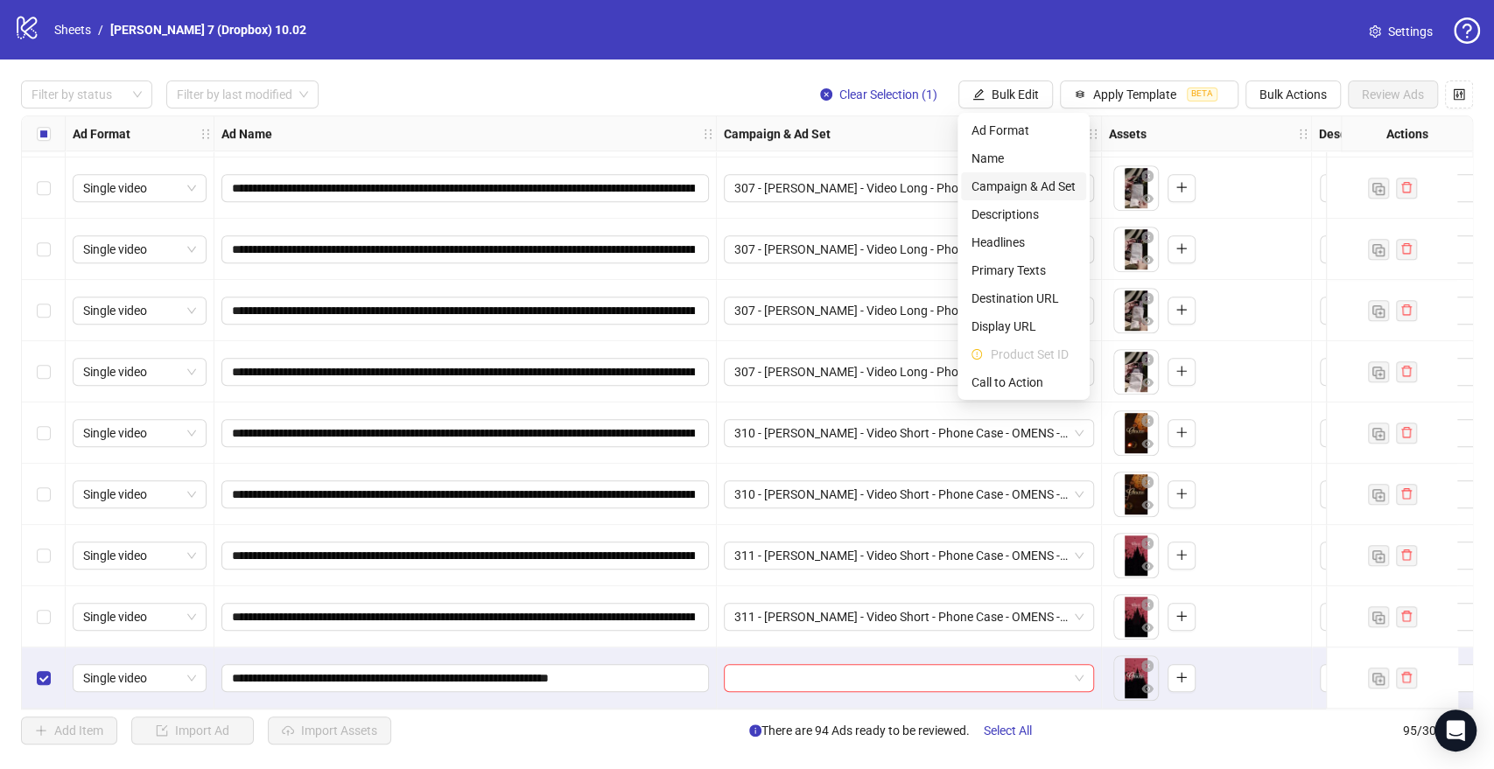
click at [1001, 186] on span "Campaign & Ad Set" at bounding box center [1023, 186] width 104 height 19
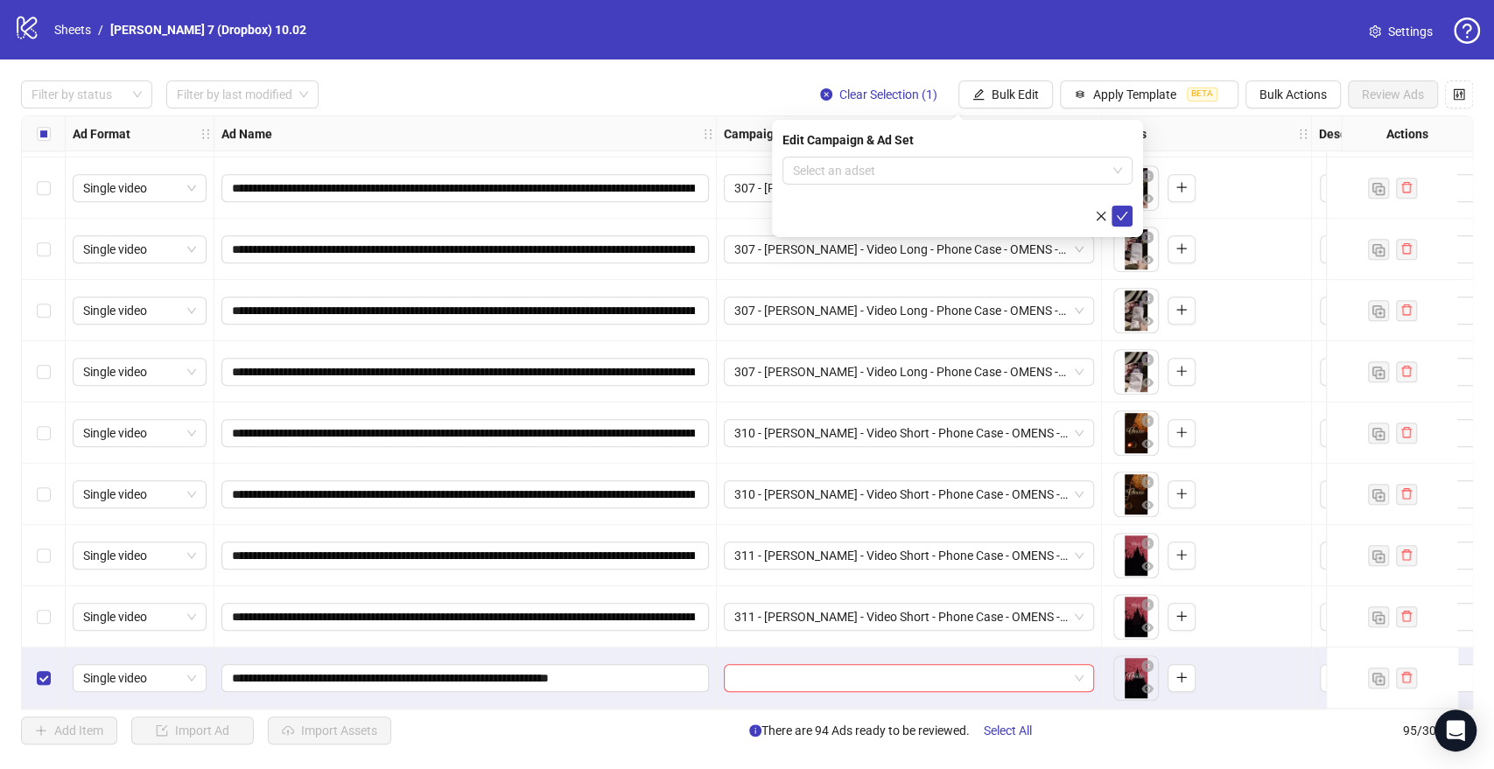
click at [776, 158] on div "Edit Campaign & Ad Set Select an adset" at bounding box center [957, 178] width 371 height 117
click at [856, 169] on input "search" at bounding box center [949, 171] width 313 height 26
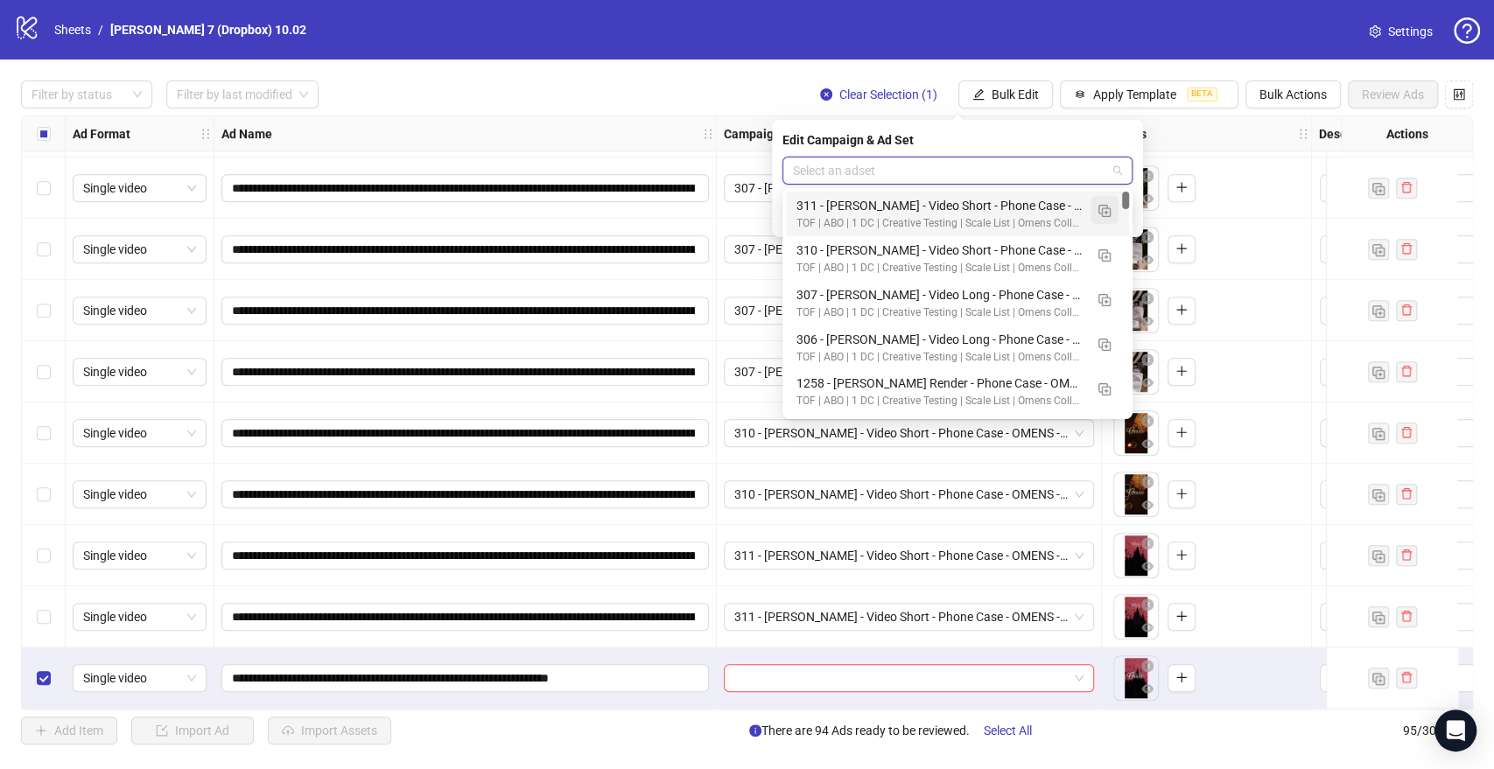
click at [1106, 210] on img "button" at bounding box center [1104, 211] width 12 height 12
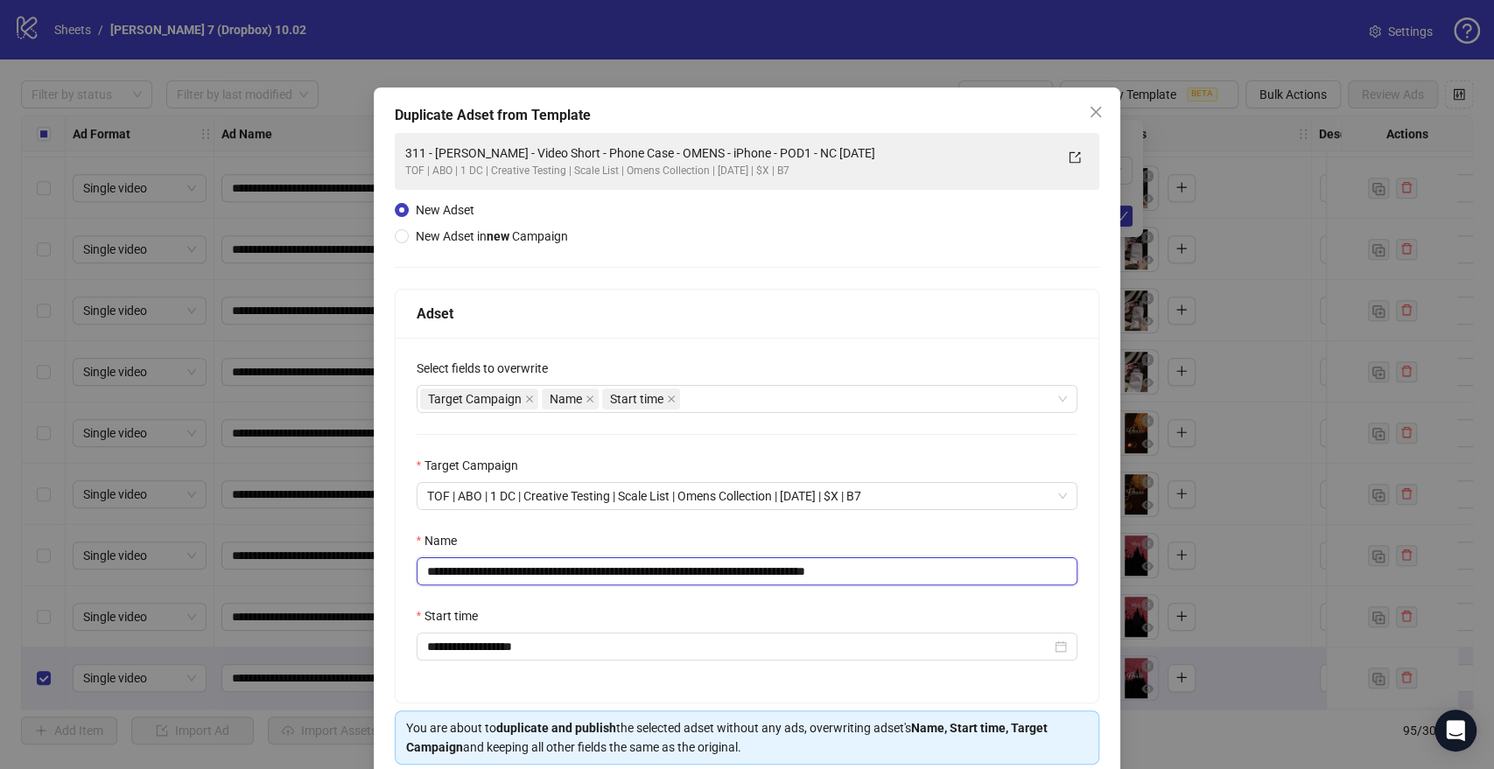
drag, startPoint x: 803, startPoint y: 569, endPoint x: 13, endPoint y: 575, distance: 790.3
click at [13, 576] on div "**********" at bounding box center [747, 384] width 1494 height 769
paste input "text"
drag, startPoint x: 732, startPoint y: 567, endPoint x: 875, endPoint y: 567, distance: 143.5
click at [875, 567] on input "**********" at bounding box center [748, 571] width 662 height 28
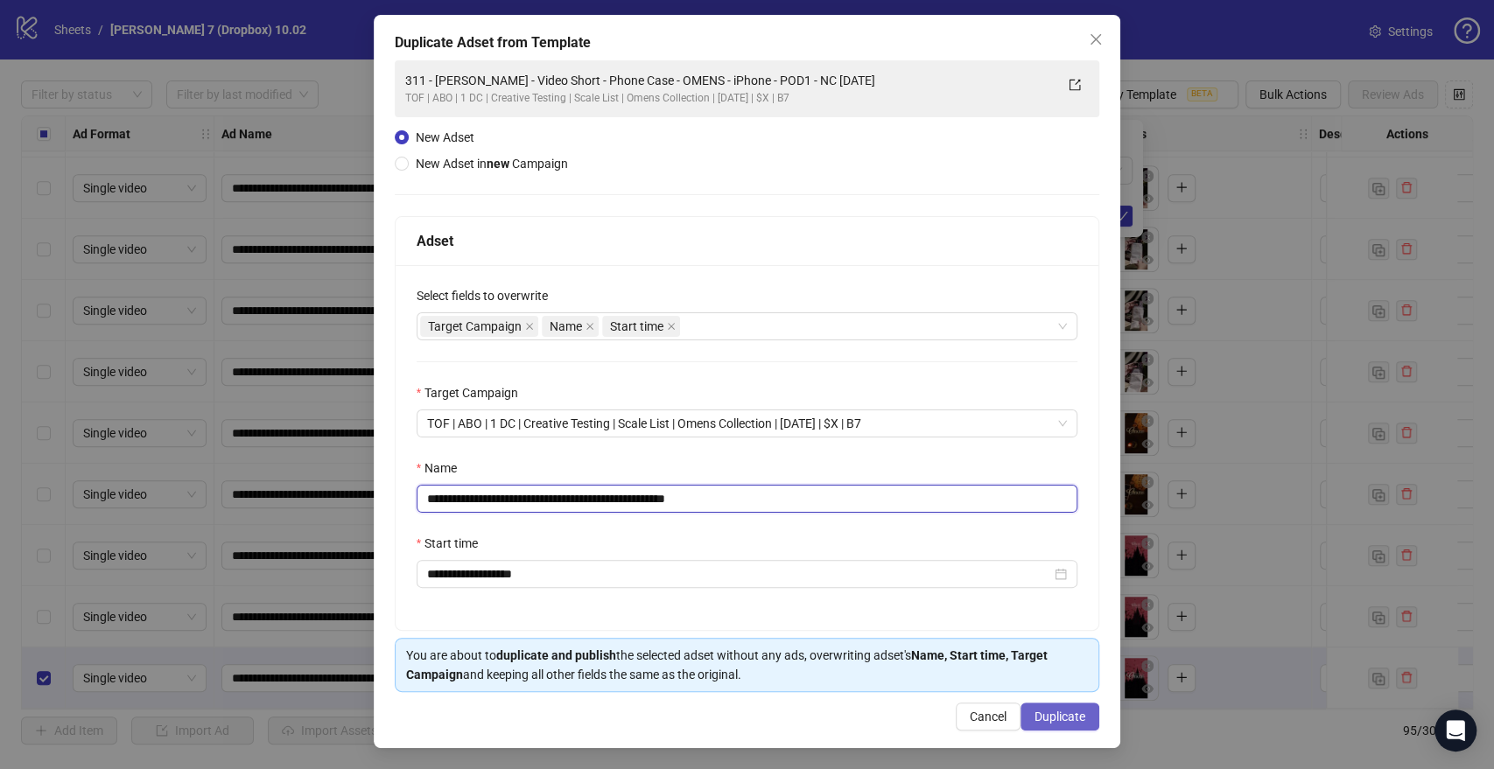
type input "**********"
click at [1047, 717] on span "Duplicate" at bounding box center [1059, 717] width 51 height 14
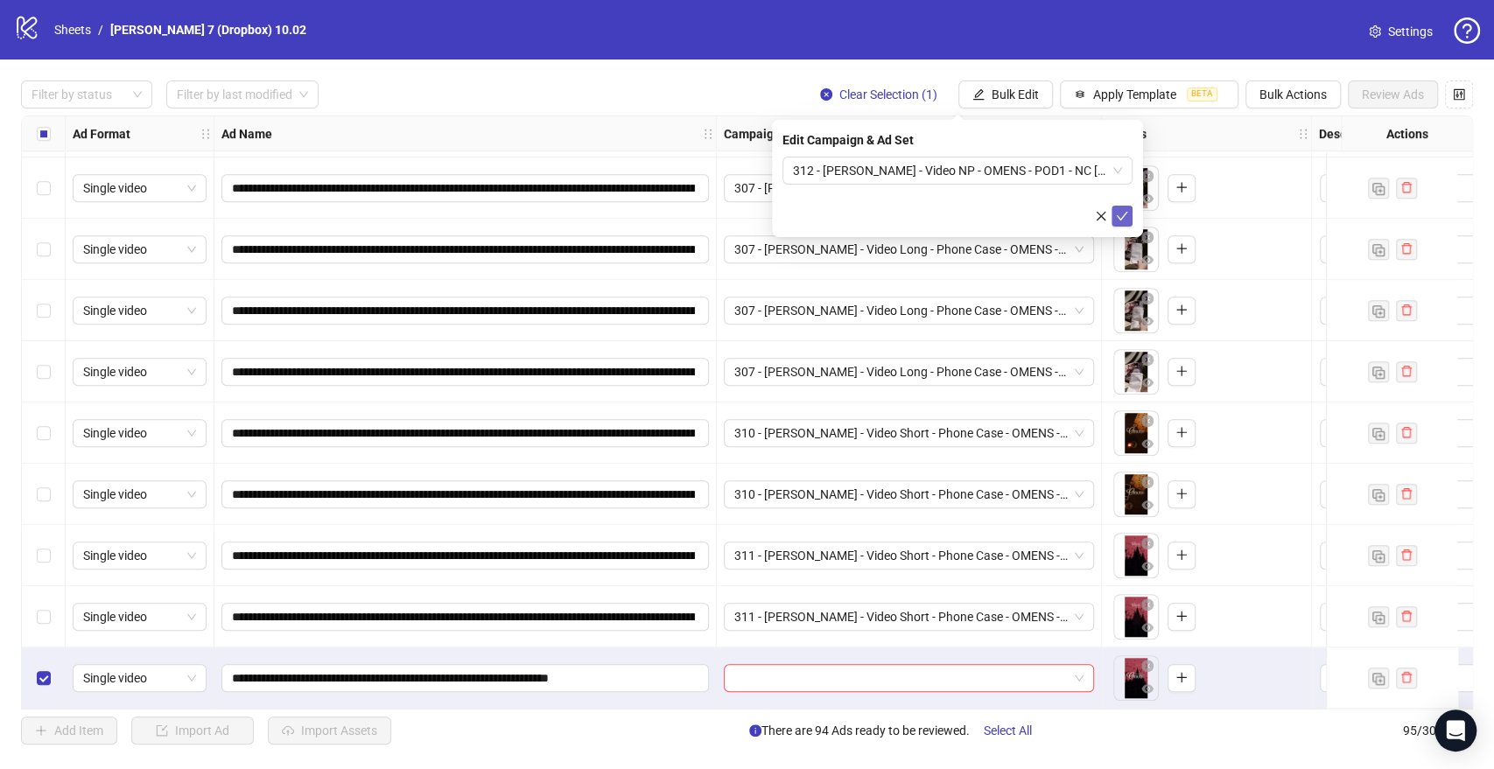
click at [1118, 216] on icon "check" at bounding box center [1122, 216] width 12 height 12
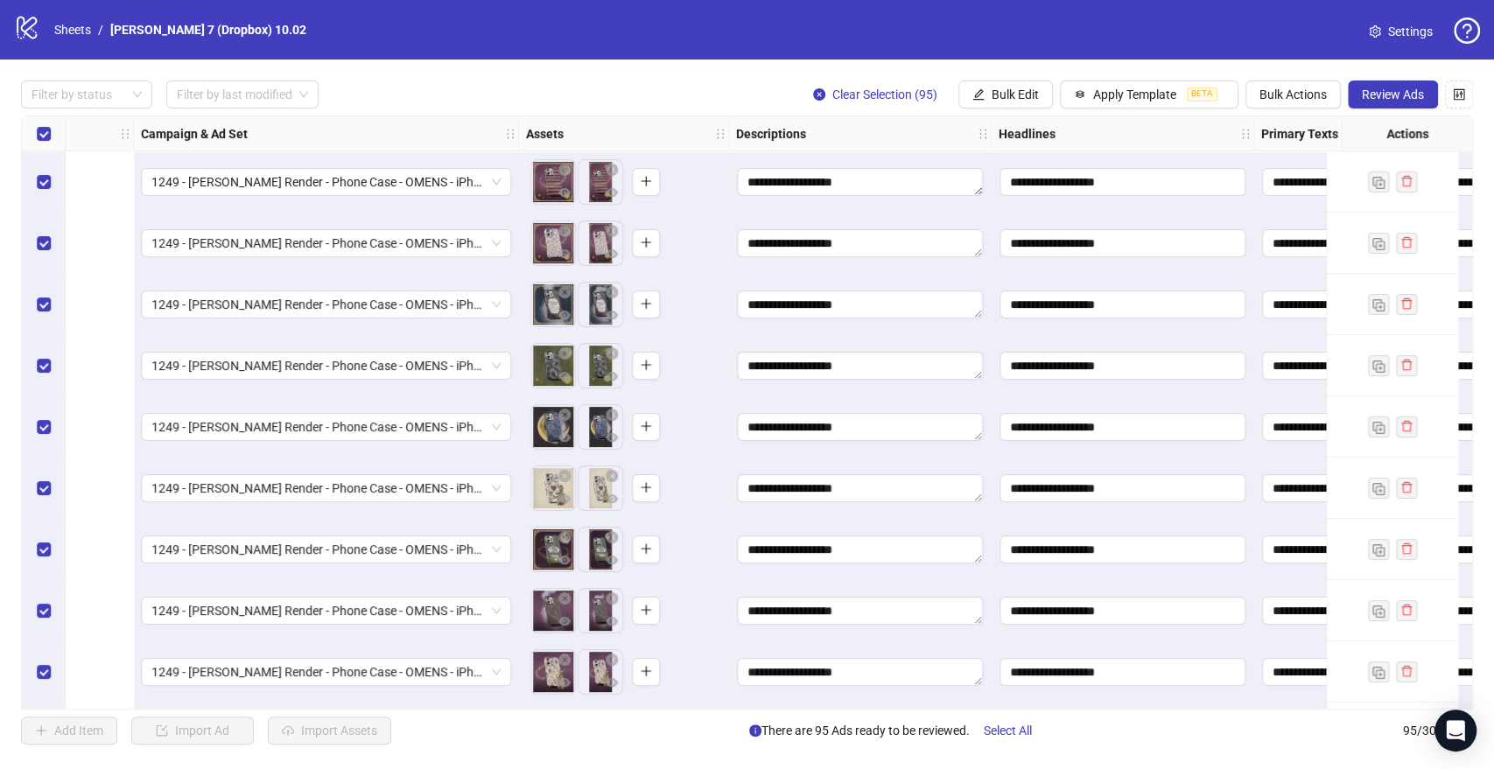
scroll to position [0, 1264]
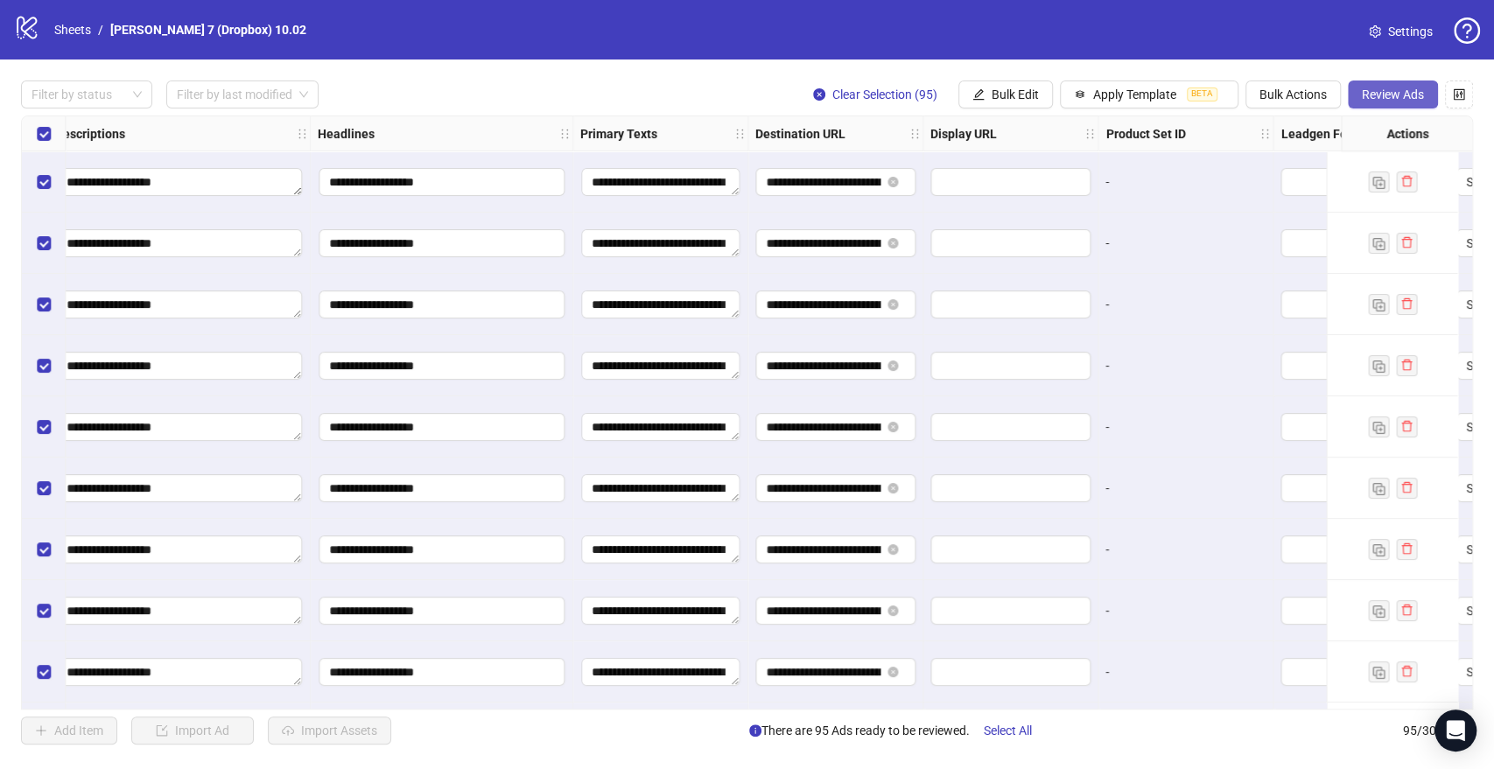
click at [1385, 81] on button "Review Ads" at bounding box center [1393, 95] width 90 height 28
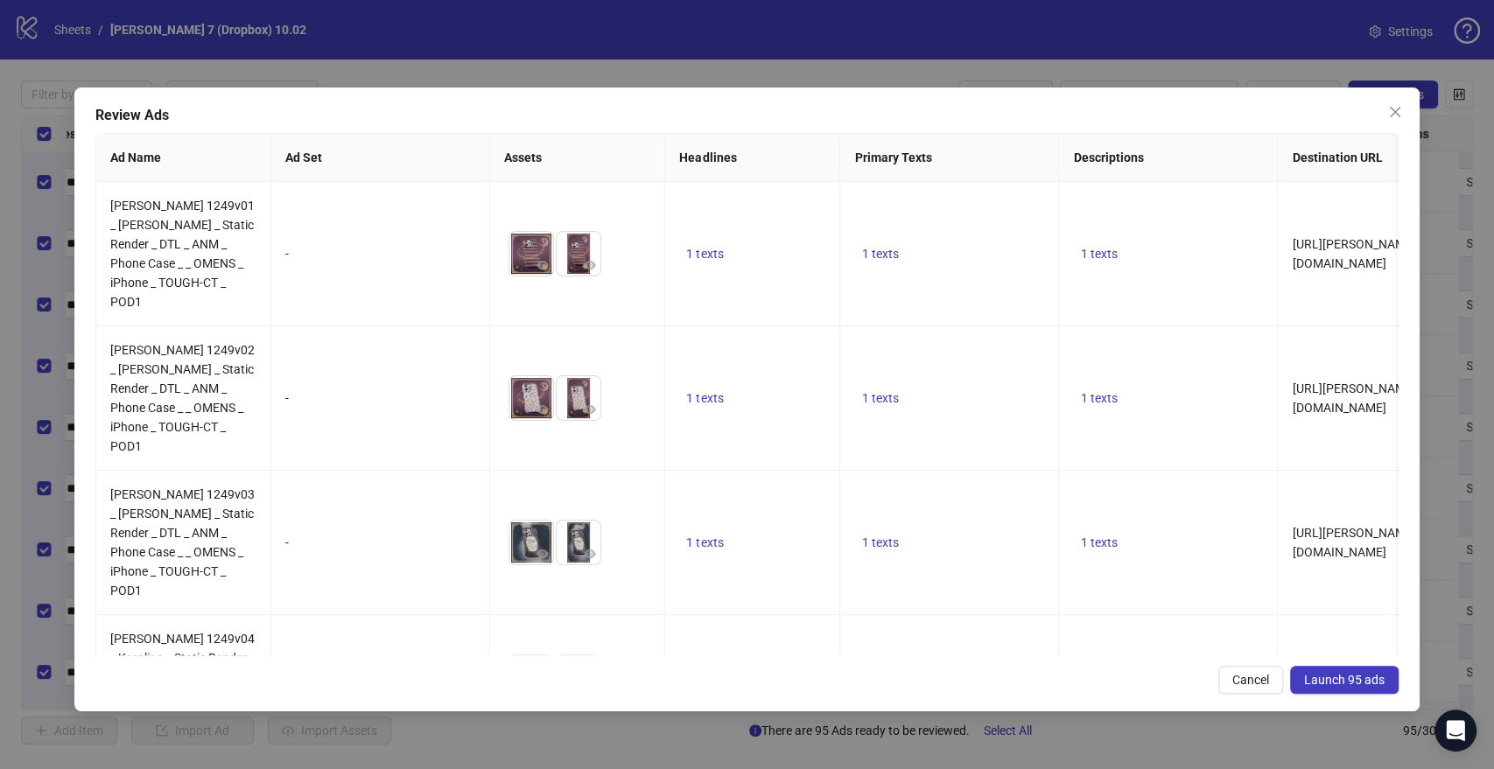
click at [1365, 673] on span "Launch 95 ads" at bounding box center [1344, 680] width 81 height 14
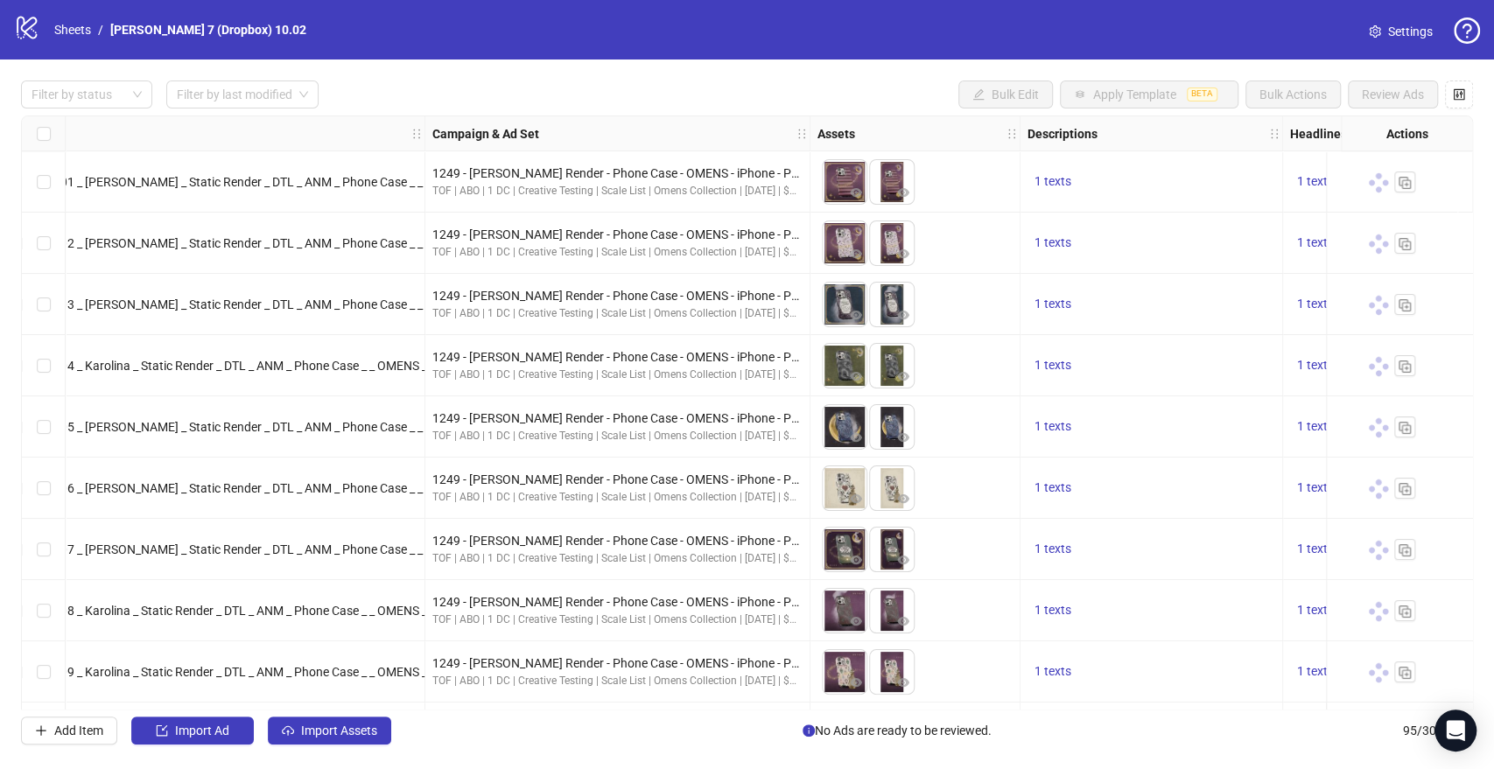
scroll to position [0, 0]
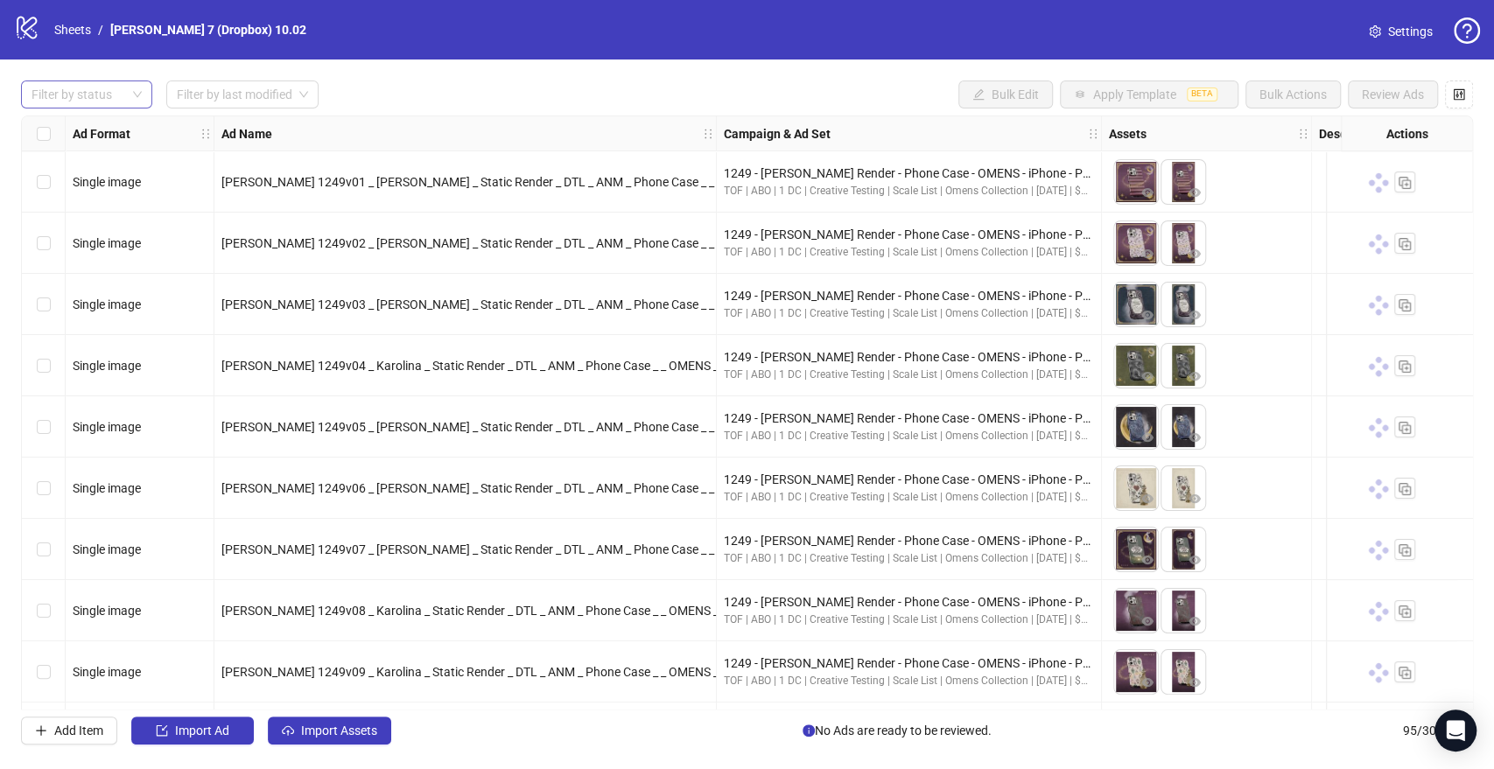
click at [67, 103] on div at bounding box center [78, 94] width 106 height 25
click at [73, 132] on div "Draft" at bounding box center [86, 130] width 103 height 19
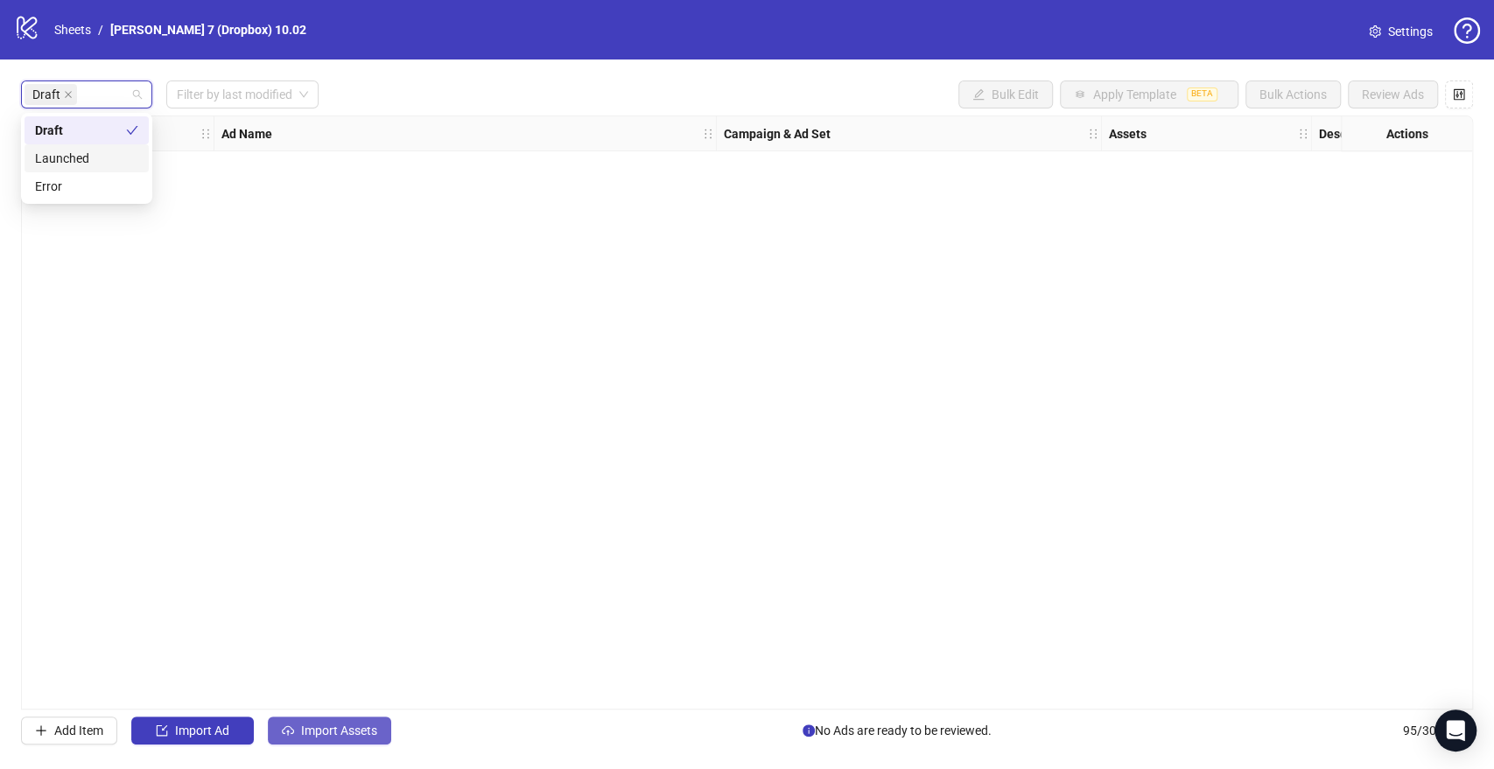
click at [374, 736] on span "Import Assets" at bounding box center [339, 731] width 76 height 14
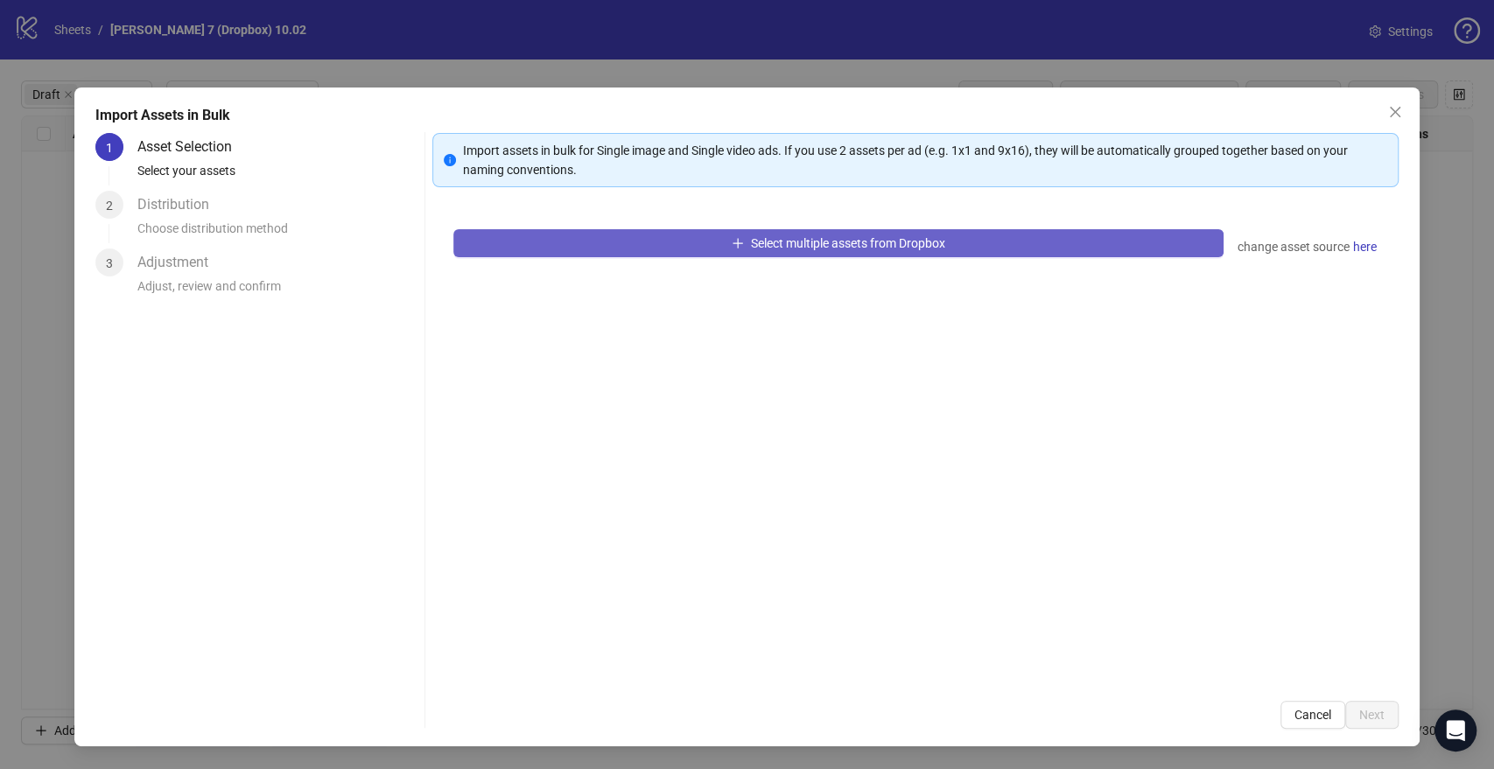
click at [722, 254] on button "Select multiple assets from Dropbox" at bounding box center [837, 243] width 769 height 28
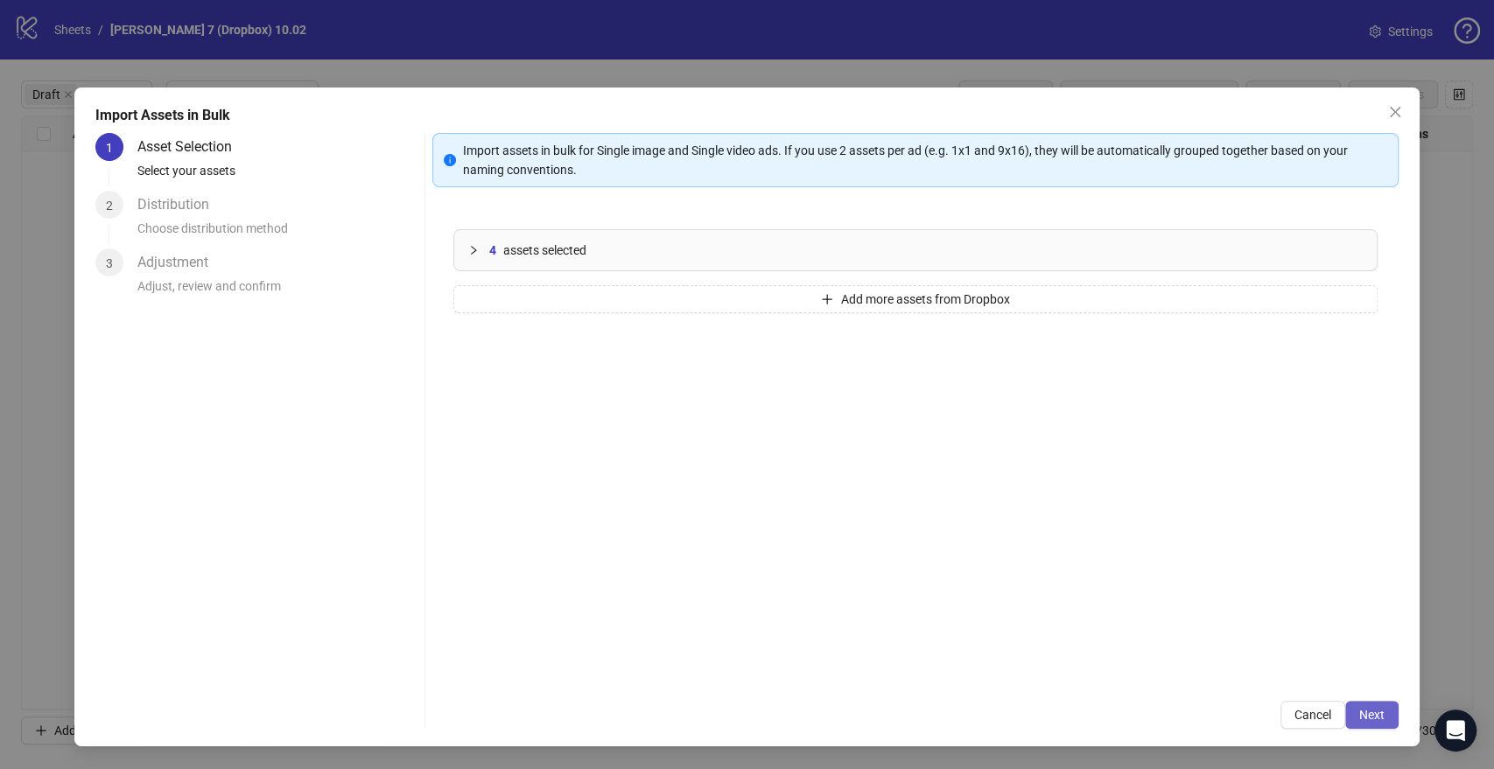
click at [1359, 710] on span "Next" at bounding box center [1371, 715] width 25 height 14
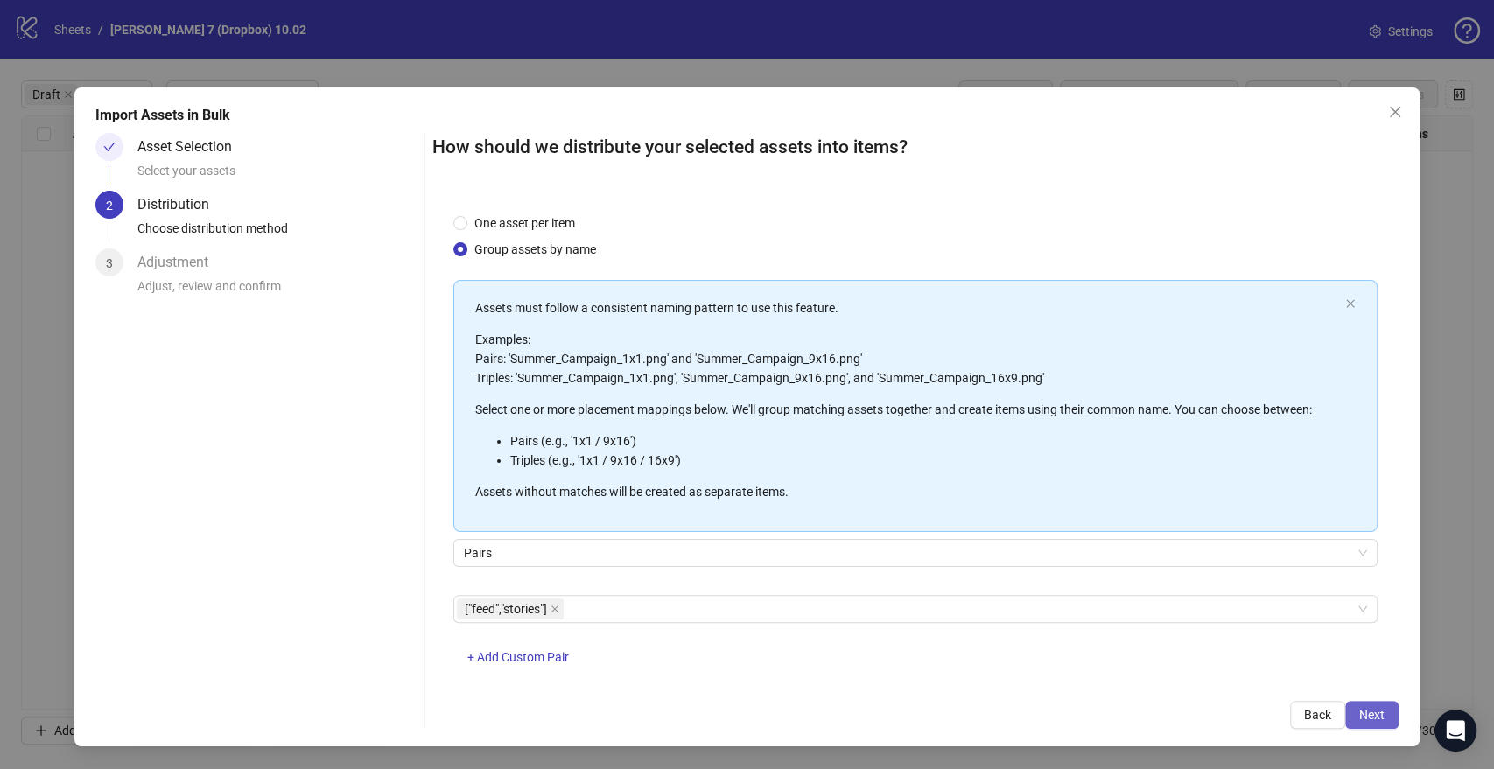
click at [1356, 711] on button "Next" at bounding box center [1371, 715] width 53 height 28
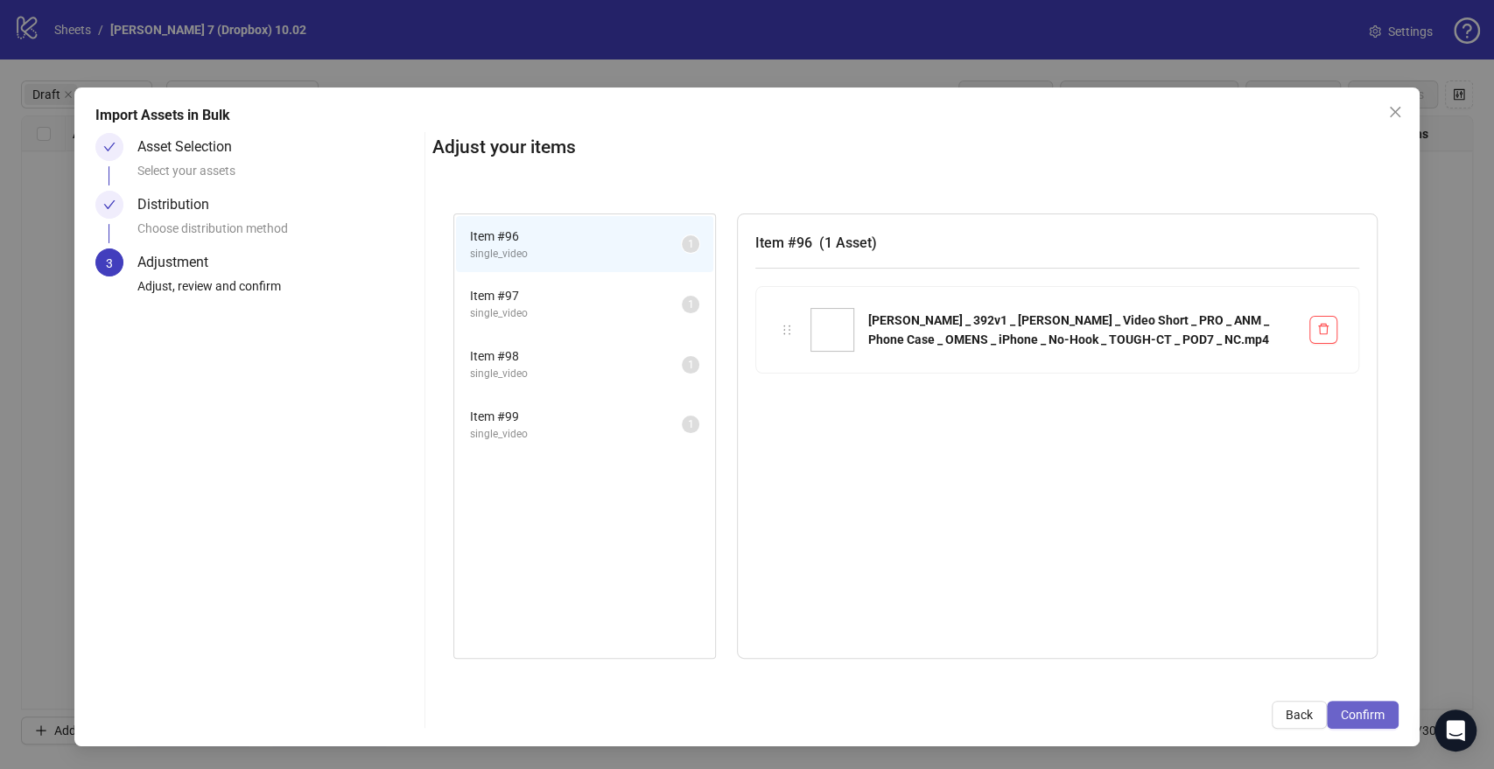
click at [1372, 708] on span "Confirm" at bounding box center [1363, 715] width 44 height 14
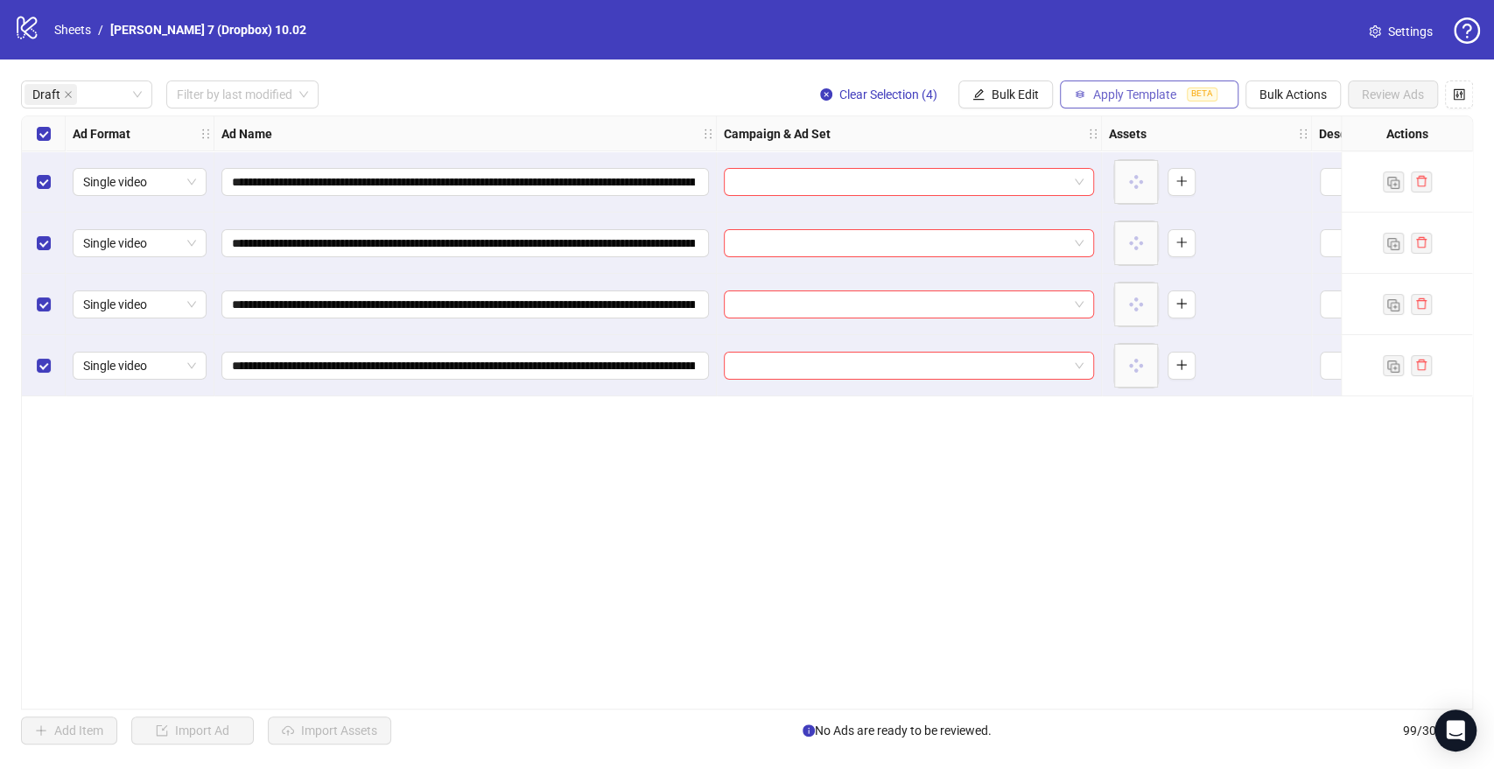
click at [1195, 96] on span "BETA" at bounding box center [1202, 95] width 31 height 14
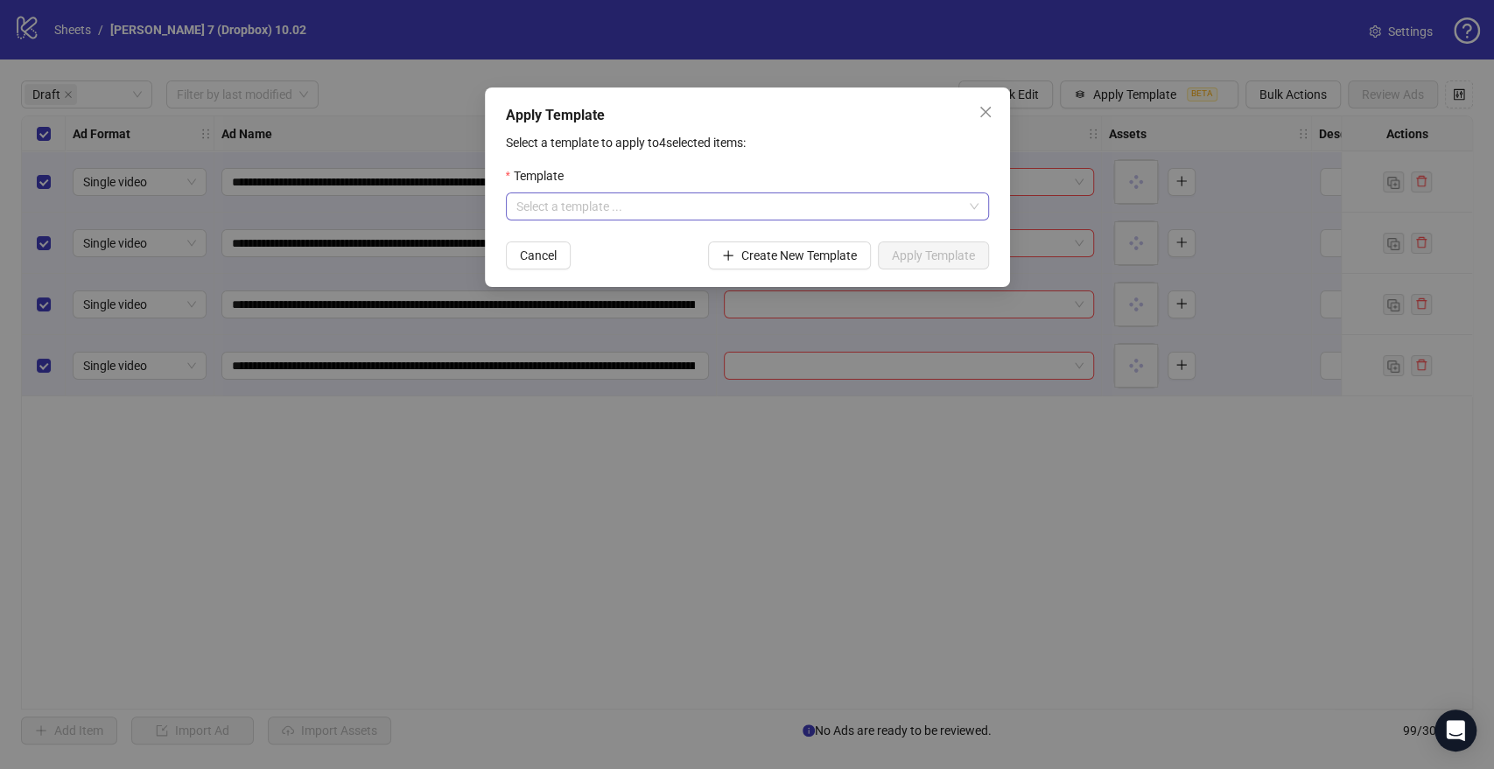
click at [765, 195] on input "search" at bounding box center [739, 206] width 446 height 26
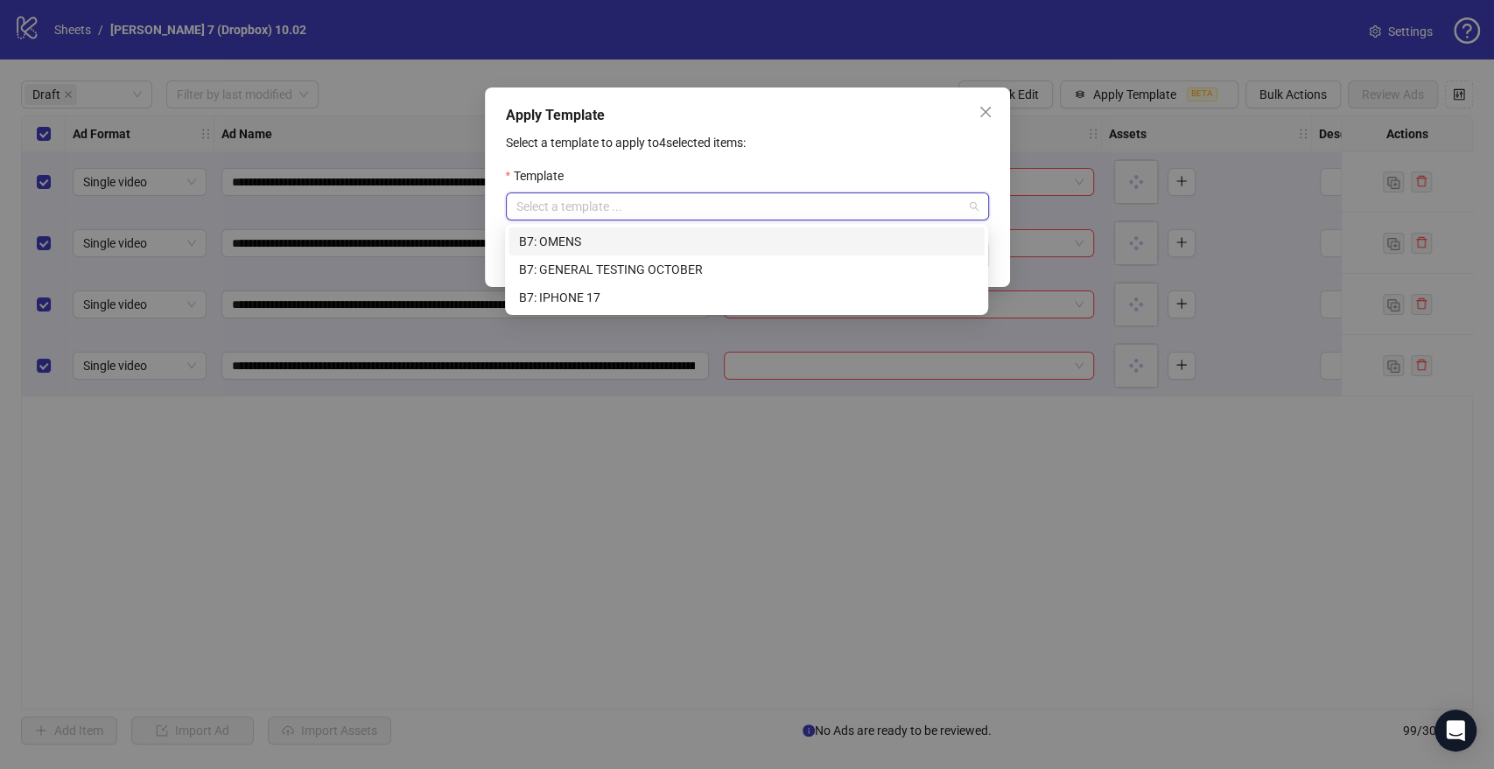
click at [632, 247] on div "B7: OMENS" at bounding box center [746, 241] width 455 height 19
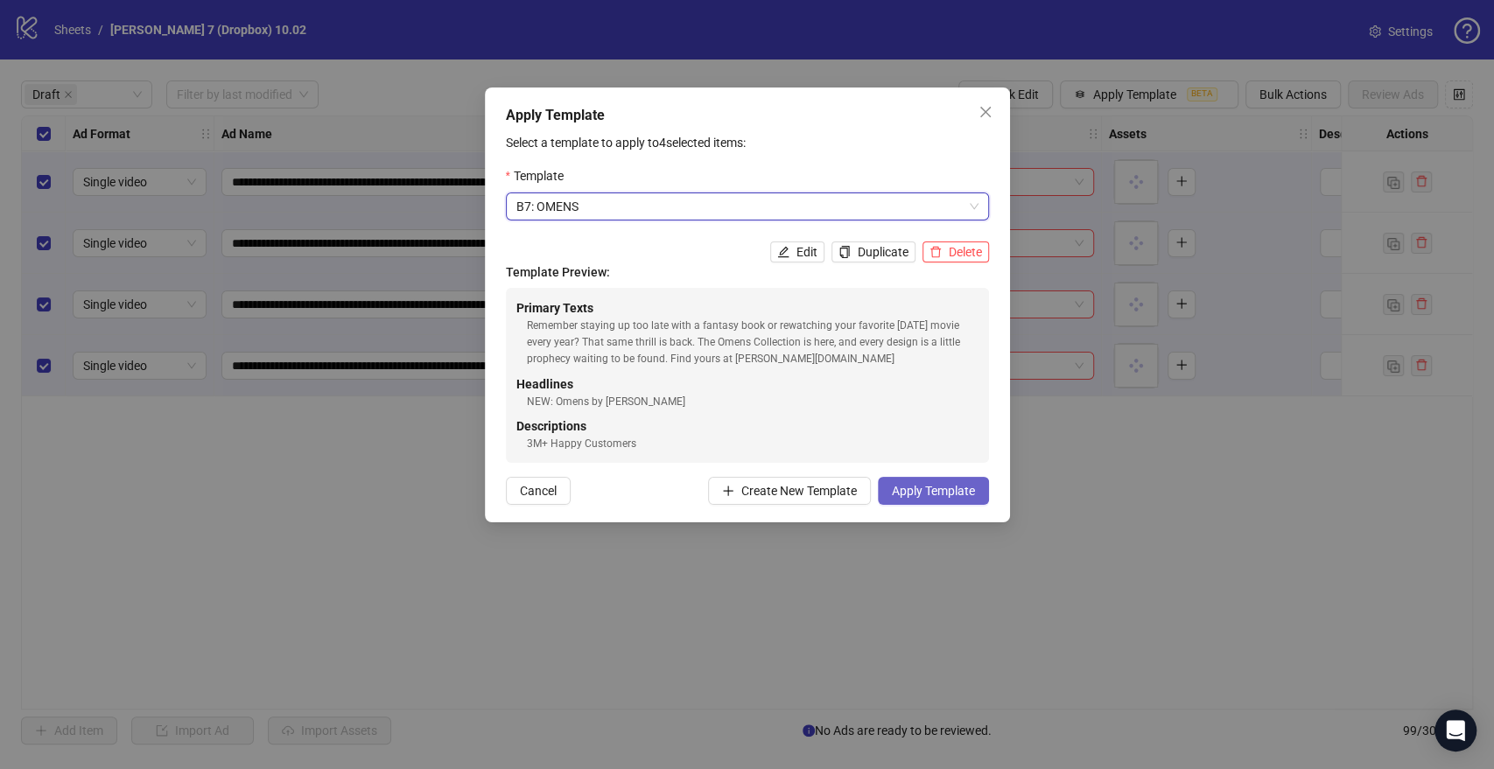
click at [930, 488] on span "Apply Template" at bounding box center [933, 491] width 83 height 14
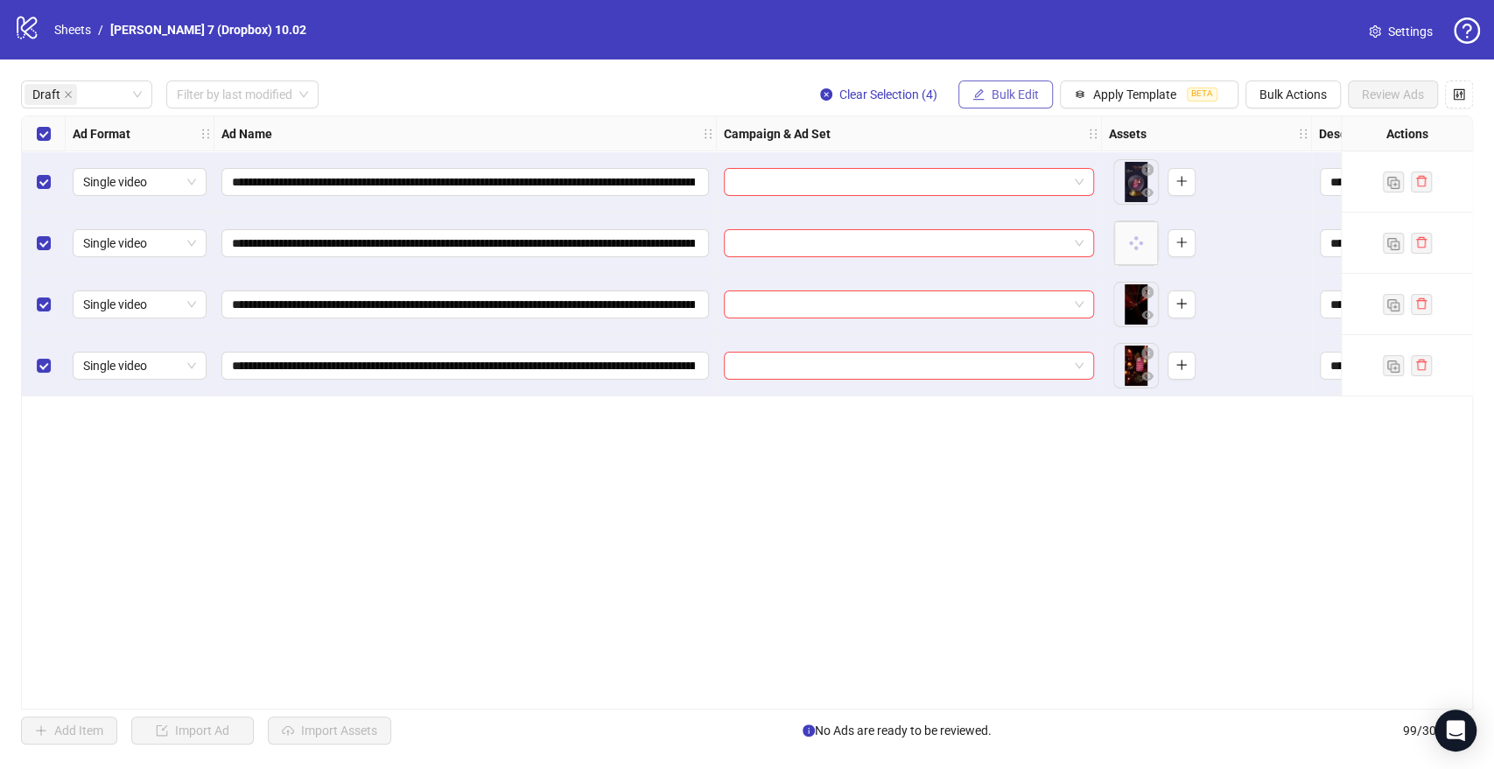
click at [1013, 92] on span "Bulk Edit" at bounding box center [1015, 95] width 47 height 14
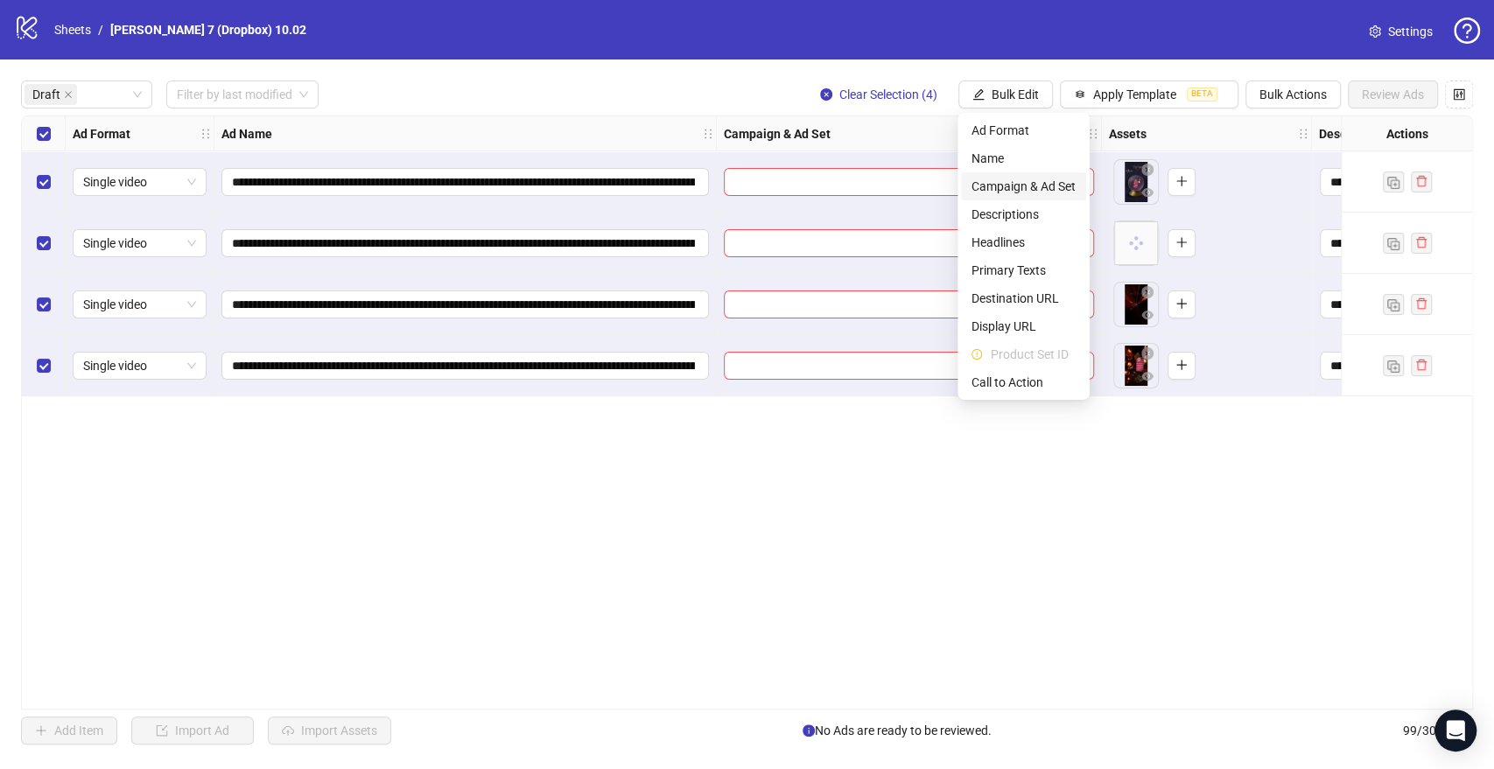
click at [994, 187] on span "Campaign & Ad Set" at bounding box center [1023, 186] width 104 height 19
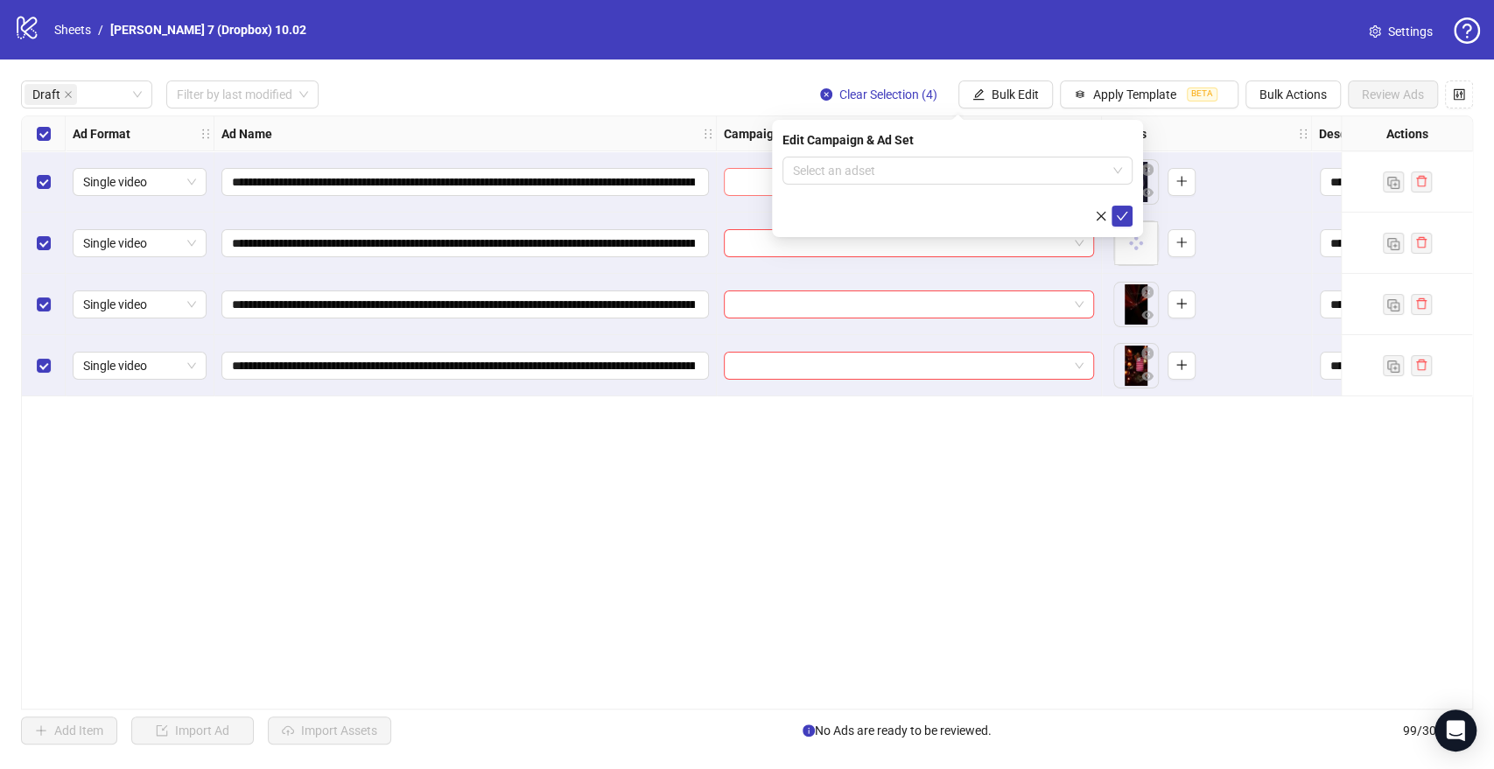
click at [885, 179] on input "search" at bounding box center [949, 171] width 313 height 26
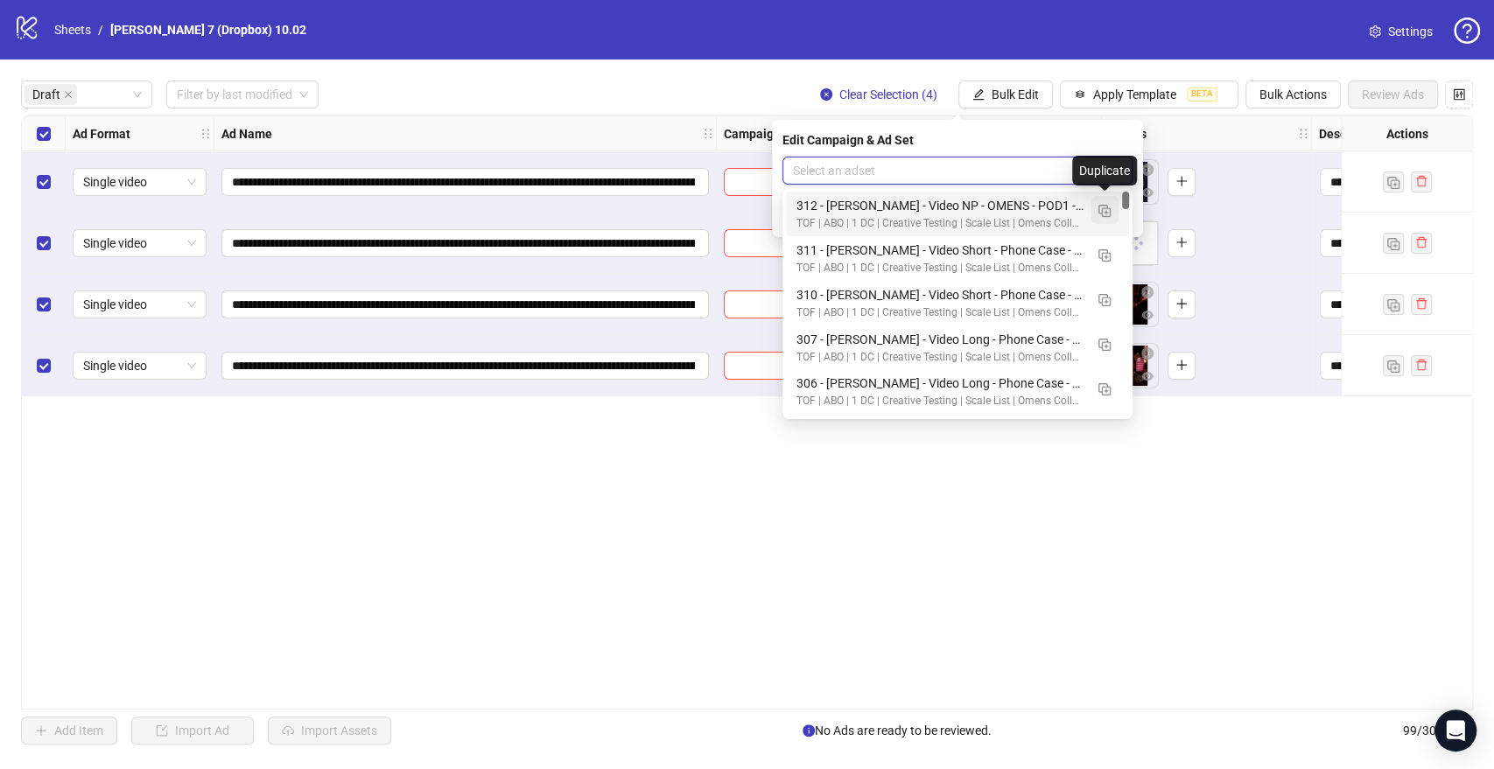
click at [1101, 208] on img "button" at bounding box center [1104, 211] width 12 height 12
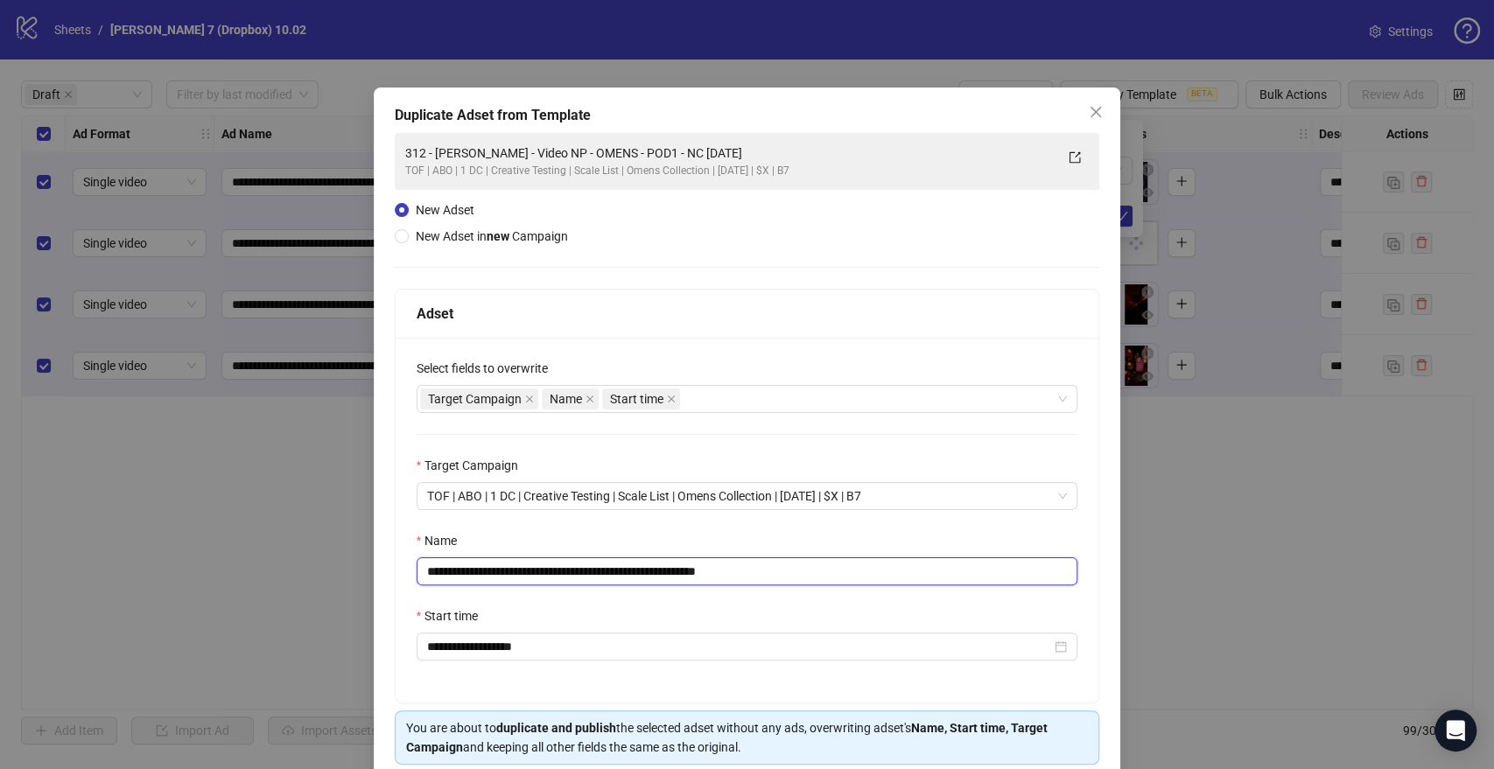
drag, startPoint x: 665, startPoint y: 571, endPoint x: 131, endPoint y: 607, distance: 535.1
click at [131, 607] on div "**********" at bounding box center [747, 384] width 1494 height 769
paste input "**********"
drag, startPoint x: 870, startPoint y: 567, endPoint x: 947, endPoint y: 565, distance: 77.0
click at [947, 565] on input "**********" at bounding box center [748, 571] width 662 height 28
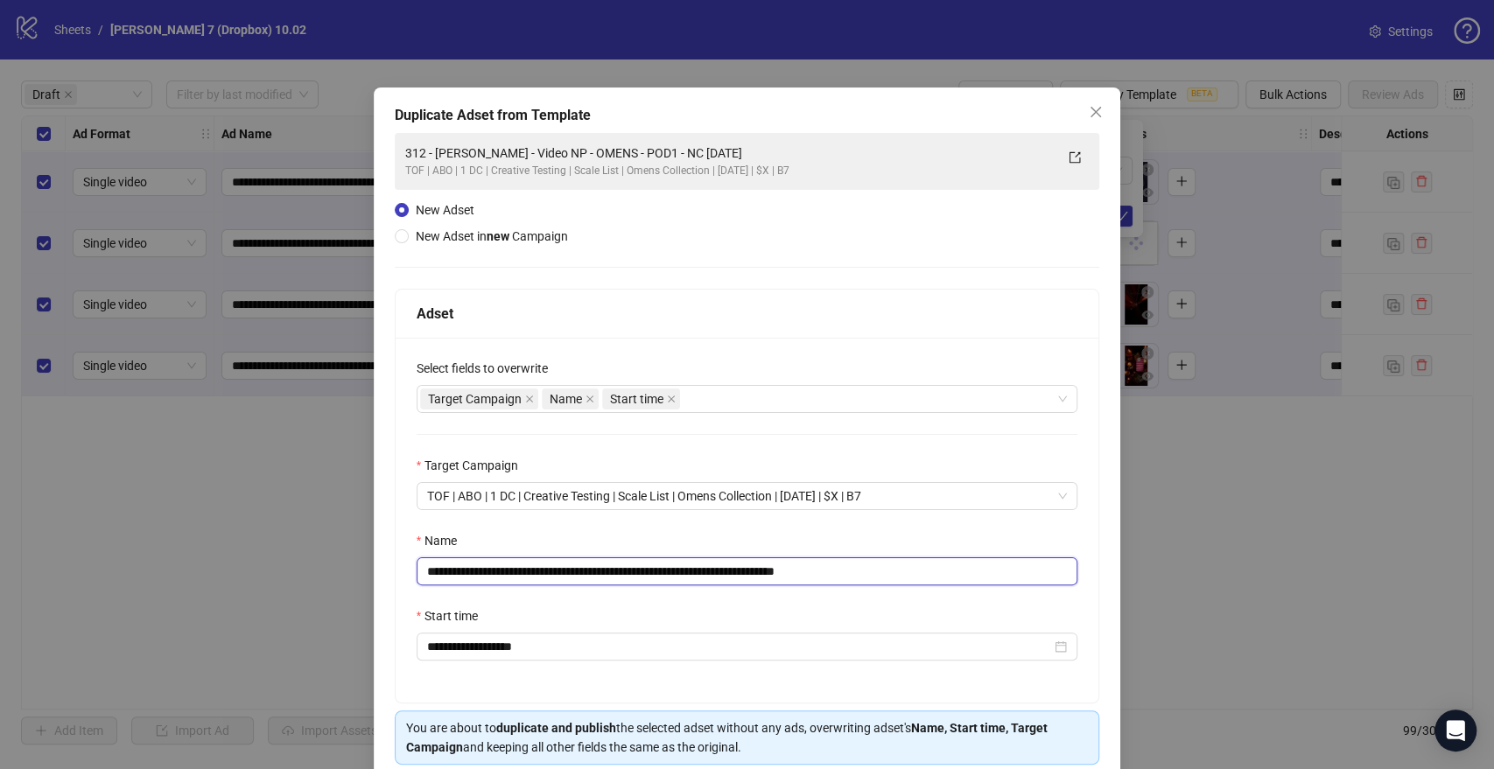
scroll to position [73, 0]
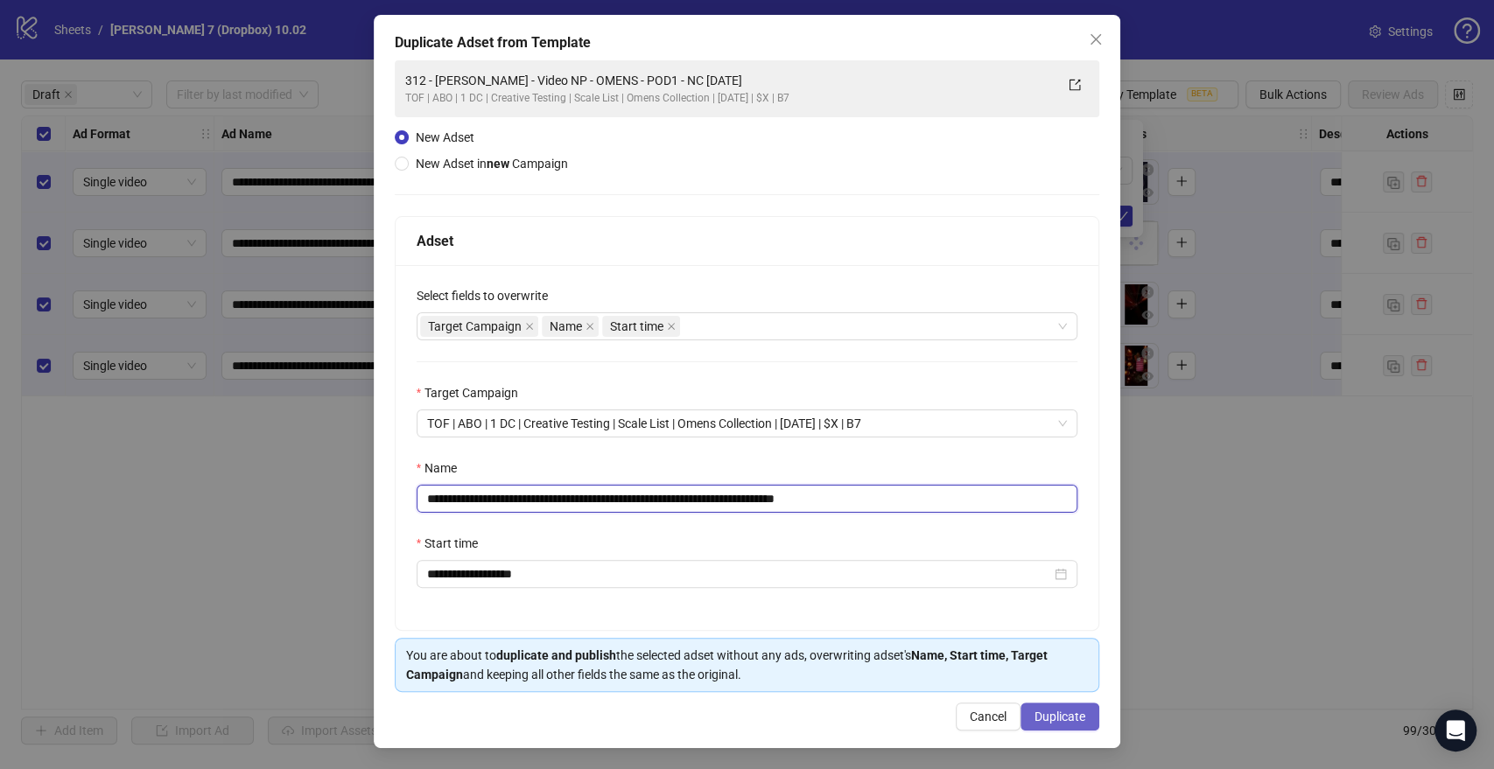
type input "**********"
click at [1045, 711] on span "Duplicate" at bounding box center [1059, 717] width 51 height 14
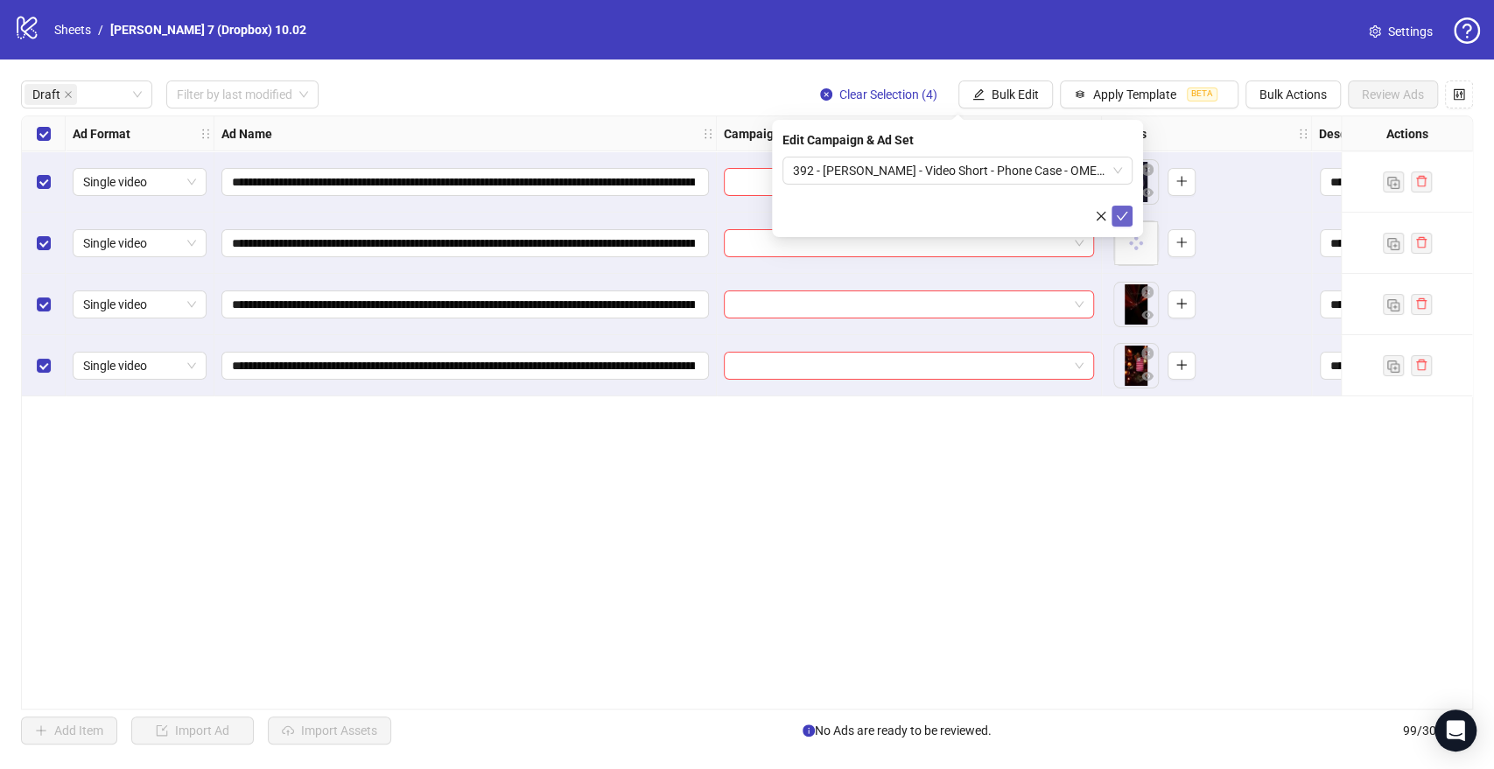
click at [1125, 210] on icon "check" at bounding box center [1122, 216] width 12 height 12
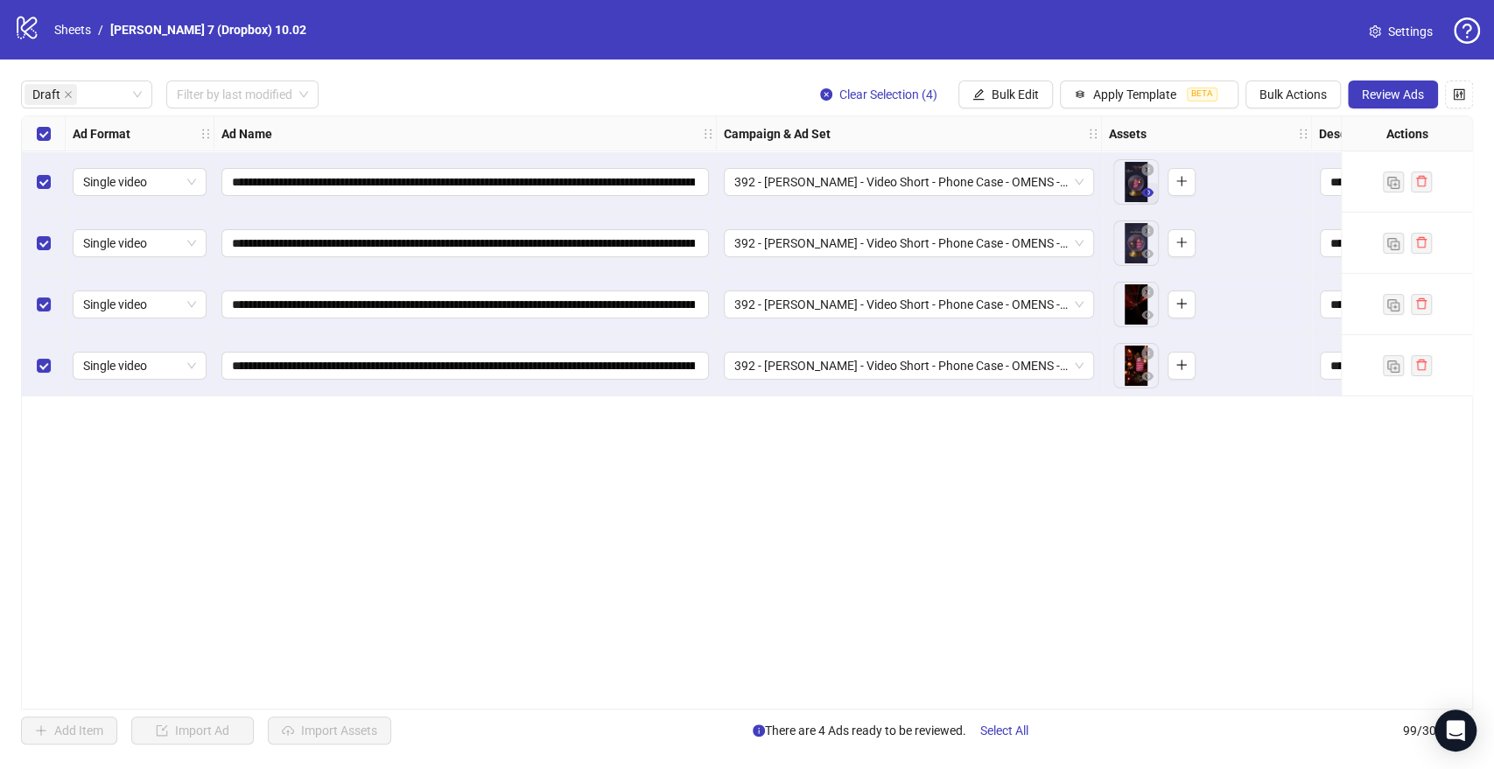
click at [1148, 202] on button "button" at bounding box center [1147, 193] width 21 height 21
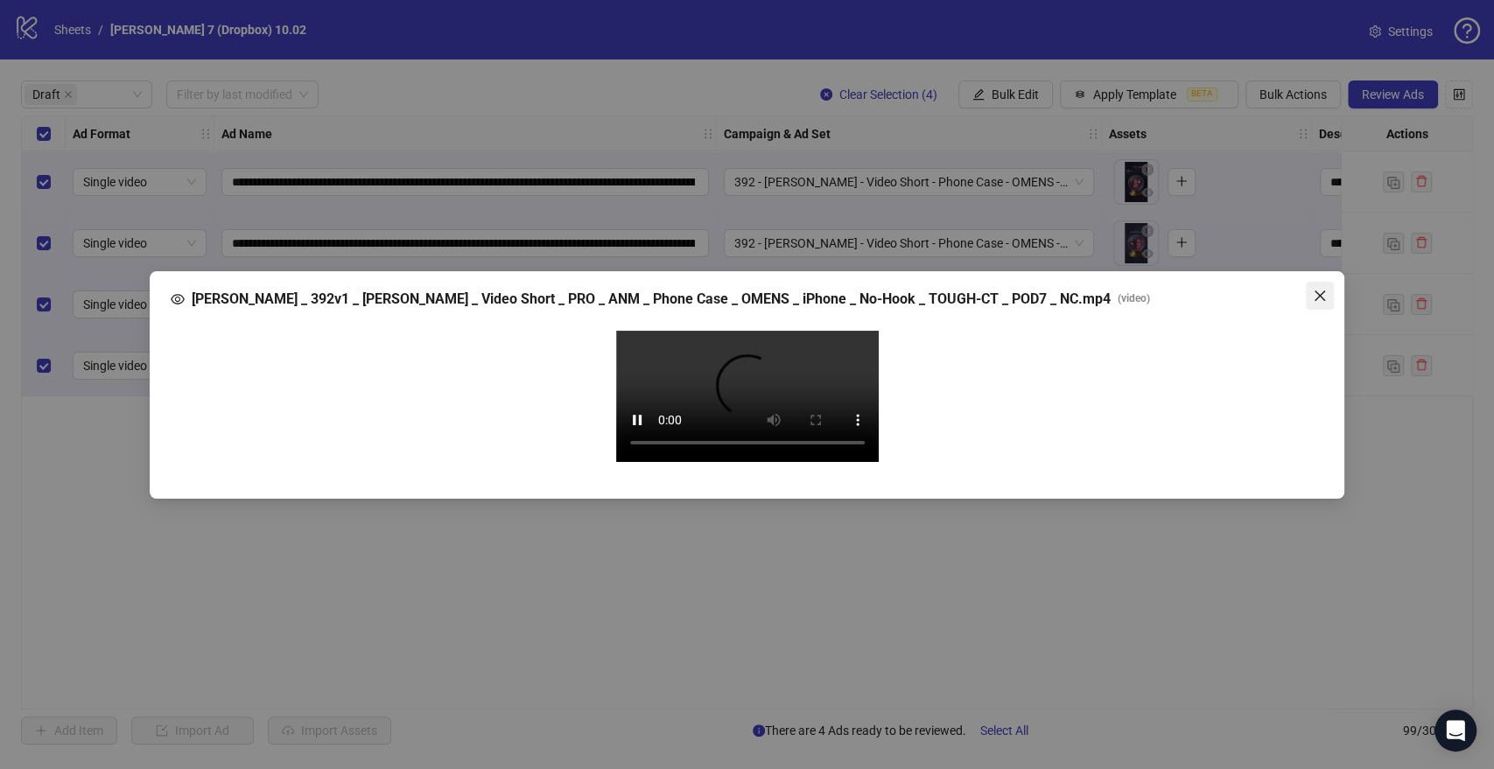
click at [1320, 289] on icon "close" at bounding box center [1320, 296] width 14 height 14
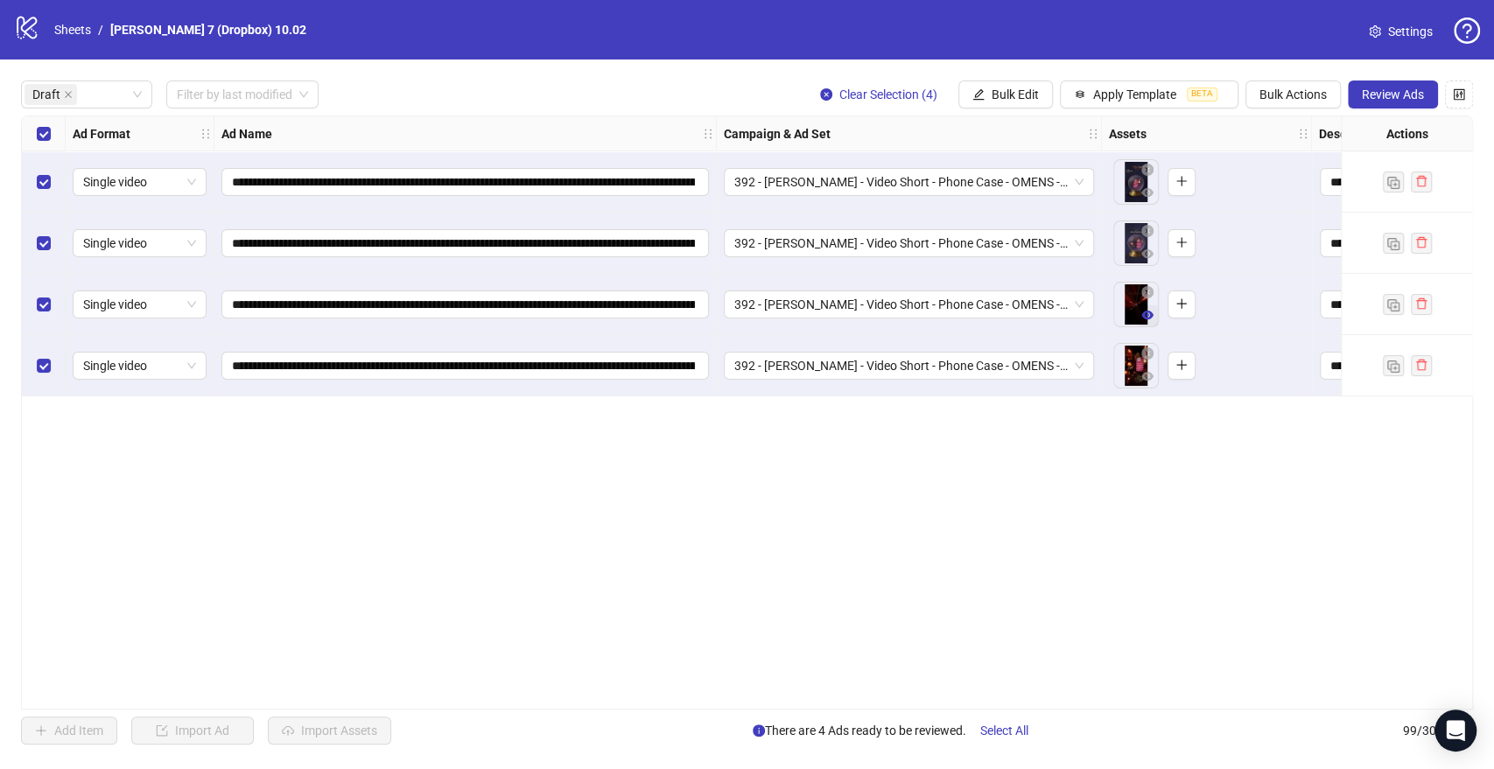
click at [1143, 313] on icon "eye" at bounding box center [1147, 315] width 12 height 9
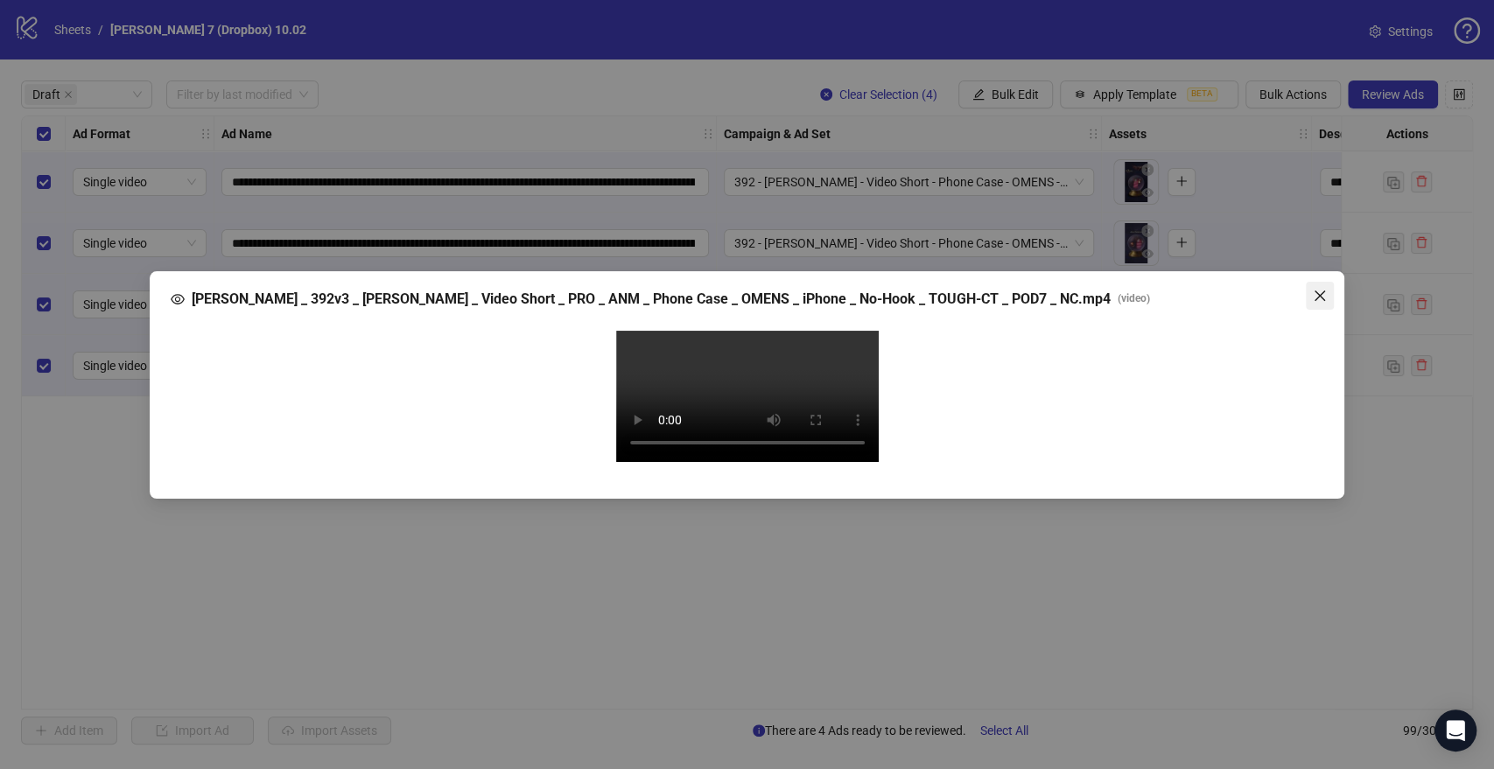
click at [1306, 289] on span "Close" at bounding box center [1320, 296] width 28 height 14
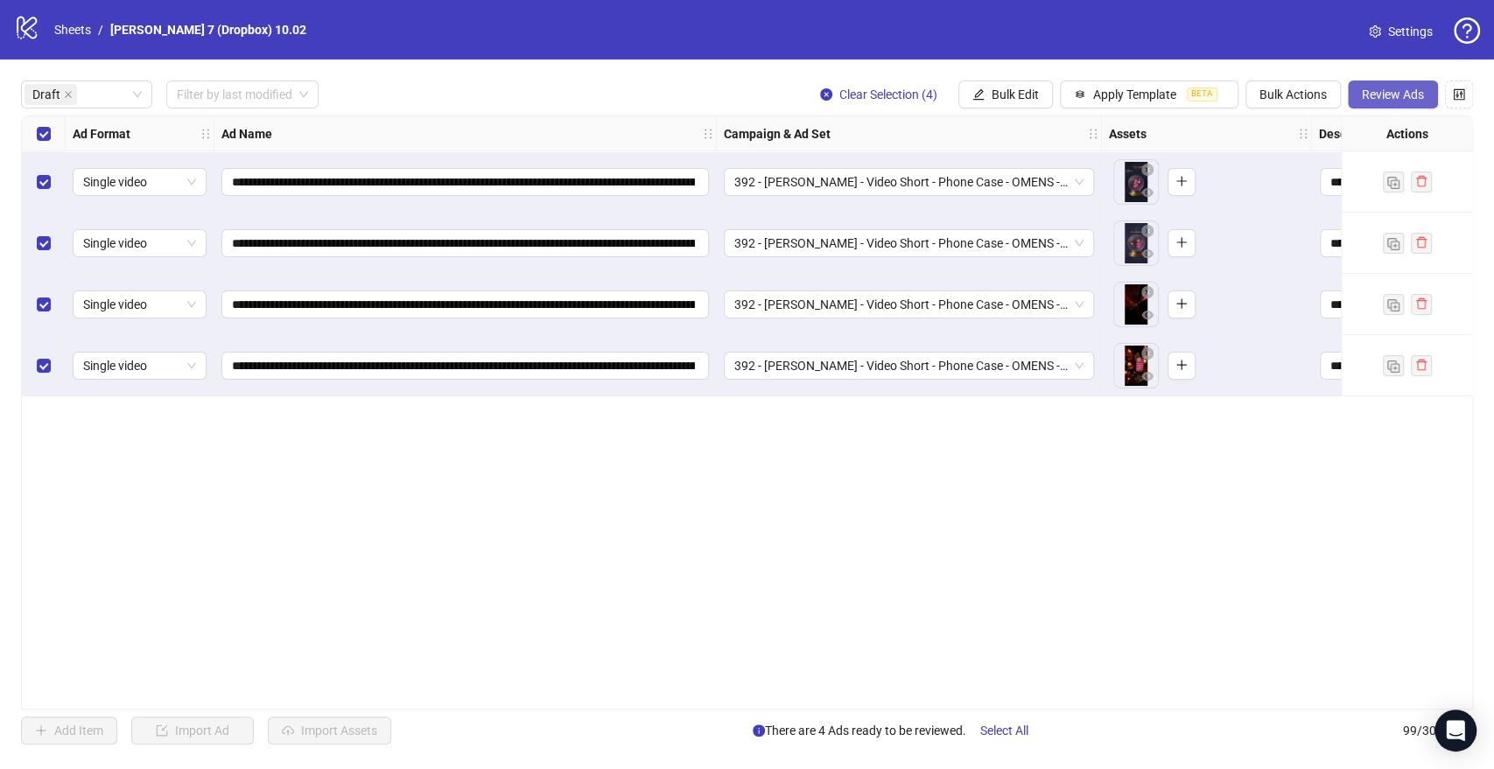
click at [1392, 88] on span "Review Ads" at bounding box center [1393, 95] width 62 height 14
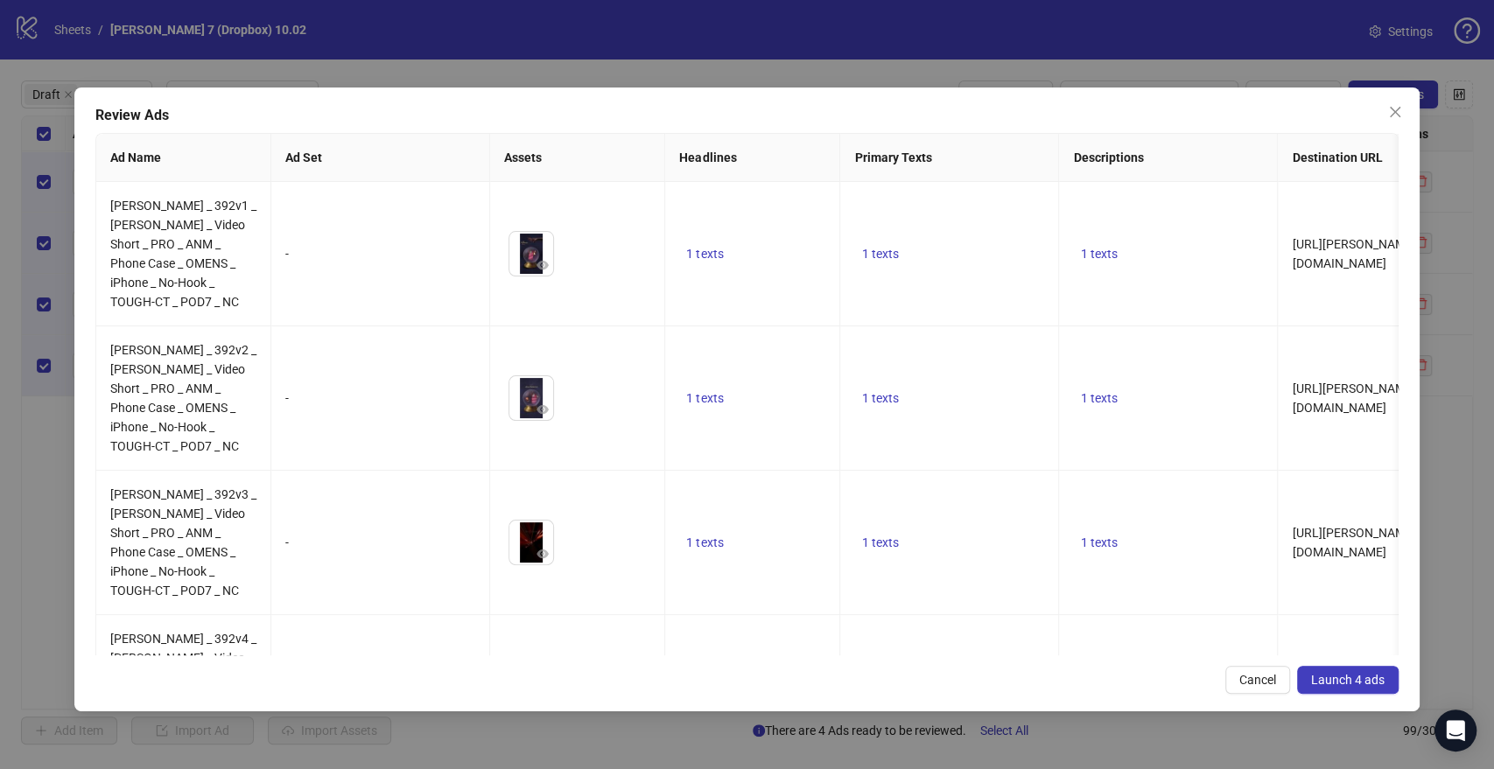
click at [1342, 673] on span "Launch 4 ads" at bounding box center [1348, 680] width 74 height 14
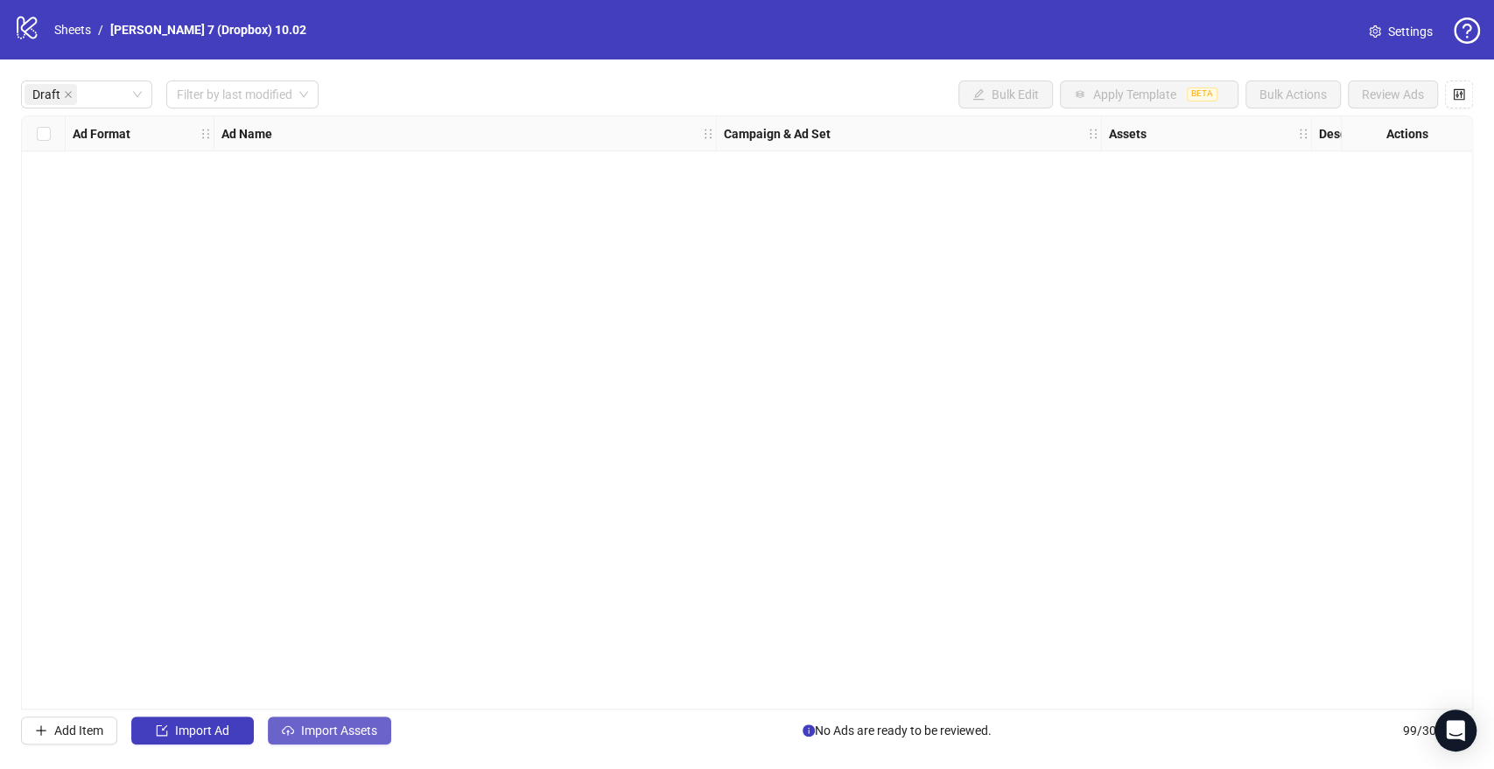
click at [327, 712] on div "Draft Filter by last modified Bulk Edit Apply Template BETA Bulk Actions Review…" at bounding box center [747, 413] width 1494 height 706
click at [331, 726] on span "Import Assets" at bounding box center [339, 731] width 76 height 14
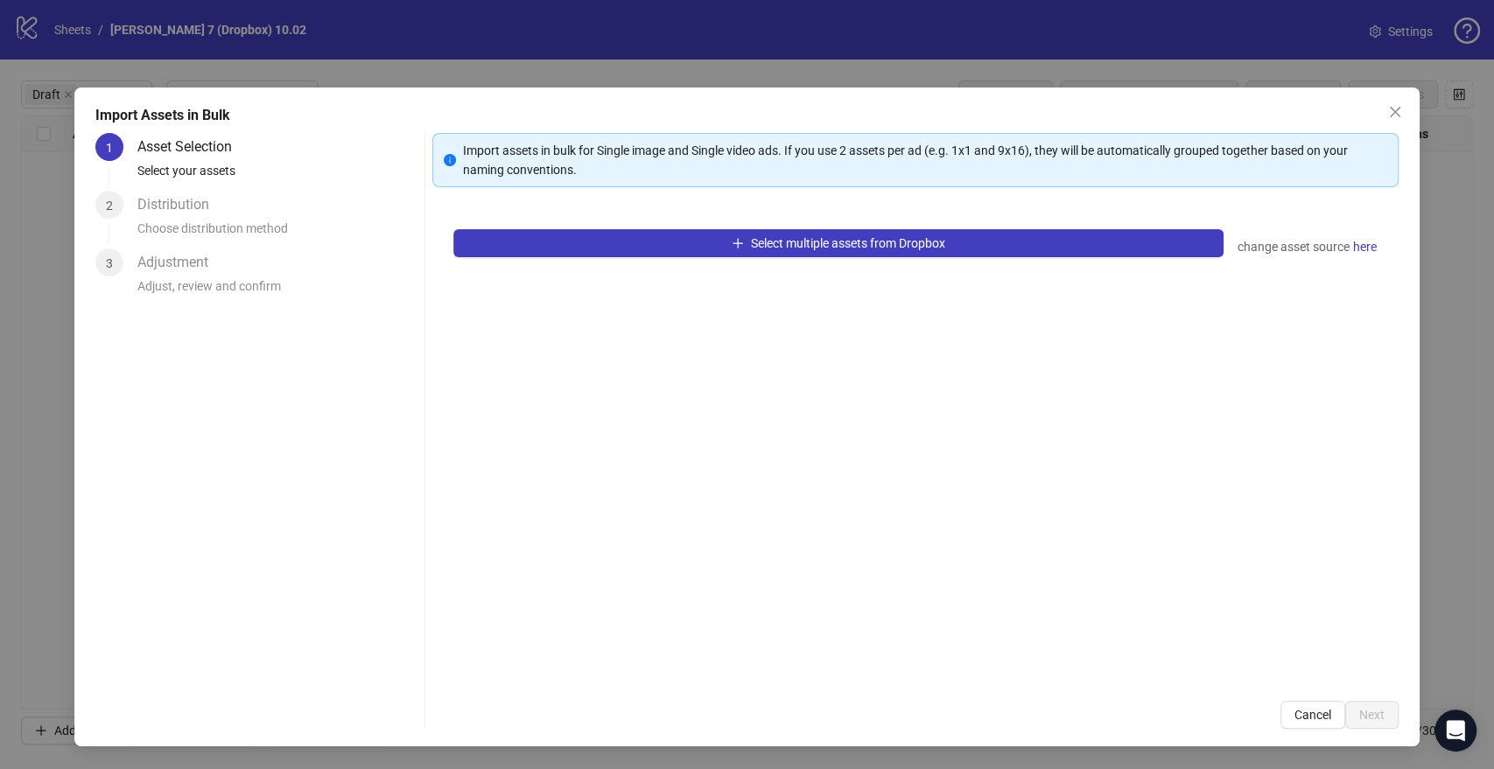
click at [643, 257] on div "Select multiple assets from Dropbox change asset source here" at bounding box center [914, 444] width 965 height 472
click at [613, 265] on div "Select multiple assets from Dropbox change asset source here" at bounding box center [914, 444] width 965 height 472
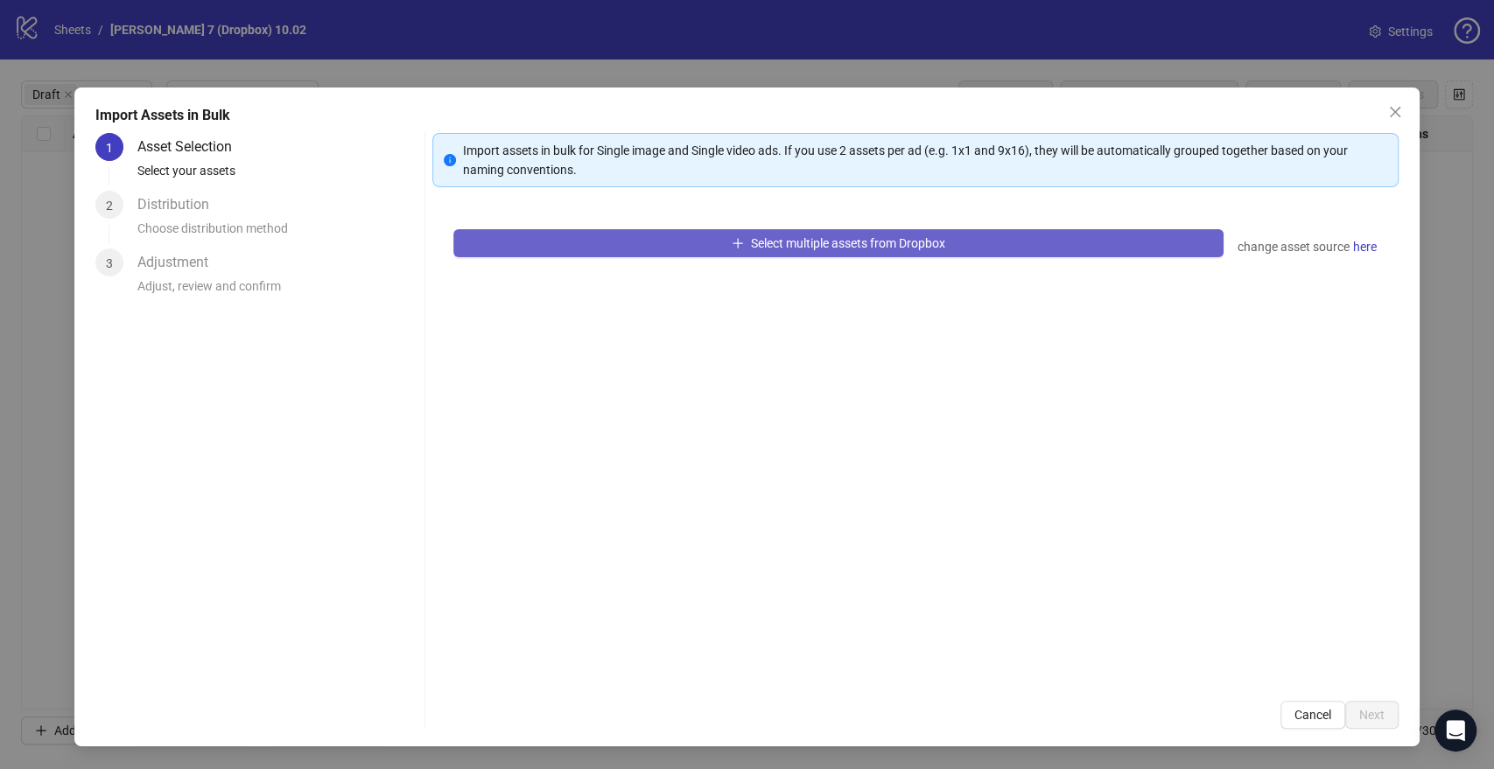
click at [628, 248] on button "Select multiple assets from Dropbox" at bounding box center [837, 243] width 769 height 28
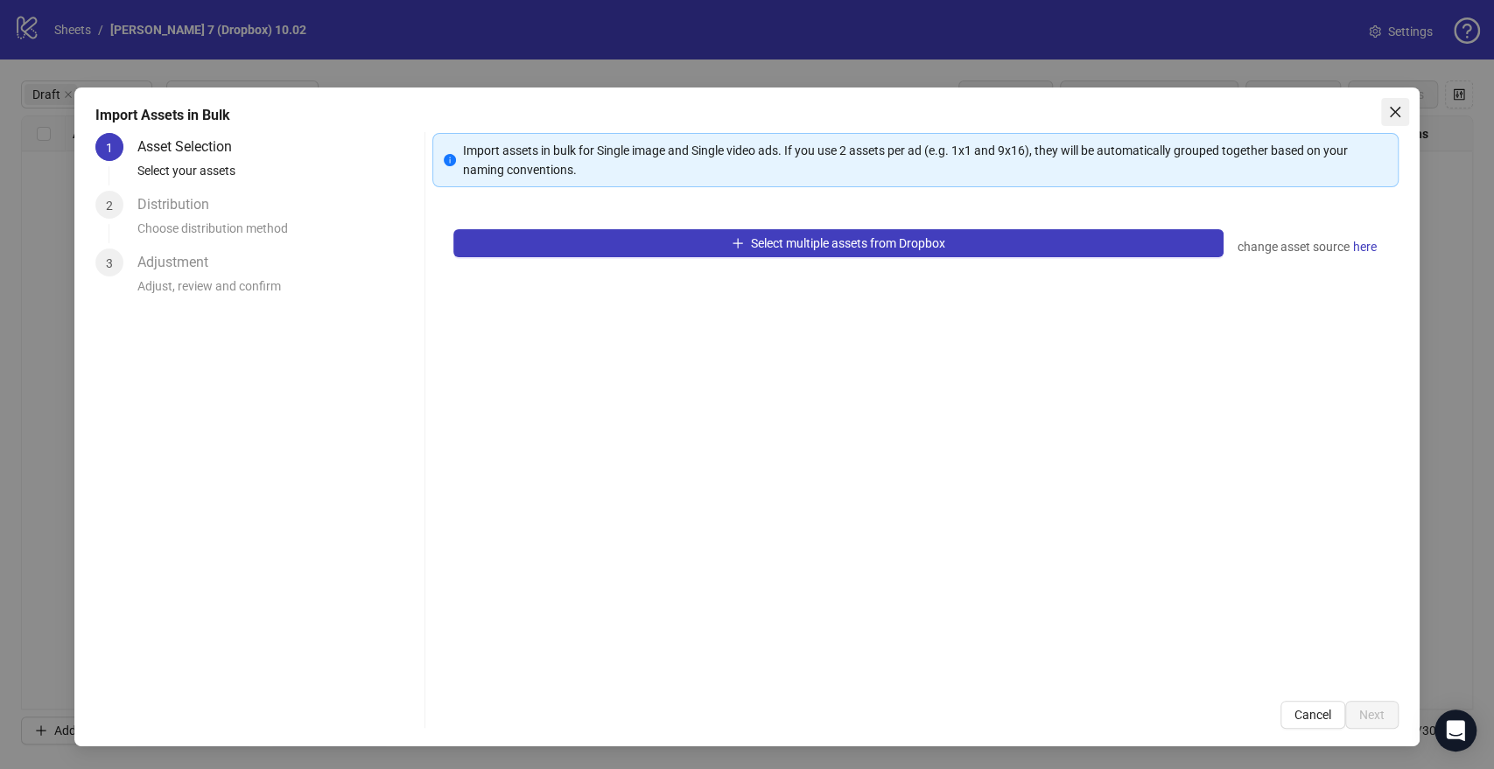
click at [1400, 106] on icon "close" at bounding box center [1395, 112] width 14 height 14
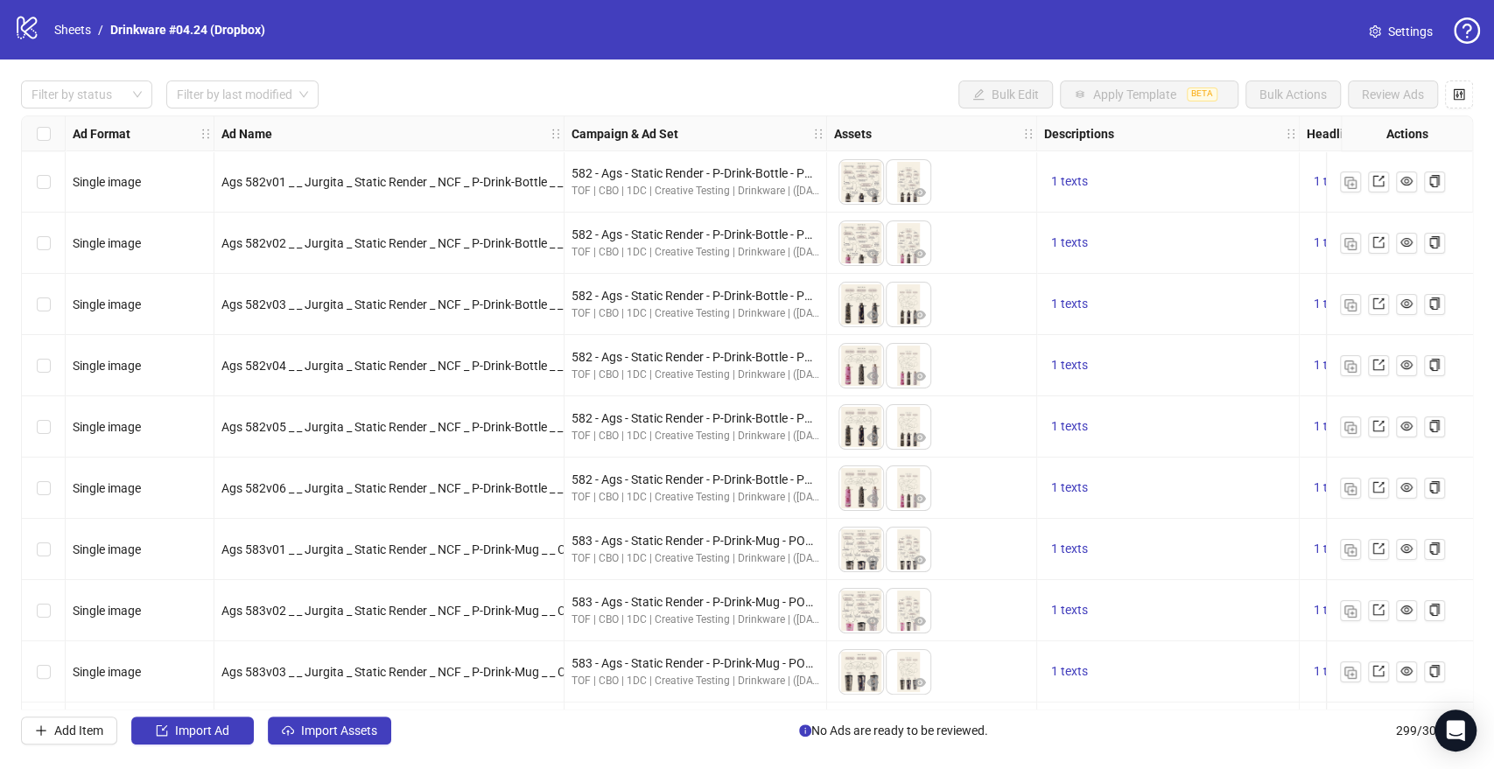
click at [41, 19] on div "logo/logo-mobile Sheets / Drinkware #04.24 (Dropbox)" at bounding box center [143, 30] width 258 height 32
click at [68, 21] on link "Sheets" at bounding box center [73, 29] width 44 height 19
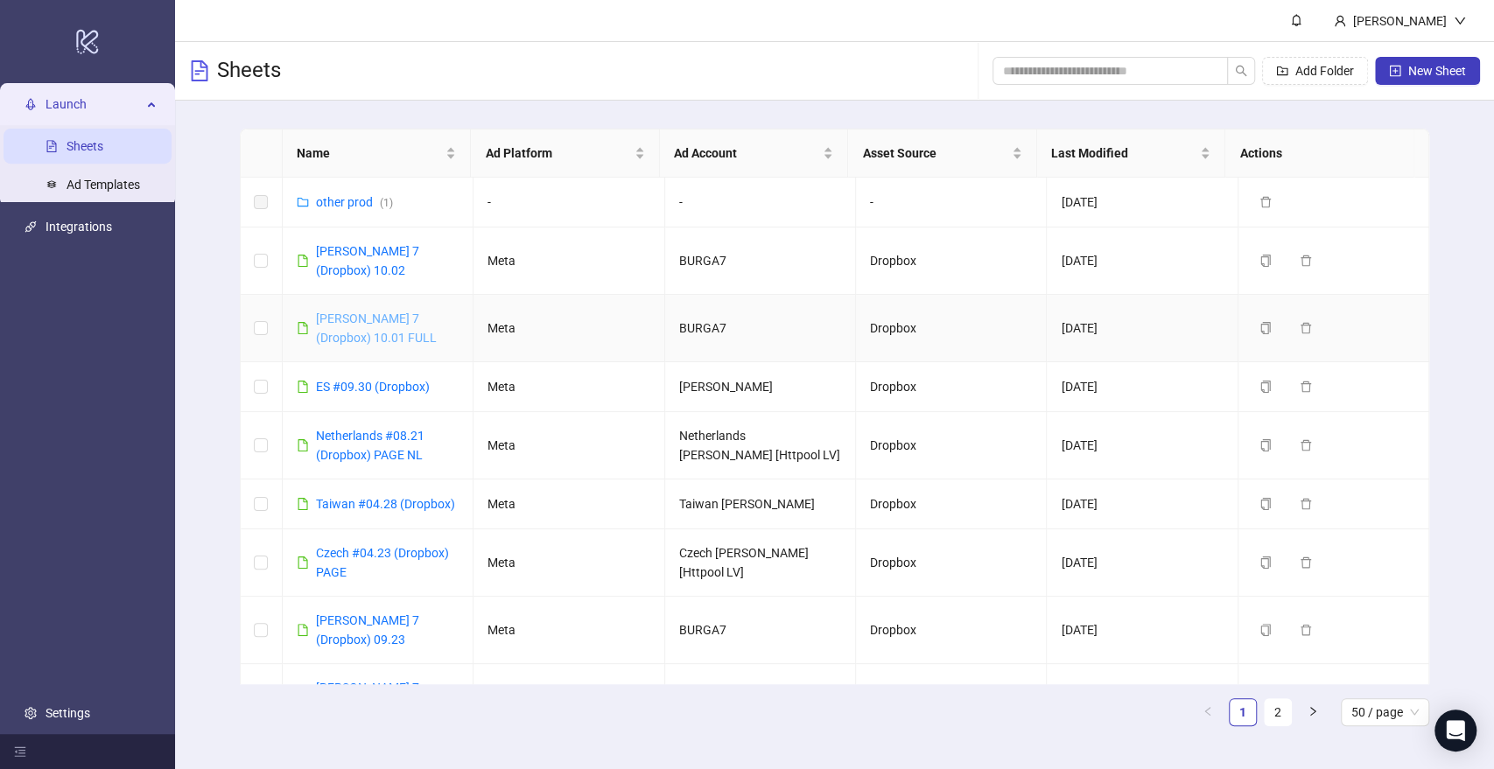
click at [412, 312] on link "Burga 7 (Dropbox) 10.01 FULL" at bounding box center [376, 328] width 121 height 33
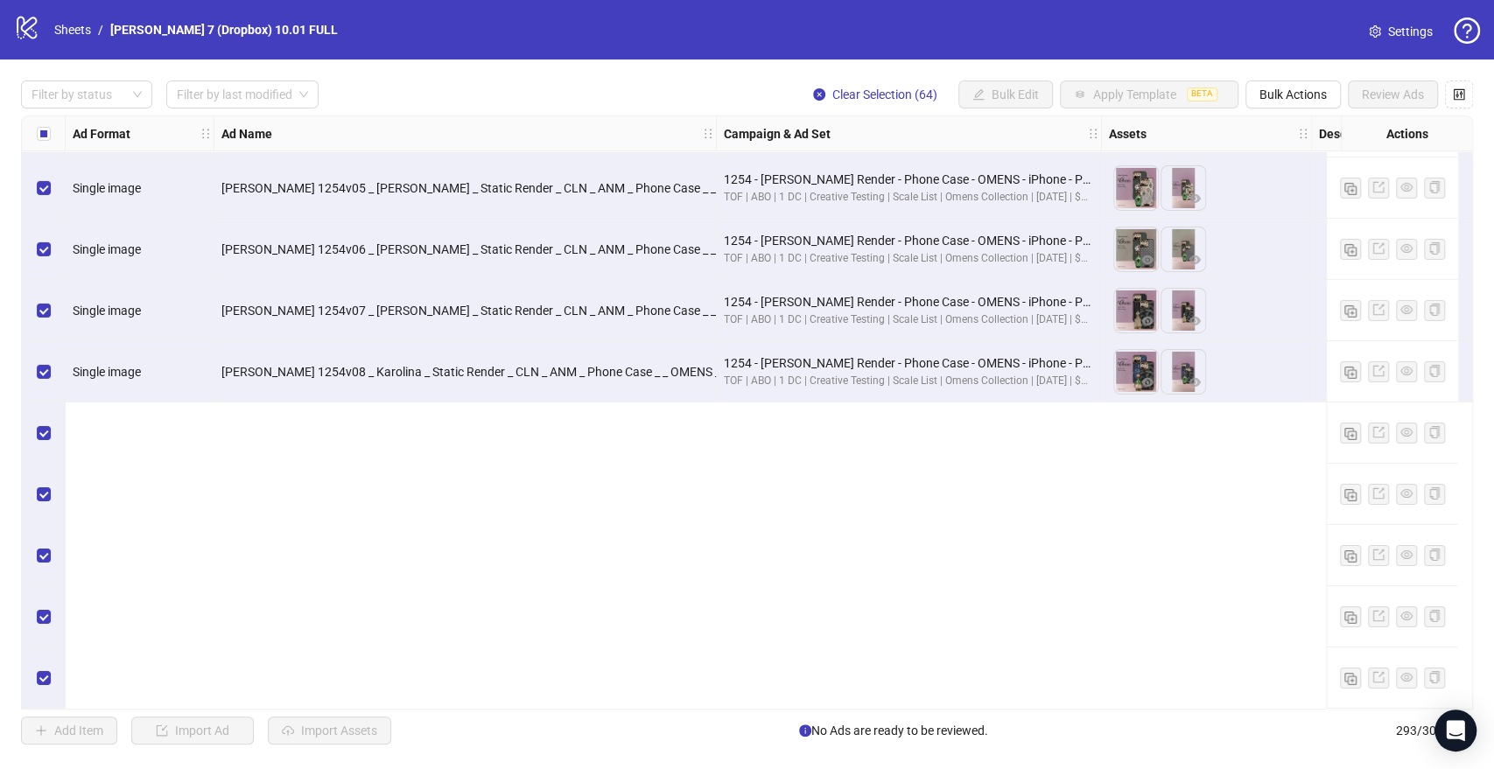
scroll to position [17010, 0]
